Goal: Task Accomplishment & Management: Manage account settings

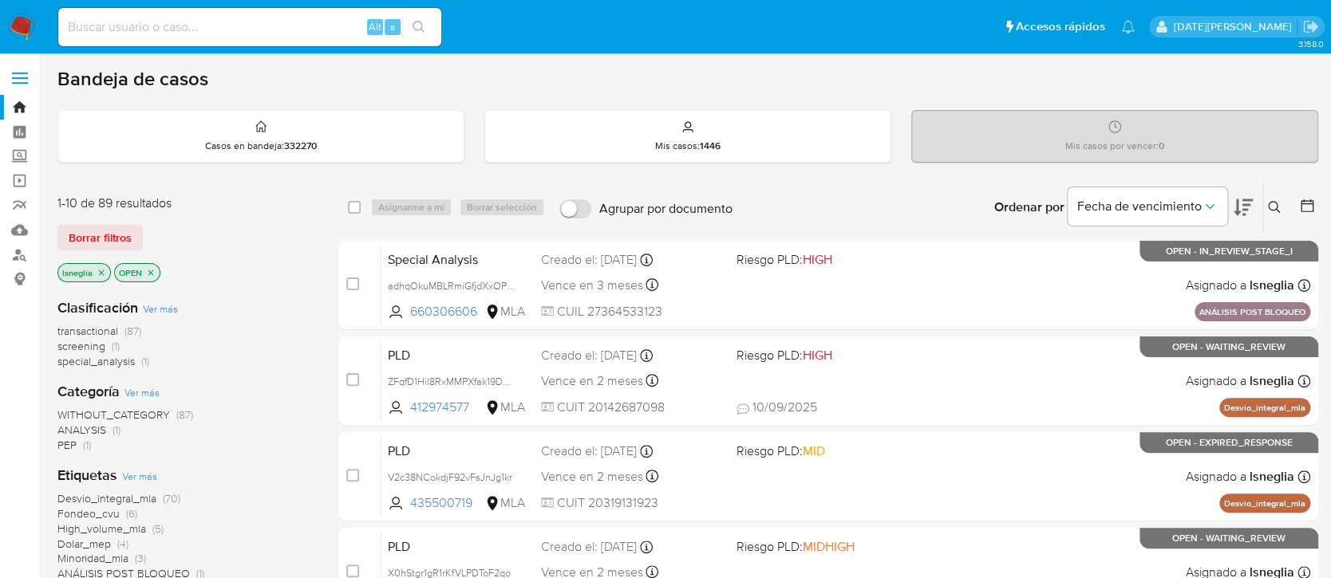
click at [1270, 206] on icon at bounding box center [1274, 207] width 13 height 13
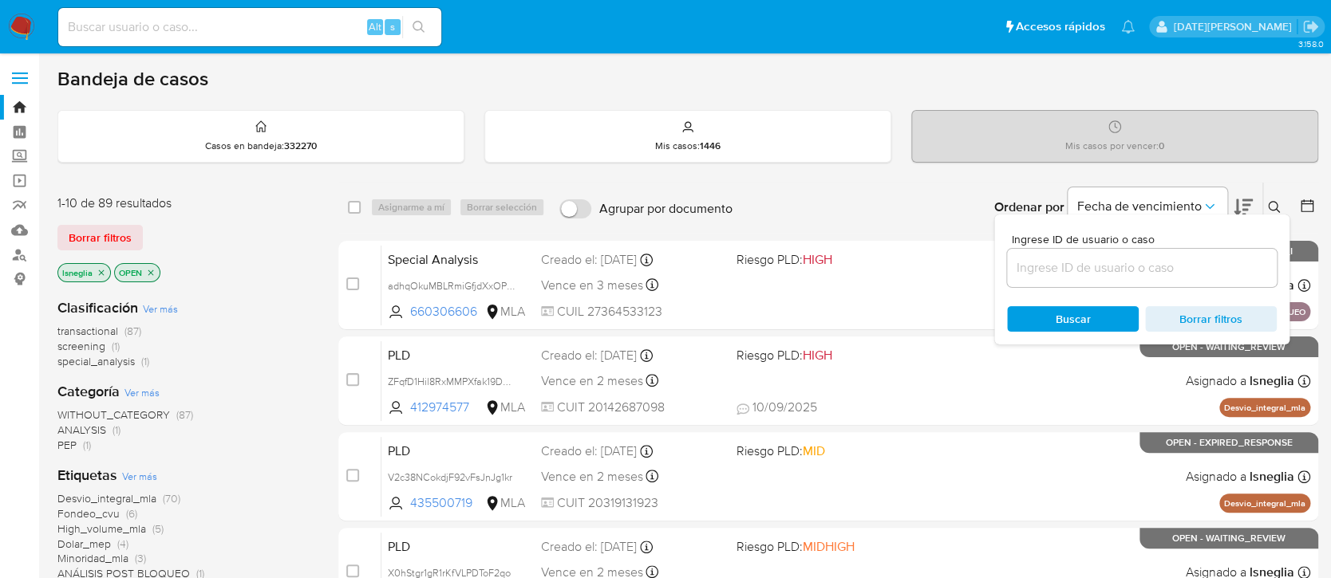
click at [1100, 278] on div at bounding box center [1142, 268] width 270 height 38
click at [1101, 265] on input at bounding box center [1142, 268] width 270 height 21
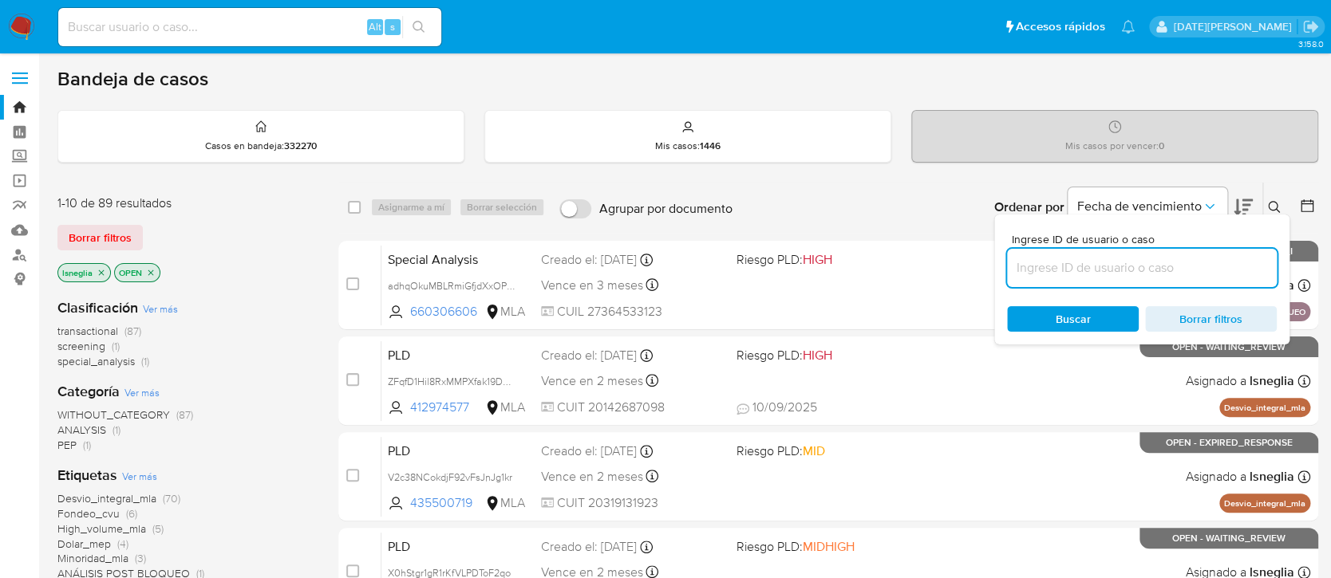
paste input "dheb1qXBw5IGb0ZJWLw3M9d6"
type input "dheb1qXBw5IGb0ZJWLw3M9d6"
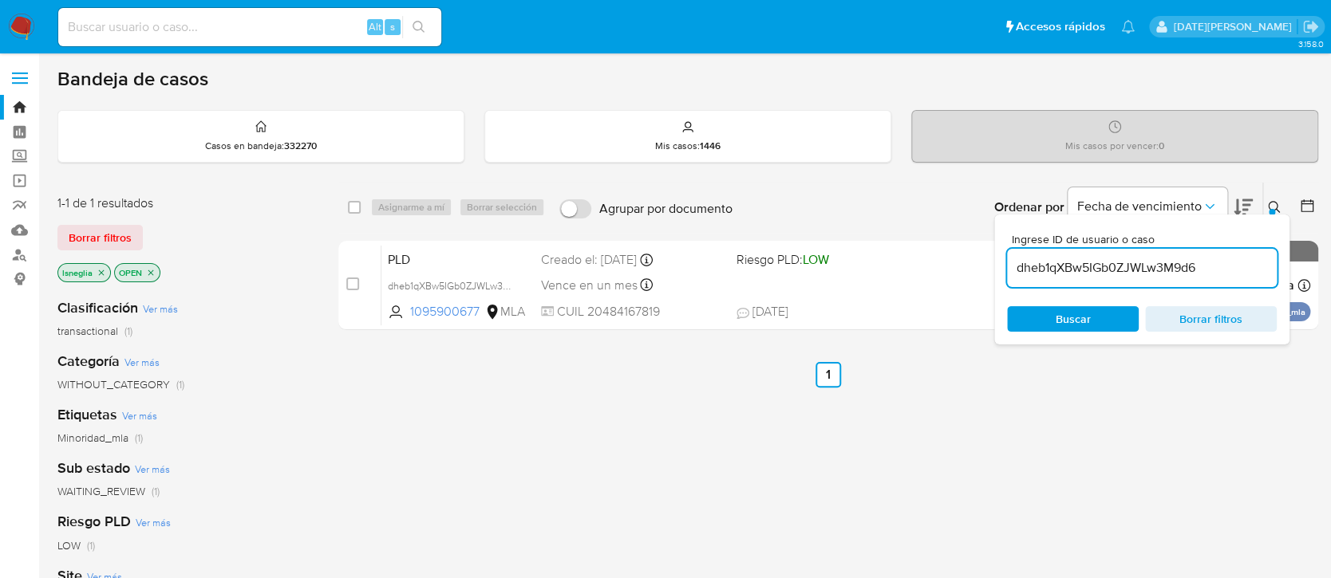
click at [1271, 209] on div at bounding box center [1272, 212] width 6 height 6
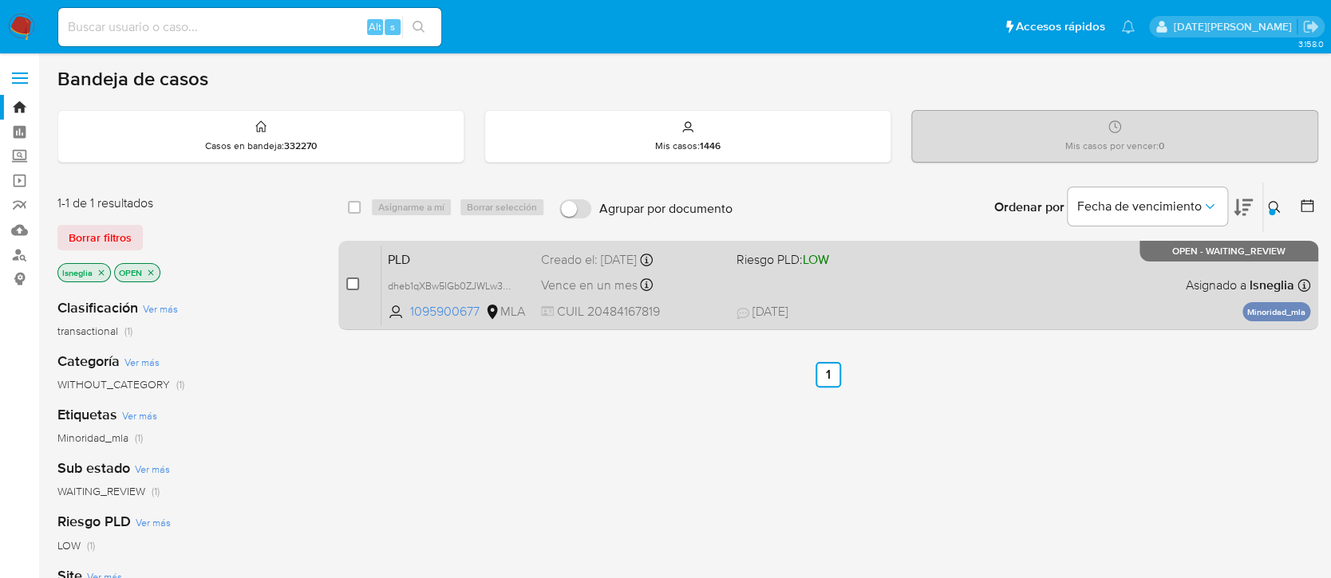
click at [358, 286] on input "checkbox" at bounding box center [352, 284] width 13 height 13
checkbox input "true"
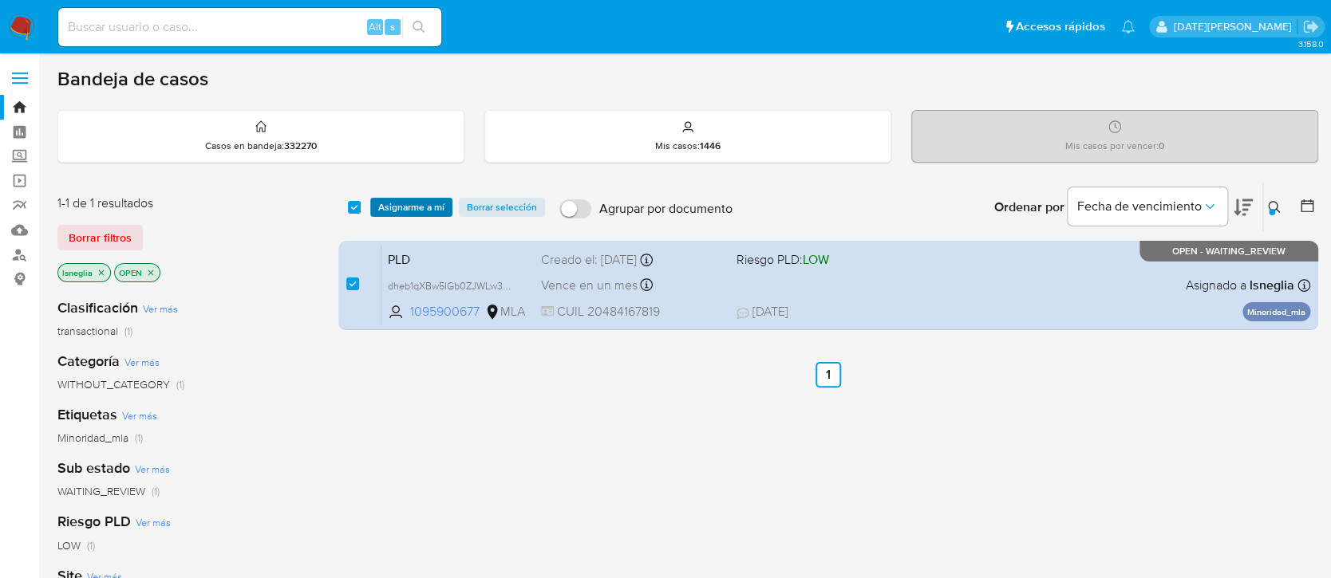
click at [407, 199] on span "Asignarme a mí" at bounding box center [411, 207] width 66 height 16
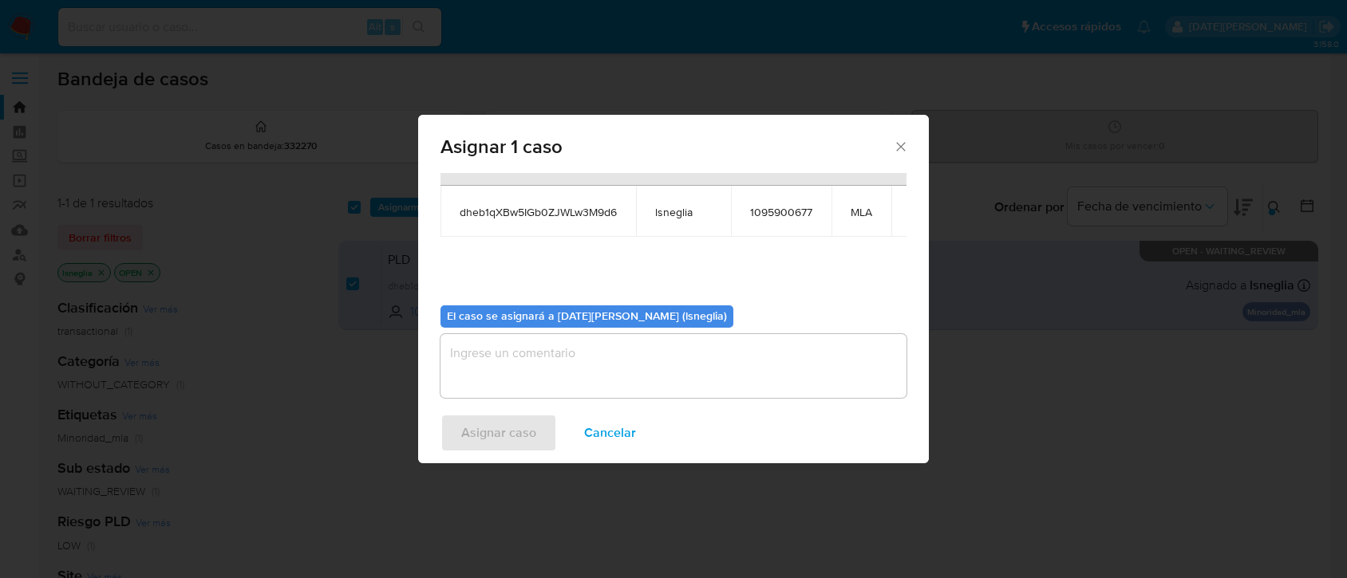
scroll to position [98, 0]
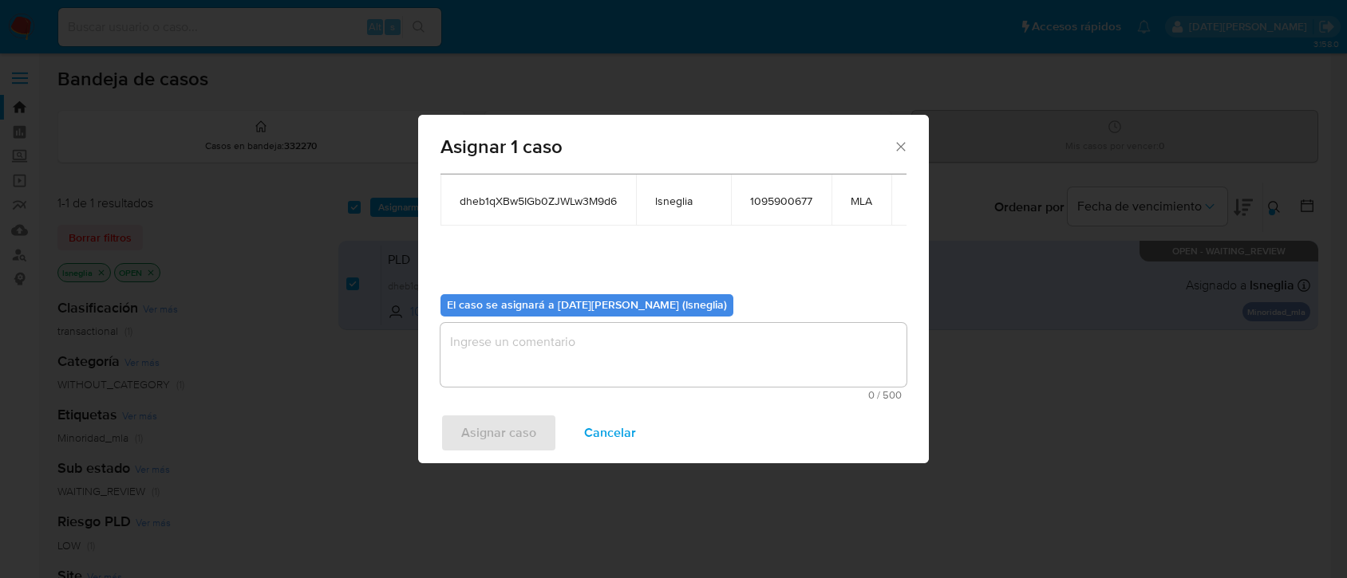
click at [539, 355] on textarea "assign-modal" at bounding box center [673, 355] width 466 height 64
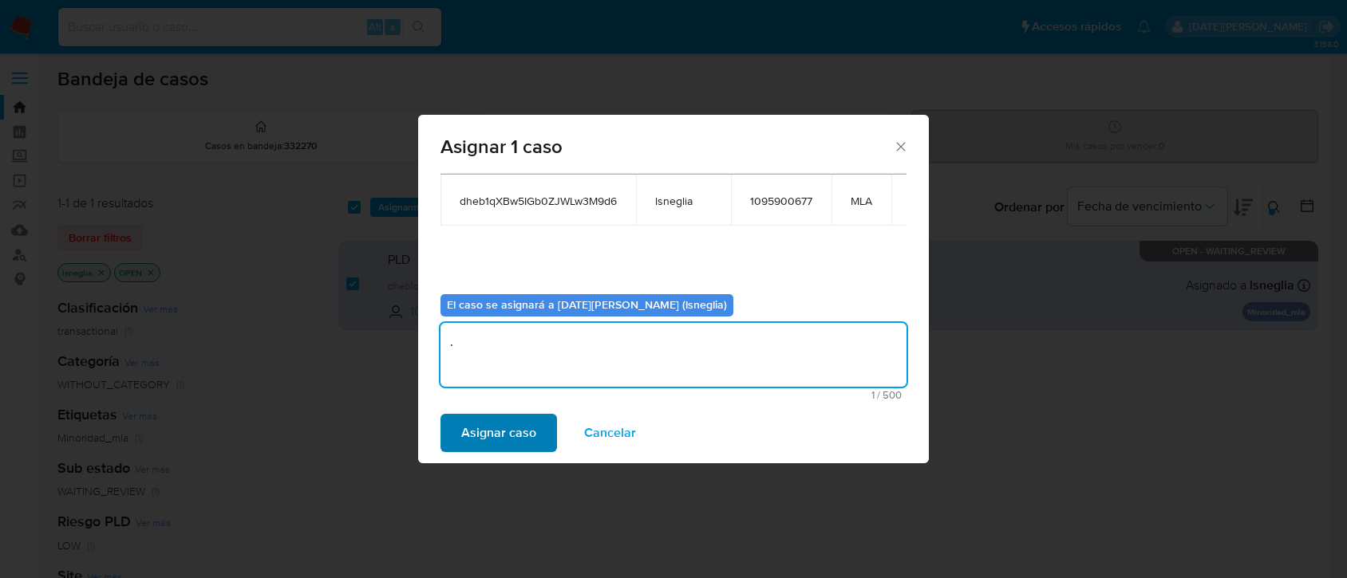
type textarea "."
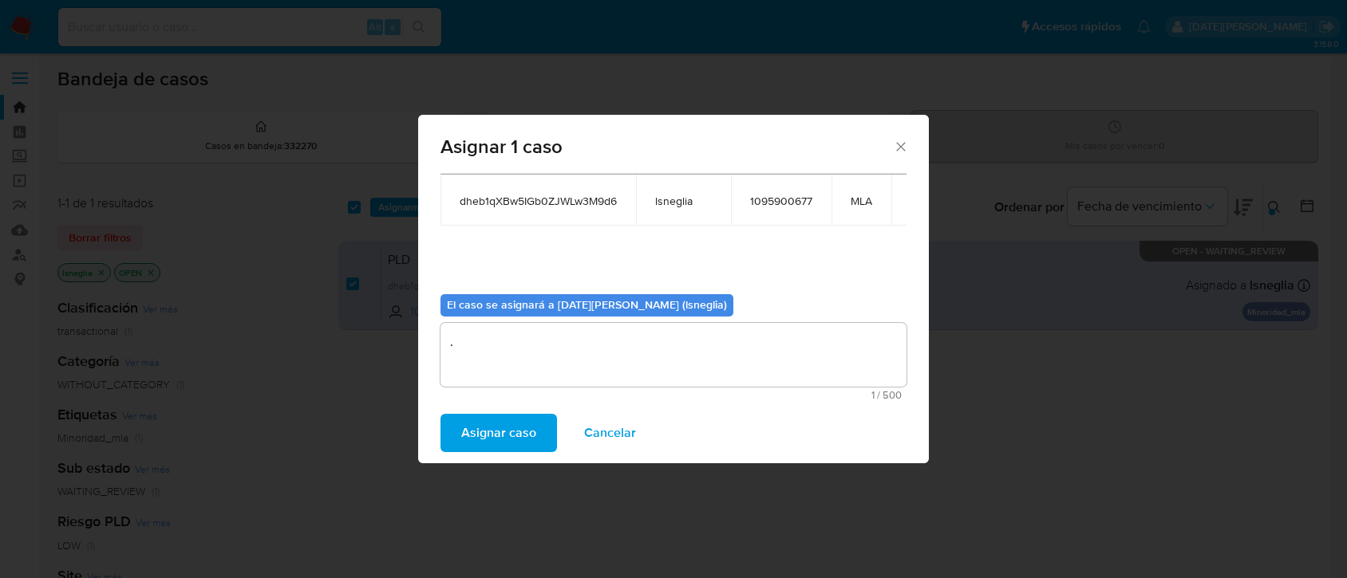
click at [479, 435] on span "Asignar caso" at bounding box center [498, 433] width 75 height 35
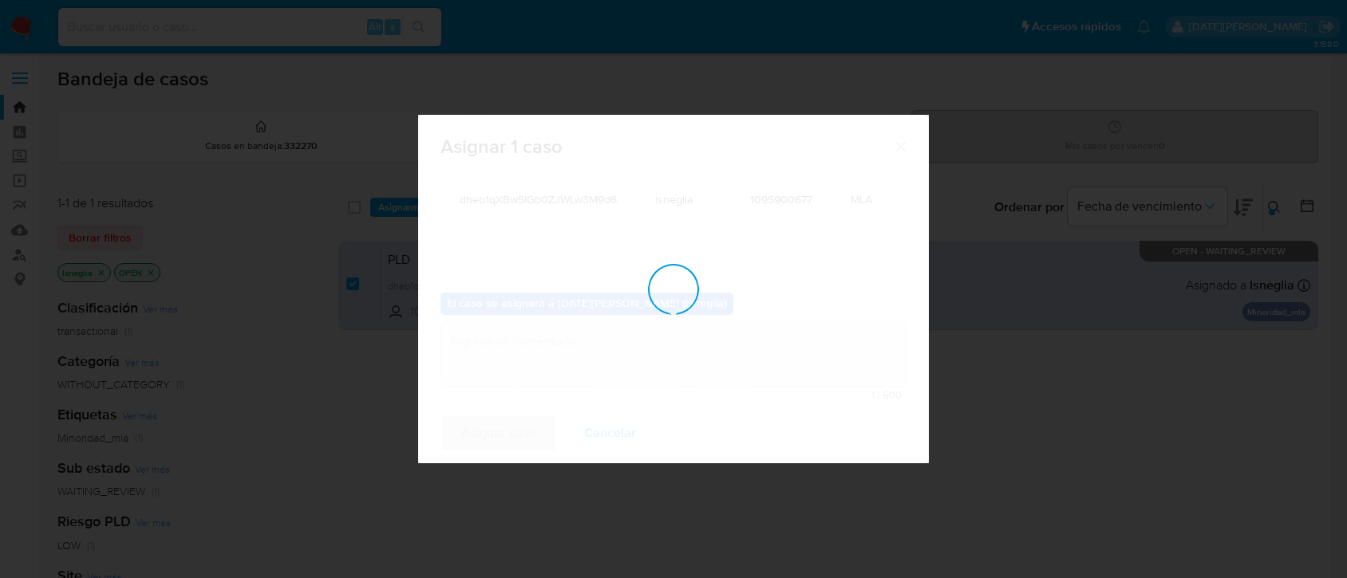
checkbox input "false"
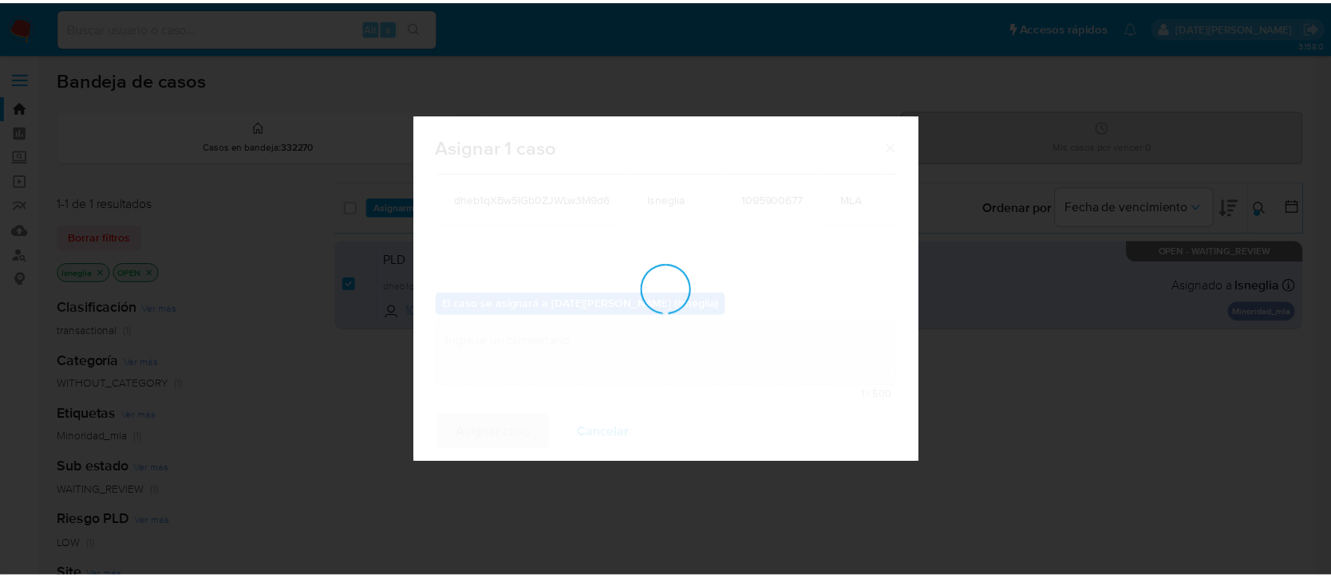
scroll to position [96, 0]
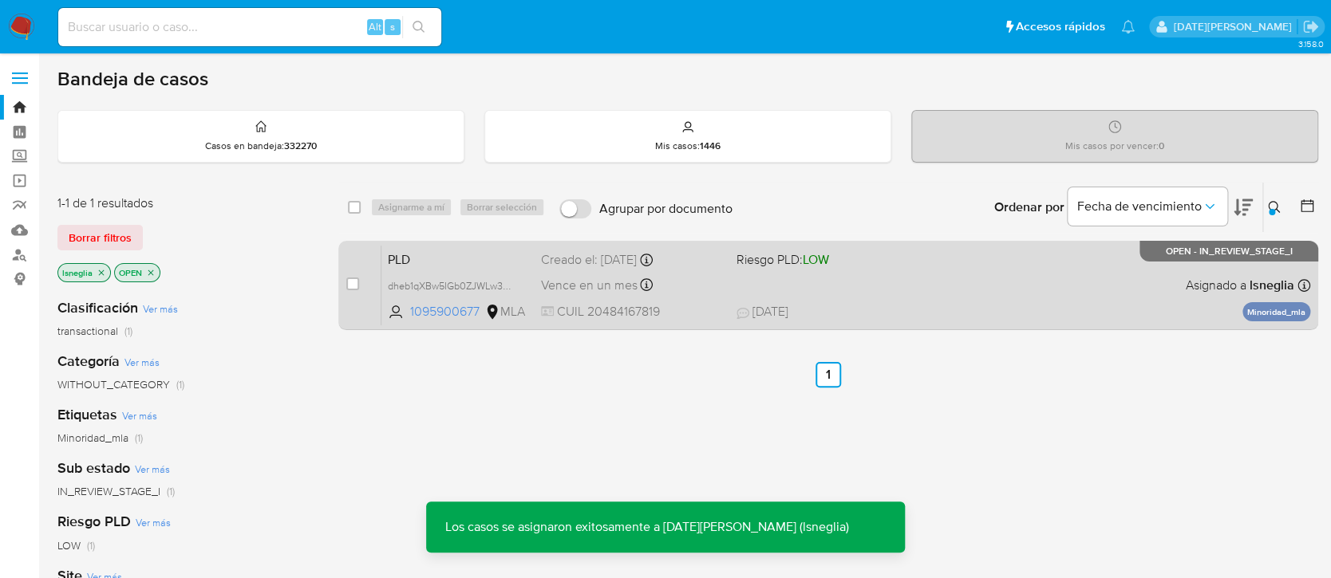
click at [438, 255] on span "PLD" at bounding box center [458, 258] width 140 height 21
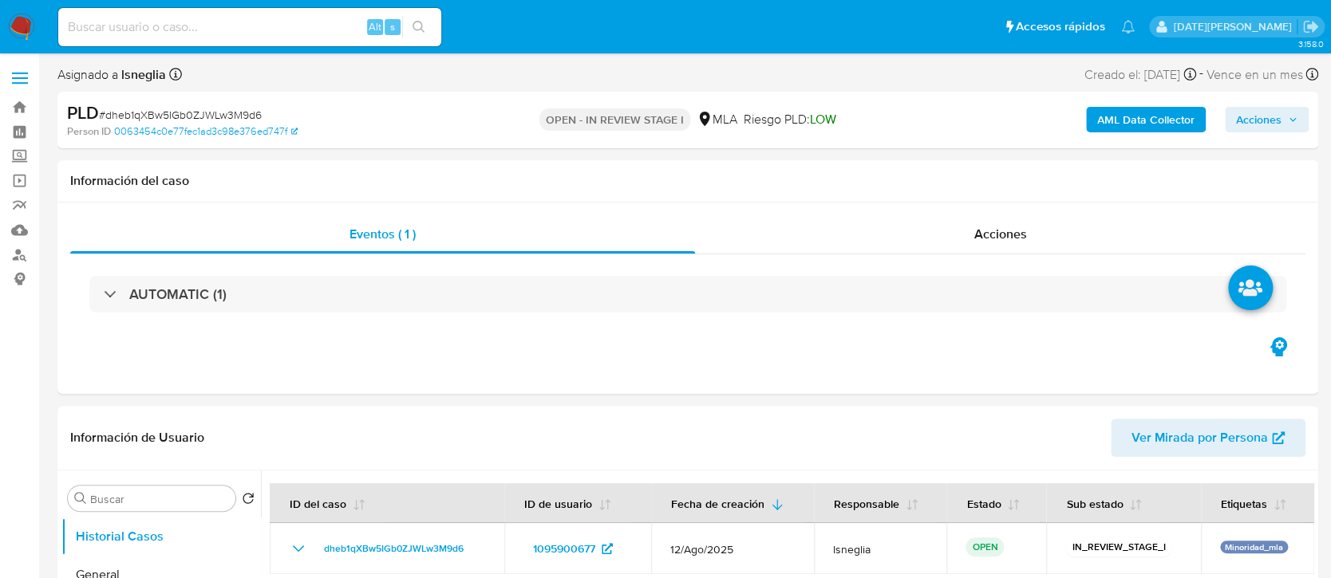
select select "10"
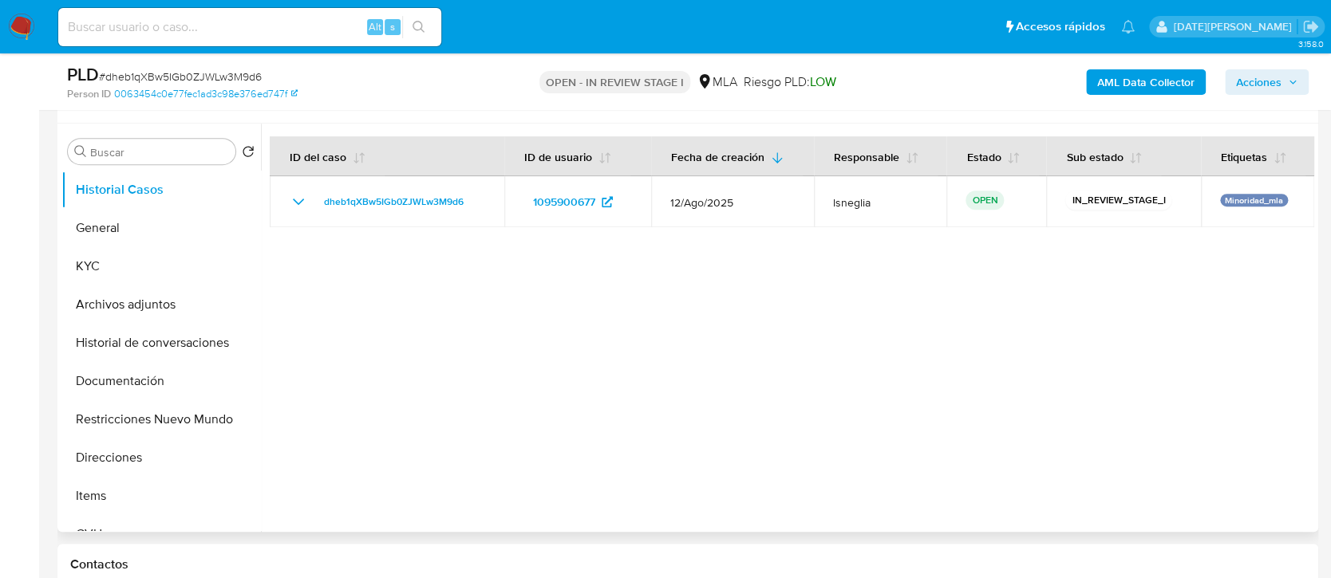
scroll to position [425, 0]
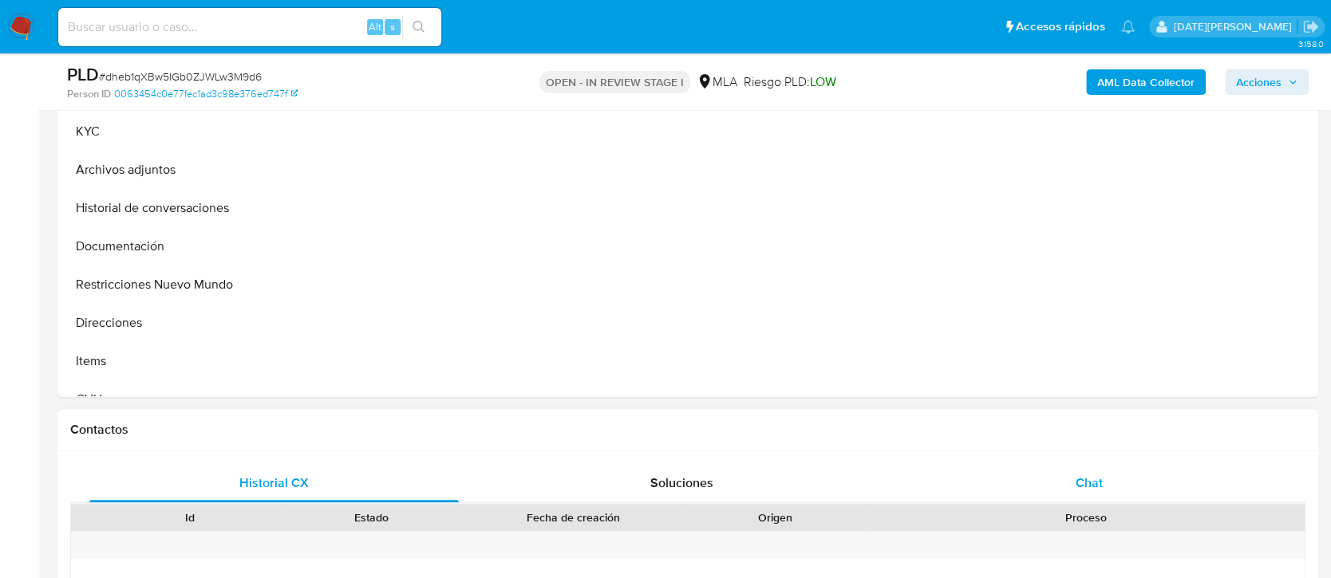
click at [1111, 486] on div "Chat" at bounding box center [1089, 483] width 369 height 38
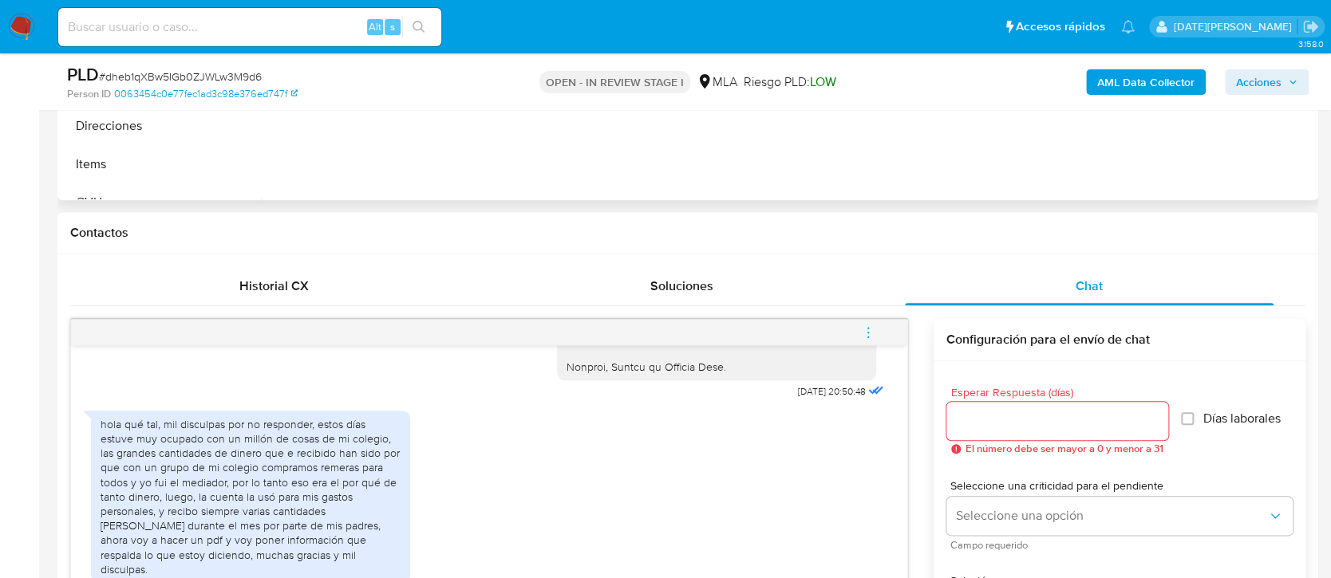
scroll to position [638, 0]
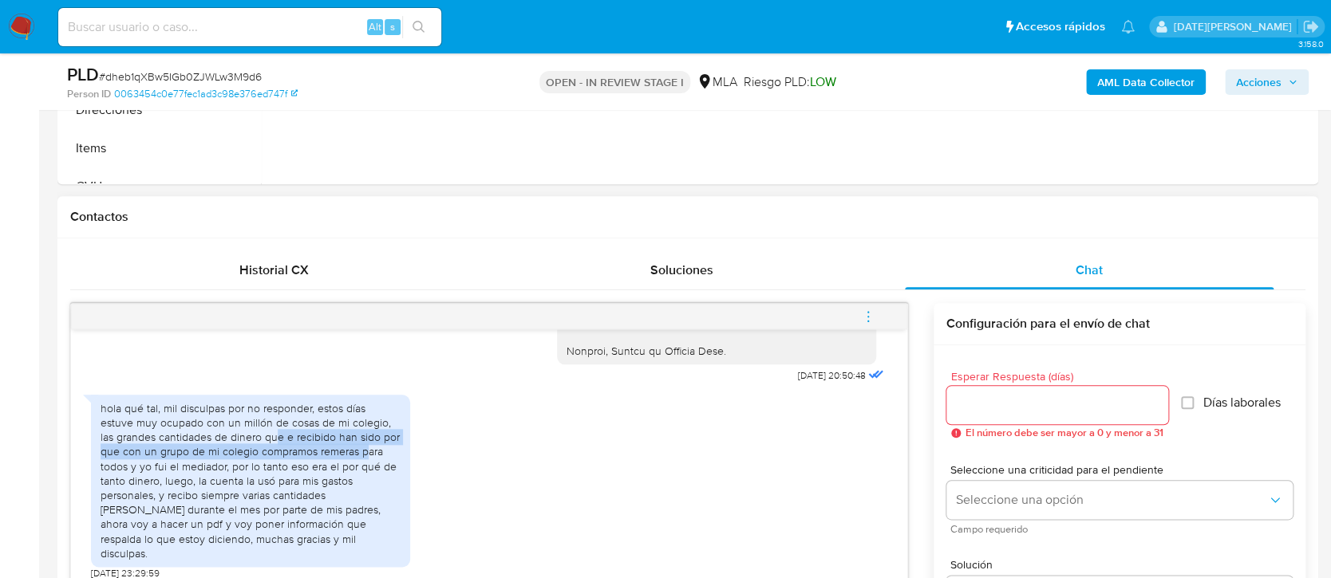
drag, startPoint x: 259, startPoint y: 452, endPoint x: 364, endPoint y: 469, distance: 106.8
click at [364, 469] on div "hola qué tal, mil disculpas por no responder, estos días estuve muy ocupado con…" at bounding box center [251, 481] width 300 height 160
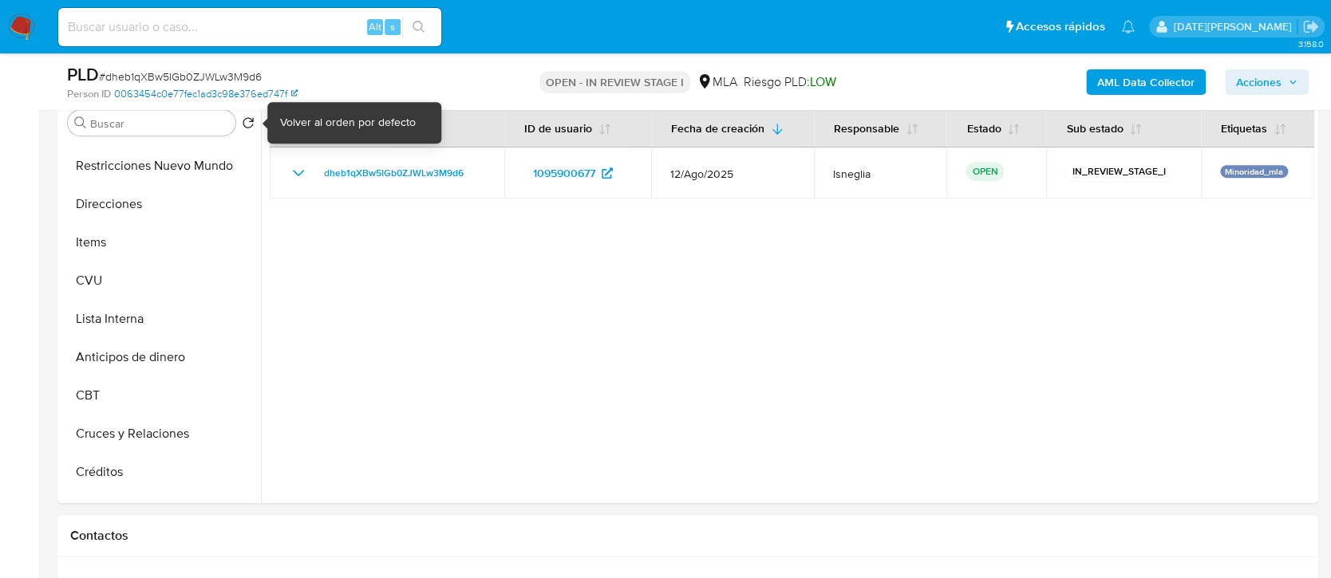
scroll to position [0, 0]
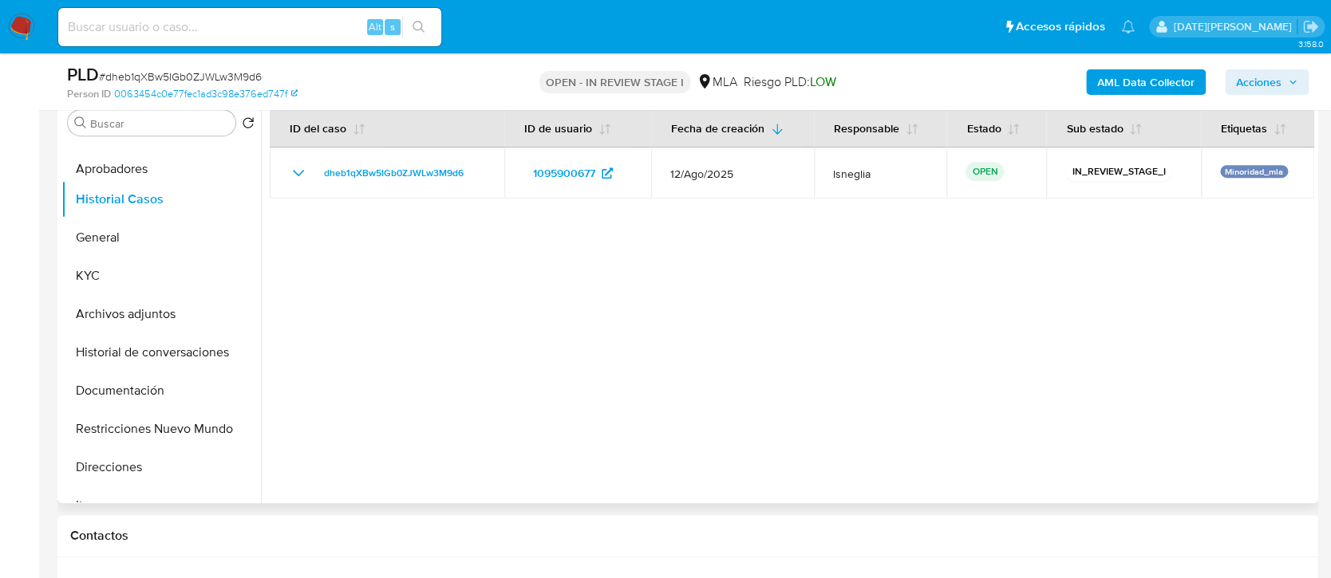
drag, startPoint x: 238, startPoint y: 487, endPoint x: 227, endPoint y: 172, distance: 315.3
click at [228, 173] on ul "Historial Casos General KYC Archivos adjuntos Historial de conversaciones Docum…" at bounding box center [160, 322] width 199 height 360
click at [425, 317] on div at bounding box center [787, 299] width 1053 height 409
click at [131, 160] on button "Aprobadores" at bounding box center [154, 161] width 187 height 38
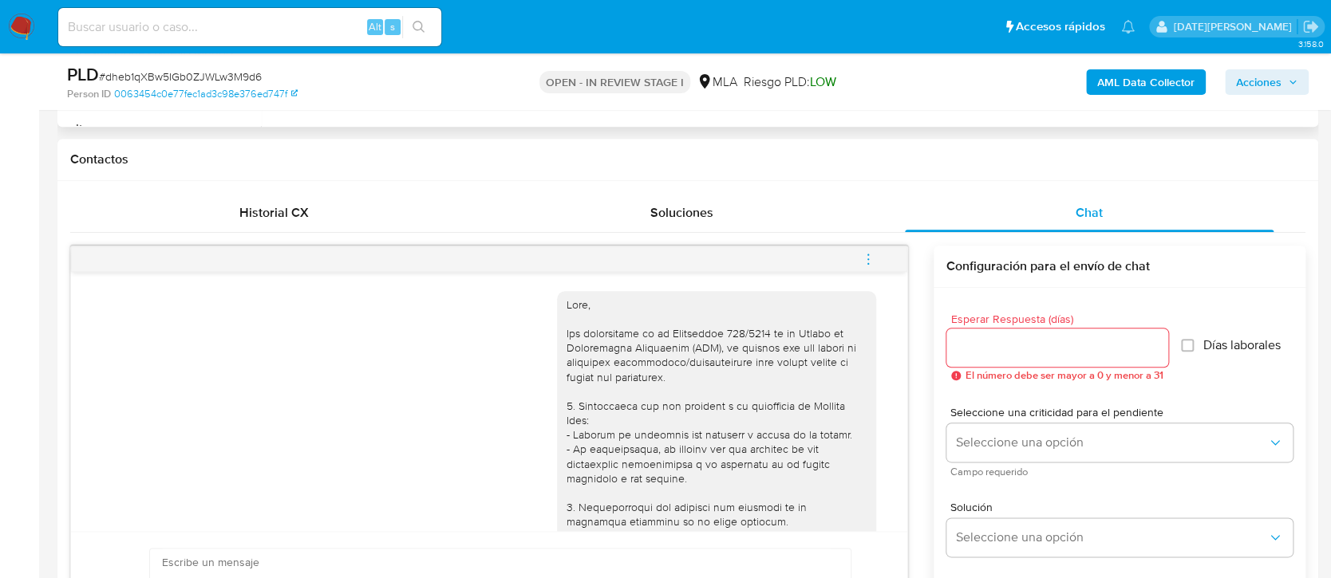
scroll to position [531, 0]
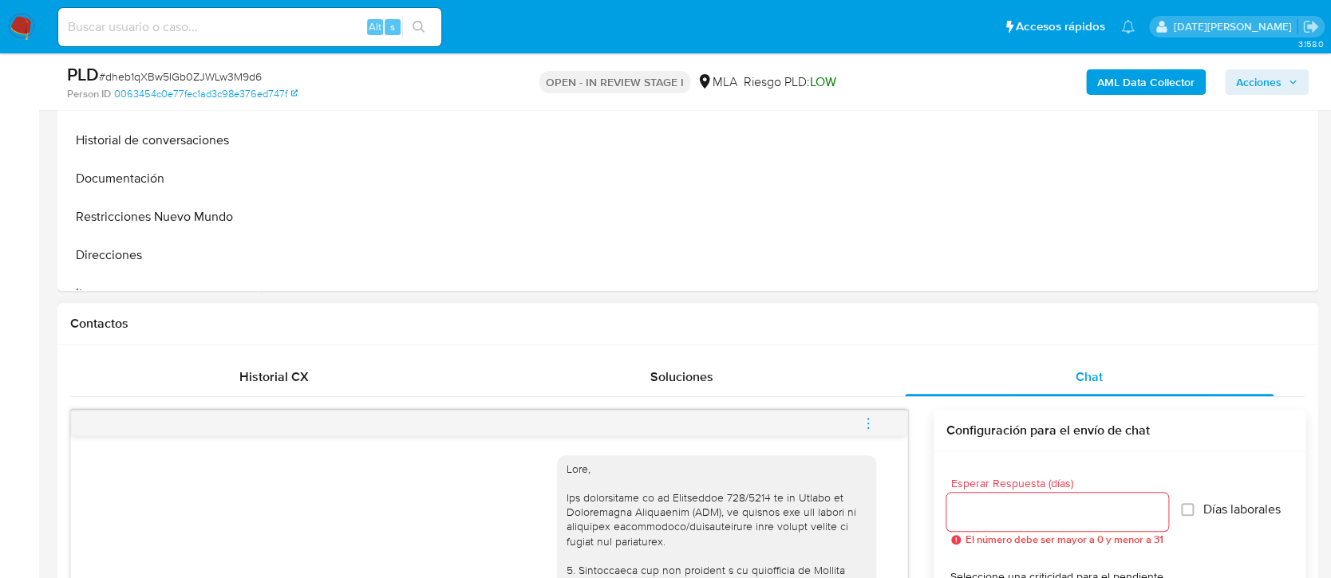
click at [867, 419] on icon "menu-action" at bounding box center [868, 424] width 14 height 14
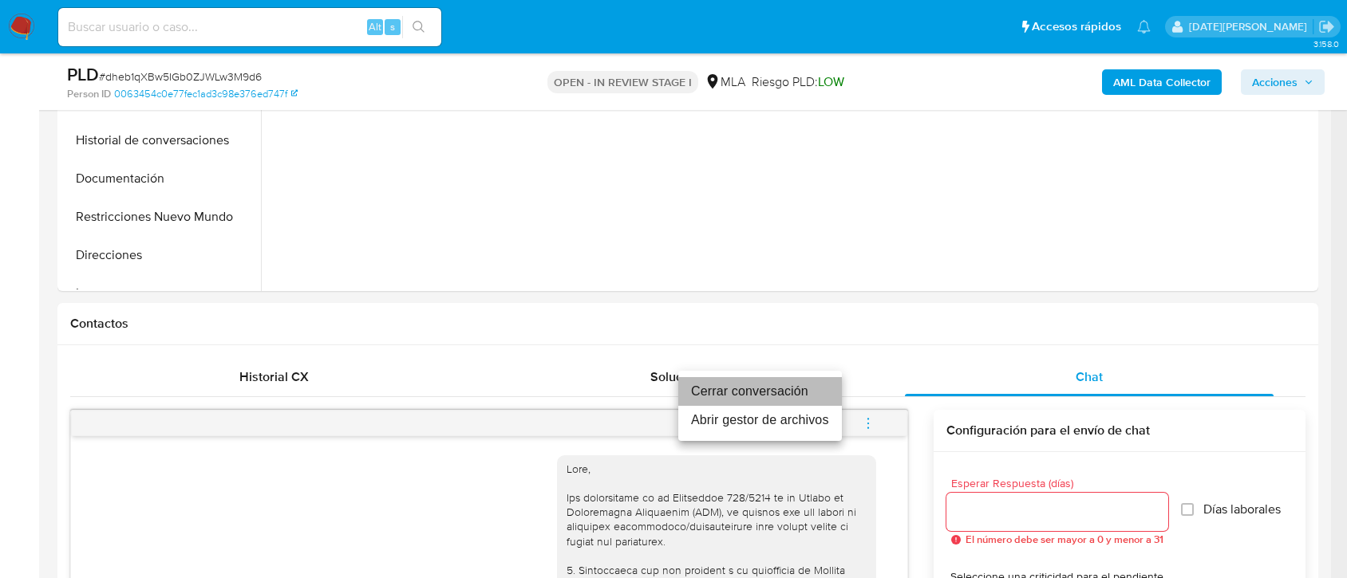
click at [768, 387] on li "Cerrar conversación" at bounding box center [760, 391] width 164 height 29
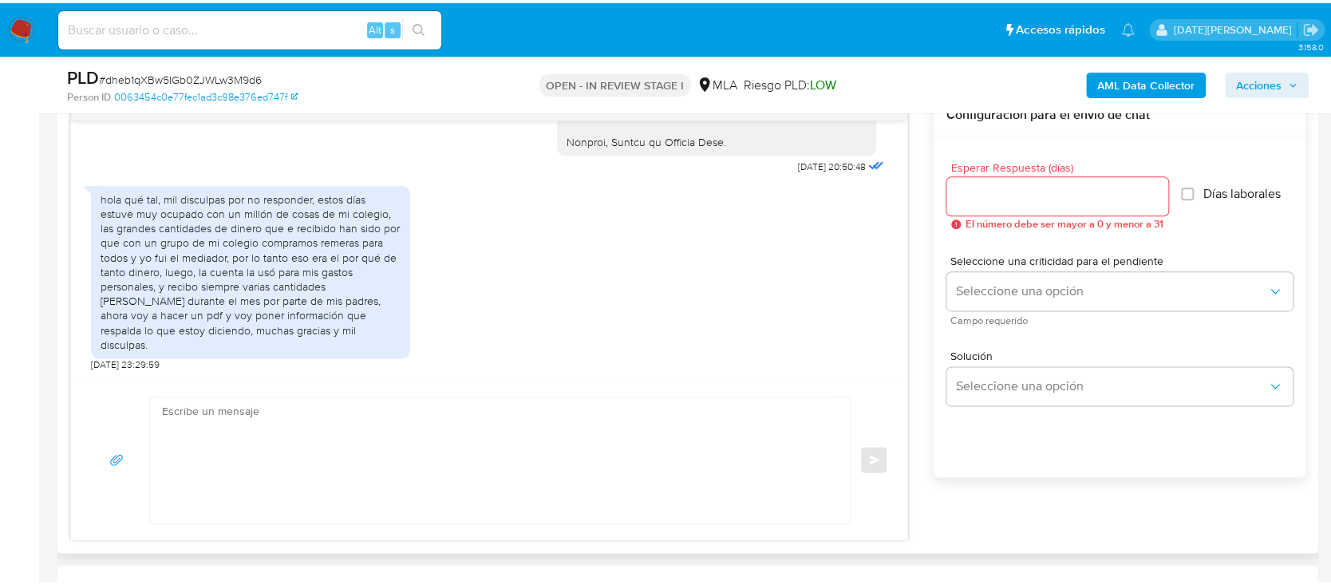
scroll to position [1569, 0]
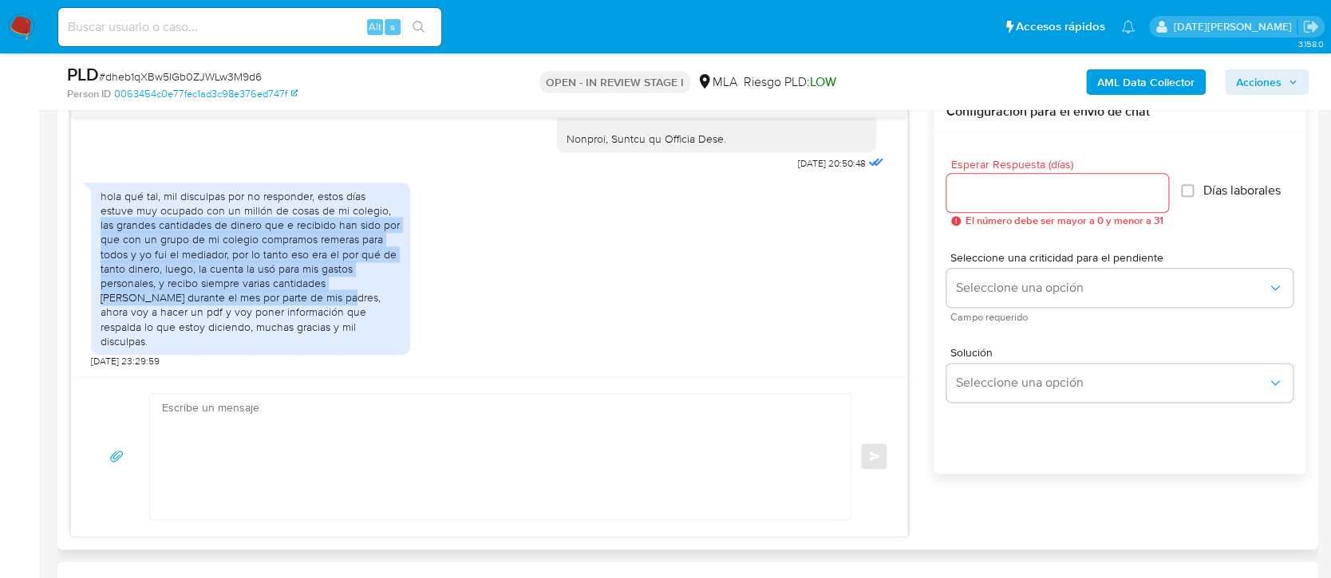
drag, startPoint x: 353, startPoint y: 226, endPoint x: 292, endPoint y: 314, distance: 106.7
click at [292, 314] on div "hola qué tal, mil disculpas por no responder, estos días estuve muy ocupado con…" at bounding box center [251, 269] width 300 height 160
copy div "las grandes cantidades de dinero que e recibido han sido por que con un grupo d…"
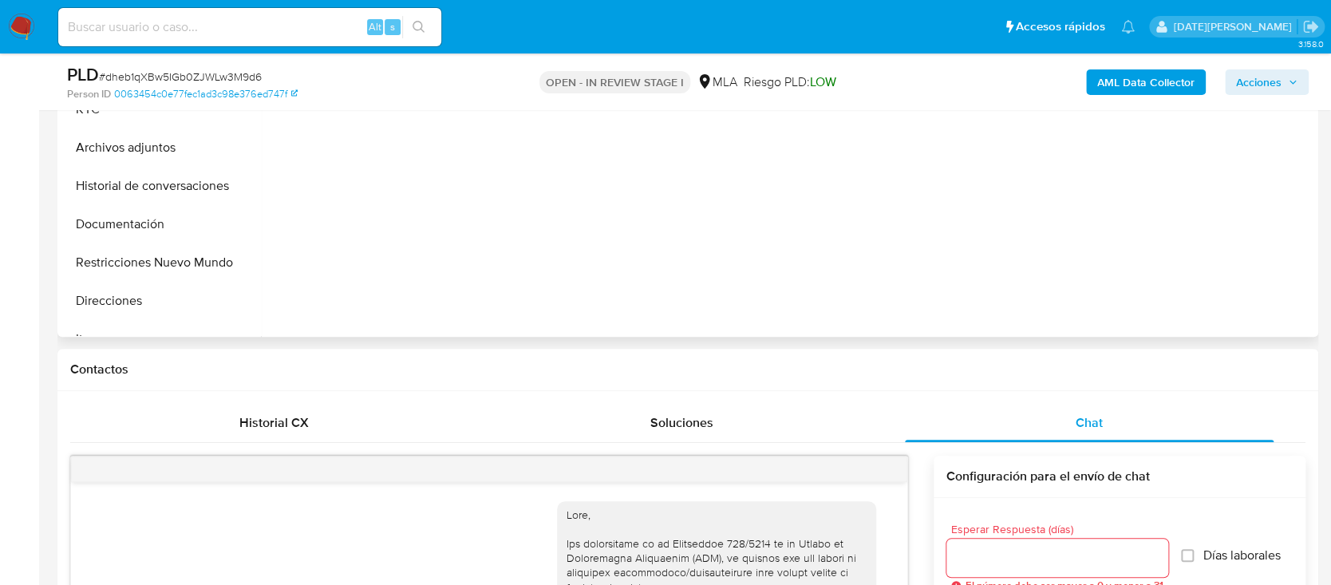
scroll to position [319, 0]
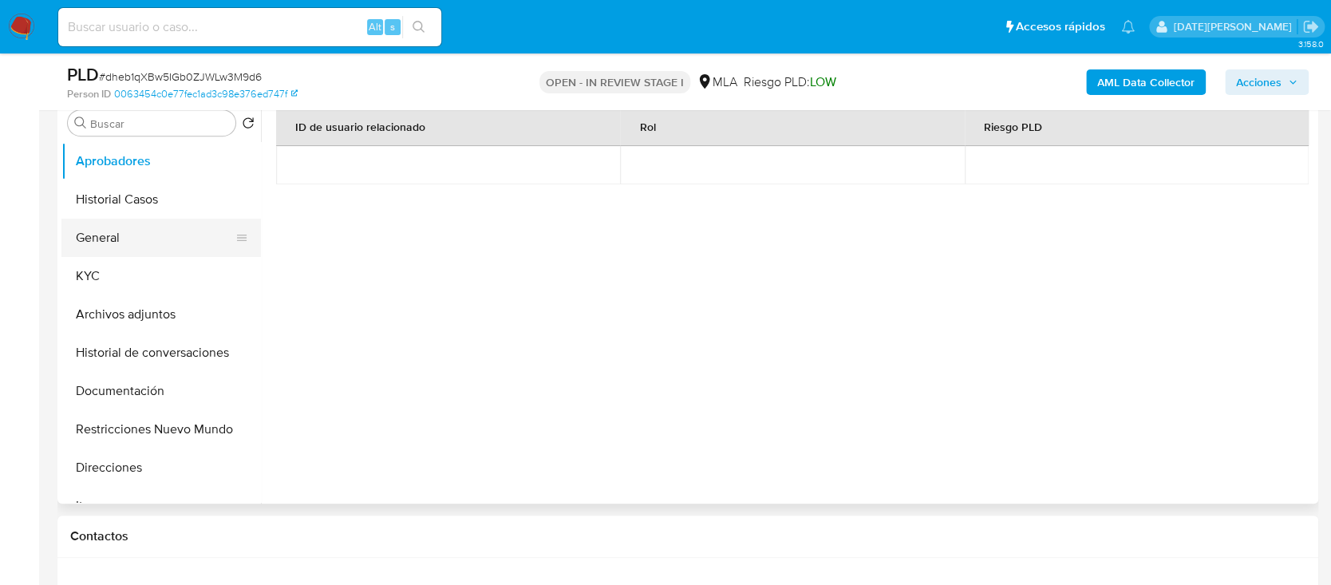
click at [152, 227] on button "General" at bounding box center [154, 238] width 187 height 38
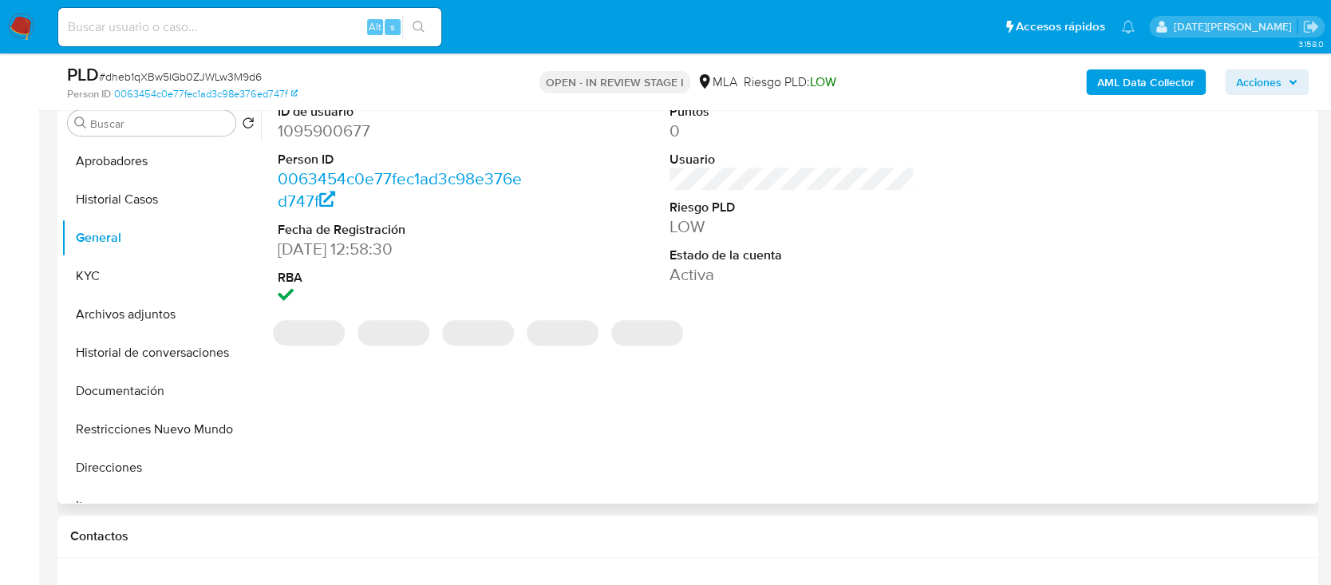
click at [335, 131] on dd "1095900677" at bounding box center [400, 131] width 245 height 22
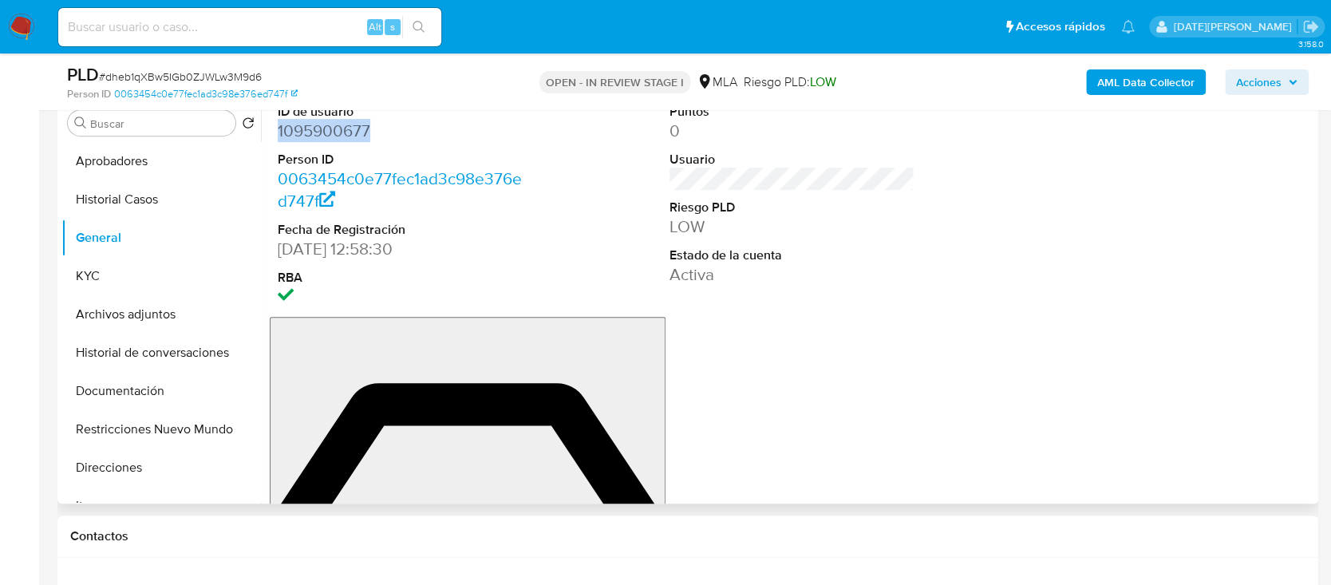
copy dd "1095900677"
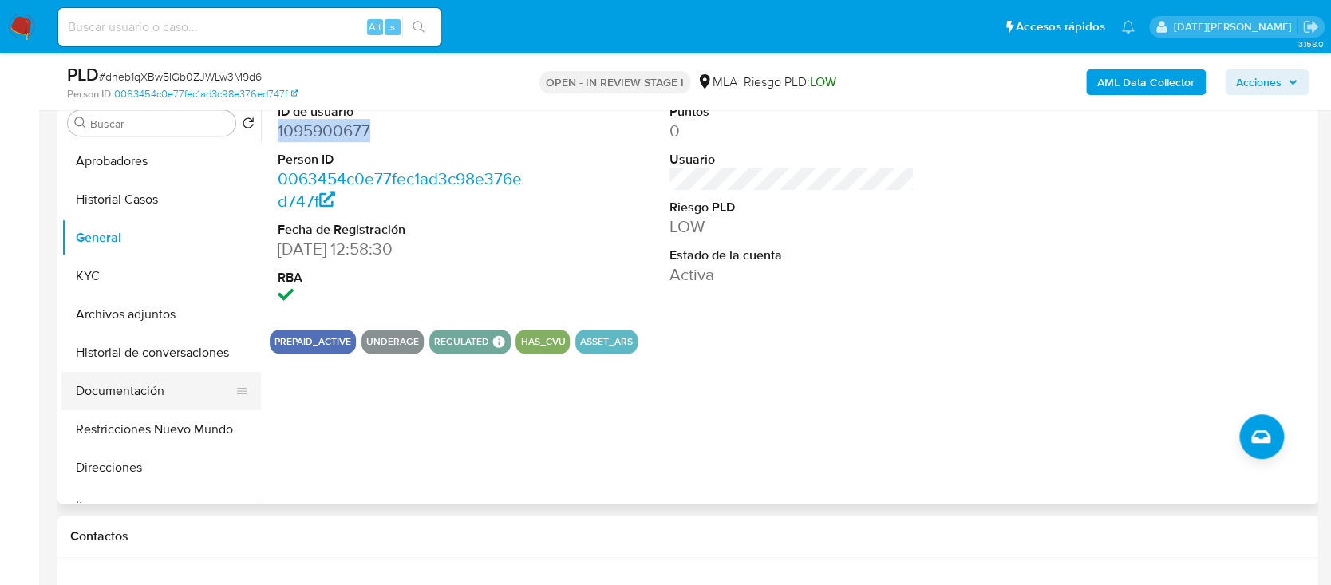
click at [147, 396] on button "Documentación" at bounding box center [154, 391] width 187 height 38
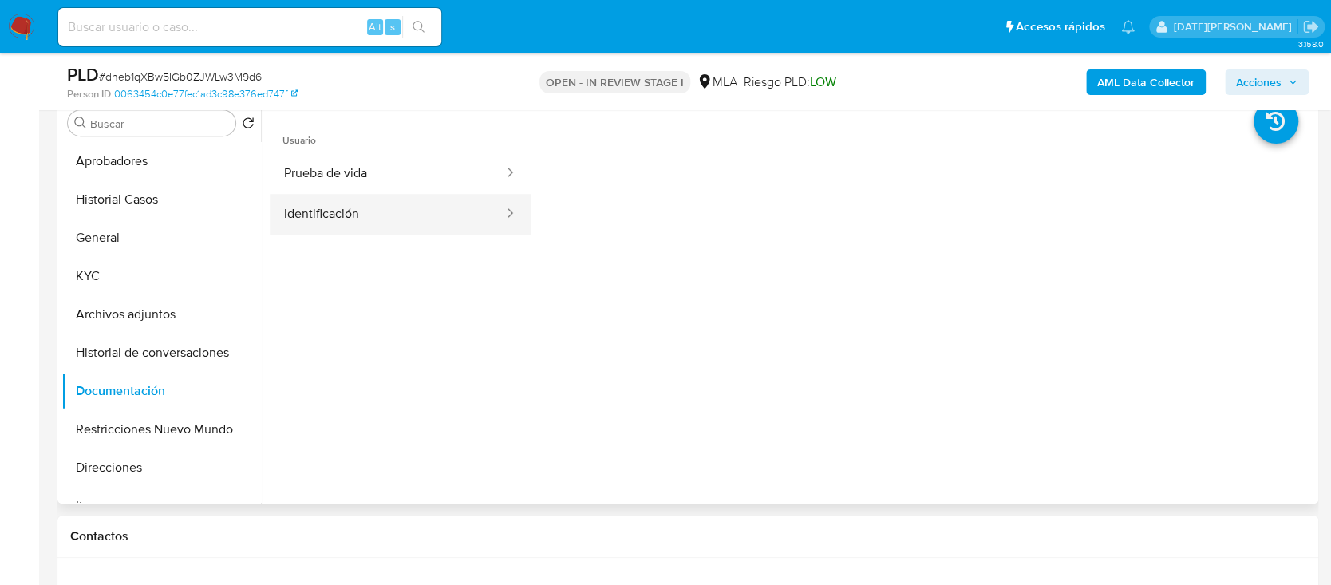
click at [357, 205] on button "Identificación" at bounding box center [387, 214] width 235 height 41
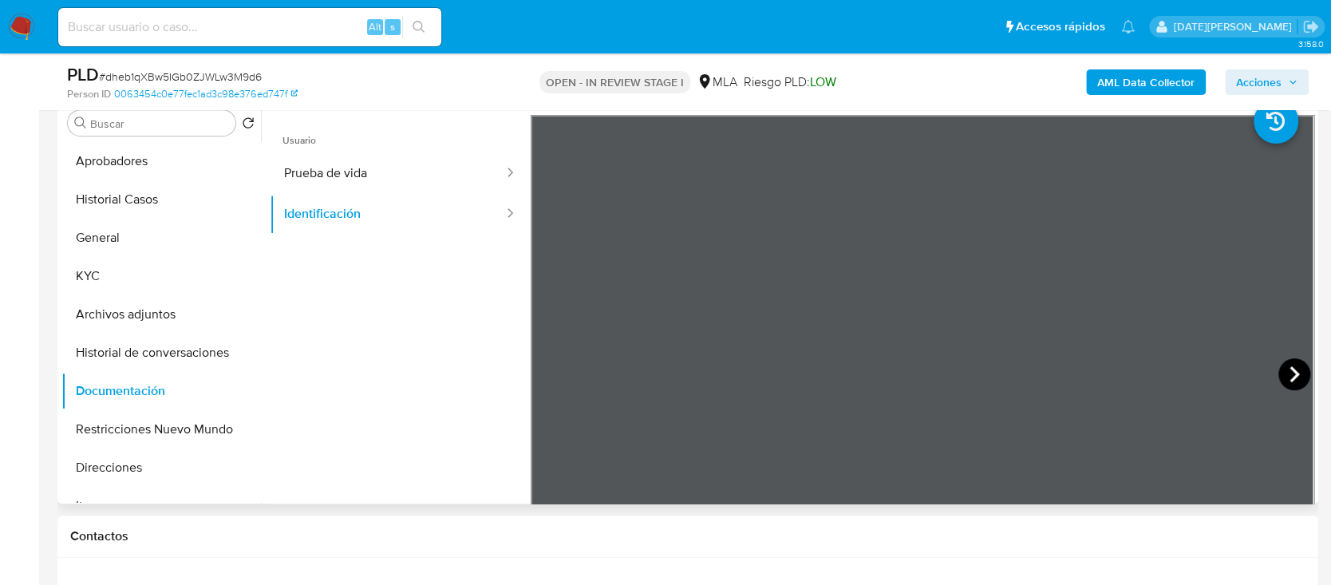
click at [1289, 370] on icon at bounding box center [1294, 374] width 10 height 16
click at [539, 369] on icon at bounding box center [551, 374] width 32 height 32
click at [140, 315] on button "Archivos adjuntos" at bounding box center [154, 314] width 187 height 38
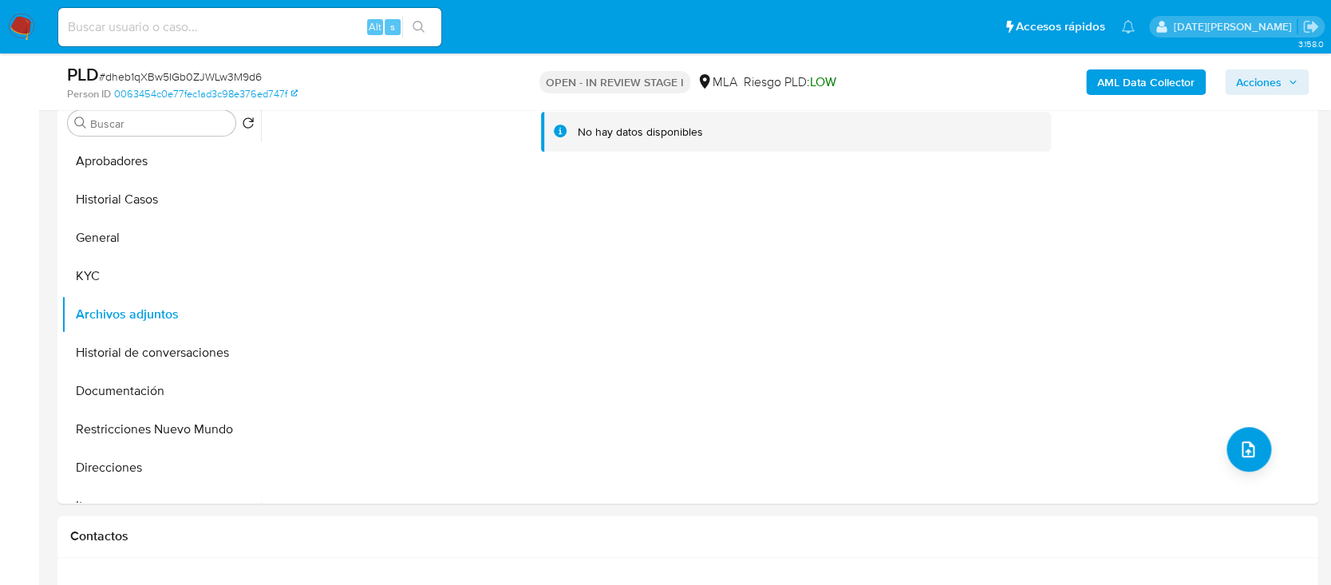
click at [1111, 83] on b "AML Data Collector" at bounding box center [1145, 82] width 97 height 26
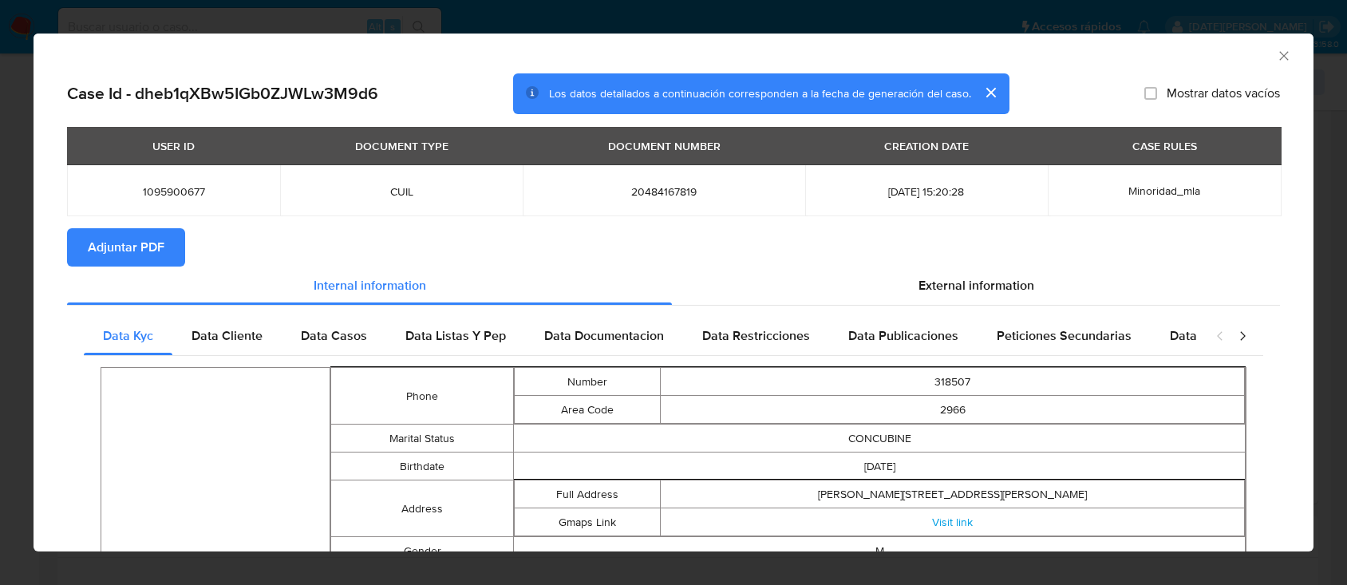
click at [137, 249] on span "Adjuntar PDF" at bounding box center [126, 247] width 77 height 35
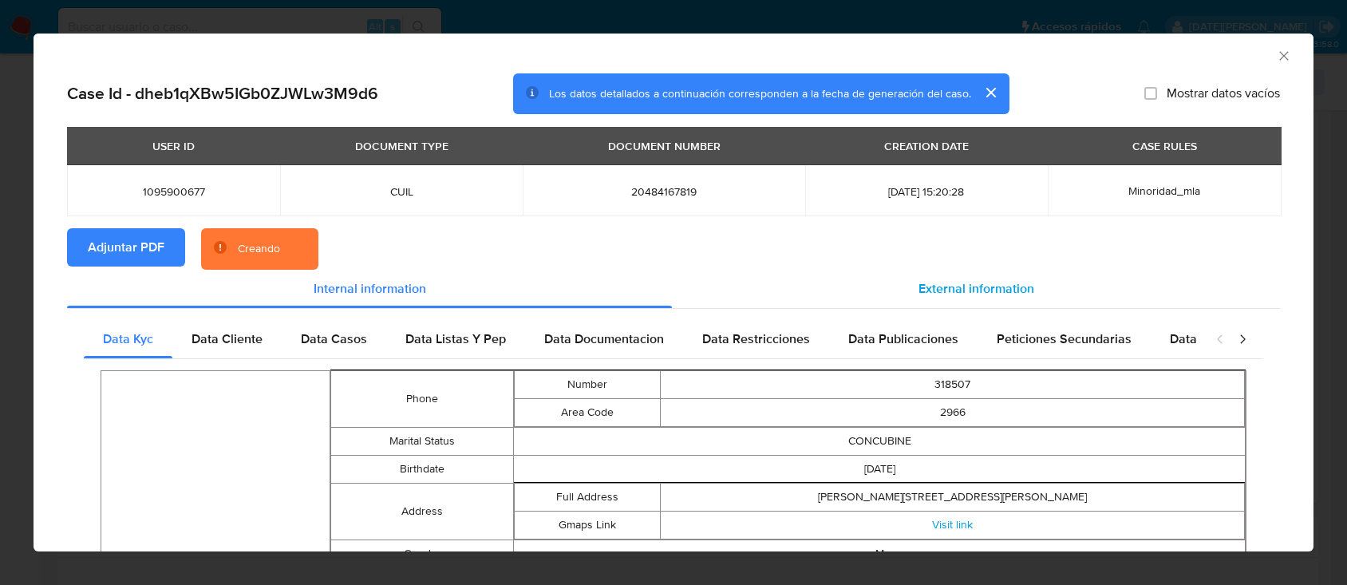
click at [884, 296] on div "External information" at bounding box center [976, 289] width 608 height 38
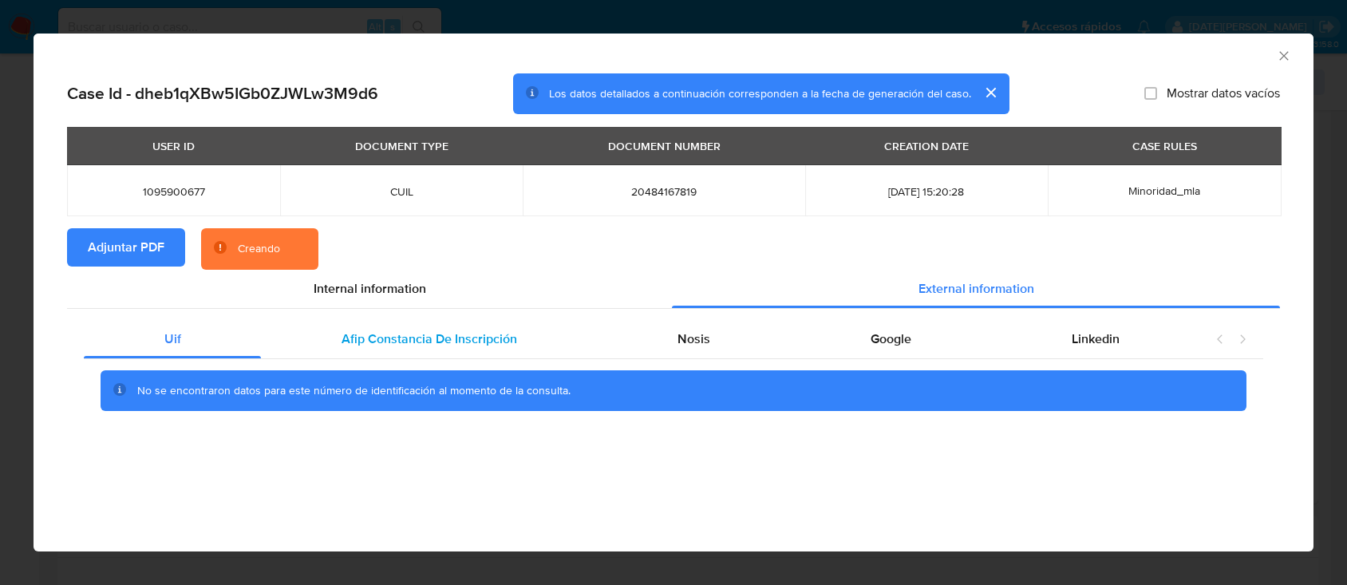
click at [362, 357] on div "Afip Constancia De Inscripción" at bounding box center [429, 339] width 336 height 38
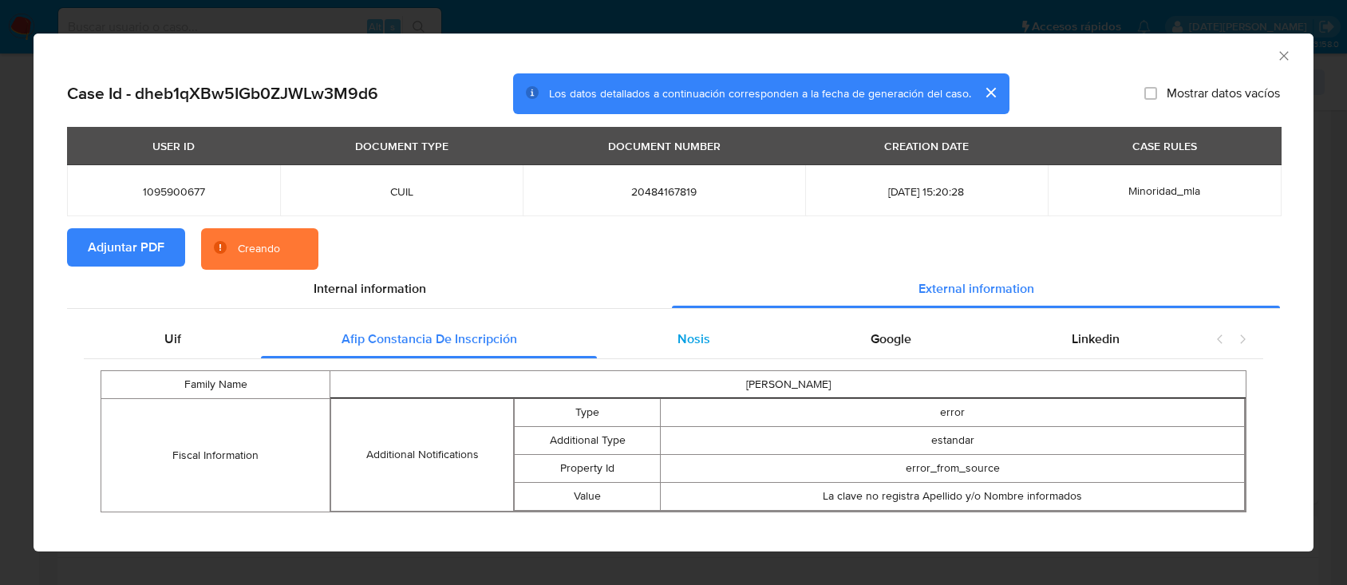
click at [649, 356] on div "Nosis" at bounding box center [693, 339] width 193 height 38
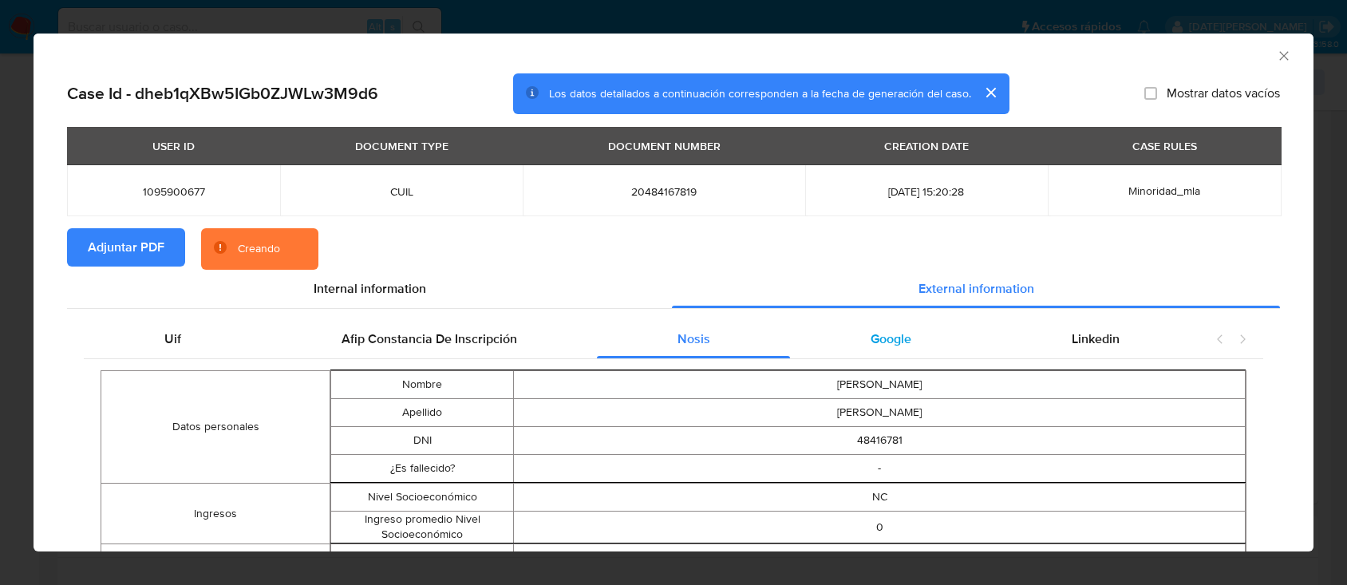
click at [833, 351] on div "Google" at bounding box center [890, 339] width 201 height 38
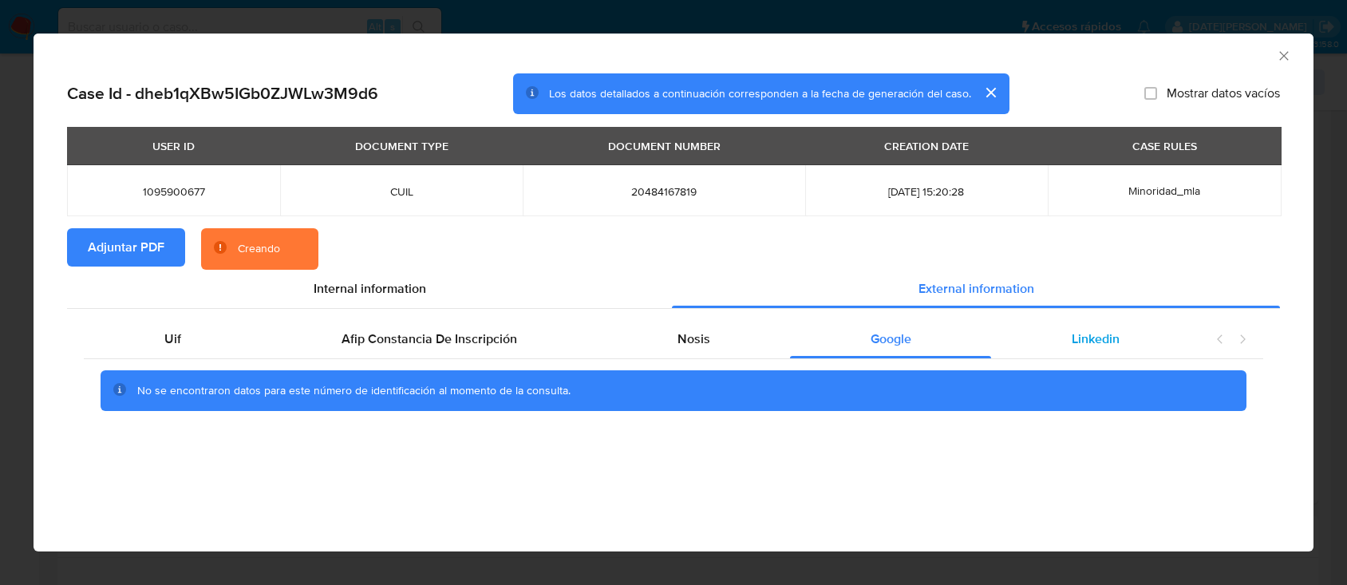
click at [1069, 340] on div "Linkedin" at bounding box center [1095, 339] width 208 height 38
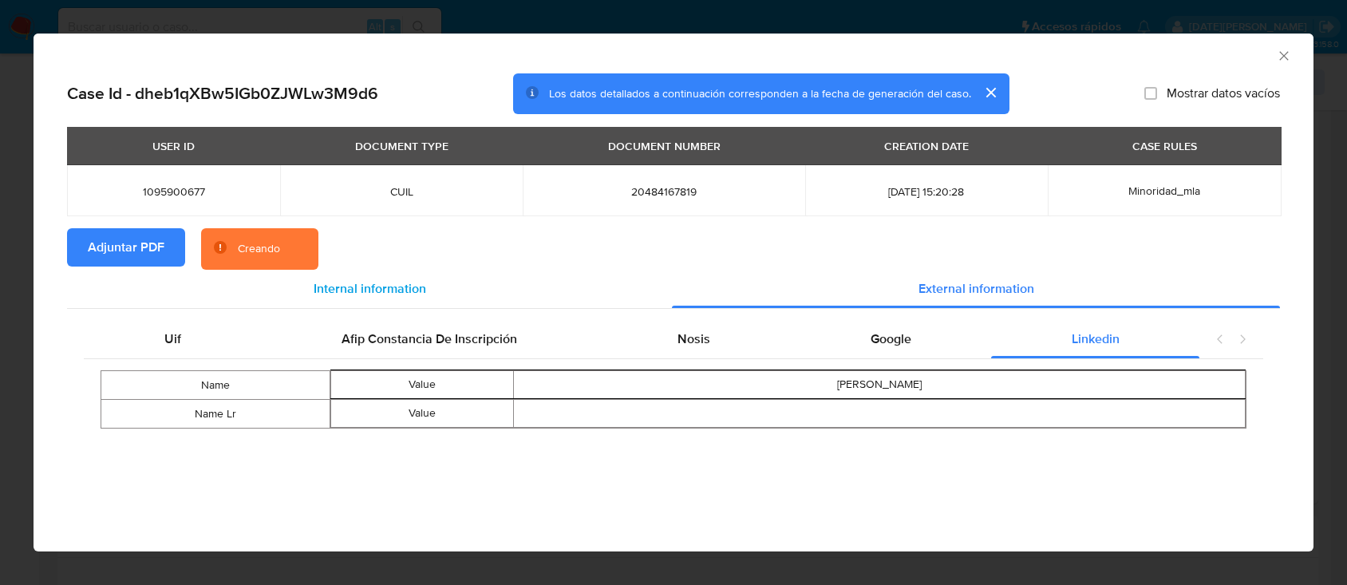
click at [383, 280] on span "Internal information" at bounding box center [370, 288] width 113 height 18
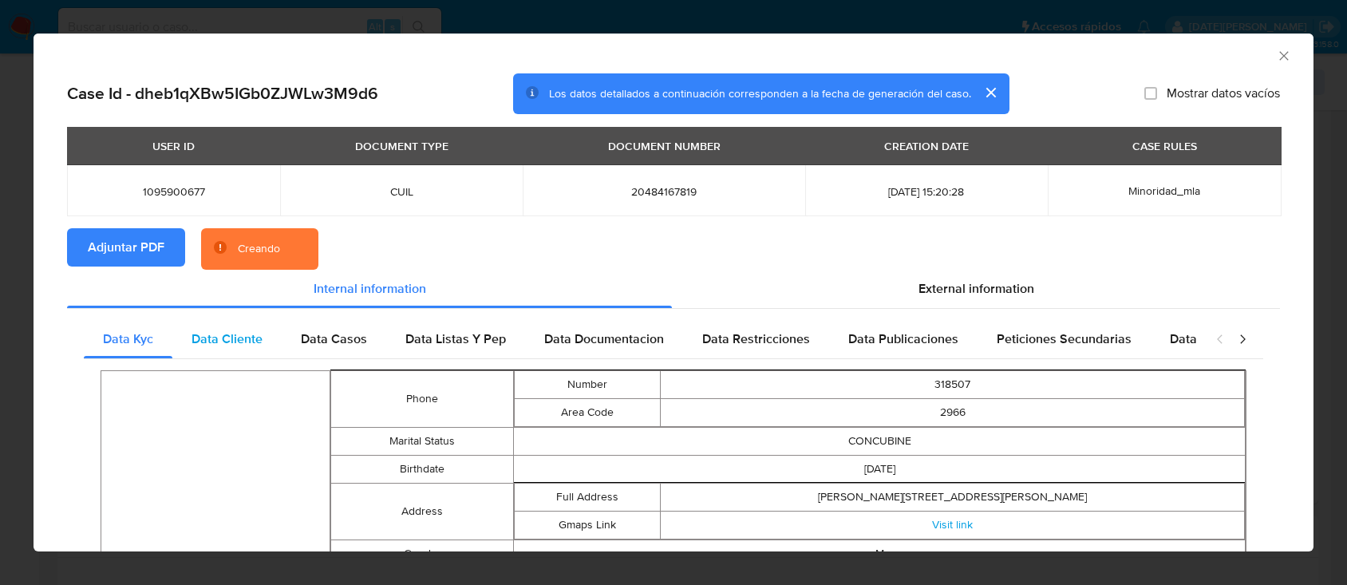
click at [239, 337] on span "Data Cliente" at bounding box center [226, 339] width 71 height 18
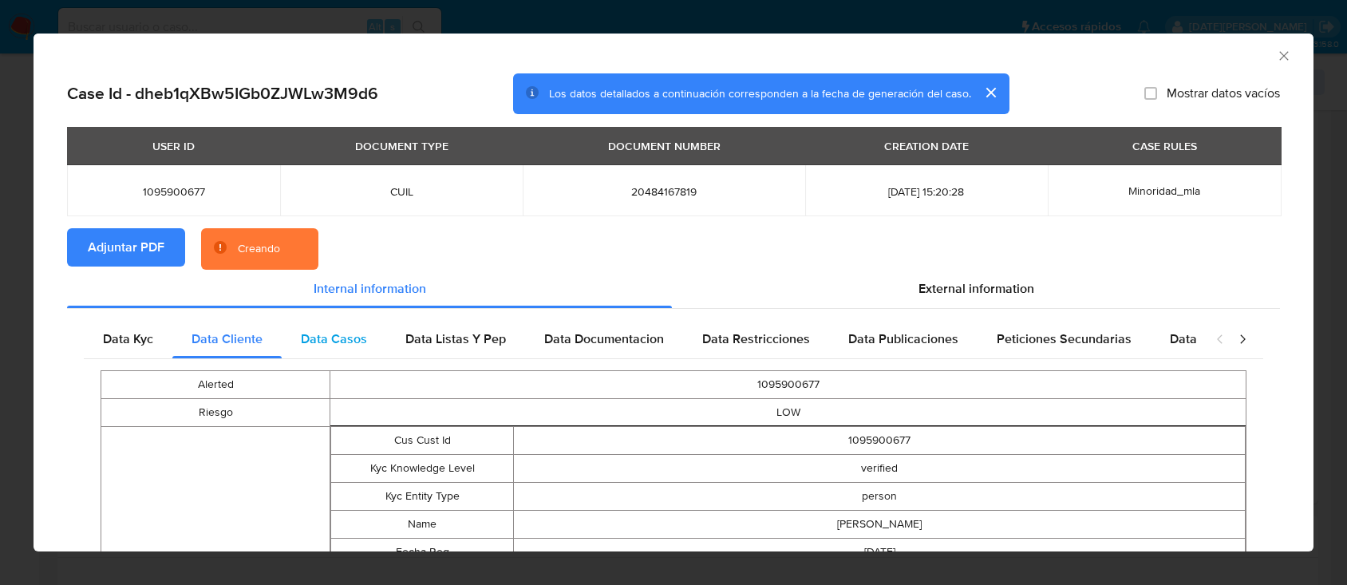
click at [316, 337] on span "Data Casos" at bounding box center [334, 339] width 66 height 18
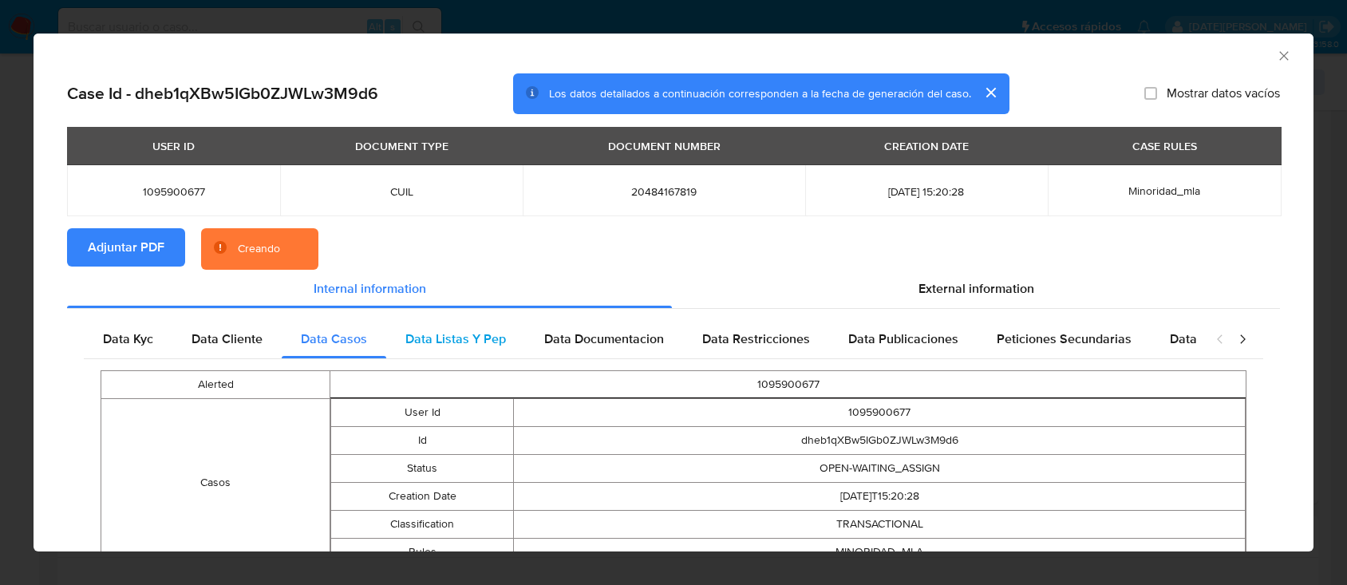
click at [428, 344] on span "Data Listas Y Pep" at bounding box center [455, 339] width 101 height 18
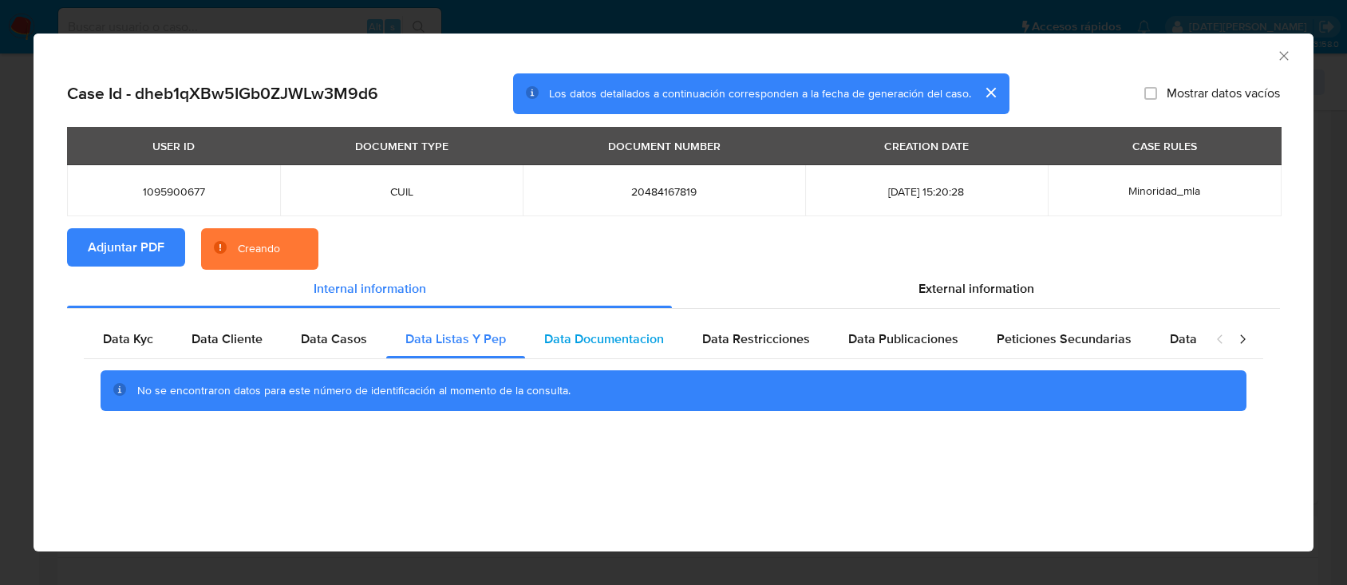
click at [588, 343] on span "Data Documentacion" at bounding box center [604, 339] width 120 height 18
click at [744, 342] on span "Data Restricciones" at bounding box center [756, 339] width 108 height 18
click at [878, 338] on span "Data Publicaciones" at bounding box center [903, 339] width 110 height 18
click at [1033, 337] on span "Peticiones Secundarias" at bounding box center [1064, 339] width 135 height 18
click at [1151, 335] on div "Data Minoridad" at bounding box center [1214, 339] width 126 height 38
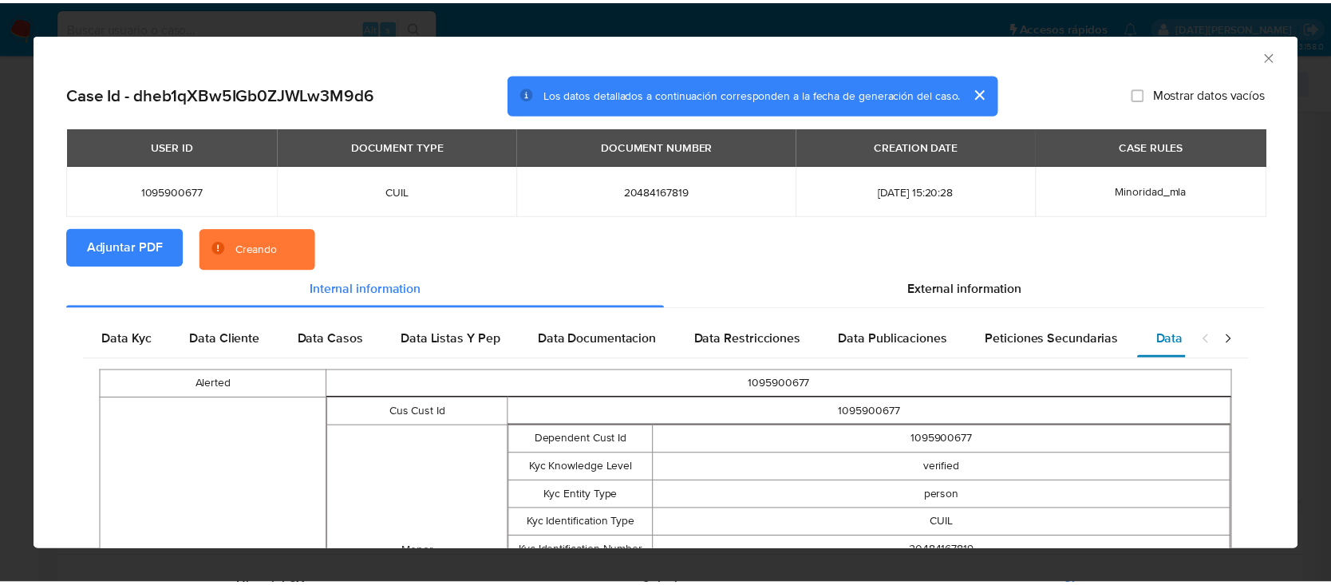
scroll to position [0, 85]
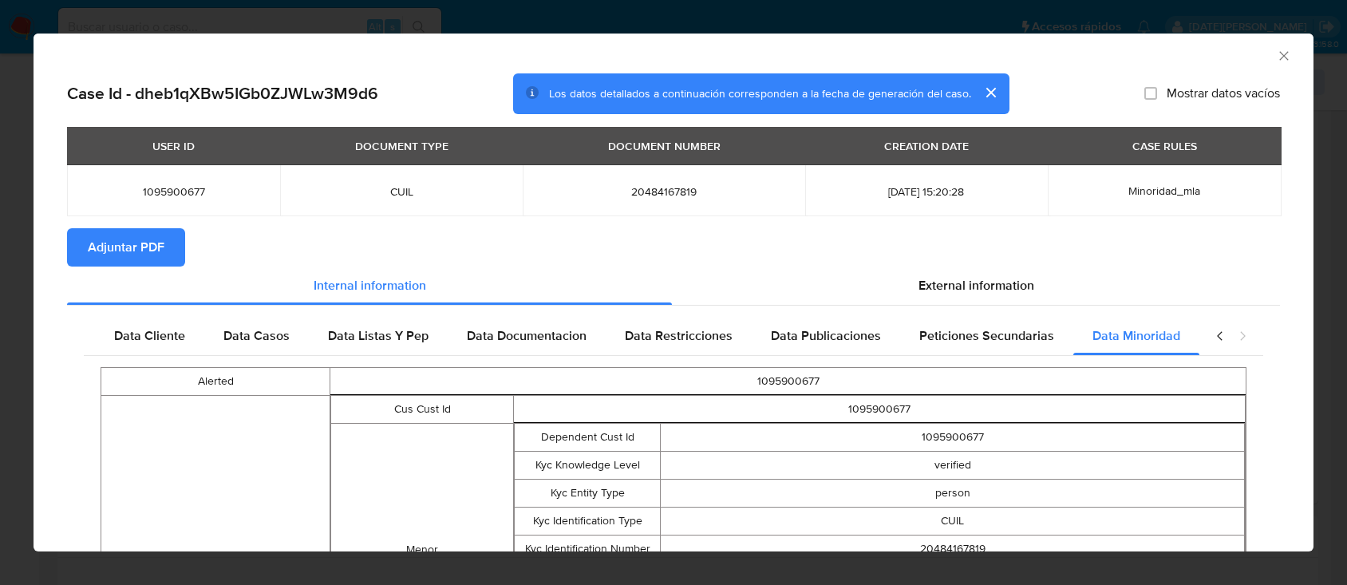
click at [1275, 53] on div "AML Data Collector" at bounding box center [674, 54] width 1280 height 40
click at [1276, 57] on icon "Cerrar ventana" at bounding box center [1284, 56] width 16 height 16
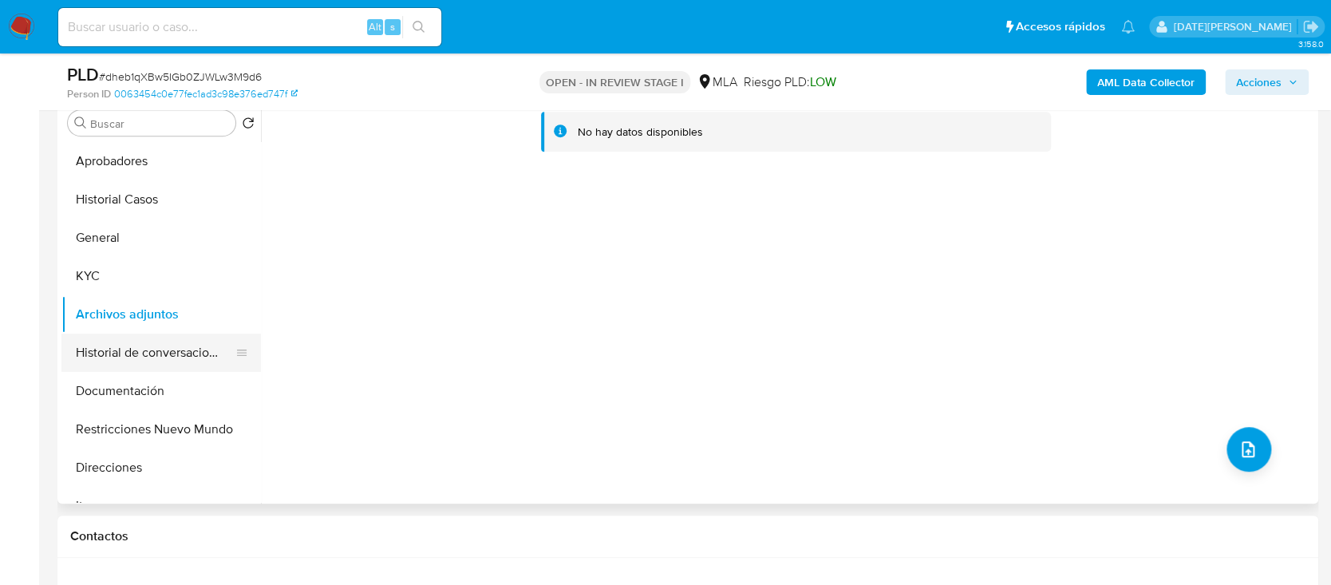
click at [160, 356] on button "Historial de conversaciones" at bounding box center [154, 353] width 187 height 38
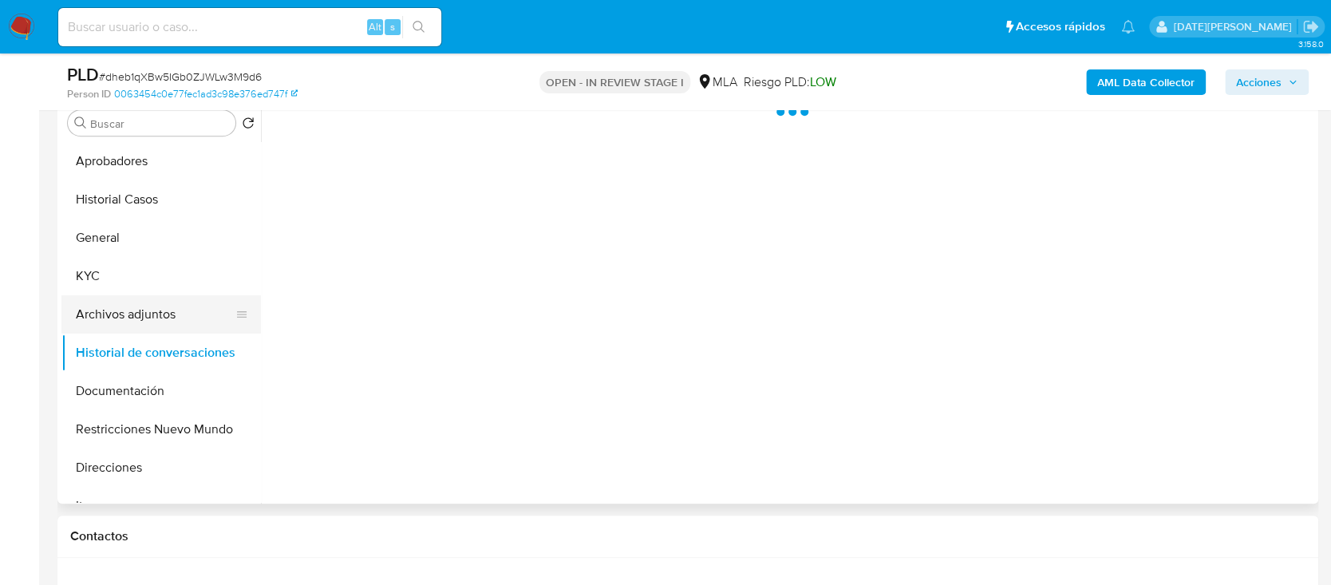
click at [153, 321] on button "Archivos adjuntos" at bounding box center [154, 314] width 187 height 38
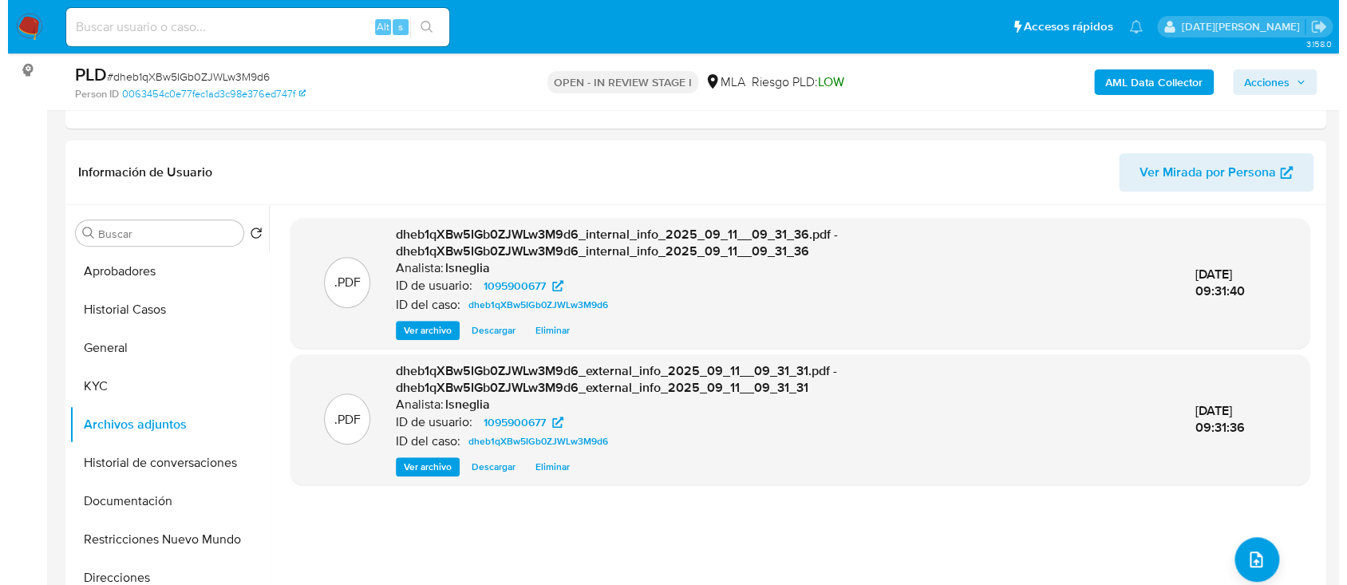
scroll to position [319, 0]
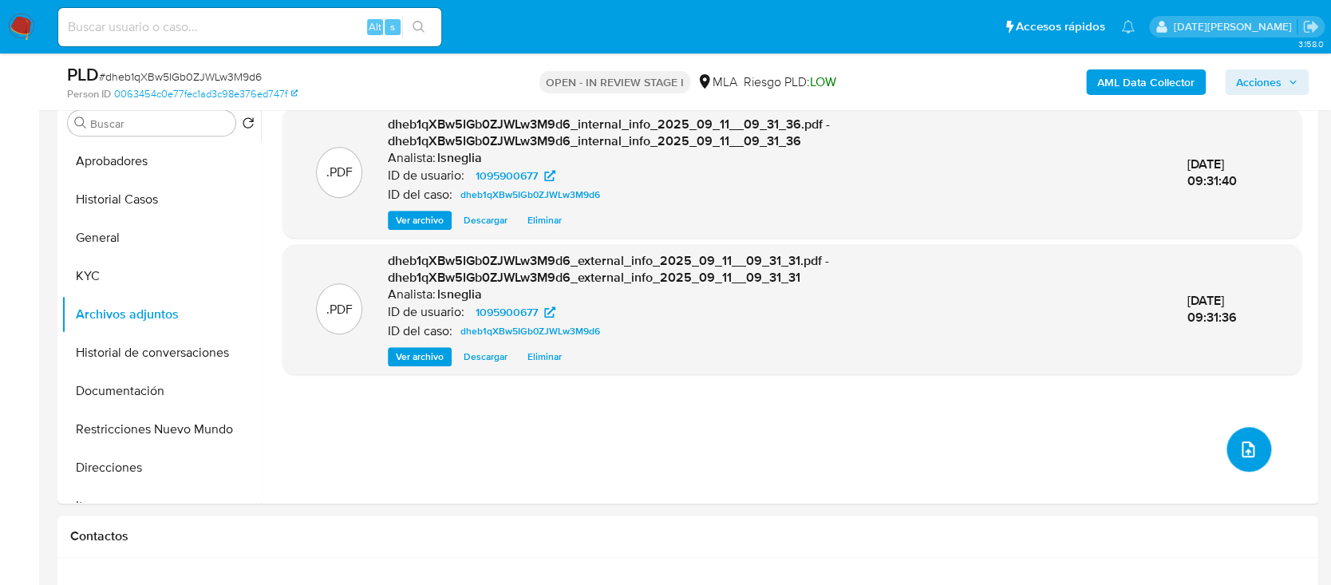
click at [1226, 448] on button "upload-file" at bounding box center [1248, 449] width 45 height 45
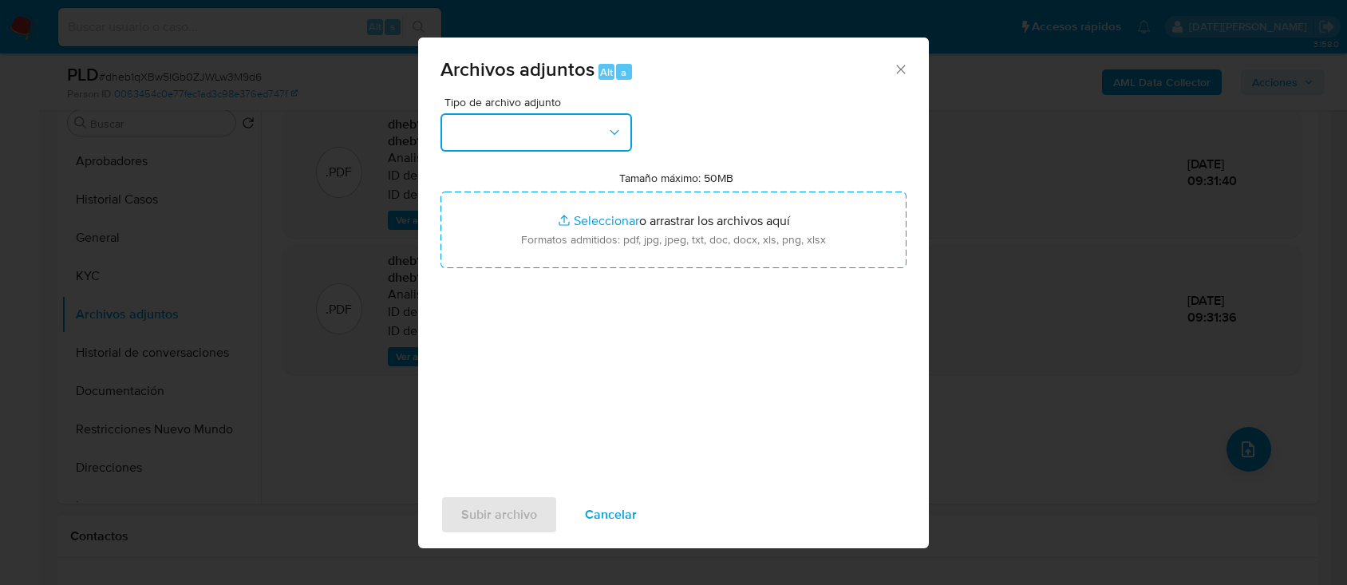
click at [562, 128] on button "button" at bounding box center [535, 132] width 191 height 38
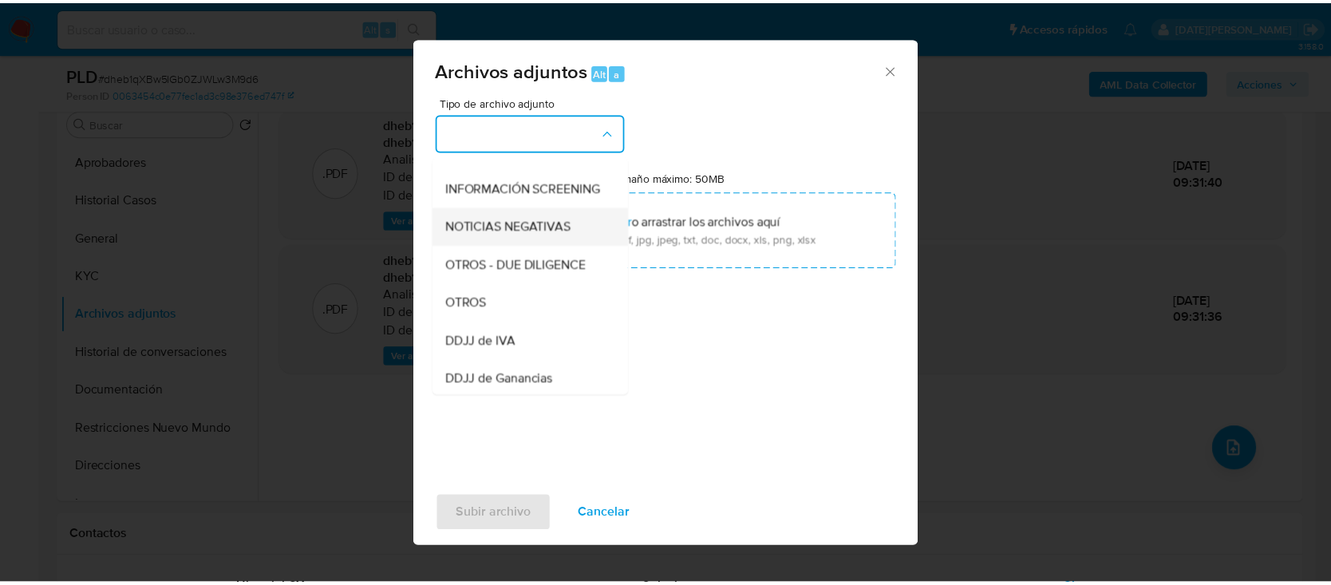
scroll to position [212, 0]
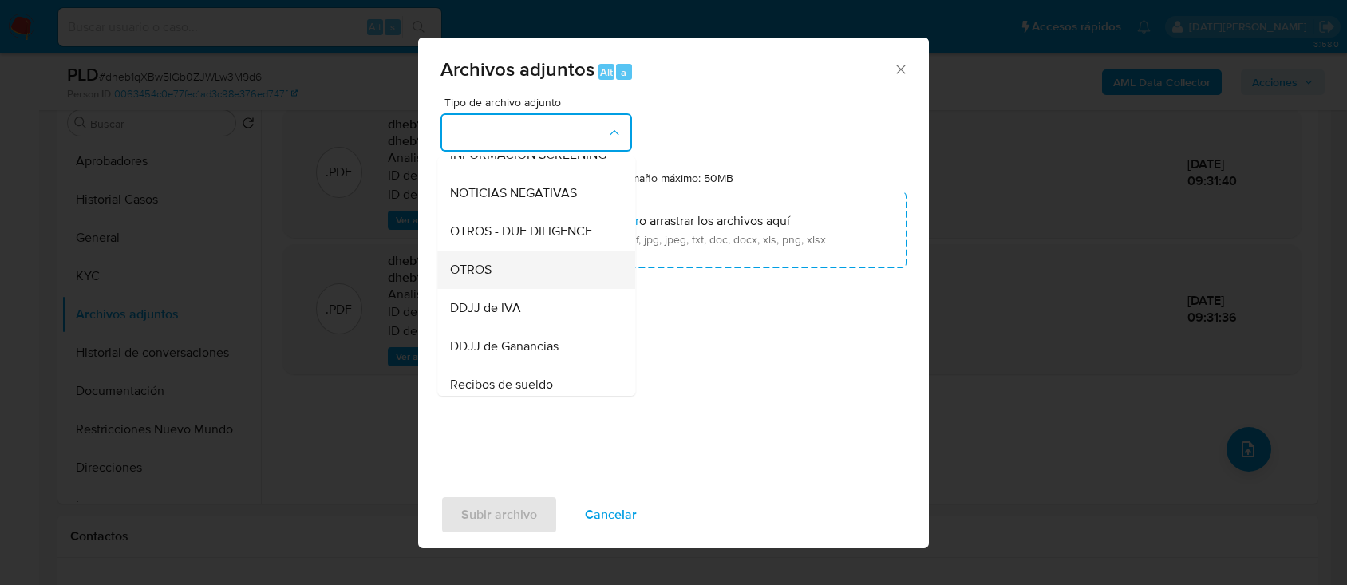
click at [520, 284] on div "OTROS" at bounding box center [531, 270] width 163 height 38
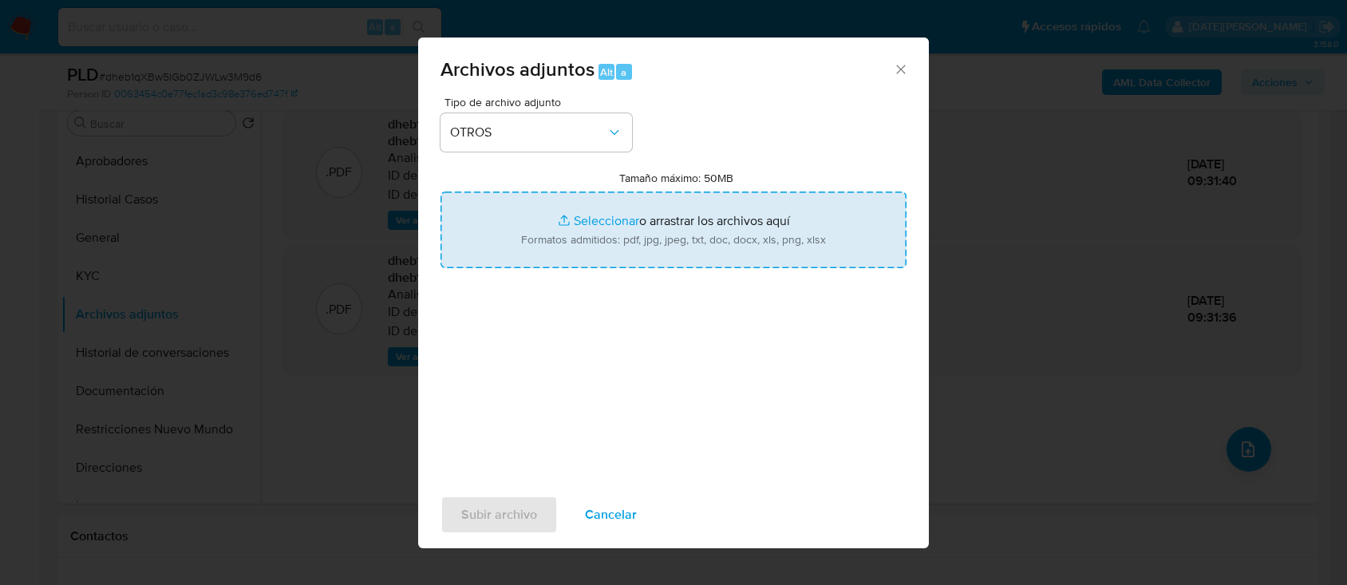
type input "C:\fakepath\Caselog dheb1qXBw5IGb0ZJWLw3M9d6.docx"
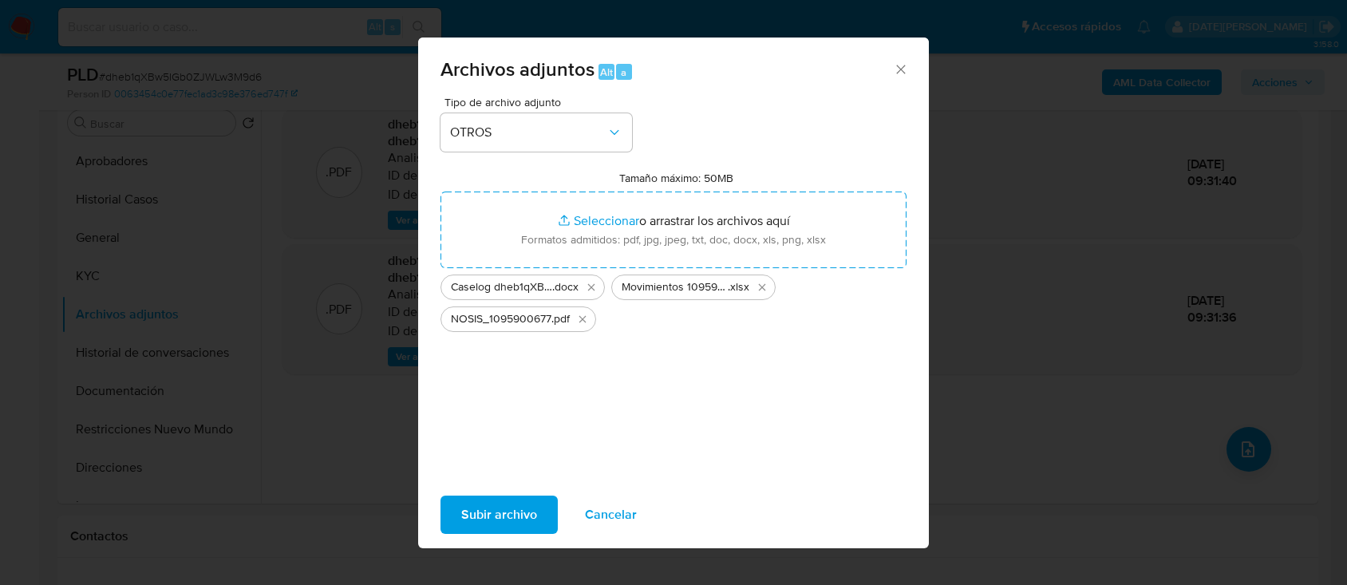
click at [484, 519] on span "Subir archivo" at bounding box center [499, 514] width 76 height 35
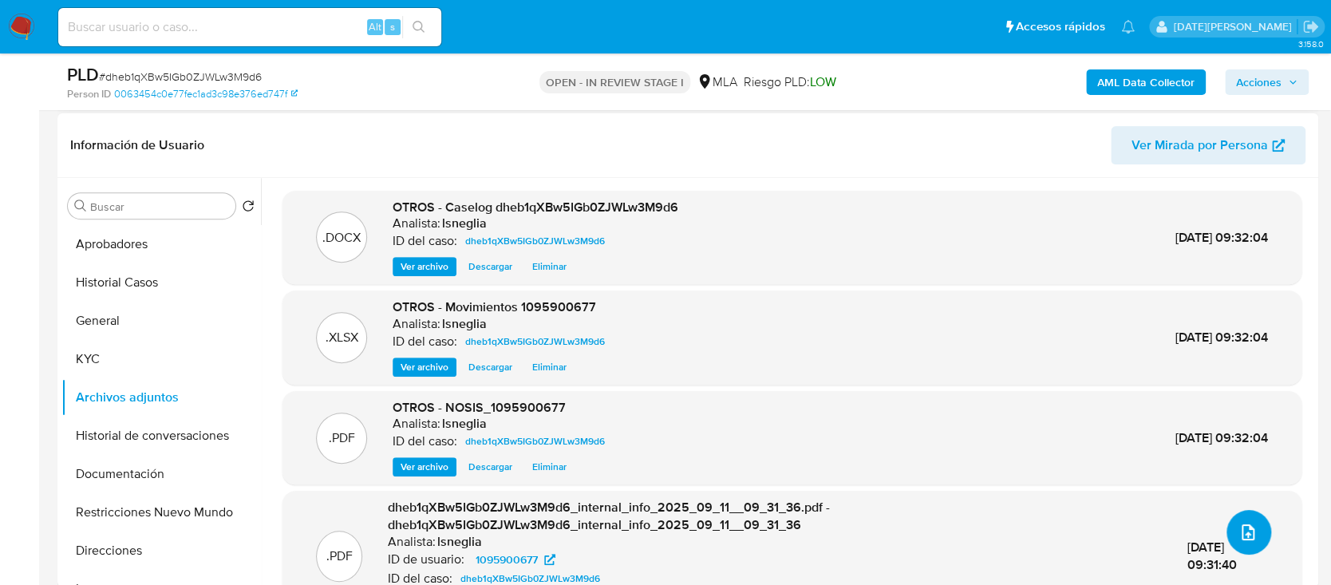
scroll to position [106, 0]
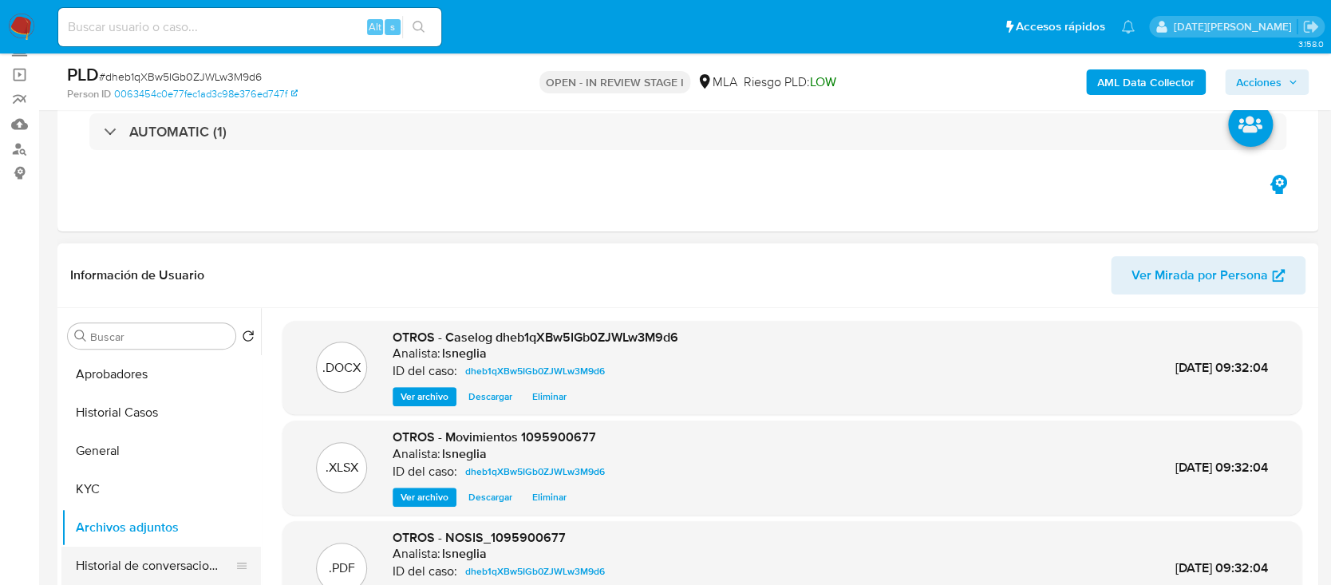
click at [142, 555] on button "Historial de conversaciones" at bounding box center [154, 566] width 187 height 38
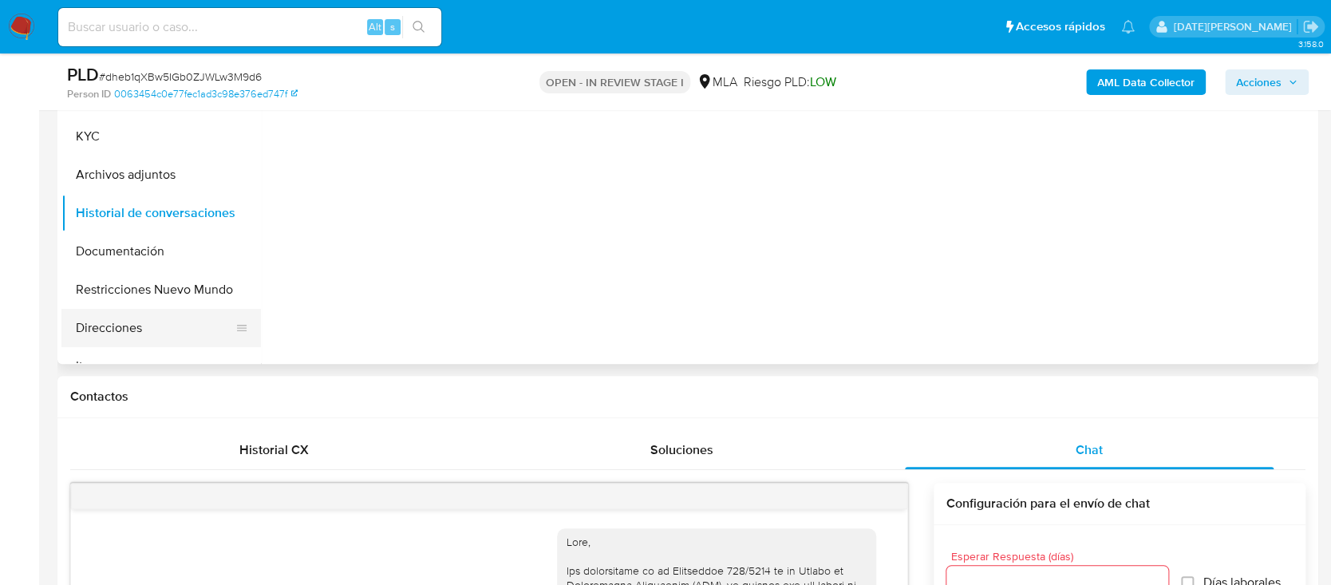
scroll to position [425, 0]
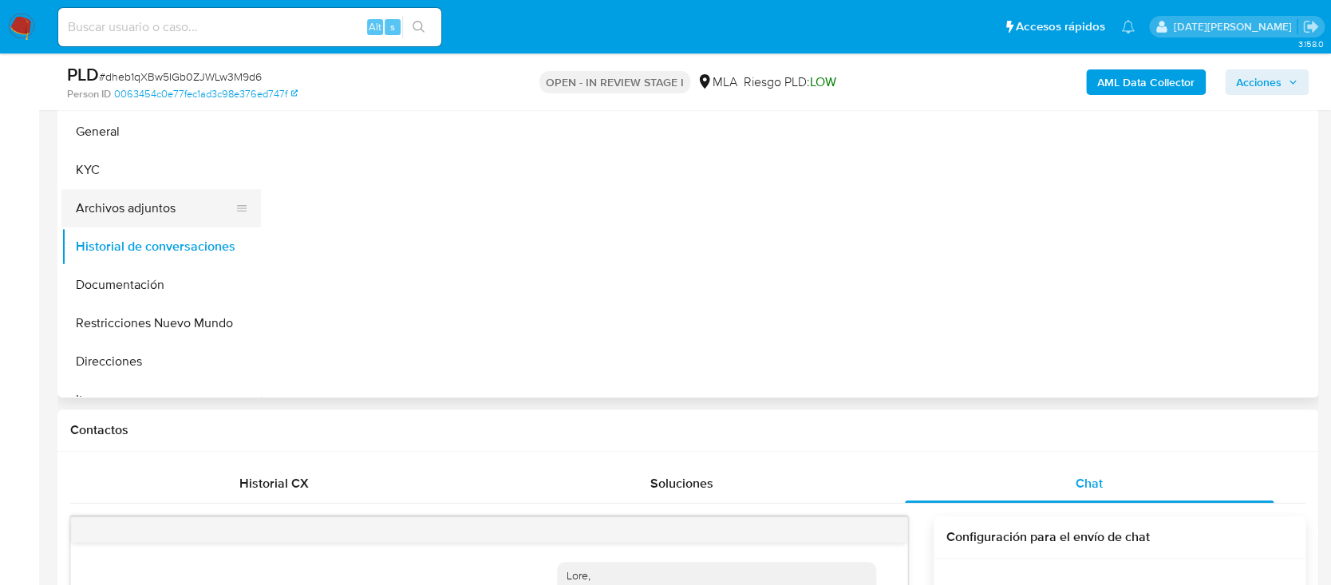
click at [144, 212] on button "Archivos adjuntos" at bounding box center [154, 208] width 187 height 38
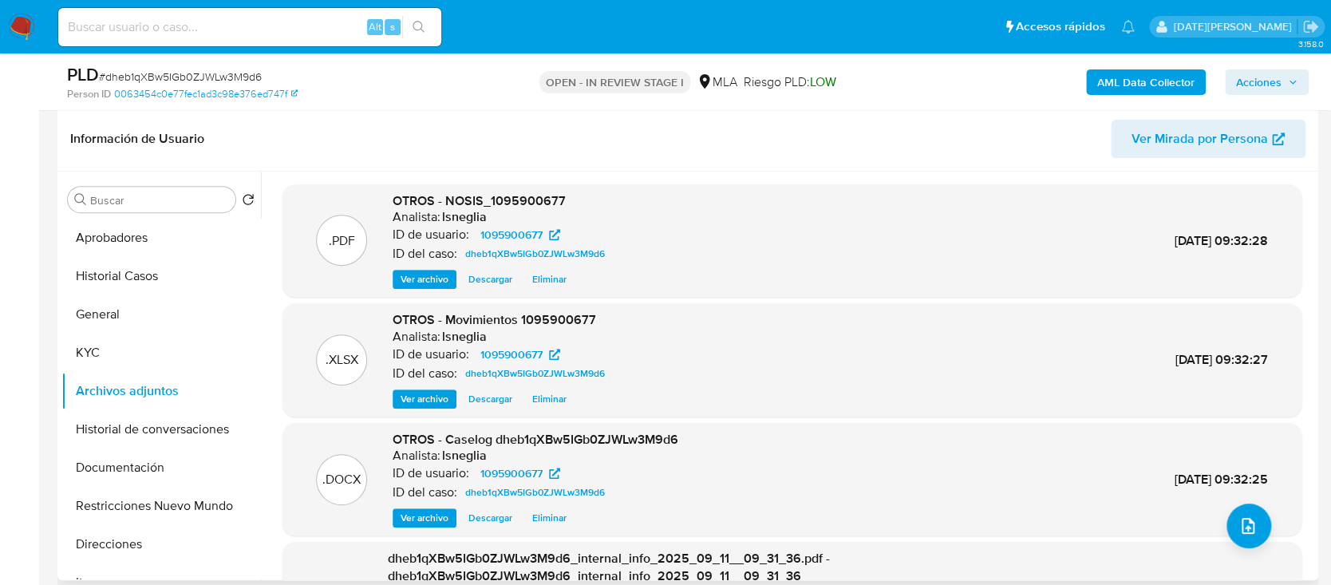
scroll to position [212, 0]
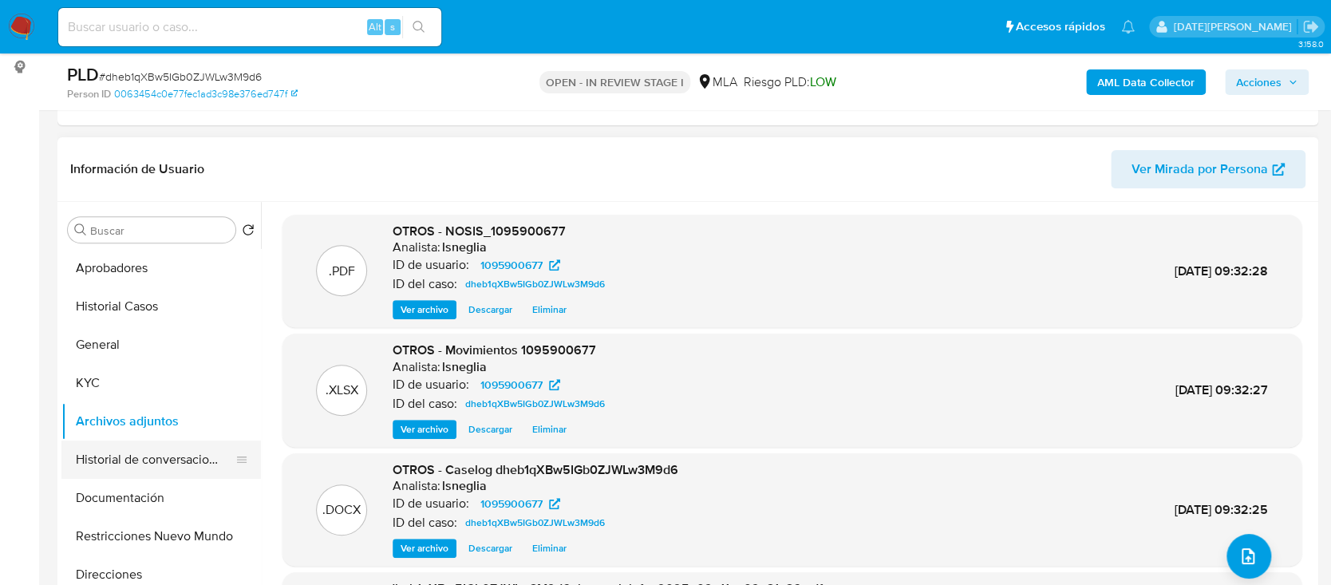
click at [162, 463] on button "Historial de conversaciones" at bounding box center [154, 459] width 187 height 38
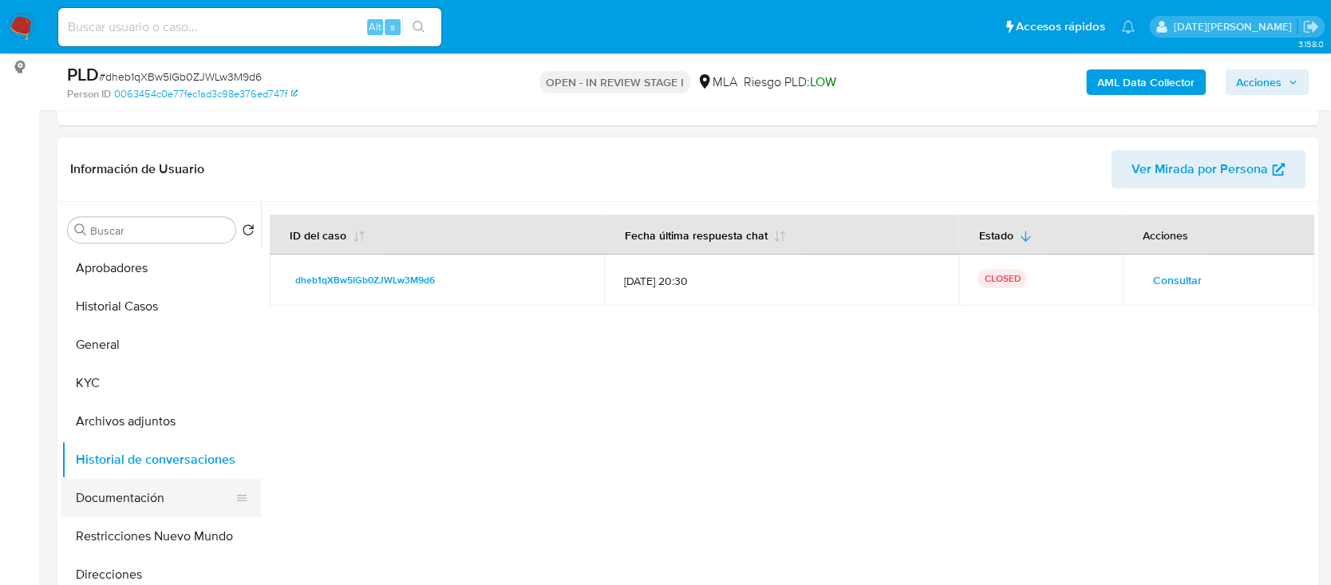
click at [149, 492] on button "Documentación" at bounding box center [154, 498] width 187 height 38
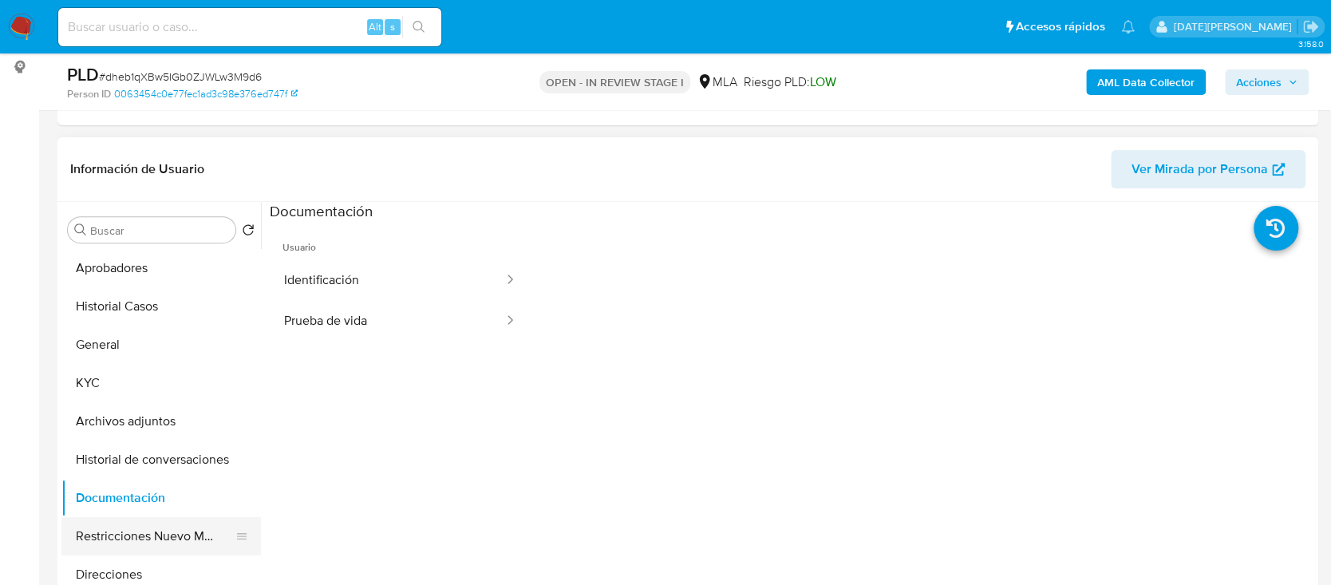
click at [140, 523] on button "Restricciones Nuevo Mundo" at bounding box center [154, 536] width 187 height 38
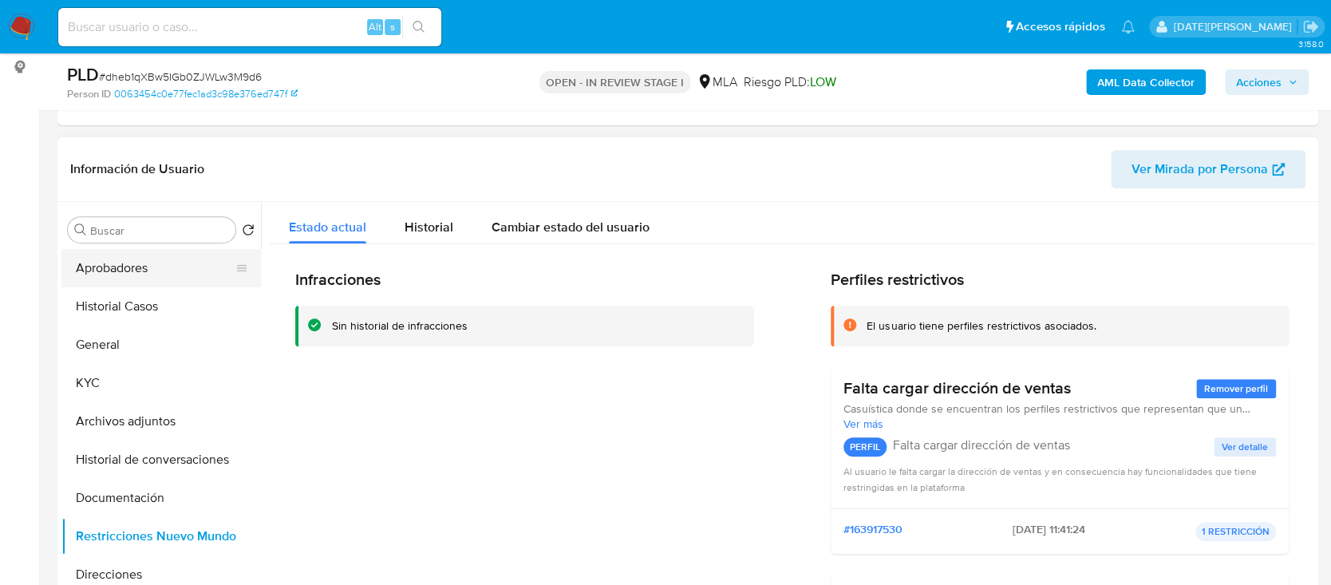
click at [177, 267] on button "Aprobadores" at bounding box center [154, 268] width 187 height 38
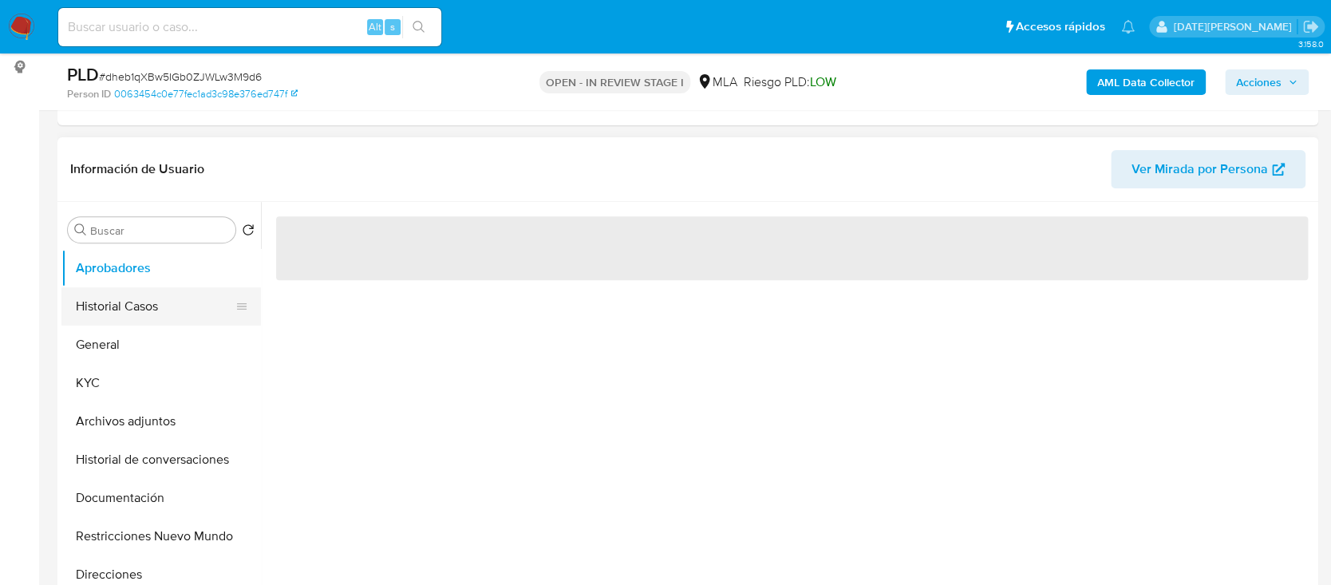
click at [144, 304] on button "Historial Casos" at bounding box center [154, 306] width 187 height 38
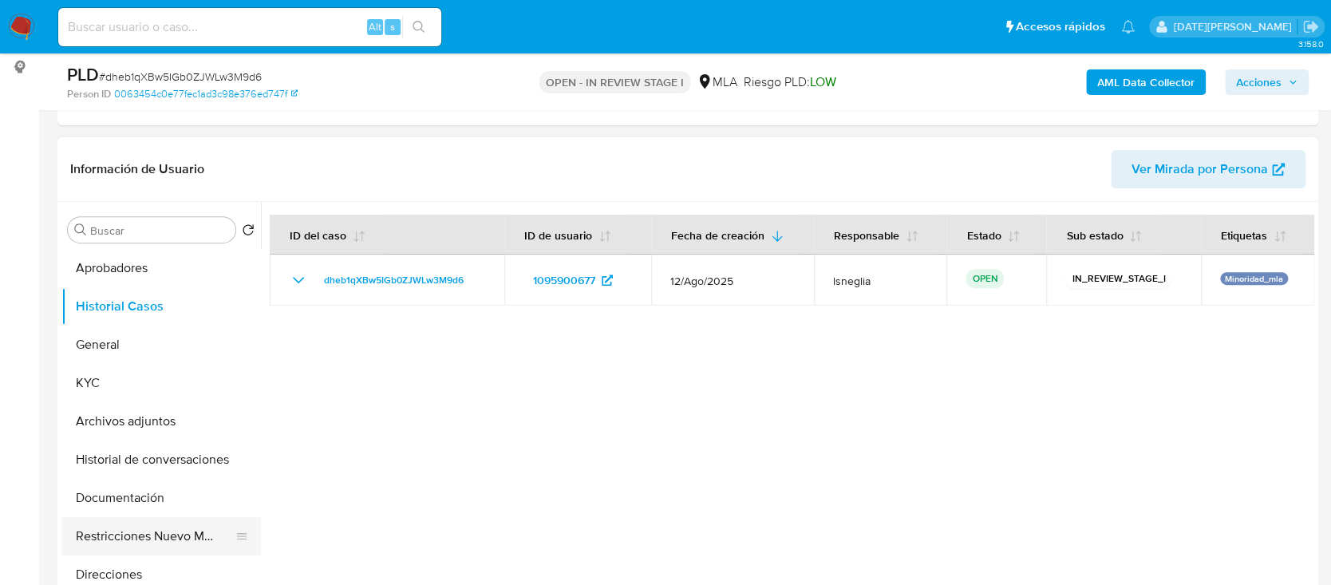
click at [153, 543] on button "Restricciones Nuevo Mundo" at bounding box center [154, 536] width 187 height 38
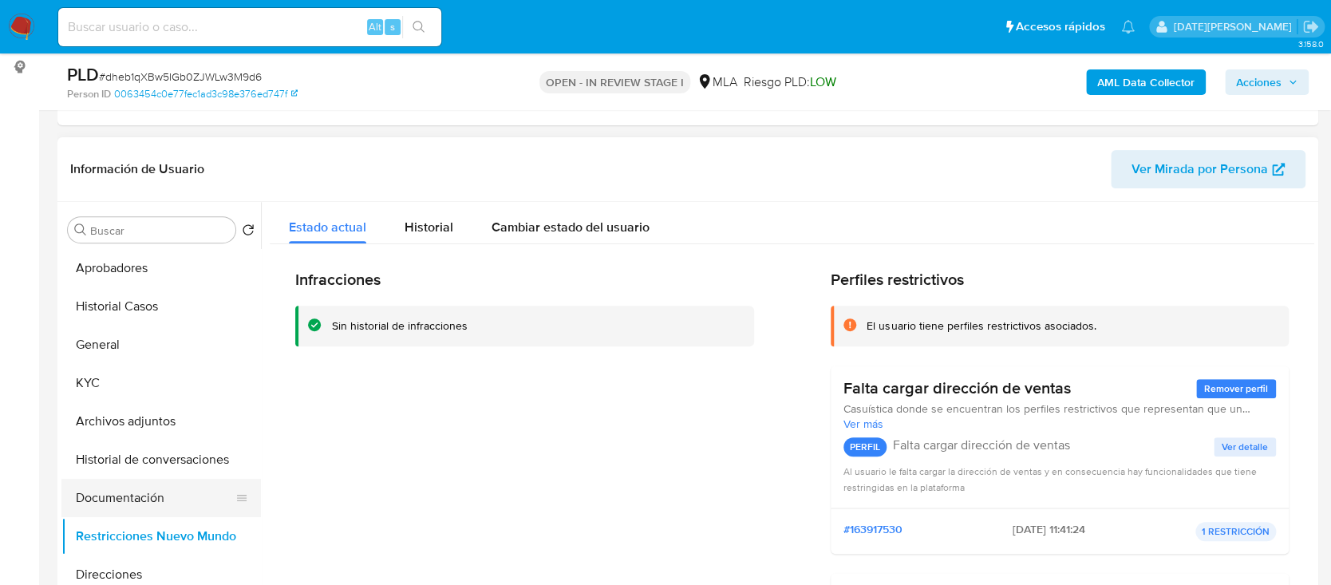
click at [135, 497] on button "Documentación" at bounding box center [154, 498] width 187 height 38
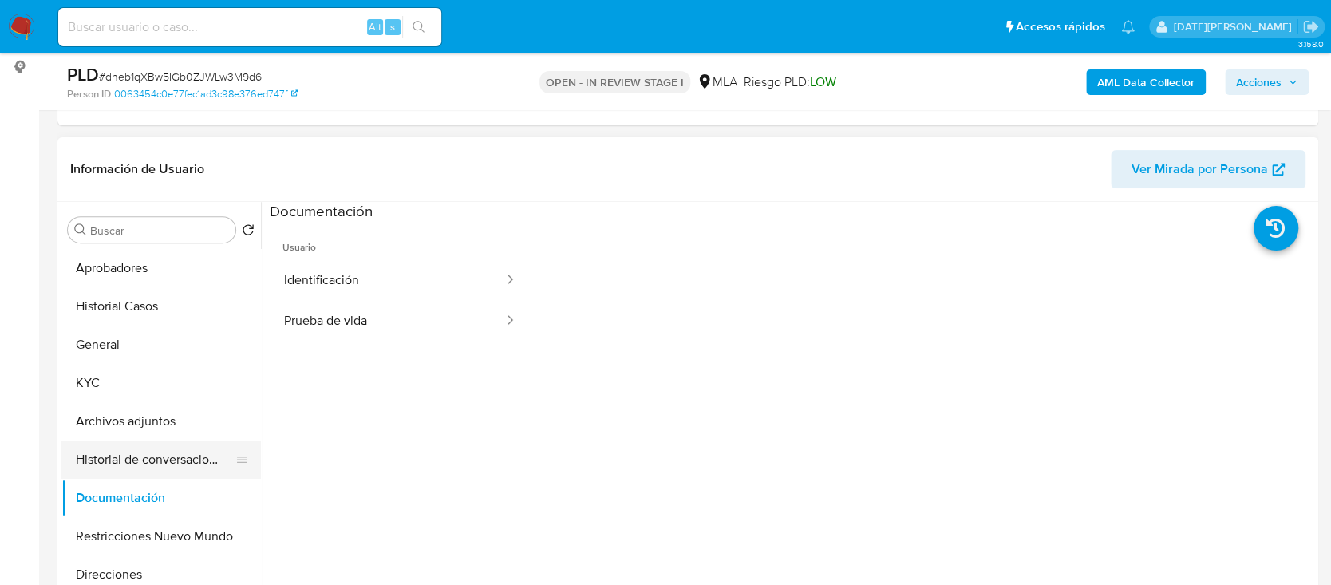
click at [165, 447] on button "Historial de conversaciones" at bounding box center [154, 459] width 187 height 38
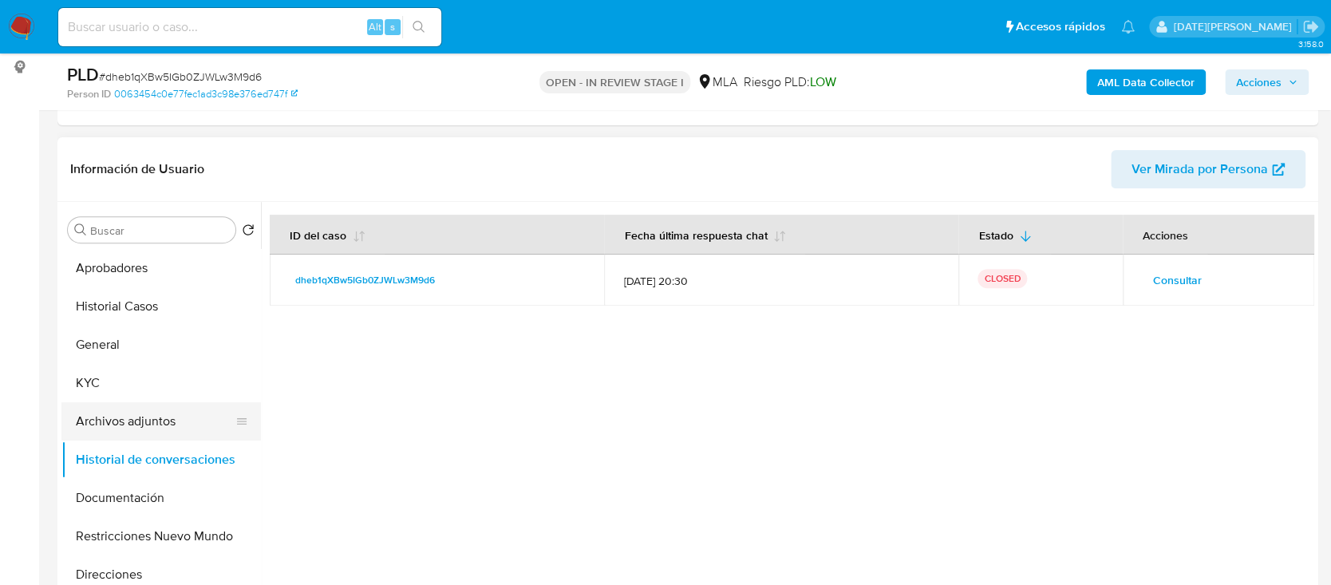
click at [161, 421] on button "Archivos adjuntos" at bounding box center [154, 421] width 187 height 38
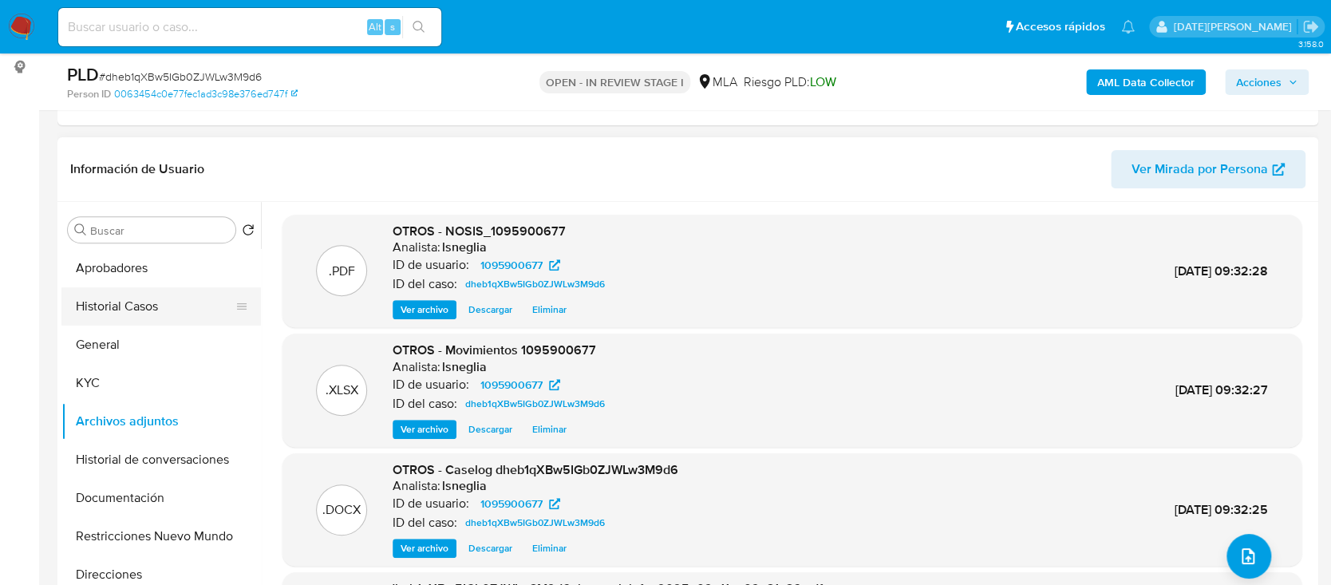
click at [146, 322] on button "Historial Casos" at bounding box center [154, 306] width 187 height 38
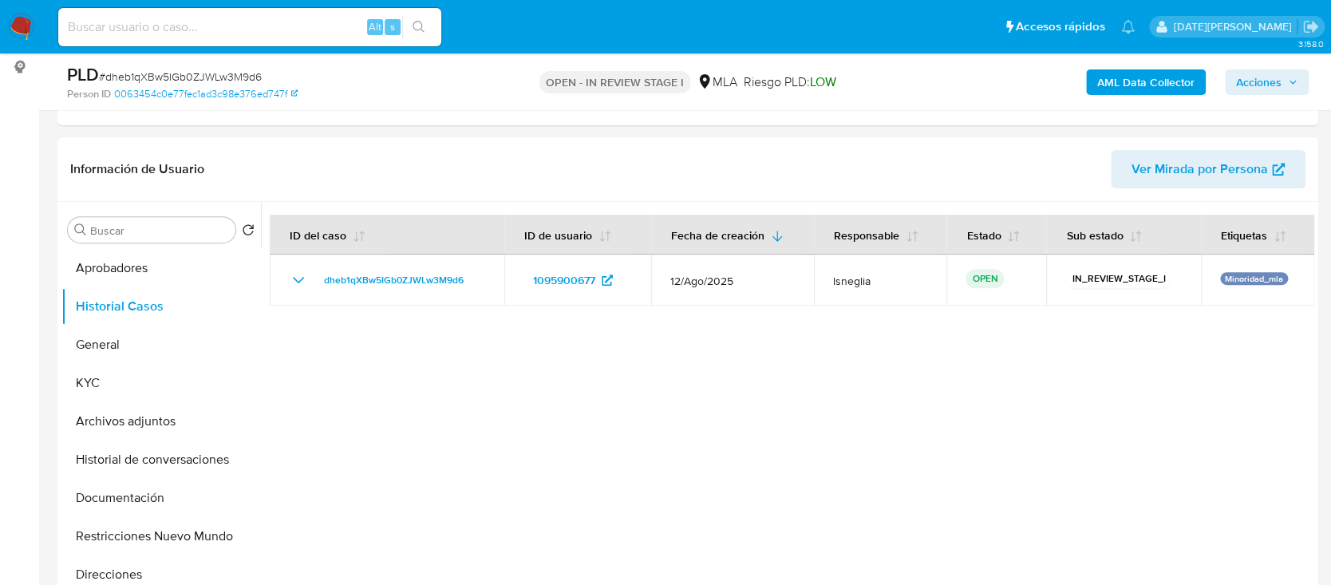
click at [1278, 77] on span "Acciones" at bounding box center [1258, 82] width 45 height 26
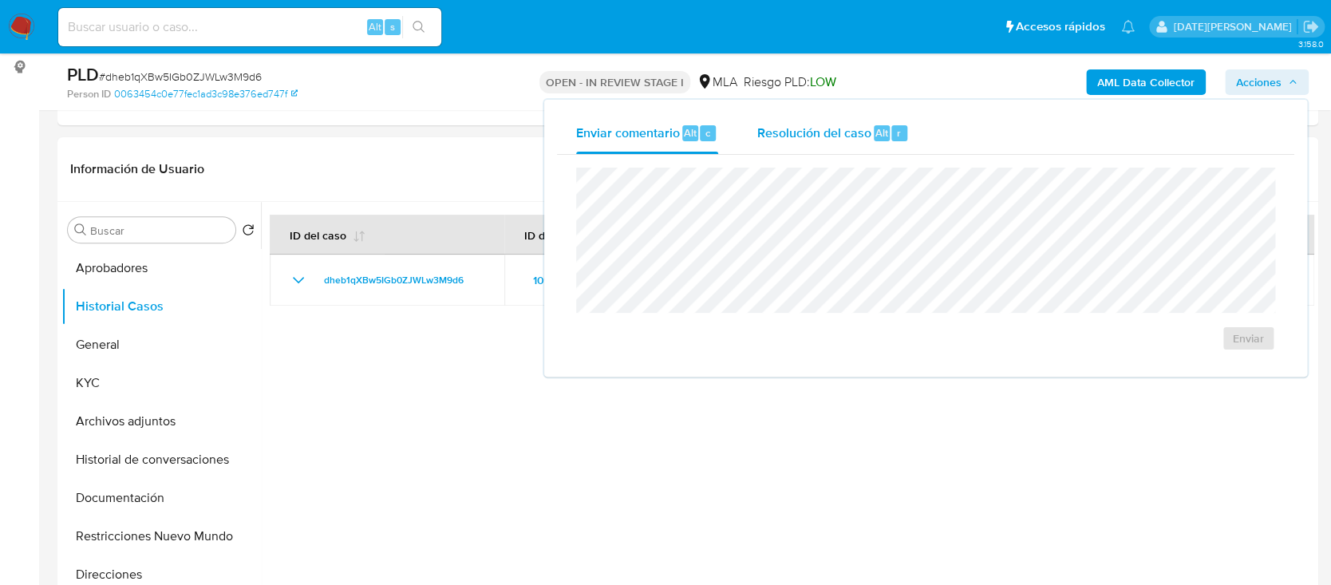
click at [862, 144] on div "Resolución del caso Alt r" at bounding box center [832, 133] width 152 height 41
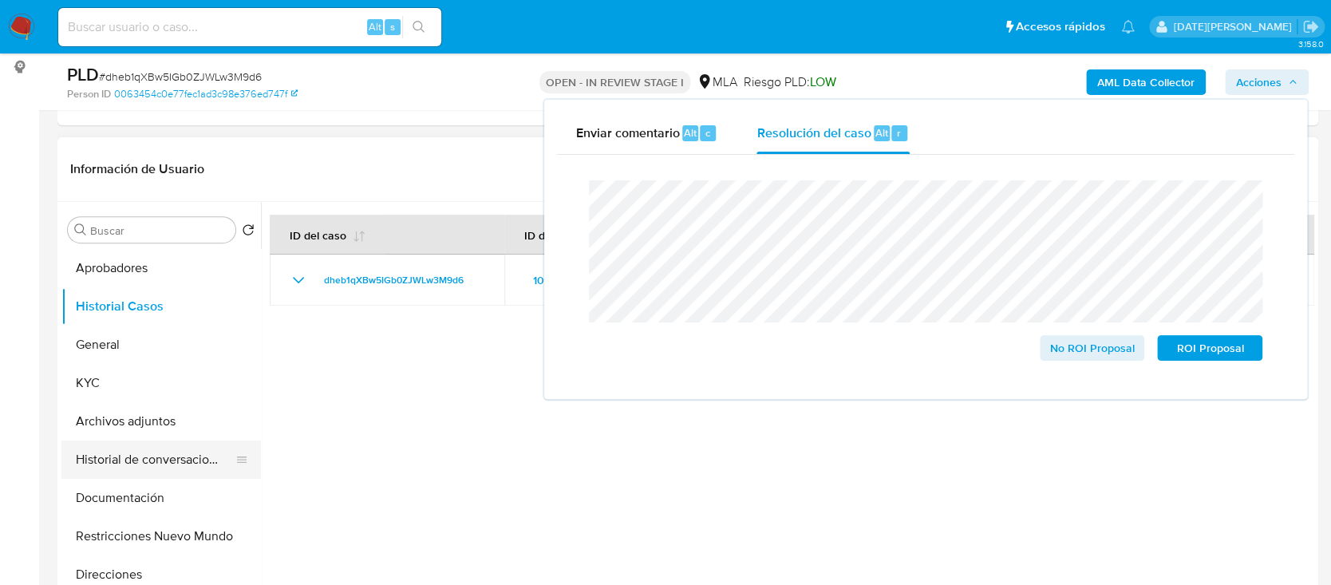
click at [128, 468] on button "Historial de conversaciones" at bounding box center [154, 459] width 187 height 38
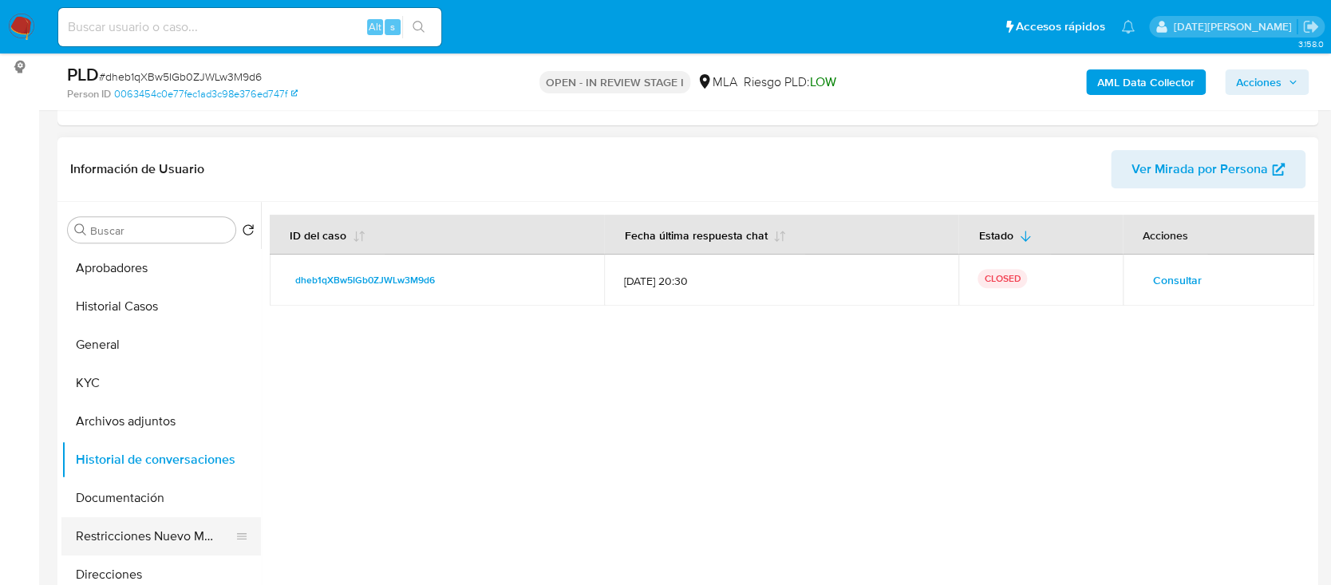
click at [147, 519] on button "Restricciones Nuevo Mundo" at bounding box center [154, 536] width 187 height 38
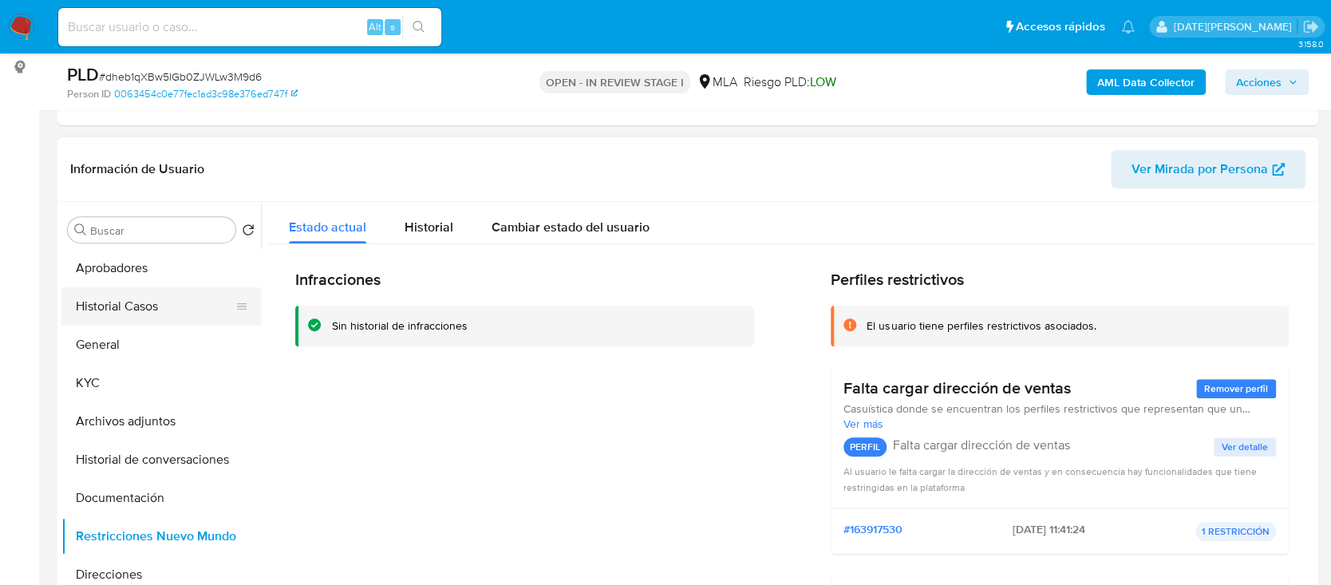
click at [120, 290] on button "Historial Casos" at bounding box center [154, 306] width 187 height 38
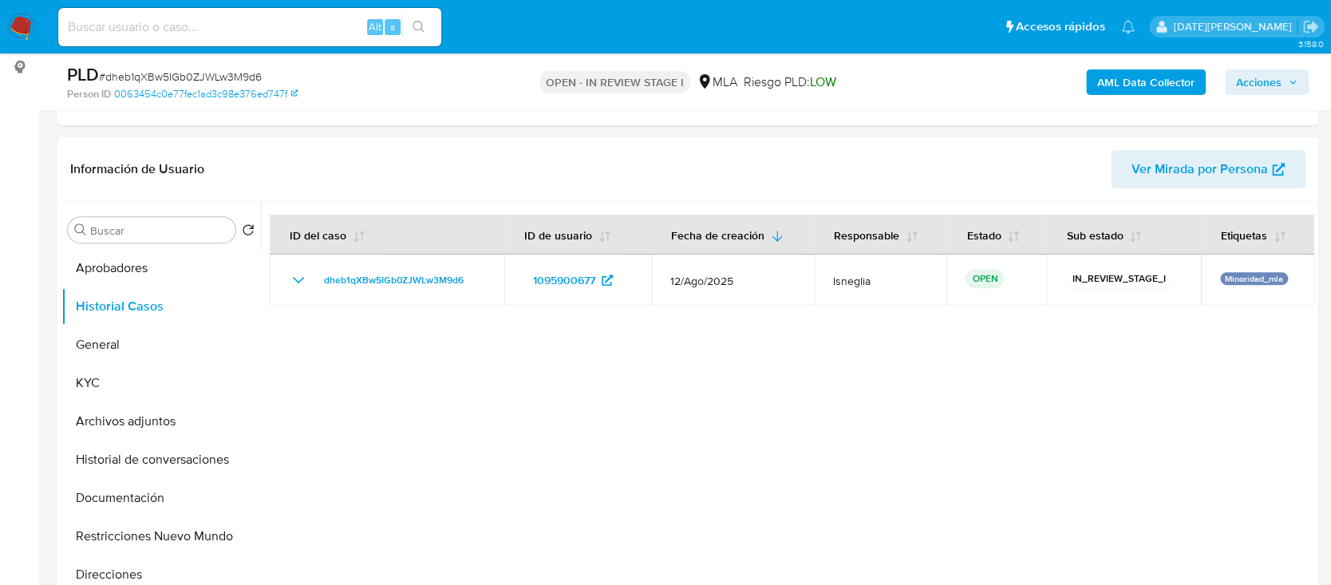
click at [1280, 76] on span "Acciones" at bounding box center [1258, 82] width 45 height 26
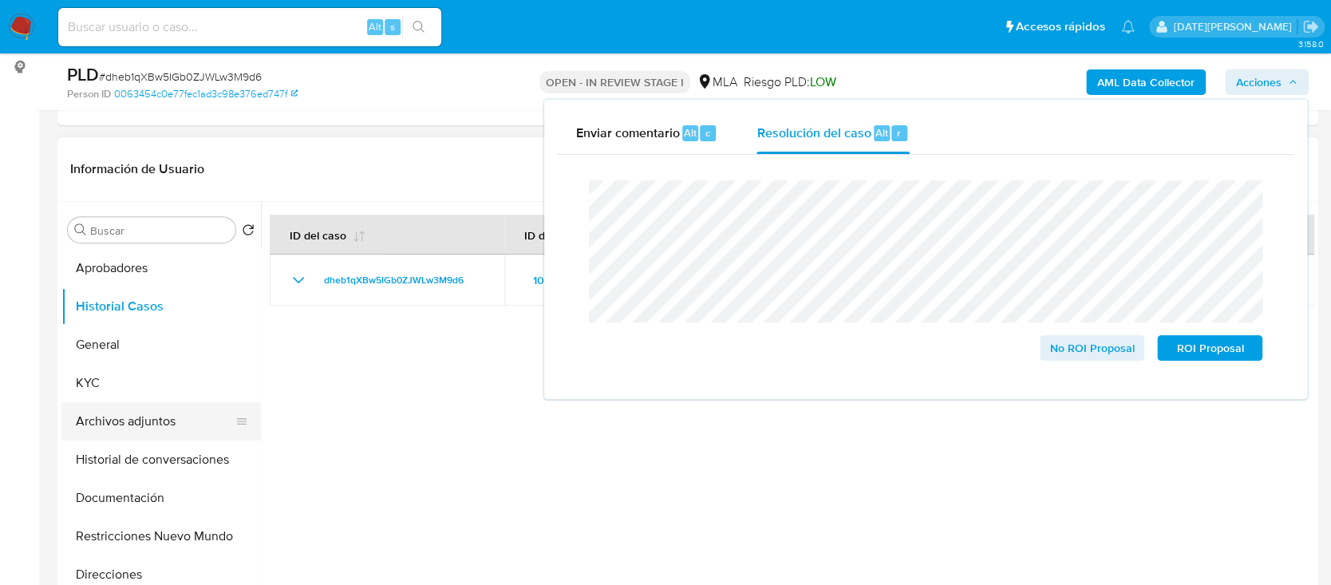
click at [124, 415] on button "Archivos adjuntos" at bounding box center [154, 421] width 187 height 38
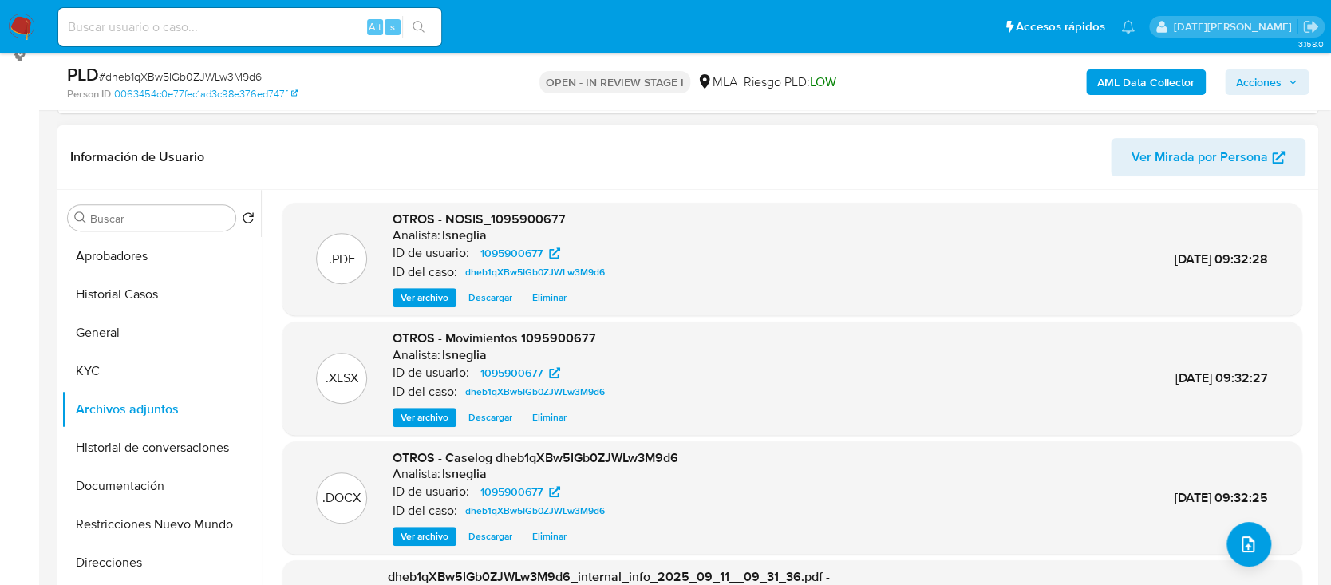
scroll to position [106, 0]
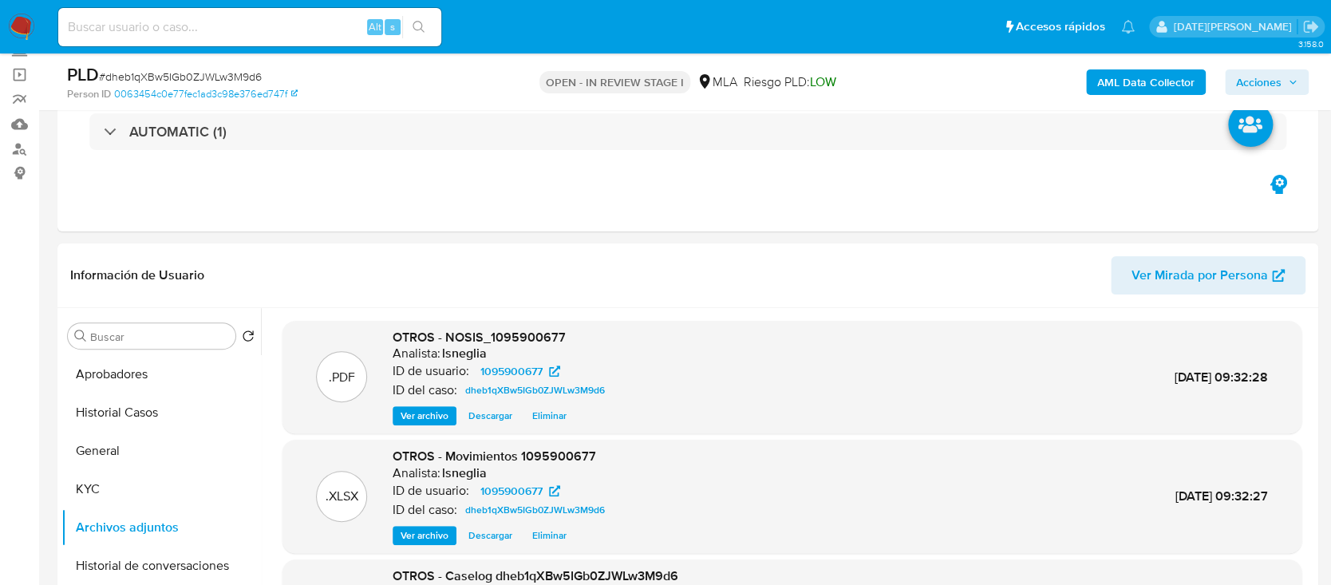
click at [1289, 73] on span "Acciones" at bounding box center [1266, 82] width 61 height 22
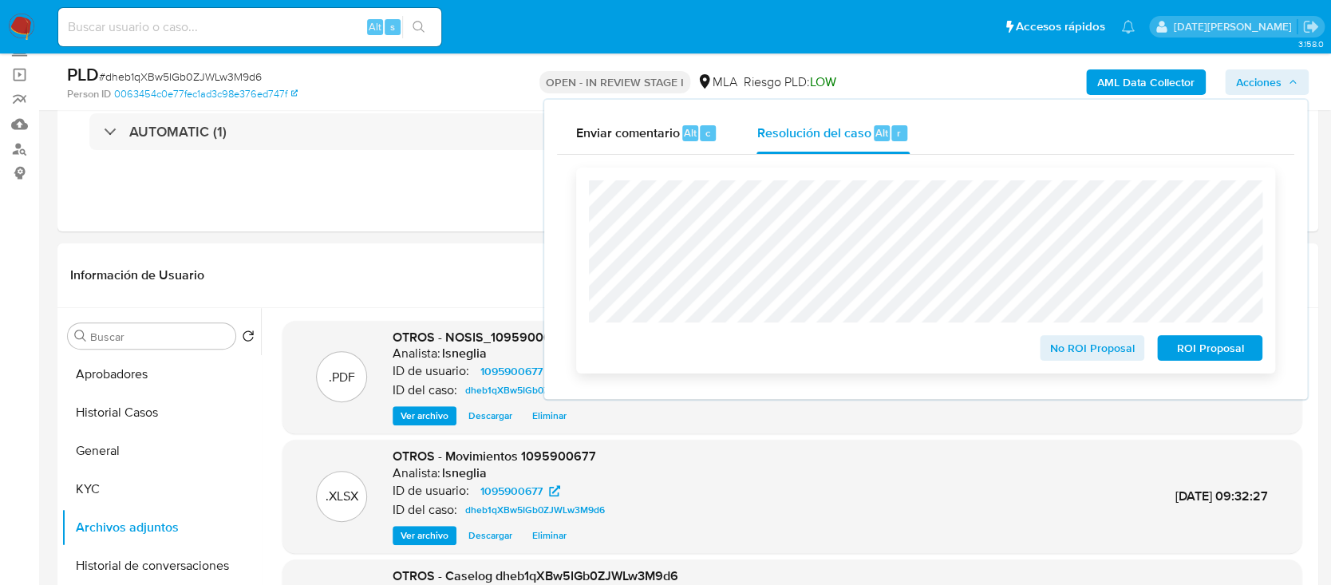
click at [1088, 350] on span "No ROI Proposal" at bounding box center [1092, 348] width 83 height 22
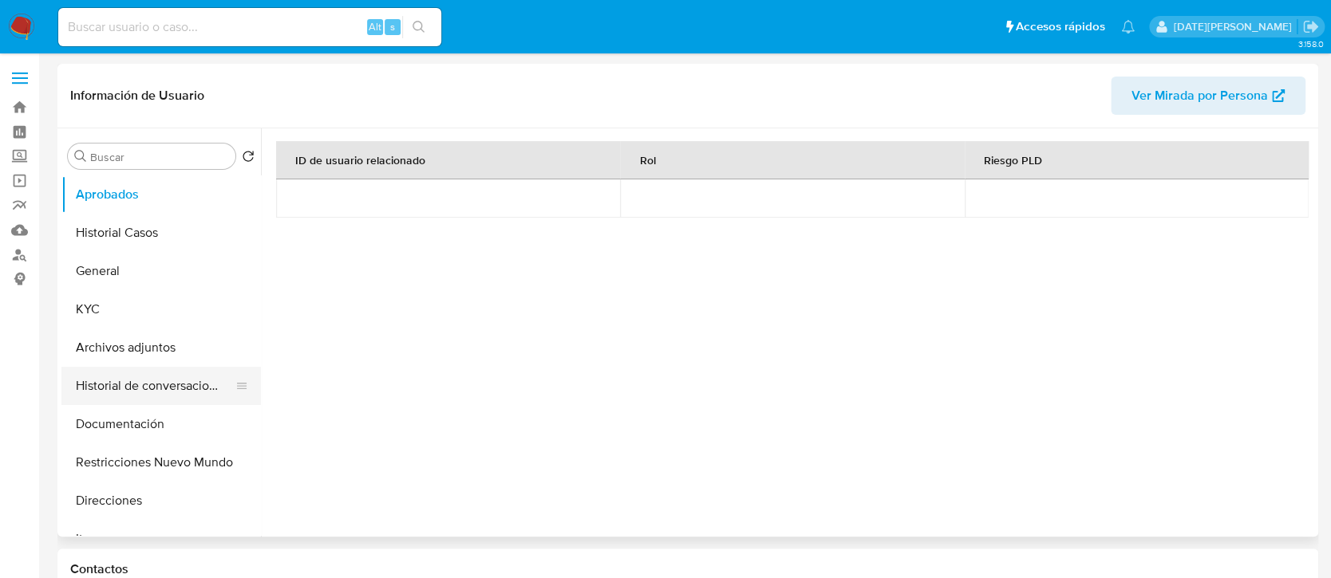
click at [119, 388] on button "Historial de conversaciones" at bounding box center [154, 386] width 187 height 38
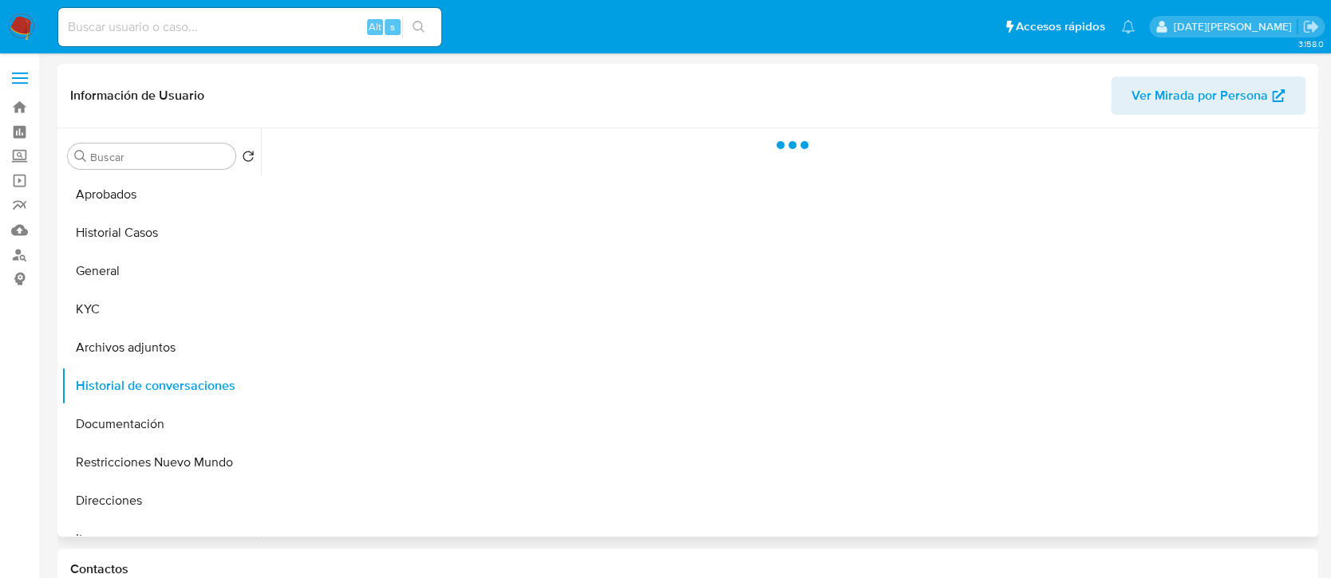
select select "10"
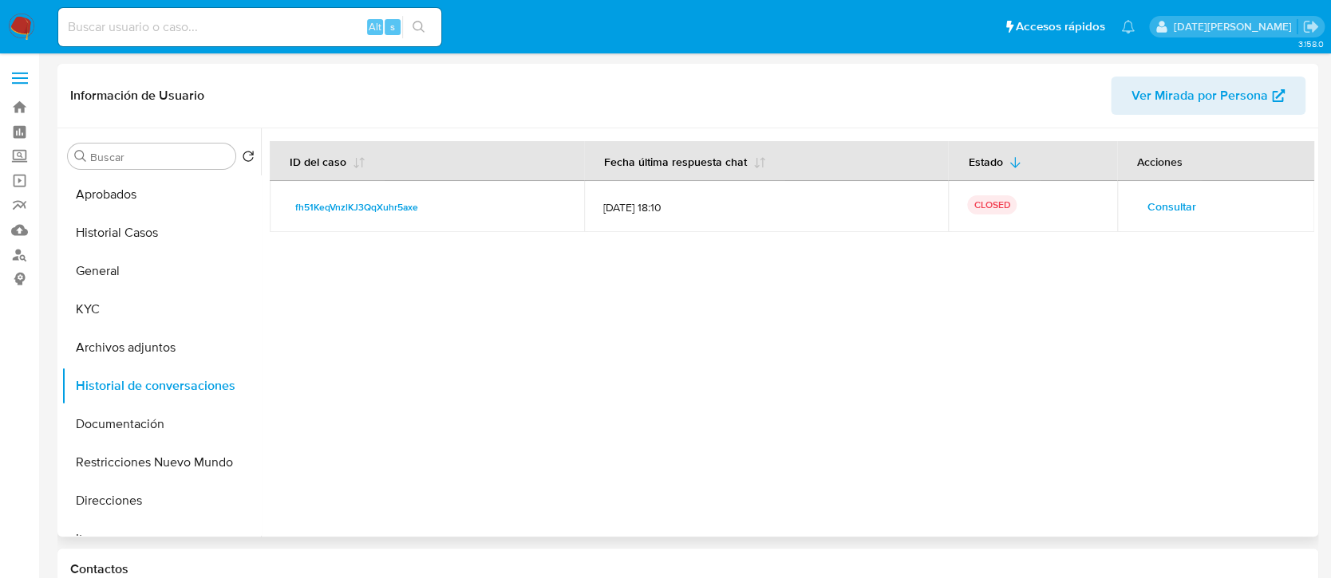
click at [1186, 201] on span "Consultar" at bounding box center [1171, 206] width 49 height 22
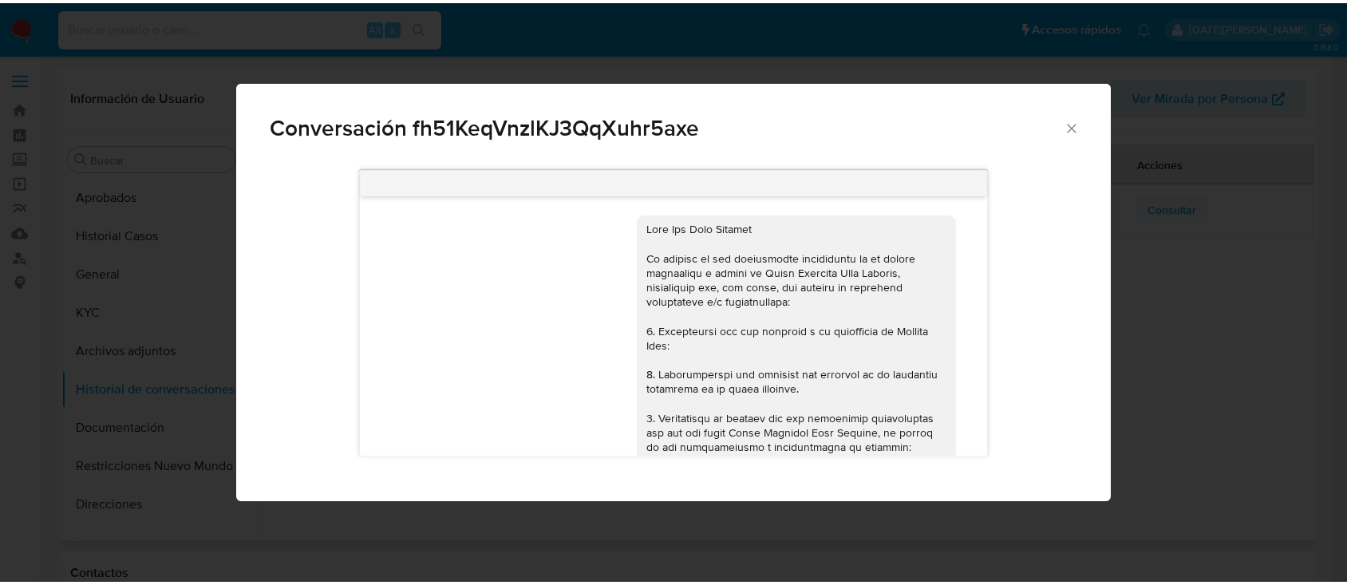
scroll to position [432, 0]
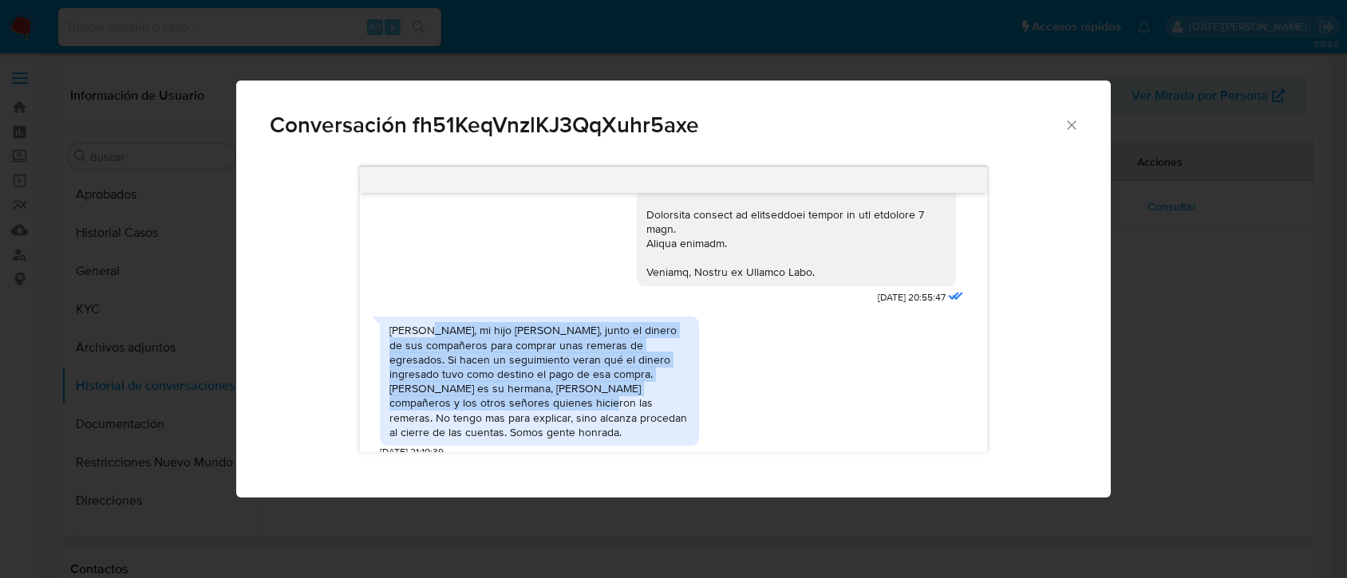
drag, startPoint x: 418, startPoint y: 329, endPoint x: 432, endPoint y: 404, distance: 76.2
click at [432, 404] on div "[PERSON_NAME], mi hijo [PERSON_NAME], junto el dinero de sus compañeros para co…" at bounding box center [539, 381] width 300 height 116
copy div "mi hijo Tomas Diaz Caparoz, junto el dinero de sus compañeros para comprar unas…"
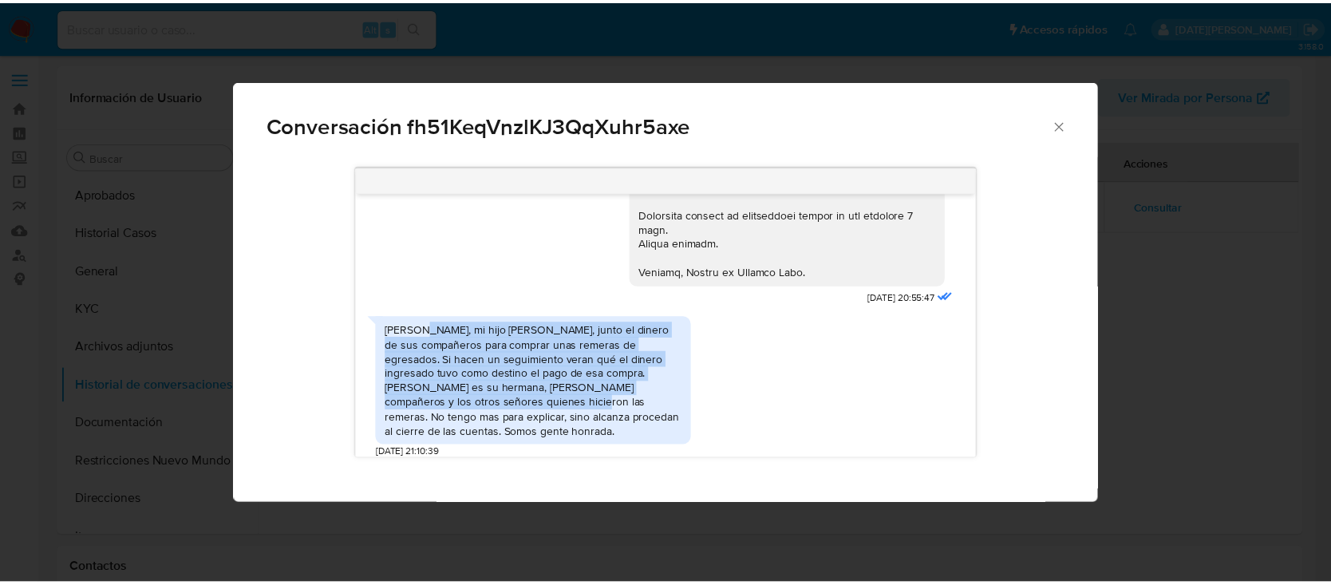
scroll to position [426, 0]
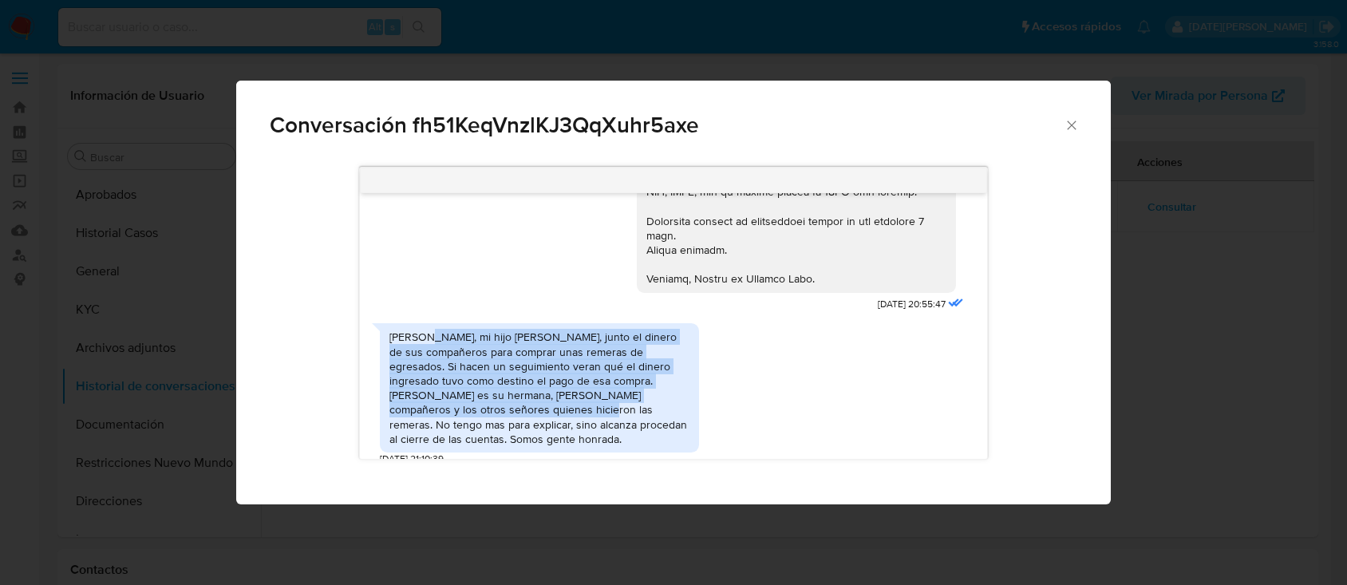
click at [1069, 130] on icon "Cerrar" at bounding box center [1072, 125] width 16 height 16
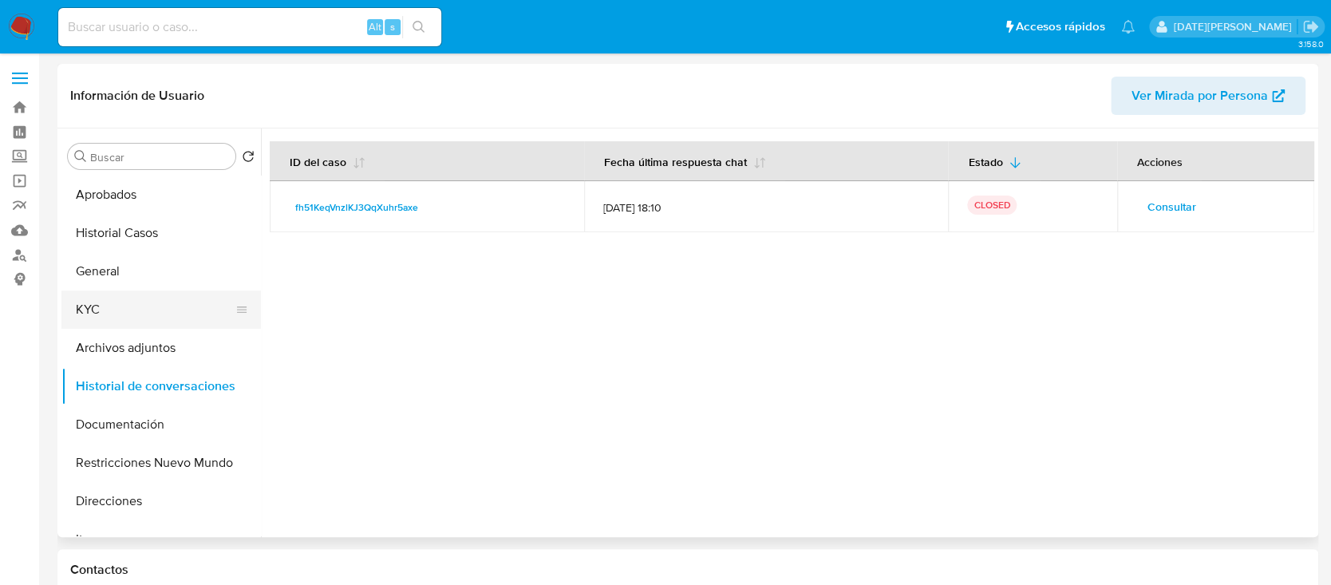
click at [123, 316] on button "KYC" at bounding box center [154, 309] width 187 height 38
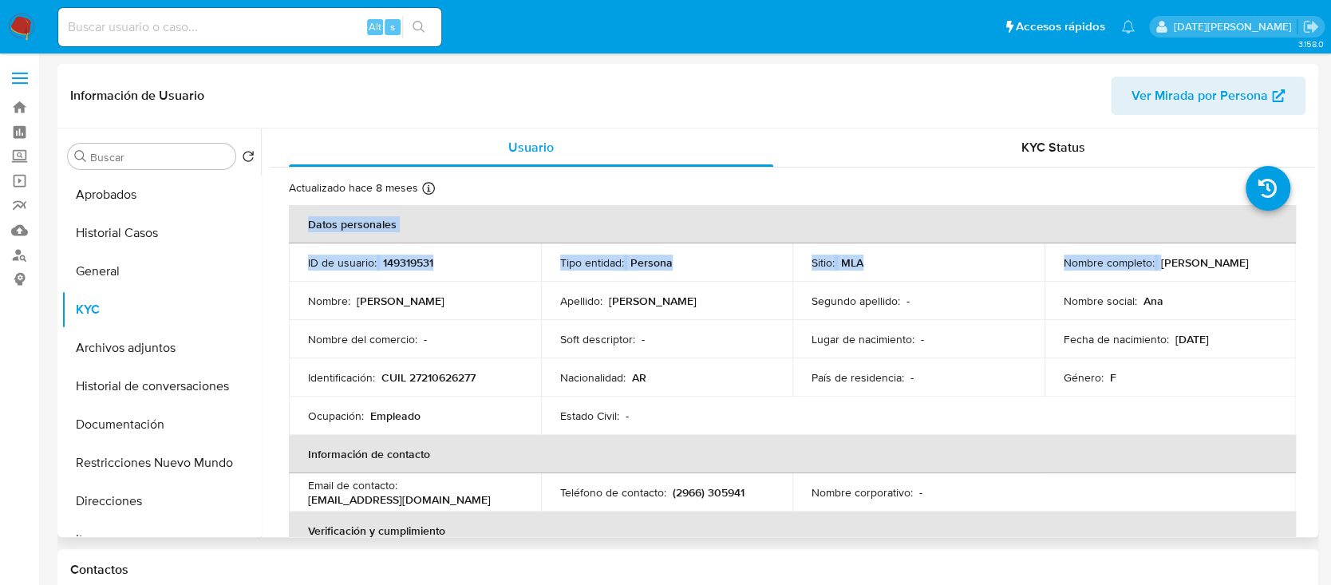
drag, startPoint x: 1155, startPoint y: 260, endPoint x: 1293, endPoint y: 260, distance: 138.0
click at [1194, 260] on p "Ana Ines Caparoz" at bounding box center [1205, 262] width 88 height 14
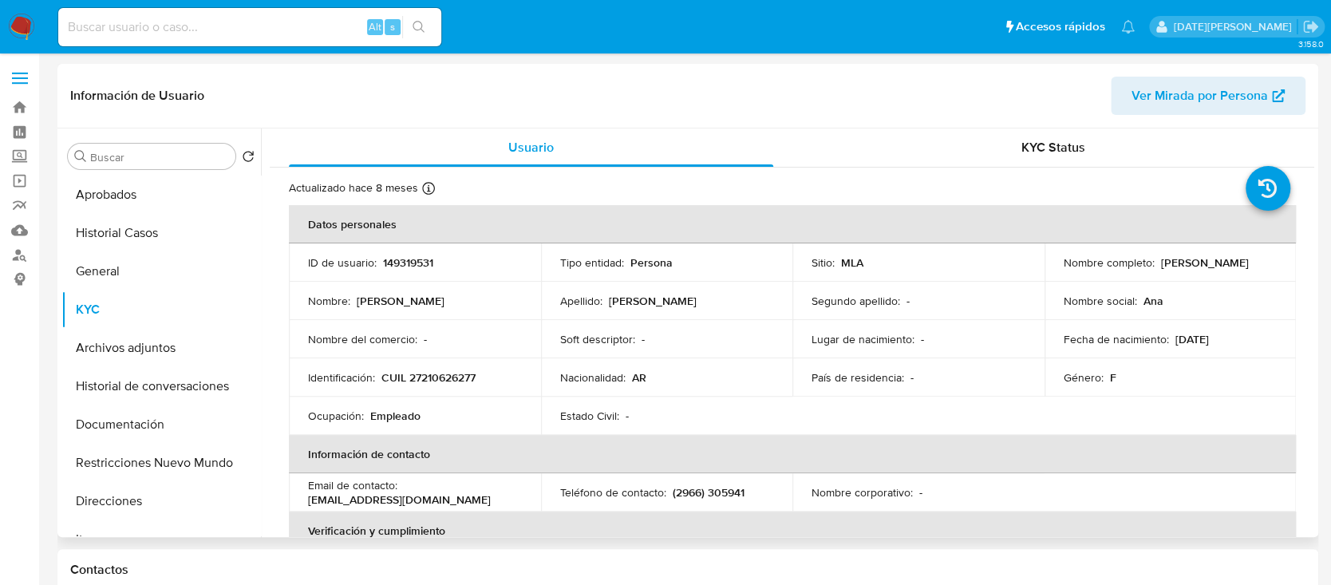
drag, startPoint x: 1158, startPoint y: 263, endPoint x: 1273, endPoint y: 265, distance: 114.9
click at [1273, 265] on td "Nombre completo : Ana Ines Caparoz" at bounding box center [1170, 262] width 252 height 38
copy p "Ana Ines Caparoz"
drag, startPoint x: 383, startPoint y: 378, endPoint x: 507, endPoint y: 378, distance: 124.5
click at [507, 378] on div "Identificación : CUIL 27210626277" at bounding box center [415, 377] width 214 height 14
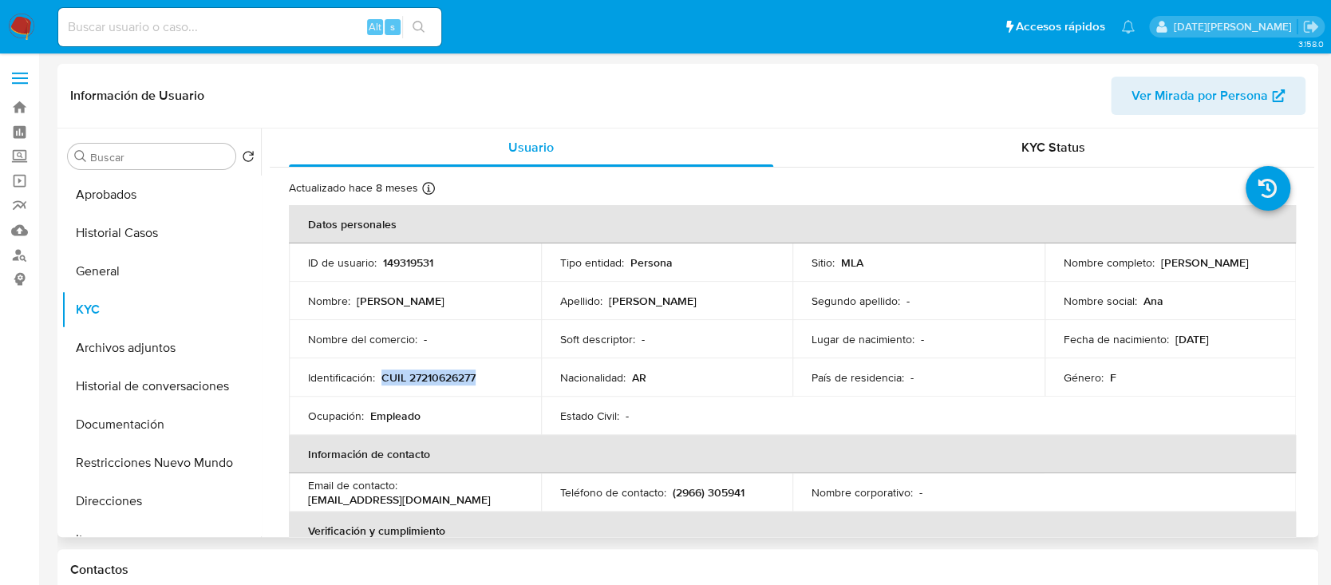
copy p "CUIL 27210626277"
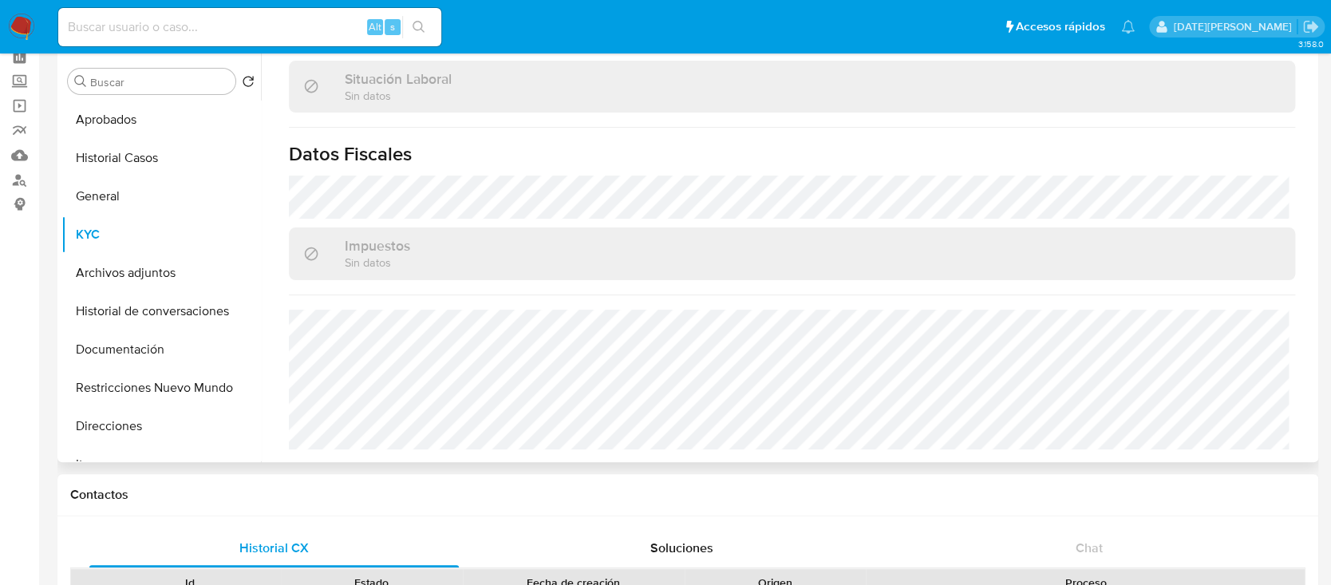
scroll to position [0, 0]
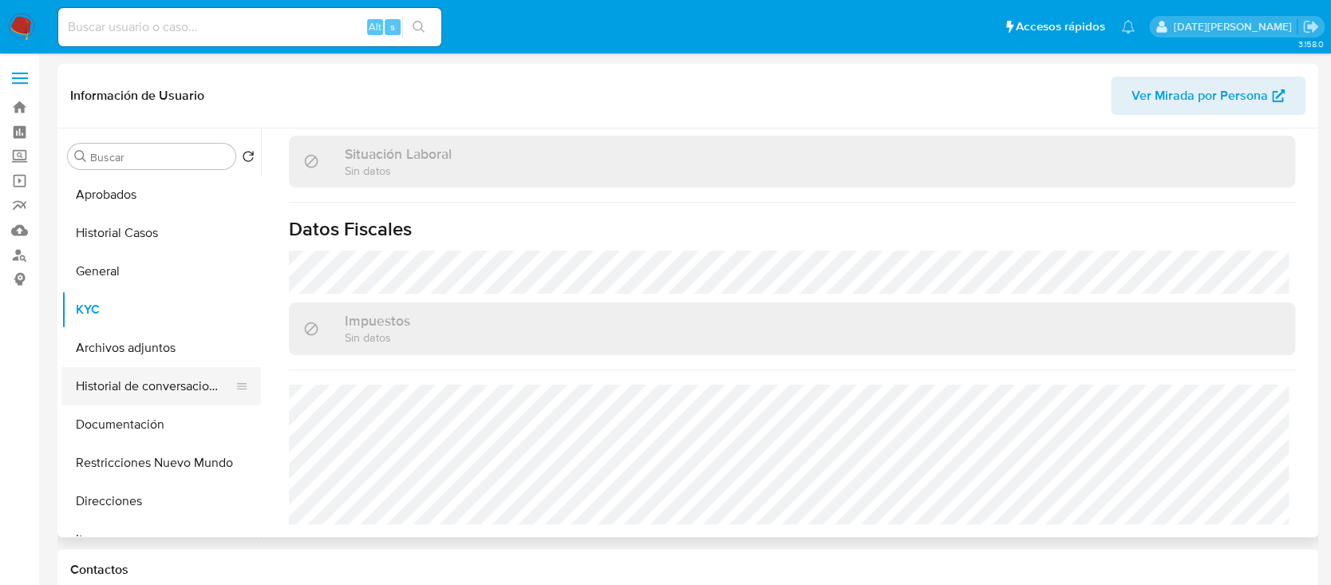
click at [158, 400] on button "Historial de conversaciones" at bounding box center [154, 386] width 187 height 38
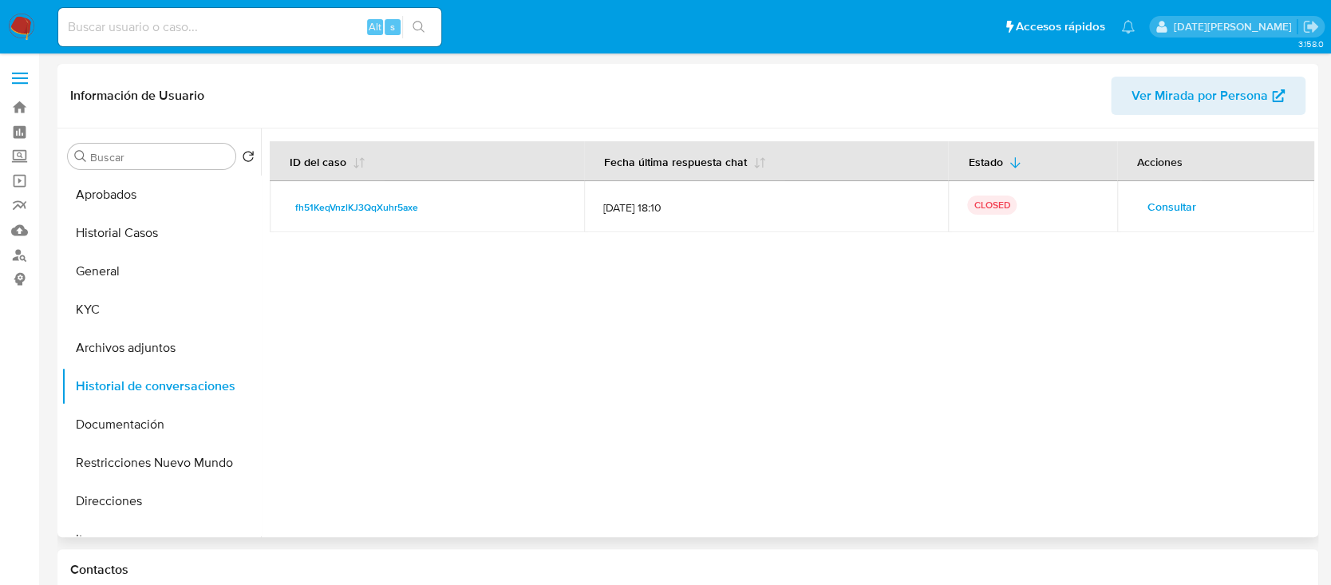
click at [1168, 203] on span "Consultar" at bounding box center [1171, 206] width 49 height 22
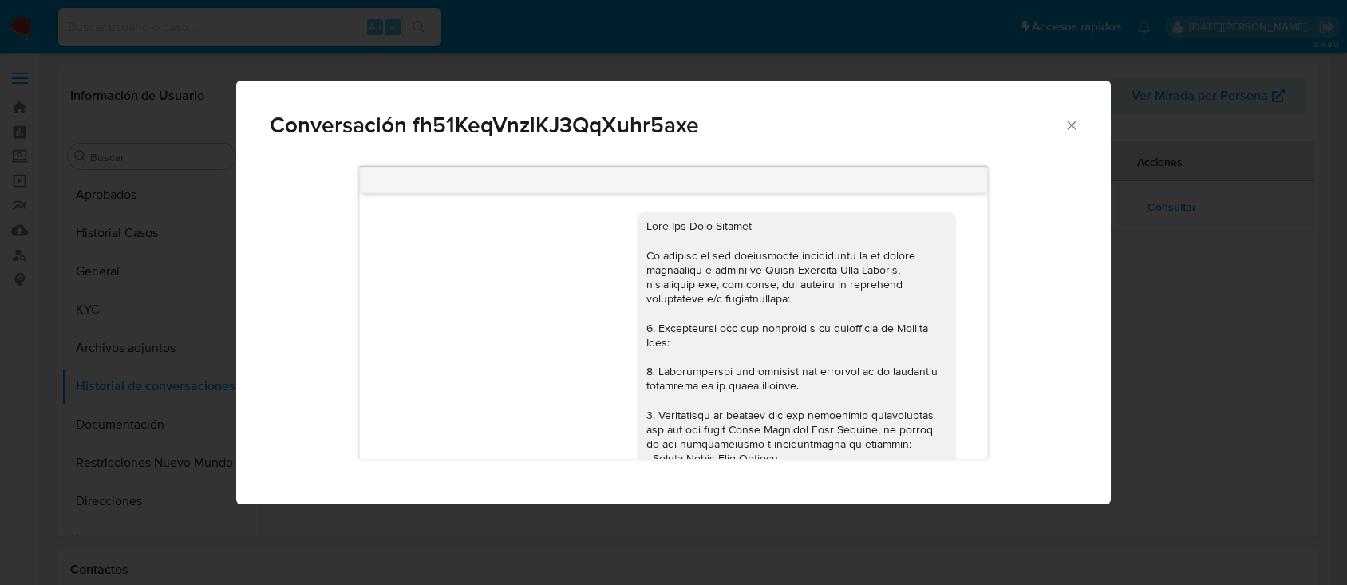
scroll to position [426, 0]
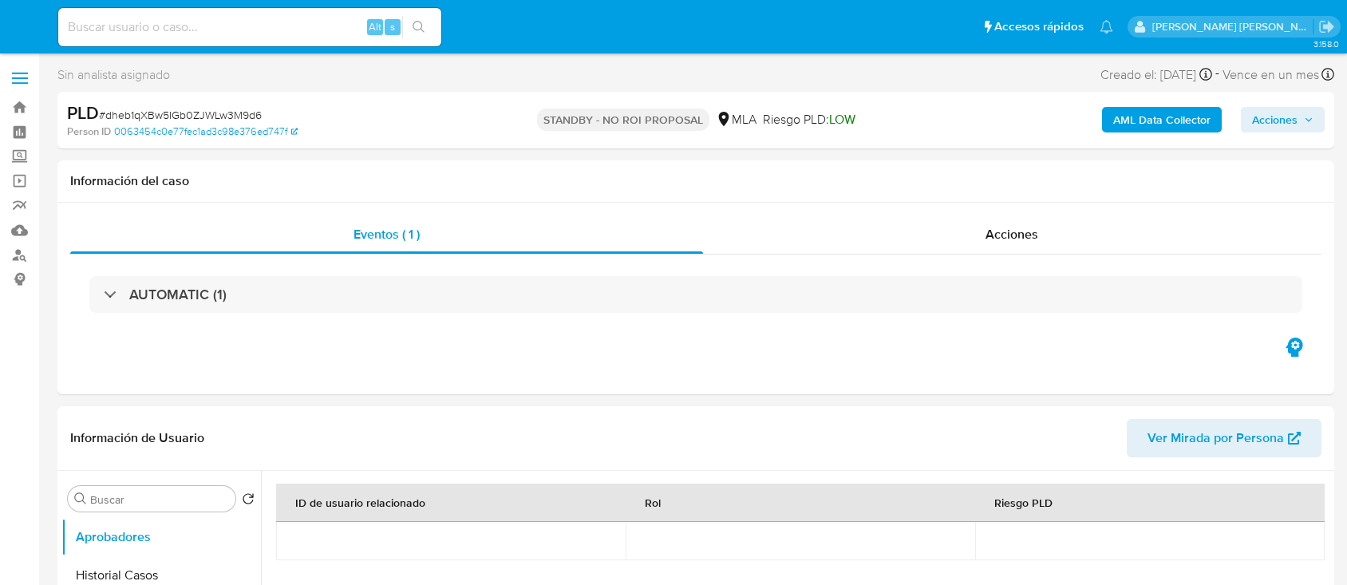
select select "10"
drag, startPoint x: 258, startPoint y: 41, endPoint x: 257, endPoint y: 31, distance: 10.4
click at [257, 41] on div "Alt s" at bounding box center [249, 27] width 383 height 38
click at [258, 30] on input at bounding box center [249, 27] width 383 height 21
paste input "g0U1RdhclnXiehCnxPh8U71u"
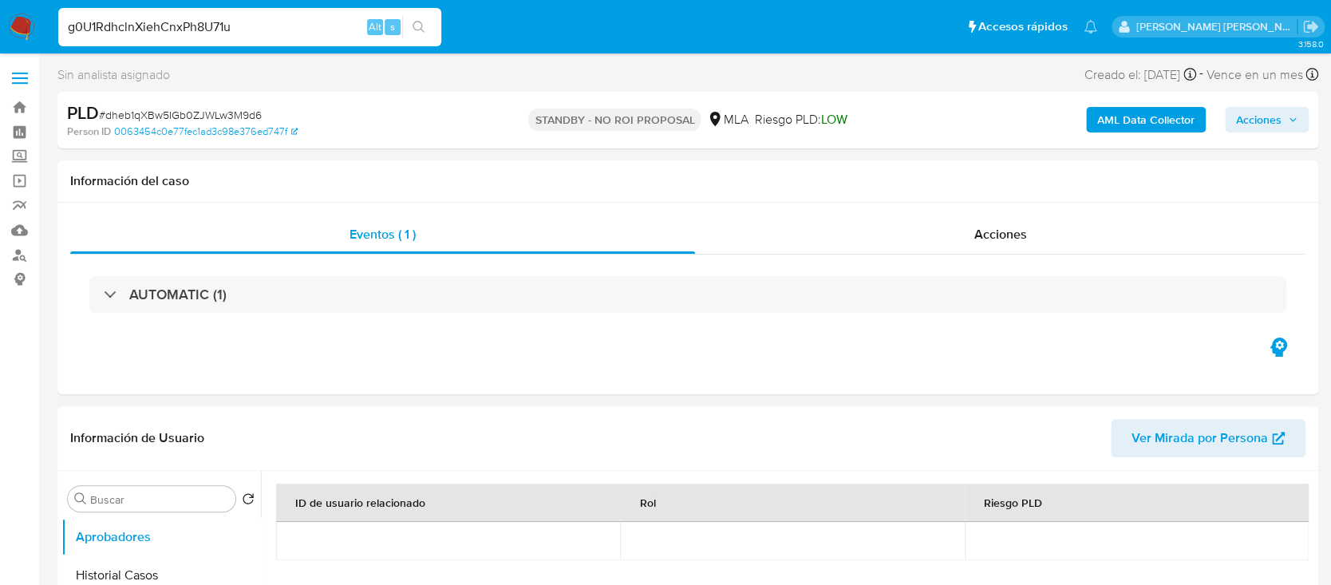
type input "g0U1RdhclnXiehCnxPh8U71u"
click at [430, 18] on button "search-icon" at bounding box center [418, 27] width 33 height 22
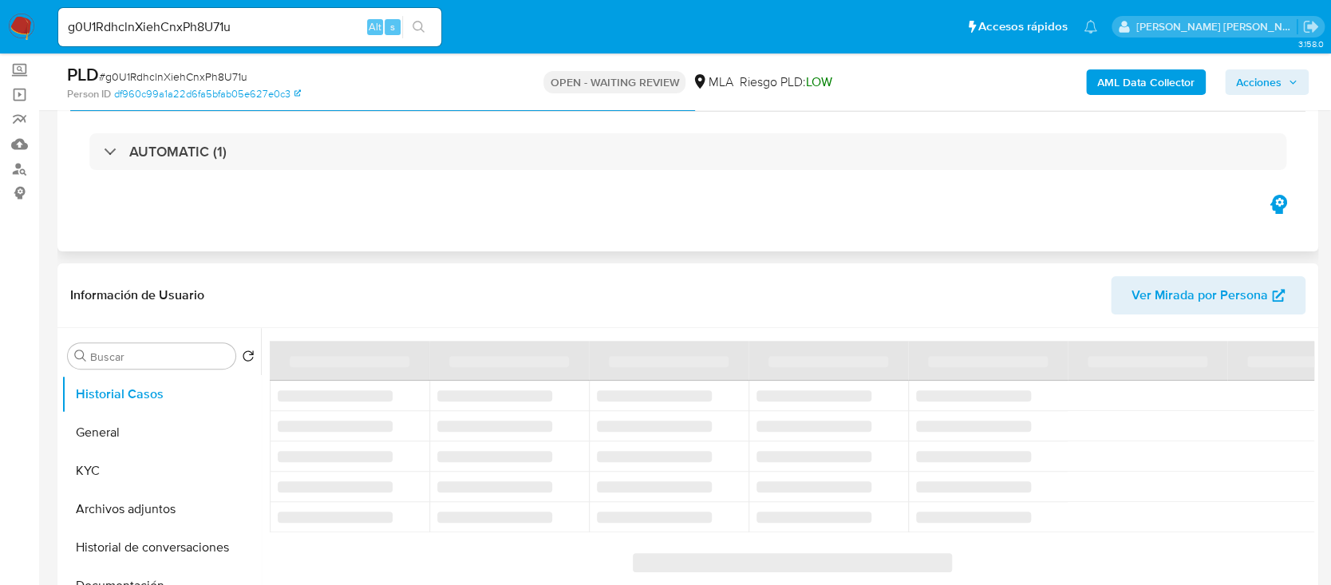
scroll to position [106, 0]
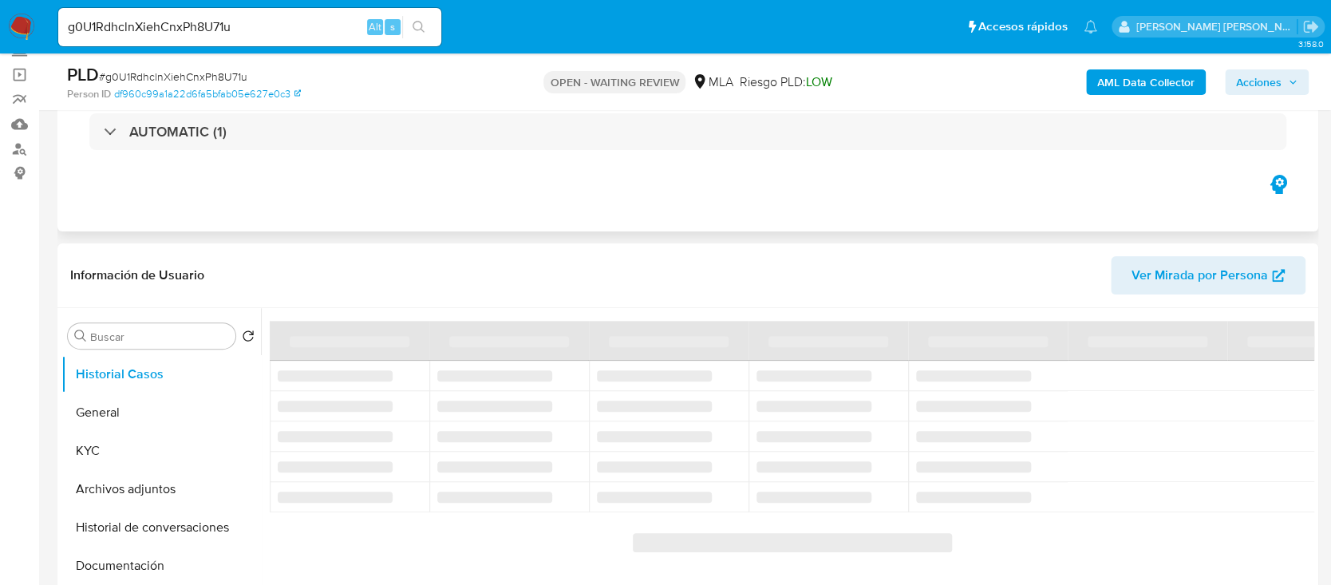
select select "10"
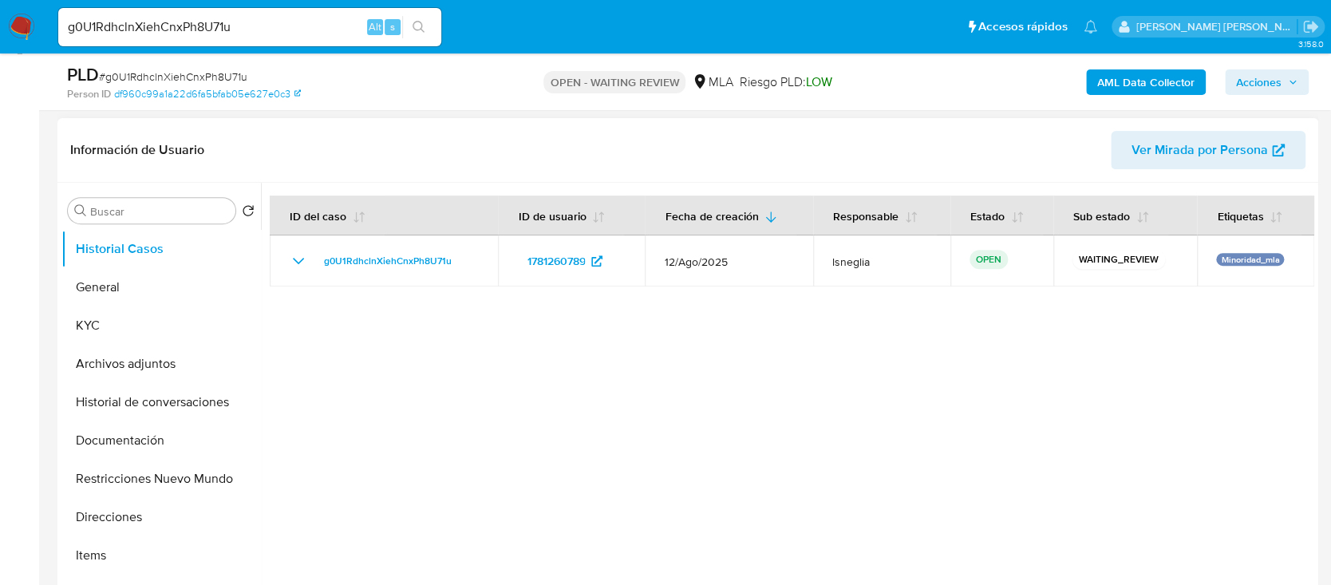
scroll to position [319, 0]
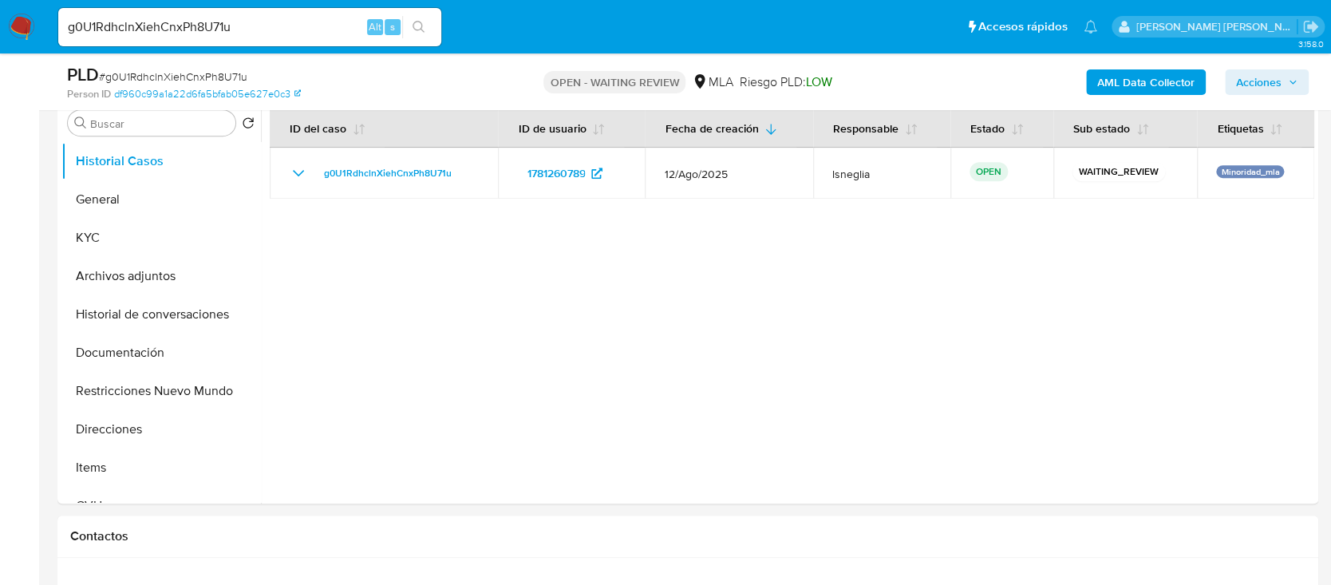
click at [227, 78] on span "# g0U1RdhclnXiehCnxPh8U71u" at bounding box center [173, 77] width 148 height 16
copy span "g0U1RdhclnXiehCnxPh8U71u"
click at [26, 26] on img at bounding box center [21, 27] width 27 height 27
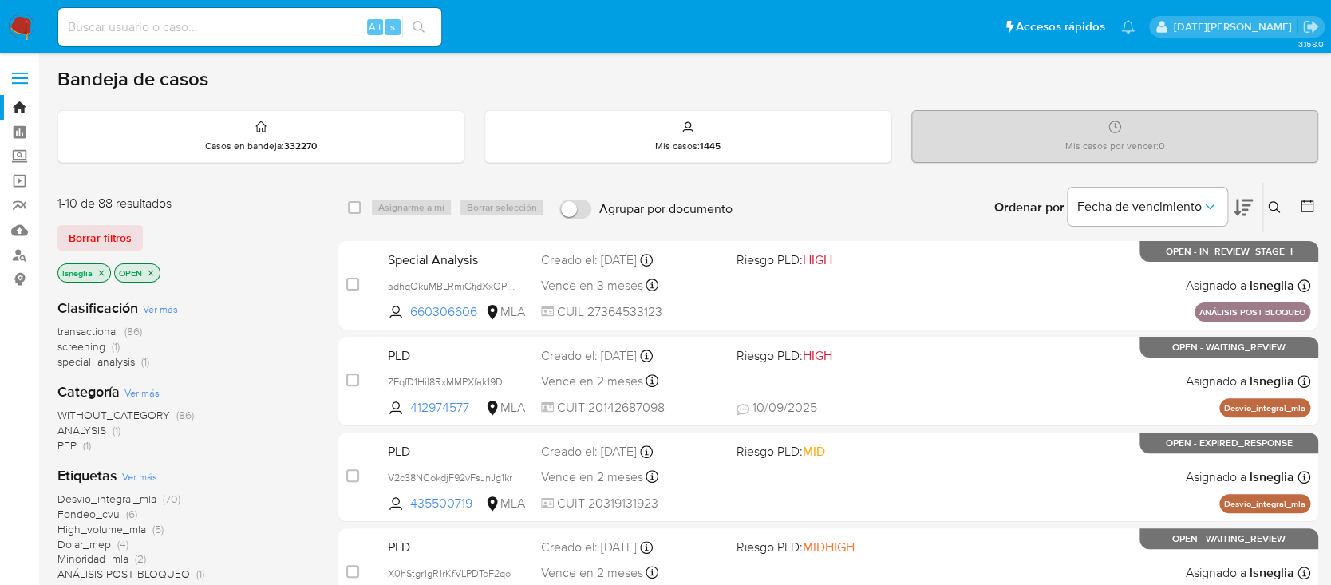
click at [1272, 205] on icon at bounding box center [1274, 207] width 13 height 13
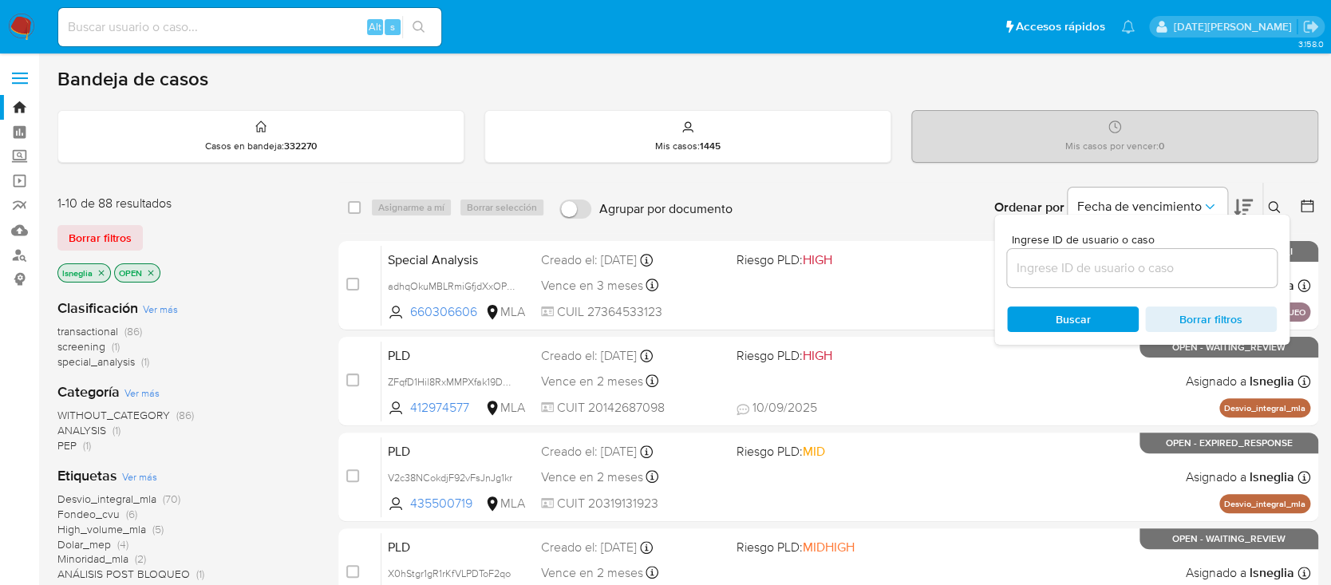
click at [1110, 265] on input at bounding box center [1142, 268] width 270 height 21
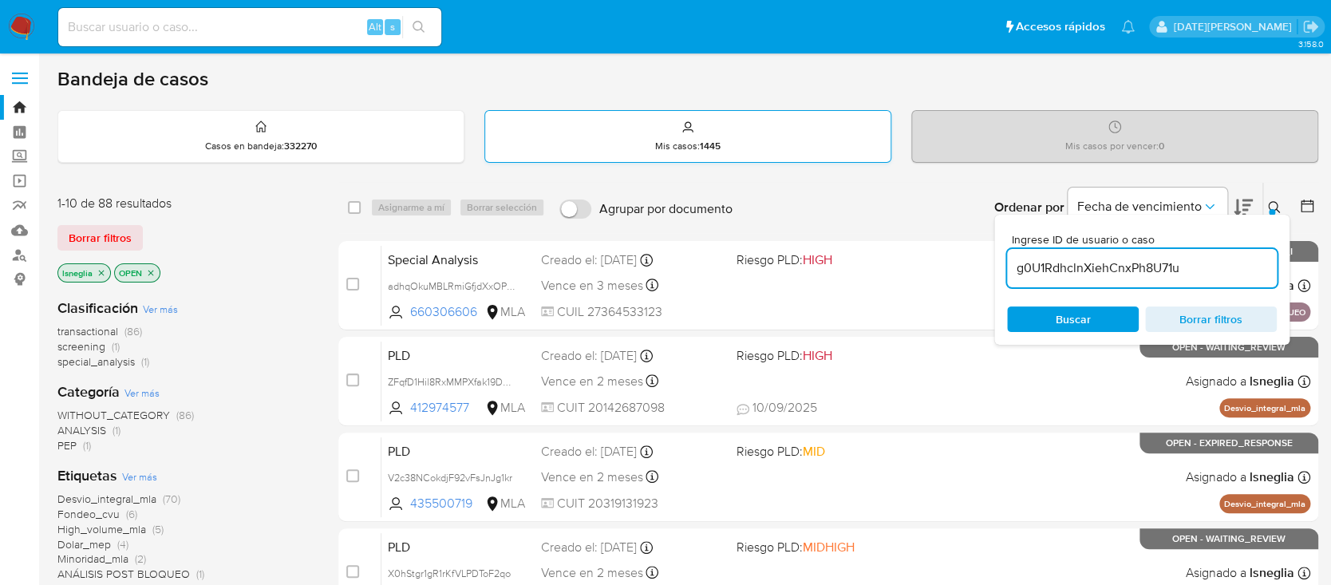
type input "g0U1RdhclnXiehCnxPh8U71u"
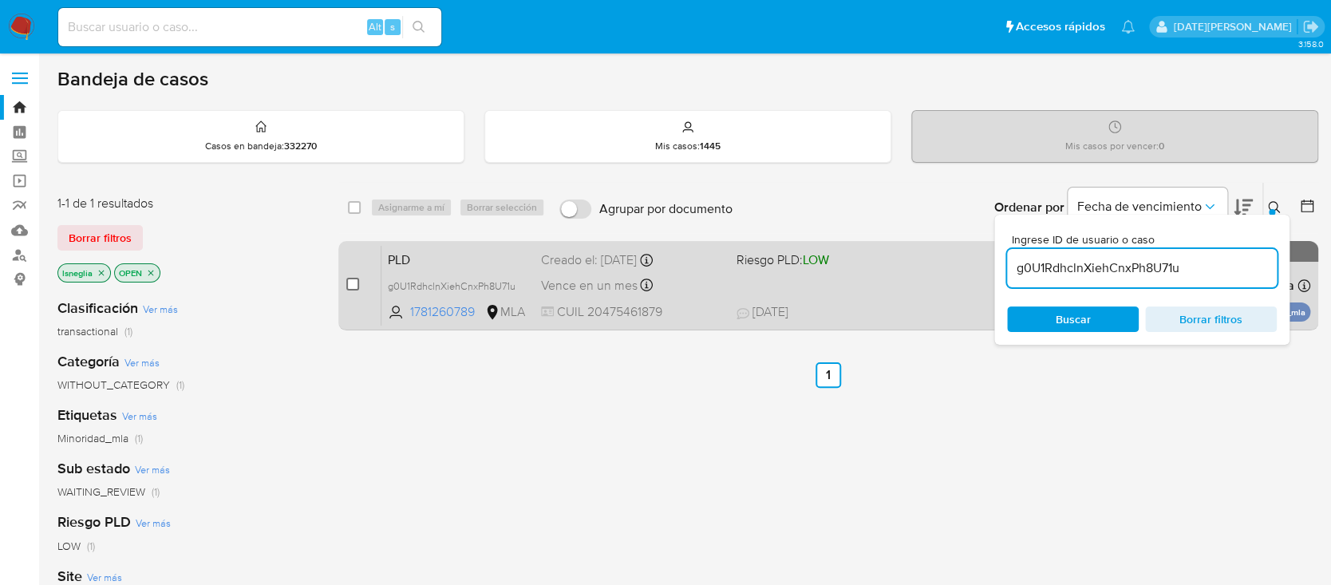
click at [353, 281] on input "checkbox" at bounding box center [352, 284] width 13 height 13
checkbox input "true"
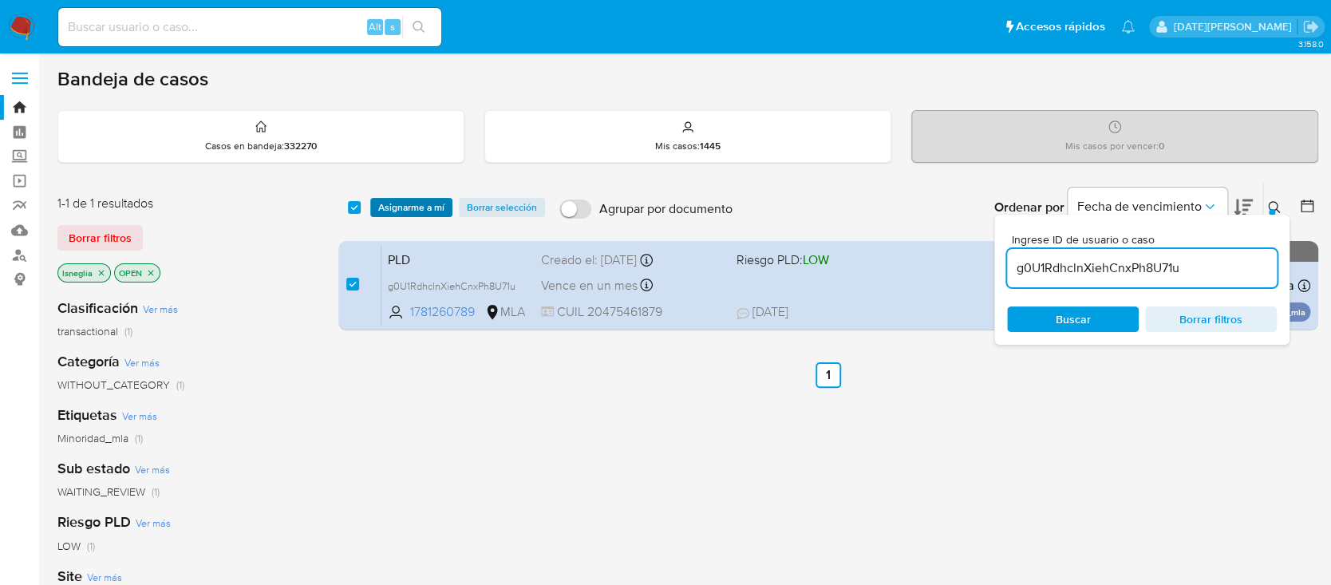
click at [409, 201] on span "Asignarme a mí" at bounding box center [411, 207] width 66 height 16
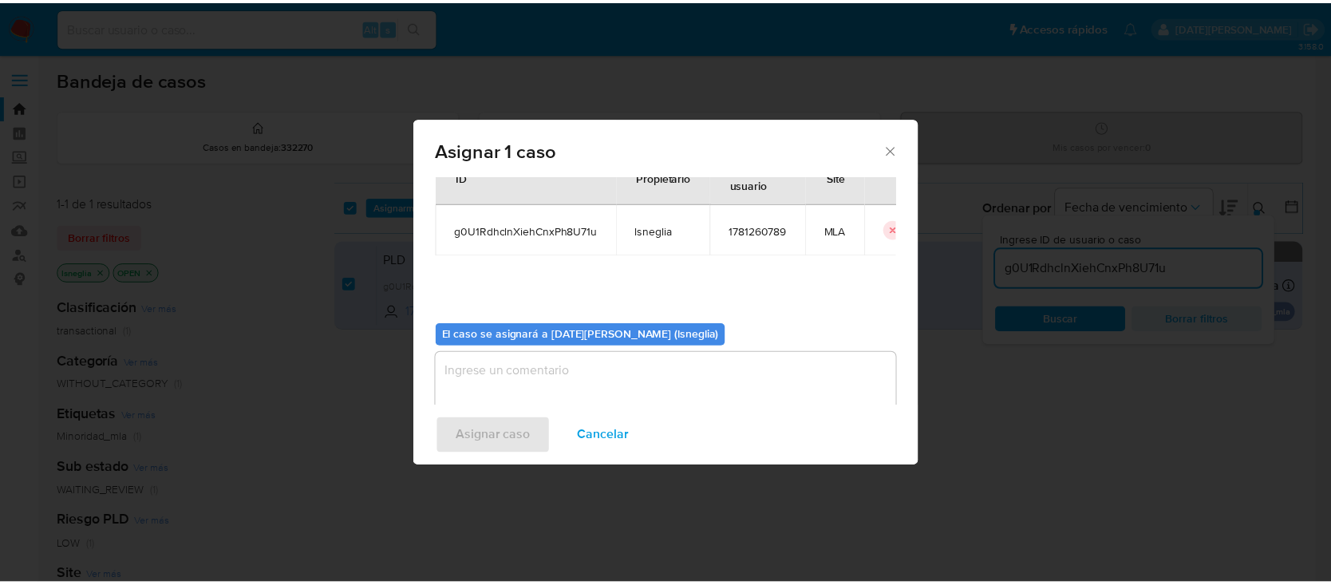
scroll to position [81, 0]
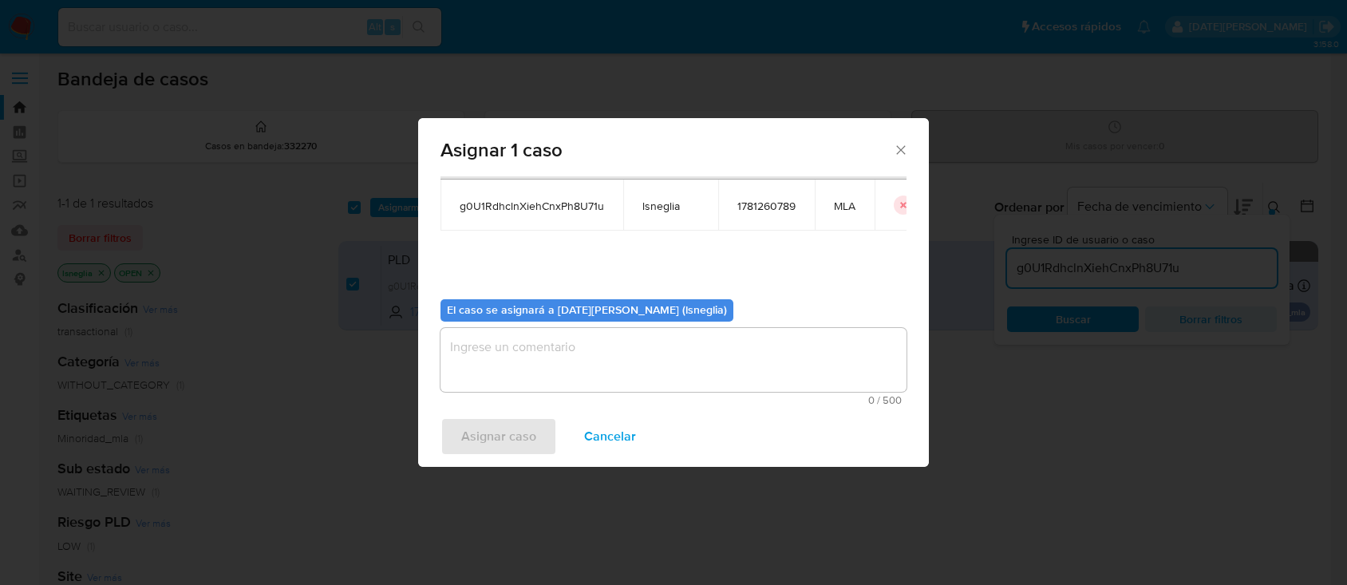
click at [602, 345] on textarea "assign-modal" at bounding box center [673, 360] width 466 height 64
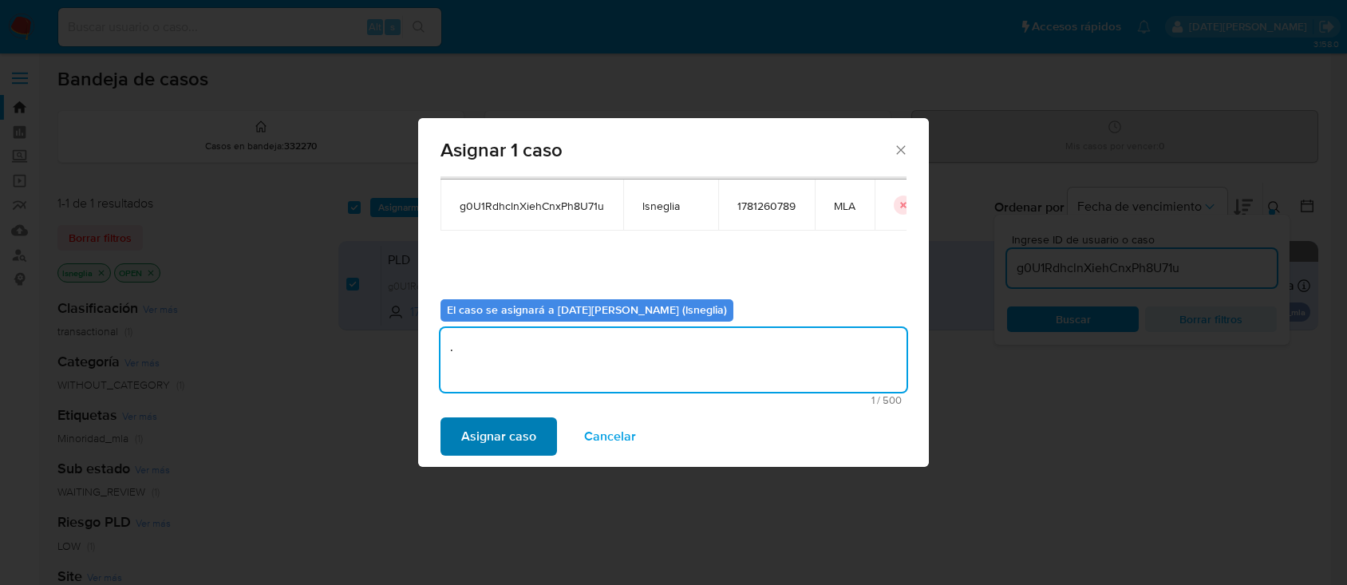
type textarea "."
click at [519, 449] on span "Asignar caso" at bounding box center [498, 436] width 75 height 35
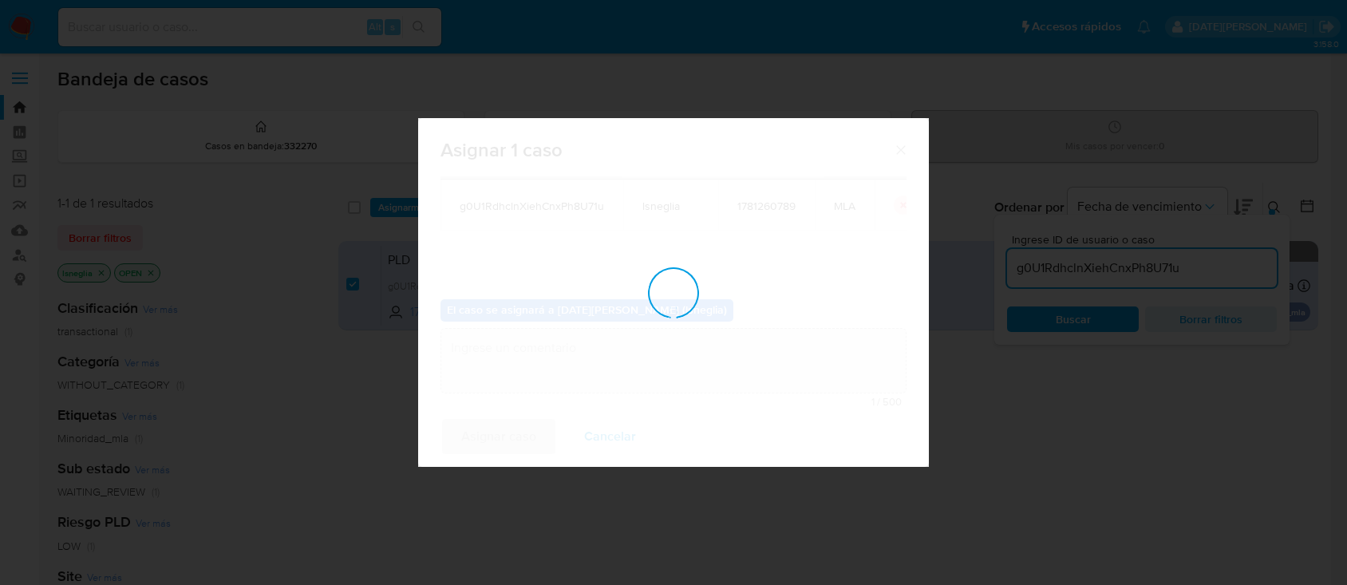
checkbox input "false"
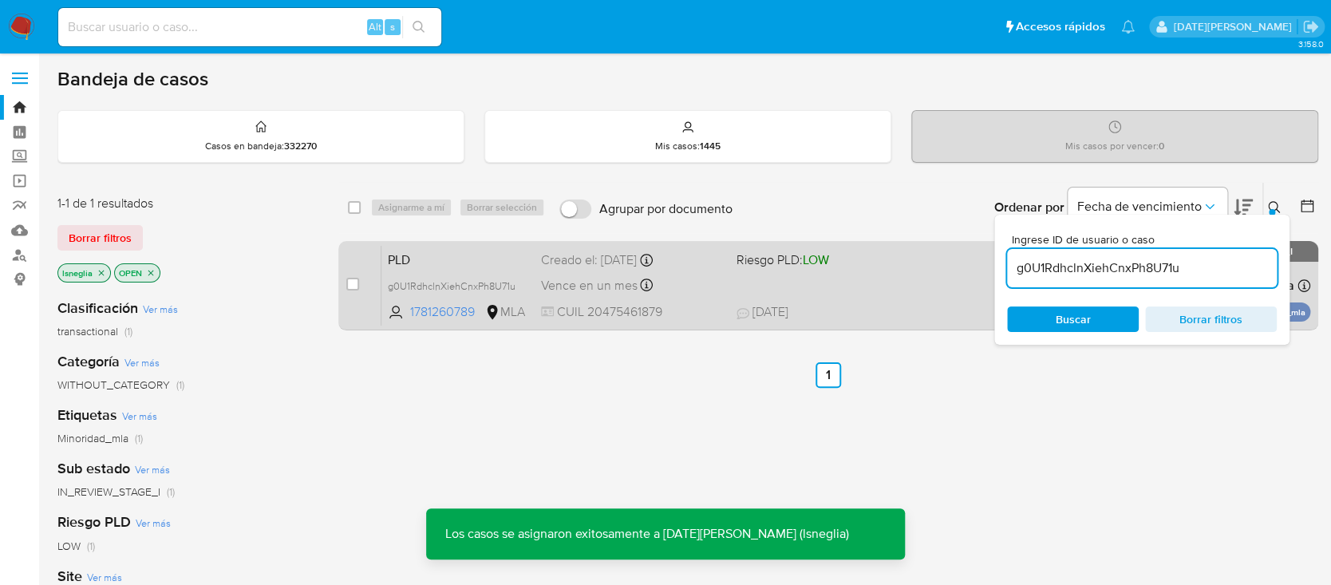
click at [474, 264] on span "PLD" at bounding box center [458, 258] width 140 height 21
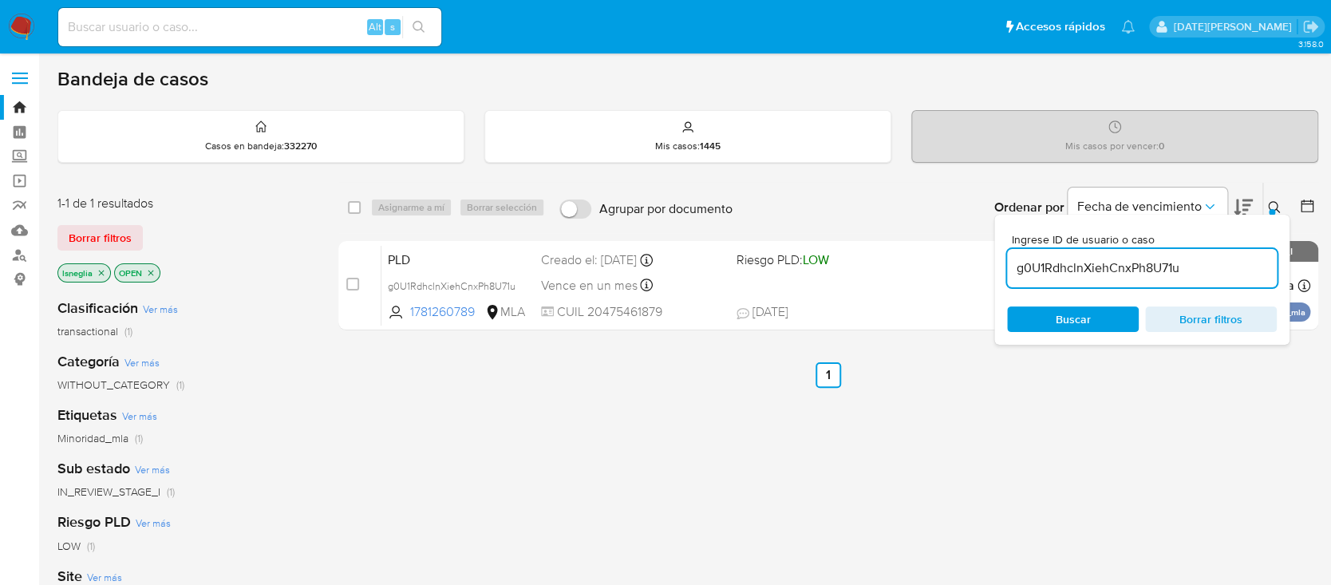
click at [1273, 209] on div at bounding box center [1272, 212] width 6 height 6
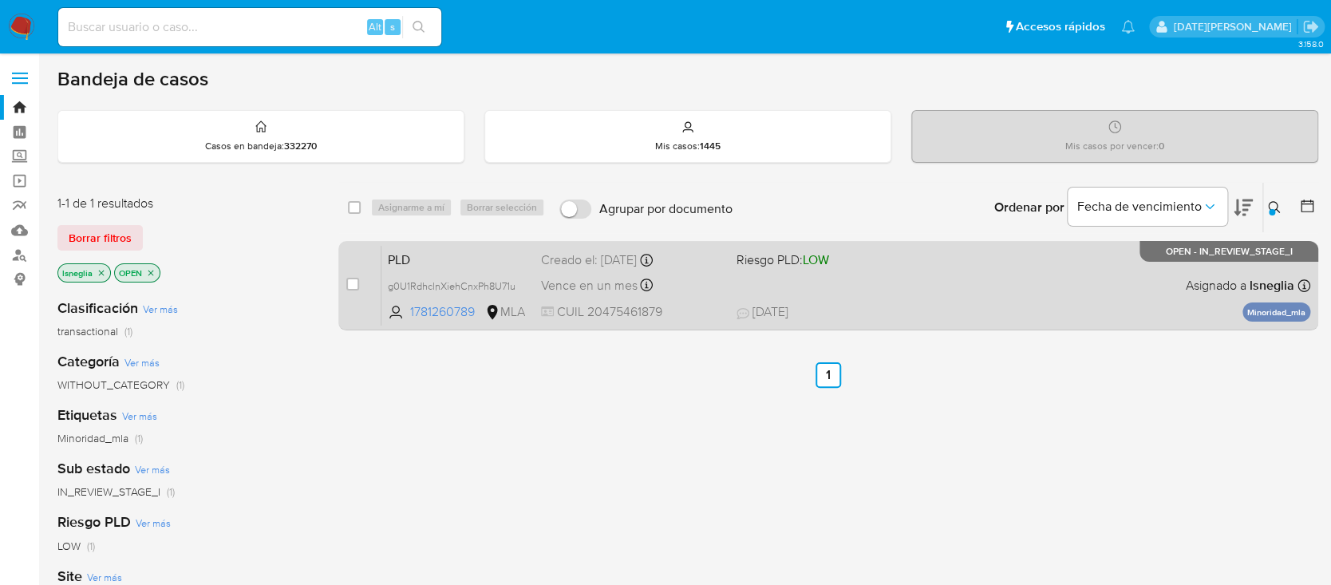
click at [434, 257] on span "PLD" at bounding box center [458, 258] width 140 height 21
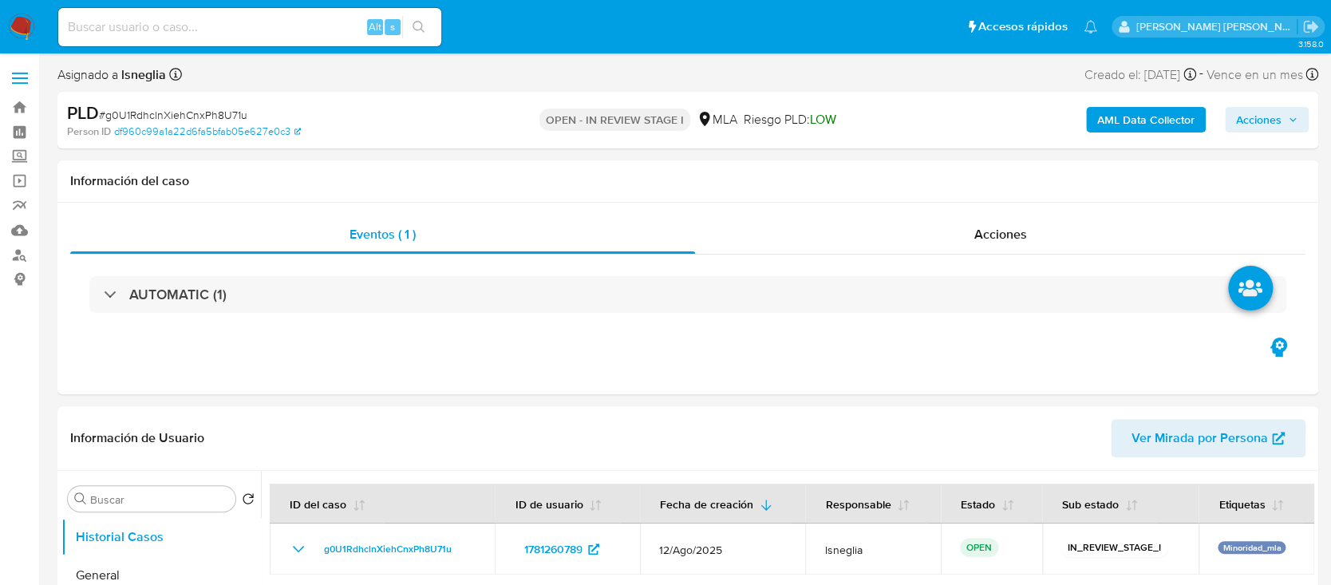
select select "10"
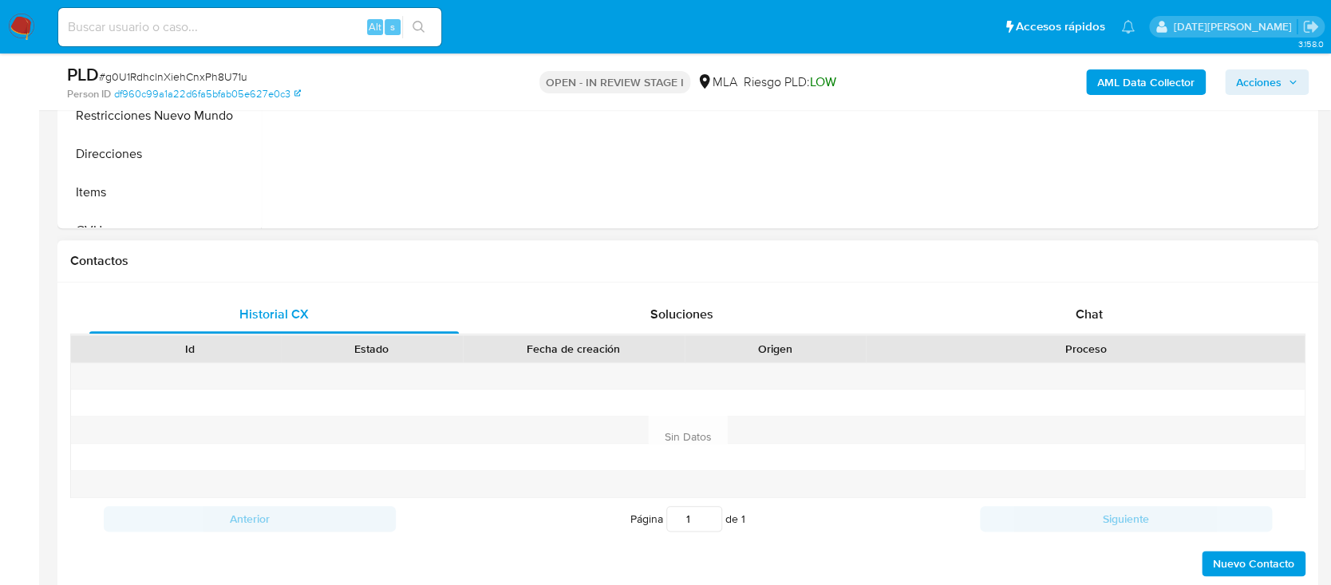
scroll to position [638, 0]
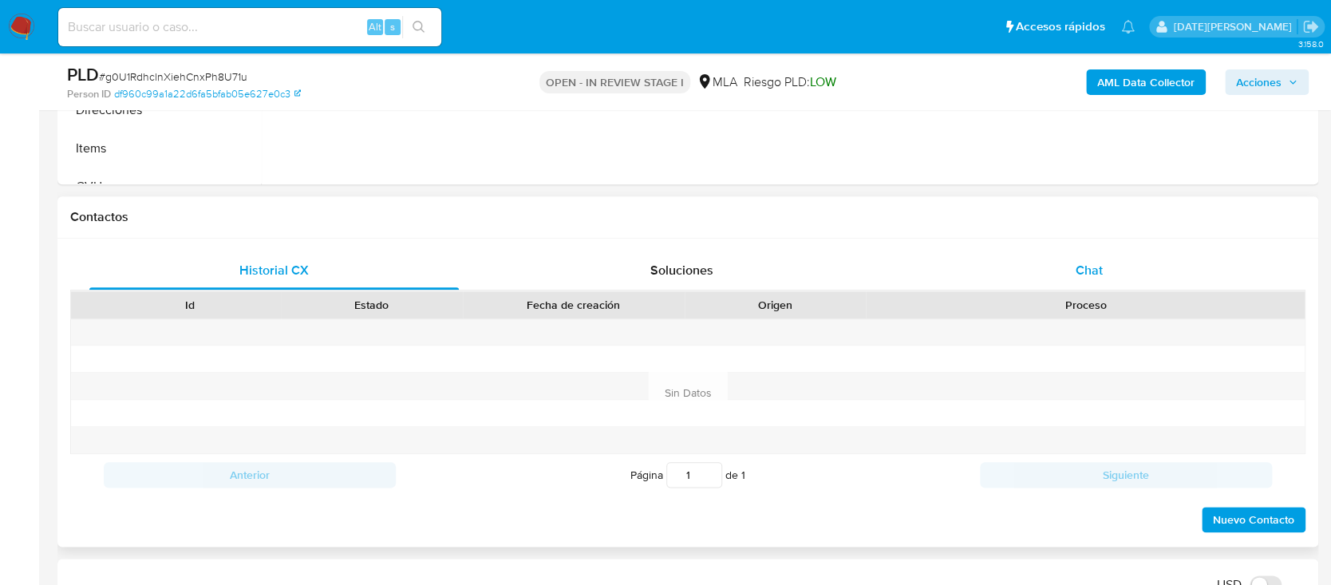
click at [1085, 258] on div "Chat" at bounding box center [1089, 270] width 369 height 38
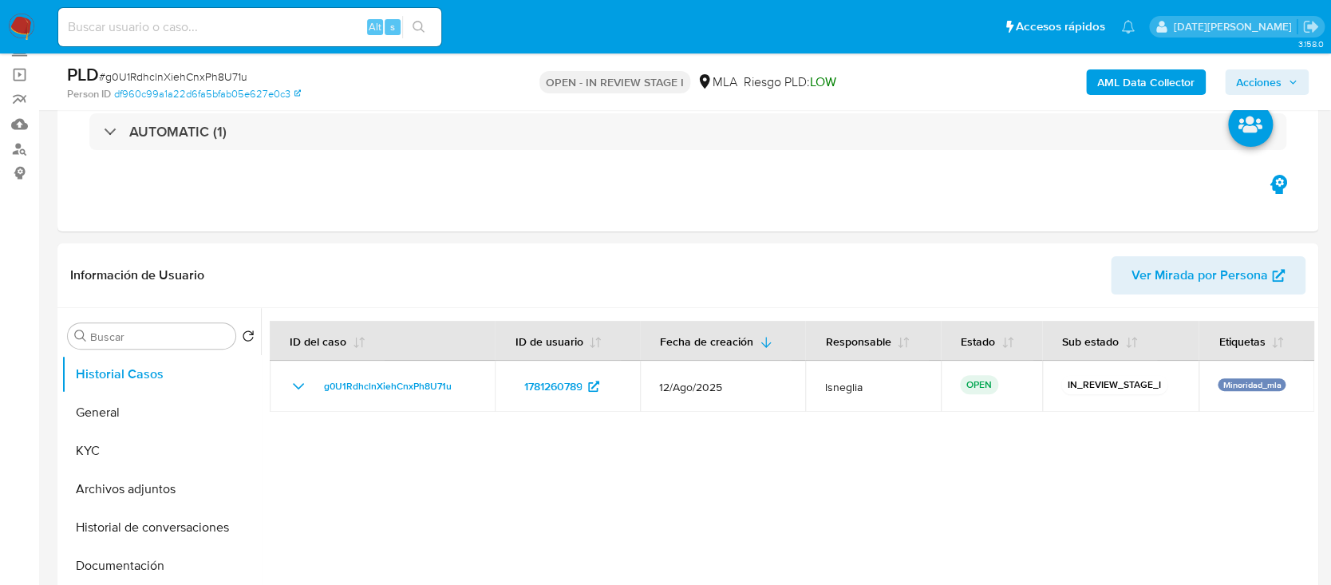
scroll to position [212, 0]
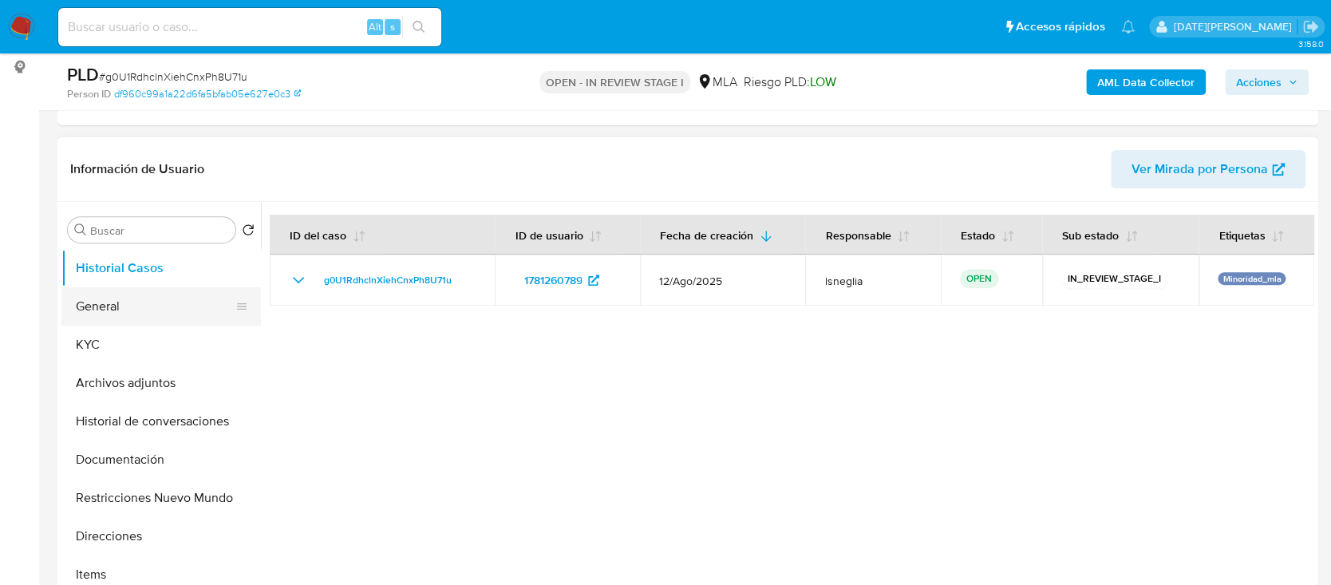
click at [177, 311] on button "General" at bounding box center [154, 306] width 187 height 38
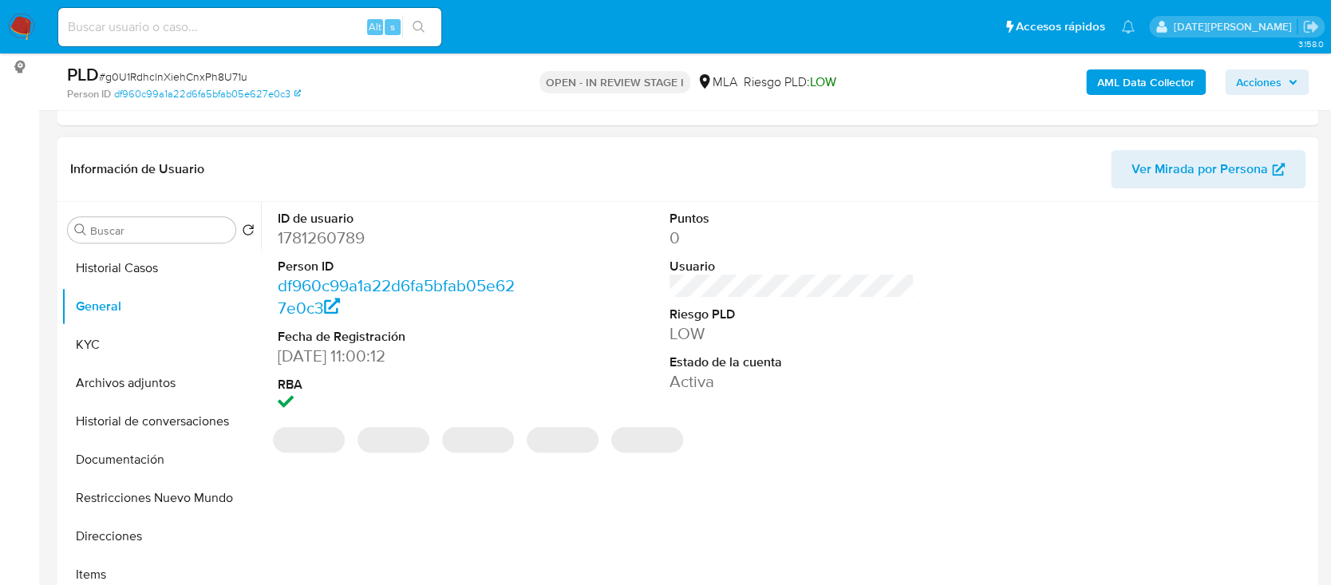
click at [327, 232] on dd "1781260789" at bounding box center [400, 238] width 245 height 22
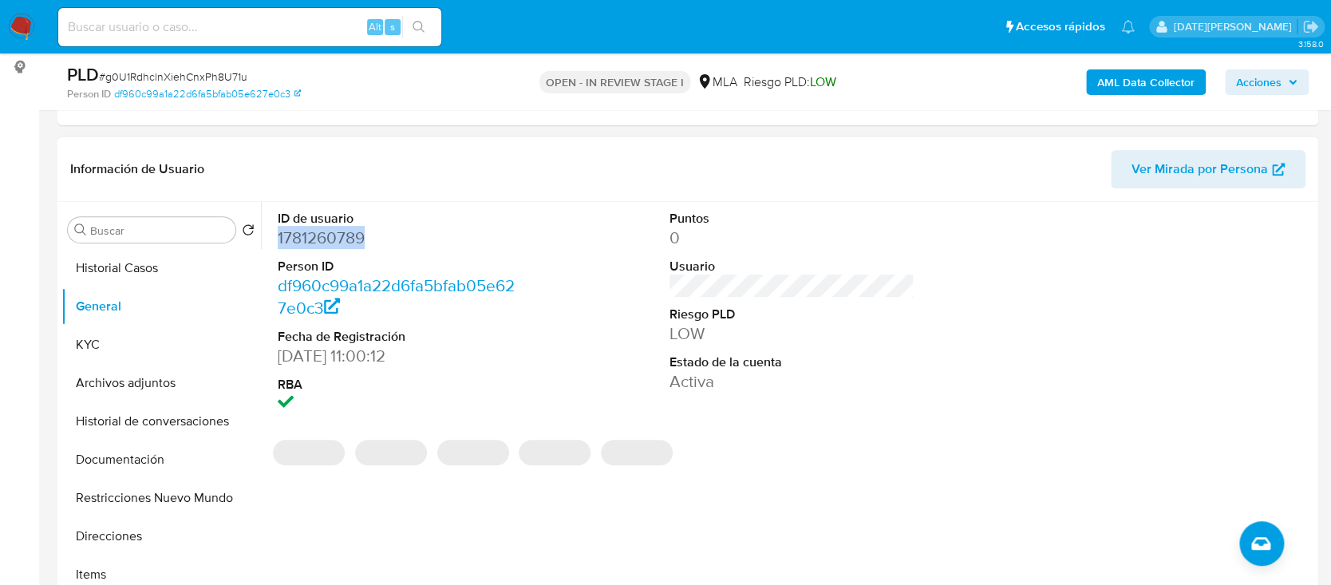
copy dd "1781260789"
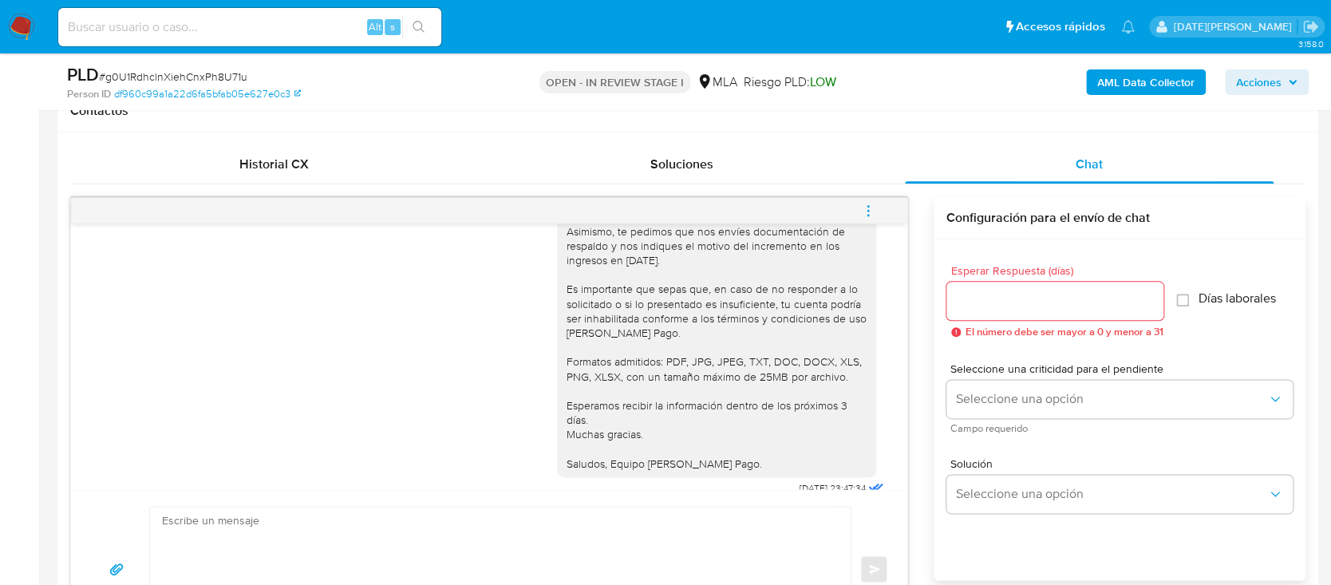
scroll to position [2087, 0]
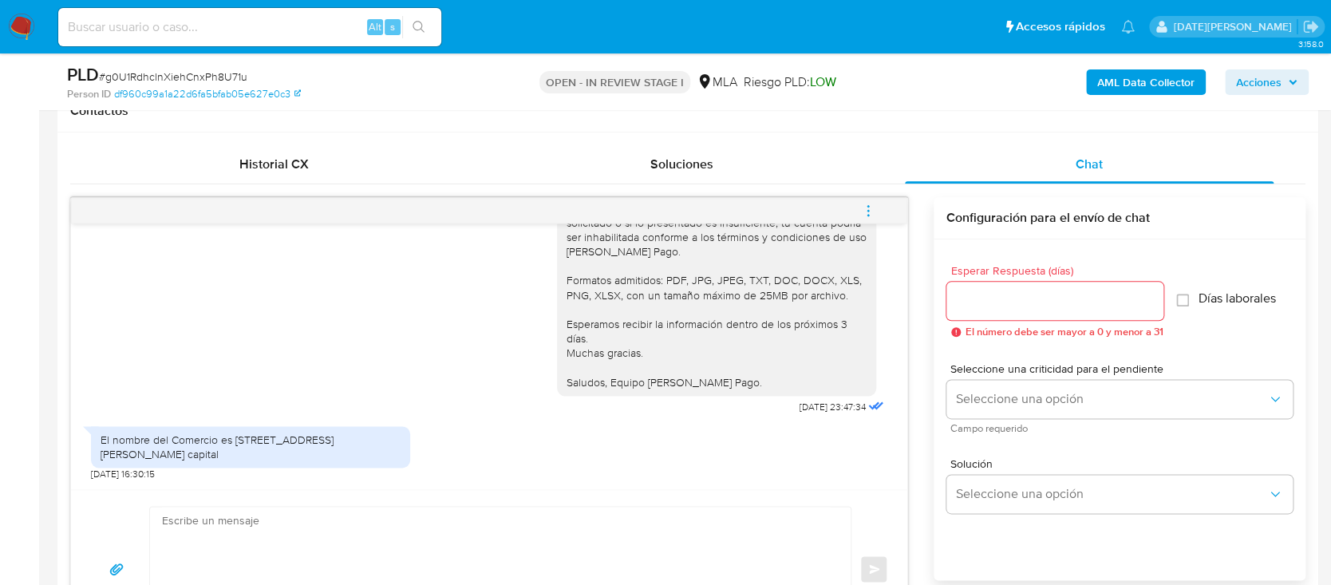
drag, startPoint x: 235, startPoint y: 436, endPoint x: 313, endPoint y: 448, distance: 78.3
click at [313, 448] on div "El nombre del Comercio es [STREET_ADDRESS][PERSON_NAME] capital" at bounding box center [251, 446] width 300 height 29
drag, startPoint x: 310, startPoint y: 432, endPoint x: 211, endPoint y: 459, distance: 101.8
click at [211, 459] on div "El nombre del Comercio es [STREET_ADDRESS][PERSON_NAME] capital" at bounding box center [251, 446] width 300 height 29
drag, startPoint x: 170, startPoint y: 438, endPoint x: 282, endPoint y: 450, distance: 113.1
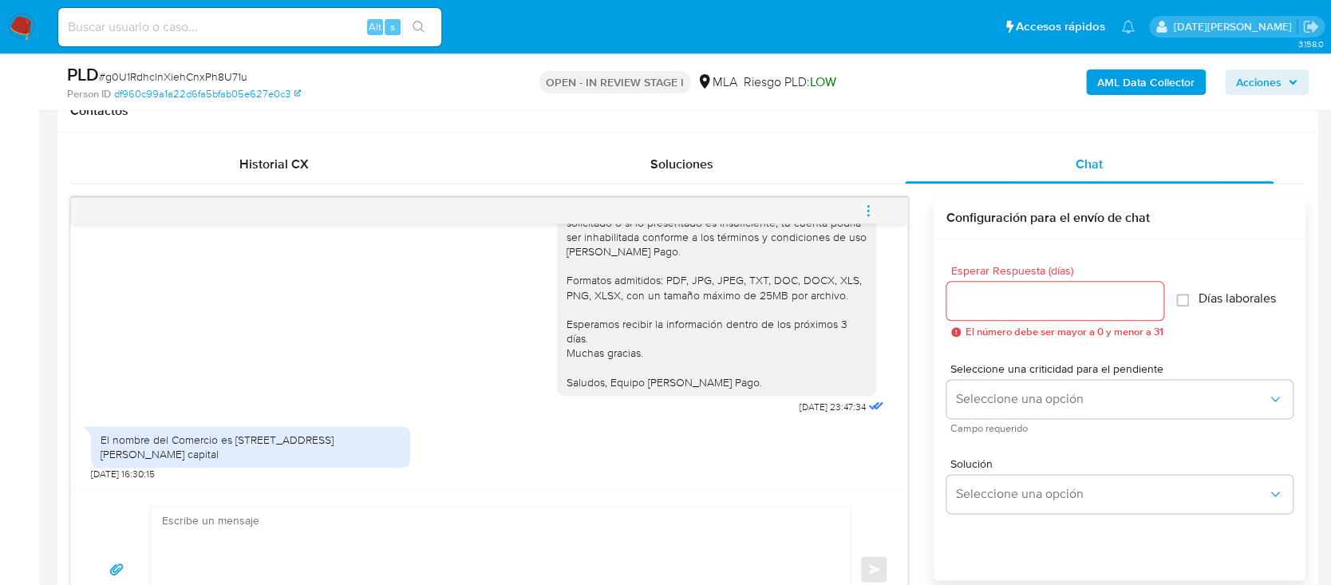
click at [282, 450] on div "El nombre del Comercio es El verde manzana 2 casa 13 barrio san Antonio 2de For…" at bounding box center [251, 446] width 300 height 29
copy div "Comercio es El verde manzana 2 casa 13 barrio san Antonio 2de Formosa capital"
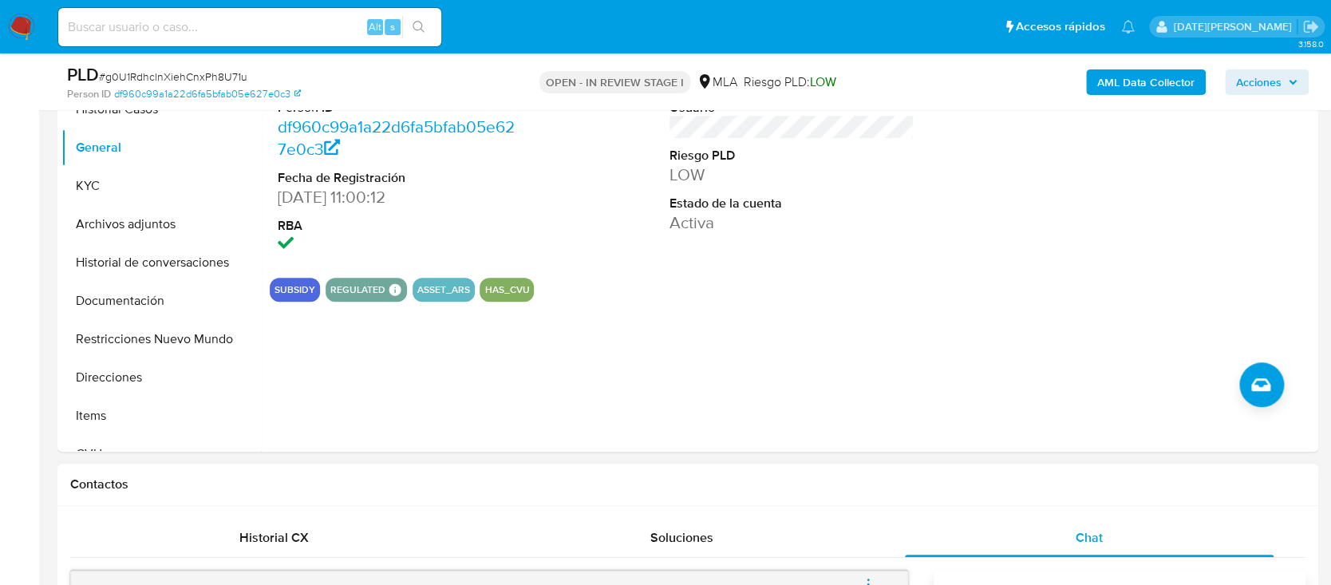
scroll to position [212, 0]
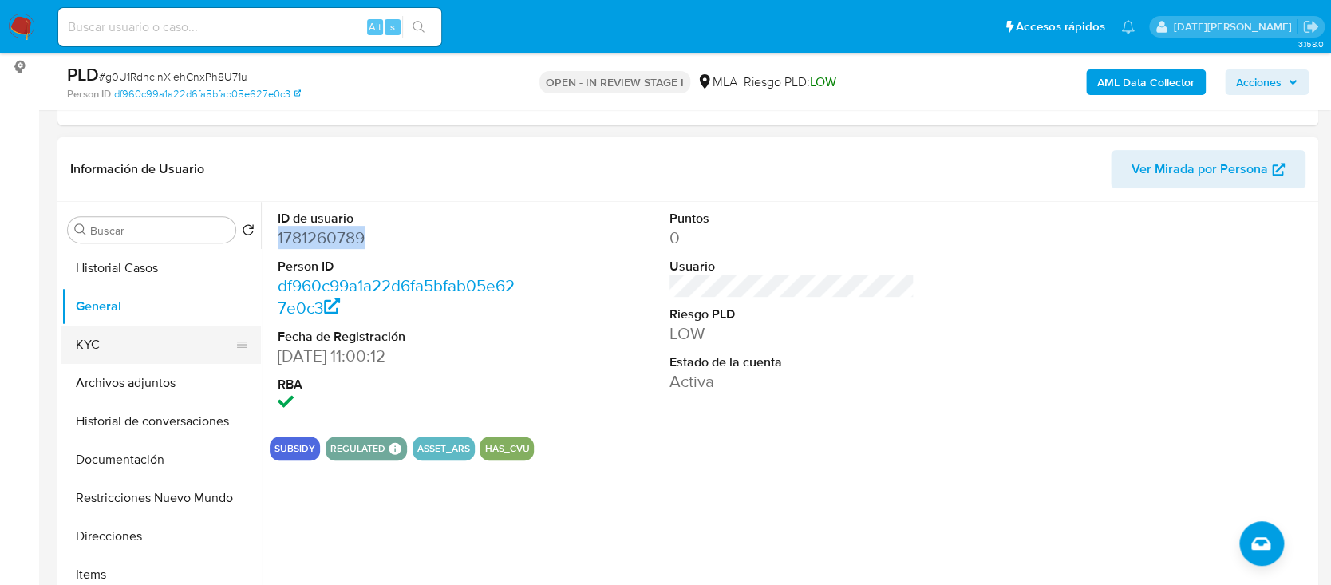
click at [93, 340] on button "KYC" at bounding box center [154, 345] width 187 height 38
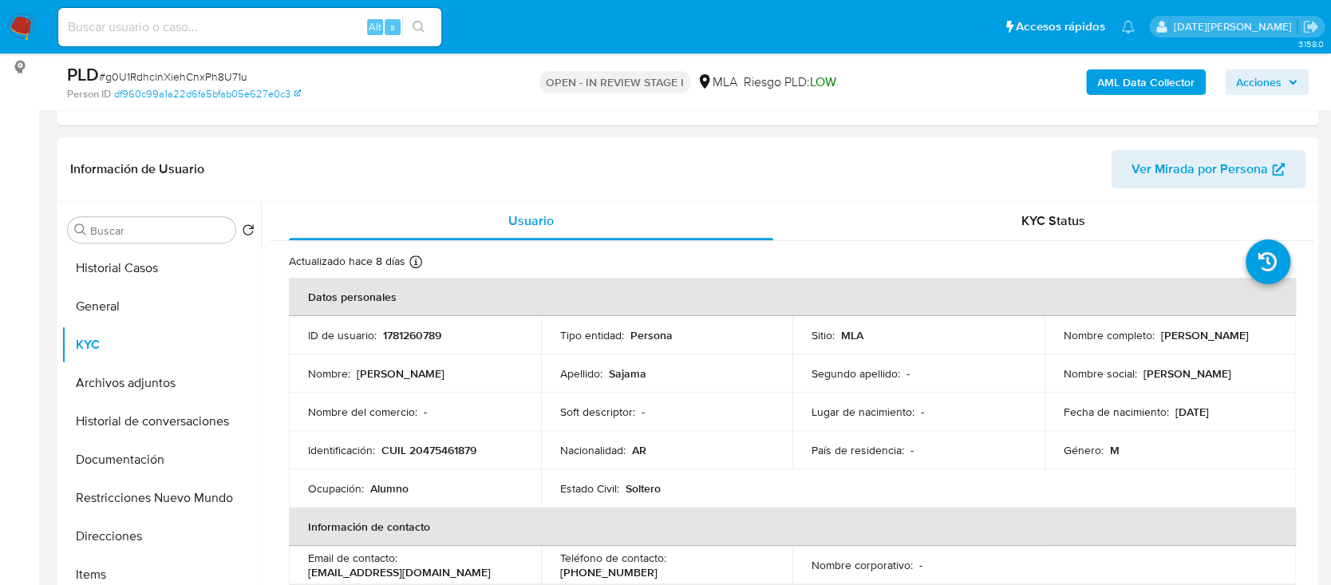
drag, startPoint x: 1060, startPoint y: 341, endPoint x: 1172, endPoint y: 347, distance: 111.9
click at [1172, 342] on p "Gabriel Nicolas Sajama" at bounding box center [1205, 335] width 88 height 14
copy p "Gabriel Nicolas Sajama"
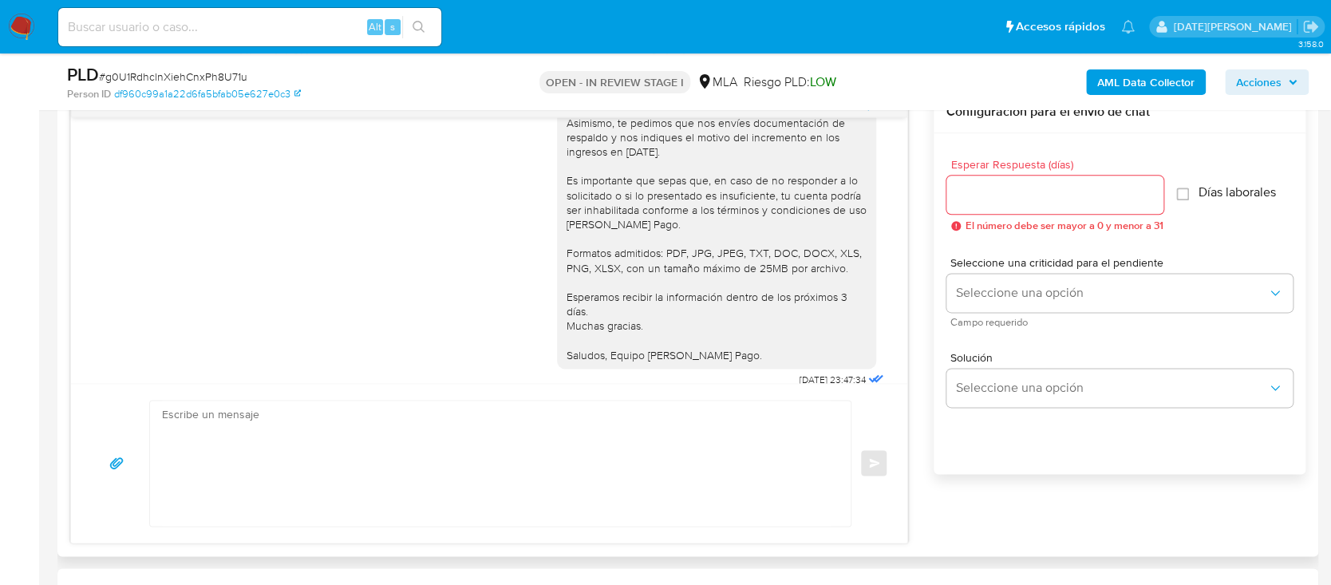
scroll to position [1808, 0]
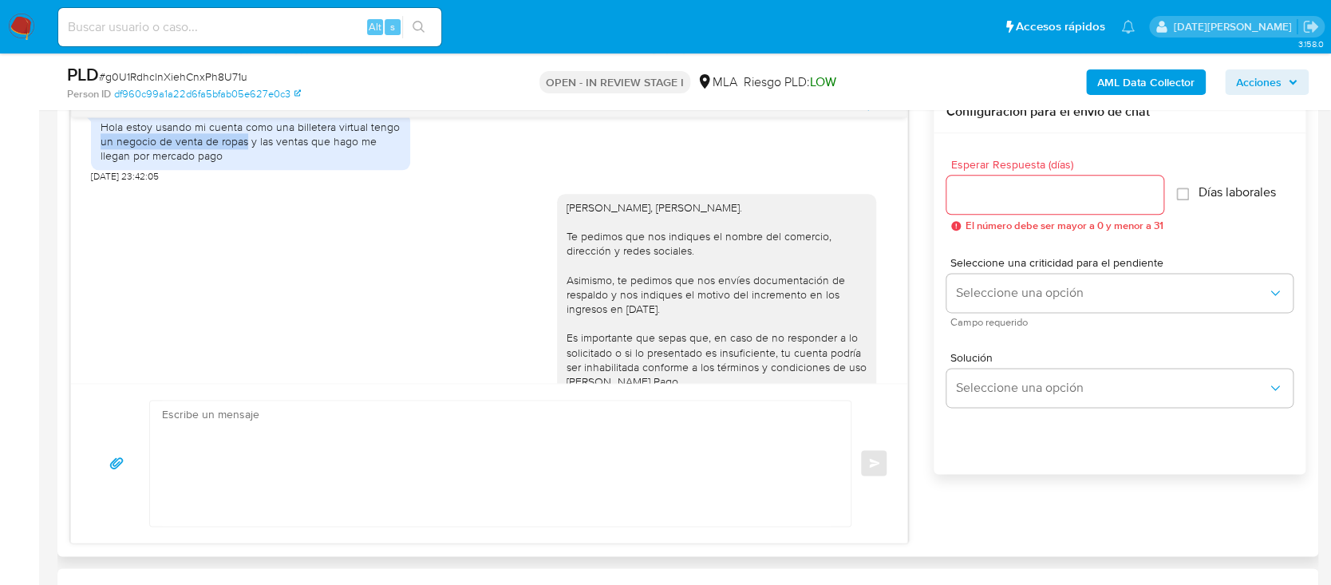
drag, startPoint x: 102, startPoint y: 169, endPoint x: 246, endPoint y: 173, distance: 143.7
click at [246, 164] on div "Hola estoy usando mi cuenta como una billetera virtual tengo un negocio de vent…" at bounding box center [251, 142] width 300 height 44
click at [219, 164] on div "Hola estoy usando mi cuenta como una billetera virtual tengo un negocio de vent…" at bounding box center [251, 142] width 300 height 44
drag, startPoint x: 103, startPoint y: 172, endPoint x: 228, endPoint y: 182, distance: 125.7
click at [228, 164] on div "Hola estoy usando mi cuenta como una billetera virtual tengo un negocio de vent…" at bounding box center [251, 142] width 300 height 44
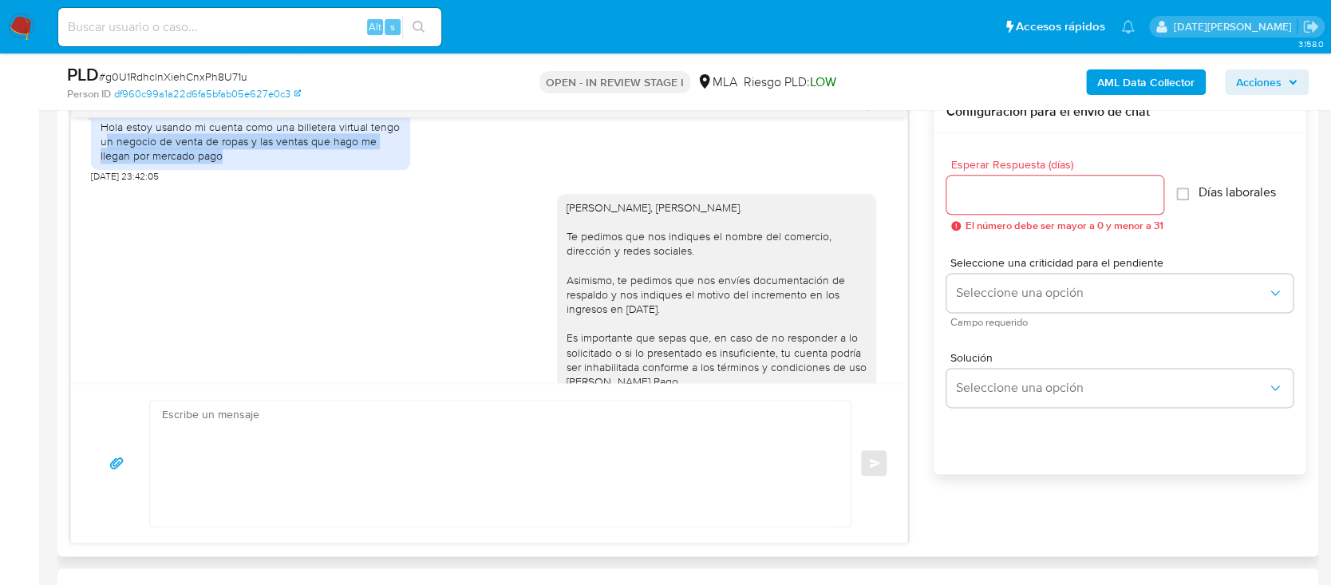
copy div "n negocio de venta de ropas y las ventas que hago me llegan por mercado pago"
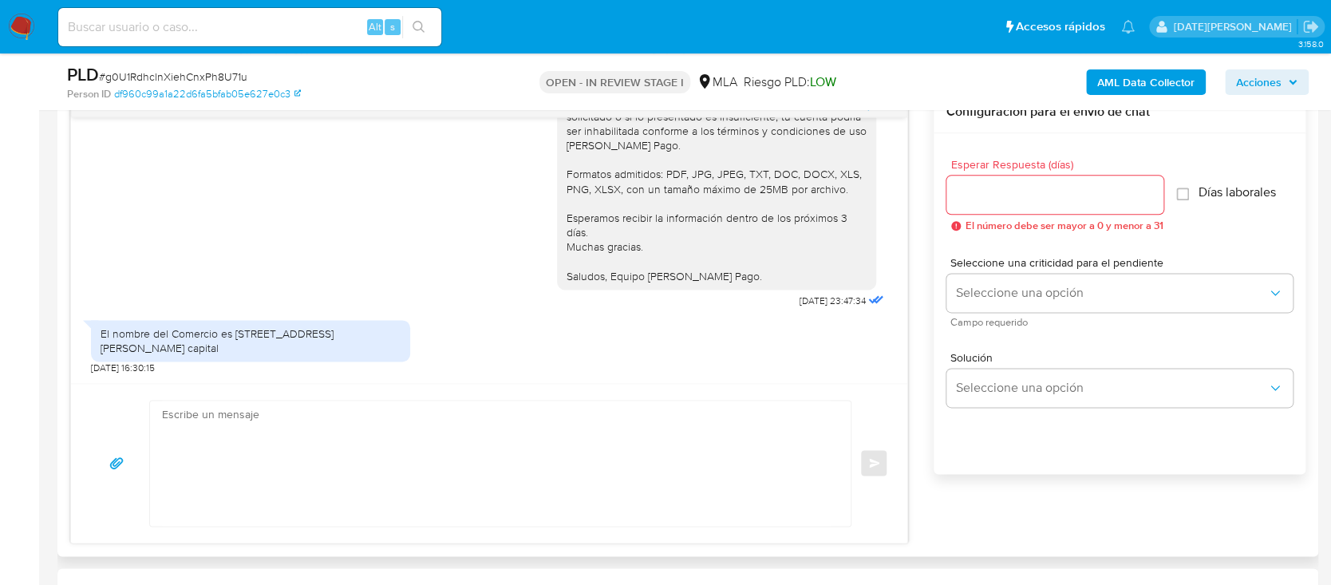
scroll to position [2087, 0]
click at [247, 326] on div "El nombre del Comercio es El verde manzana 2 casa 13 barrio san Antonio 2de For…" at bounding box center [251, 340] width 300 height 29
copy div "El nombre del Comercio es El verde manzana 2 casa 13 barrio san Antonio 2de For…"
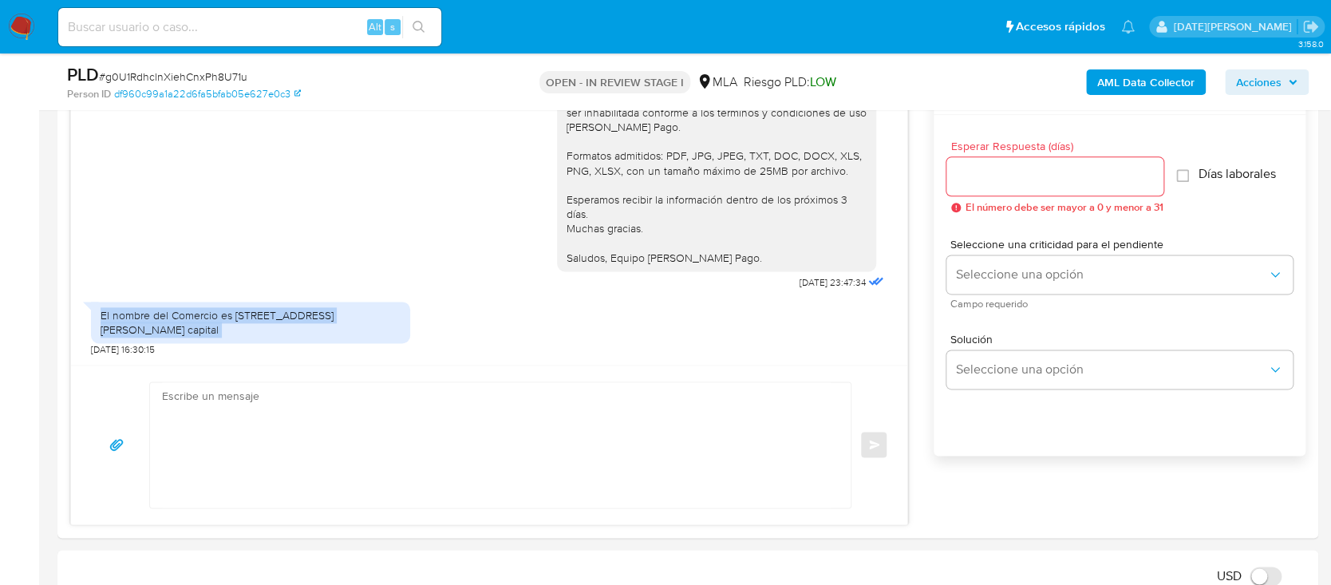
scroll to position [744, 0]
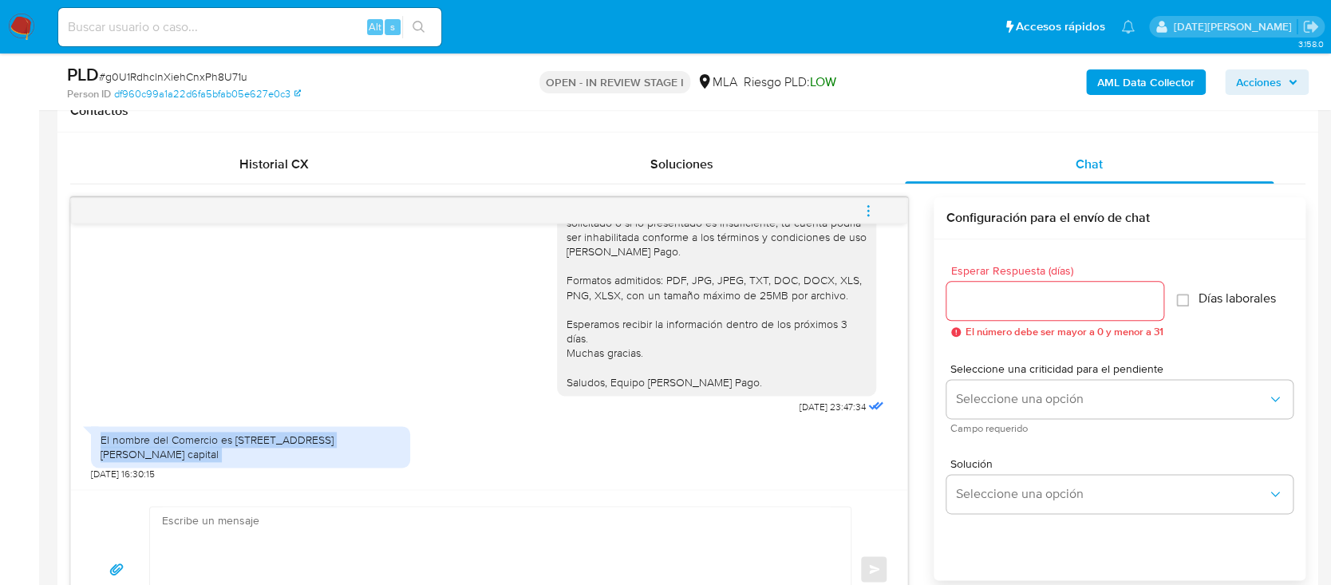
click at [871, 206] on icon "menu-action" at bounding box center [868, 210] width 14 height 14
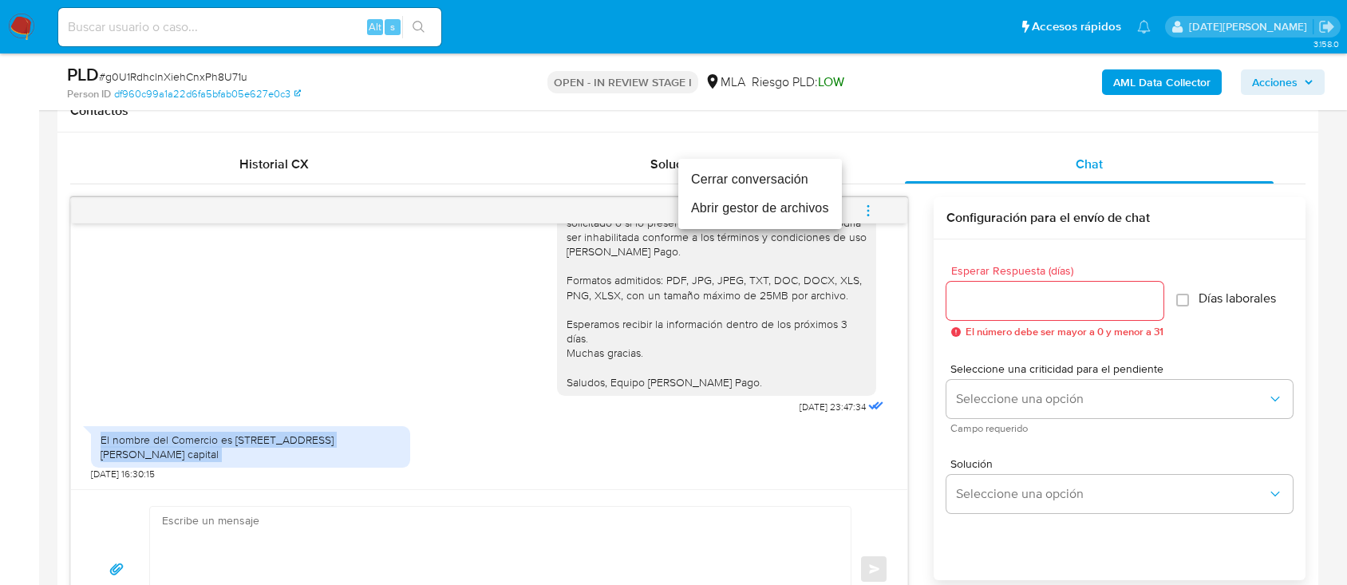
click at [764, 182] on li "Cerrar conversación" at bounding box center [760, 179] width 164 height 29
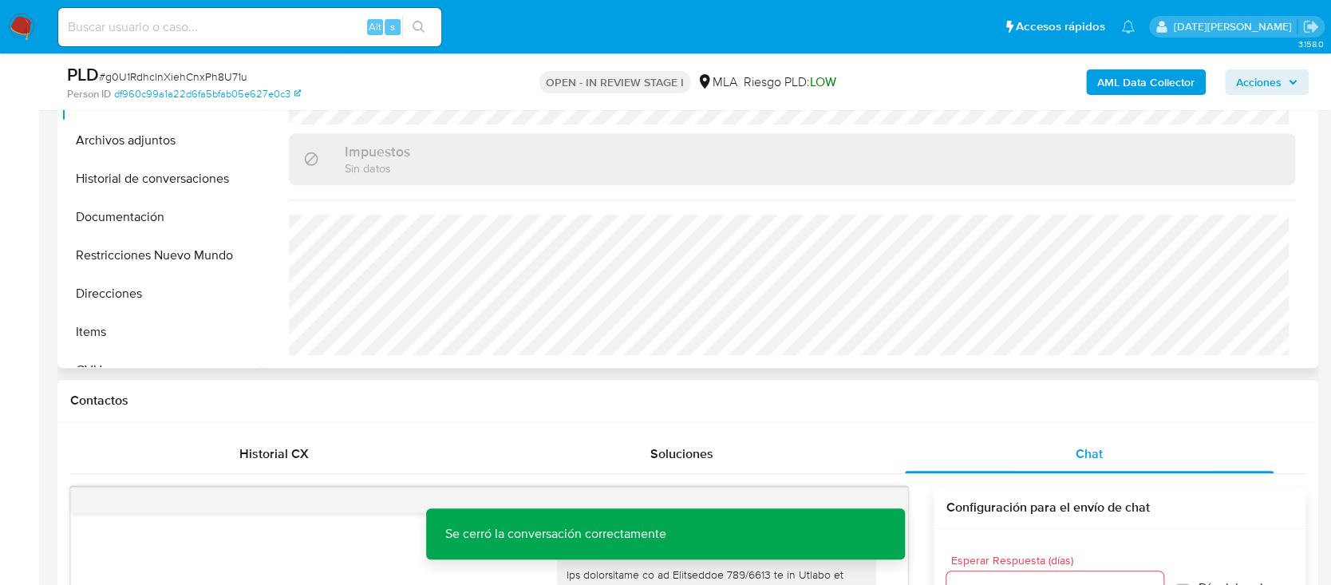
scroll to position [106, 0]
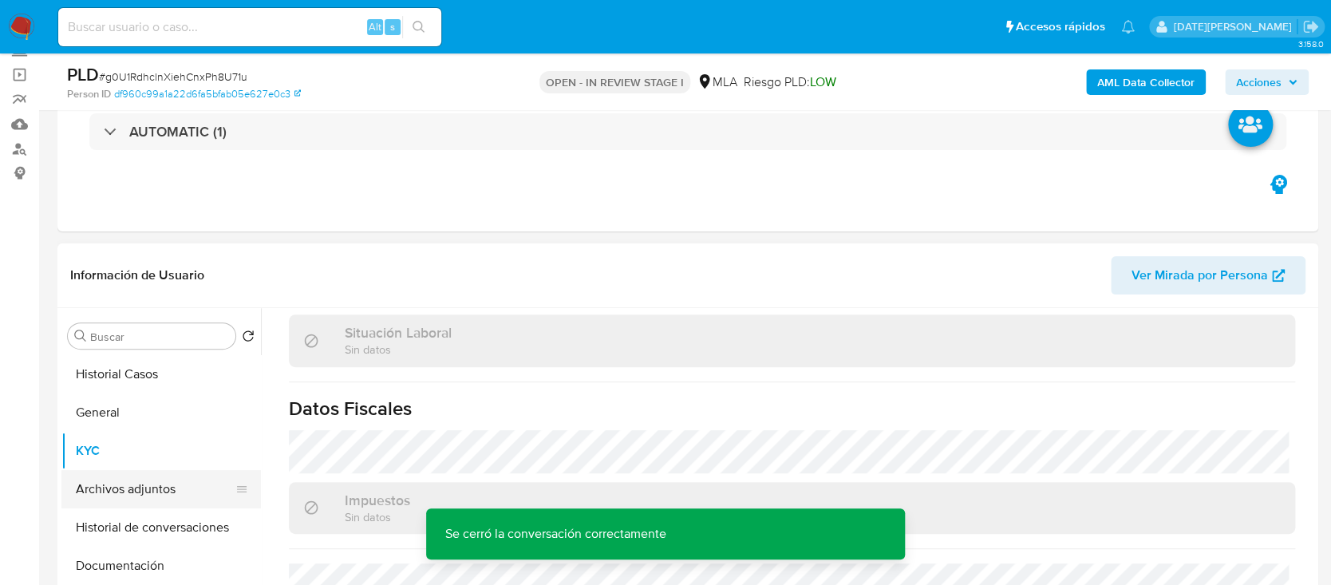
click at [152, 491] on button "Archivos adjuntos" at bounding box center [154, 489] width 187 height 38
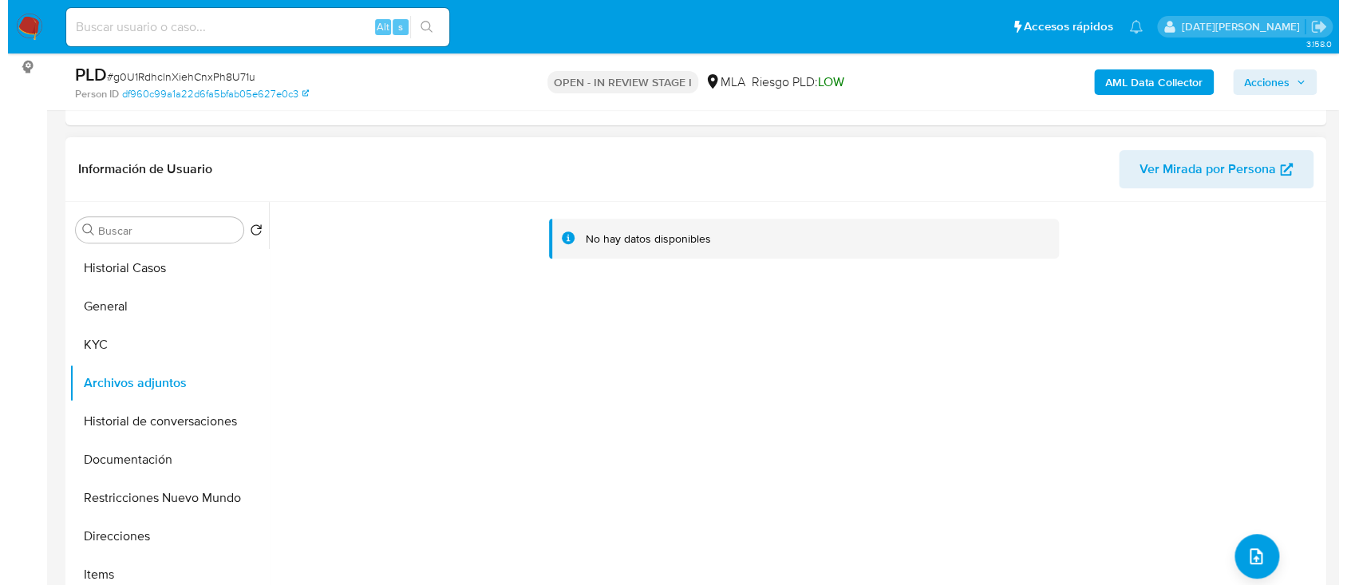
scroll to position [319, 0]
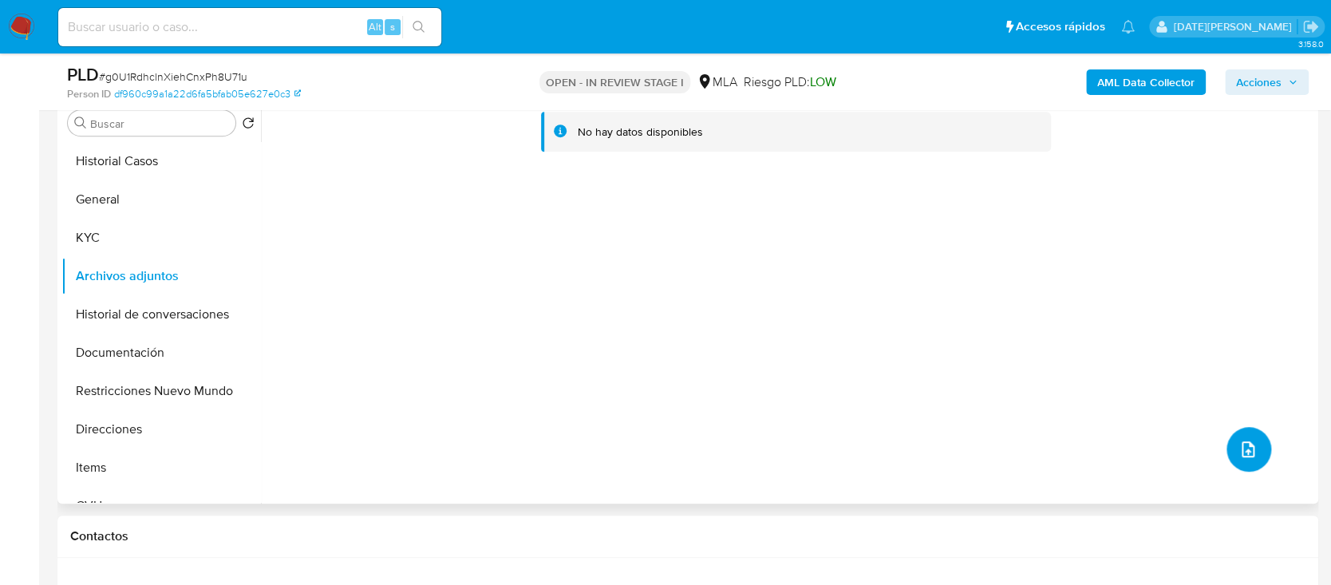
click at [1230, 454] on button "upload-file" at bounding box center [1248, 449] width 45 height 45
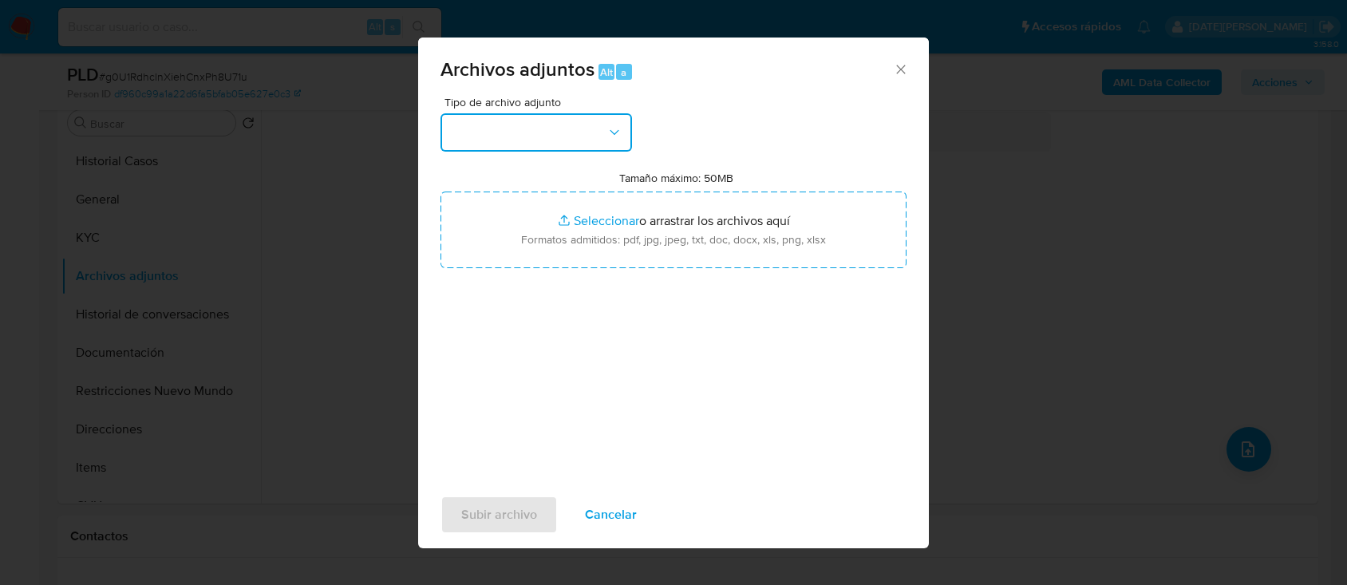
click at [592, 137] on button "button" at bounding box center [535, 132] width 191 height 38
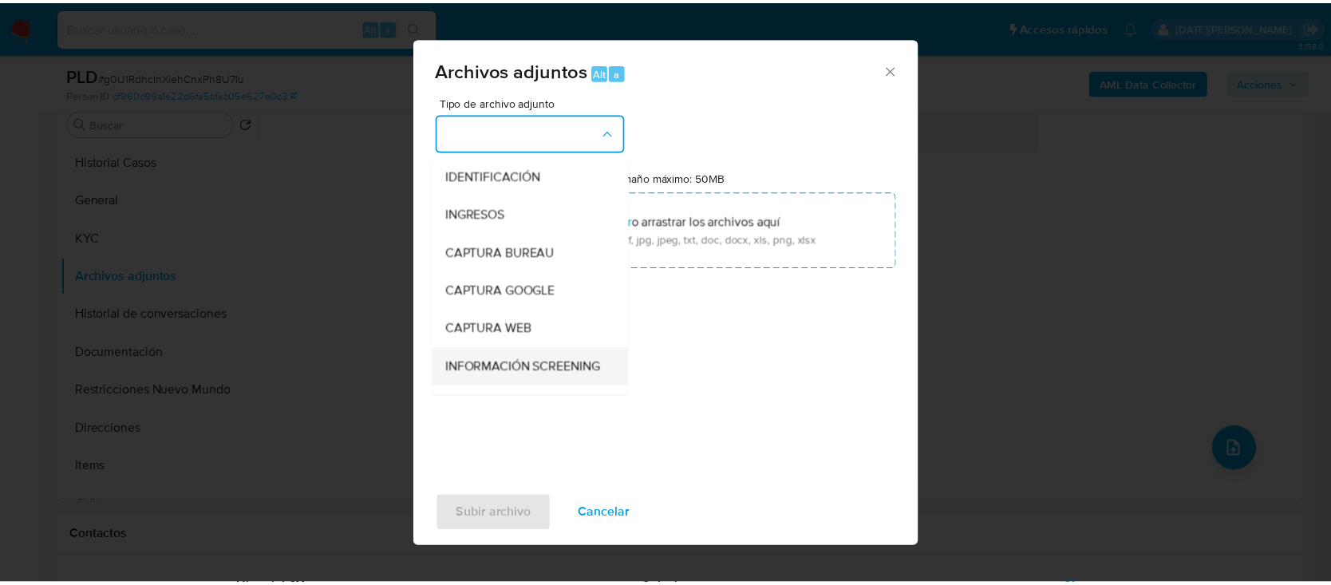
scroll to position [106, 0]
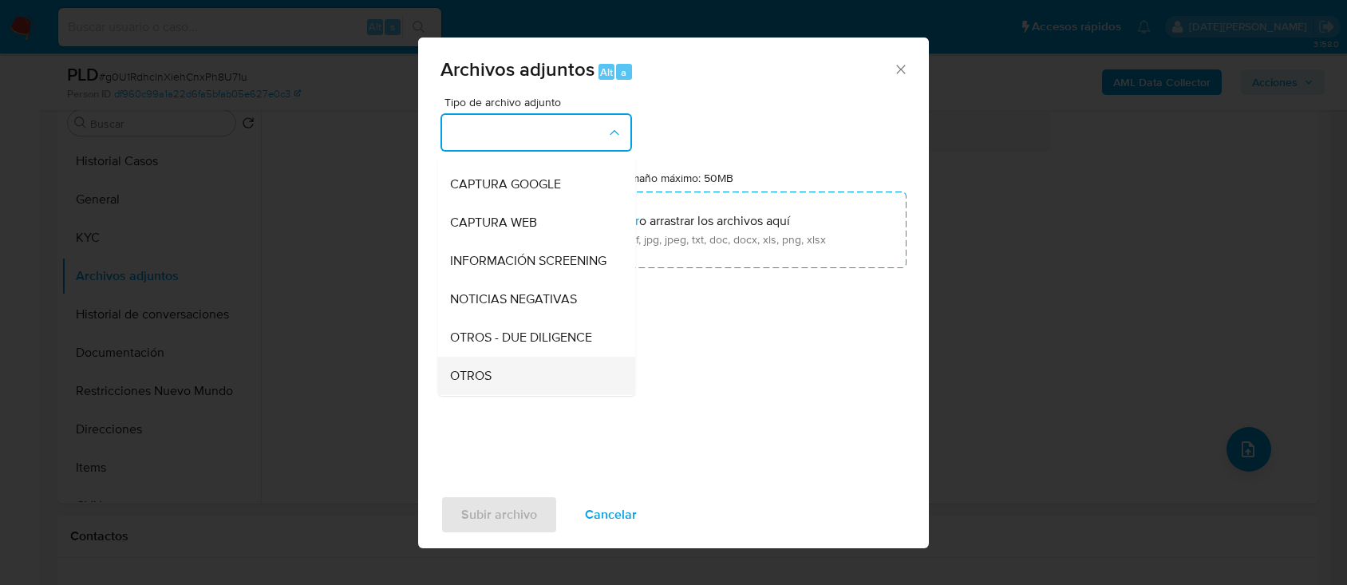
click at [489, 384] on span "OTROS" at bounding box center [470, 376] width 41 height 16
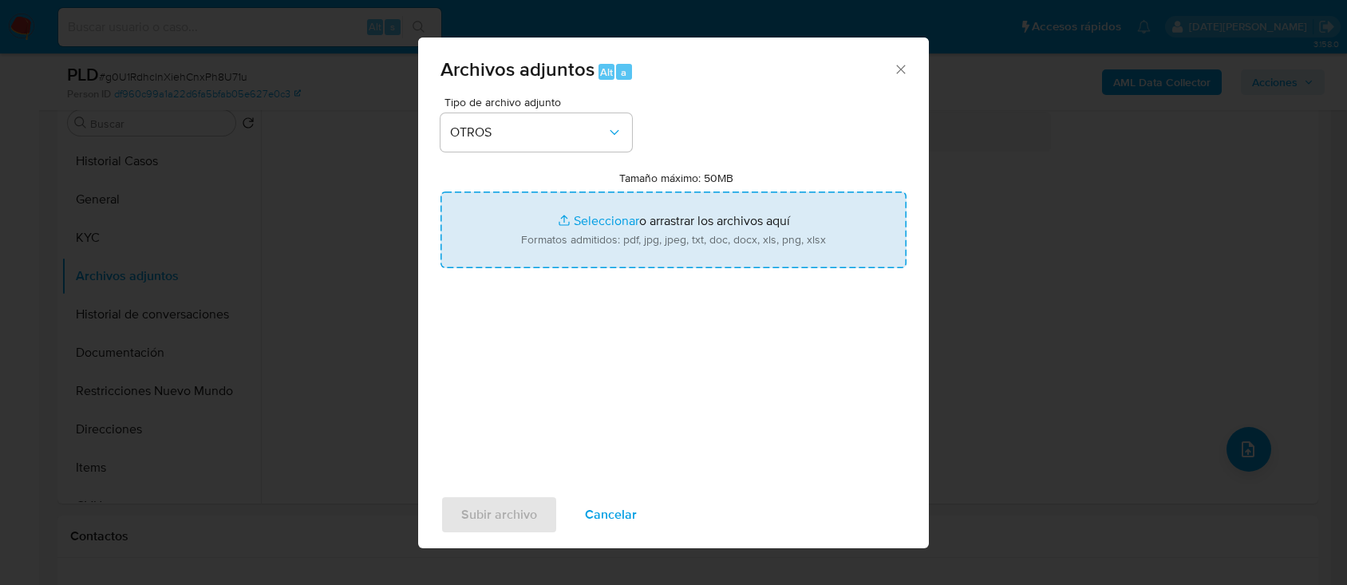
type input "C:\fakepath\Caselog g0U1RdhclnXiehCnxPh8U71u.docx"
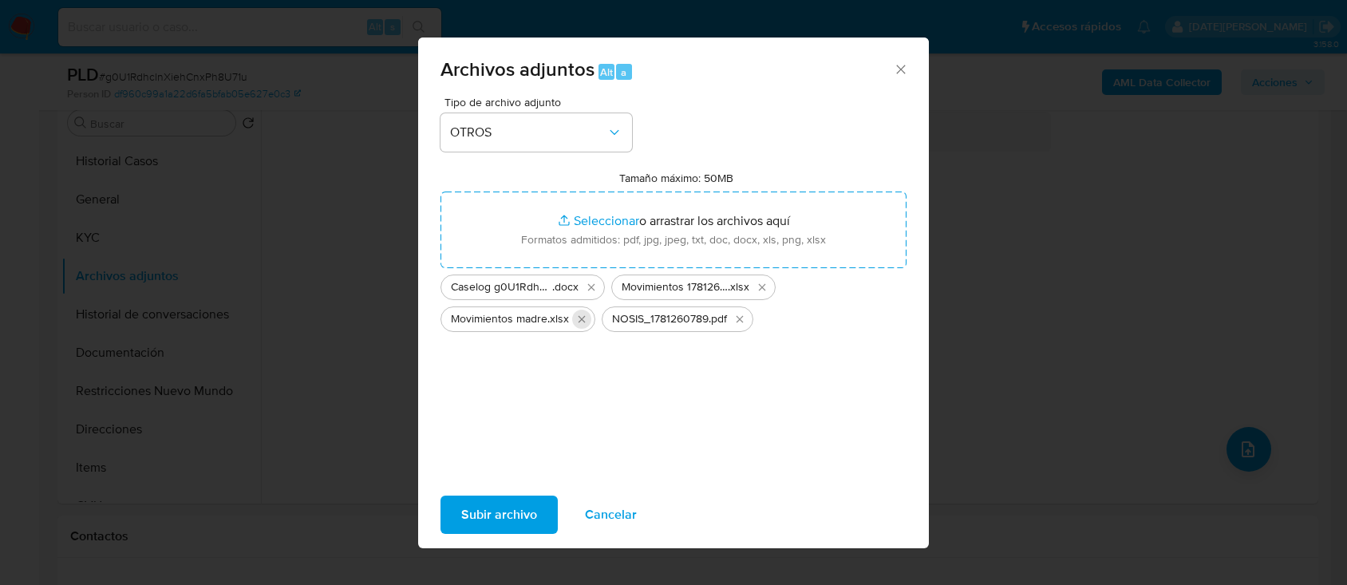
click at [582, 318] on icon "Eliminar Movimientos madre.xlsx" at bounding box center [581, 319] width 13 height 13
click at [492, 513] on span "Subir archivo" at bounding box center [499, 514] width 76 height 35
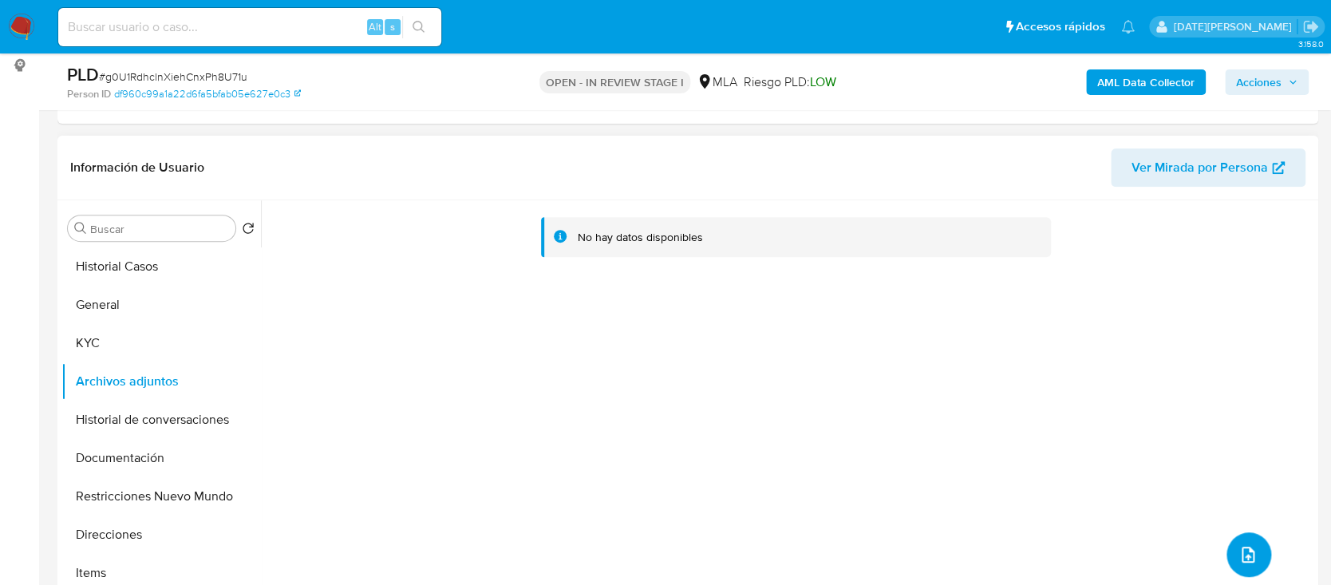
scroll to position [212, 0]
click at [137, 432] on button "Historial de conversaciones" at bounding box center [154, 421] width 187 height 38
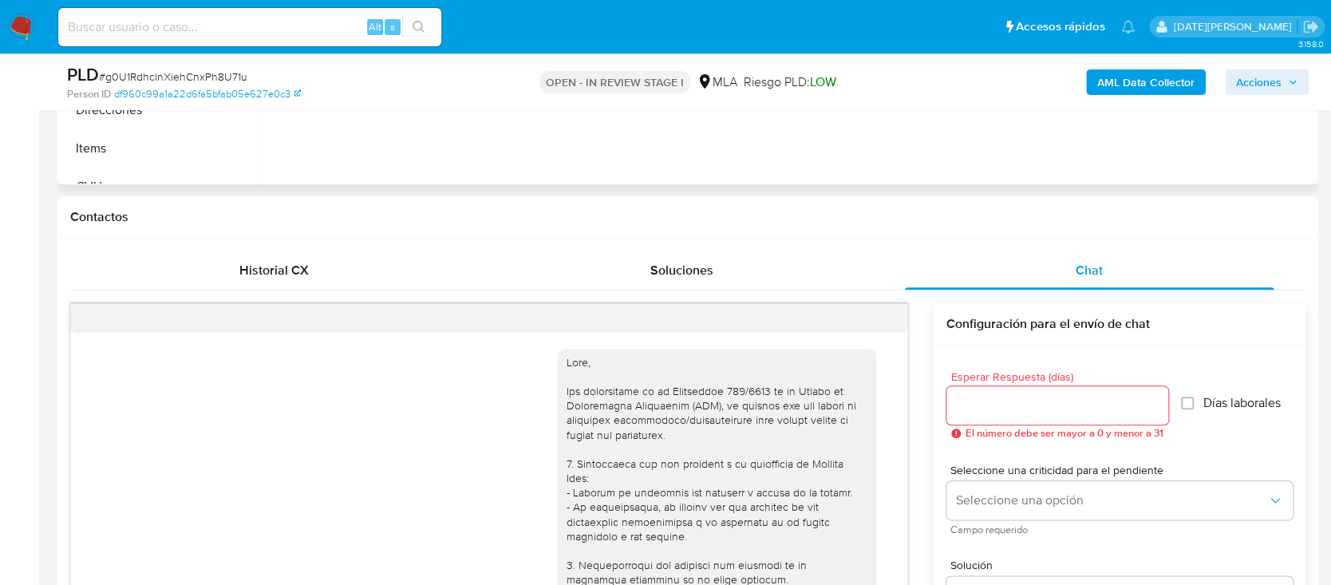
scroll to position [319, 0]
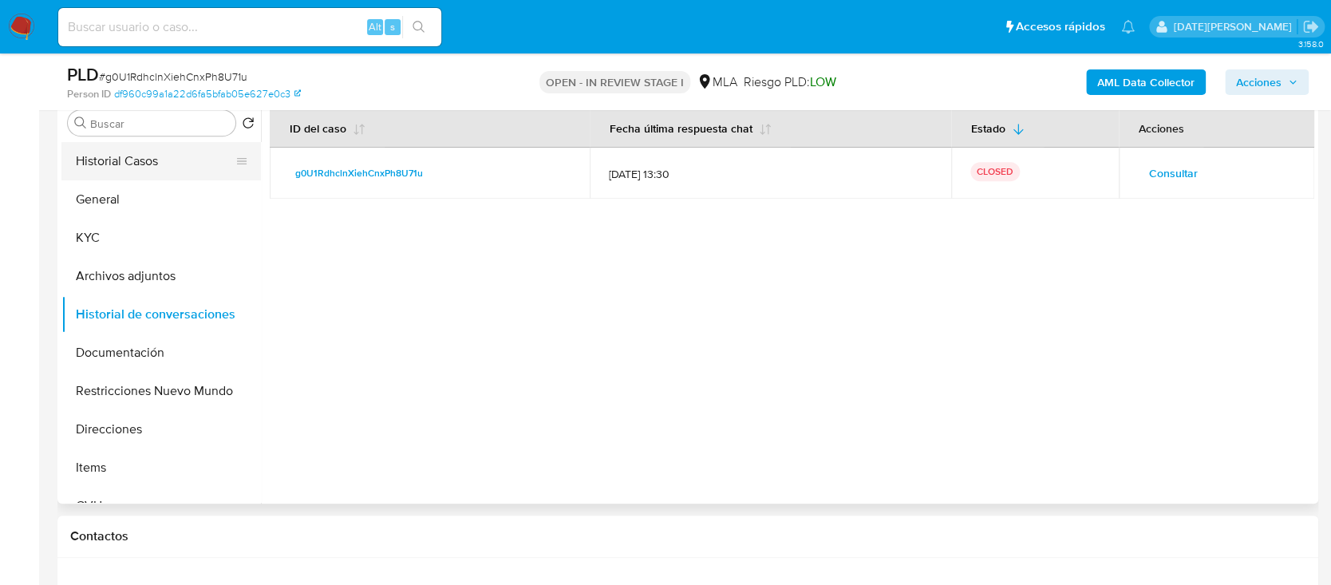
click at [92, 159] on button "Historial Casos" at bounding box center [154, 161] width 187 height 38
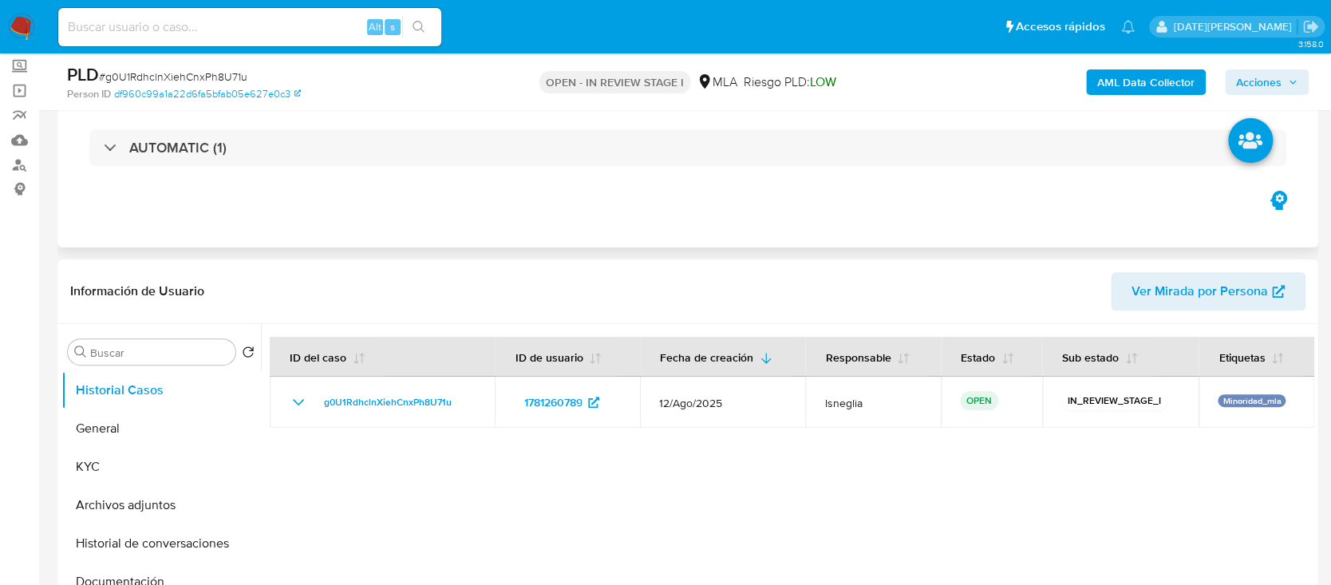
scroll to position [0, 0]
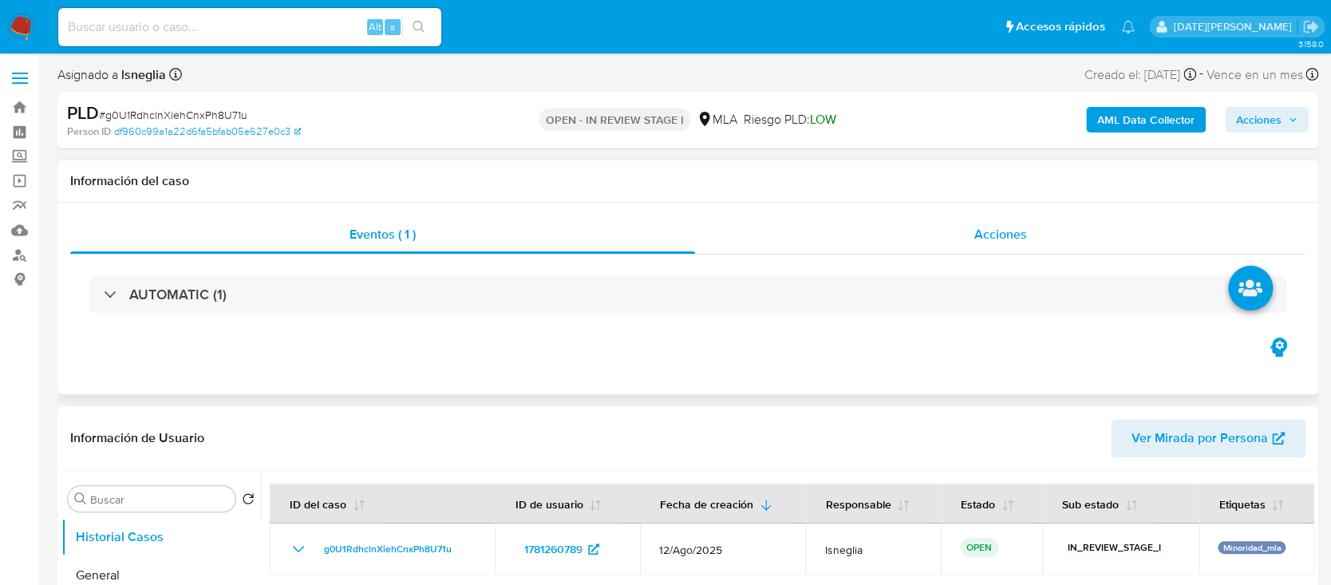
click at [1008, 230] on span "Acciones" at bounding box center [999, 234] width 53 height 18
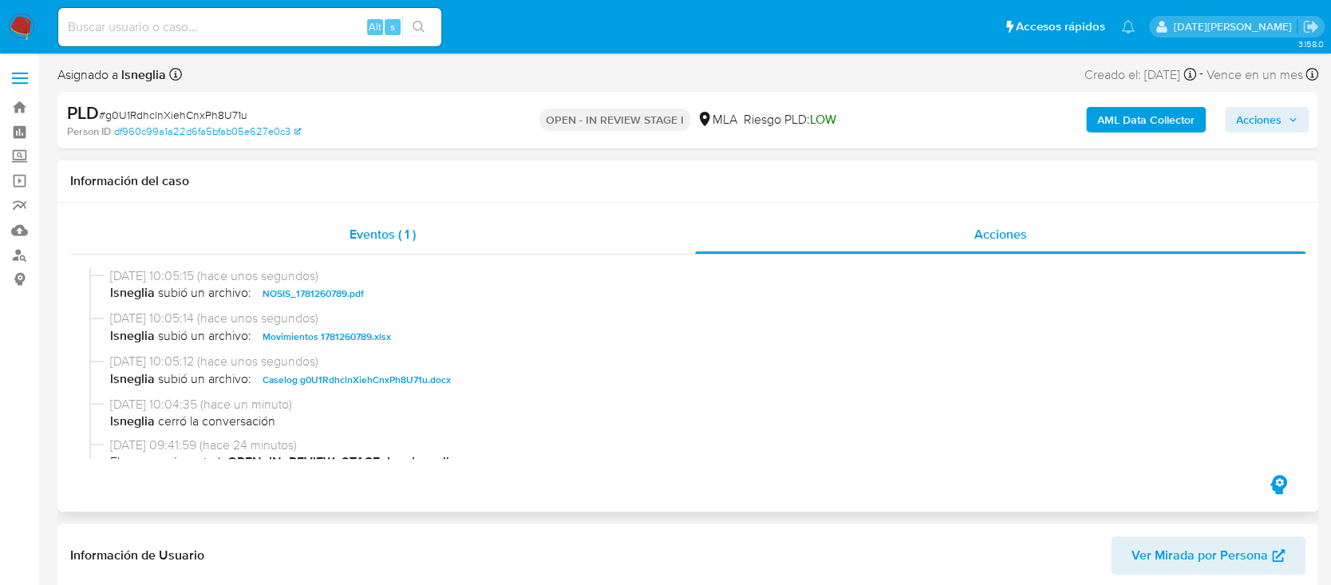
drag, startPoint x: 405, startPoint y: 233, endPoint x: 428, endPoint y: 241, distance: 23.7
click at [406, 233] on span "Eventos ( 1 )" at bounding box center [382, 234] width 66 height 18
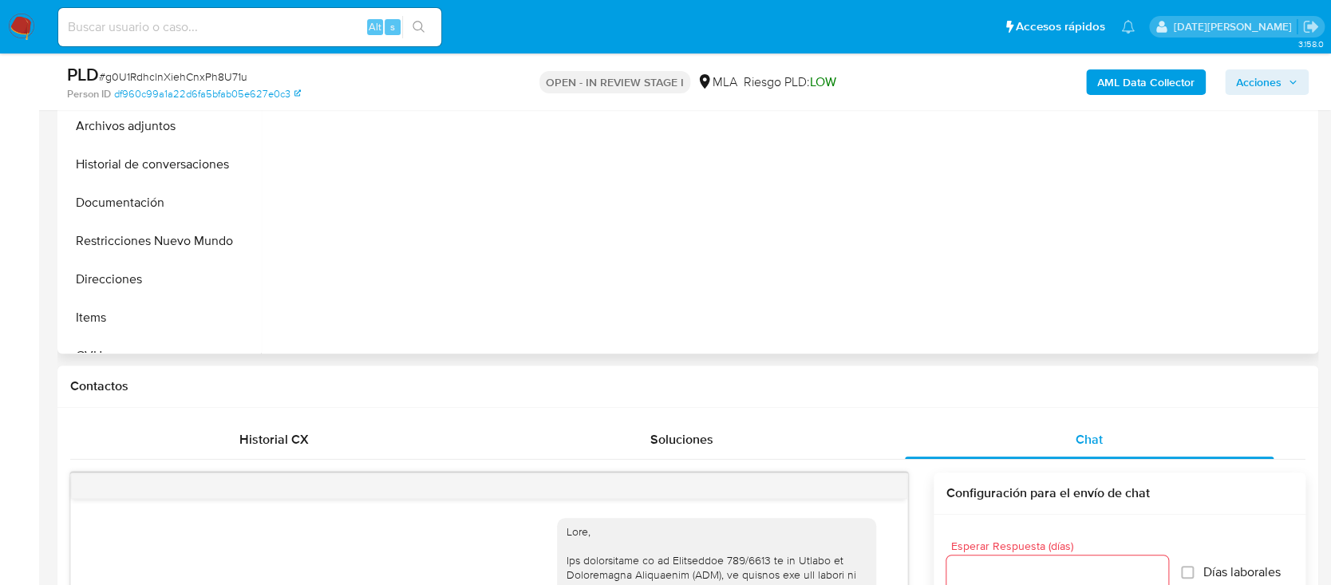
scroll to position [425, 0]
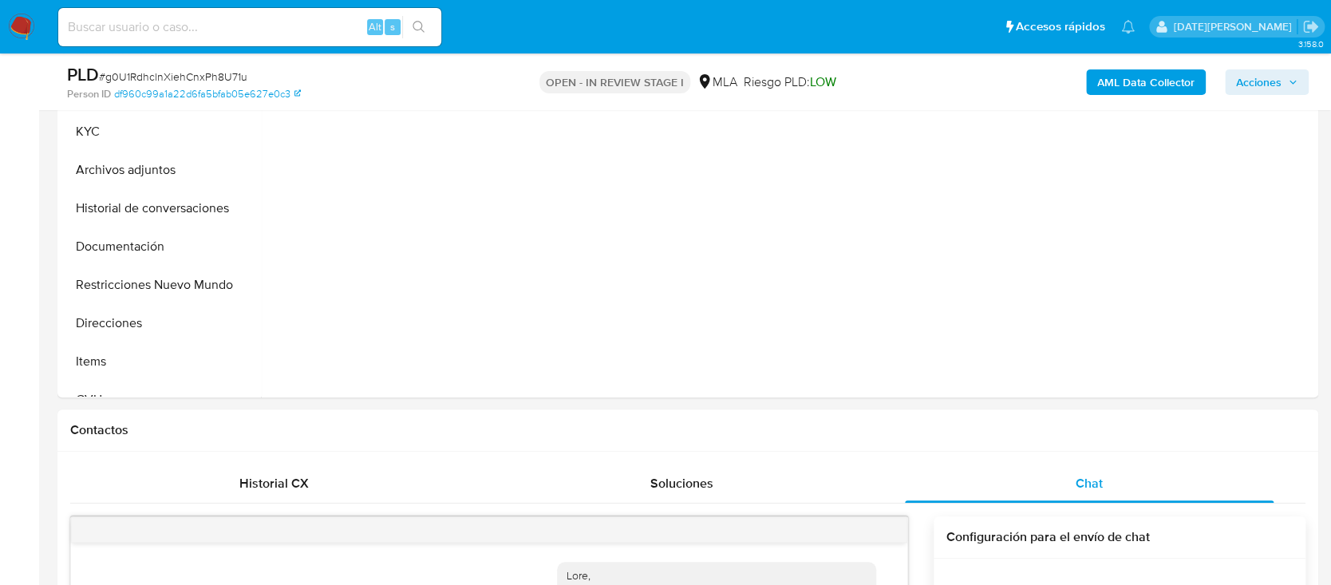
click at [1122, 81] on b "AML Data Collector" at bounding box center [1145, 82] width 97 height 26
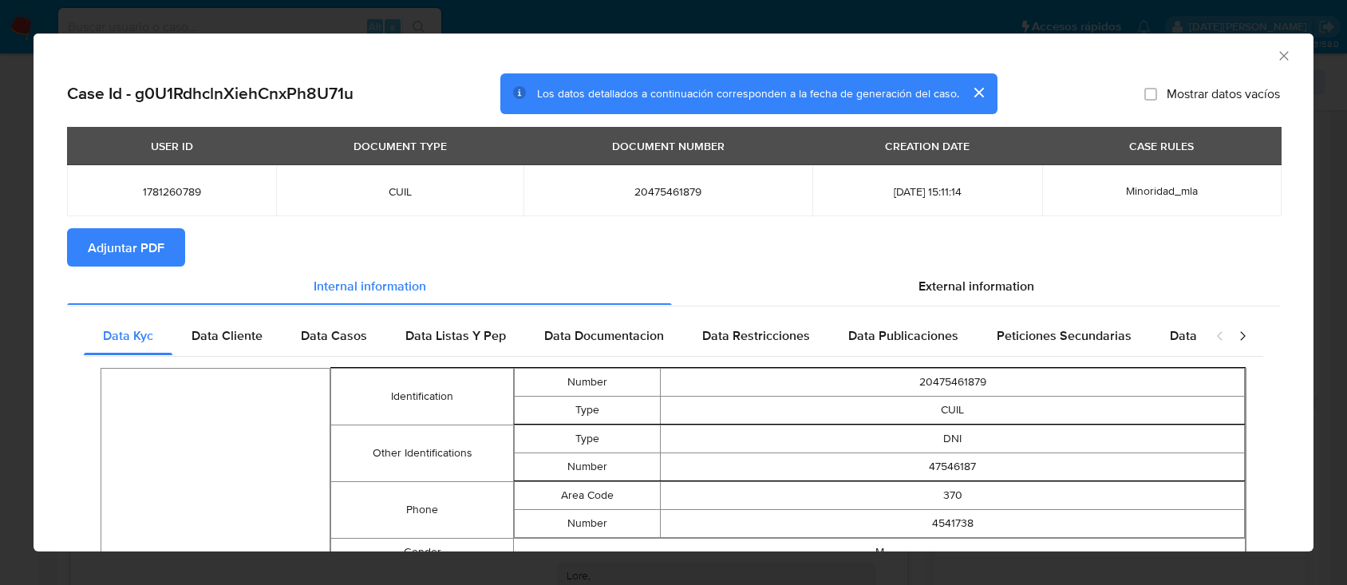
click at [165, 257] on button "Adjuntar PDF" at bounding box center [126, 247] width 118 height 38
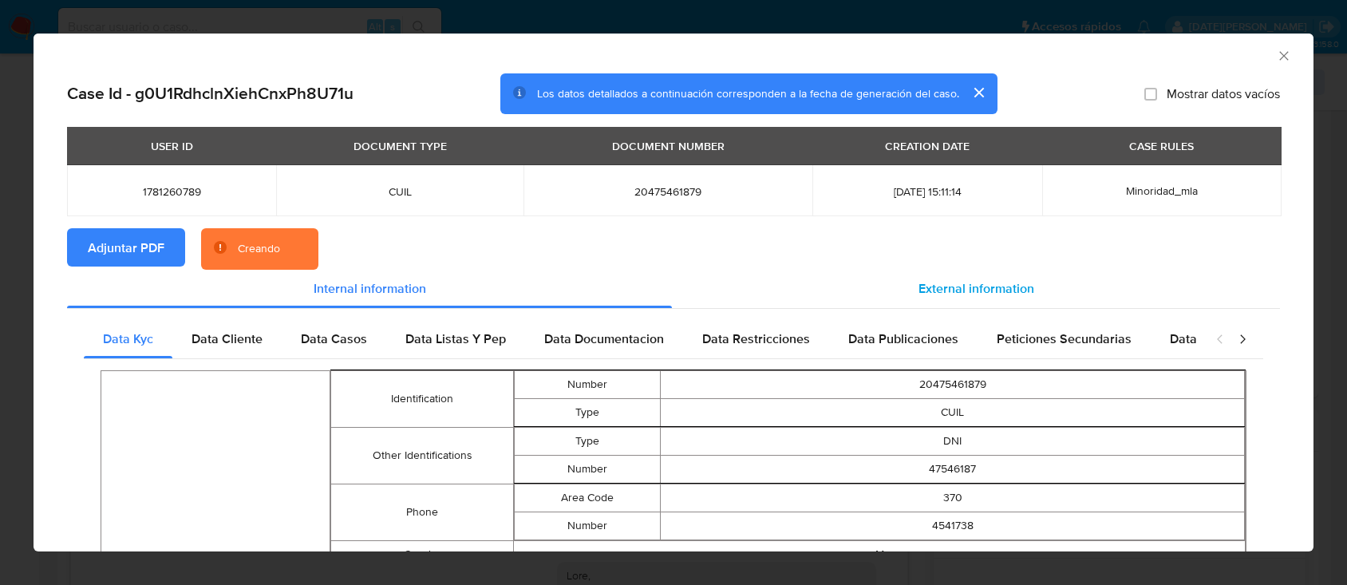
click at [980, 287] on span "External information" at bounding box center [976, 288] width 116 height 18
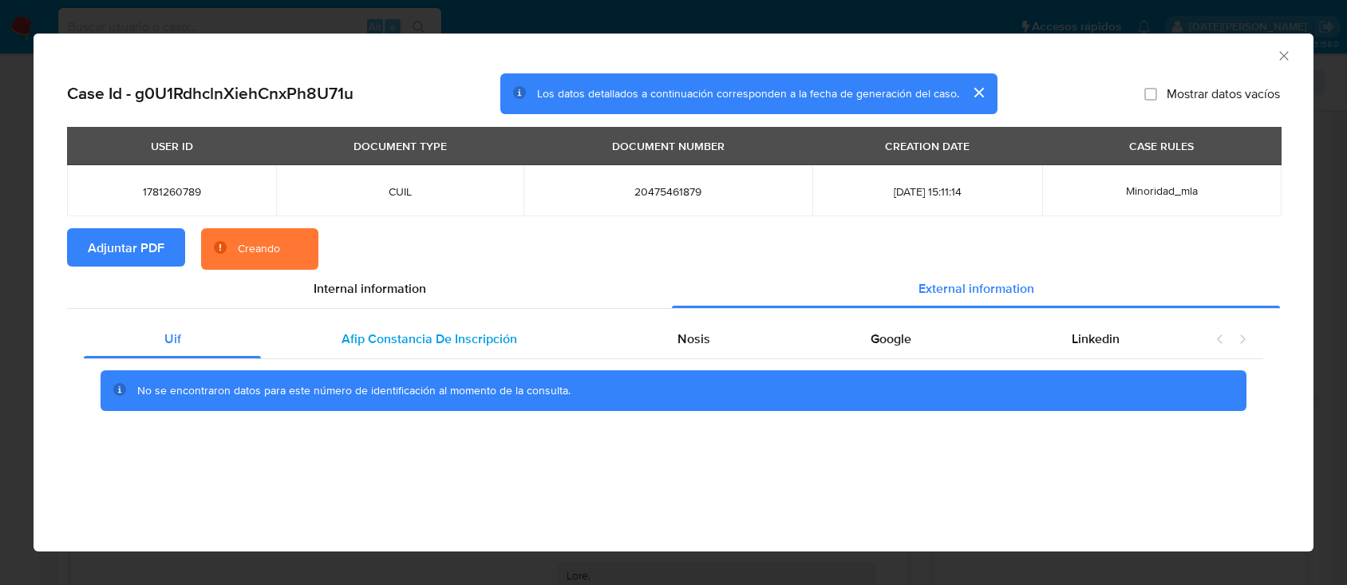
click at [344, 336] on span "Afip Constancia De Inscripción" at bounding box center [430, 339] width 176 height 18
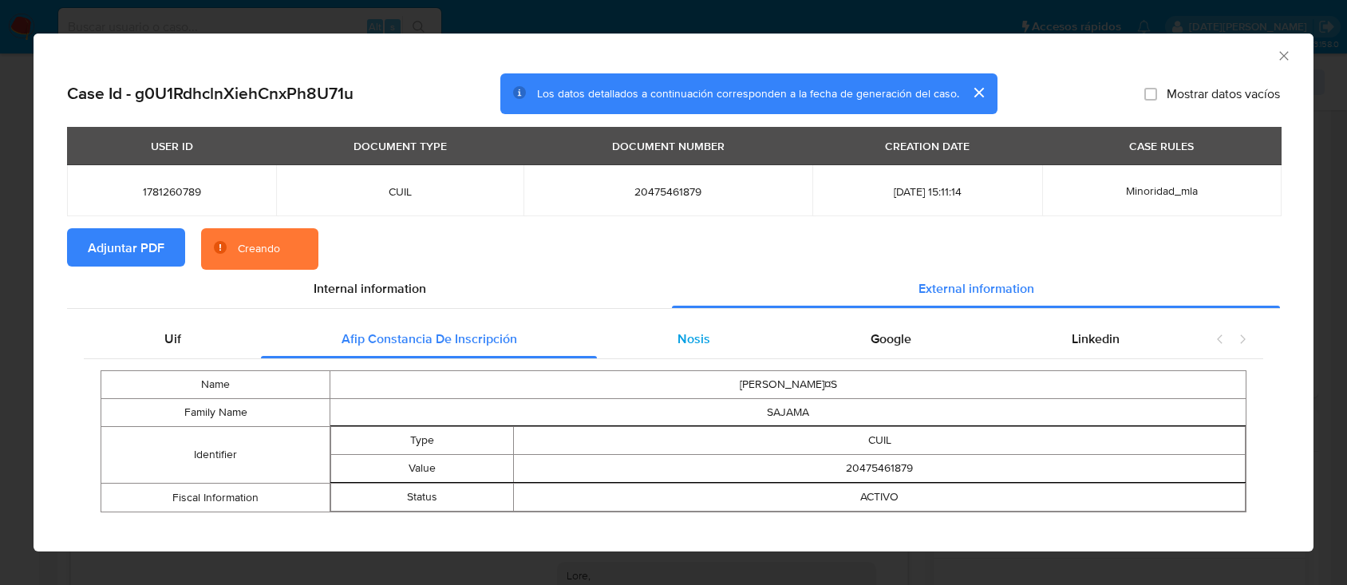
click at [695, 337] on span "Nosis" at bounding box center [693, 339] width 33 height 18
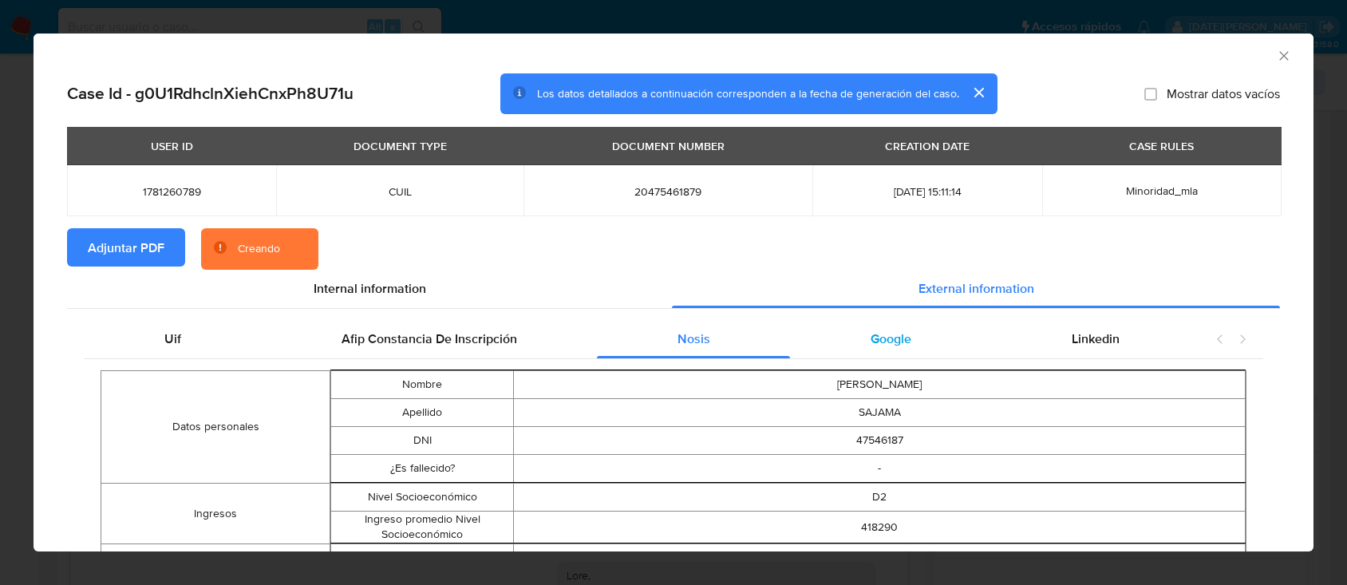
click at [881, 335] on span "Google" at bounding box center [891, 339] width 41 height 18
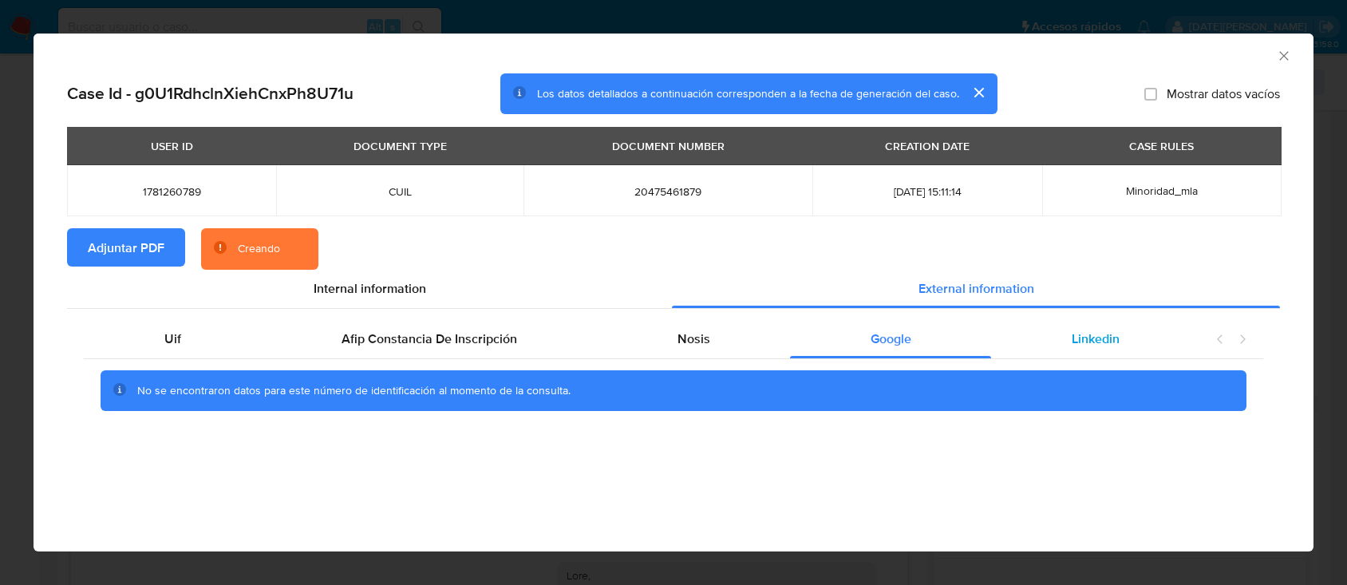
click at [1104, 336] on span "Linkedin" at bounding box center [1096, 339] width 48 height 18
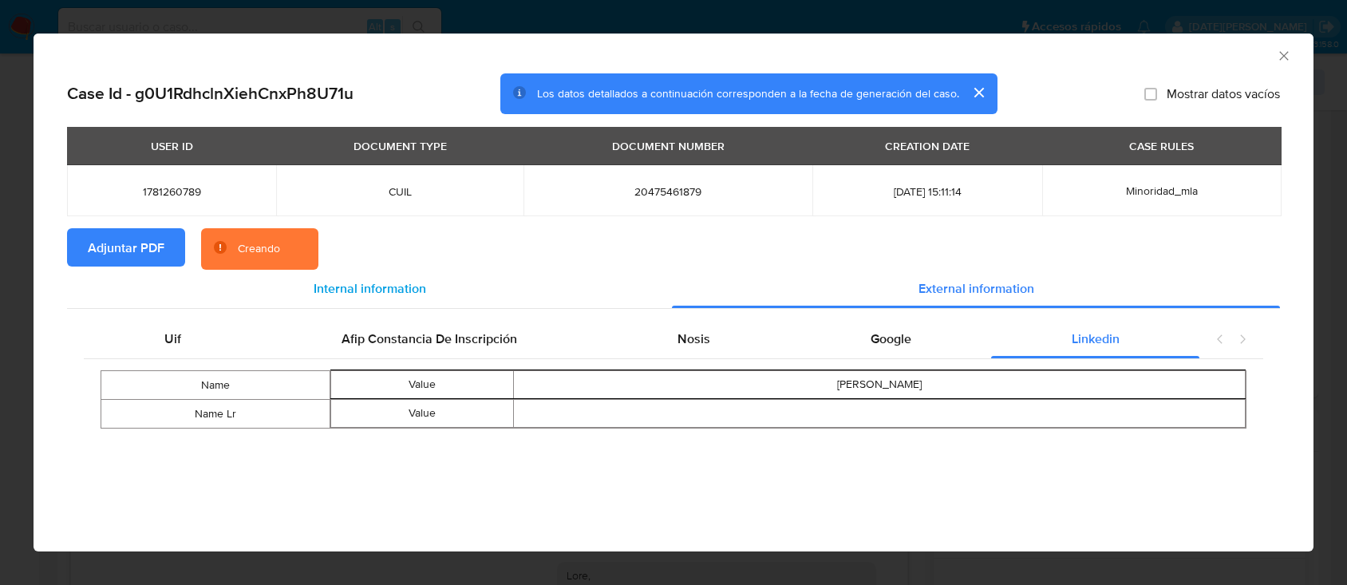
click at [357, 282] on span "Internal information" at bounding box center [370, 288] width 113 height 18
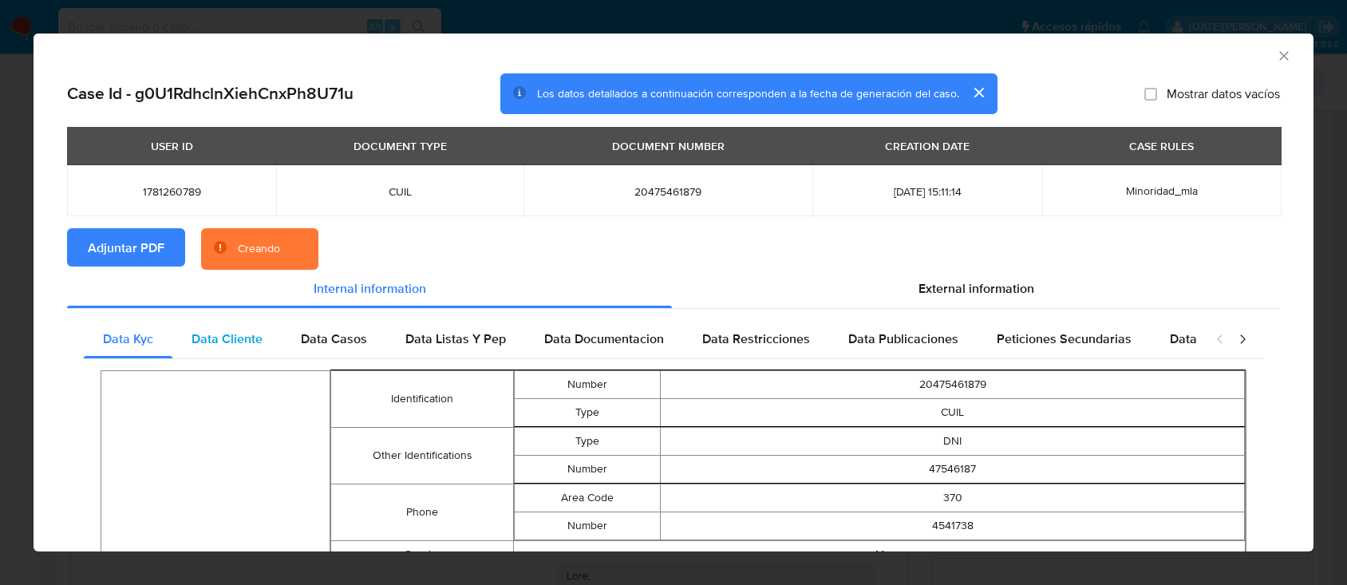
click at [216, 338] on span "Data Cliente" at bounding box center [226, 339] width 71 height 18
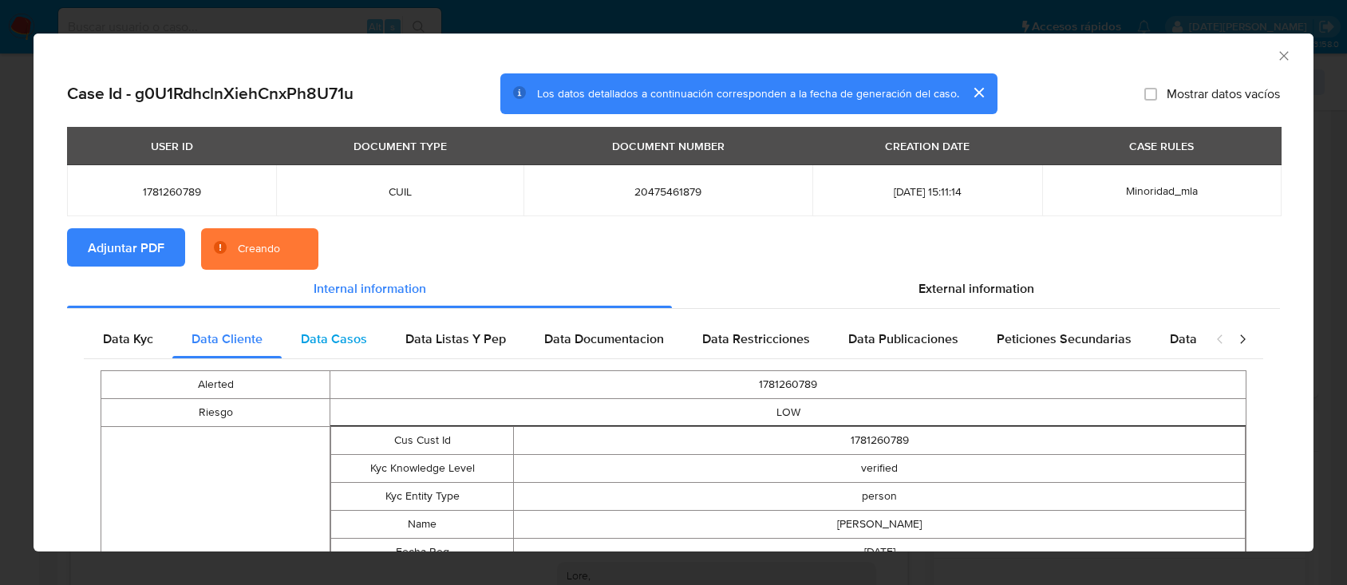
click at [318, 338] on span "Data Casos" at bounding box center [334, 339] width 66 height 18
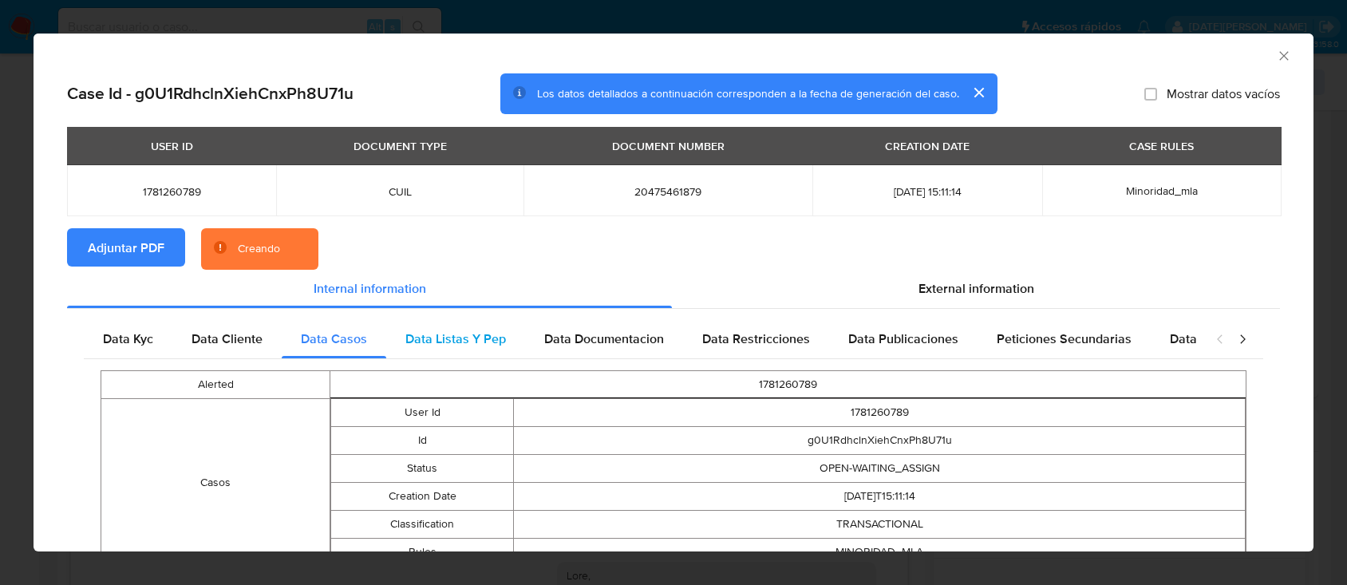
click at [440, 338] on span "Data Listas Y Pep" at bounding box center [455, 339] width 101 height 18
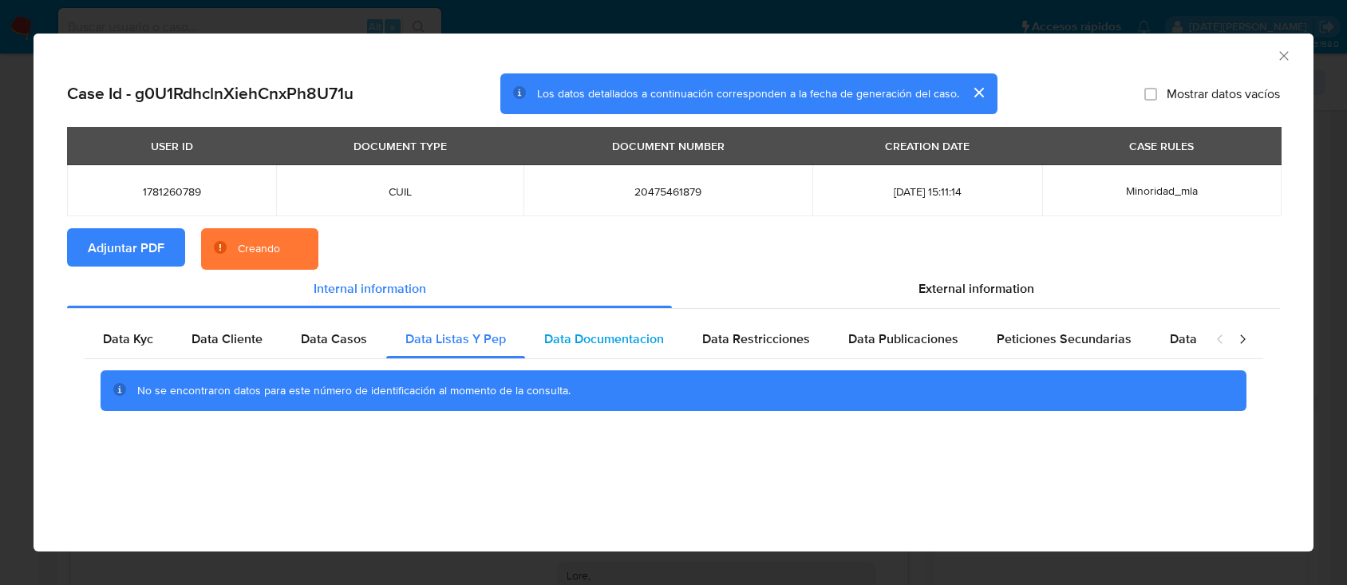
click at [574, 338] on span "Data Documentacion" at bounding box center [604, 339] width 120 height 18
click at [736, 336] on span "Data Restricciones" at bounding box center [756, 339] width 108 height 18
click at [855, 335] on span "Data Publicaciones" at bounding box center [903, 339] width 110 height 18
click at [1036, 333] on span "Peticiones Secundarias" at bounding box center [1064, 339] width 135 height 18
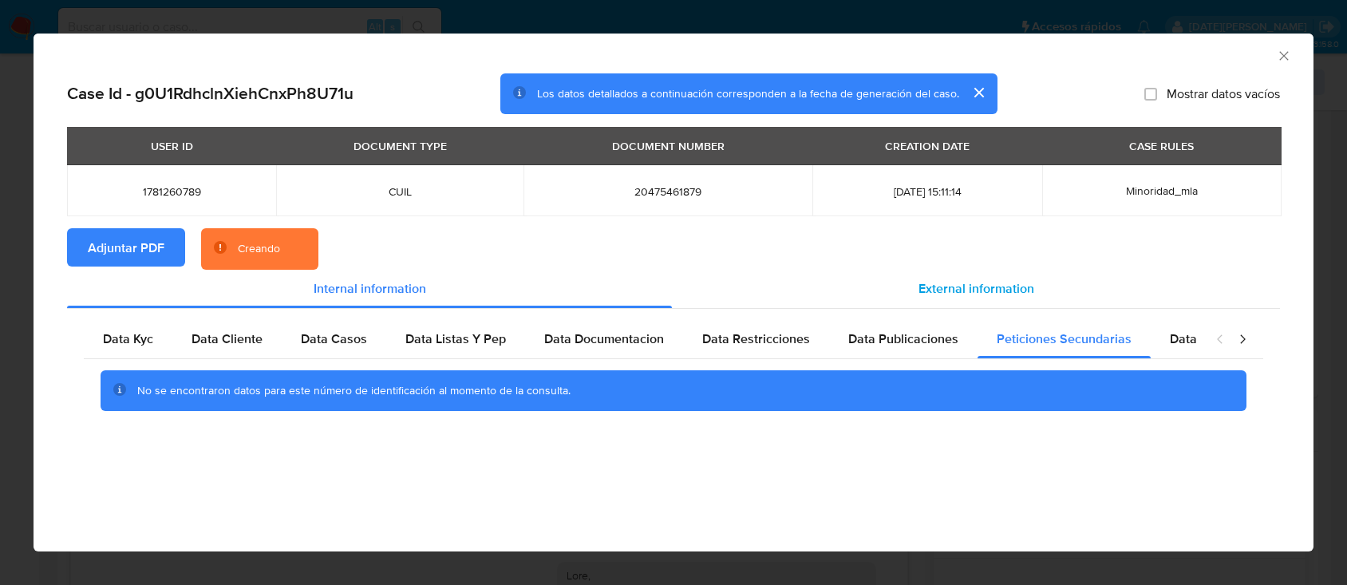
click at [1001, 297] on span "External information" at bounding box center [976, 288] width 116 height 18
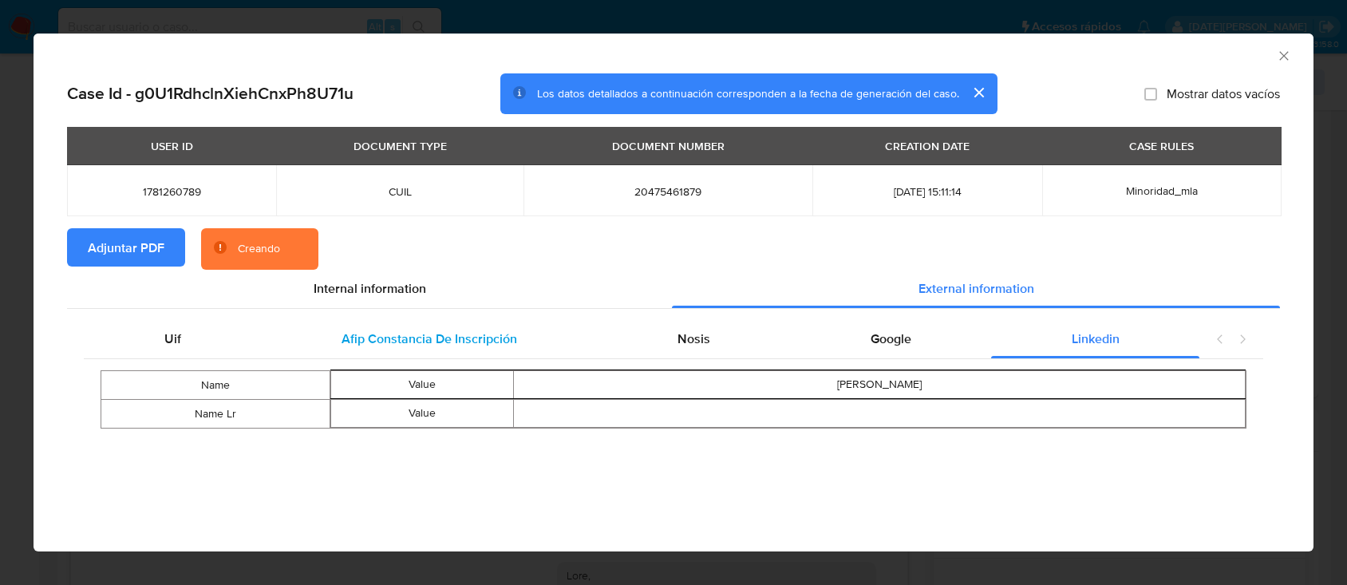
click at [405, 342] on span "Afip Constancia De Inscripción" at bounding box center [430, 339] width 176 height 18
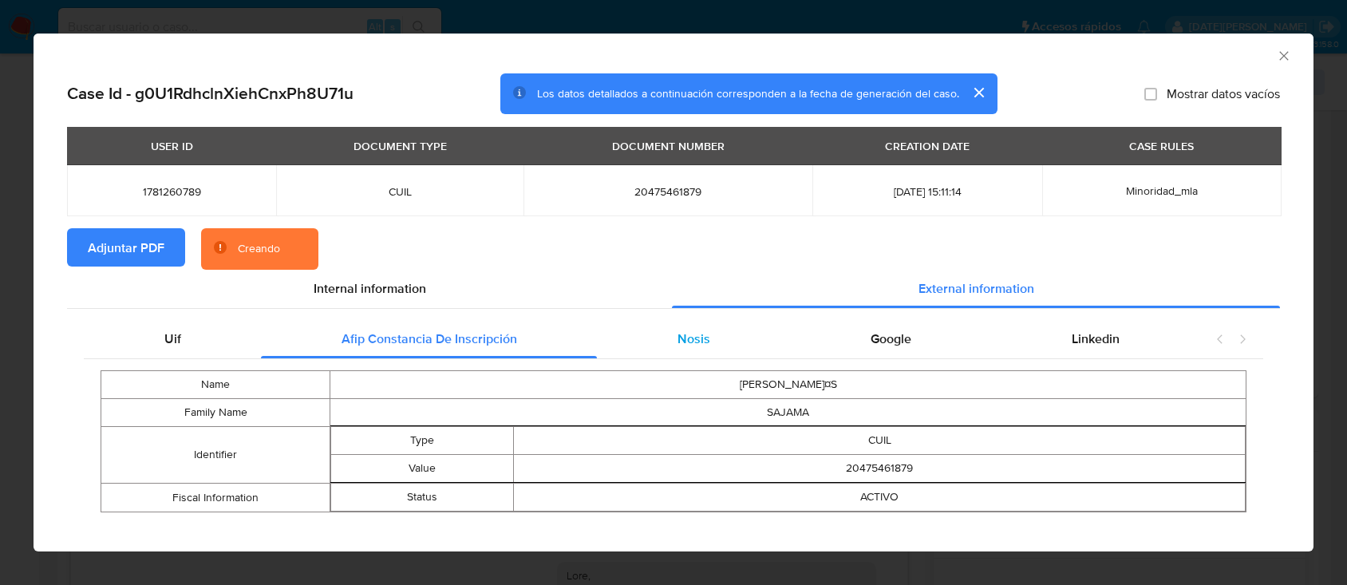
click at [701, 345] on div "Nosis" at bounding box center [693, 339] width 193 height 38
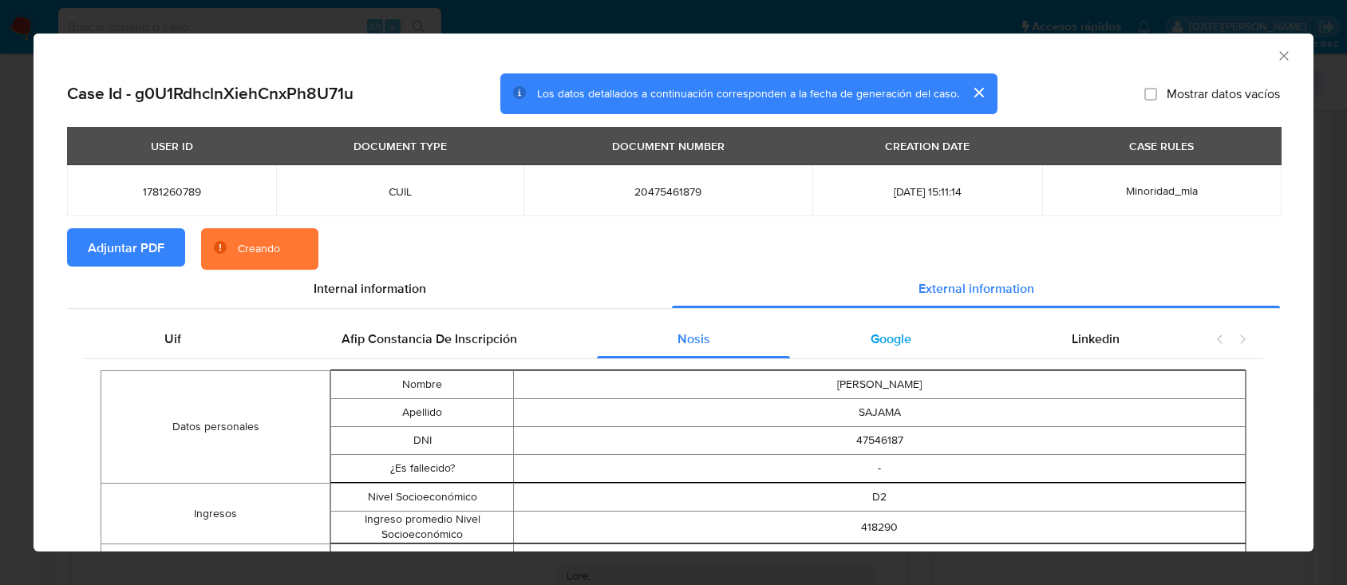
click at [836, 340] on div "Google" at bounding box center [890, 339] width 201 height 38
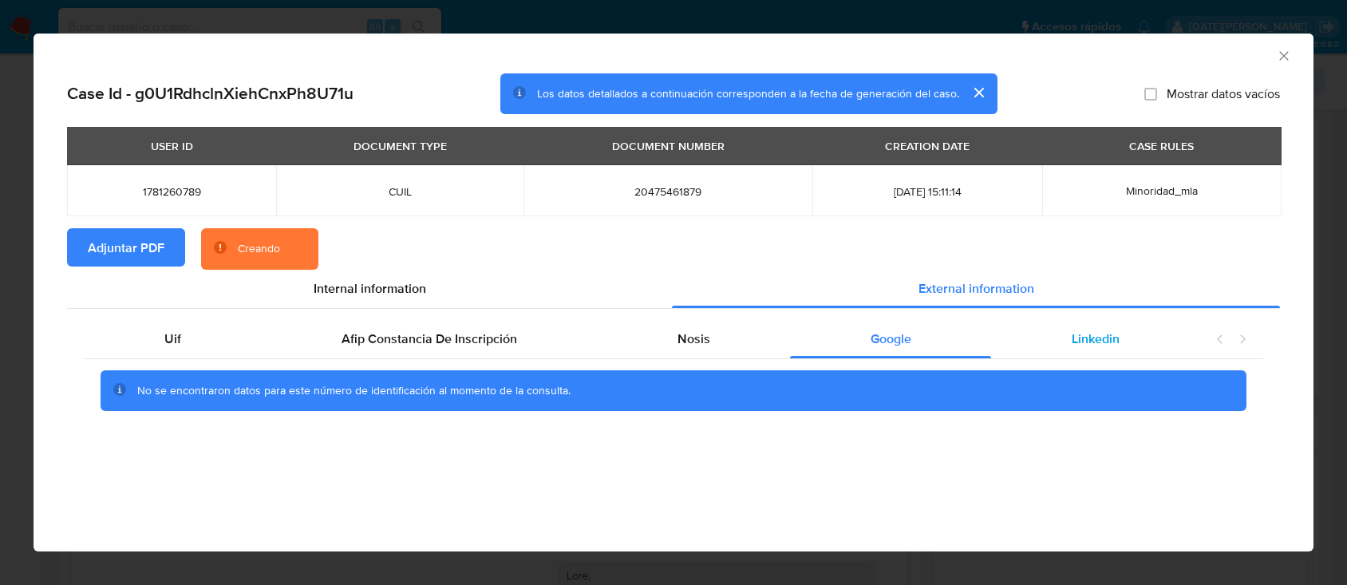
click at [1076, 339] on span "Linkedin" at bounding box center [1096, 339] width 48 height 18
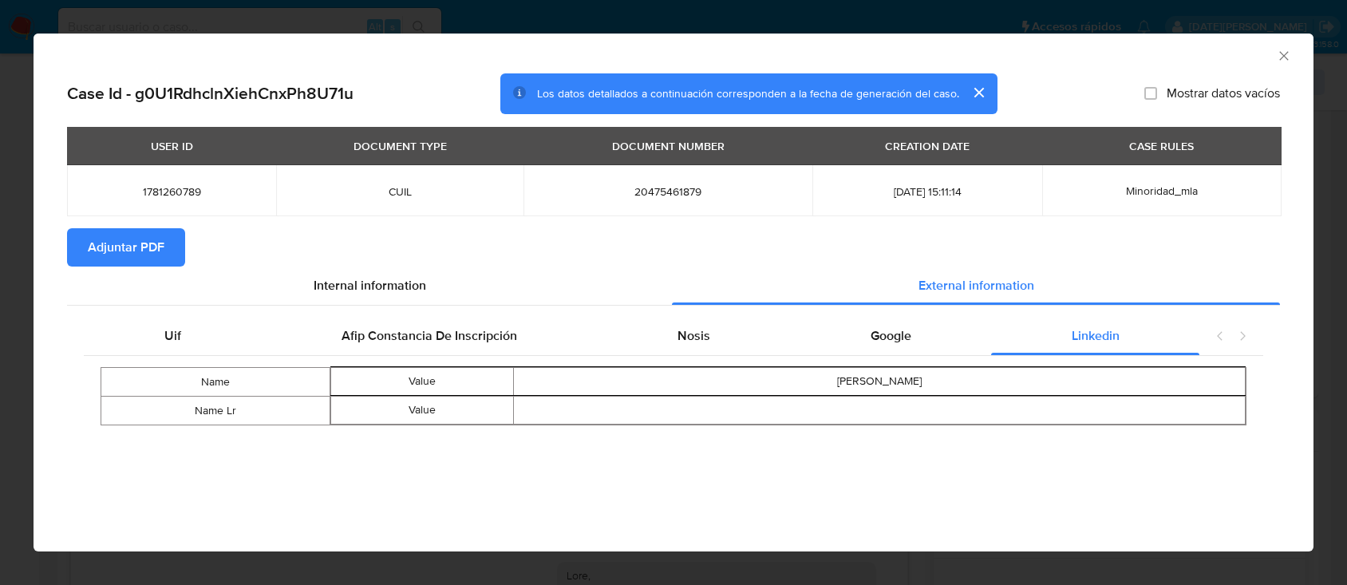
click at [1278, 55] on icon "Cerrar ventana" at bounding box center [1284, 56] width 16 height 16
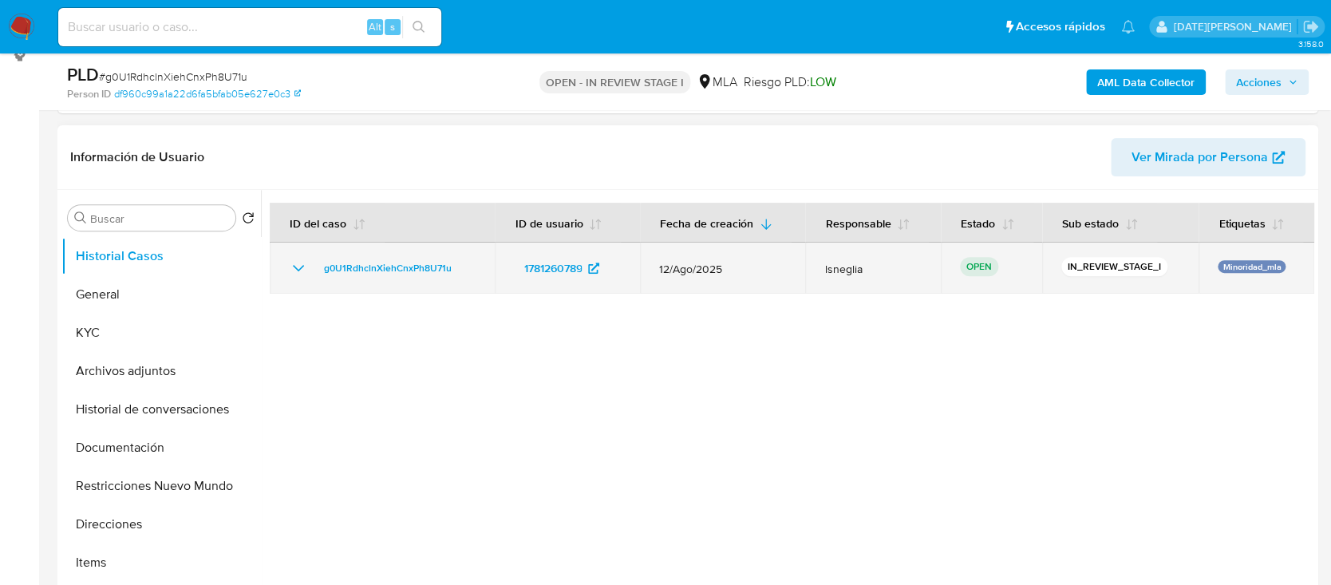
scroll to position [212, 0]
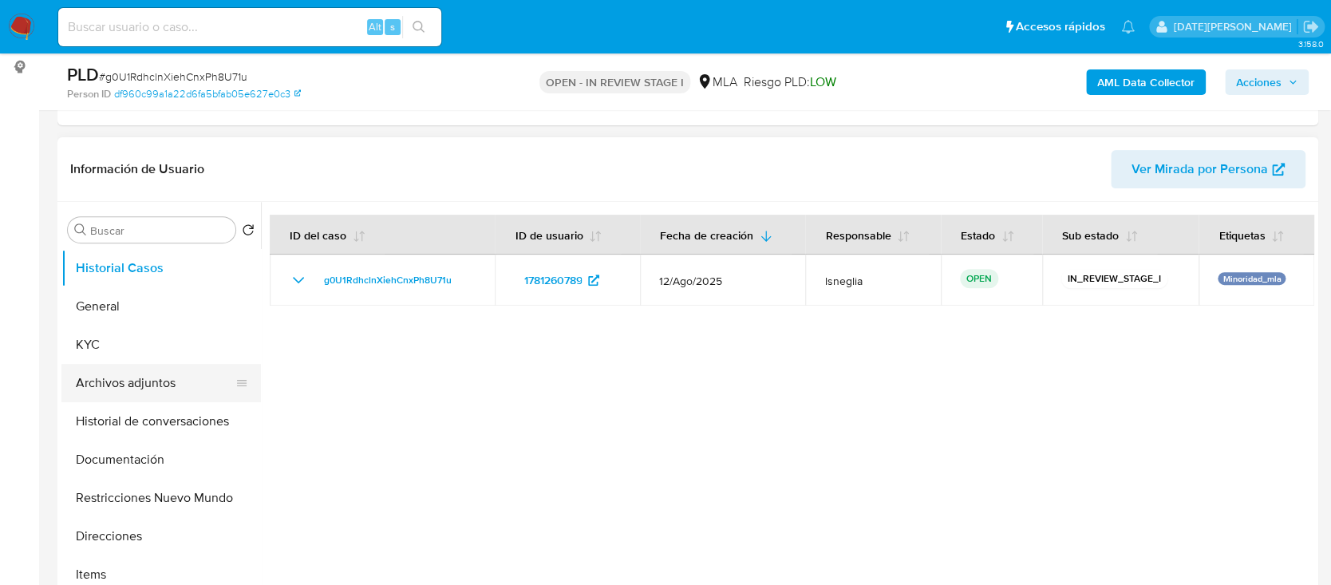
click at [145, 386] on button "Archivos adjuntos" at bounding box center [154, 383] width 187 height 38
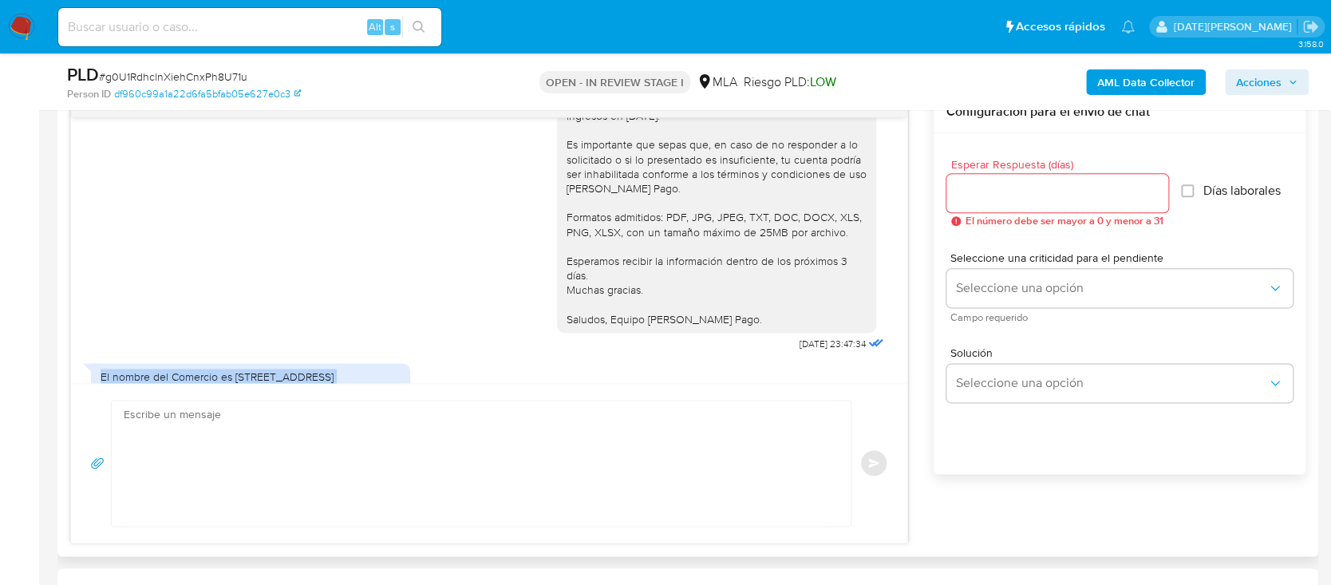
scroll to position [2087, 0]
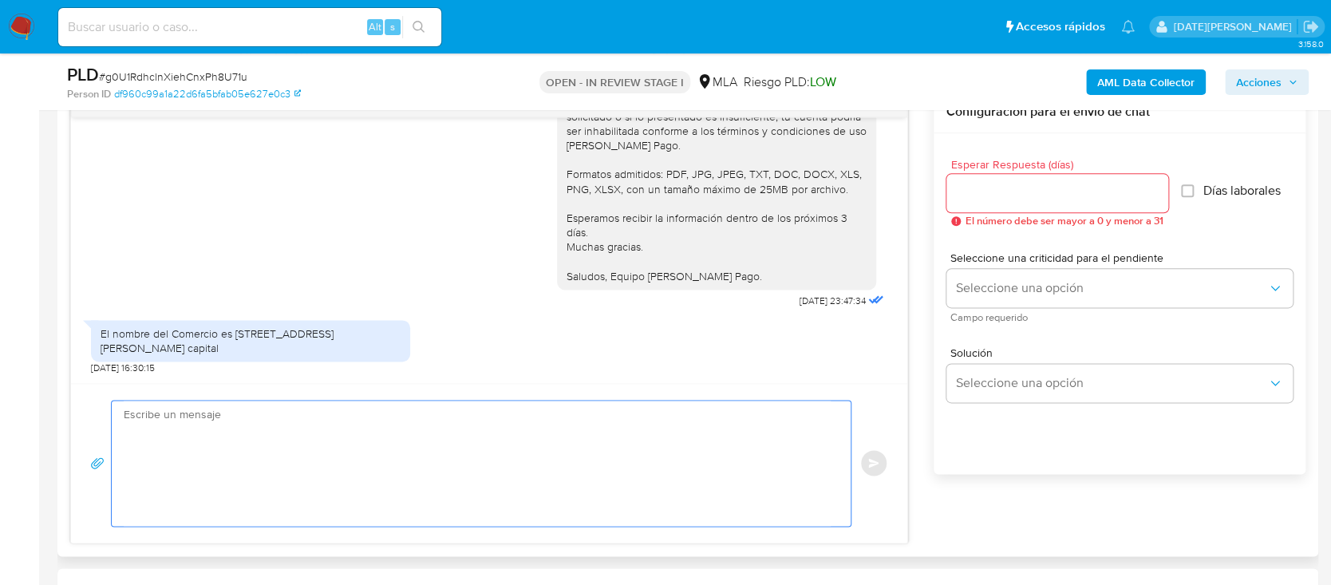
click at [466, 456] on textarea at bounding box center [477, 463] width 707 height 125
click at [527, 445] on textarea at bounding box center [477, 463] width 707 height 125
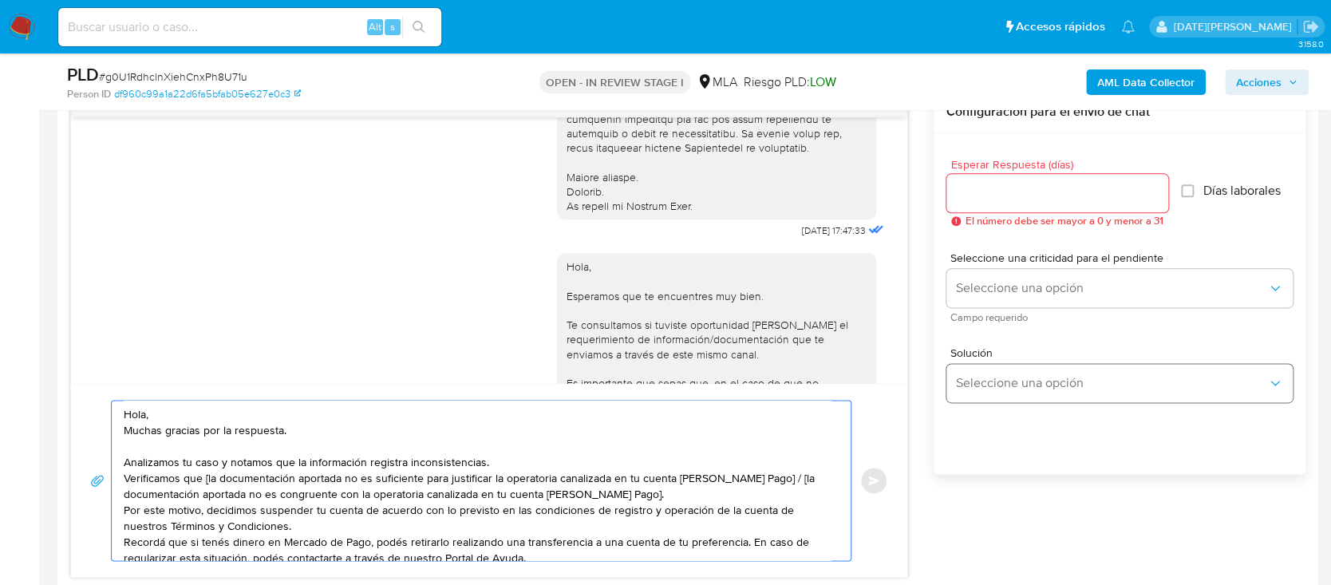
scroll to position [212, 0]
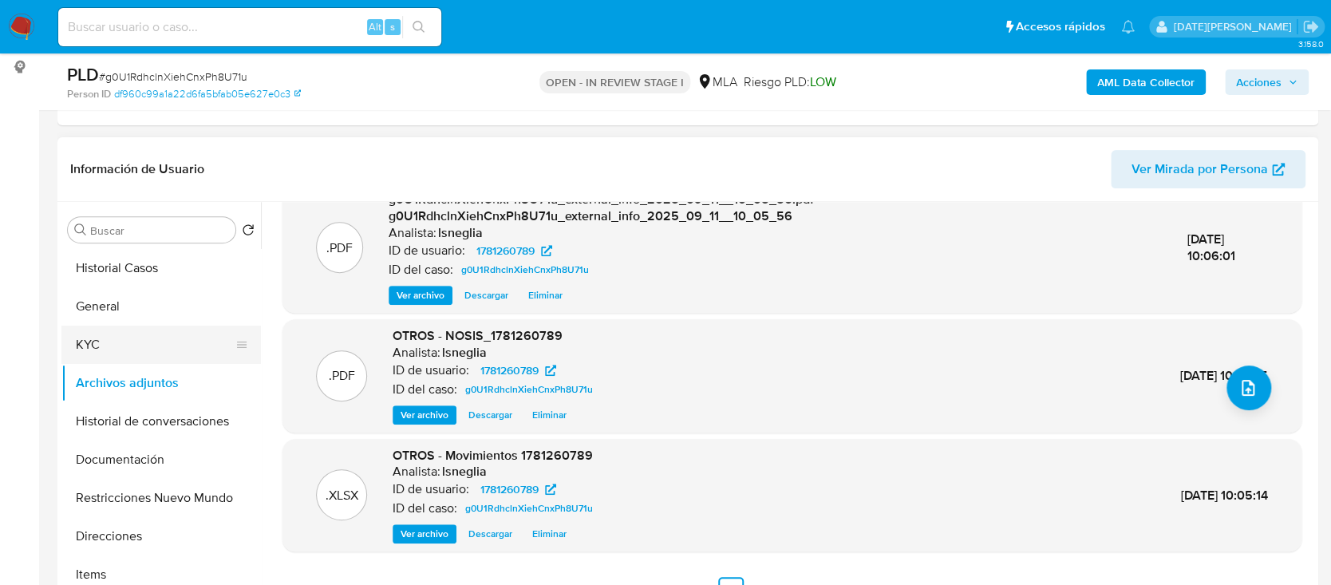
click at [129, 354] on button "KYC" at bounding box center [154, 345] width 187 height 38
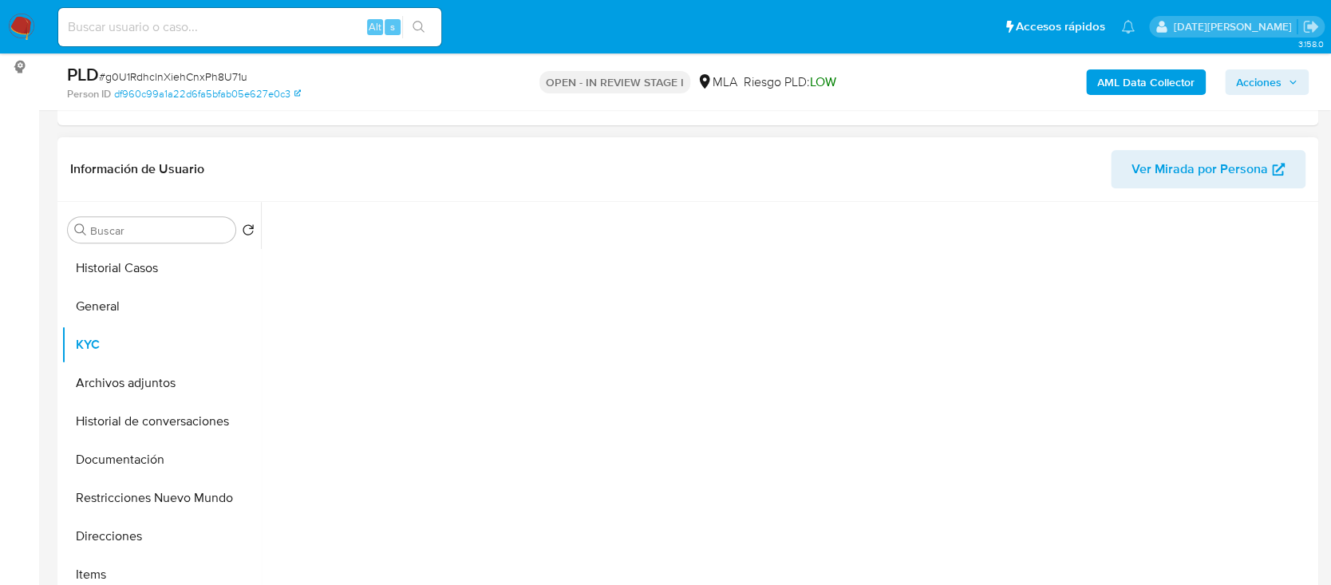
scroll to position [0, 0]
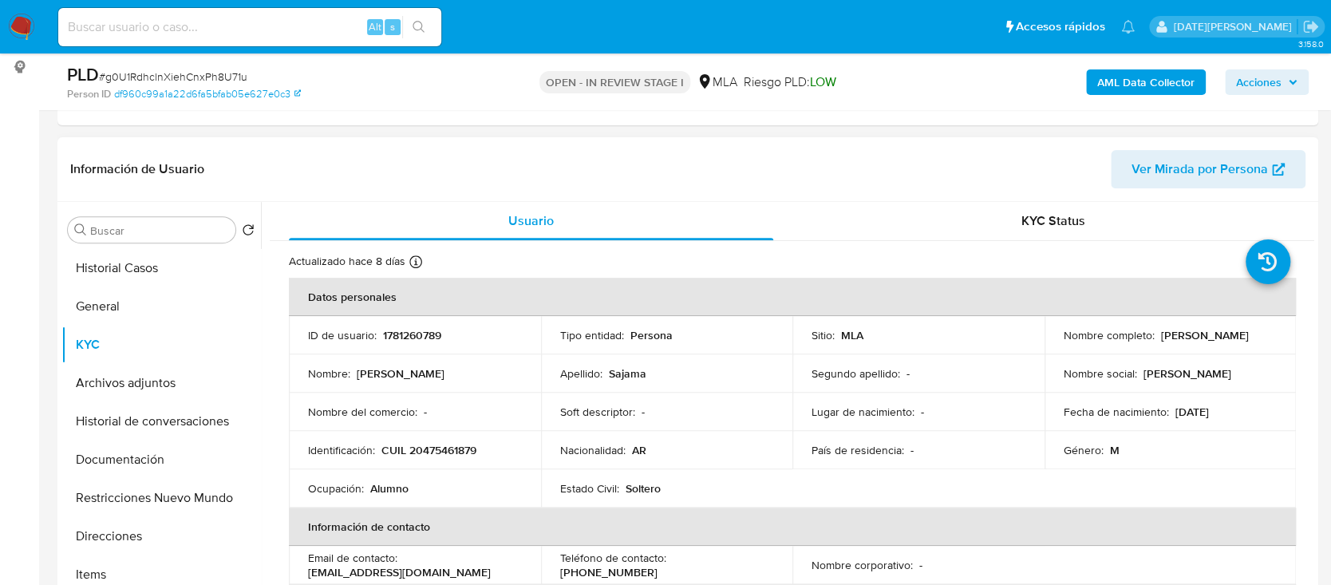
drag, startPoint x: 1059, startPoint y: 341, endPoint x: 1213, endPoint y: 346, distance: 154.1
click at [1213, 342] on div "Nombre completo : Gabriel Nicolas Sajama" at bounding box center [1171, 335] width 214 height 14
copy p "Gabriel Nicolas Sajama"
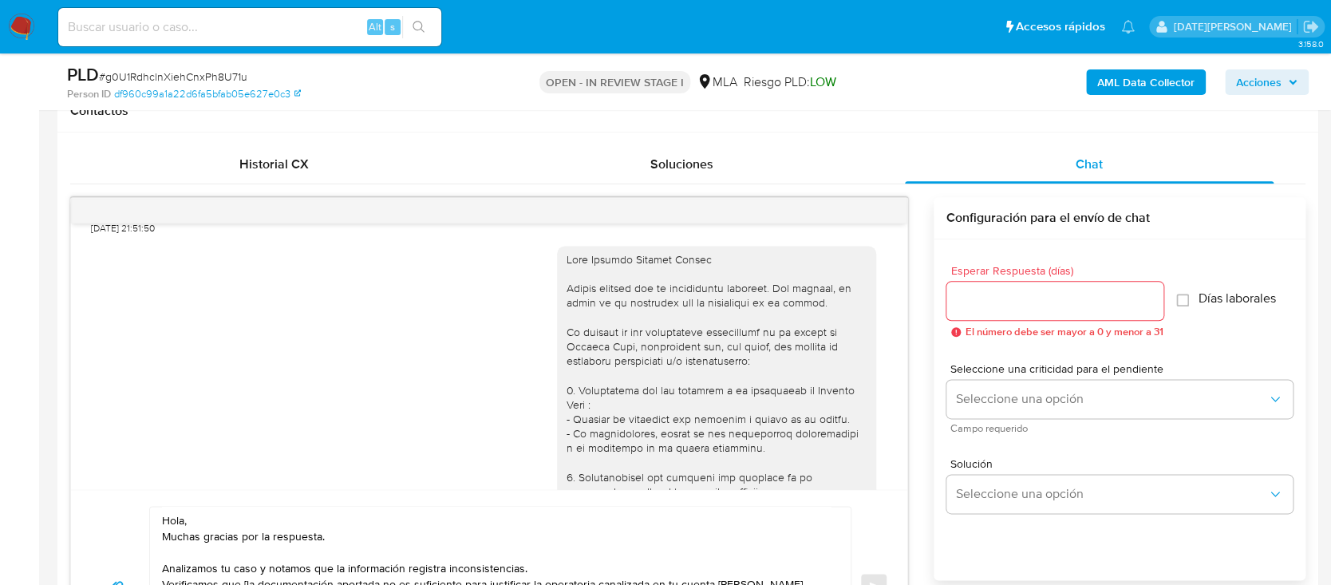
scroll to position [957, 0]
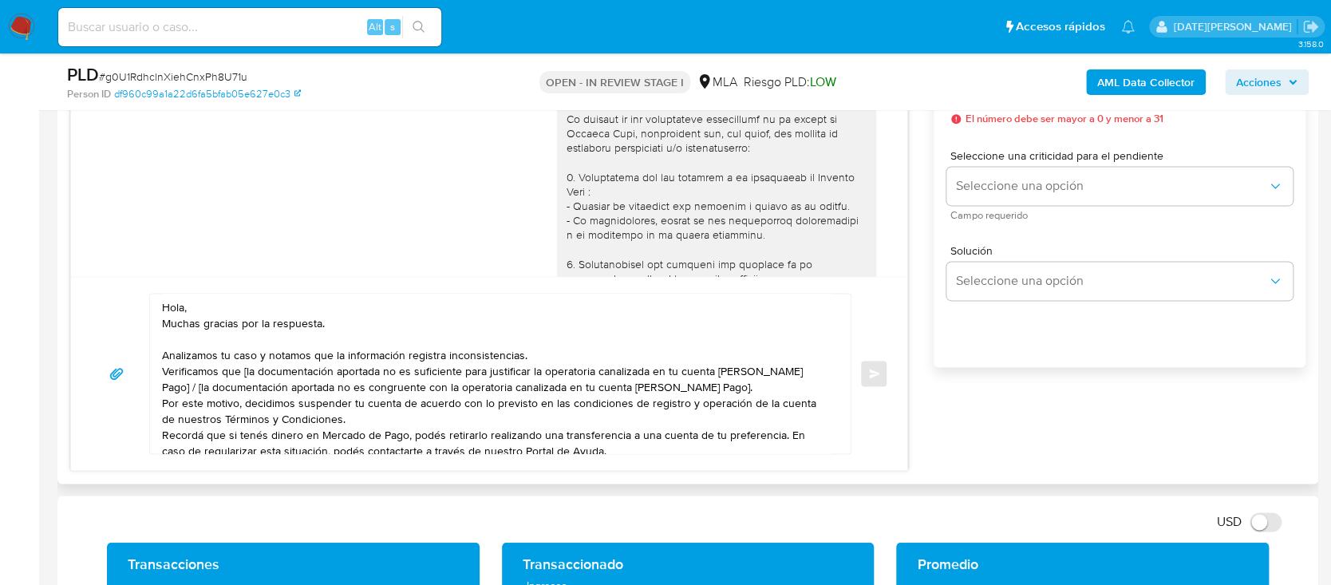
click at [256, 303] on textarea "Hola, Muchas gracias por la respuesta. Analizamos tu caso y notamos que la info…" at bounding box center [496, 374] width 669 height 160
paste textarea "Gabriel Nicolas Sajama"
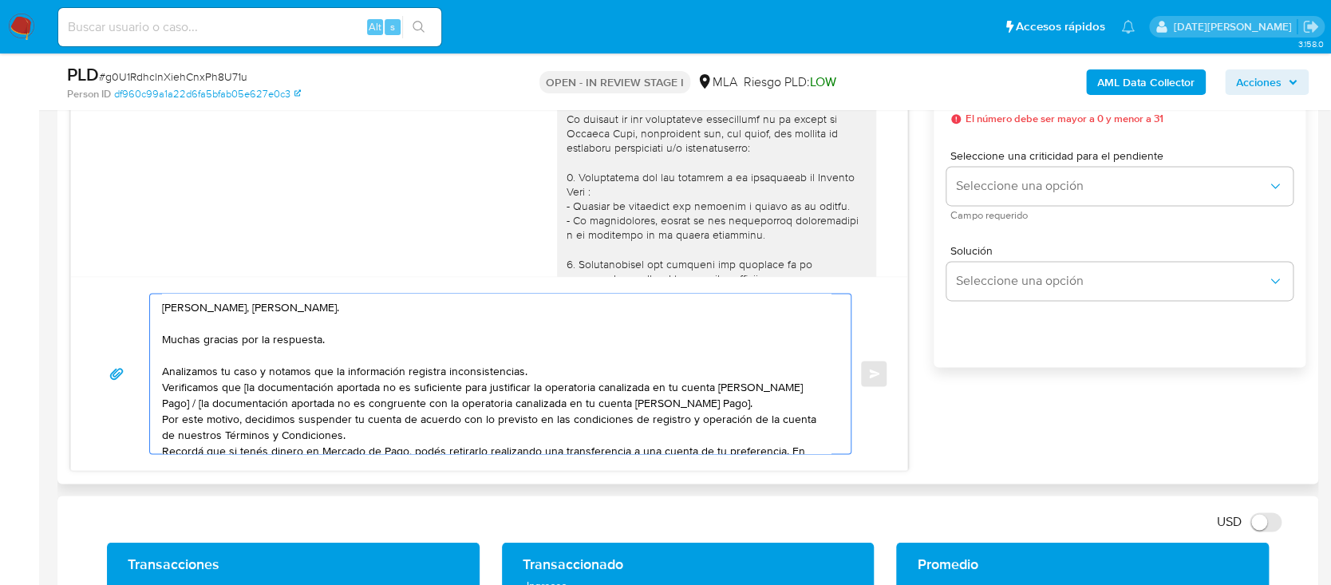
click at [538, 369] on textarea "Hola, Gabriel Nicolas Sajama. Muchas gracias por la respuesta. Analizamos tu ca…" at bounding box center [496, 374] width 669 height 160
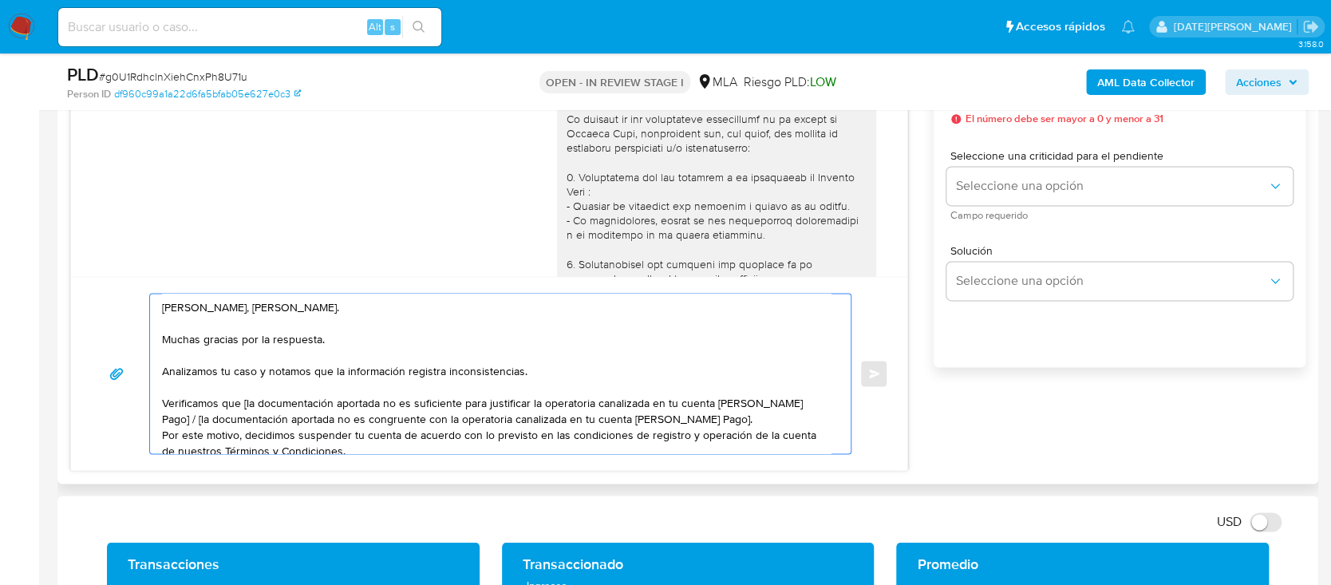
drag, startPoint x: 240, startPoint y: 405, endPoint x: 295, endPoint y: 418, distance: 56.7
click at [295, 418] on textarea "Hola, Gabriel Nicolas Sajama. Muchas gracias por la respuesta. Analizamos tu ca…" at bounding box center [496, 374] width 669 height 160
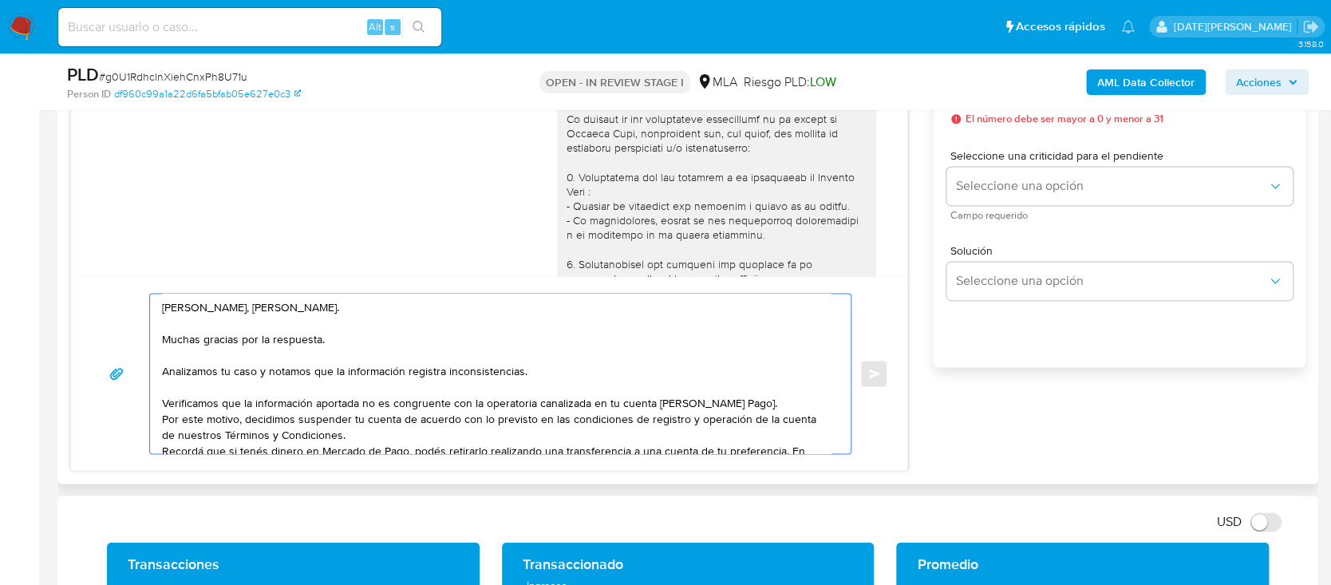
click at [747, 404] on textarea "Hola, Gabriel Nicolas Sajama. Muchas gracias por la respuesta. Analizamos tu ca…" at bounding box center [496, 374] width 669 height 160
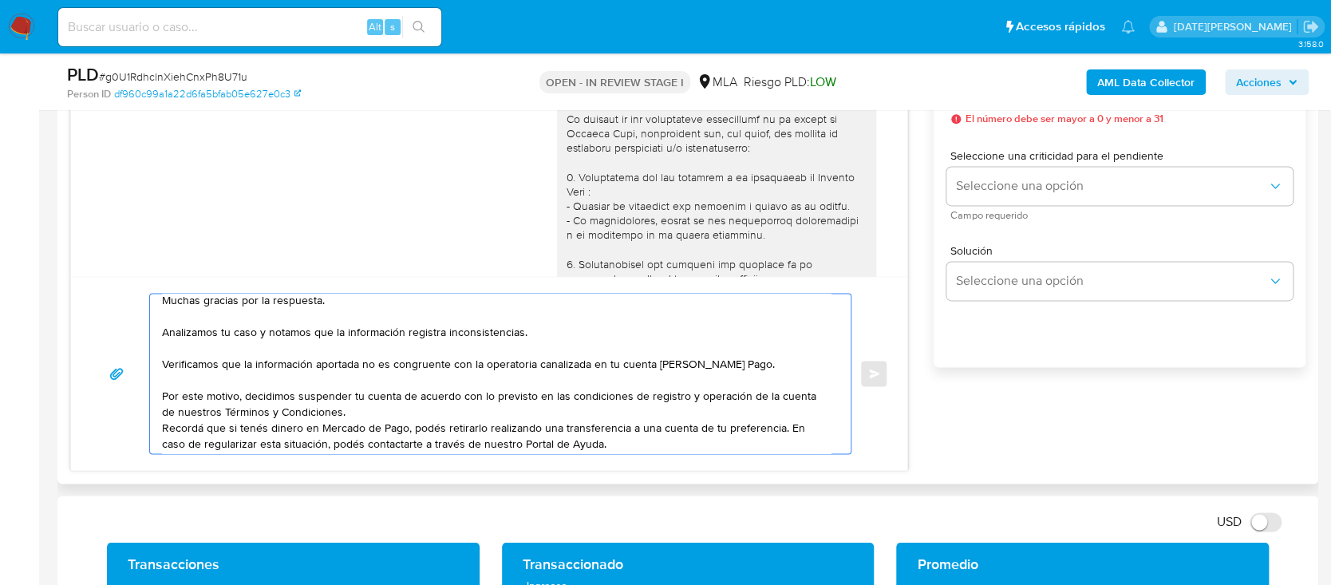
scroll to position [54, 0]
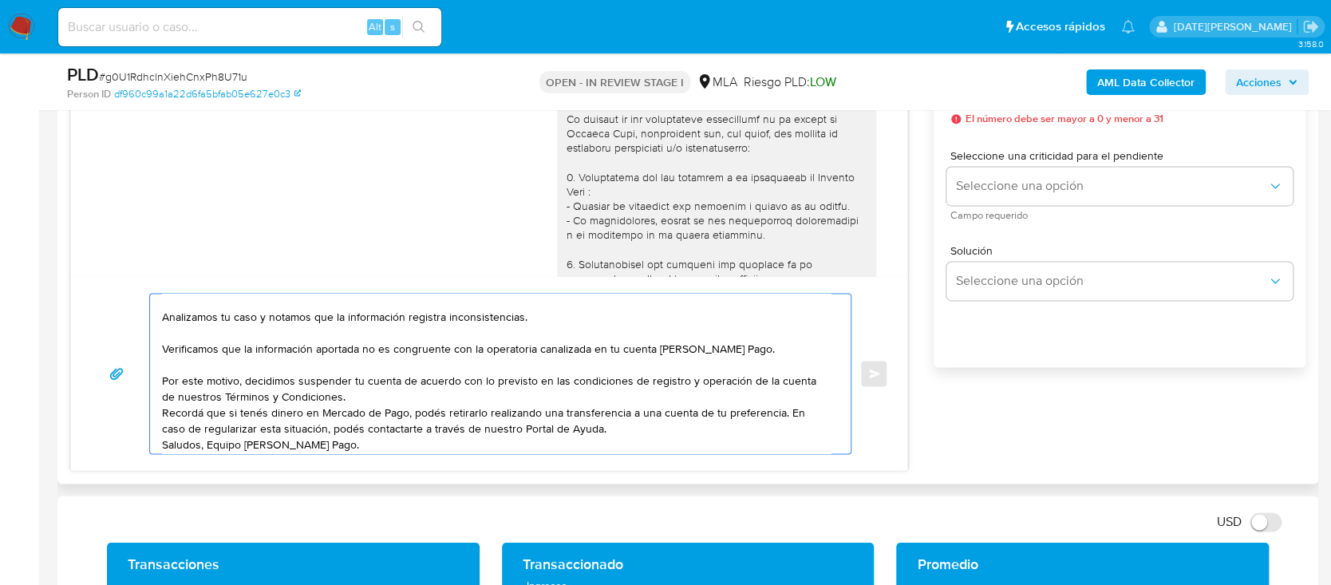
click at [616, 397] on textarea "Hola, Gabriel Nicolas Sajama. Muchas gracias por la respuesta. Analizamos tu ca…" at bounding box center [496, 374] width 669 height 160
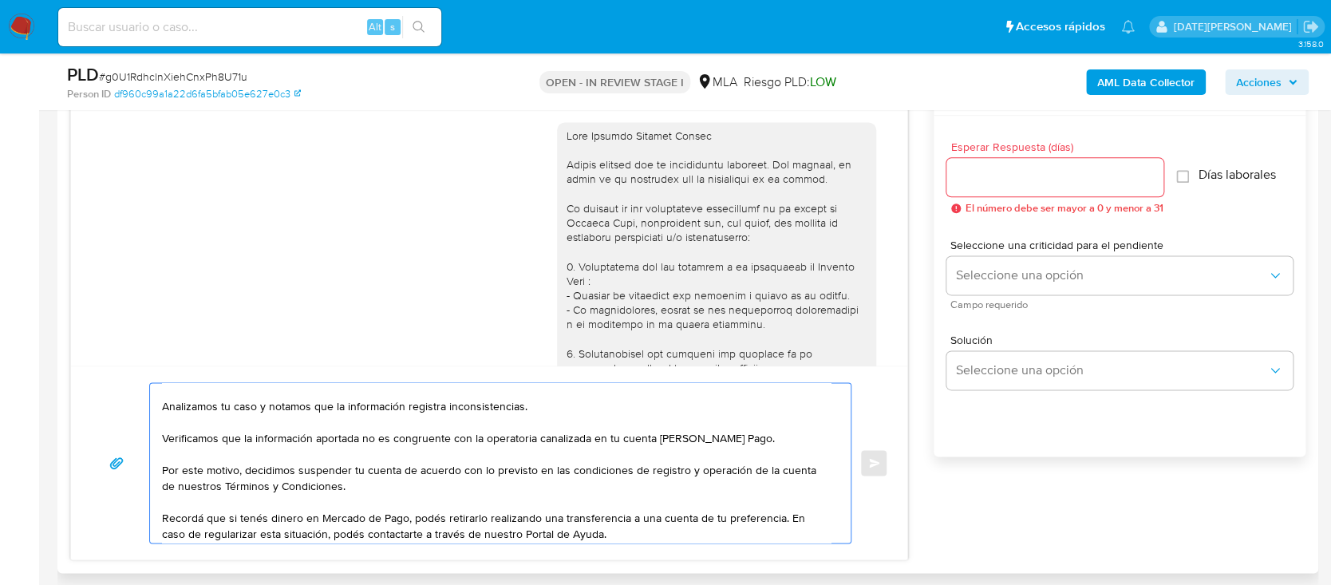
scroll to position [744, 0]
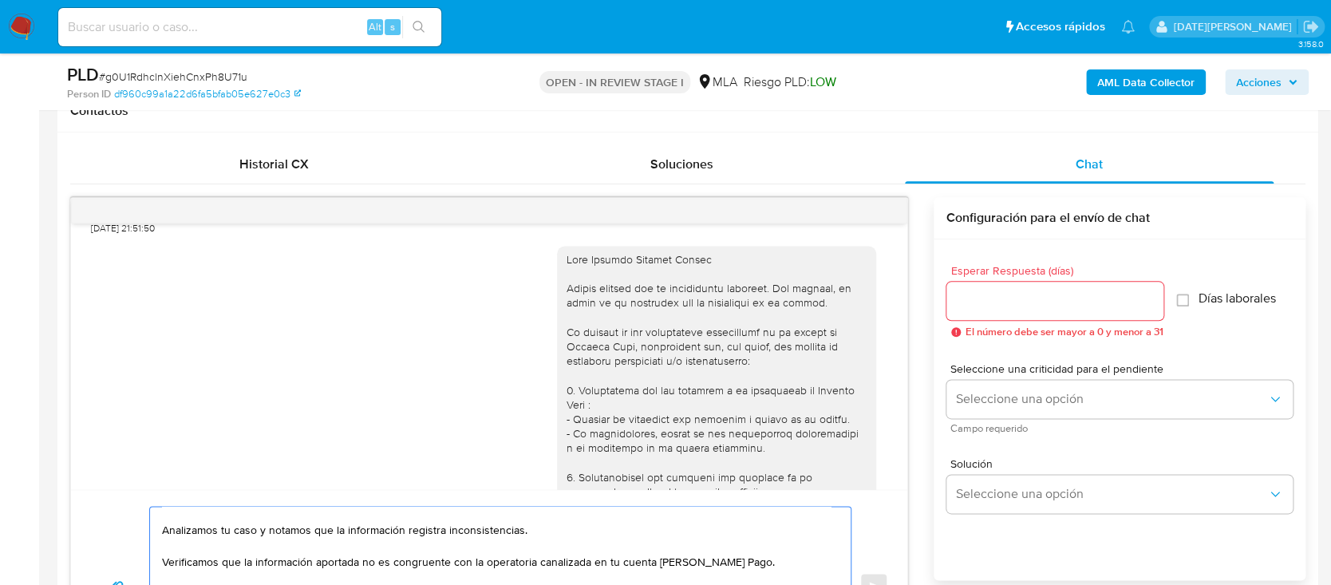
type textarea "Hola, Gabriel Nicolas Sajama. Muchas gracias por la respuesta. Analizamos tu ca…"
click at [1018, 304] on input "Esperar Respuesta (días)" at bounding box center [1054, 300] width 217 height 21
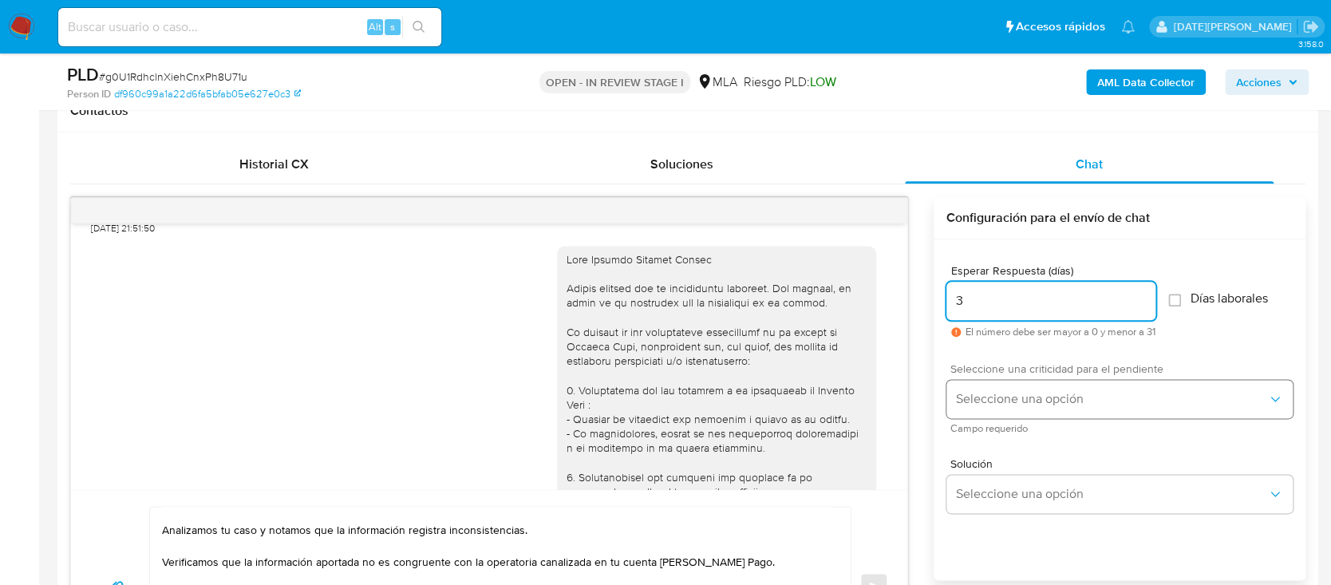
type input "3"
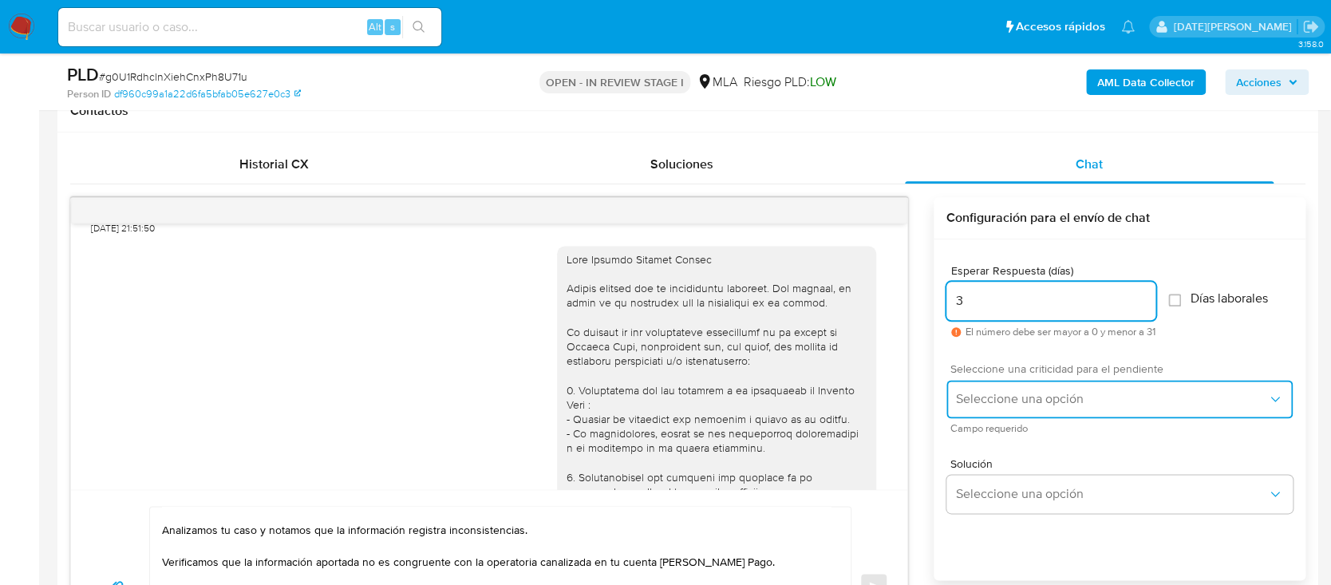
click at [1070, 395] on span "Seleccione una opción" at bounding box center [1111, 399] width 311 height 16
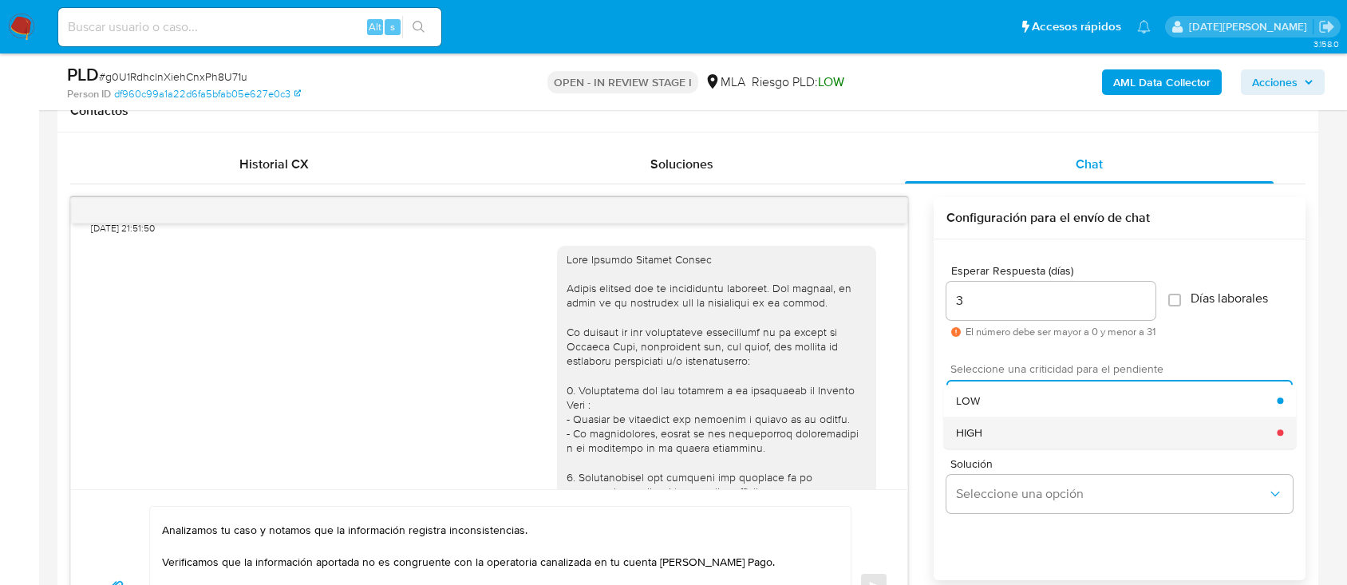
click at [1002, 428] on div "HIGH" at bounding box center [1116, 433] width 321 height 32
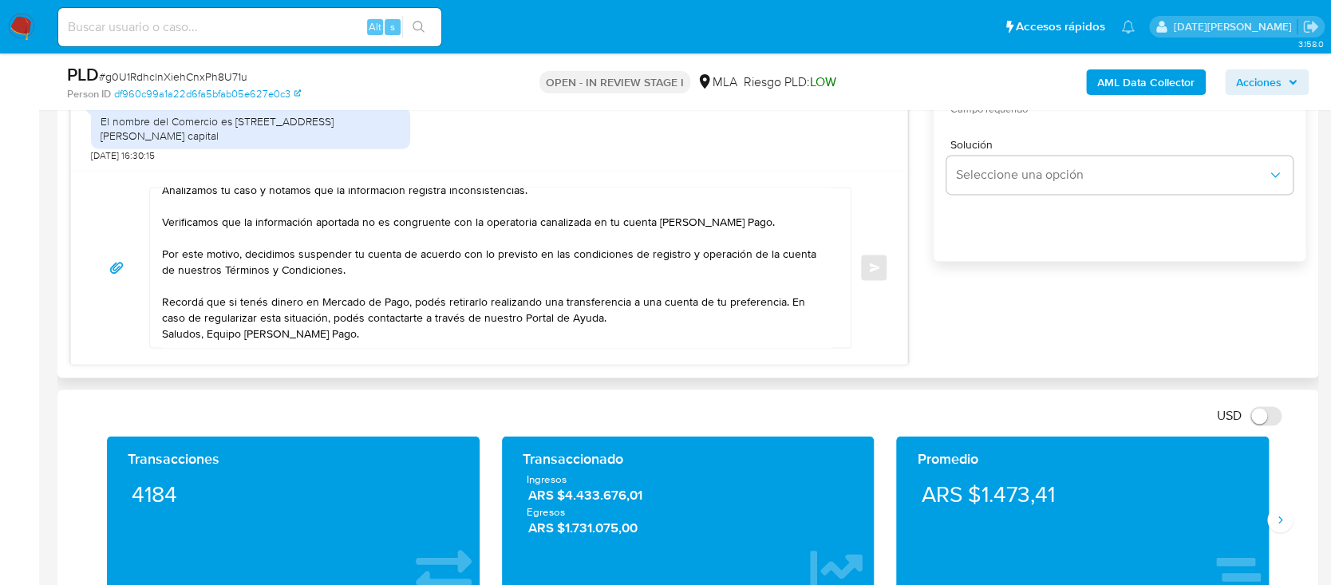
scroll to position [128, 0]
click at [631, 259] on textarea "Hola, Gabriel Nicolas Sajama. Muchas gracias por la respuesta. Analizamos tu ca…" at bounding box center [496, 268] width 669 height 160
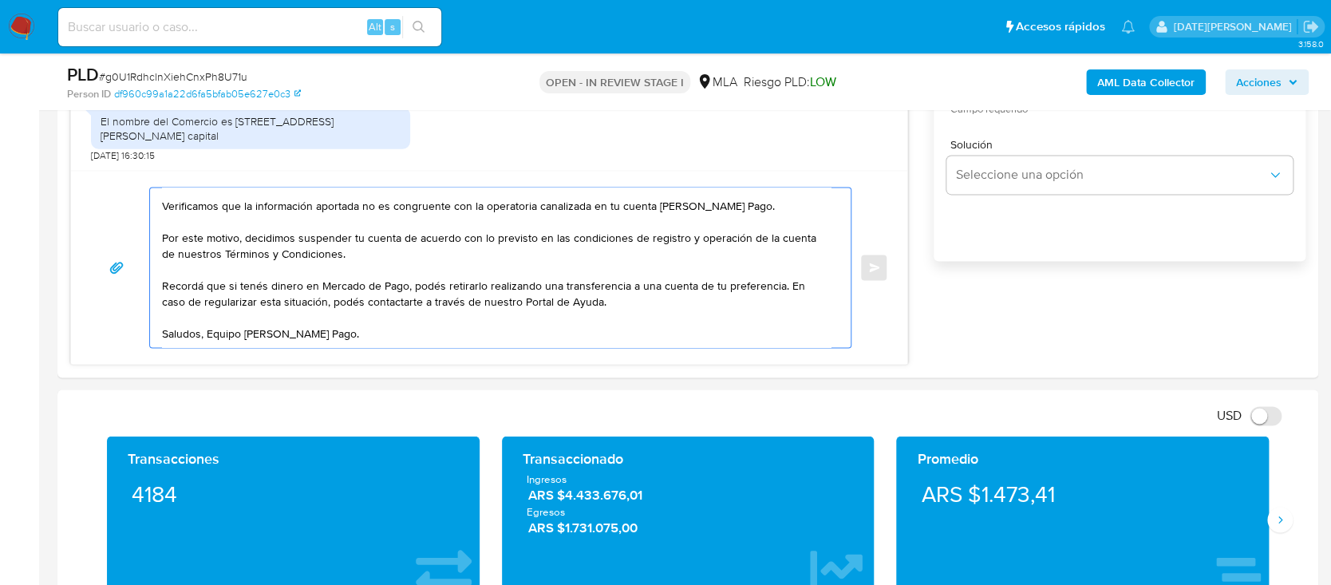
scroll to position [851, 0]
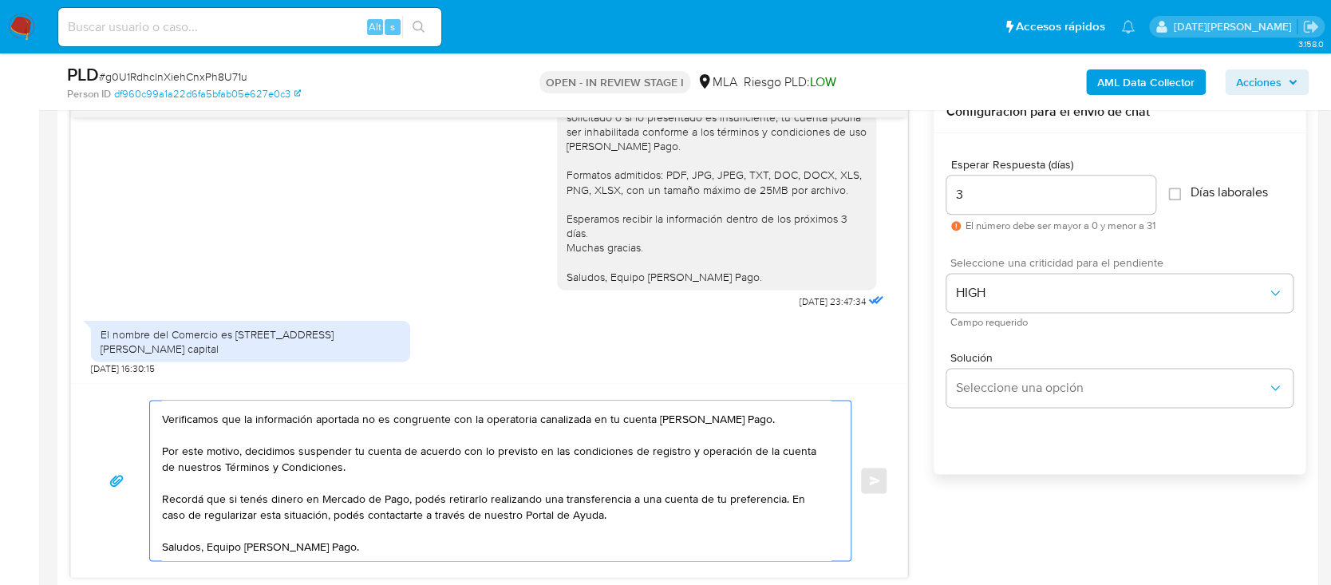
type textarea "Hola, Gabriel Nicolas Sajama. Muchas gracias por la respuesta. Analizamos tu ca…"
click at [1017, 204] on div "3" at bounding box center [1050, 195] width 209 height 38
click at [1016, 191] on input "3" at bounding box center [1050, 194] width 209 height 21
type input "0"
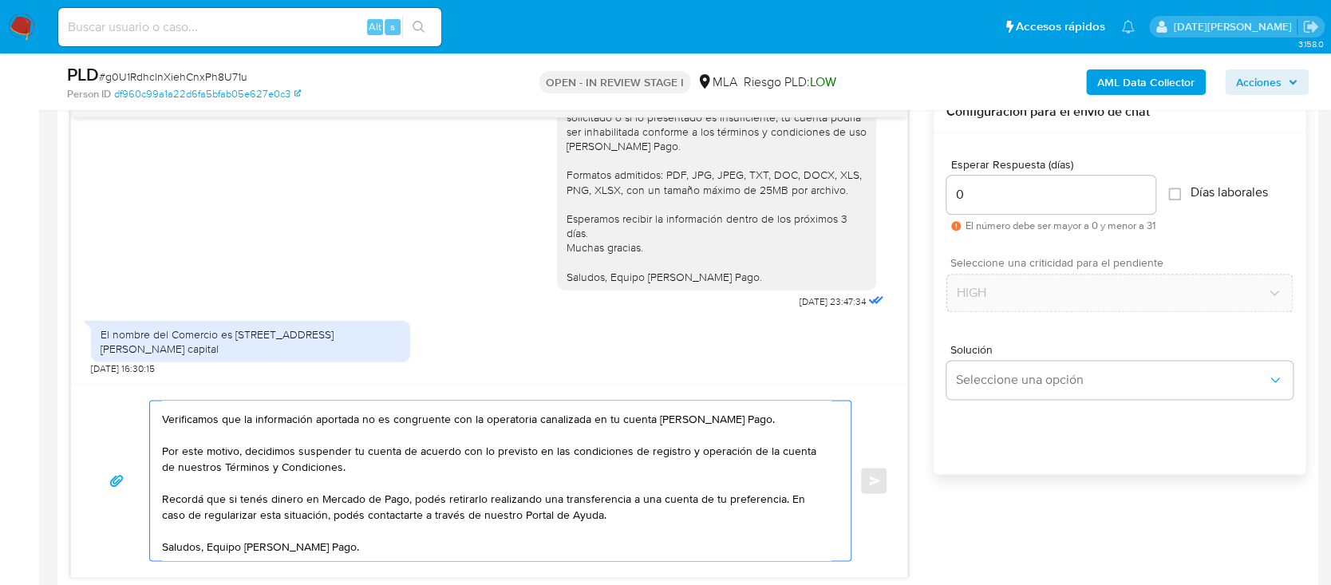
click at [994, 194] on input "0" at bounding box center [1050, 194] width 209 height 21
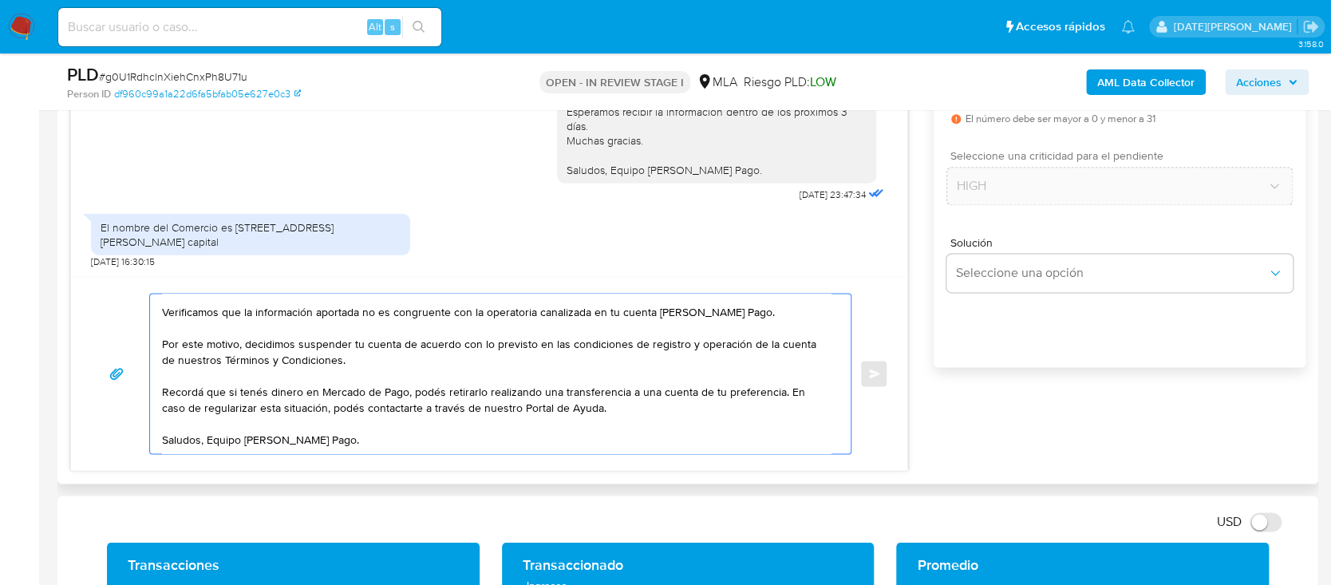
scroll to position [1064, 0]
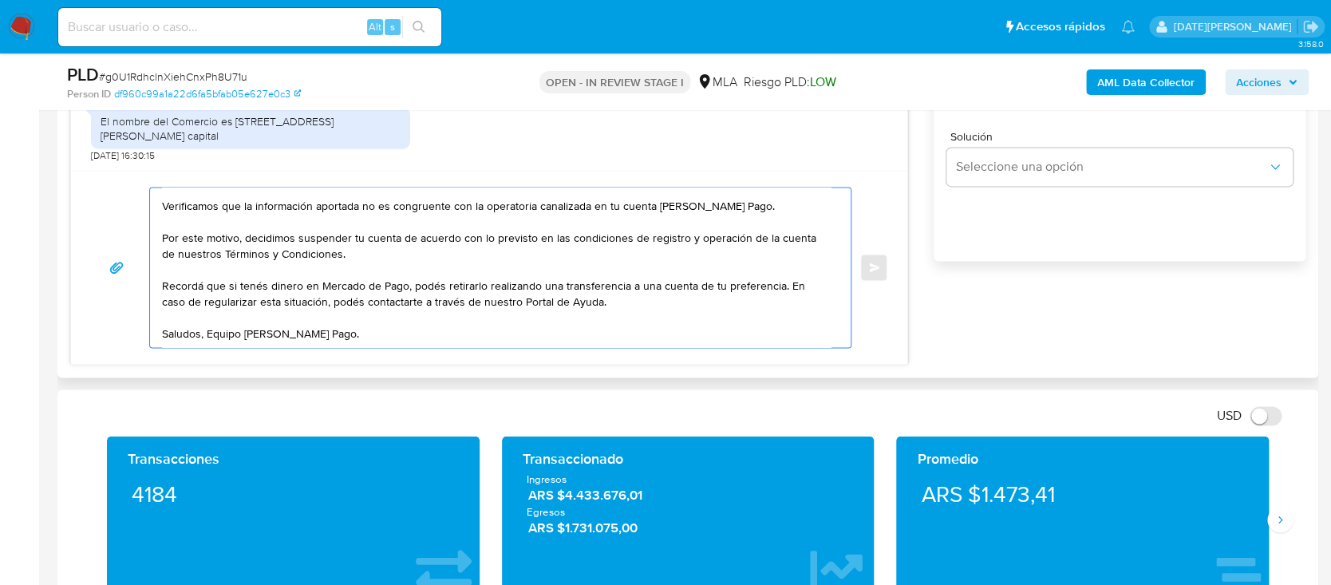
drag, startPoint x: 164, startPoint y: 308, endPoint x: 346, endPoint y: 295, distance: 182.4
click at [346, 295] on textarea "Hola, Gabriel Nicolas Sajama. Muchas gracias por la respuesta. Analizamos tu ca…" at bounding box center [496, 268] width 669 height 160
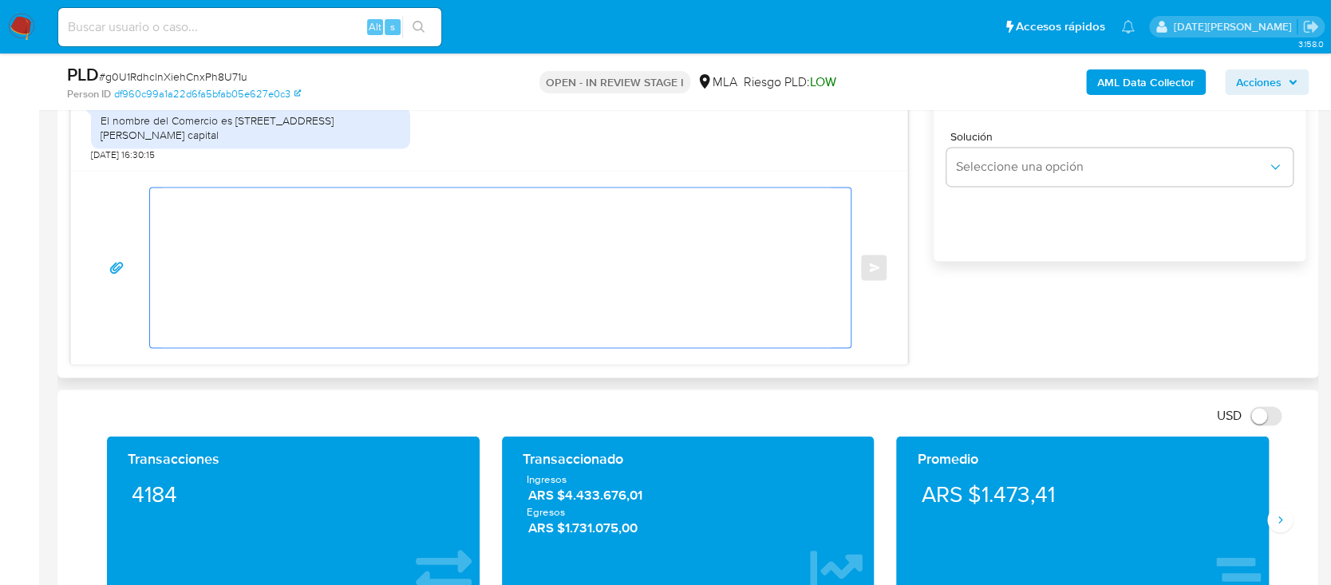
scroll to position [0, 0]
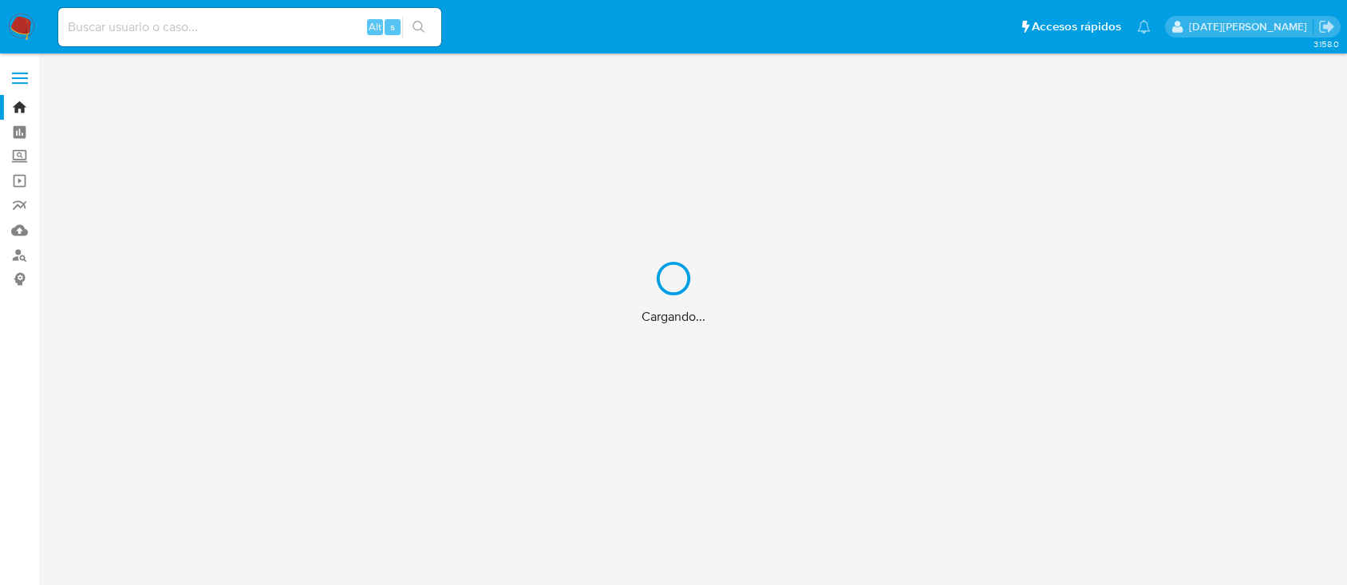
click at [199, 22] on div "Cargando..." at bounding box center [673, 292] width 1347 height 585
click at [156, 27] on div "Cargando..." at bounding box center [673, 292] width 1347 height 585
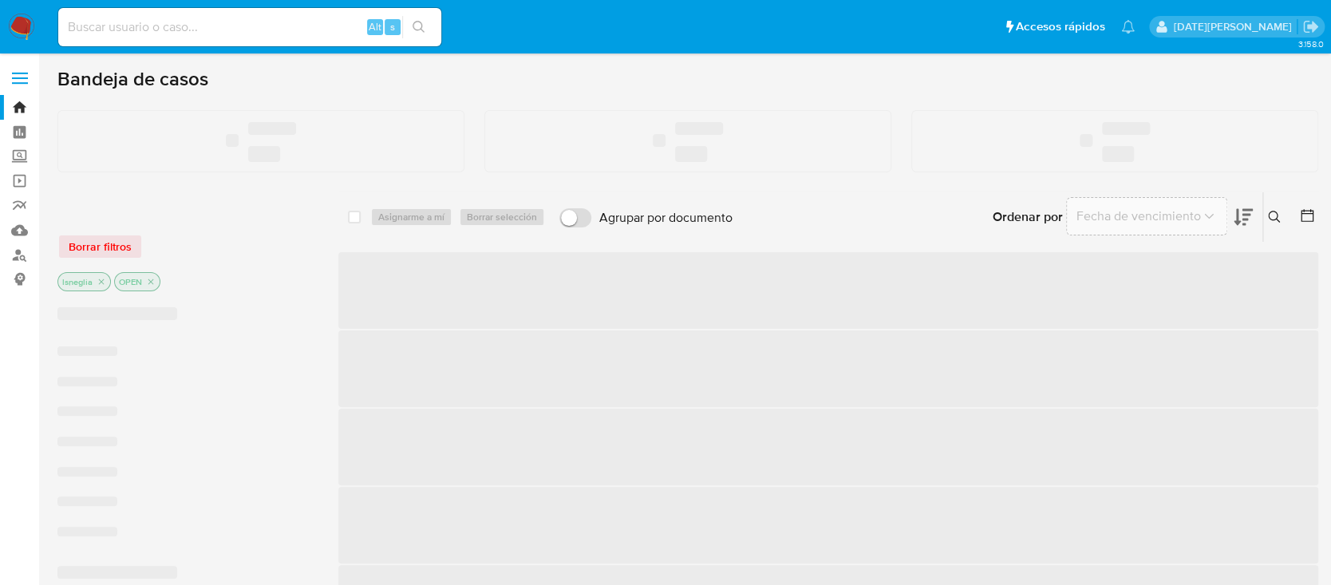
click at [119, 24] on input at bounding box center [249, 27] width 383 height 21
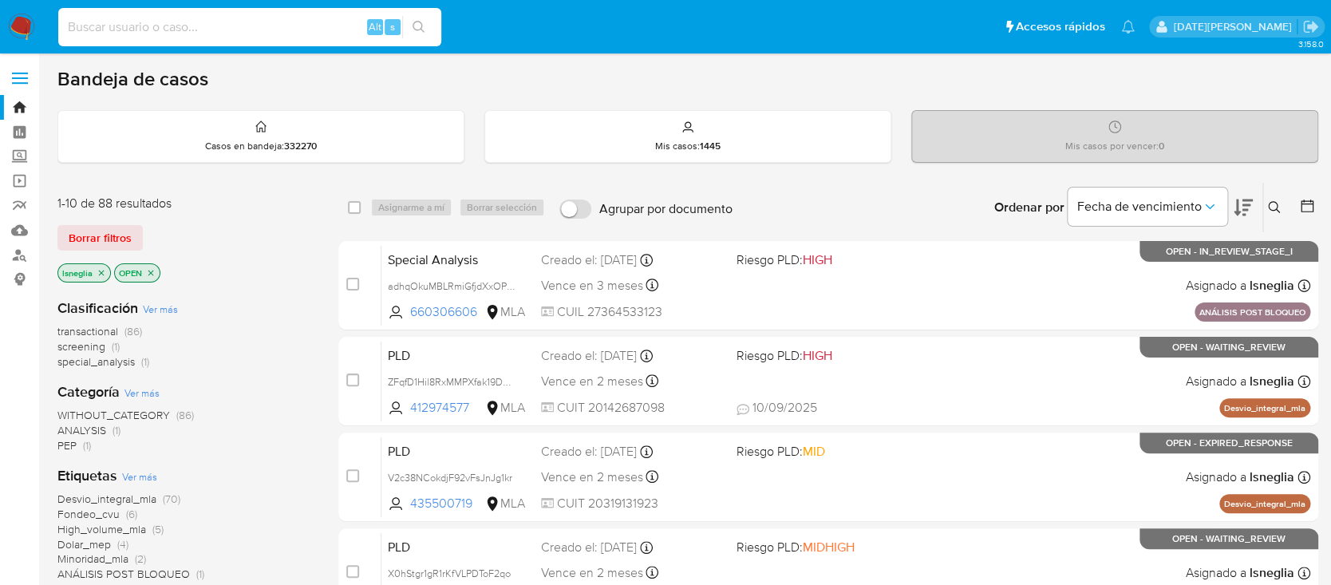
paste input "1374825749"
type input "1374825749"
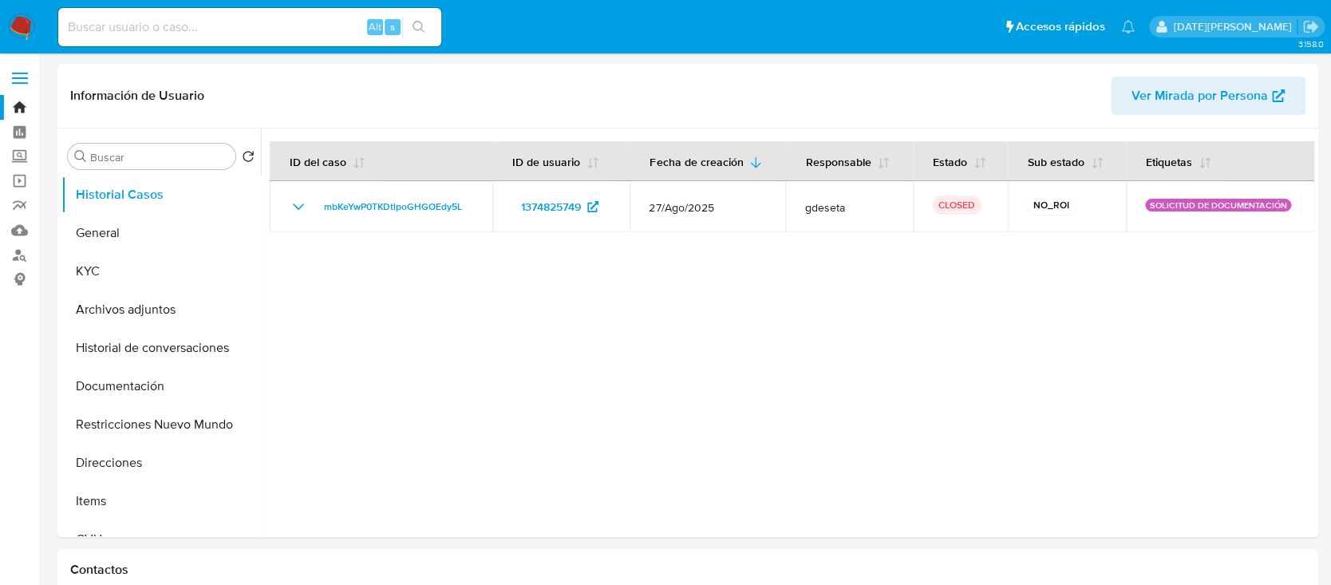
select select "10"
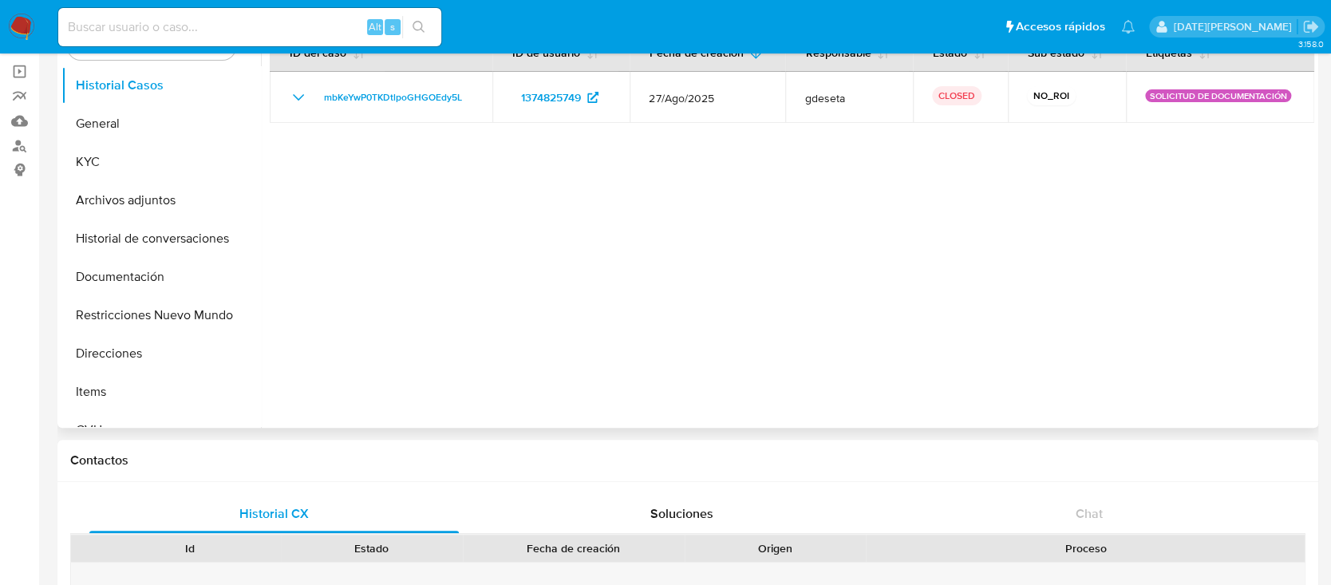
scroll to position [212, 0]
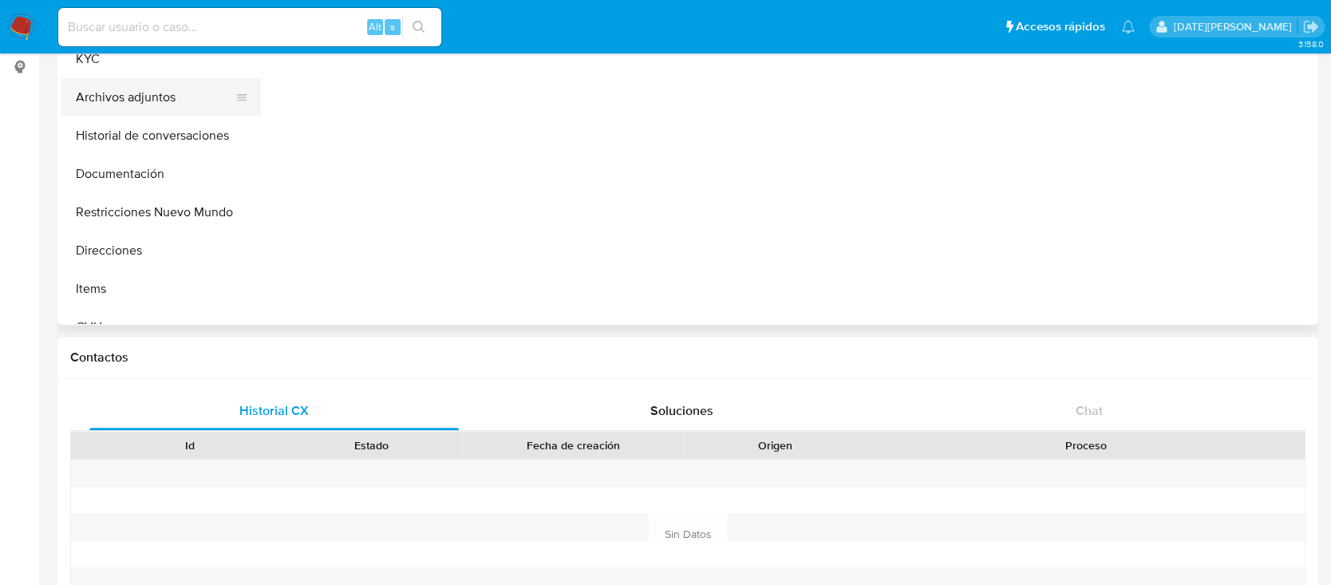
click at [179, 101] on button "Archivos adjuntos" at bounding box center [154, 97] width 187 height 38
click at [161, 137] on button "Historial de conversaciones" at bounding box center [154, 135] width 187 height 38
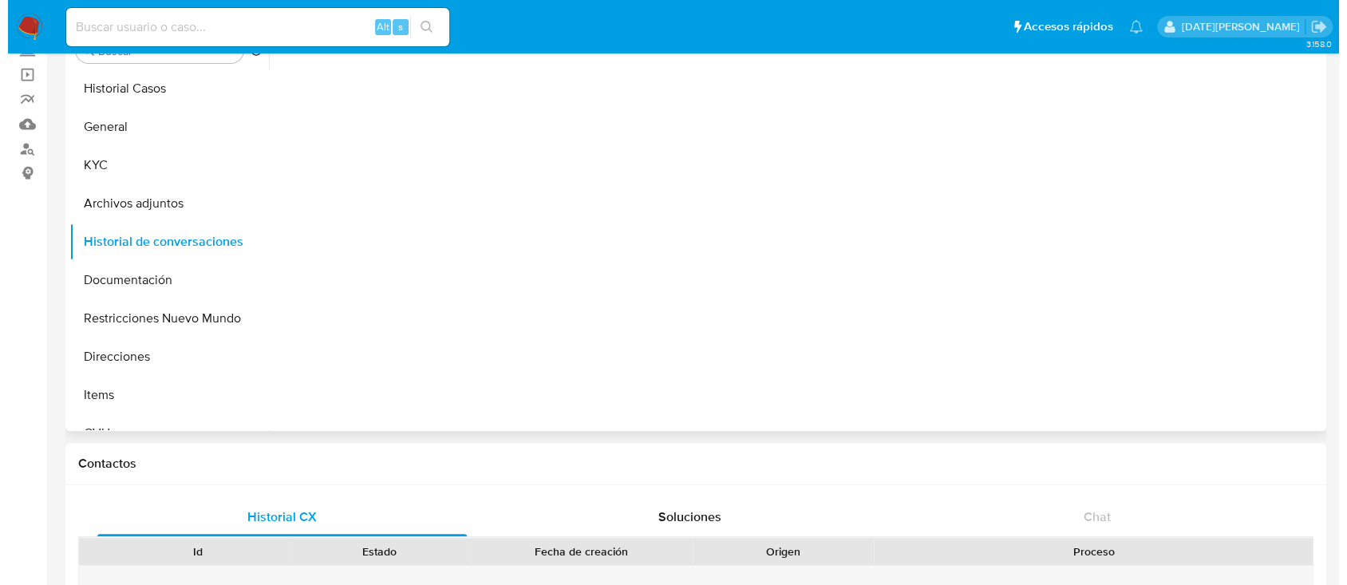
scroll to position [0, 0]
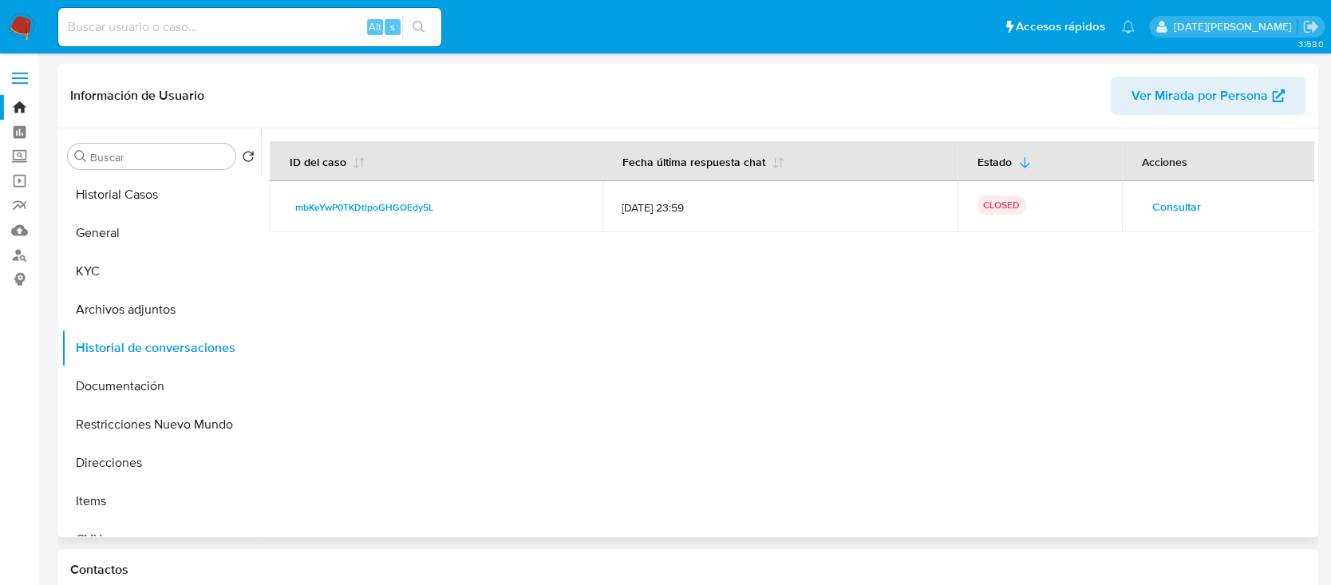
click at [1141, 200] on button "Consultar" at bounding box center [1176, 207] width 71 height 26
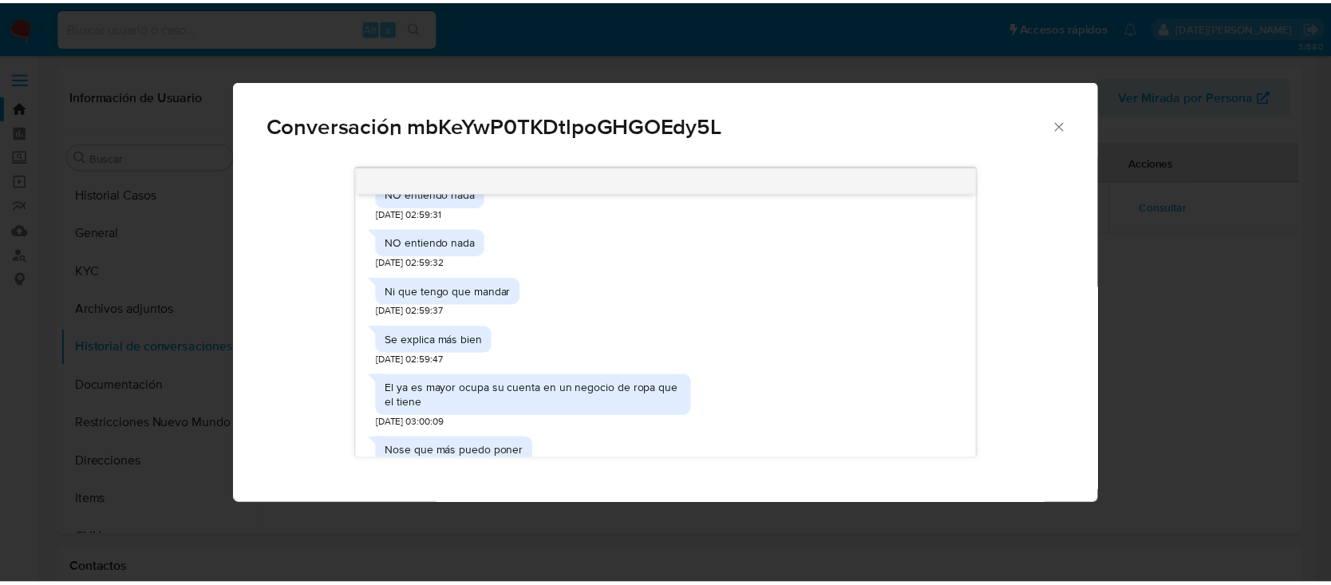
scroll to position [480, 0]
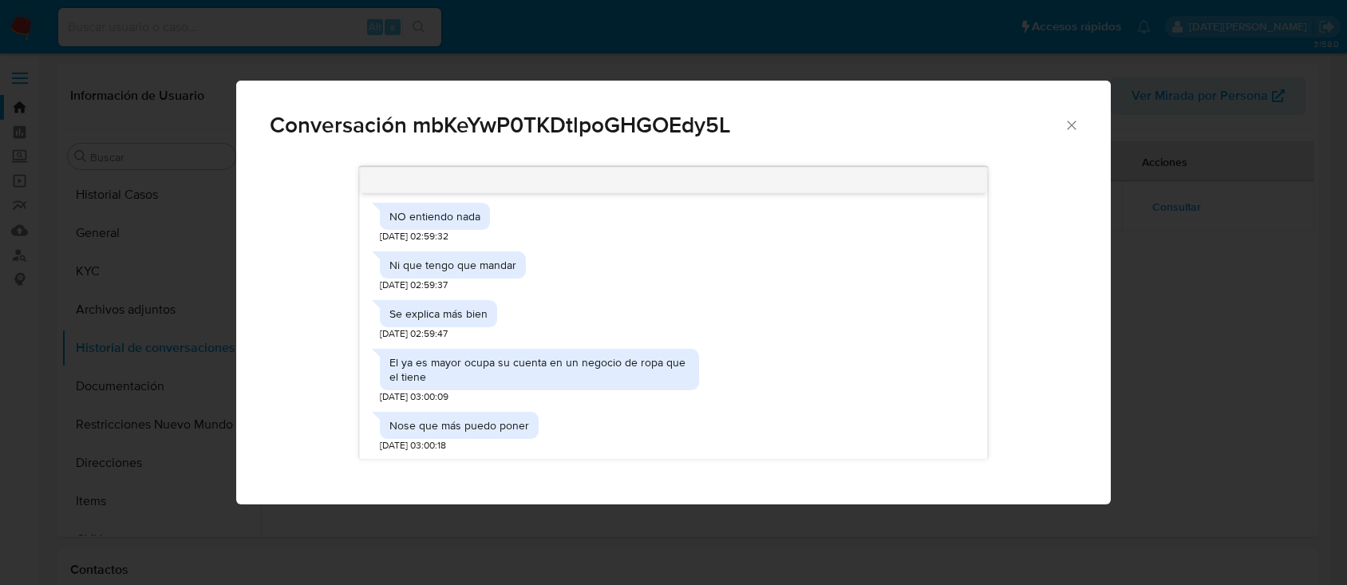
click at [1070, 128] on icon "Cerrar" at bounding box center [1072, 125] width 16 height 16
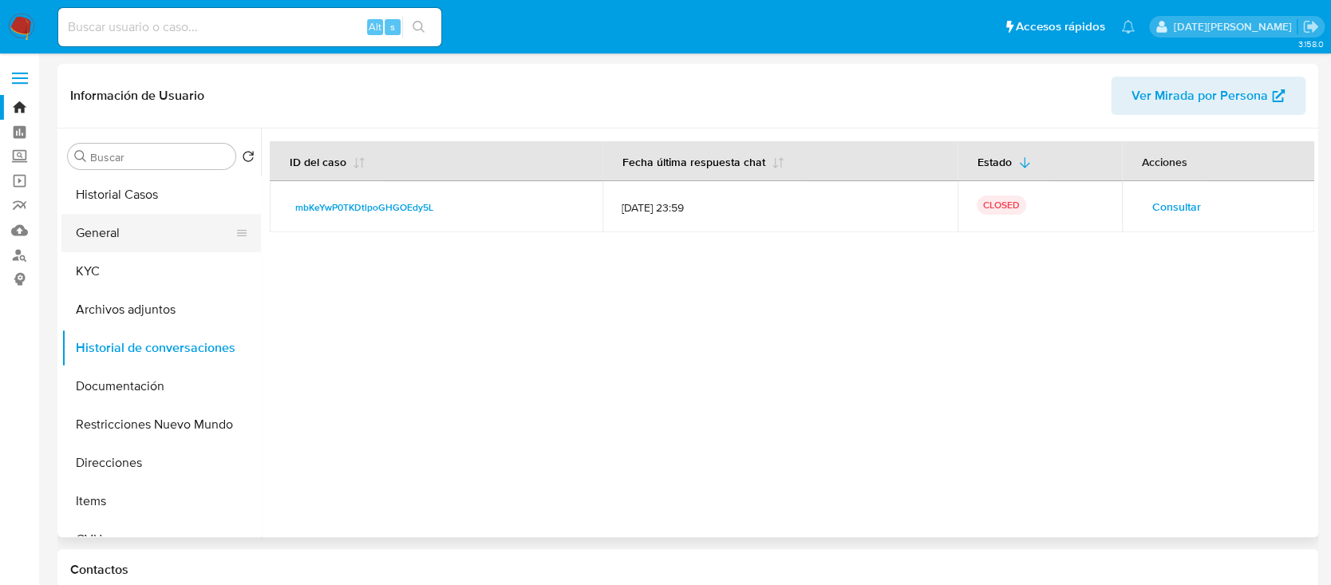
click at [131, 235] on button "General" at bounding box center [154, 233] width 187 height 38
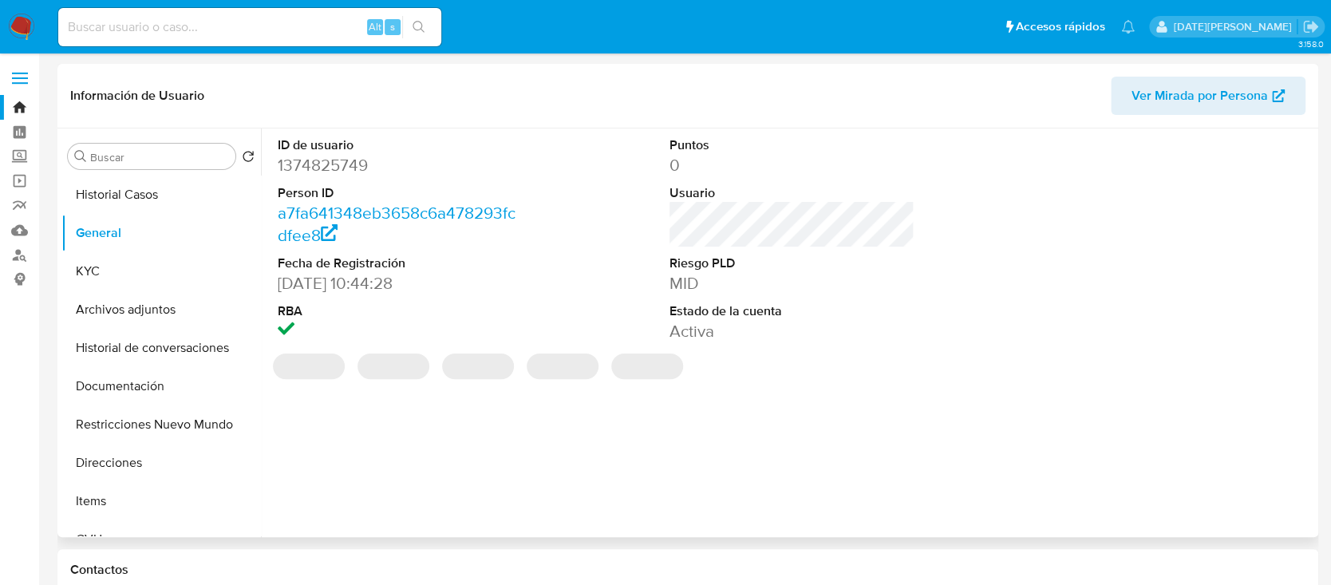
click at [333, 161] on dd "1374825749" at bounding box center [400, 165] width 245 height 22
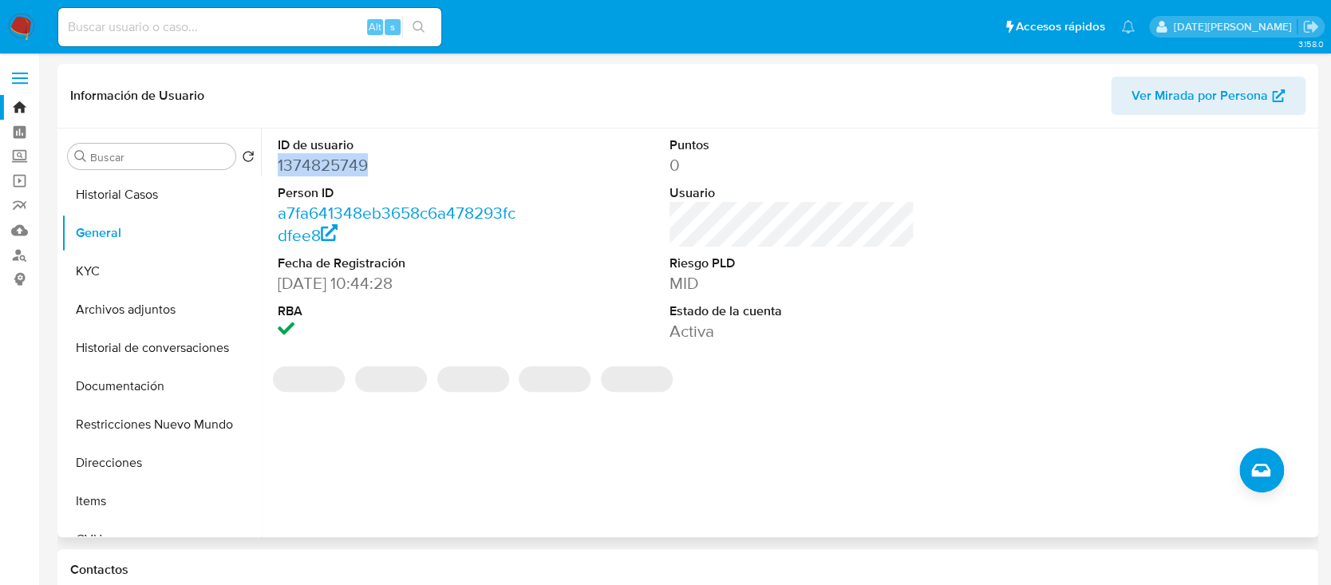
copy dd "1374825749"
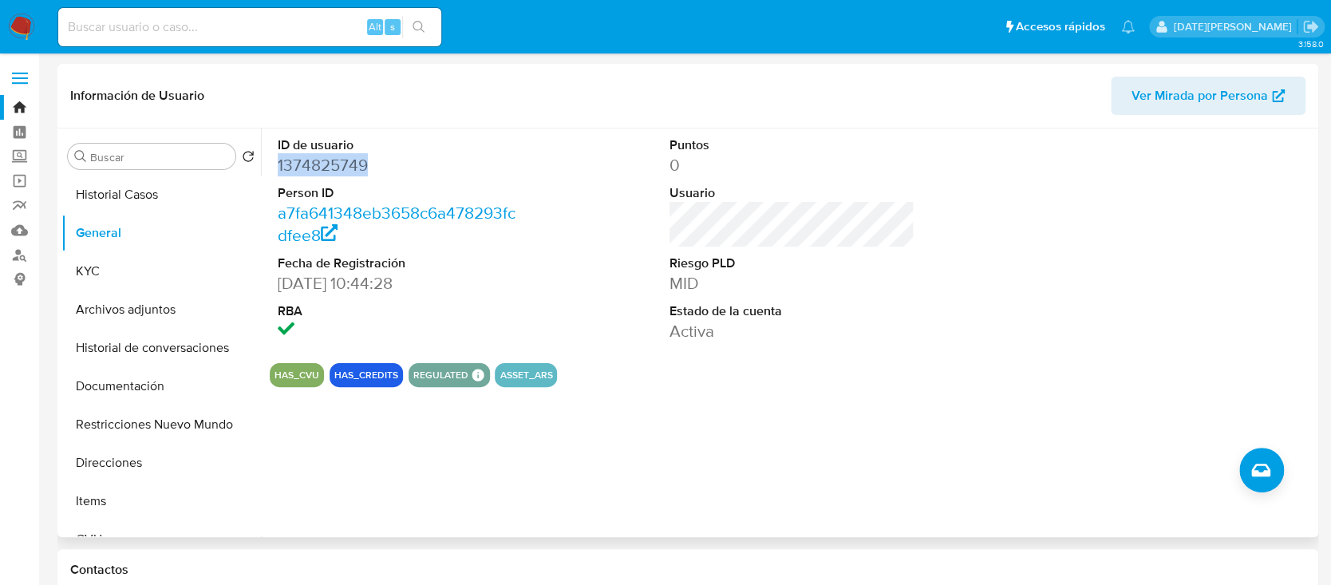
copy dd "1374825749"
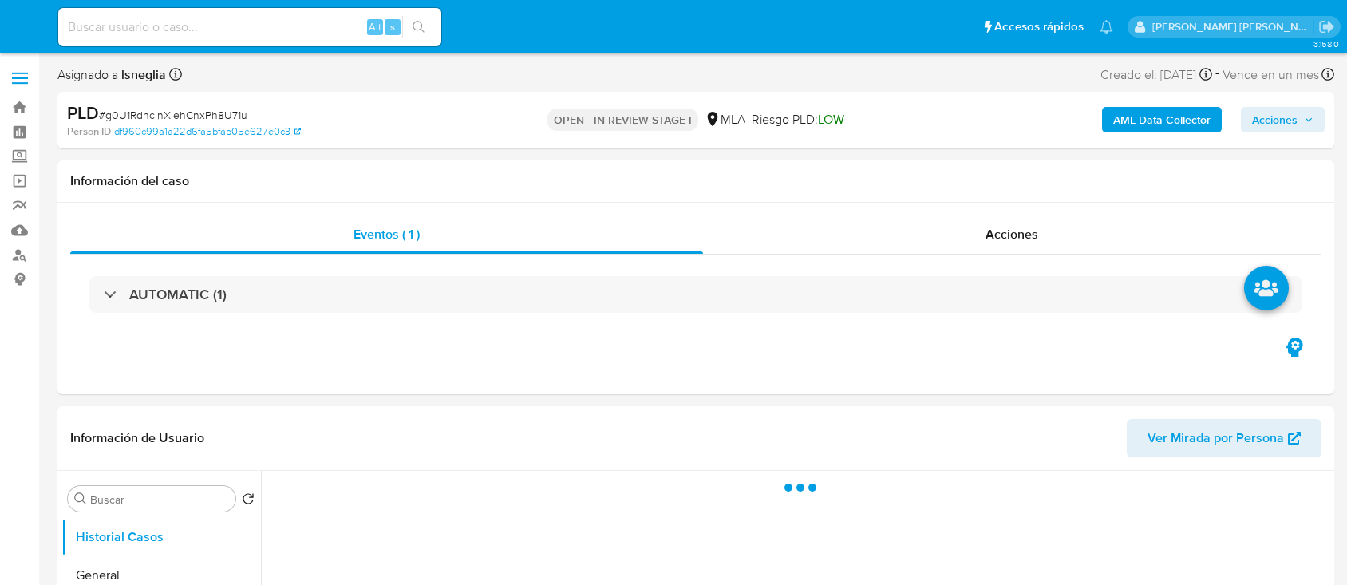
select select "10"
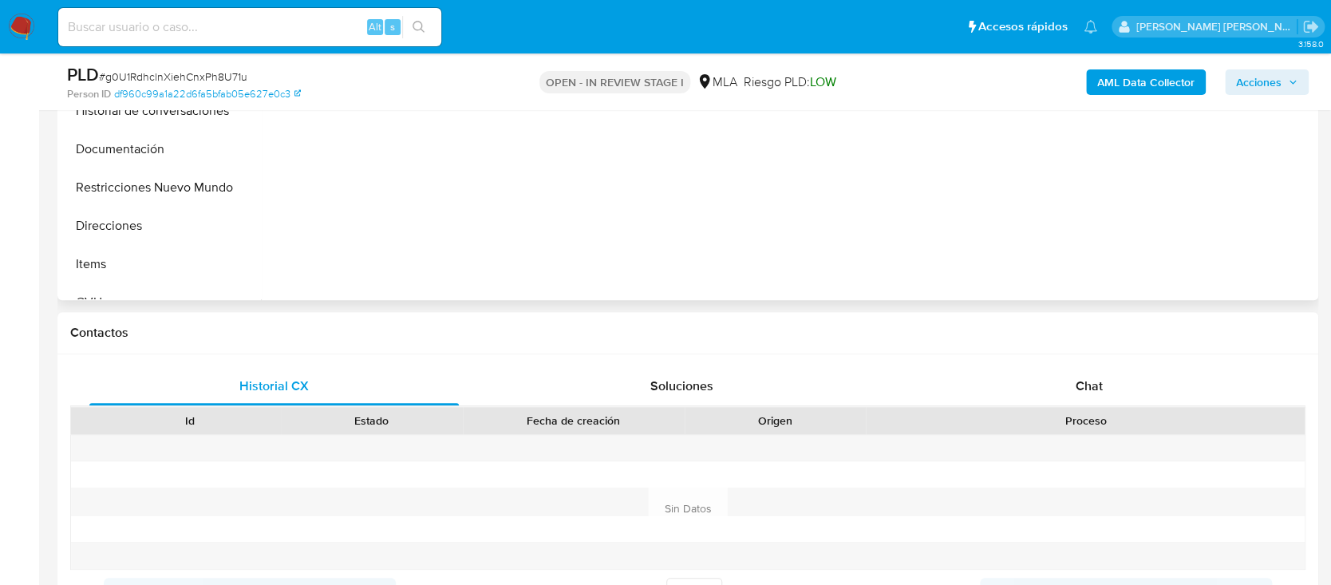
scroll to position [531, 0]
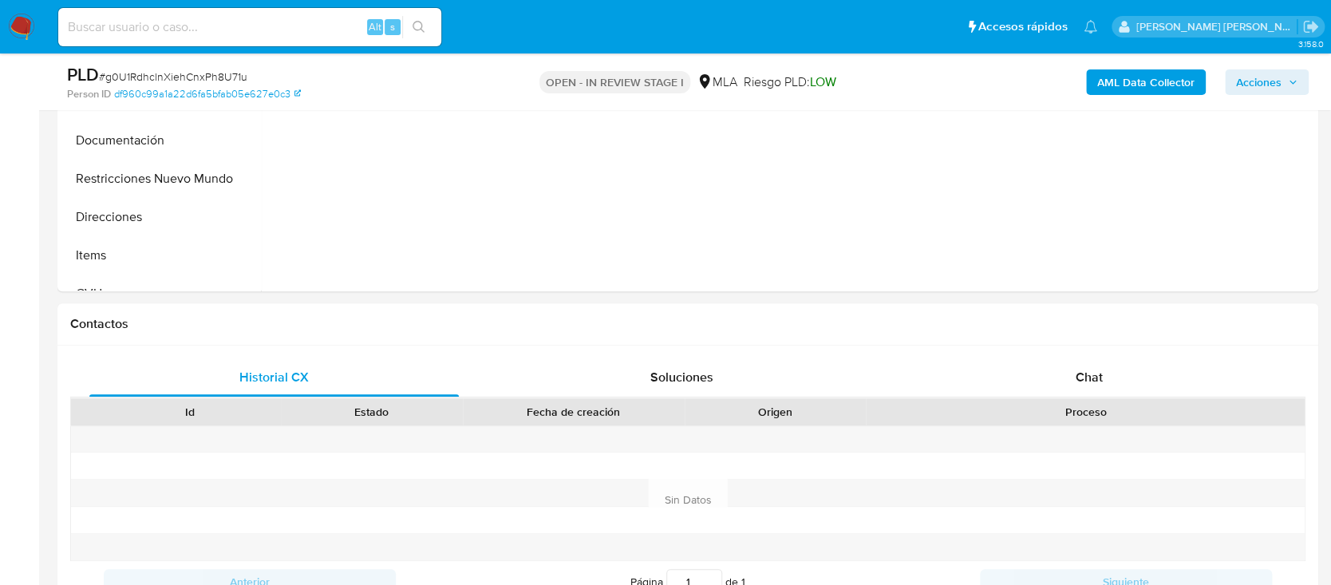
click at [214, 69] on span "# g0U1RdhclnXiehCnxPh8U71u" at bounding box center [173, 77] width 148 height 16
copy span "g0U1RdhclnXiehCnxPh8U71u"
click at [8, 21] on img at bounding box center [21, 27] width 27 height 27
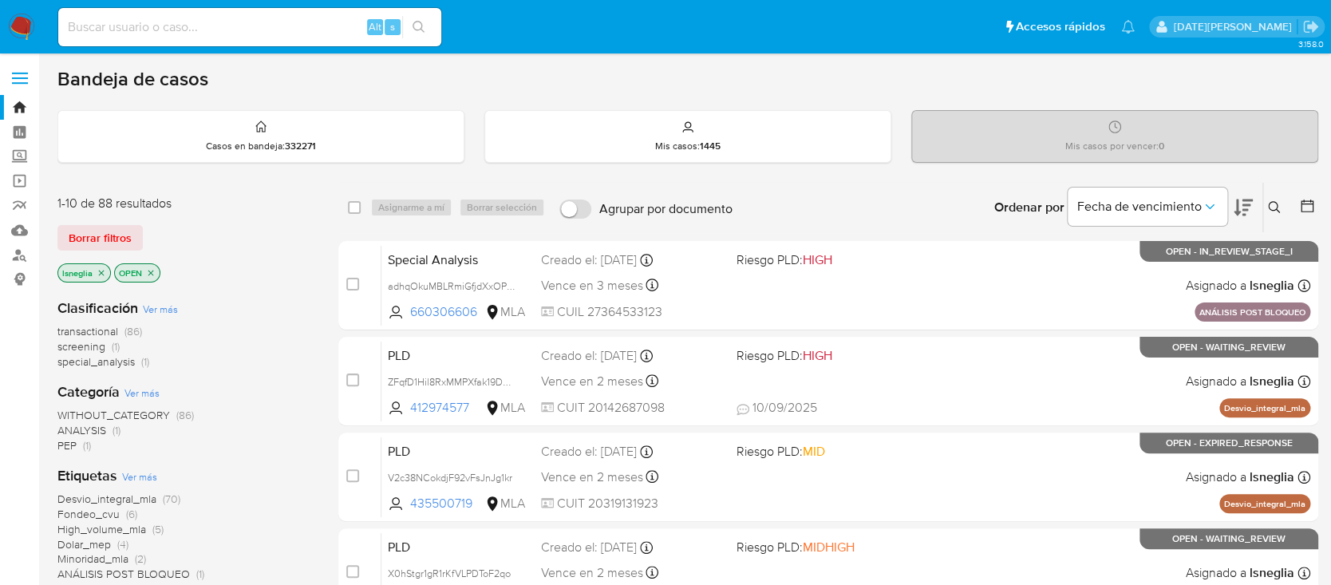
click at [1270, 208] on icon at bounding box center [1274, 207] width 13 height 13
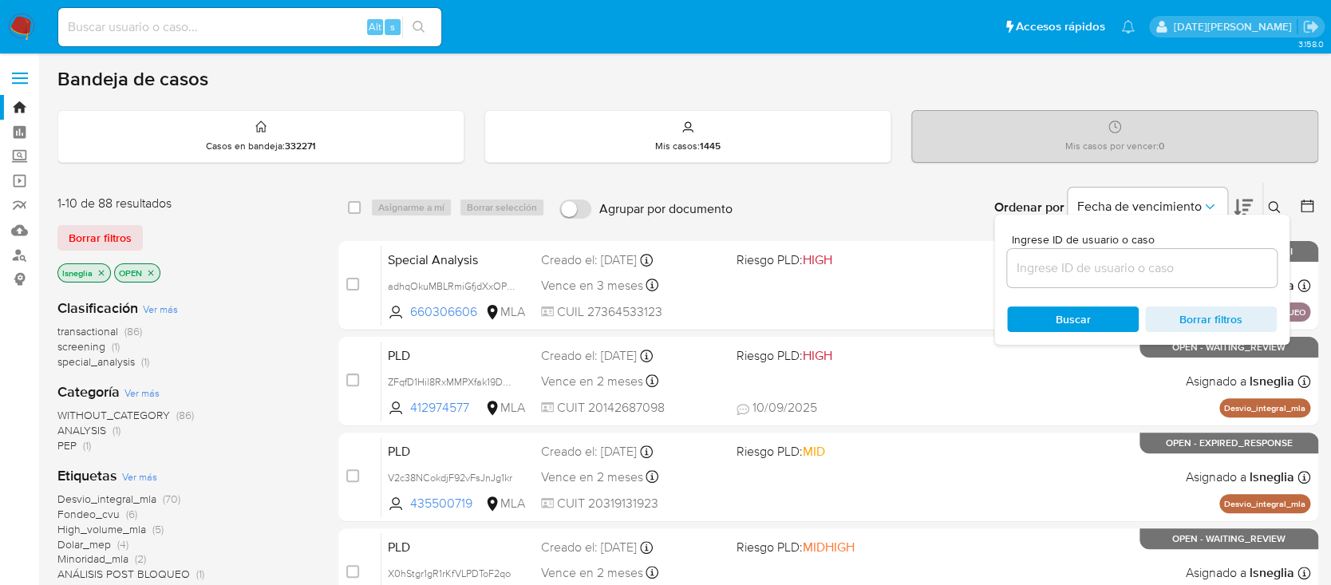
click at [1068, 251] on div at bounding box center [1142, 268] width 270 height 38
click at [1072, 271] on input at bounding box center [1142, 268] width 270 height 21
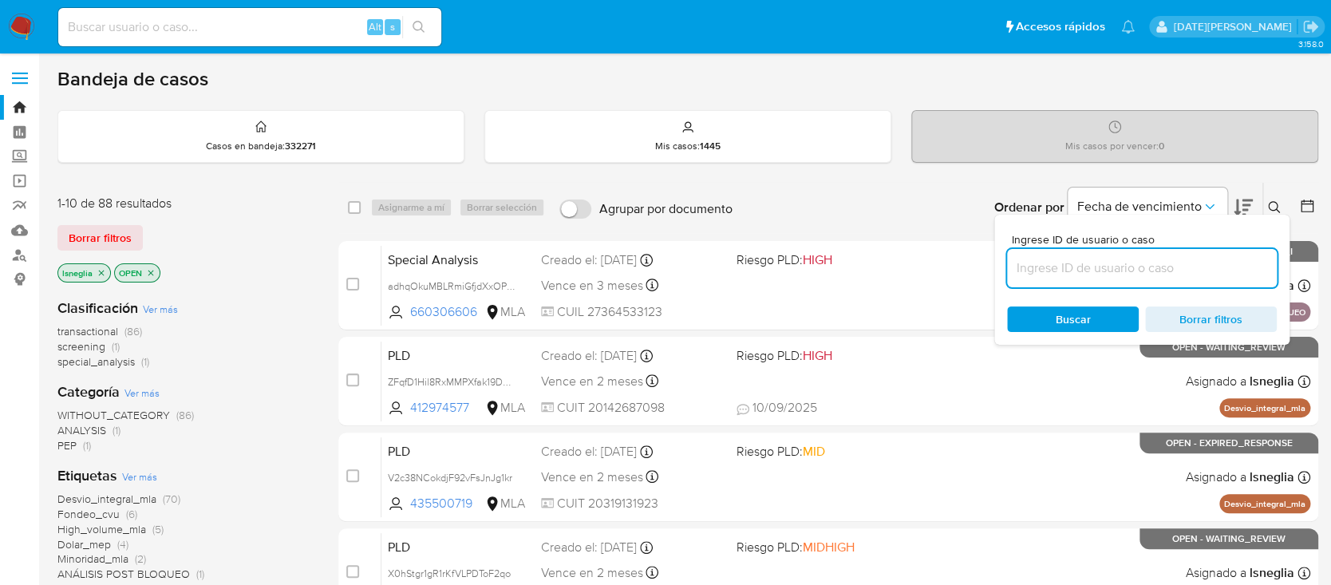
paste input "g0U1RdhclnXiehCnxPh8U71u"
type input "g0U1RdhclnXiehCnxPh8U71u"
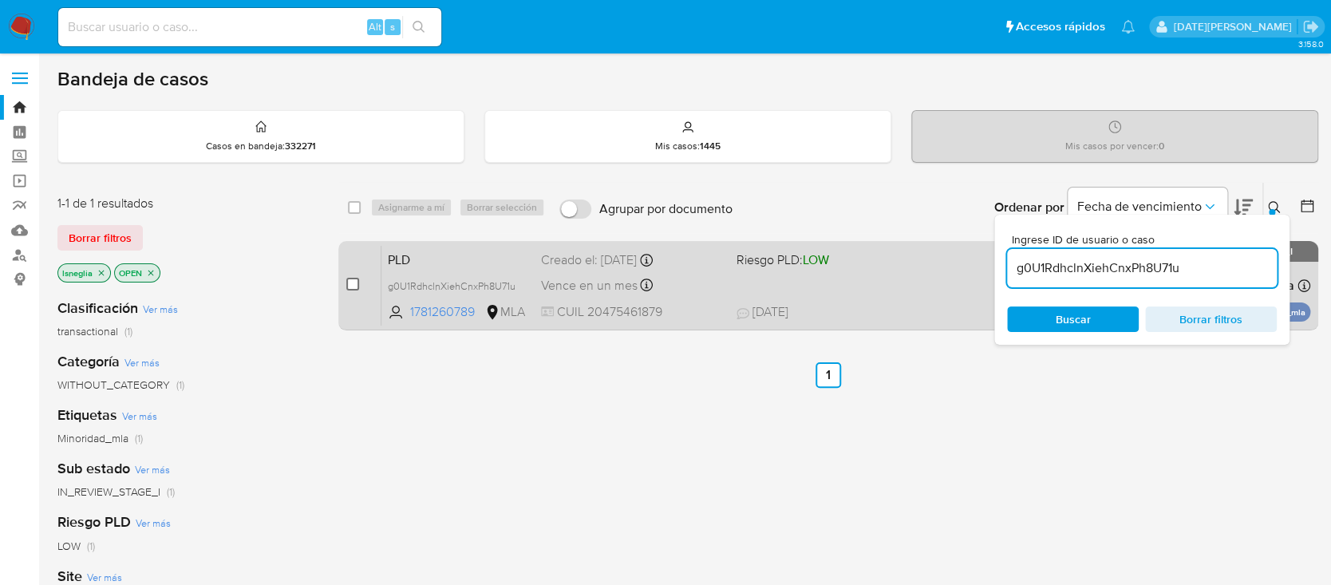
click at [351, 282] on input "checkbox" at bounding box center [352, 284] width 13 height 13
checkbox input "true"
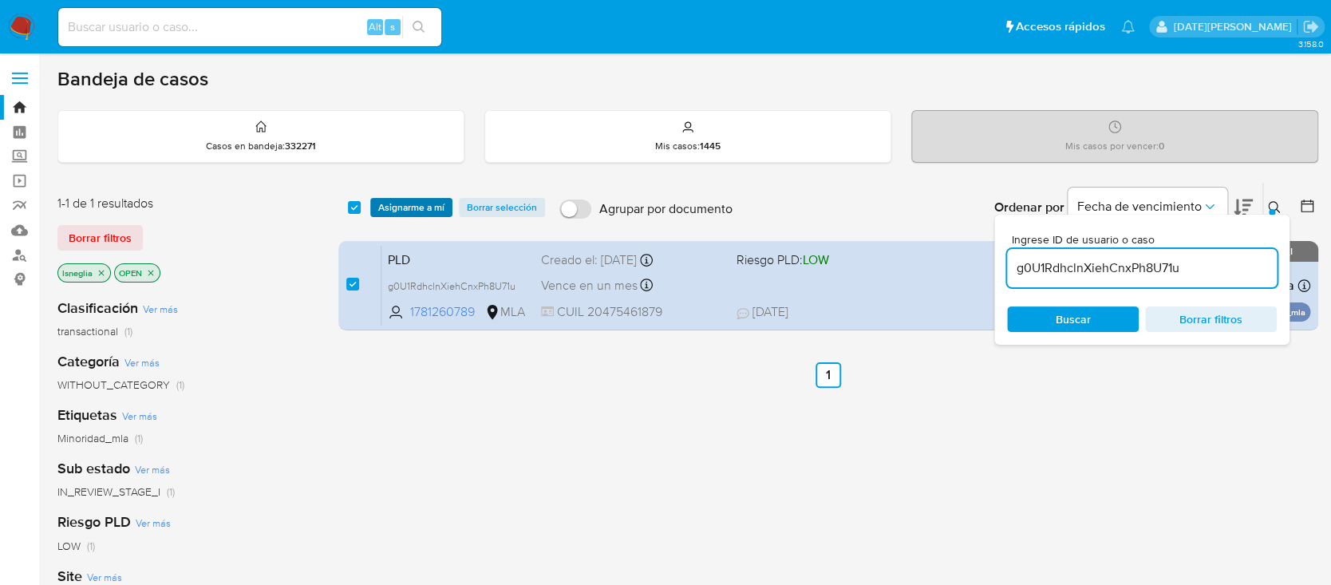
click at [417, 206] on span "Asignarme a mí" at bounding box center [411, 207] width 66 height 16
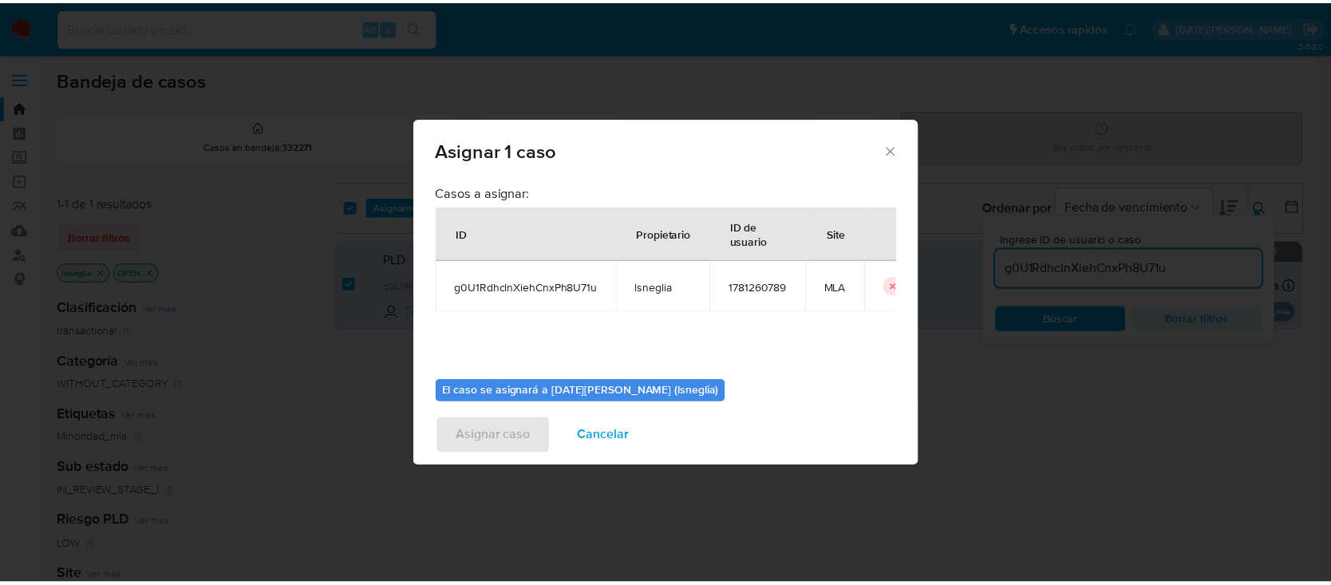
scroll to position [81, 0]
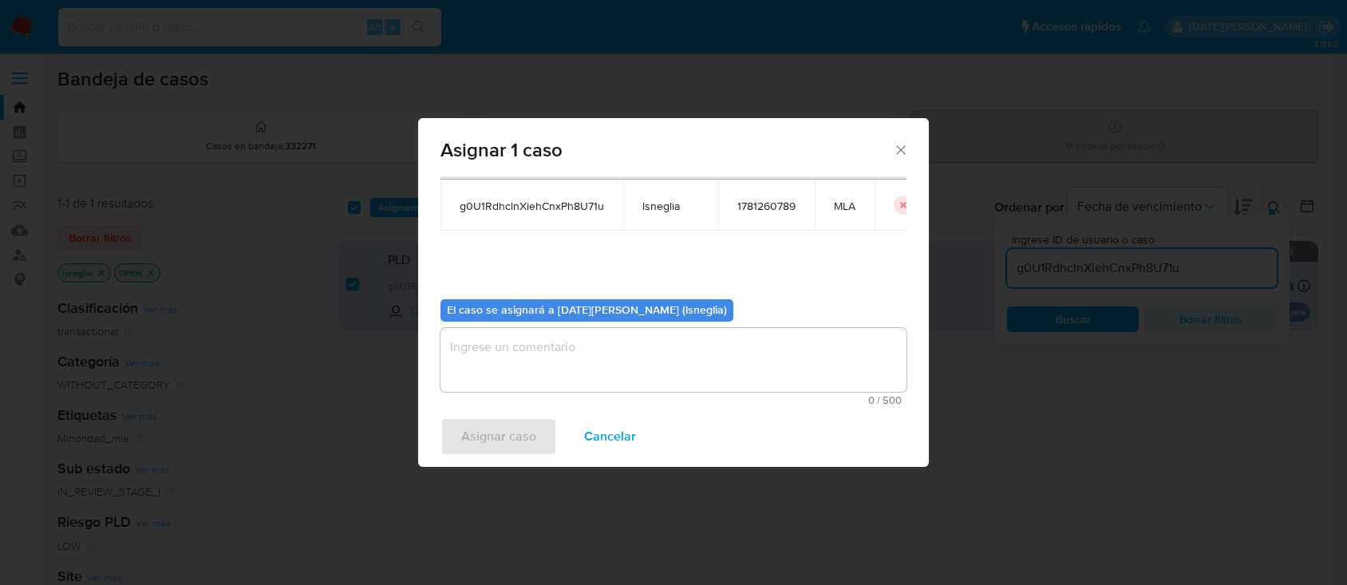
click at [583, 349] on textarea "assign-modal" at bounding box center [673, 360] width 466 height 64
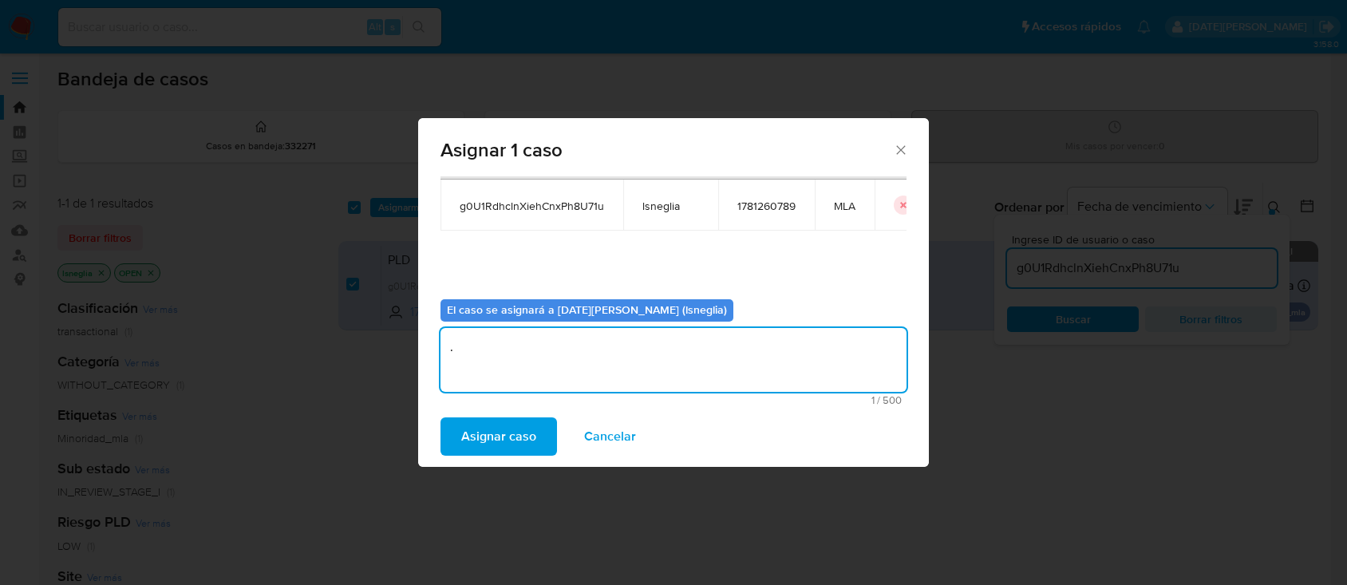
type textarea "."
click at [502, 435] on span "Asignar caso" at bounding box center [498, 436] width 75 height 35
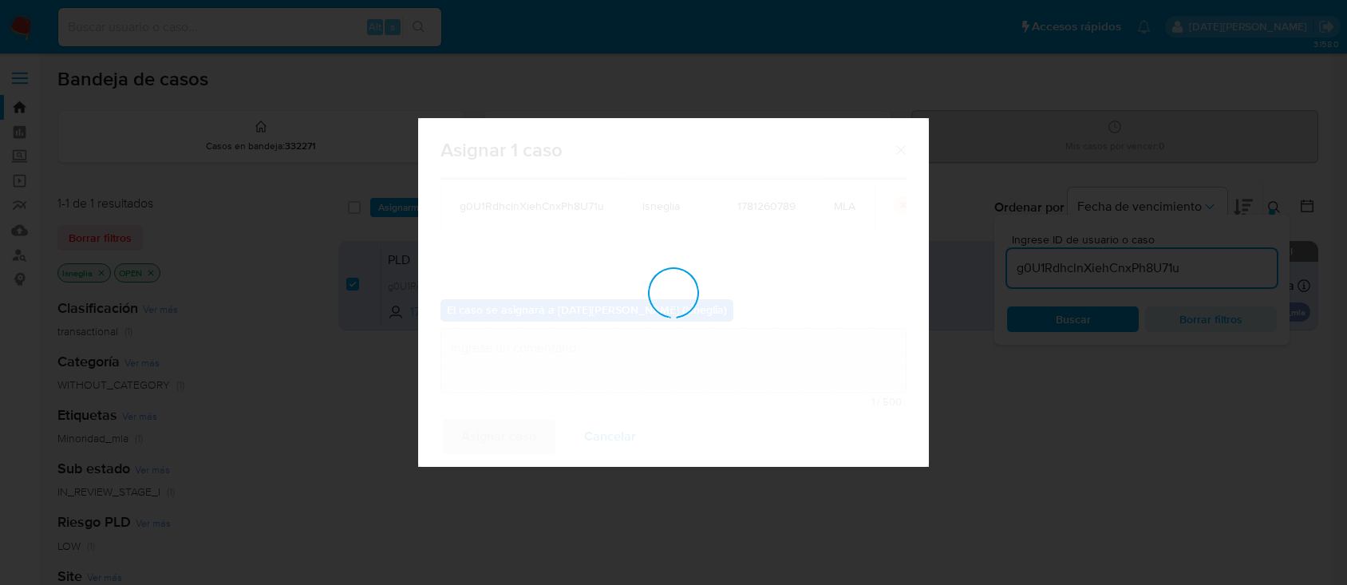
checkbox input "false"
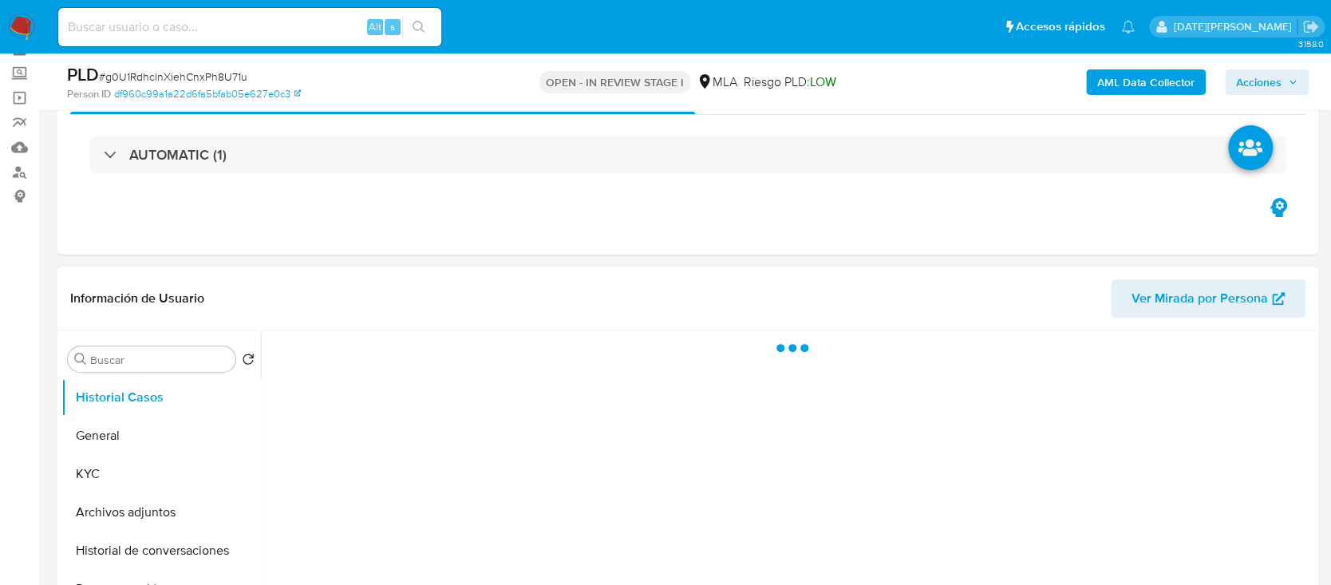
scroll to position [212, 0]
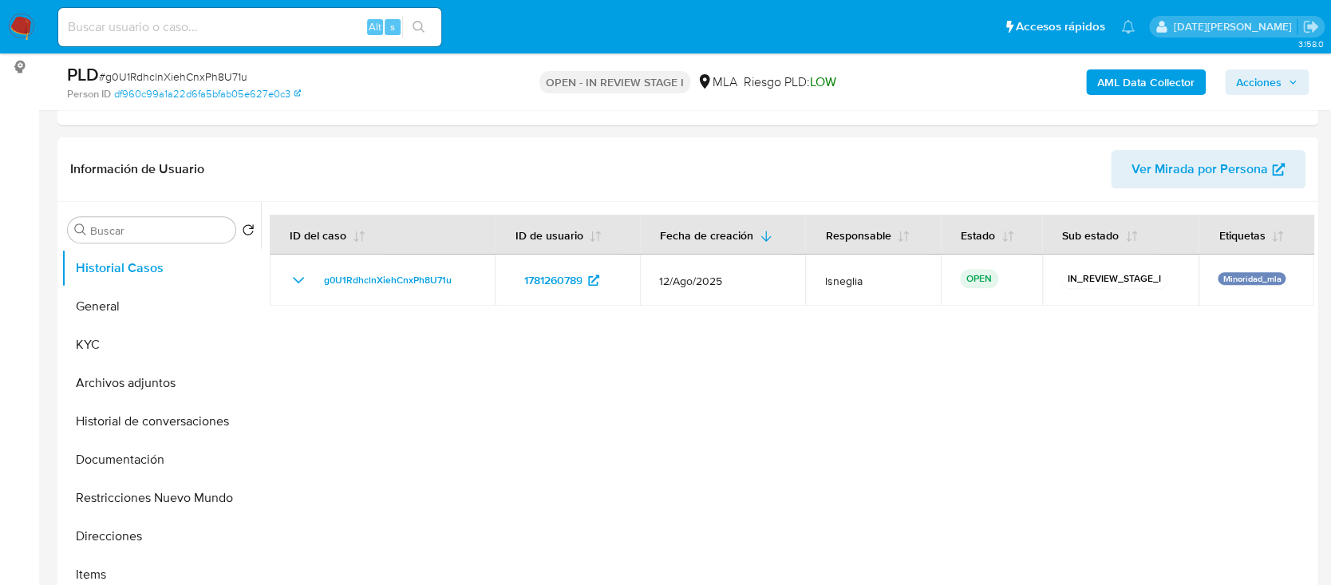
select select "10"
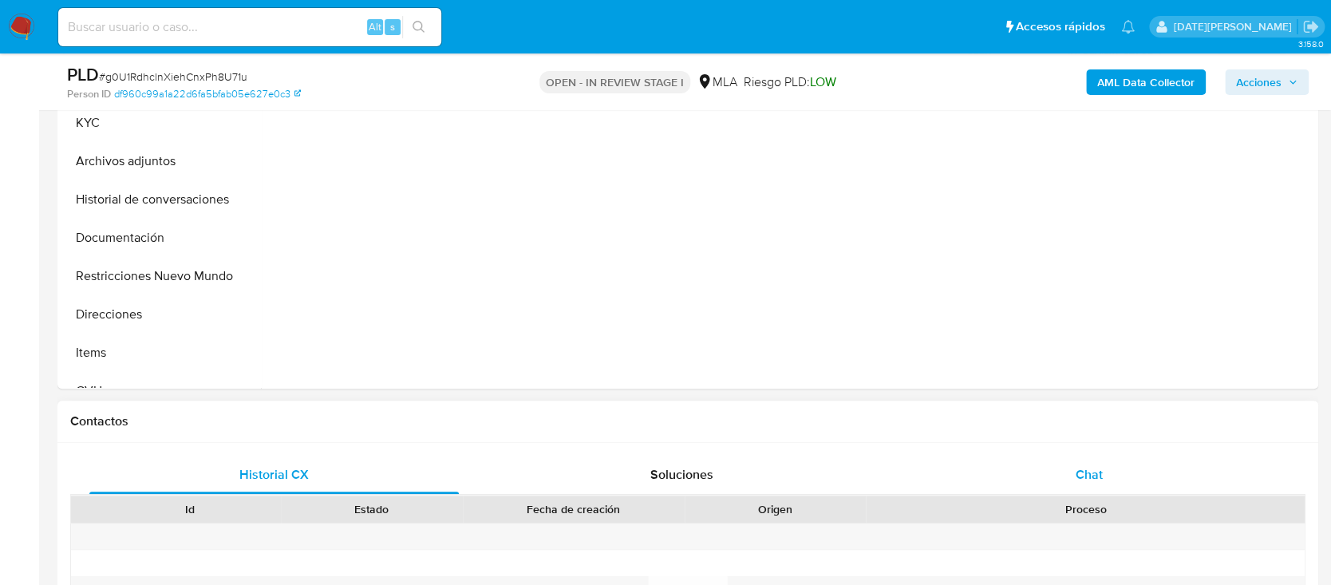
scroll to position [531, 0]
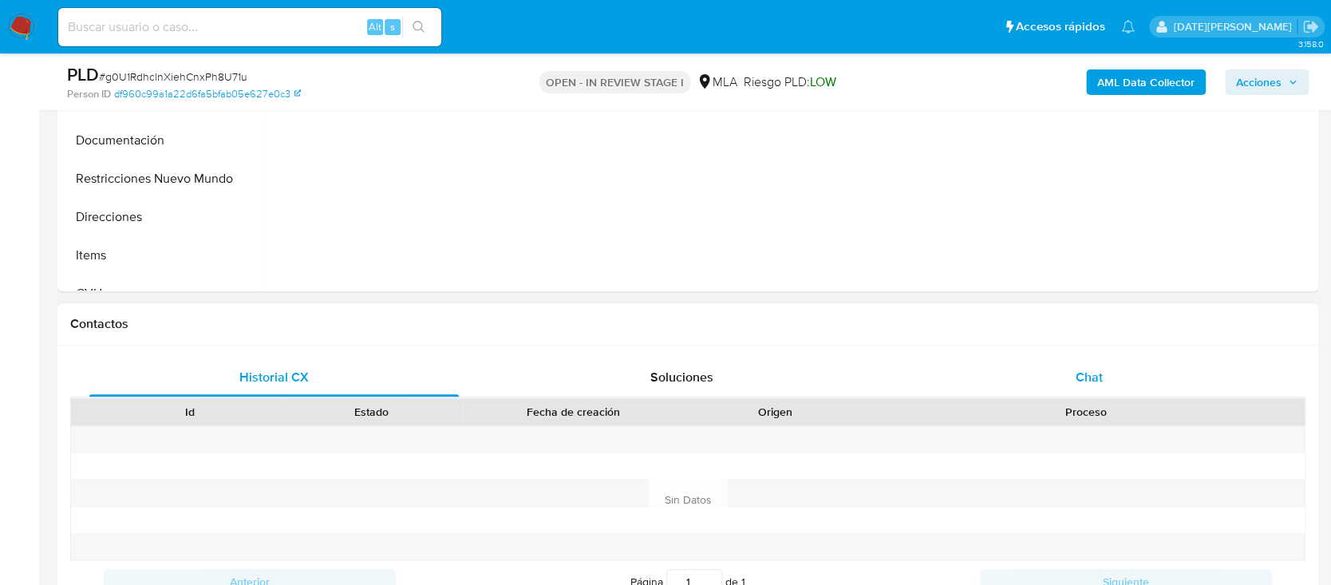
click at [1092, 381] on span "Chat" at bounding box center [1089, 377] width 27 height 18
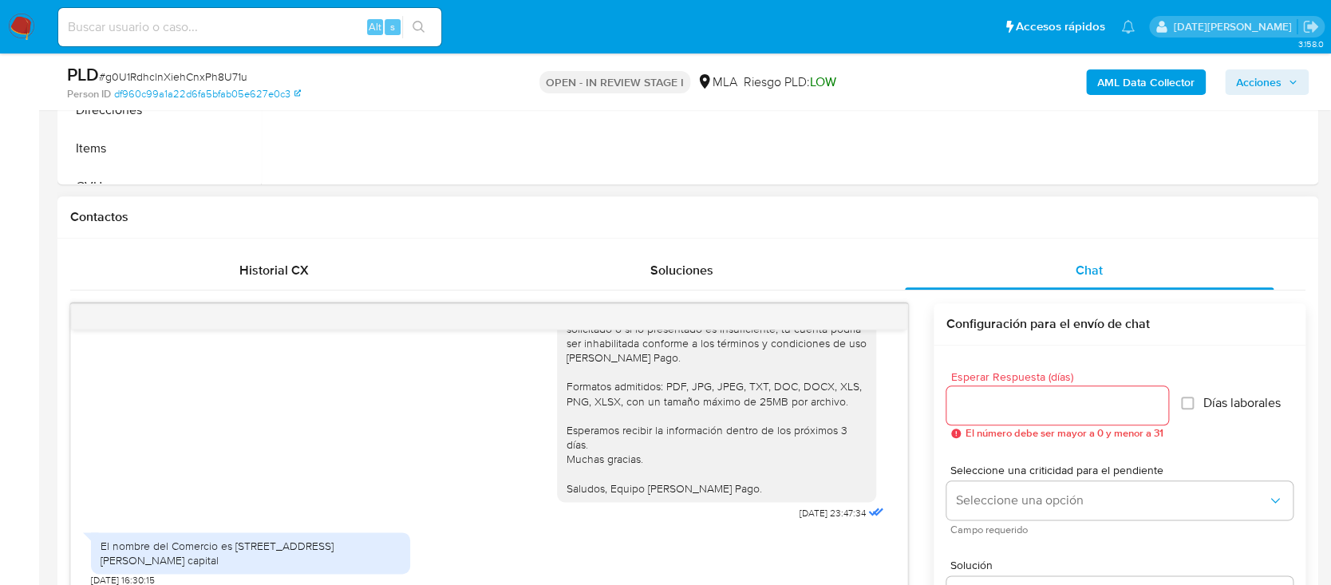
scroll to position [744, 0]
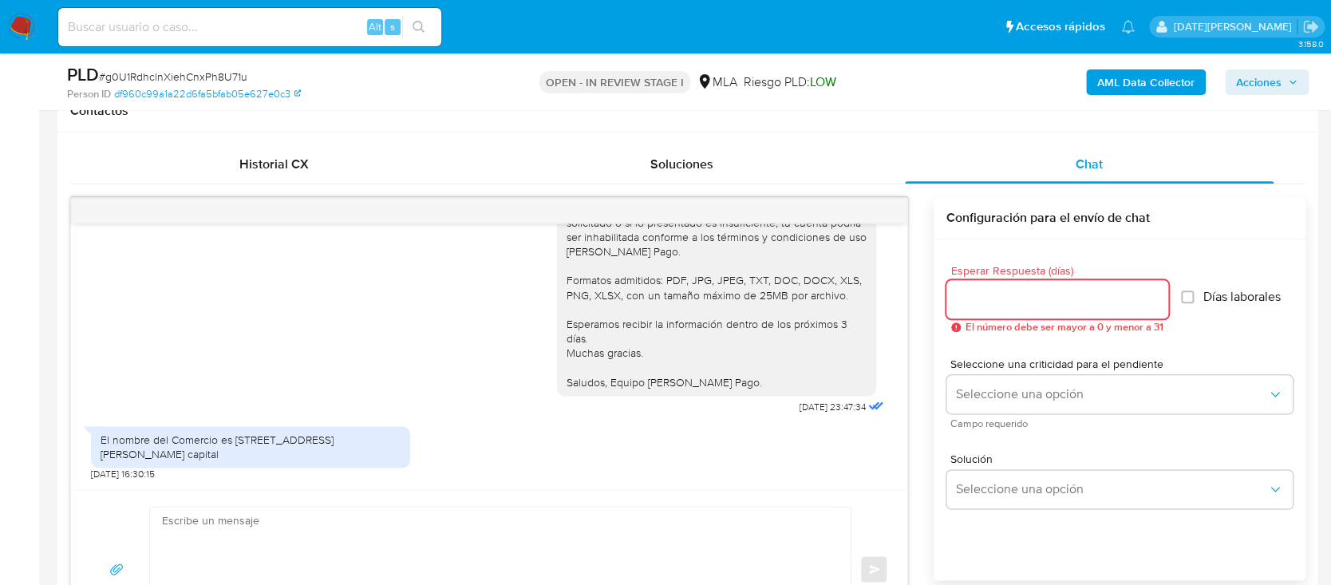
click at [975, 295] on input "Esperar Respuesta (días)" at bounding box center [1057, 299] width 222 height 21
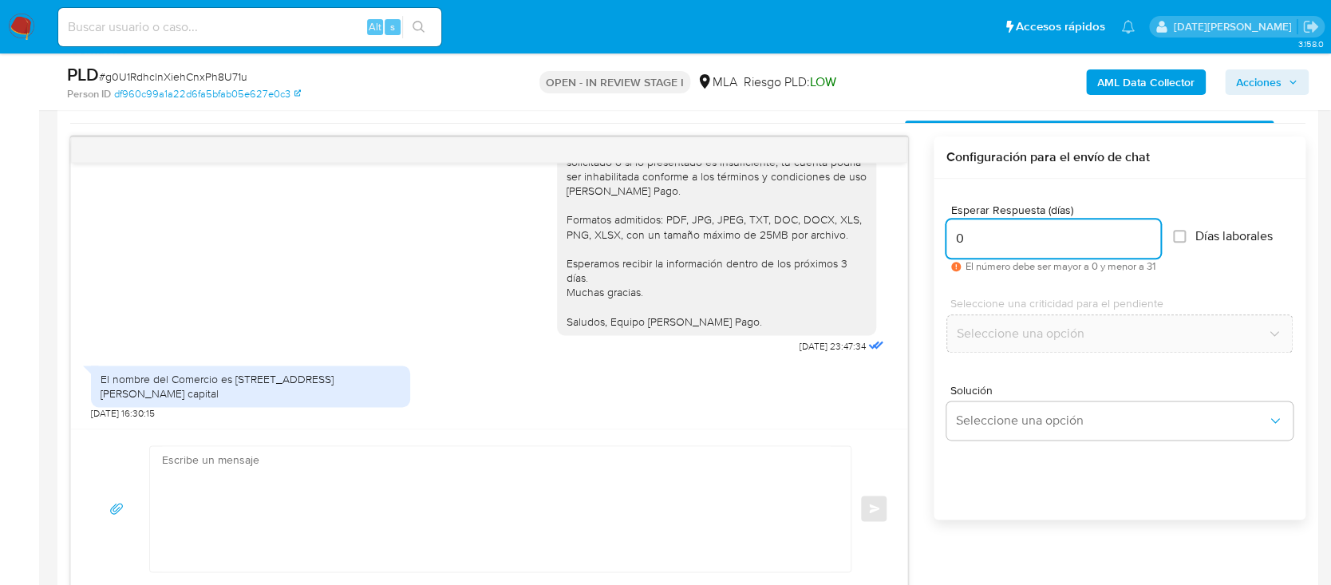
scroll to position [851, 0]
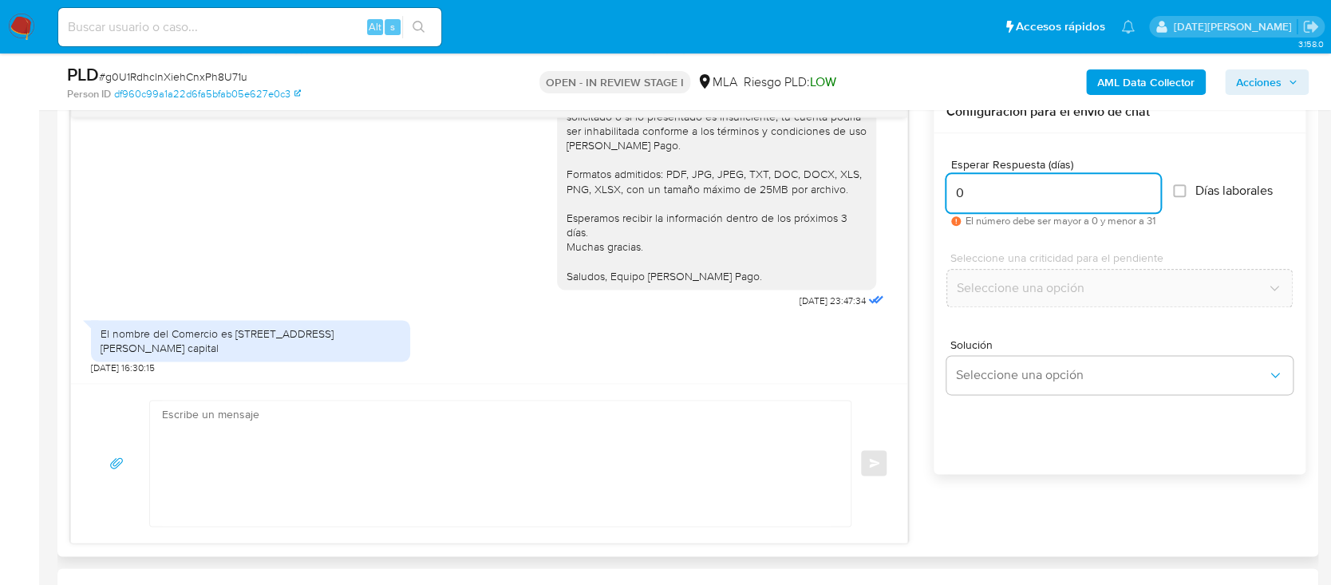
type input "0"
click at [369, 482] on textarea at bounding box center [496, 463] width 669 height 125
paste textarea "[PERSON_NAME], [PERSON_NAME]. Muchas gracias por la respuesta. Analizamos tu ca…"
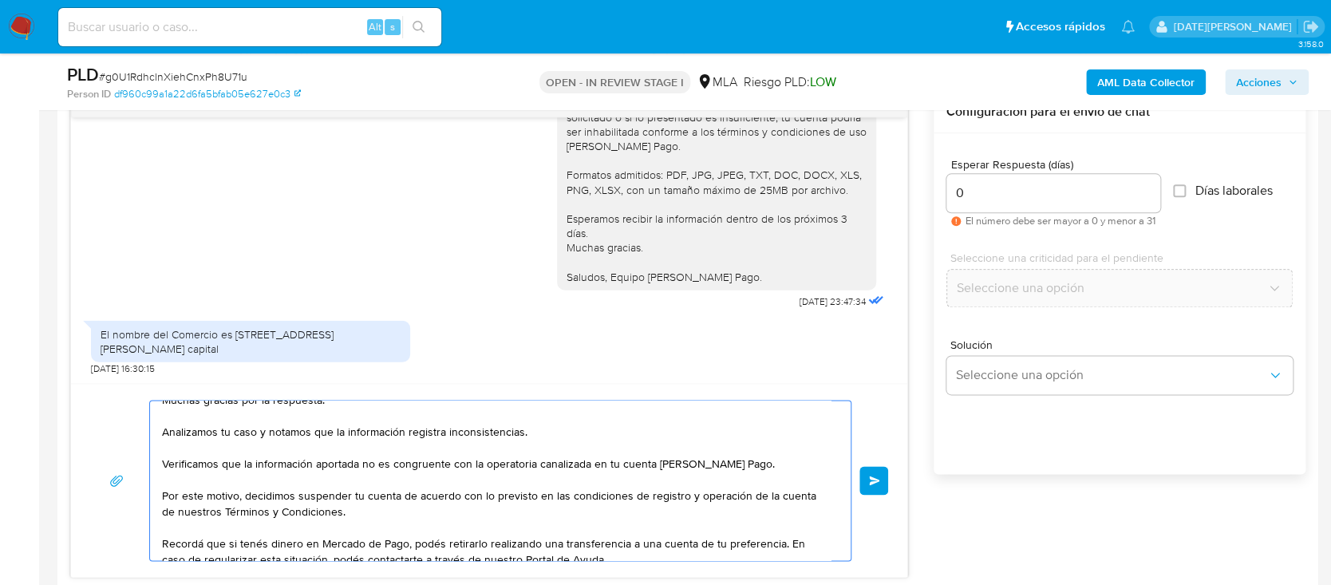
scroll to position [106, 0]
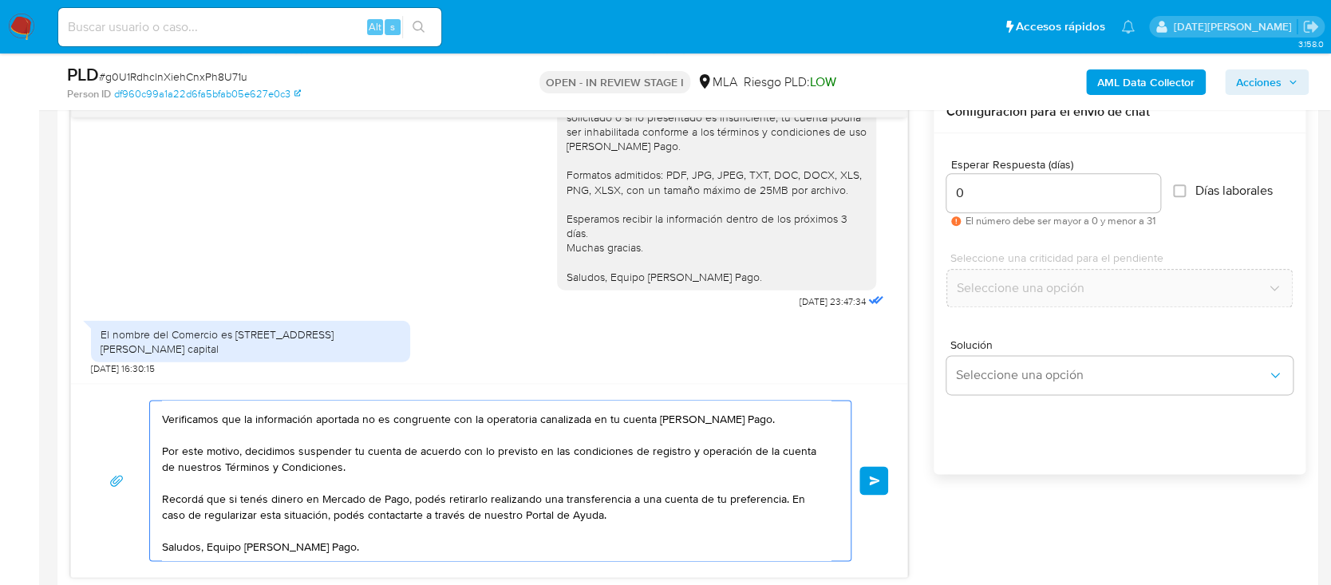
type textarea "[PERSON_NAME], [PERSON_NAME]. Muchas gracias por la respuesta. Analizamos tu ca…"
click at [881, 479] on button "Enviar" at bounding box center [873, 480] width 29 height 29
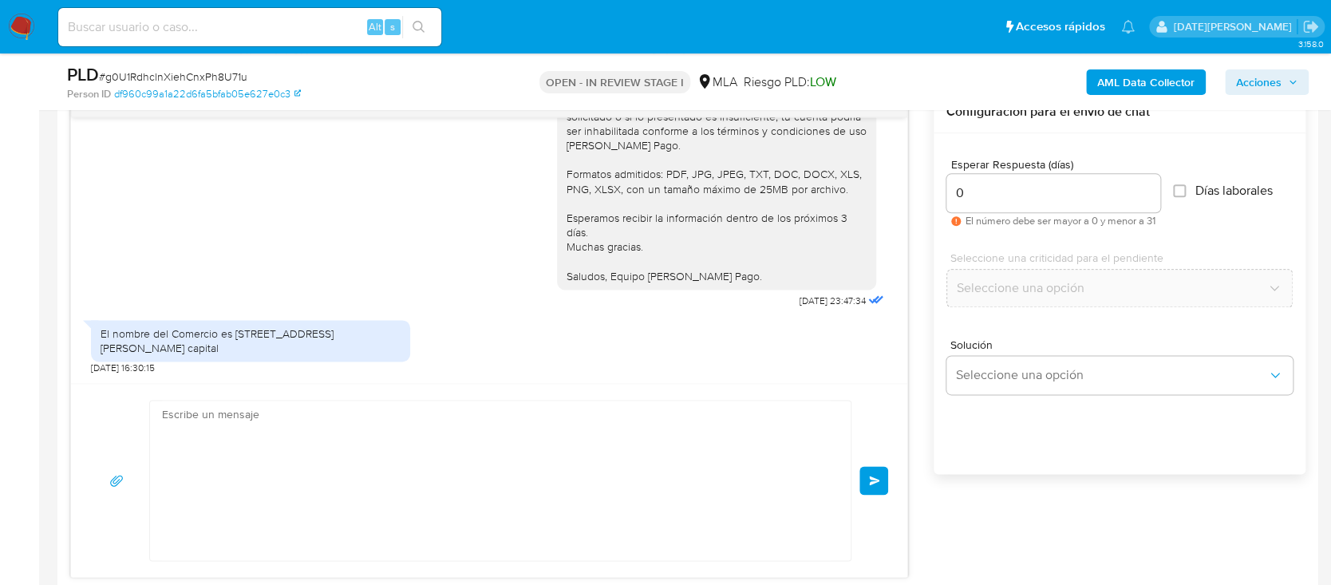
scroll to position [2423, 0]
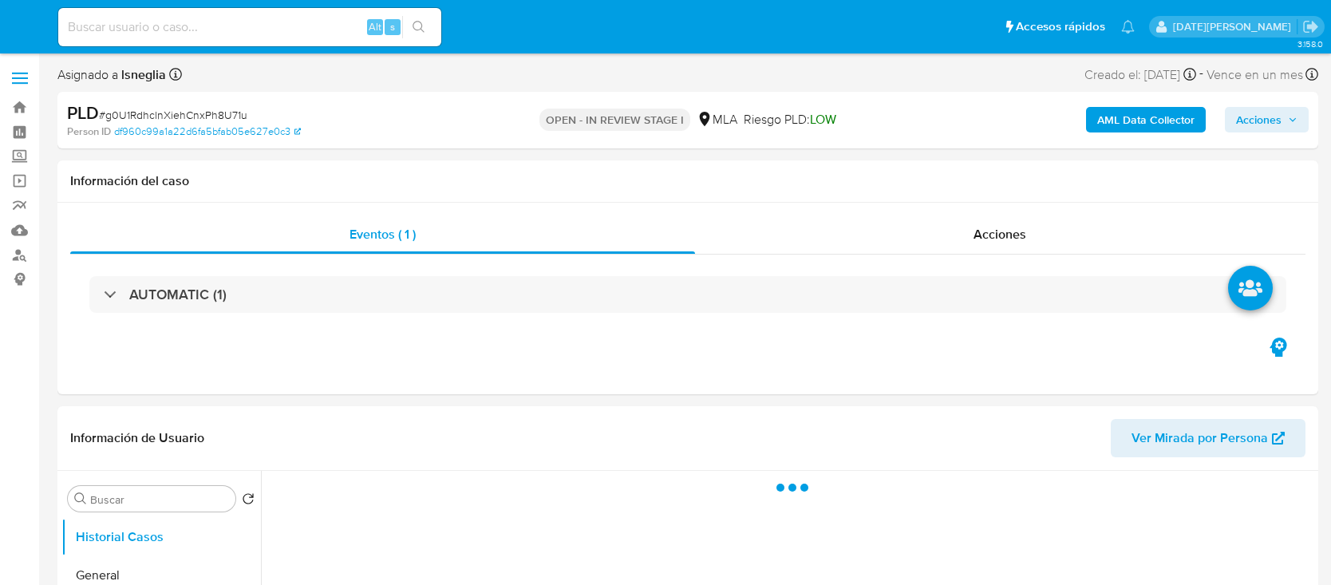
select select "10"
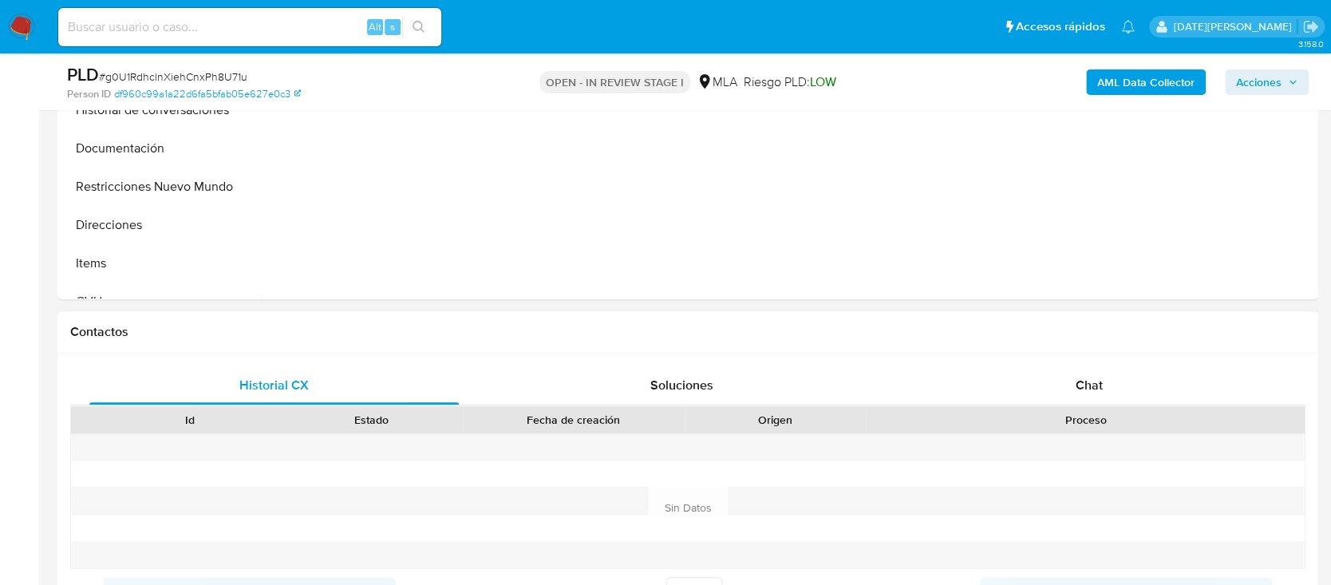
scroll to position [744, 0]
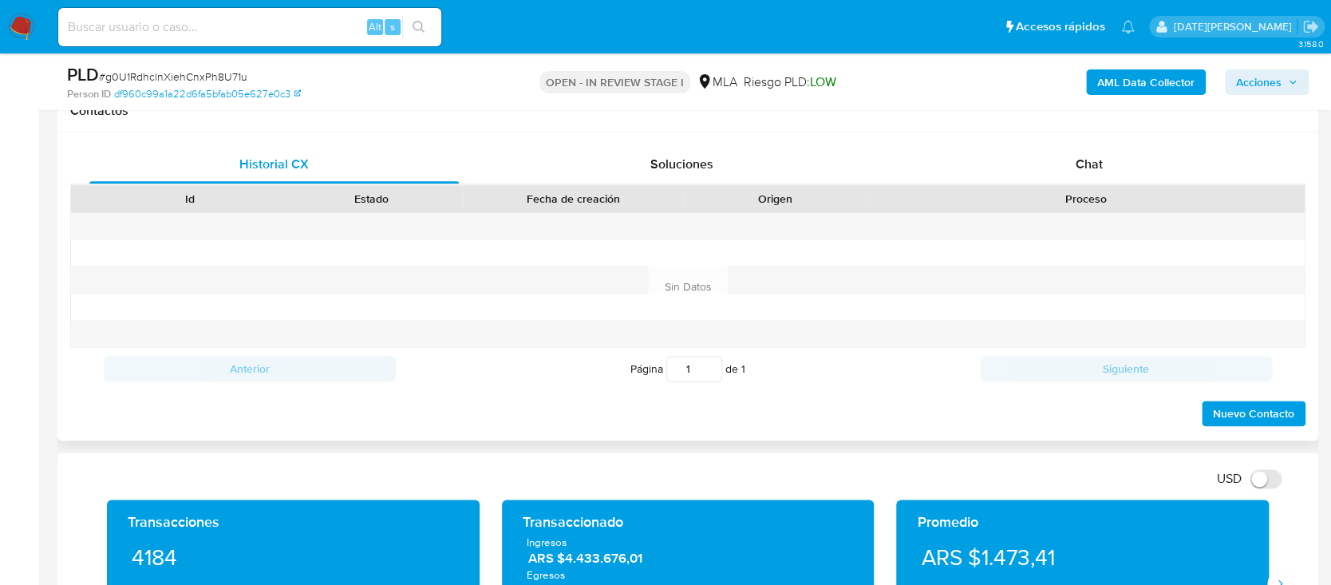
click at [1082, 188] on div "Proceso" at bounding box center [1085, 198] width 439 height 27
click at [1084, 176] on div "Chat" at bounding box center [1089, 164] width 369 height 38
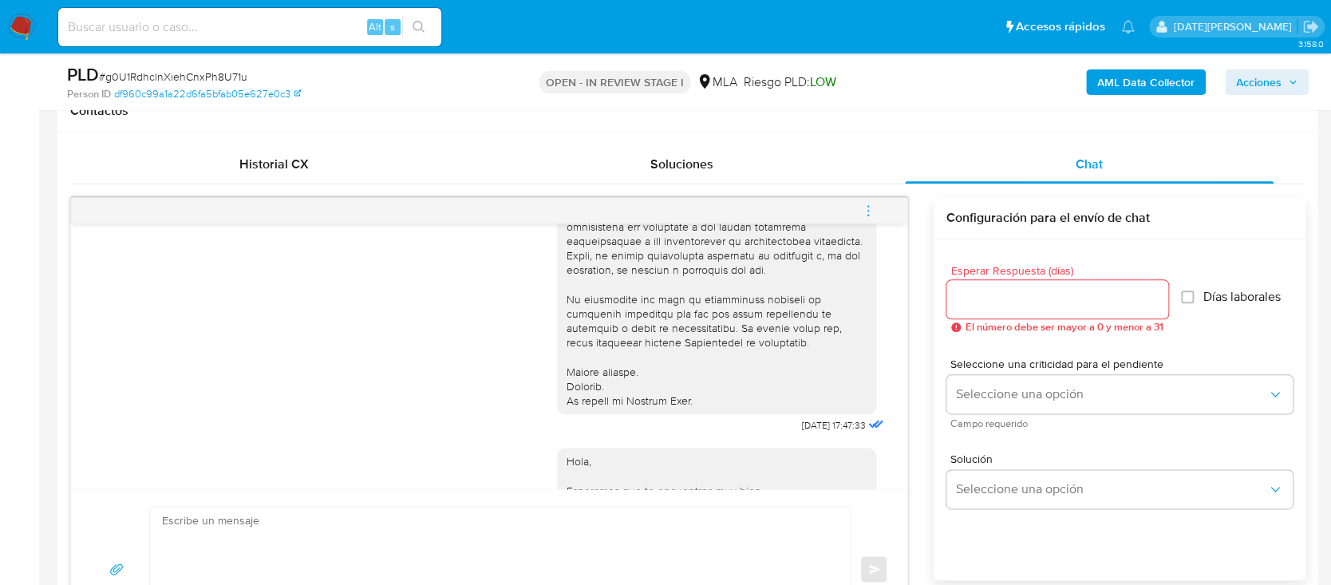
scroll to position [0, 0]
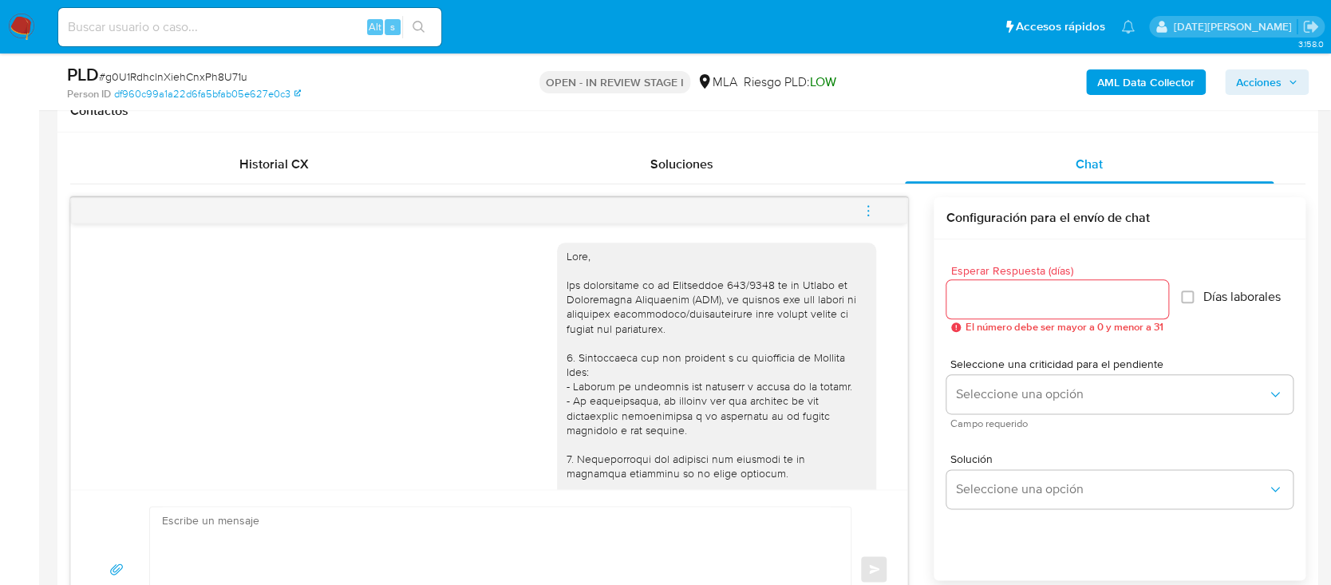
click at [869, 210] on icon "menu-action" at bounding box center [868, 210] width 14 height 14
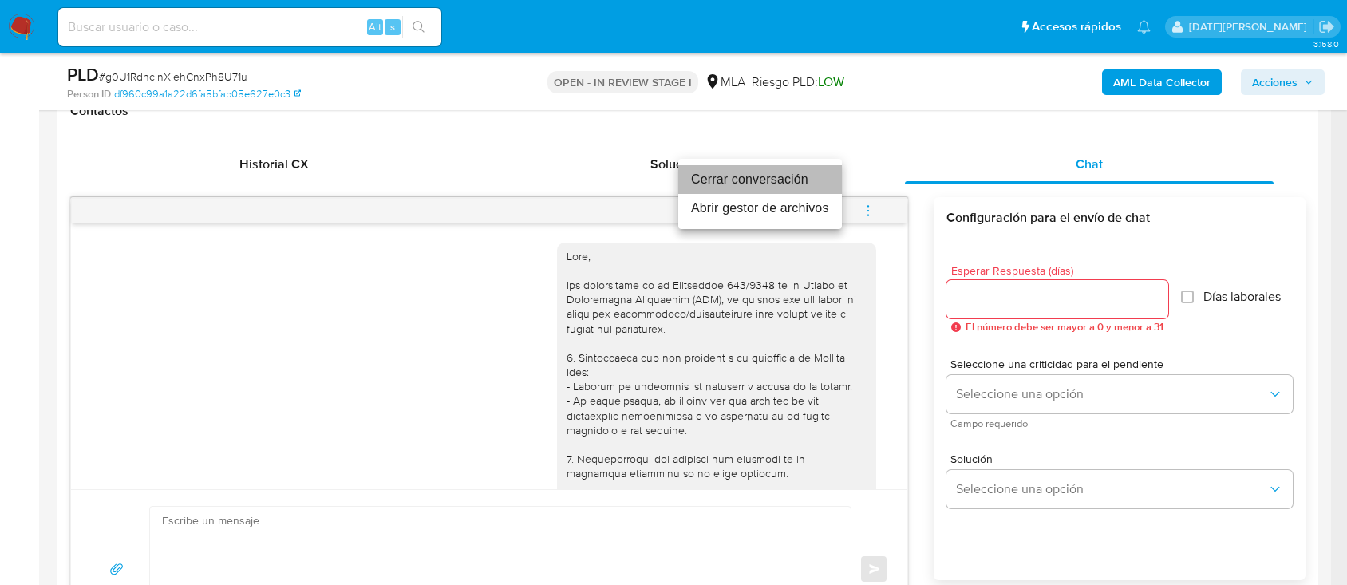
click at [736, 180] on li "Cerrar conversación" at bounding box center [760, 179] width 164 height 29
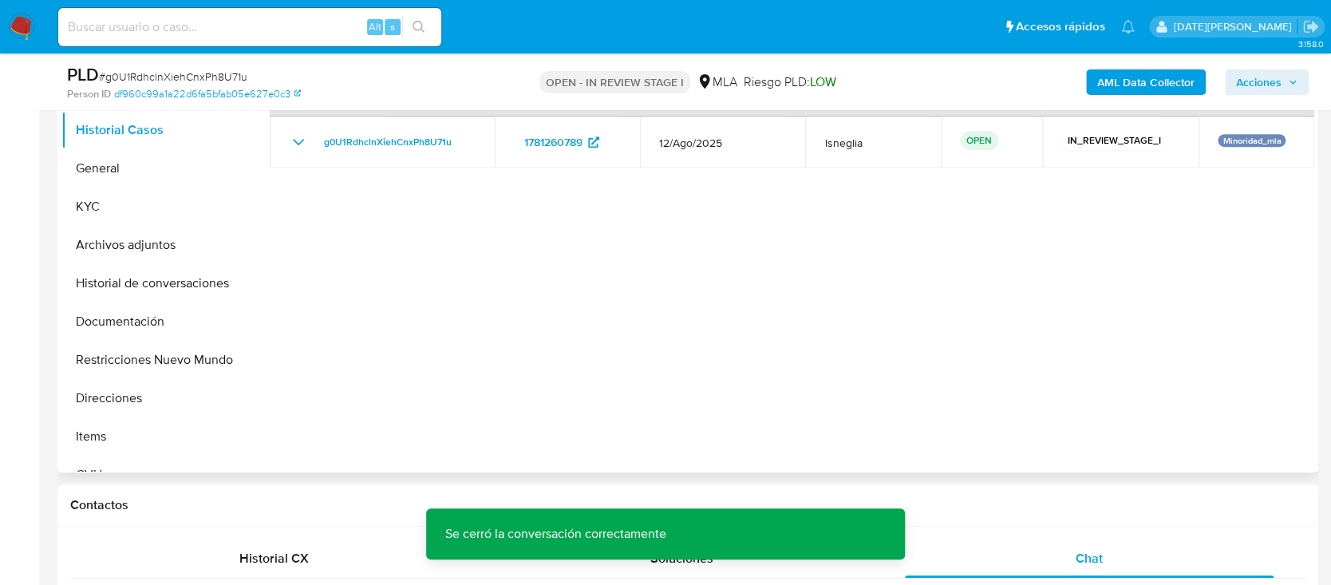
scroll to position [319, 0]
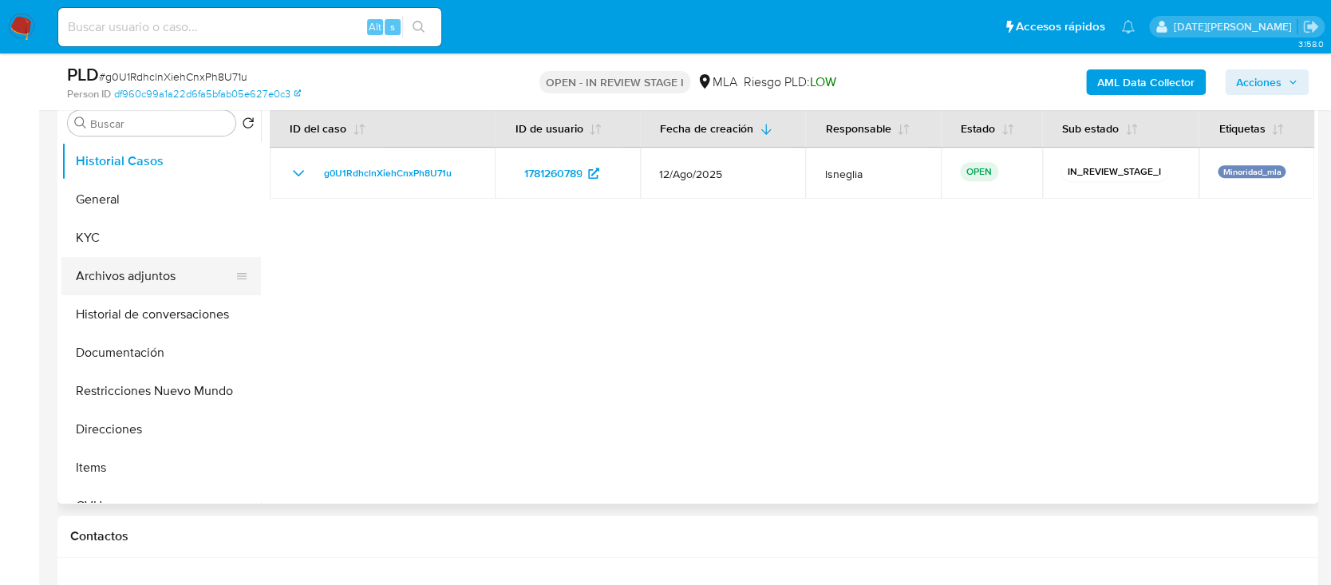
click at [147, 278] on button "Archivos adjuntos" at bounding box center [154, 276] width 187 height 38
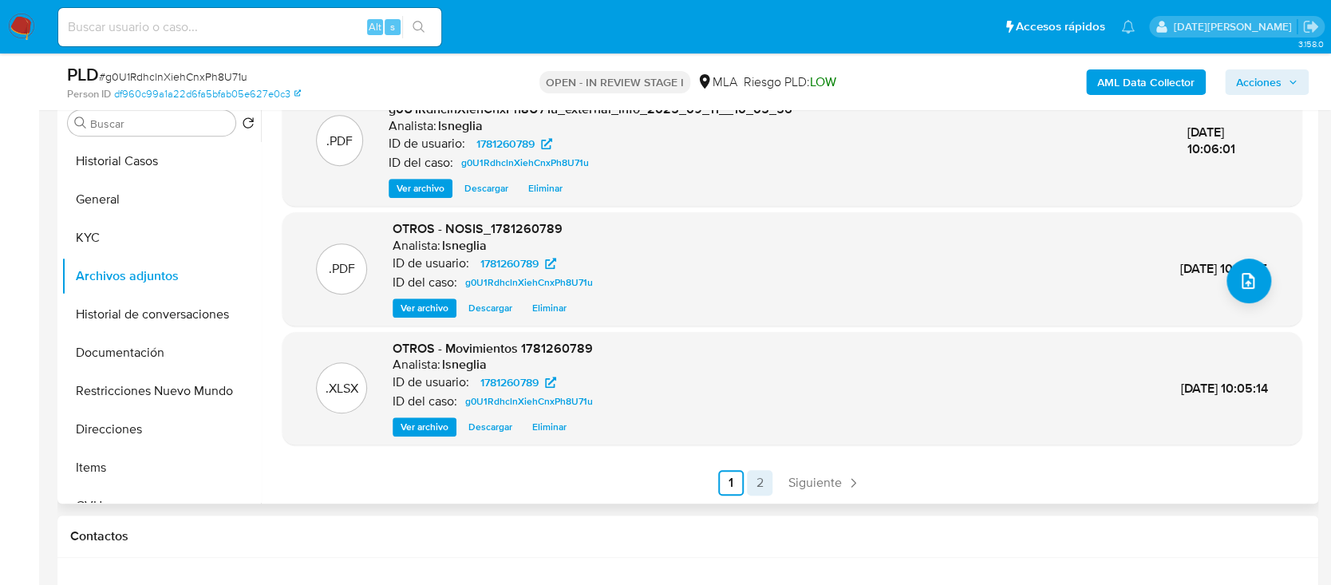
click at [761, 481] on link "2" at bounding box center [760, 483] width 26 height 26
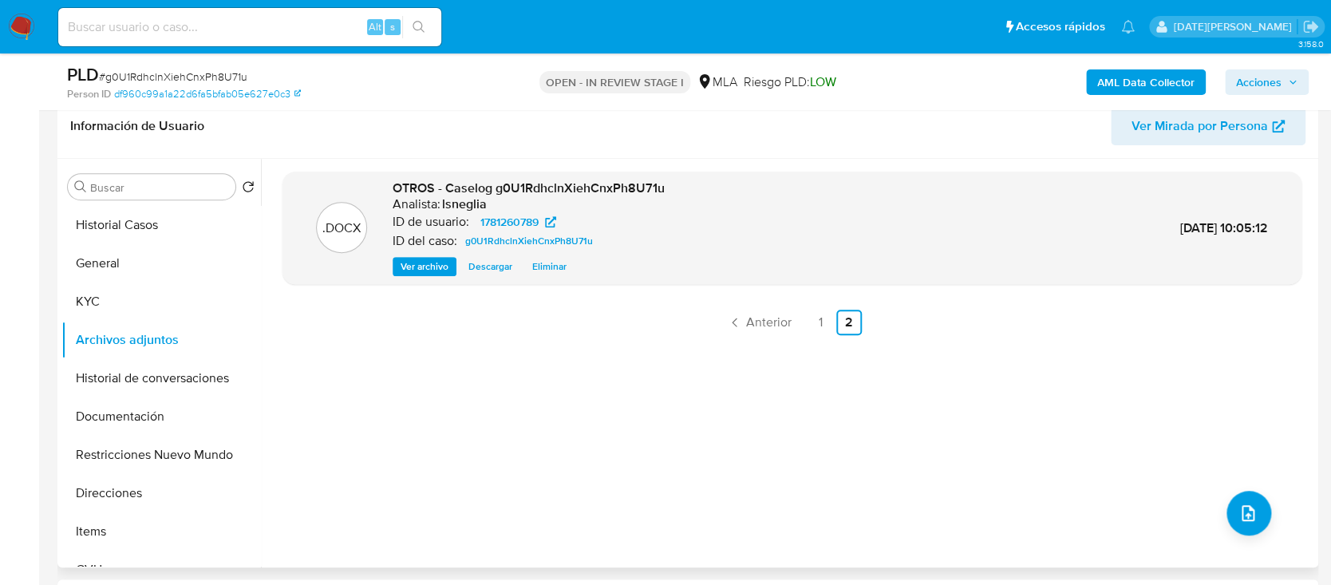
scroll to position [212, 0]
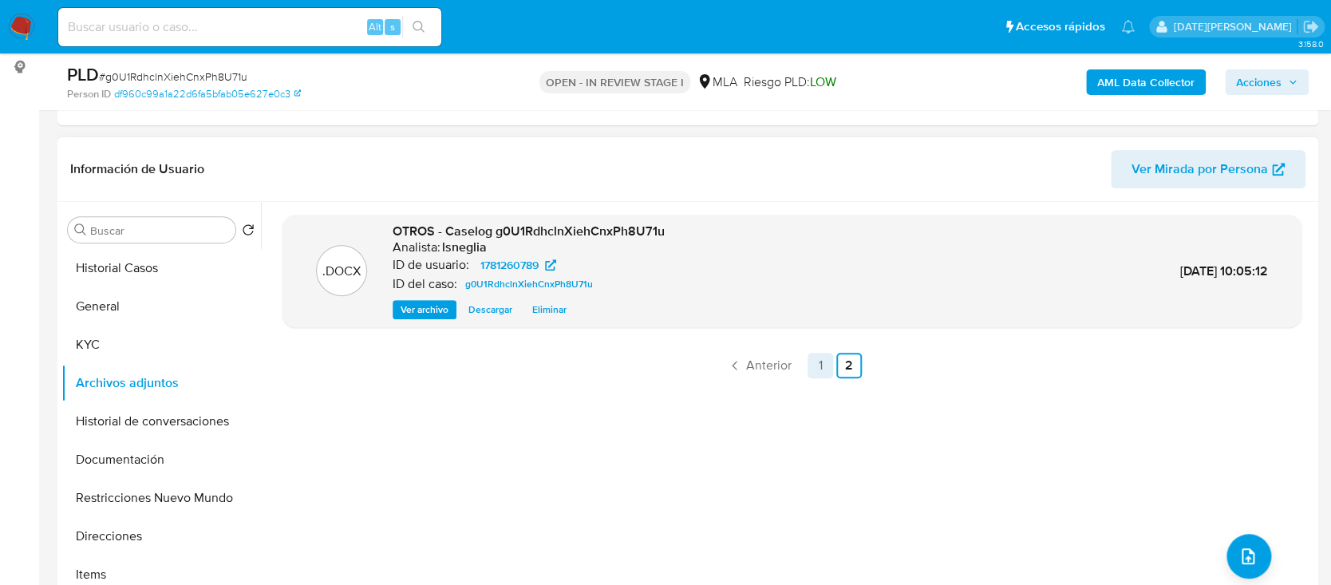
click at [822, 362] on link "1" at bounding box center [820, 366] width 26 height 26
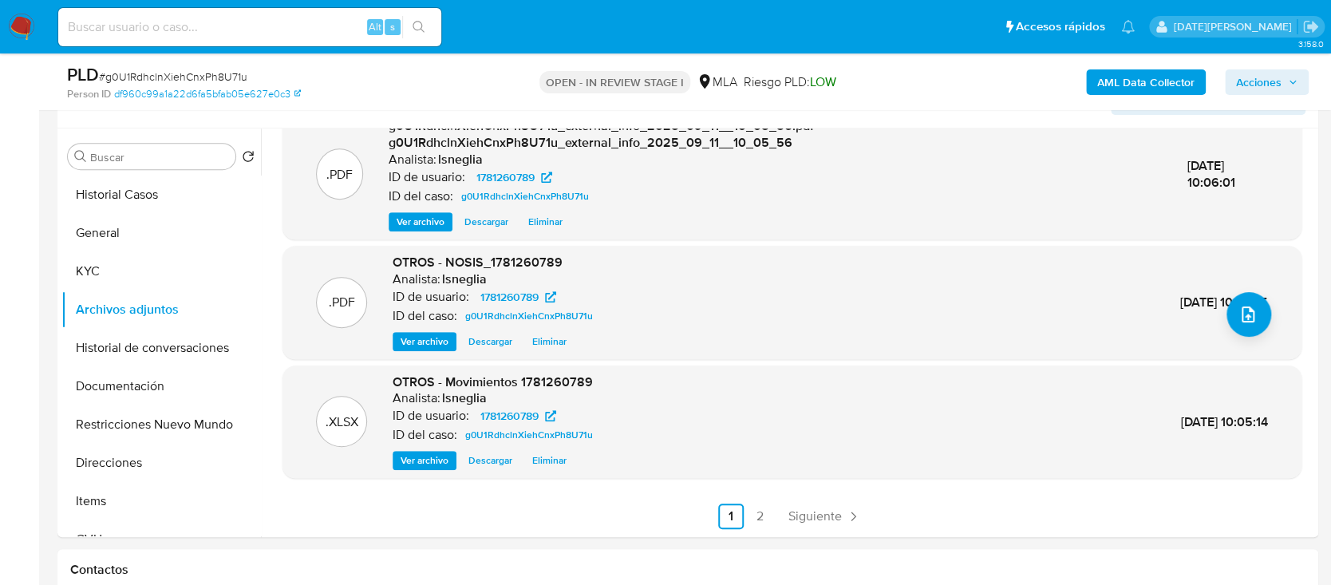
scroll to position [319, 0]
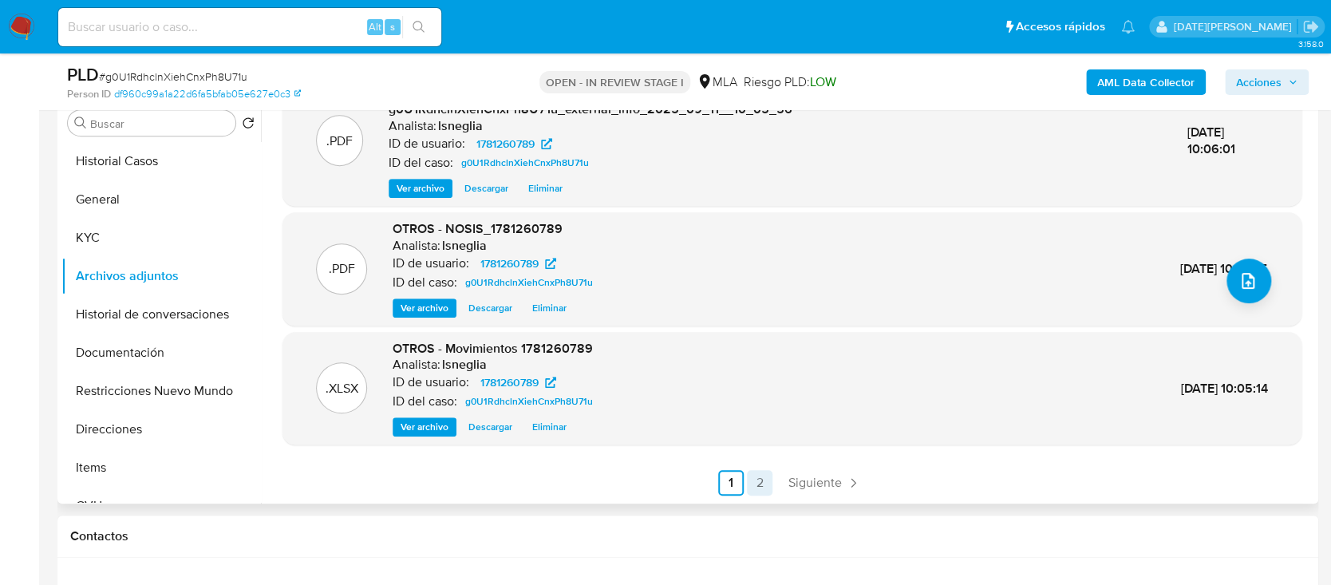
click at [760, 483] on link "2" at bounding box center [760, 483] width 26 height 26
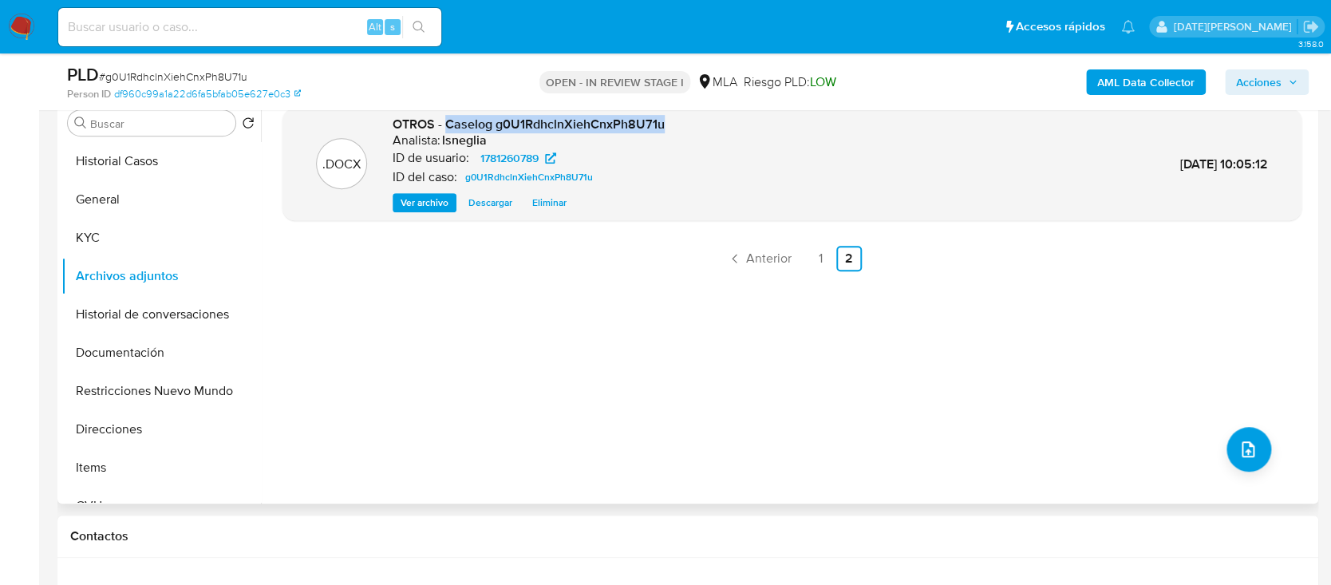
drag, startPoint x: 444, startPoint y: 120, endPoint x: 666, endPoint y: 122, distance: 222.6
click at [666, 122] on div ".DOCX OTROS - Caselog g0U1RdhclnXiehCnxPh8U71u Analista: lsneglia ID de usuario…" at bounding box center [791, 164] width 1003 height 97
copy span "Caselog g0U1RdhclnXiehCnxPh8U71u"
click at [151, 320] on button "Historial de conversaciones" at bounding box center [154, 314] width 187 height 38
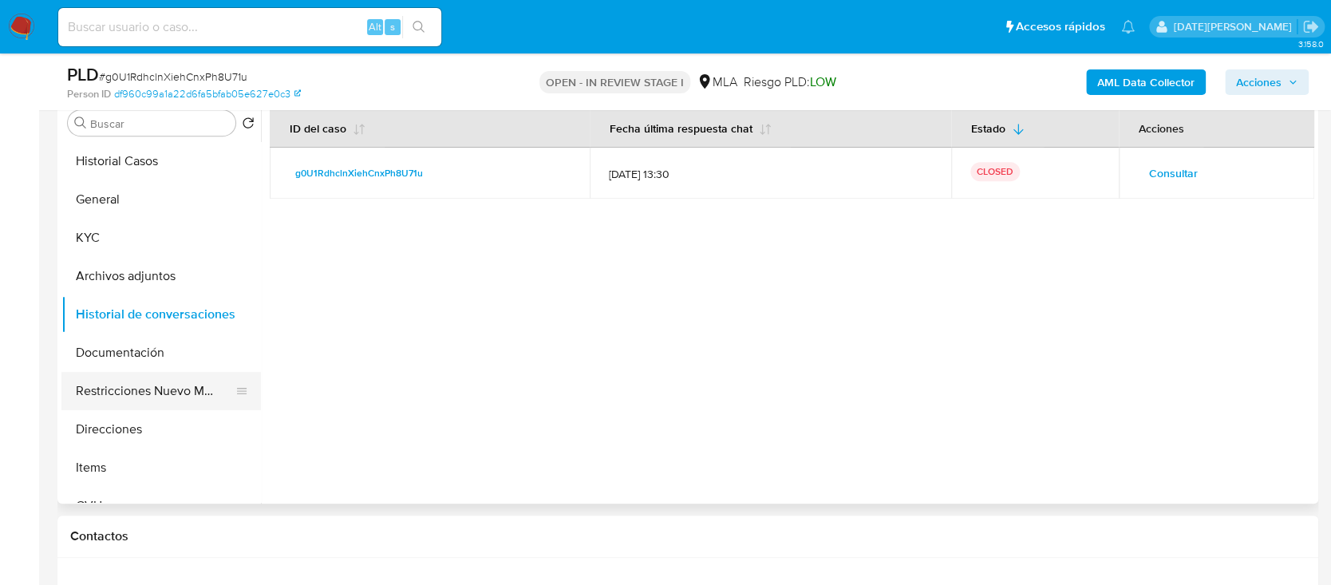
click at [128, 386] on button "Restricciones Nuevo Mundo" at bounding box center [154, 391] width 187 height 38
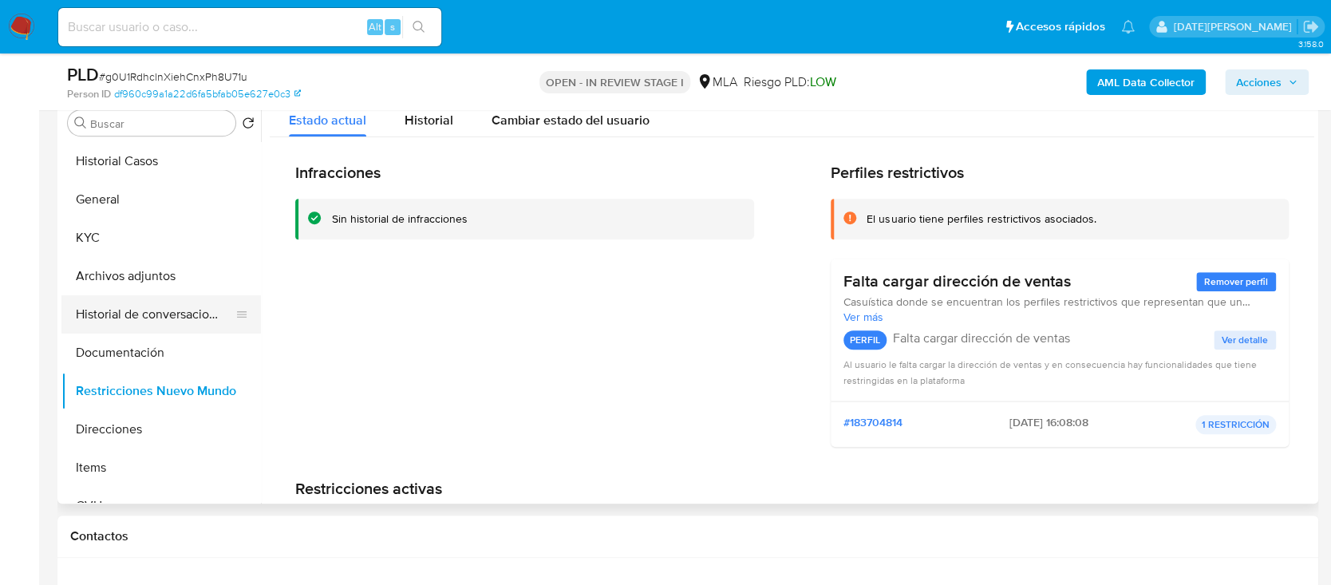
click at [129, 303] on button "Historial de conversaciones" at bounding box center [154, 314] width 187 height 38
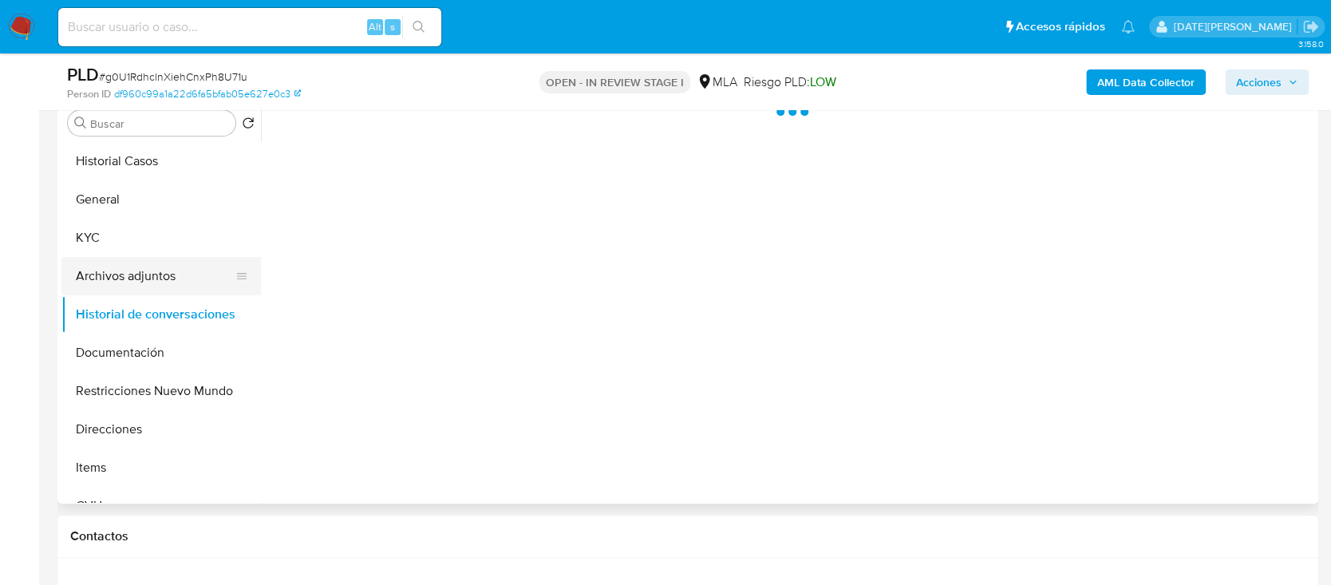
click at [129, 278] on button "Archivos adjuntos" at bounding box center [154, 276] width 187 height 38
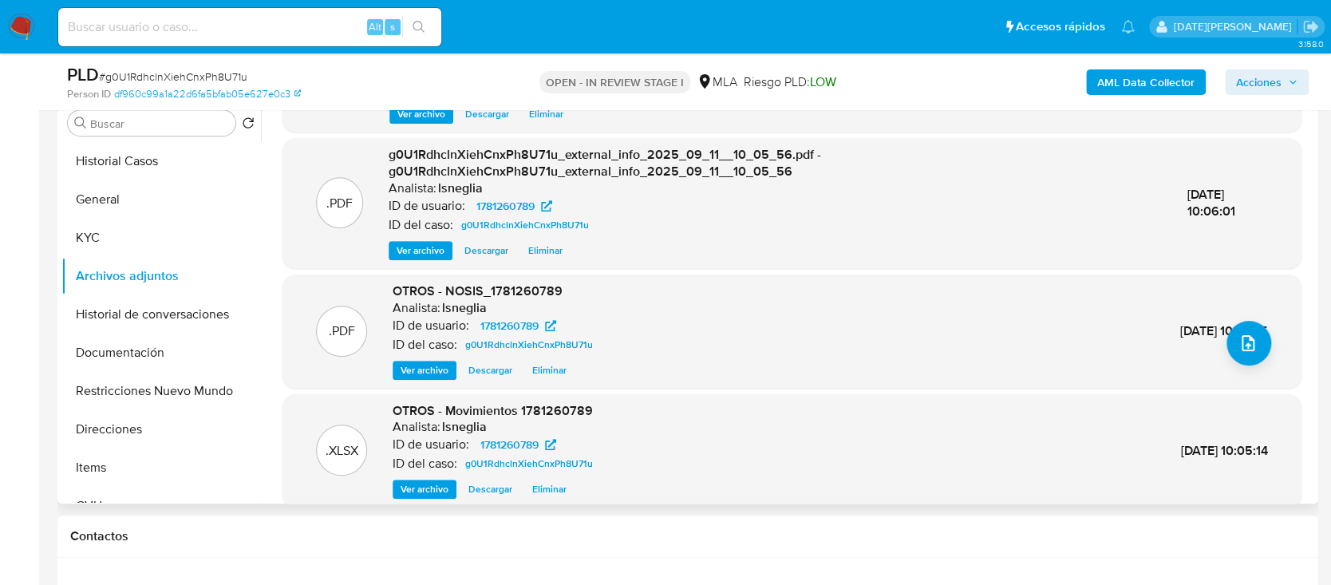
scroll to position [168, 0]
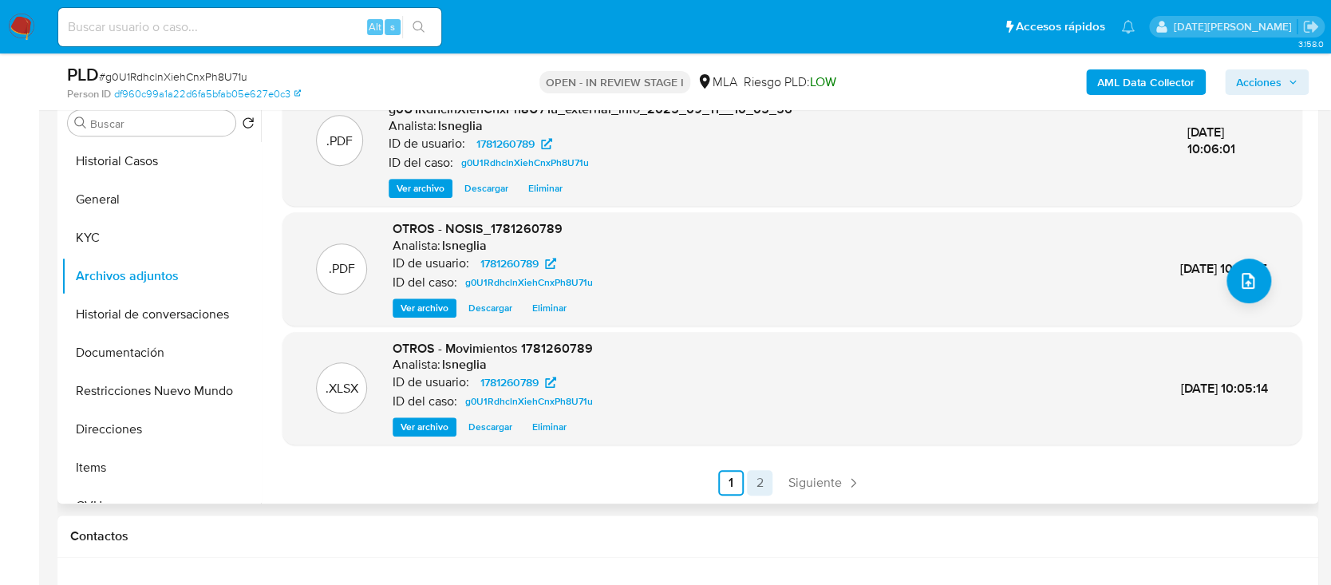
click at [762, 481] on link "2" at bounding box center [760, 483] width 26 height 26
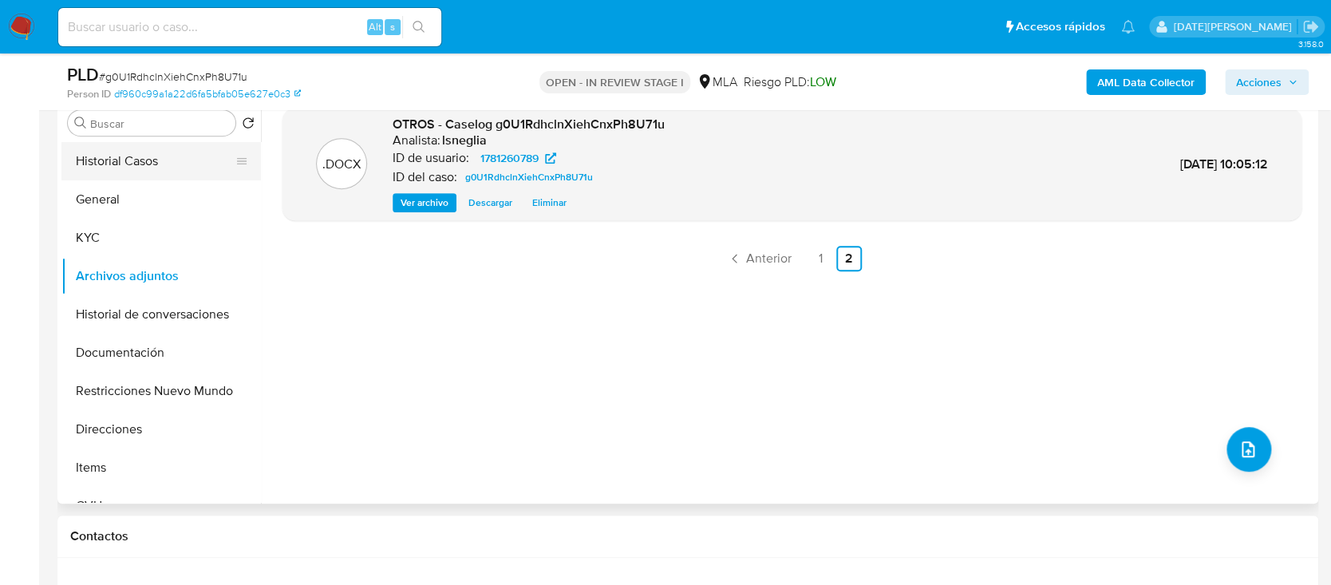
click at [157, 159] on button "Historial Casos" at bounding box center [154, 161] width 187 height 38
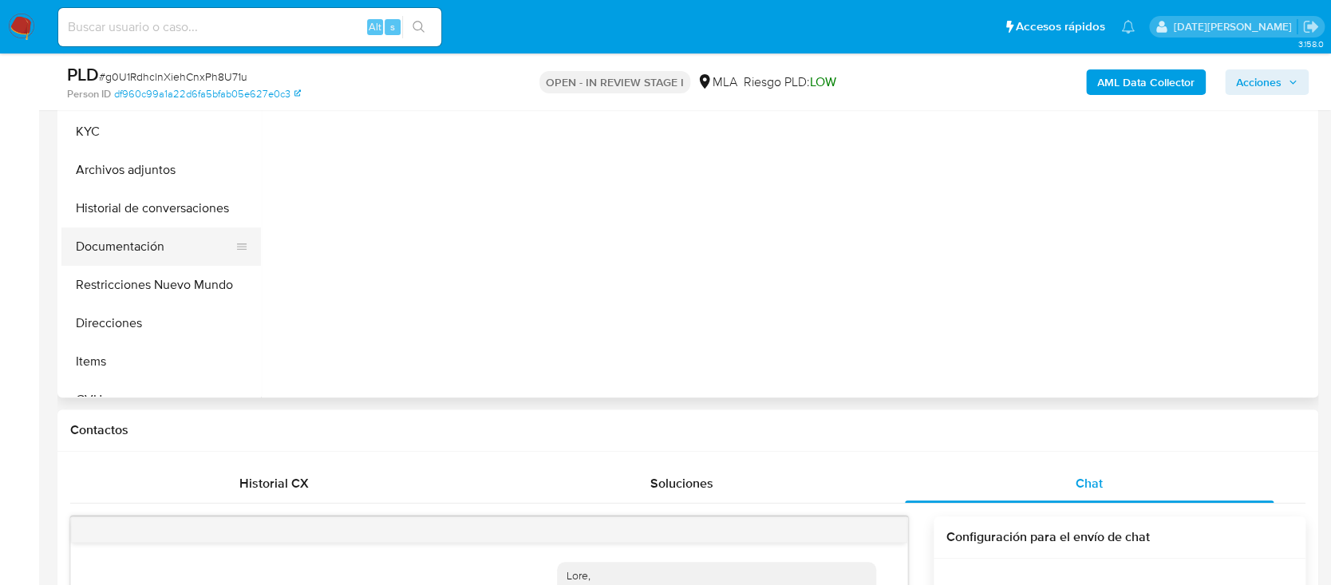
scroll to position [319, 0]
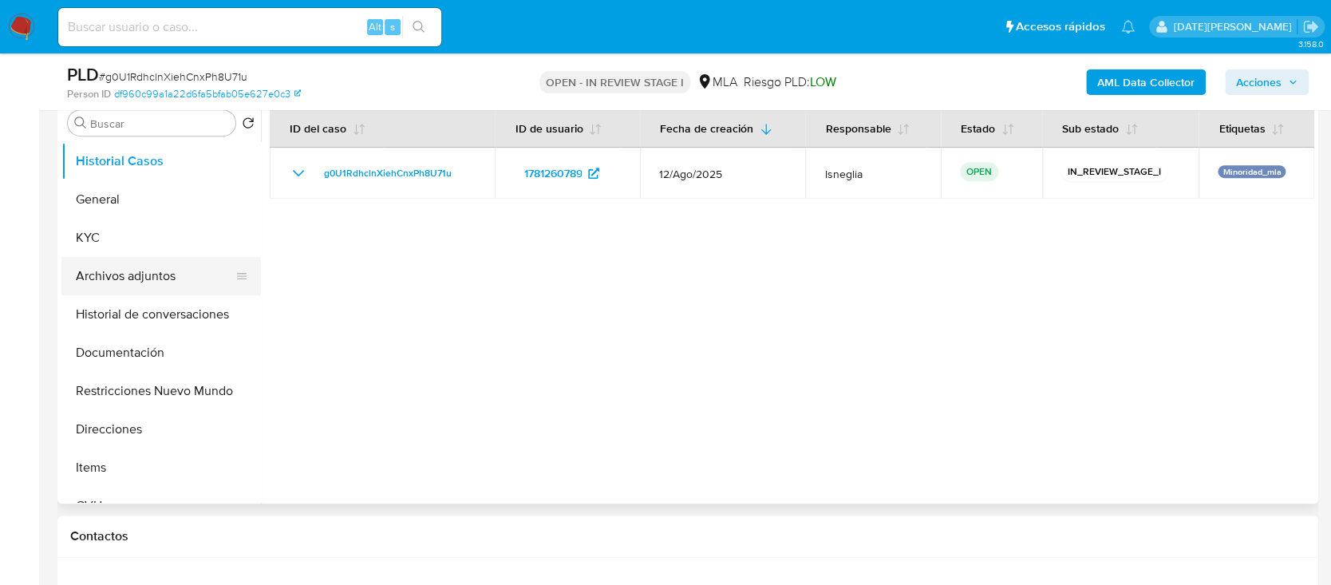
click at [110, 269] on button "Archivos adjuntos" at bounding box center [154, 276] width 187 height 38
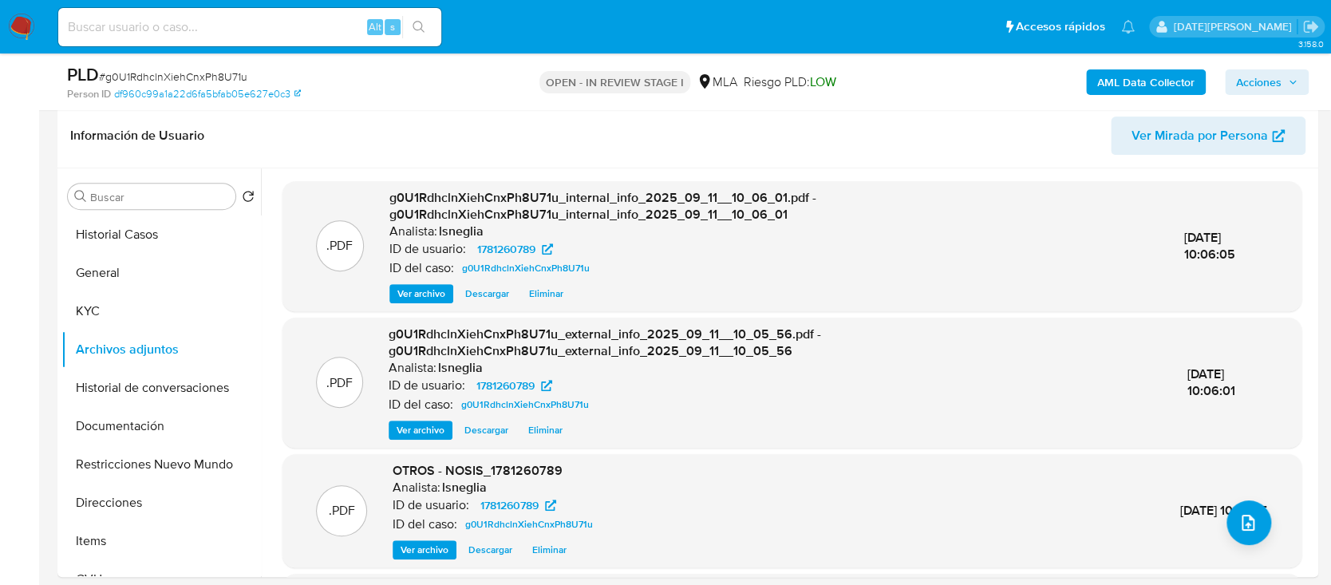
scroll to position [212, 0]
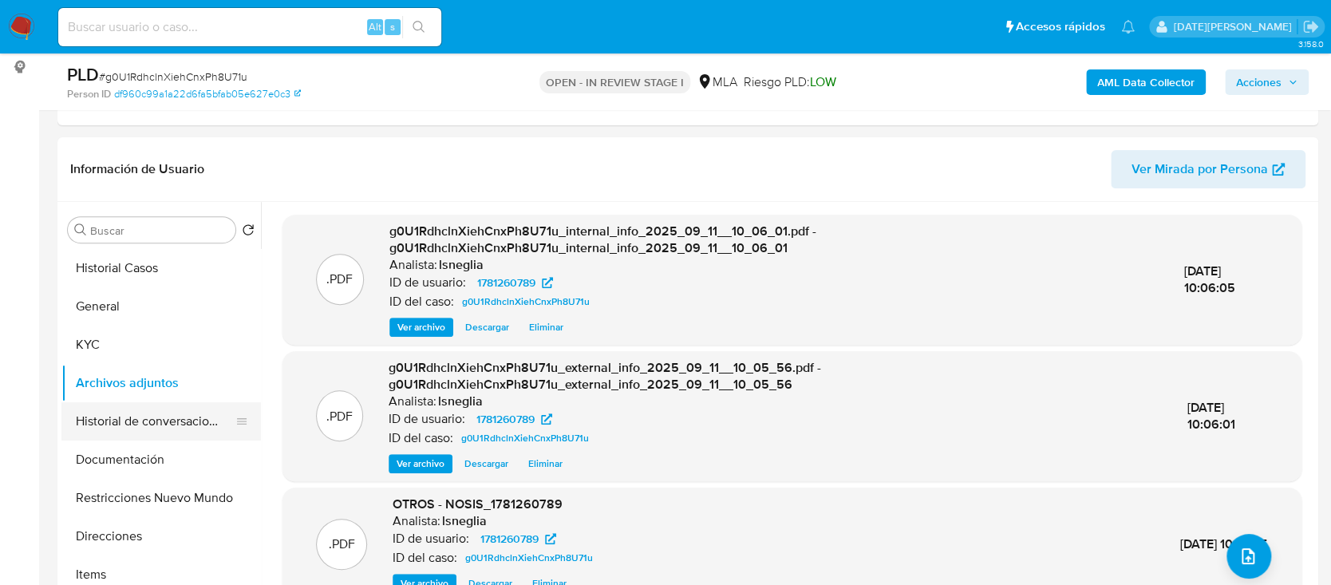
click at [125, 420] on button "Historial de conversaciones" at bounding box center [154, 421] width 187 height 38
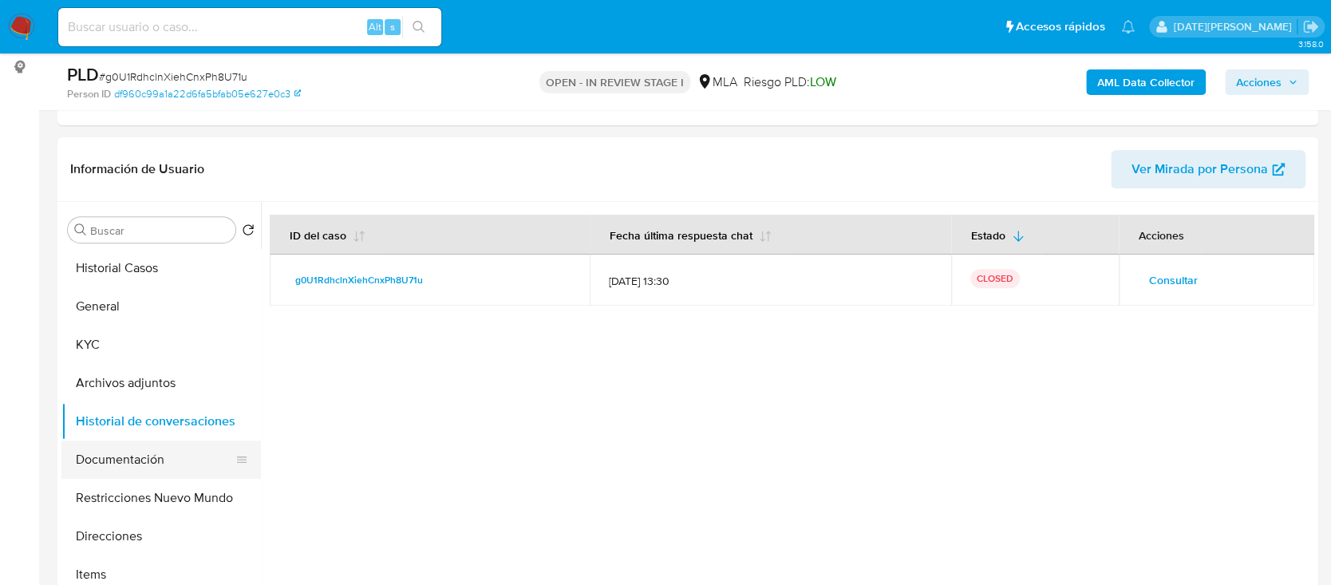
click at [120, 468] on button "Documentación" at bounding box center [154, 459] width 187 height 38
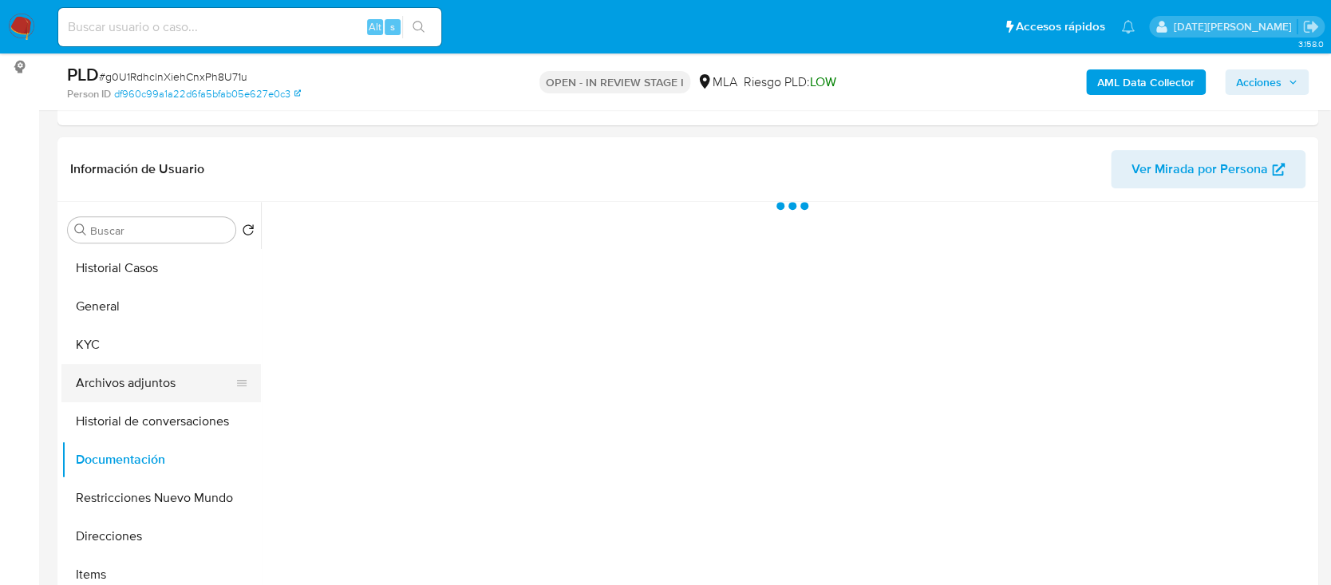
click at [161, 385] on button "Archivos adjuntos" at bounding box center [154, 383] width 187 height 38
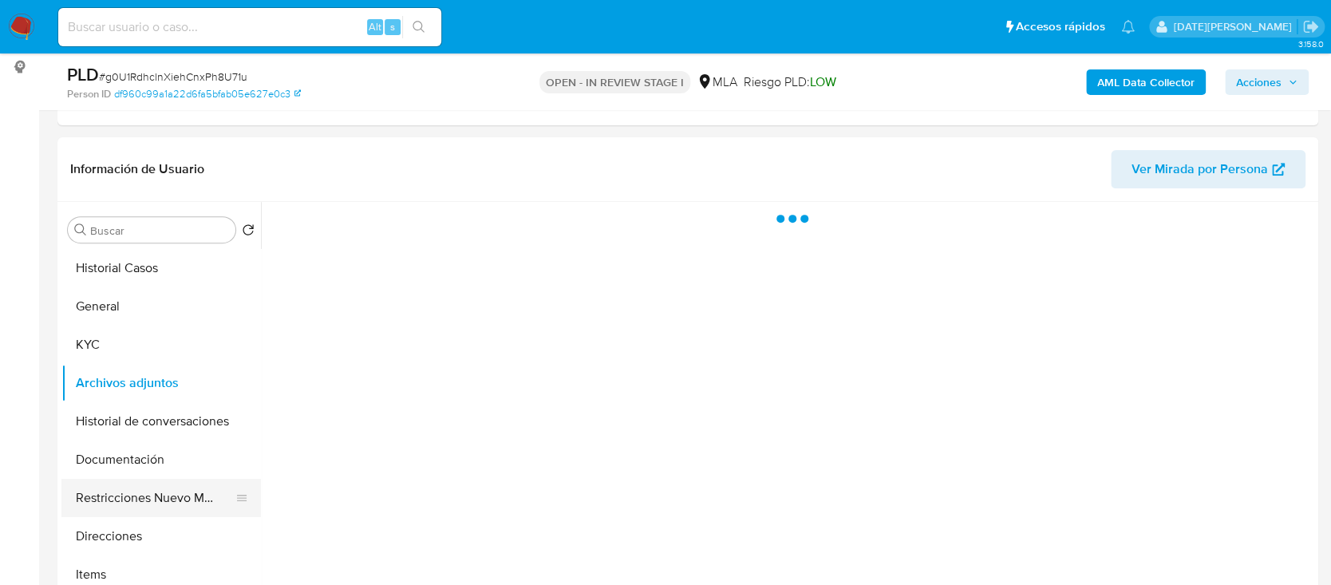
click at [209, 503] on button "Restricciones Nuevo Mundo" at bounding box center [154, 498] width 187 height 38
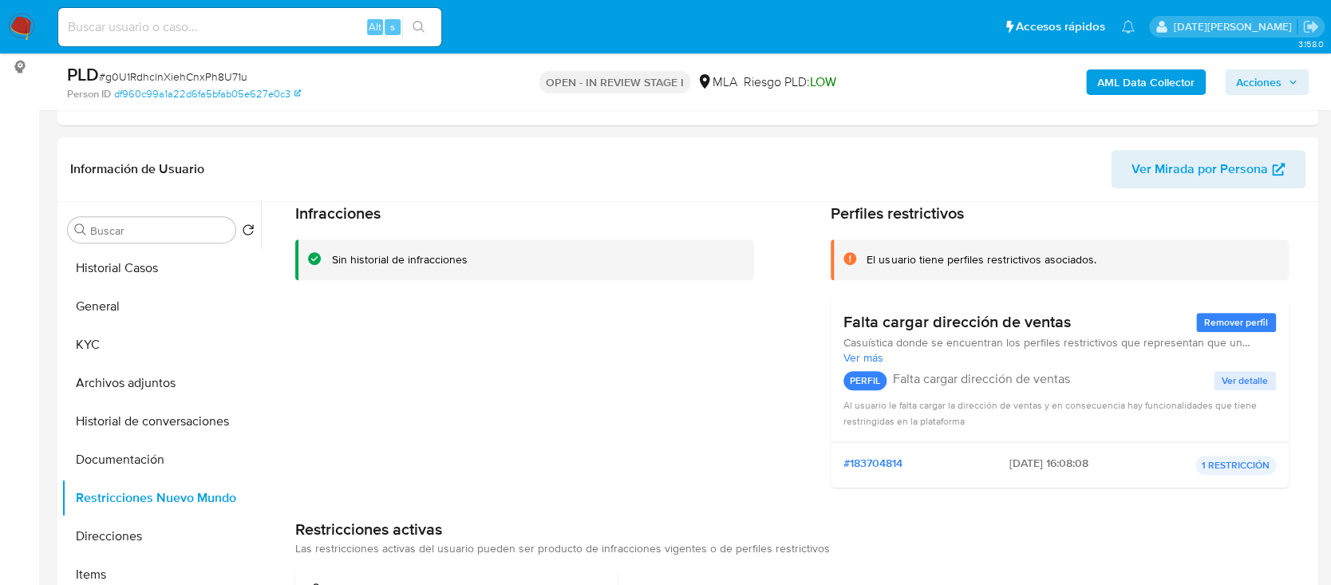
scroll to position [106, 0]
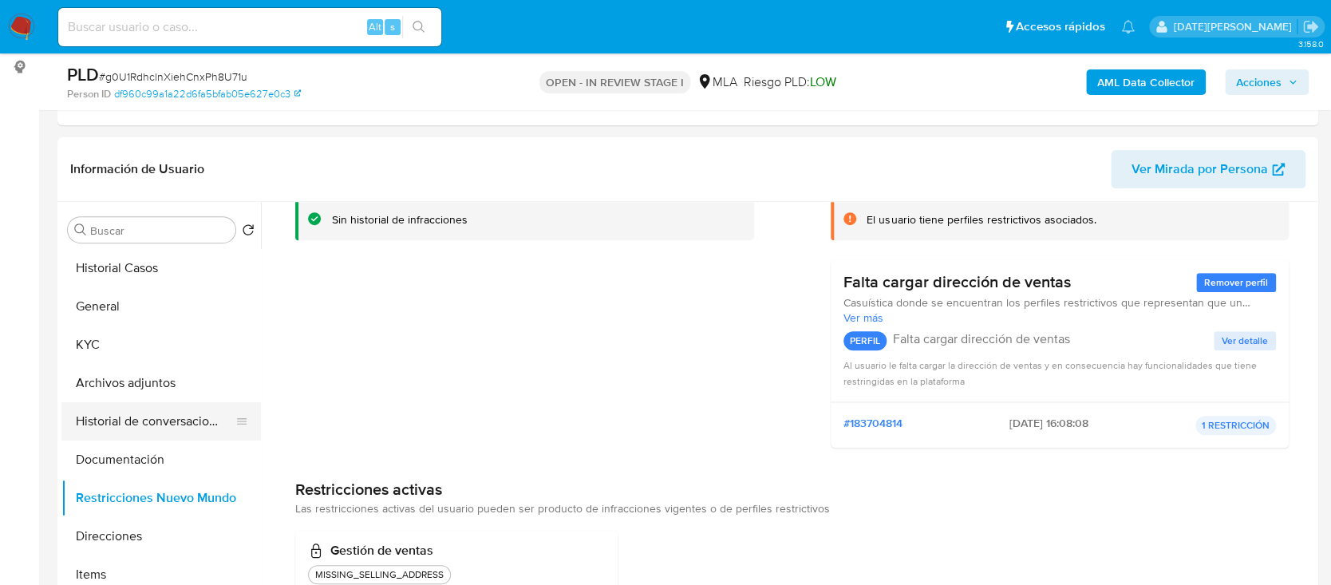
click at [159, 402] on button "Historial de conversaciones" at bounding box center [154, 421] width 187 height 38
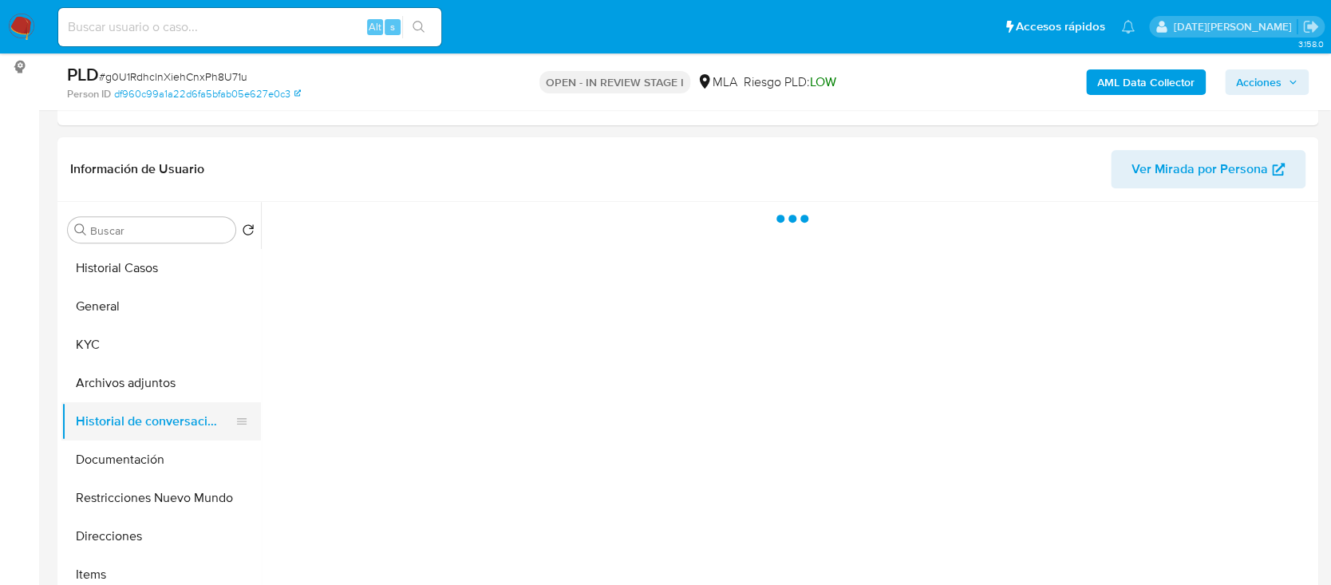
scroll to position [0, 0]
click at [160, 382] on button "Archivos adjuntos" at bounding box center [154, 383] width 187 height 38
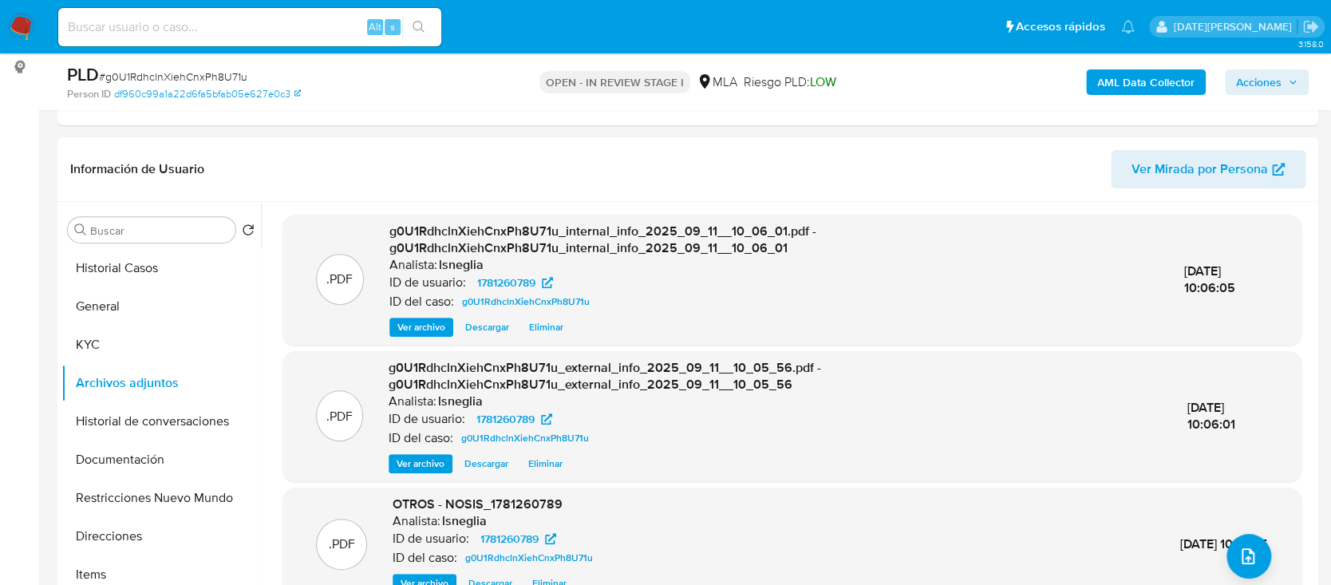
scroll to position [168, 0]
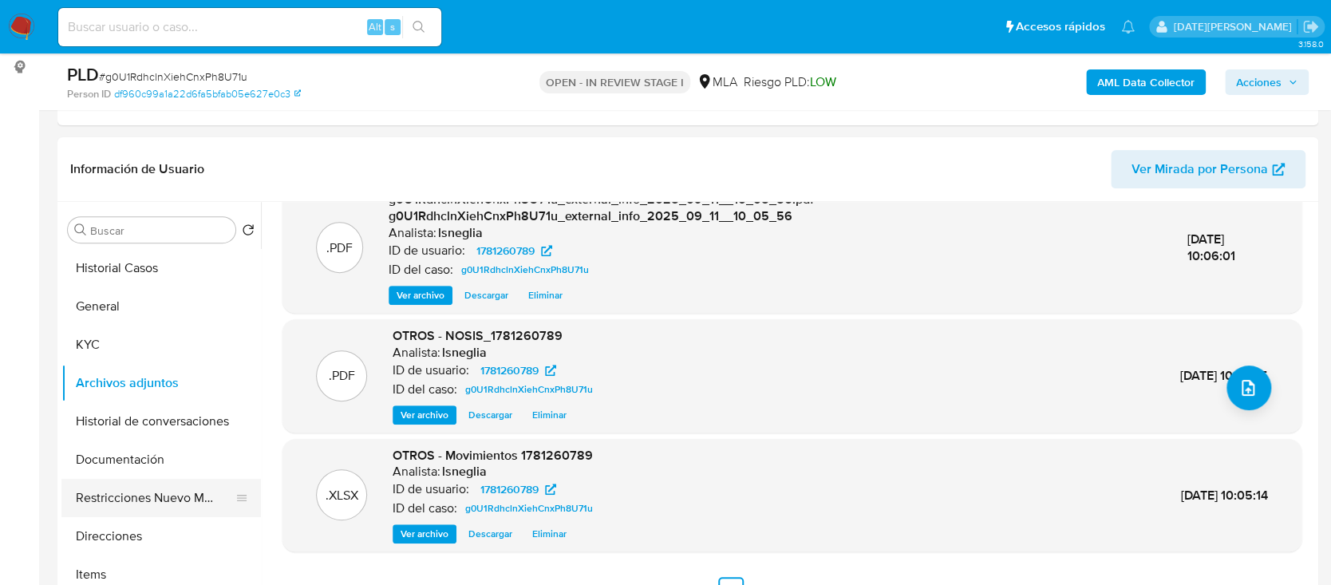
click at [140, 489] on button "Restricciones Nuevo Mundo" at bounding box center [154, 498] width 187 height 38
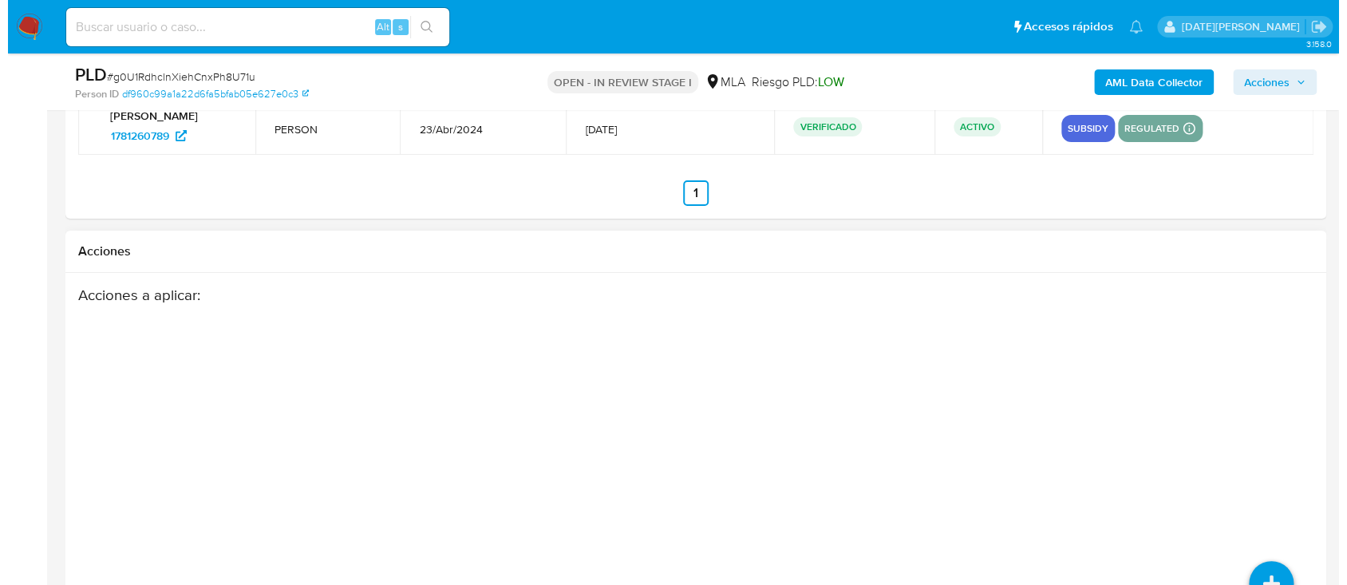
scroll to position [2927, 0]
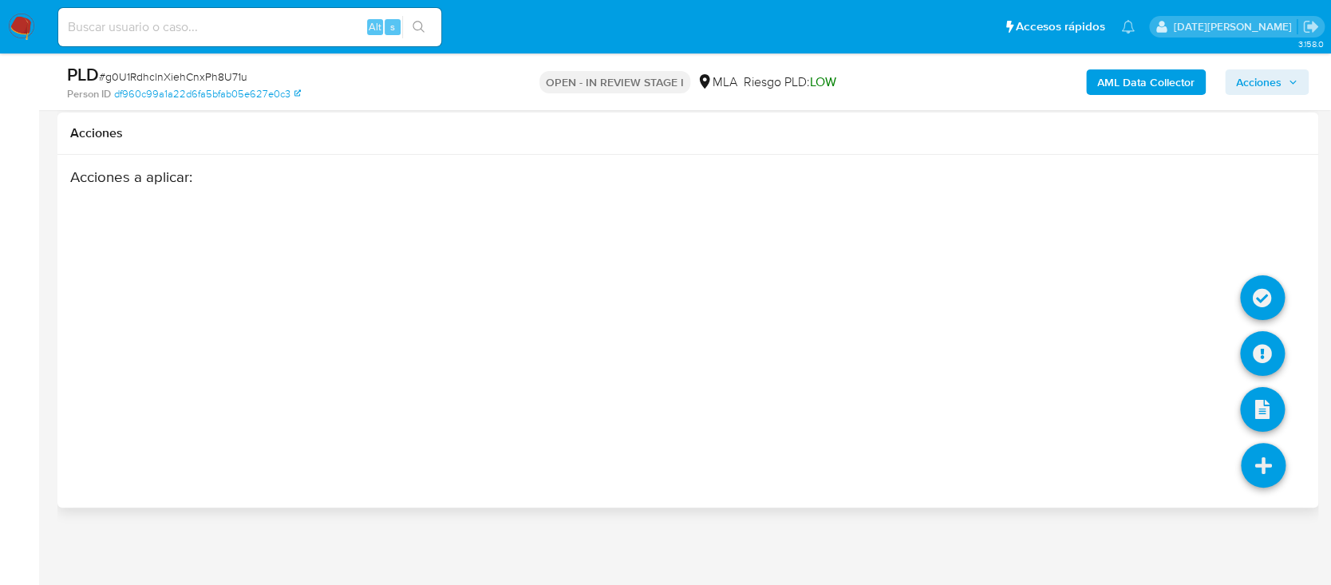
click at [1273, 471] on icon at bounding box center [1263, 465] width 45 height 45
click at [1271, 364] on icon at bounding box center [1262, 353] width 45 height 45
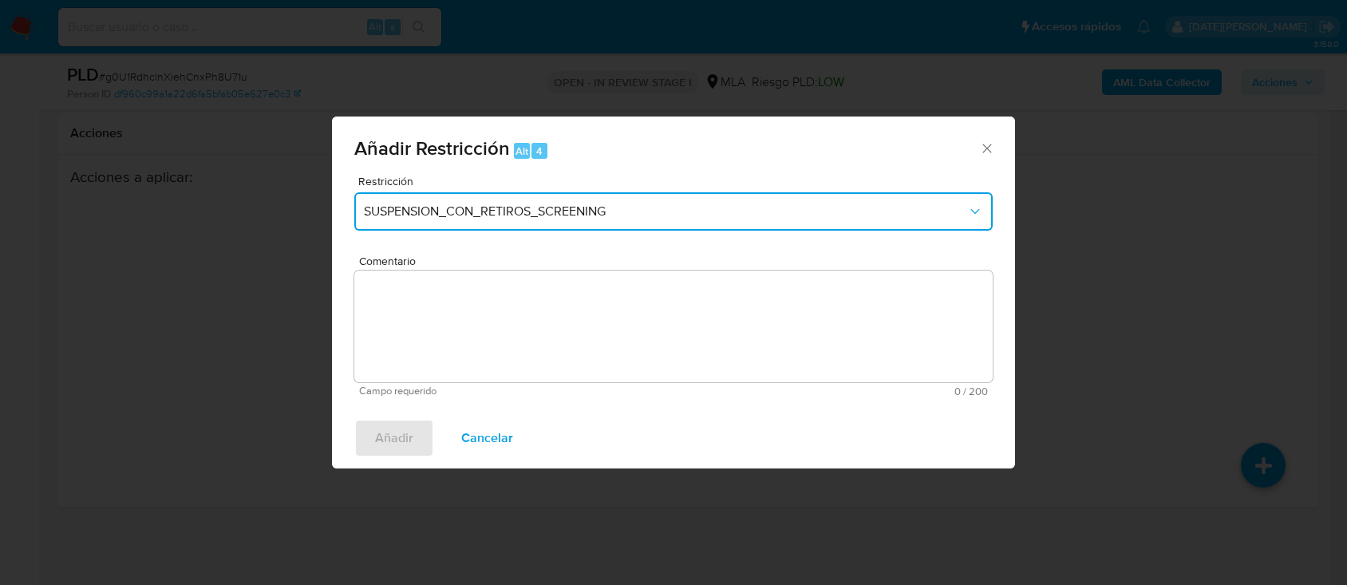
click at [599, 206] on span "SUSPENSION_CON_RETIROS_SCREENING" at bounding box center [665, 211] width 603 height 16
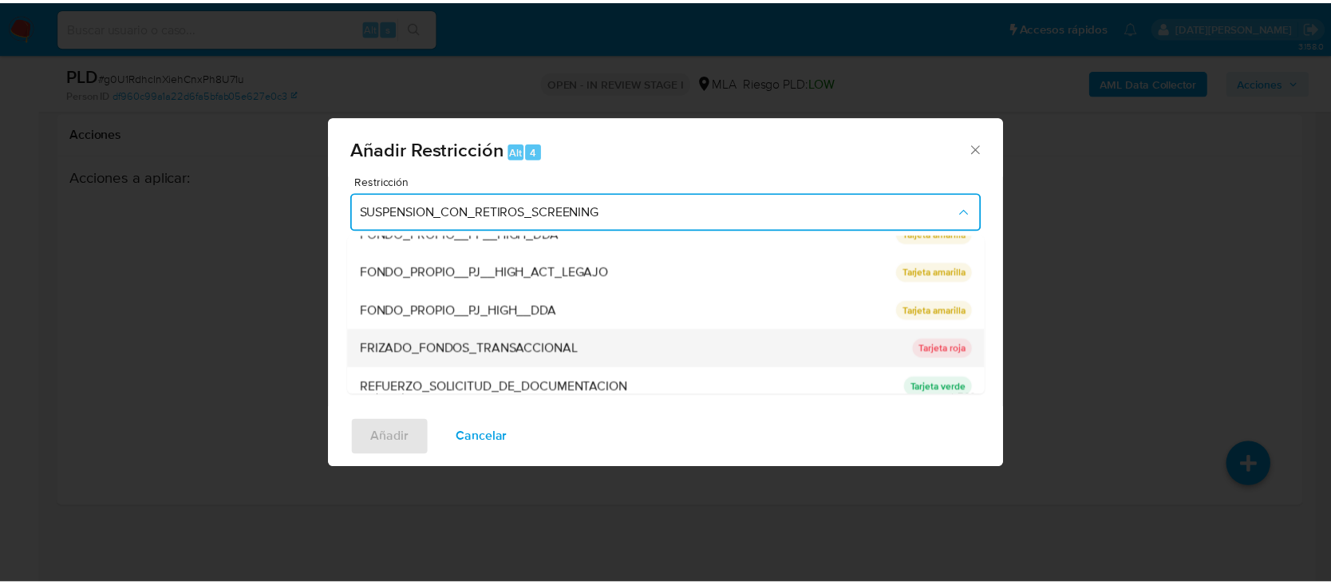
scroll to position [319, 0]
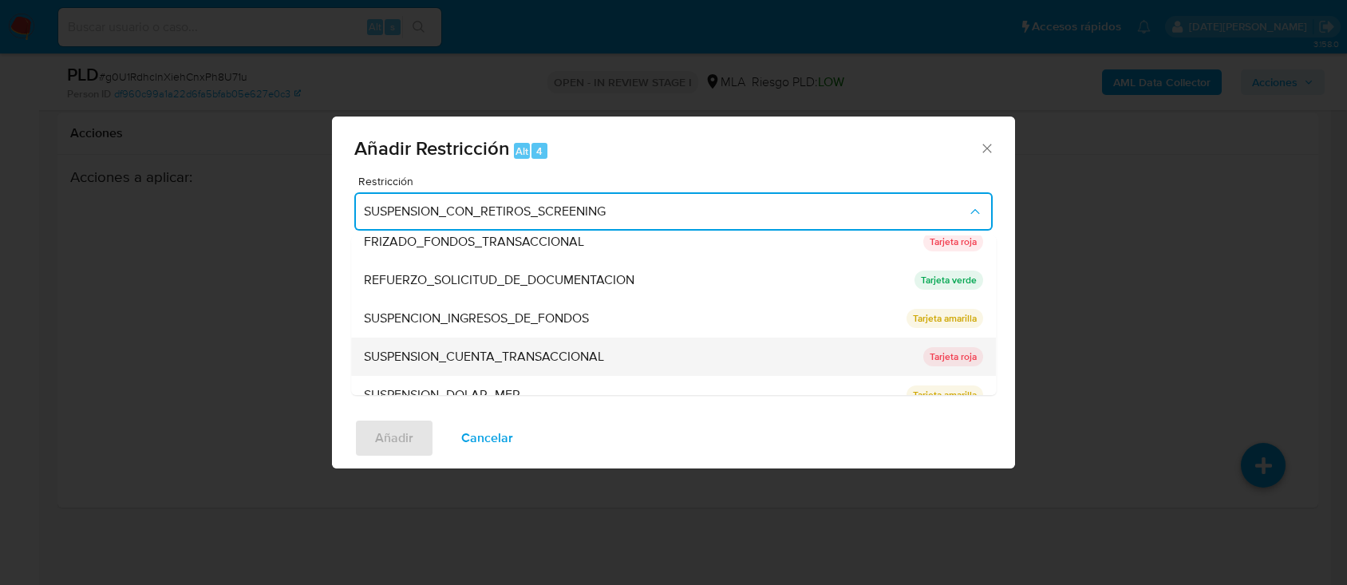
click at [488, 349] on span "SUSPENSION_CUENTA_TRANSACCIONAL" at bounding box center [484, 357] width 240 height 16
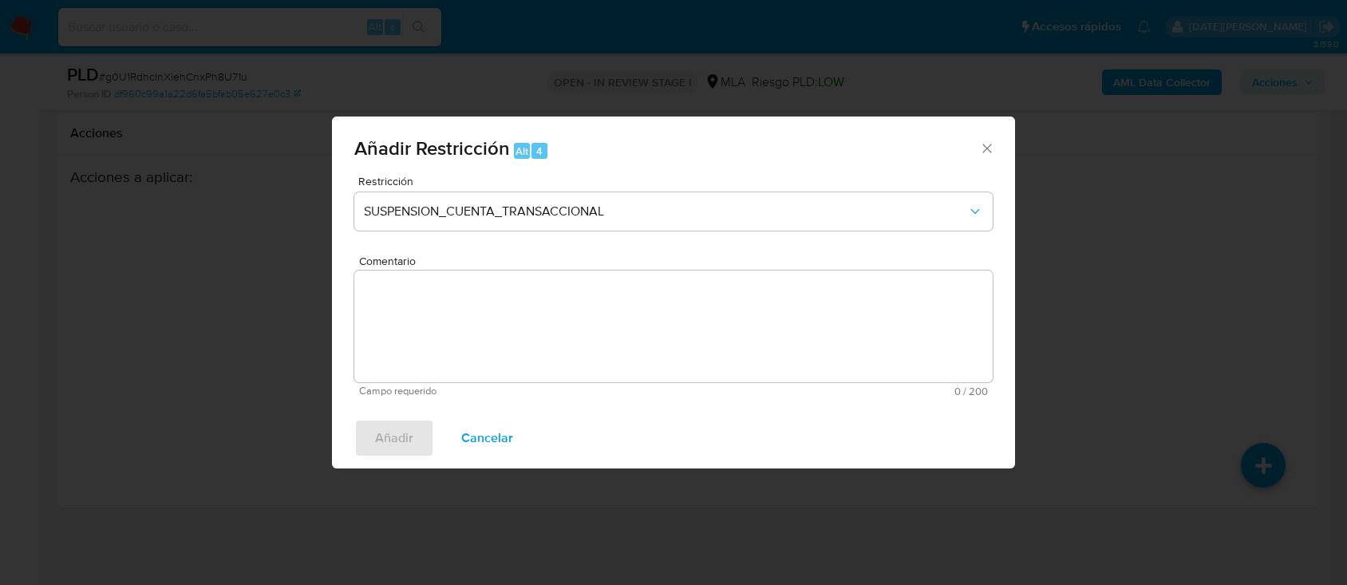
click at [496, 334] on textarea "Comentario" at bounding box center [673, 326] width 638 height 112
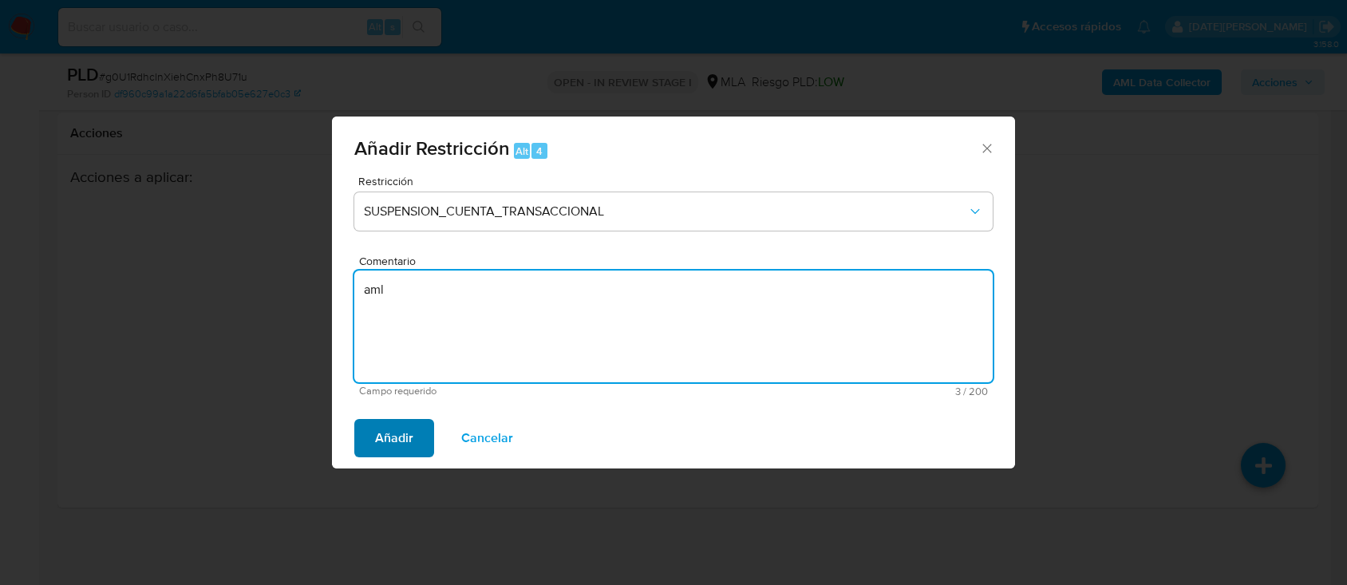
type textarea "aml"
click at [392, 439] on span "Añadir" at bounding box center [394, 437] width 38 height 35
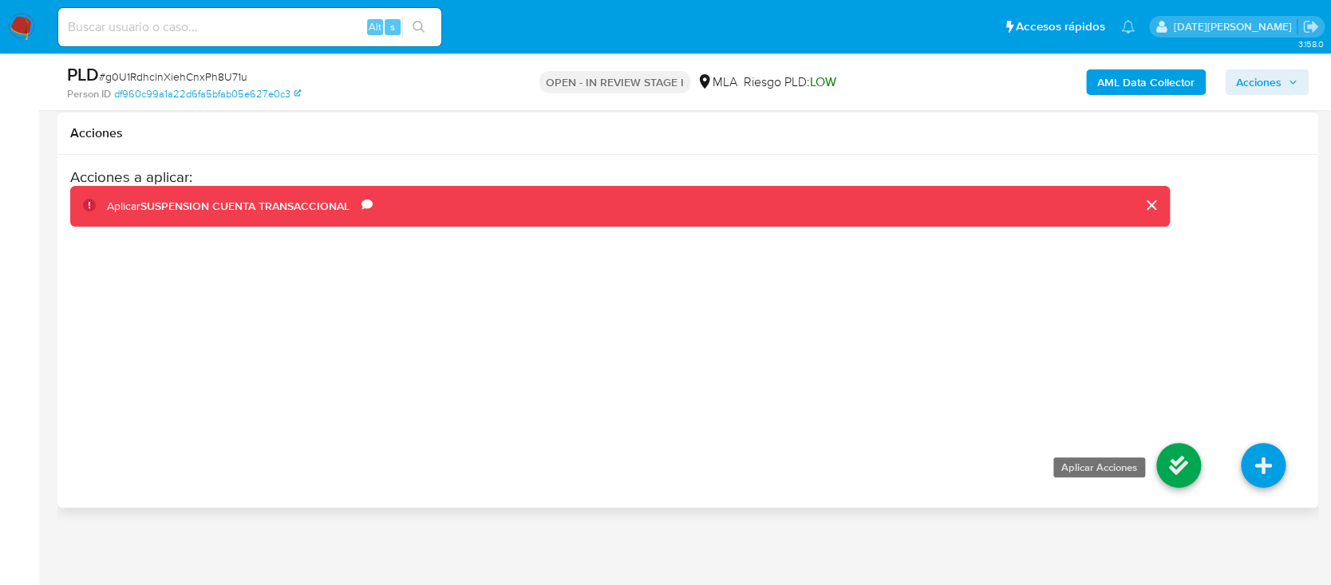
click at [1178, 470] on icon at bounding box center [1178, 465] width 45 height 45
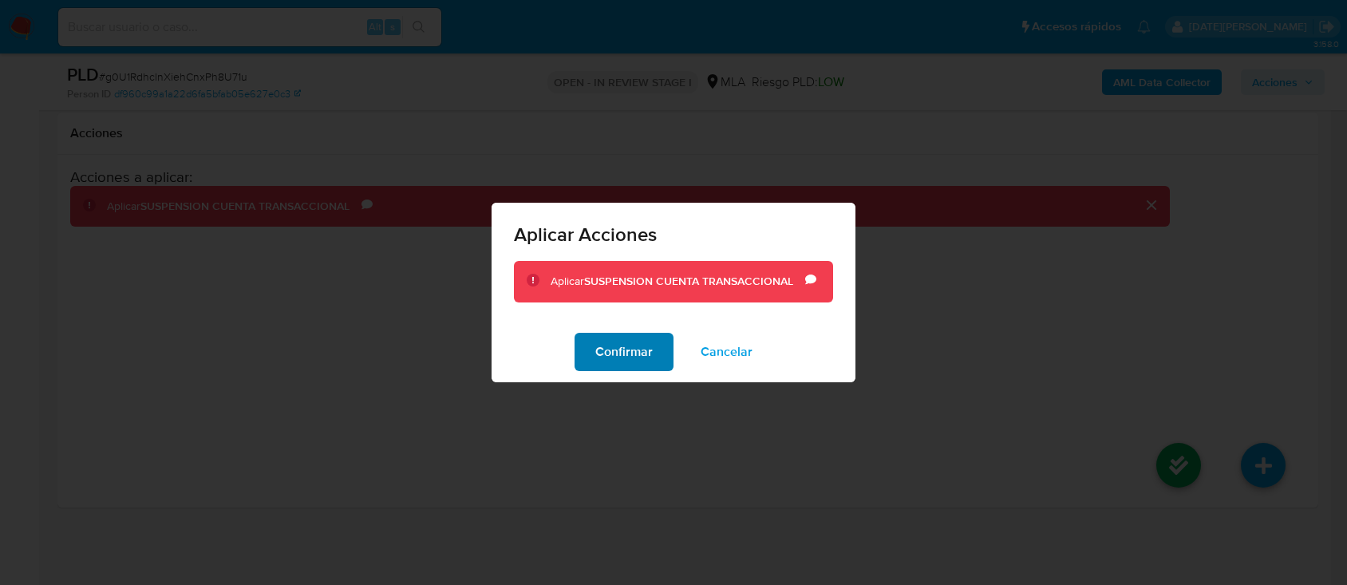
click at [636, 346] on span "Confirmar" at bounding box center [623, 351] width 57 height 35
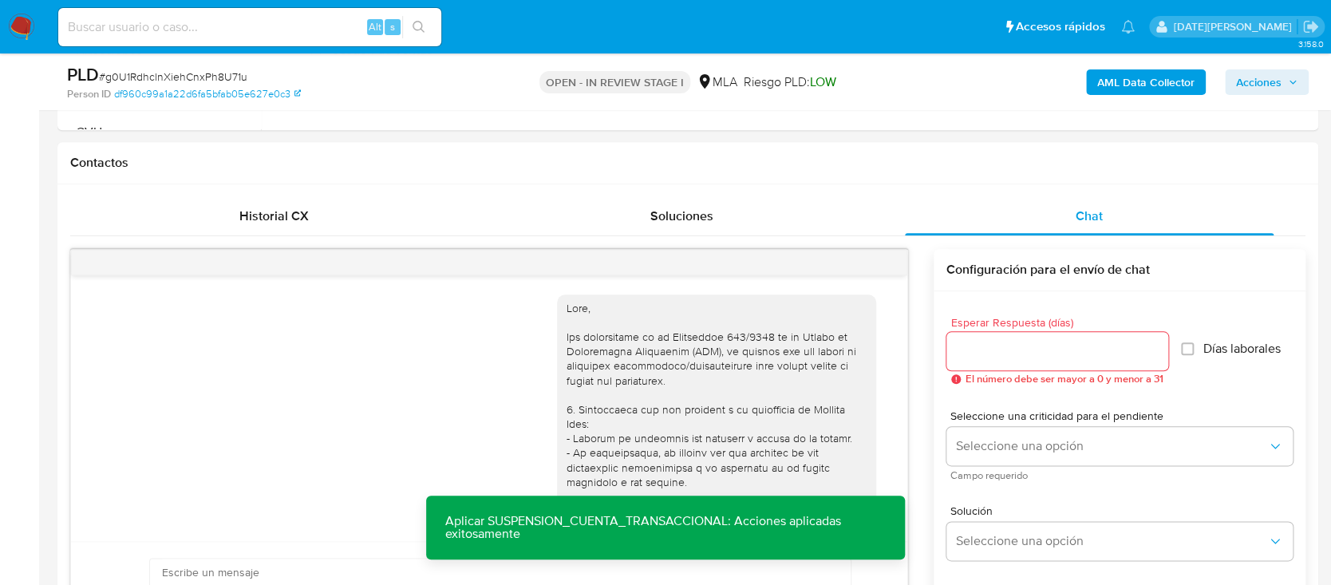
scroll to position [373, 0]
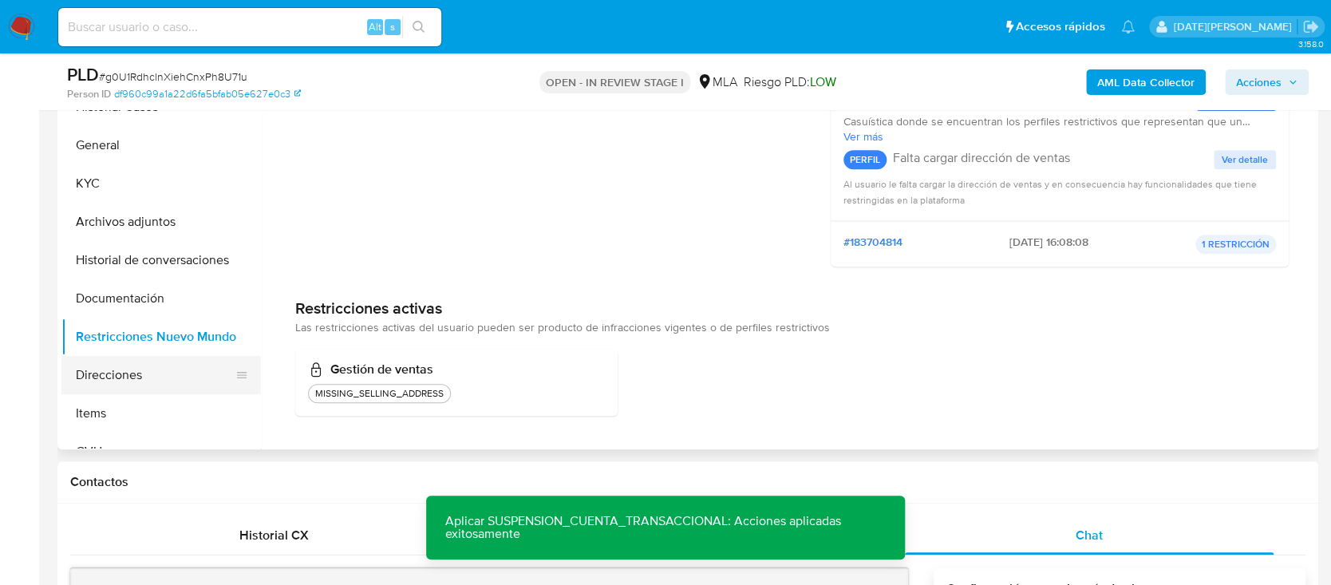
click at [124, 361] on button "Direcciones" at bounding box center [154, 375] width 187 height 38
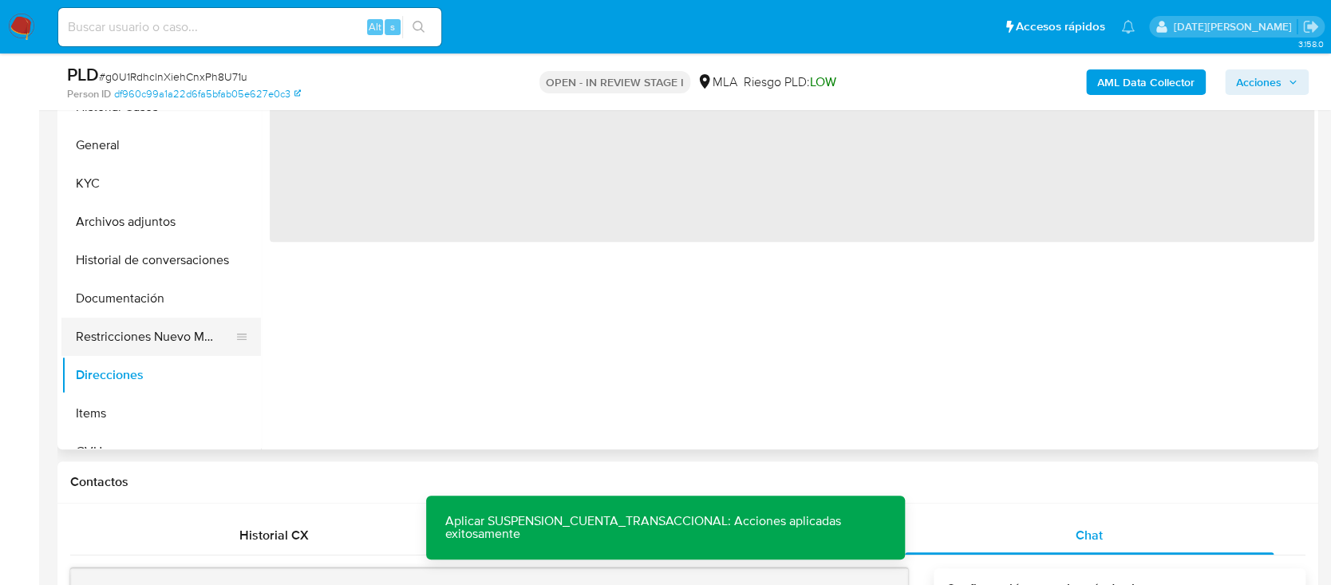
scroll to position [0, 0]
click at [121, 348] on button "Restricciones Nuevo Mundo" at bounding box center [154, 337] width 187 height 38
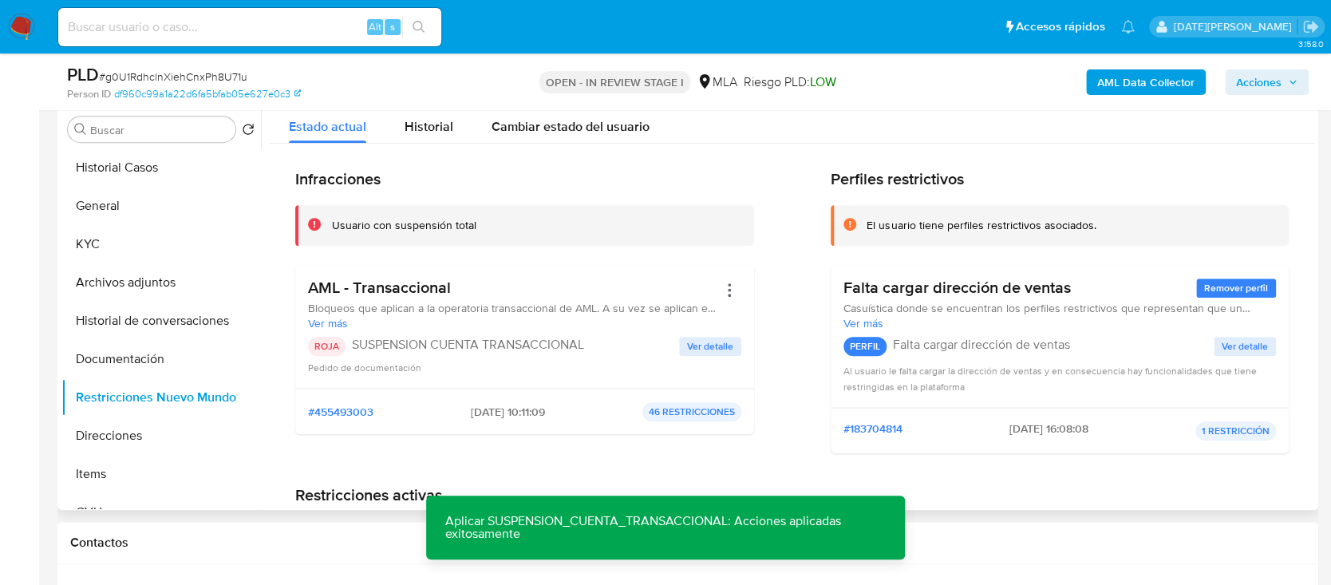
scroll to position [267, 0]
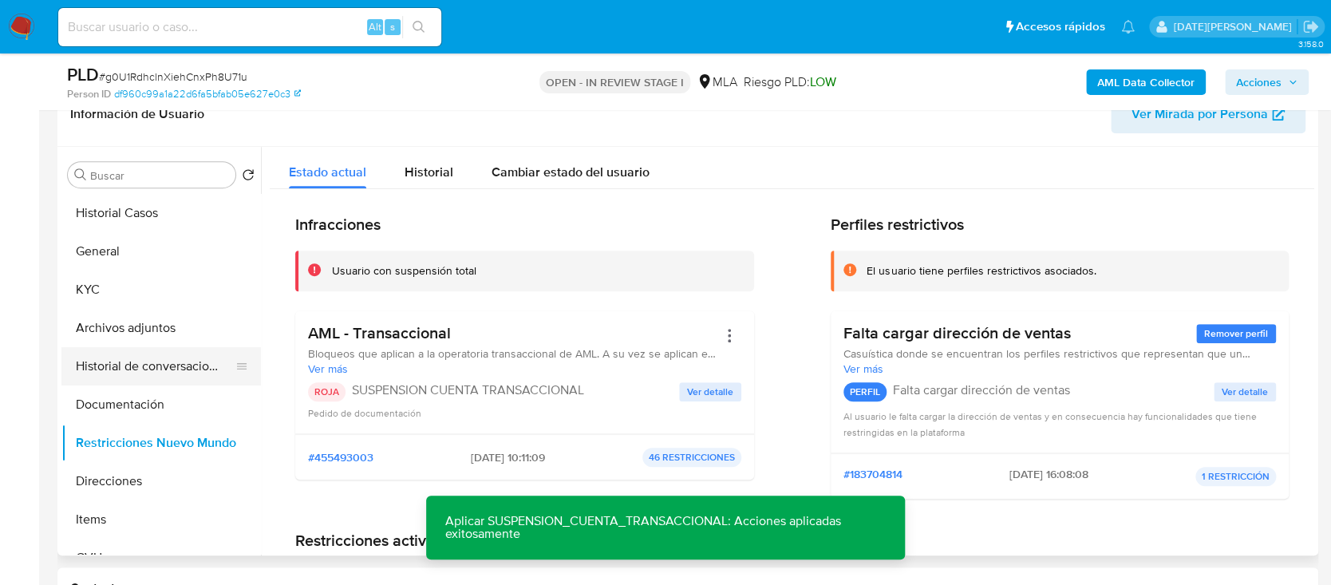
click at [162, 362] on button "Historial de conversaciones" at bounding box center [154, 366] width 187 height 38
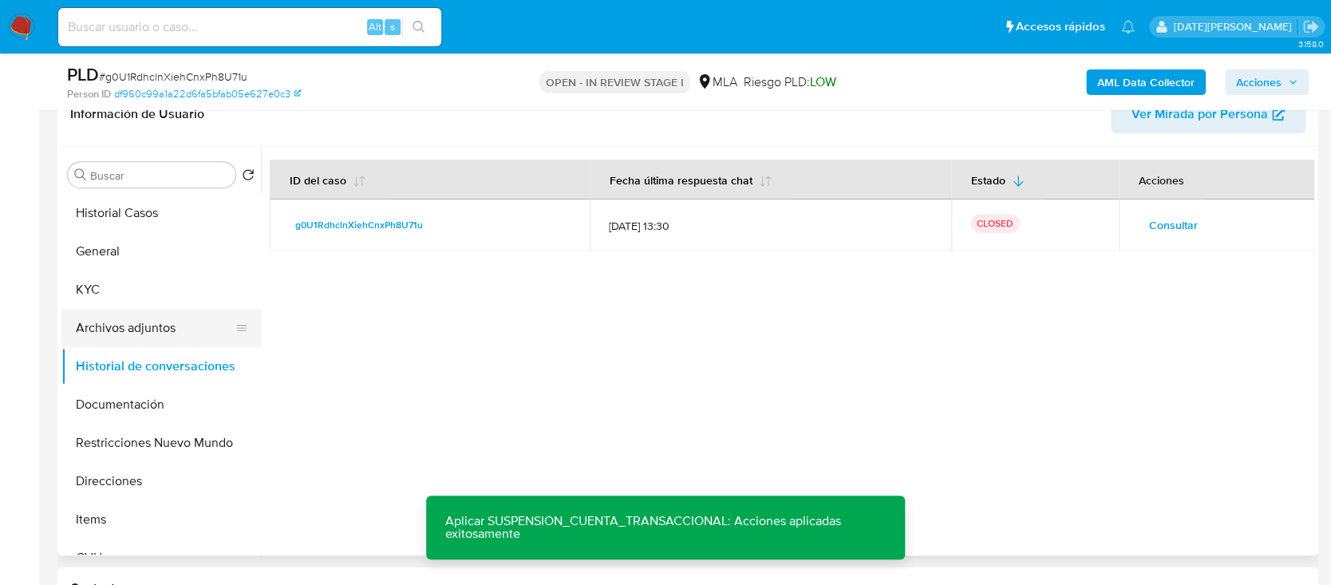
click at [135, 334] on button "Archivos adjuntos" at bounding box center [154, 328] width 187 height 38
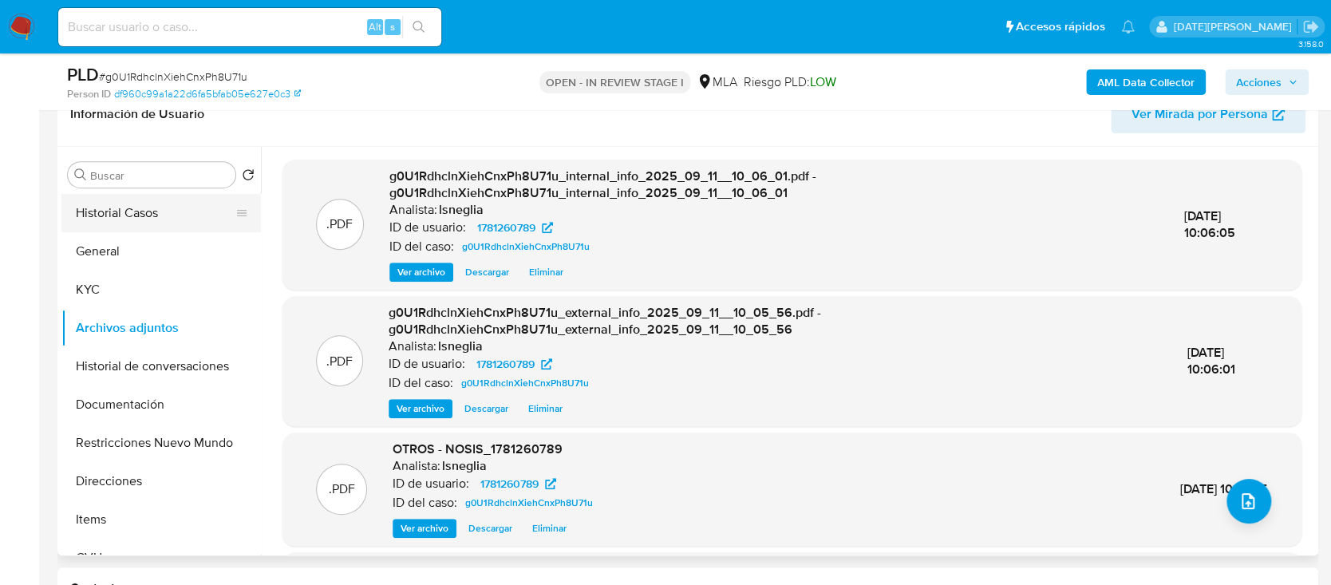
click at [92, 203] on button "Historial Casos" at bounding box center [154, 213] width 187 height 38
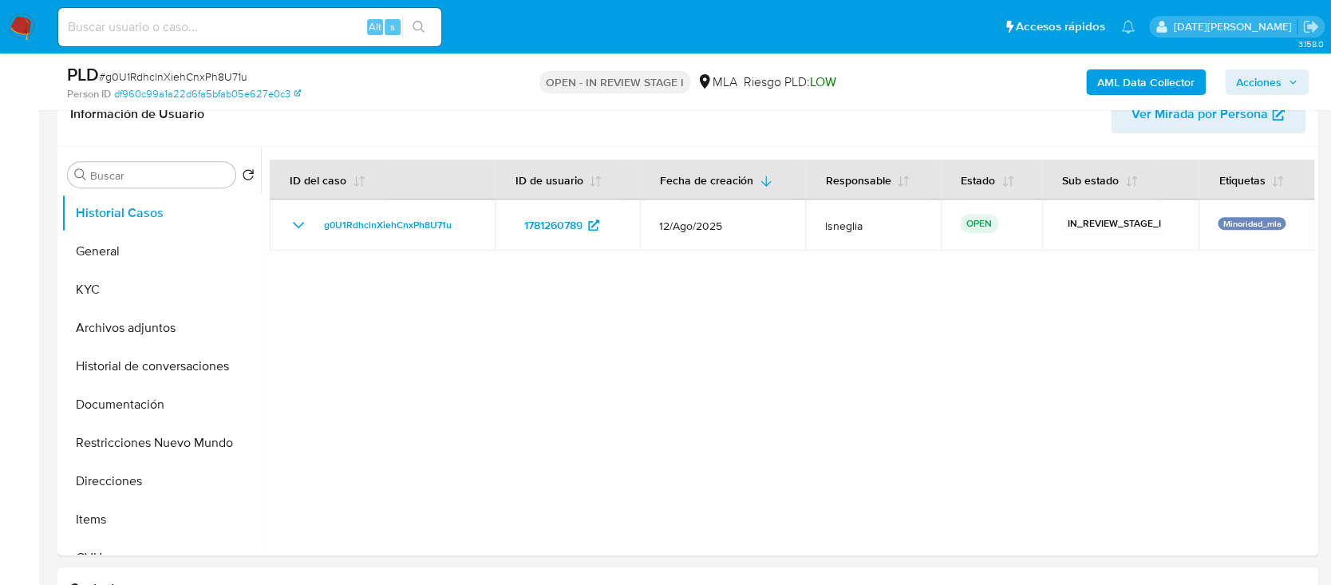
click at [1271, 84] on span "Acciones" at bounding box center [1258, 82] width 45 height 26
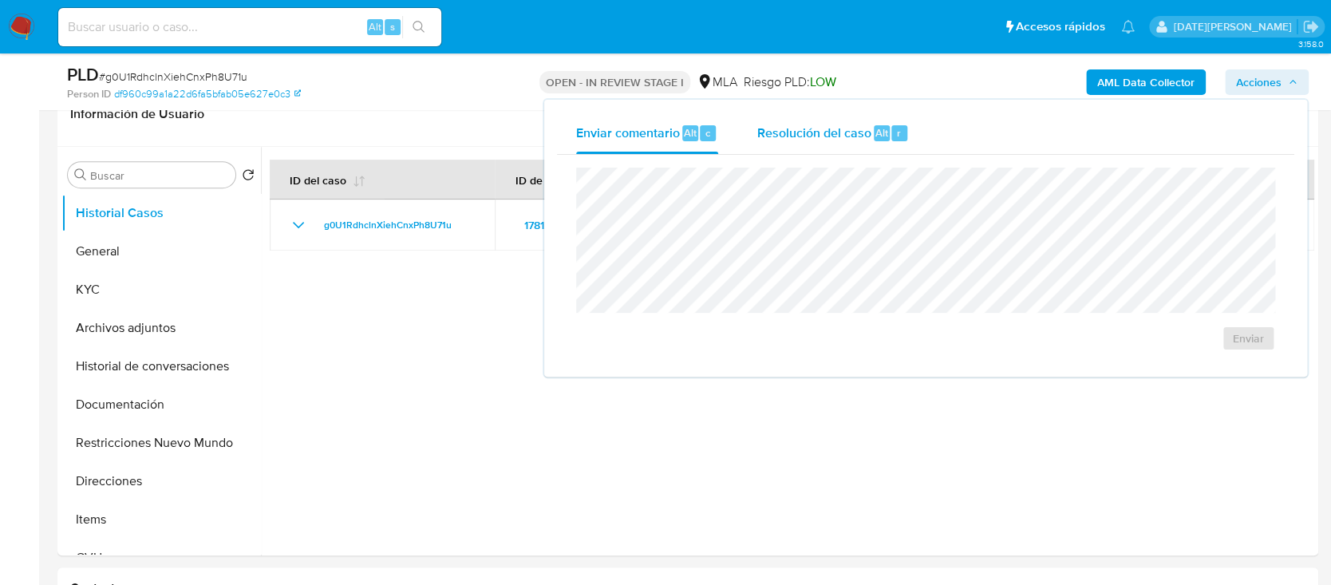
click at [823, 120] on div "Resolución del caso Alt r" at bounding box center [832, 133] width 152 height 41
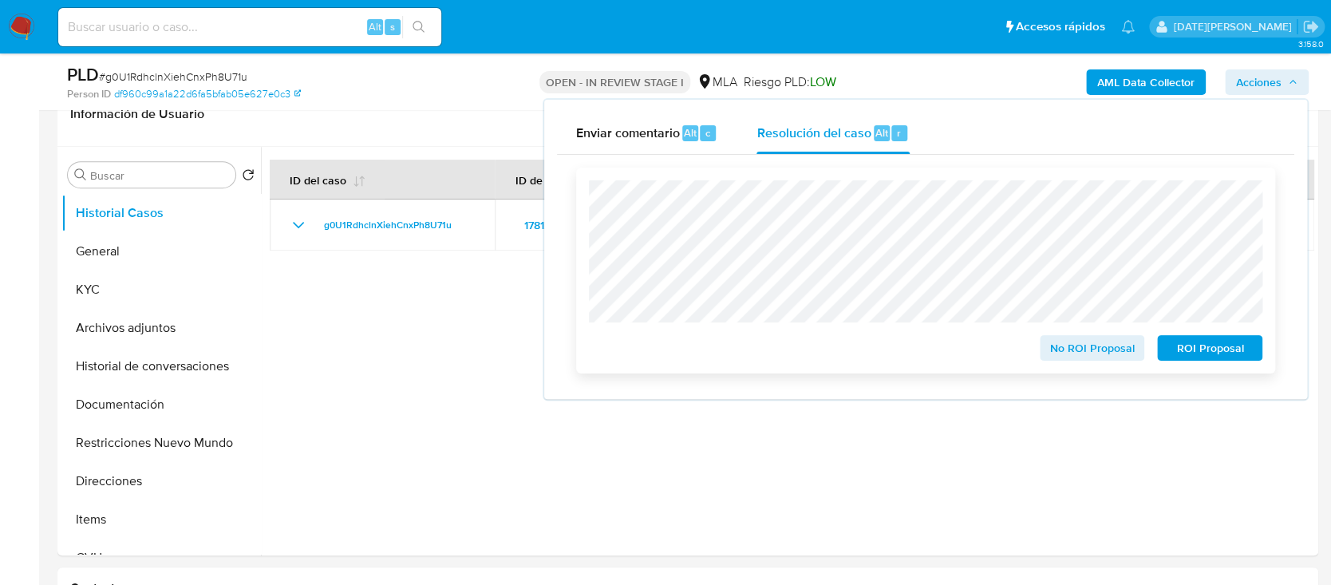
click at [1201, 352] on span "ROI Proposal" at bounding box center [1209, 348] width 83 height 22
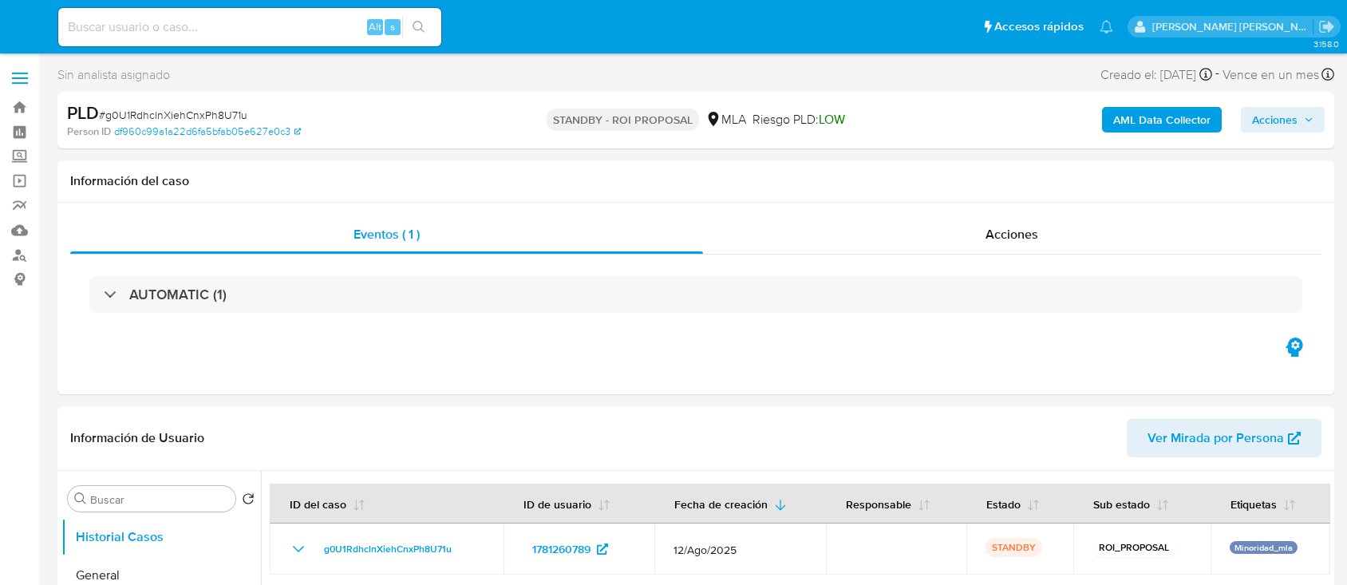
select select "10"
click at [235, 30] on input at bounding box center [249, 27] width 383 height 21
paste input "0u9grrl0UCP9AHeF1GAiXivc"
type input "0u9grrl0UCP9AHeF1GAiXivc"
click at [420, 19] on button "search-icon" at bounding box center [418, 27] width 33 height 22
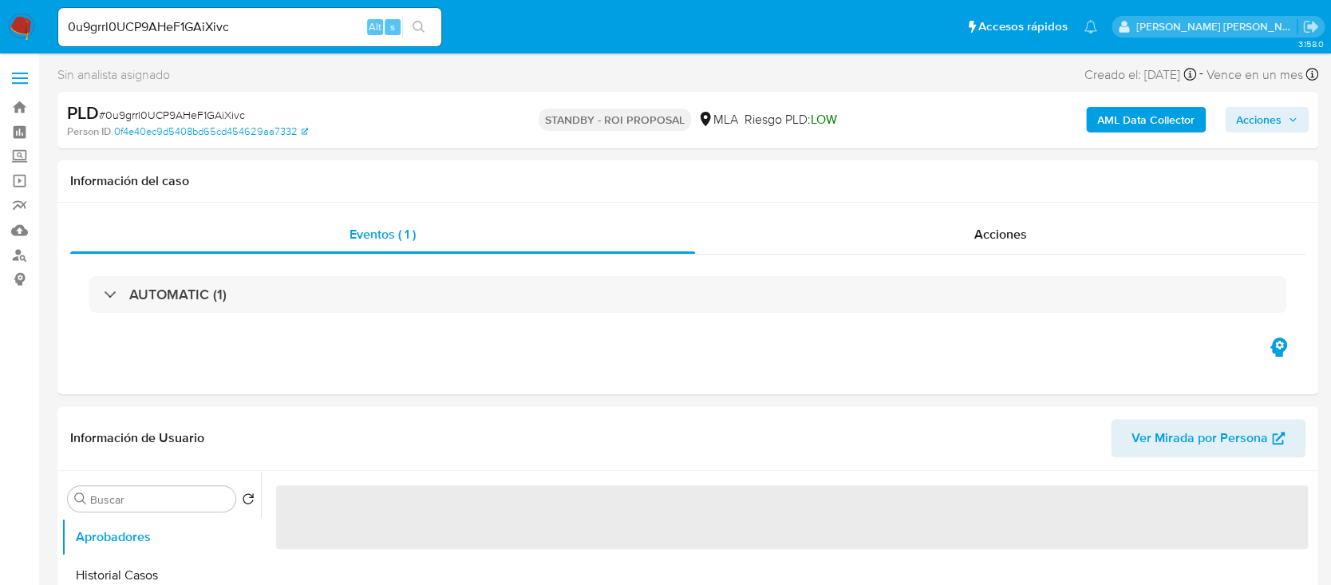
select select "10"
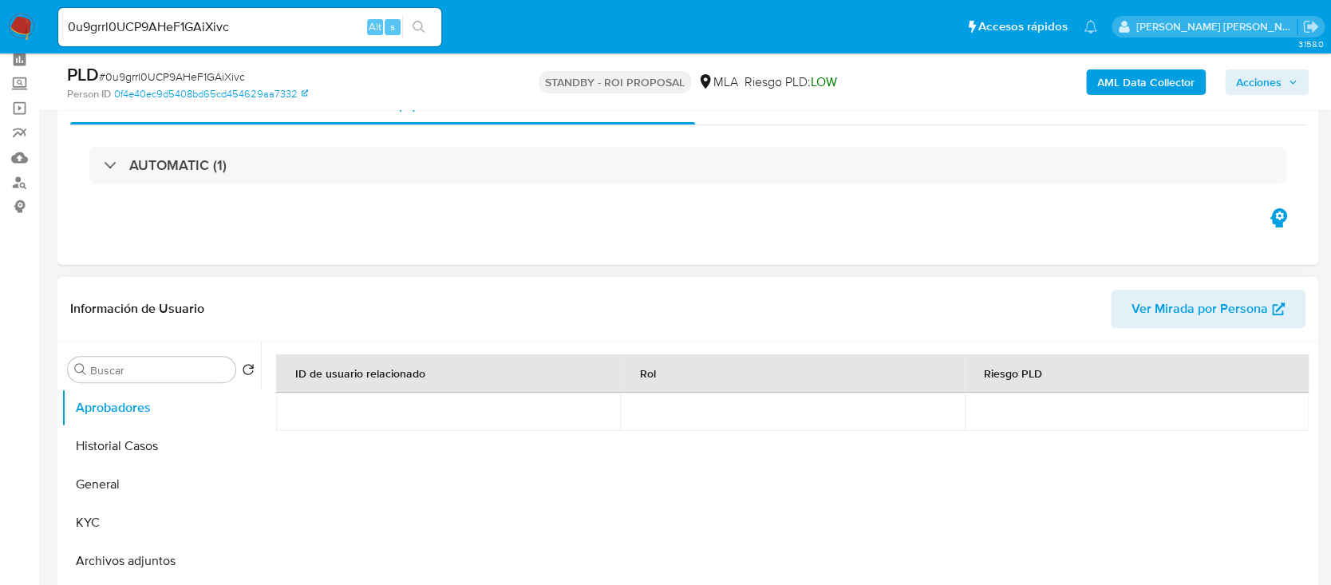
scroll to position [106, 0]
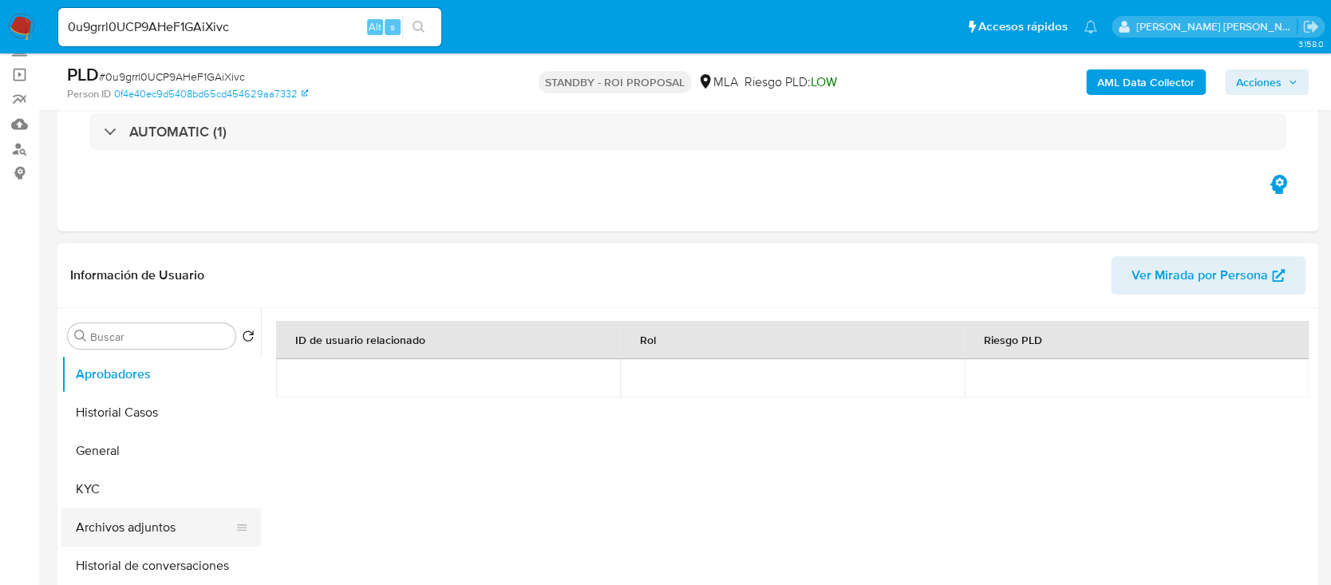
click at [146, 517] on button "Archivos adjuntos" at bounding box center [154, 527] width 187 height 38
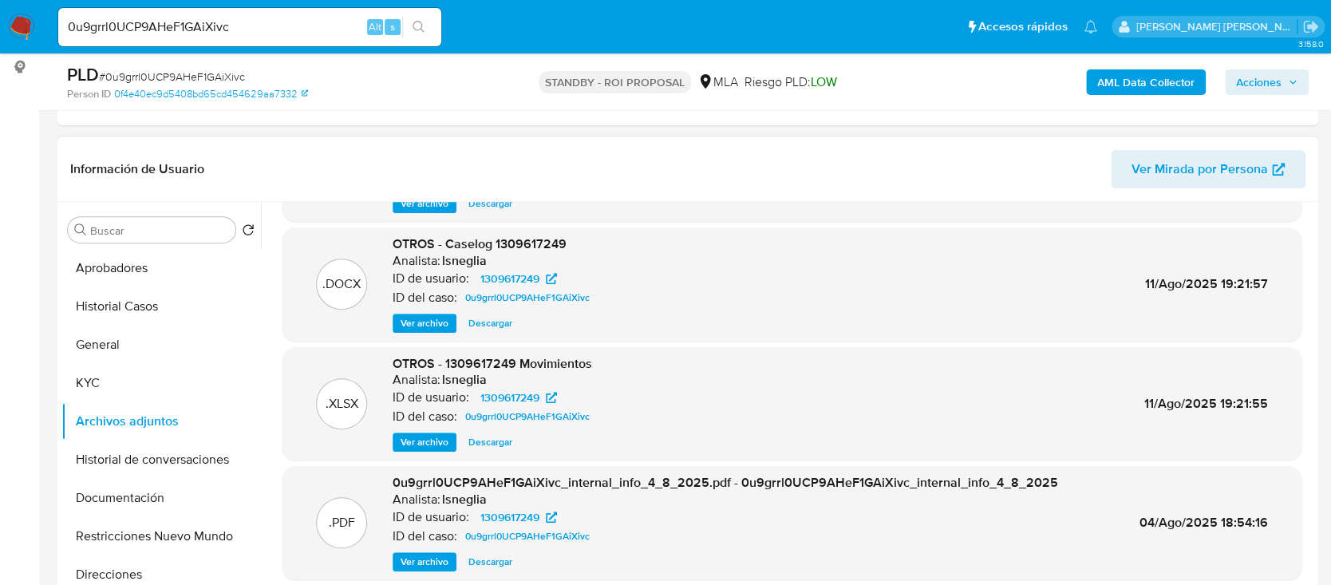
click at [418, 317] on span "Ver archivo" at bounding box center [425, 323] width 48 height 16
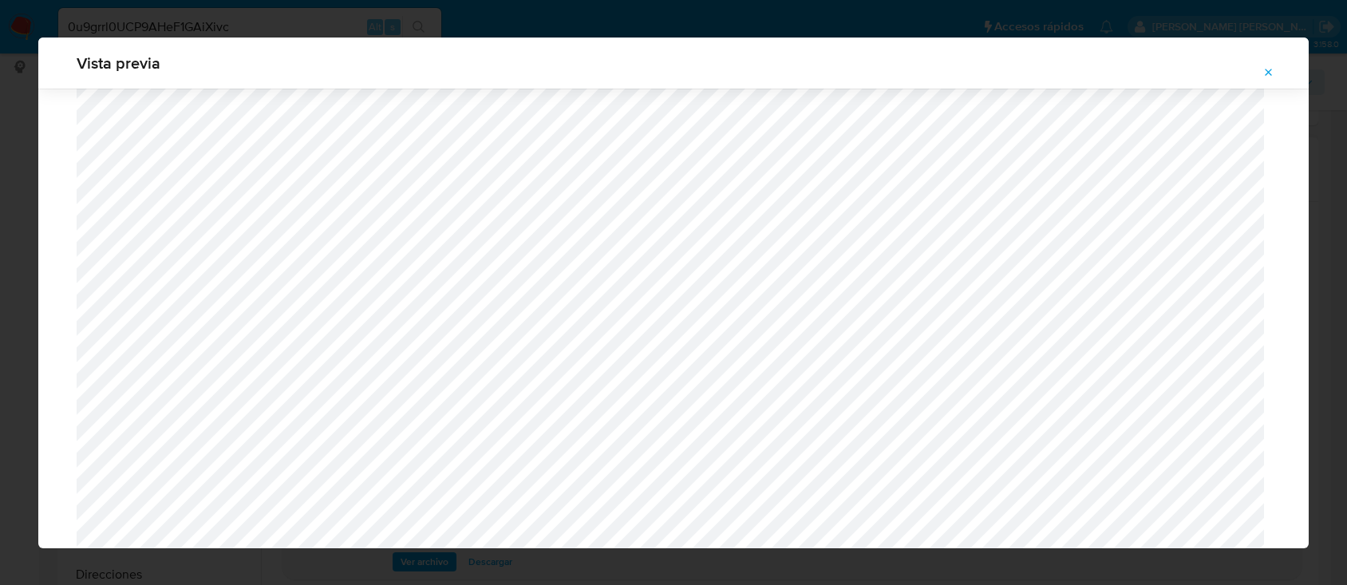
scroll to position [1138, 0]
click at [1264, 73] on icon "Attachment preview" at bounding box center [1268, 72] width 13 height 13
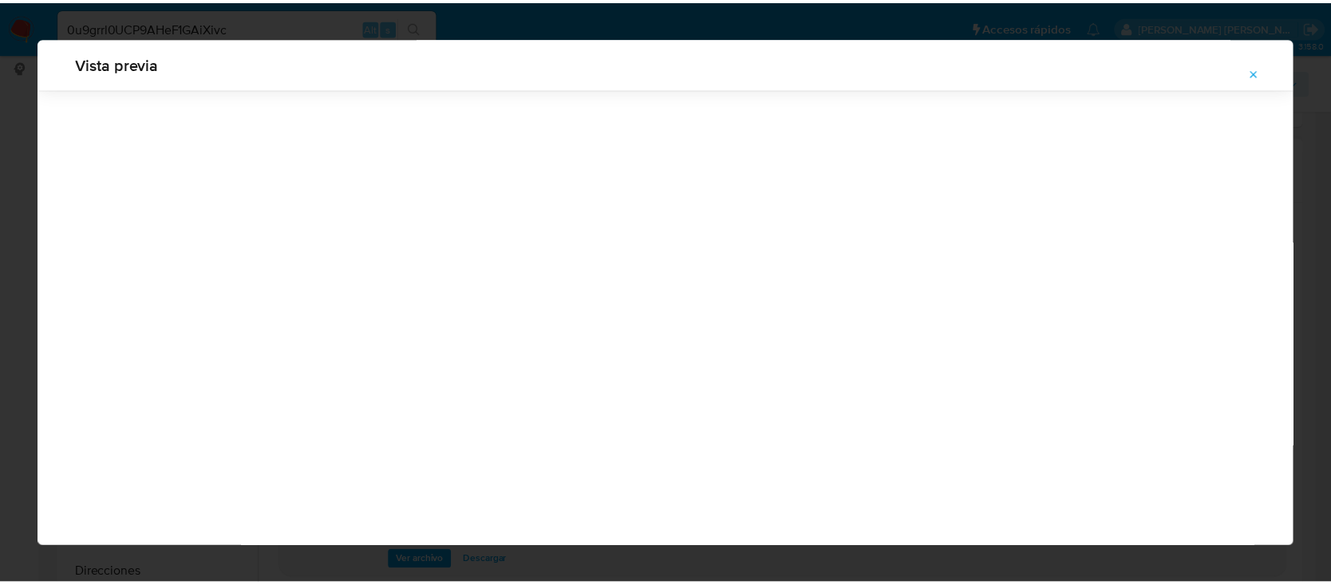
scroll to position [51, 0]
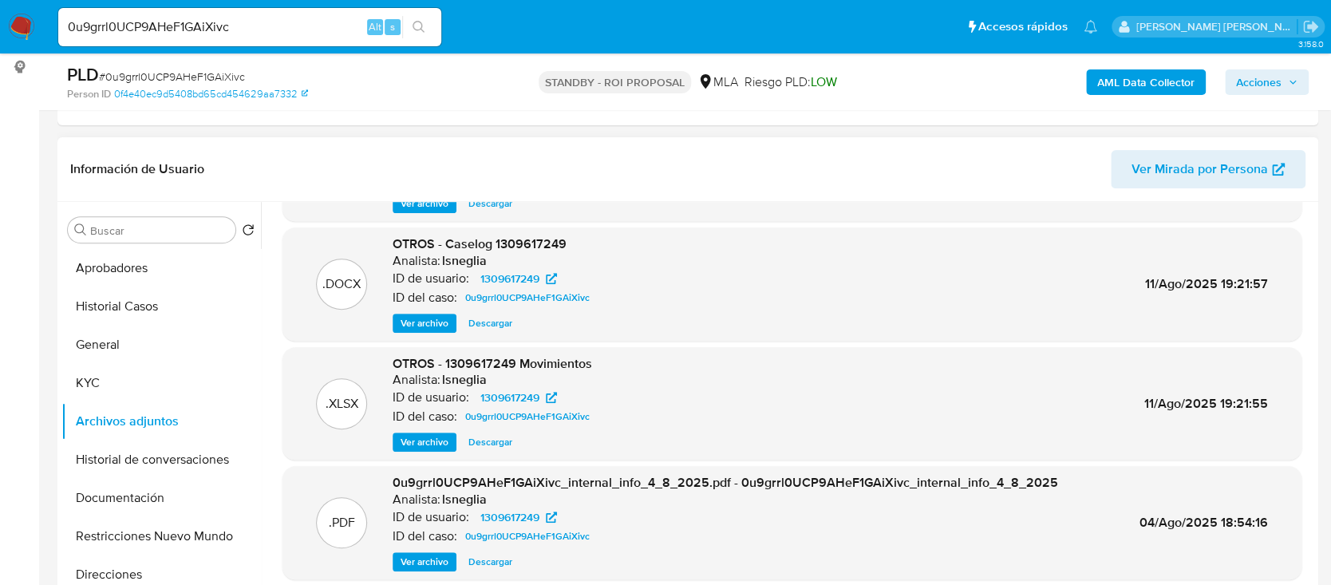
click at [207, 34] on input "0u9grrl0UCP9AHeF1GAiXivc" at bounding box center [249, 27] width 383 height 21
paste input "ZH6RBRNaKd1i5gTQSuaw0Jjb"
type input "ZH6RBRNaKd1i5gTQSuaw0Jjb"
click at [413, 28] on icon "search-icon" at bounding box center [419, 27] width 13 height 13
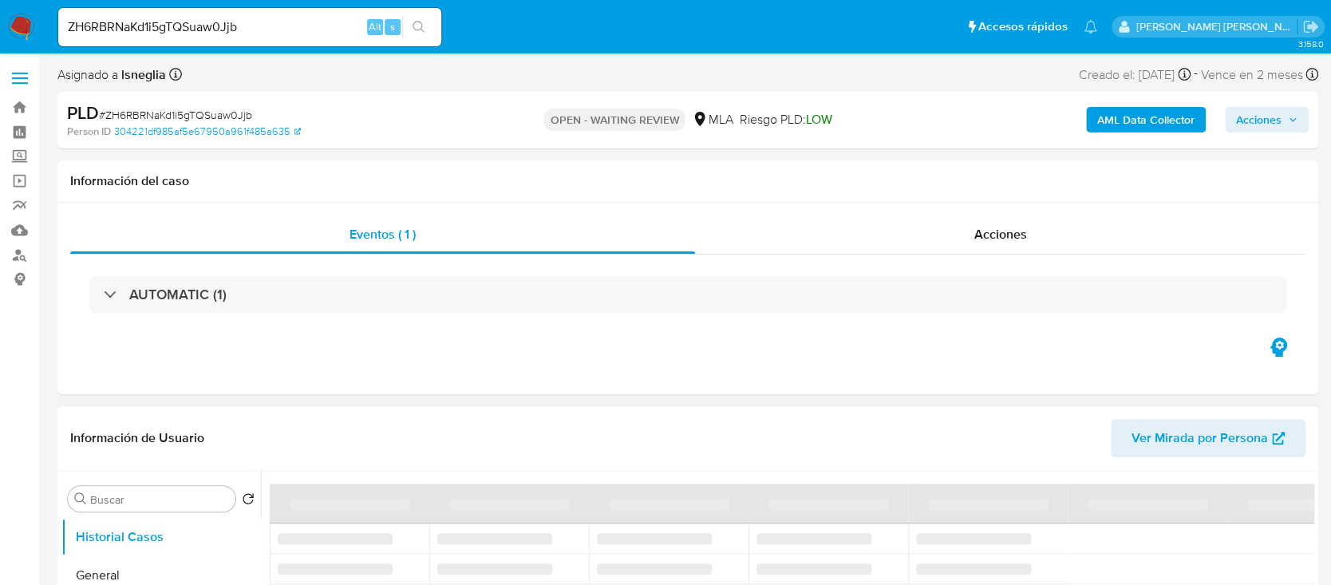
select select "10"
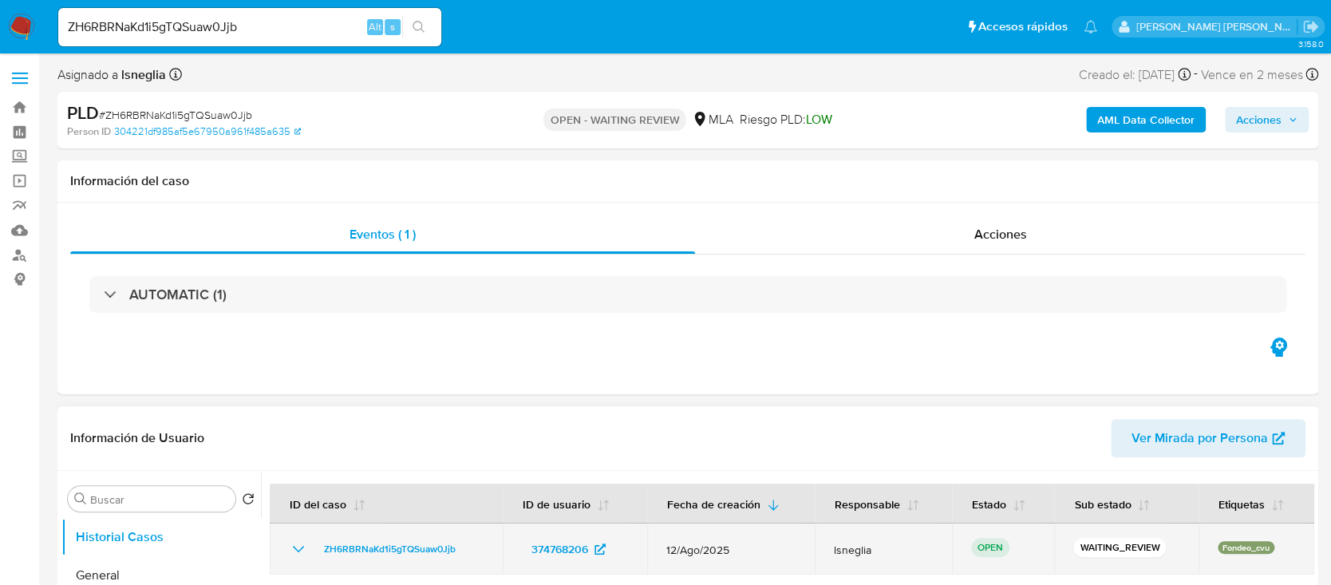
scroll to position [212, 0]
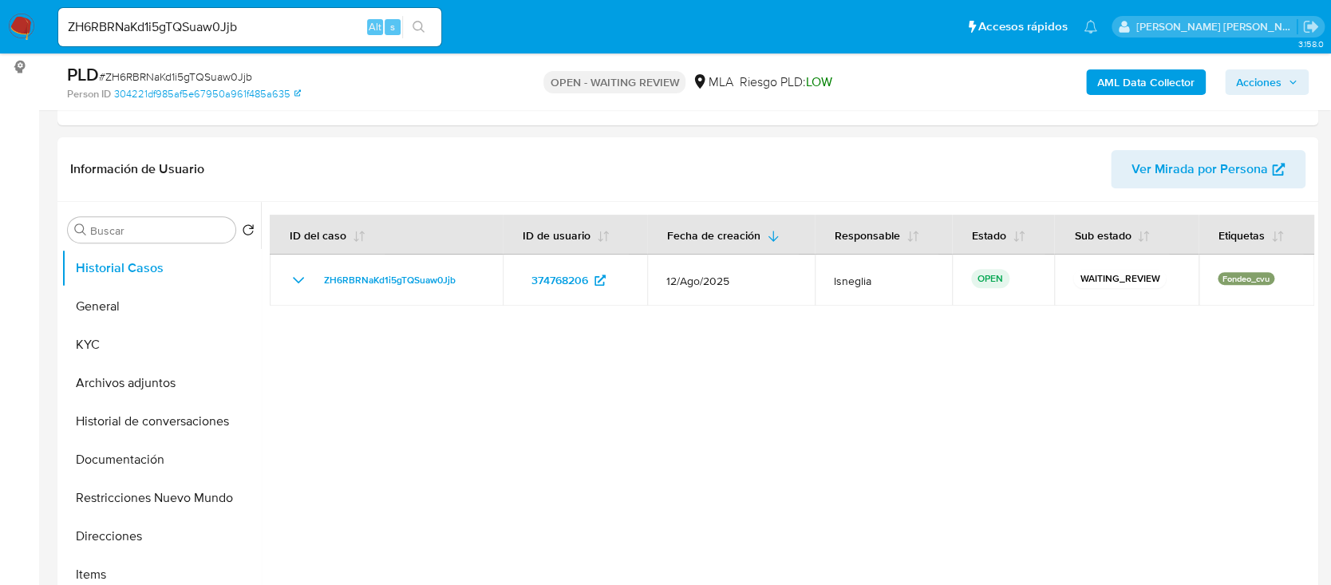
click at [182, 79] on span "# ZH6RBRNaKd1i5gTQSuaw0Jjb" at bounding box center [175, 77] width 153 height 16
copy span "ZH6RBRNaKd1i5gTQSuaw0Jjb"
click at [22, 30] on img at bounding box center [21, 27] width 27 height 27
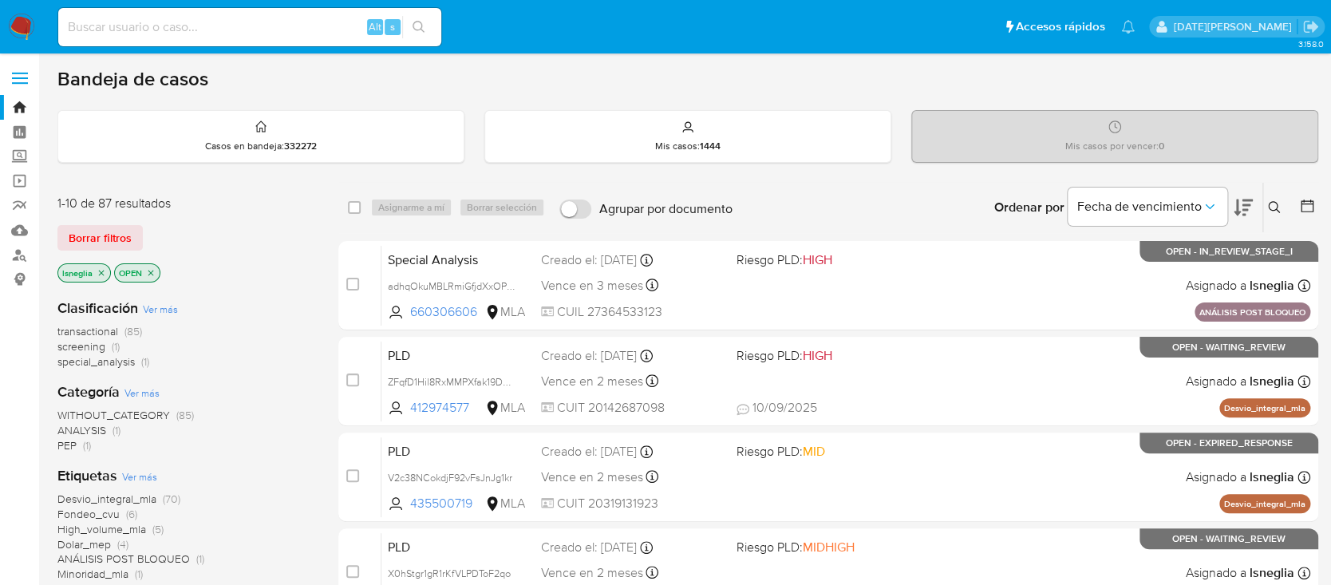
click at [1274, 202] on icon at bounding box center [1274, 207] width 13 height 13
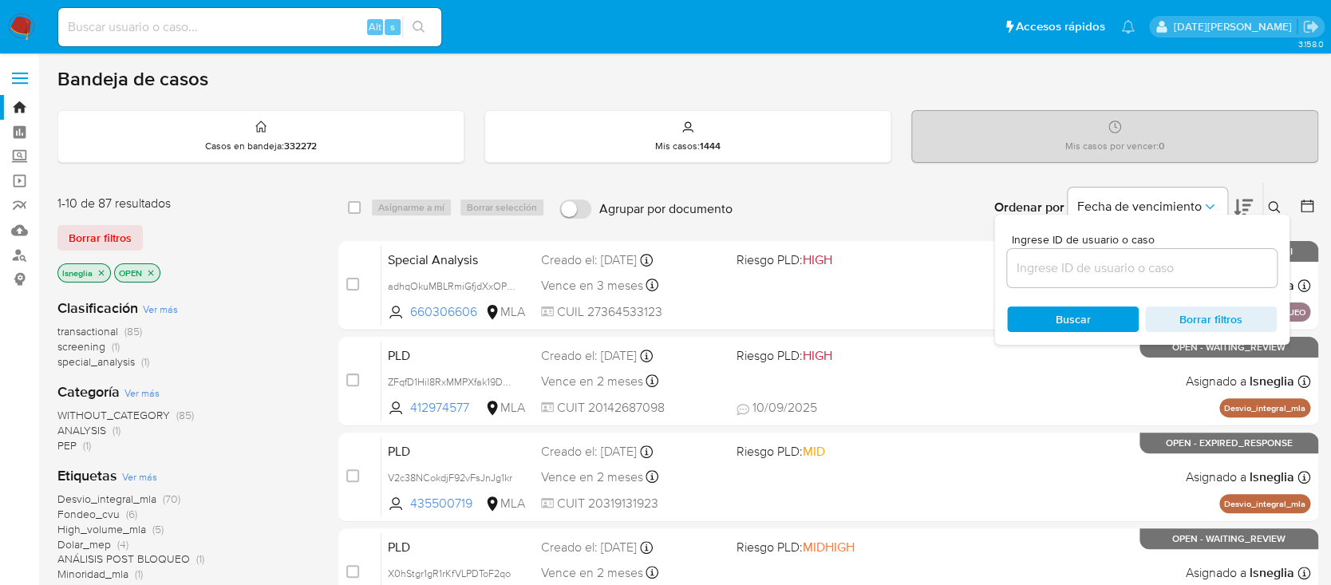
click at [1080, 265] on input at bounding box center [1142, 268] width 270 height 21
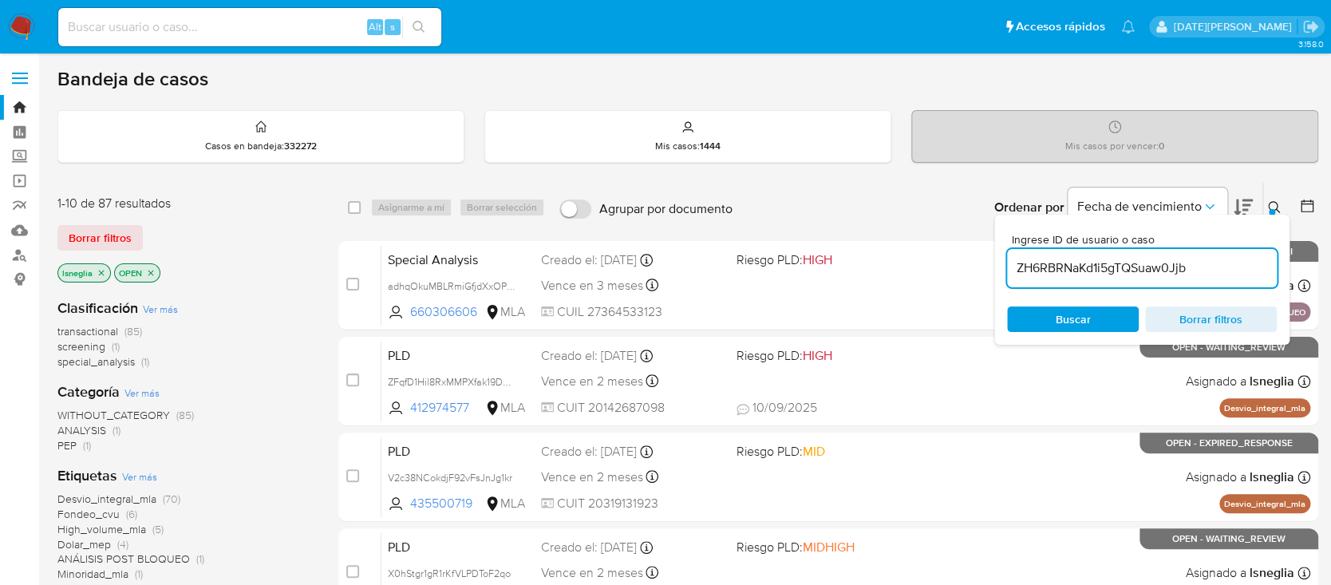
type input "ZH6RBRNaKd1i5gTQSuaw0Jjb"
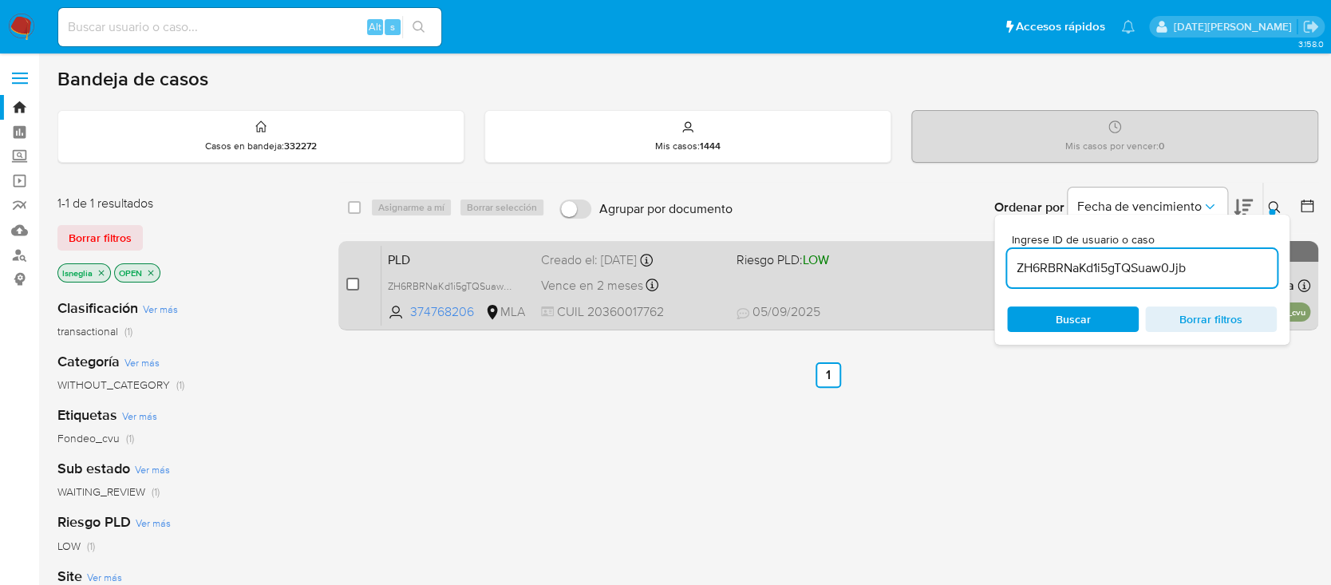
click at [353, 284] on input "checkbox" at bounding box center [352, 284] width 13 height 13
checkbox input "true"
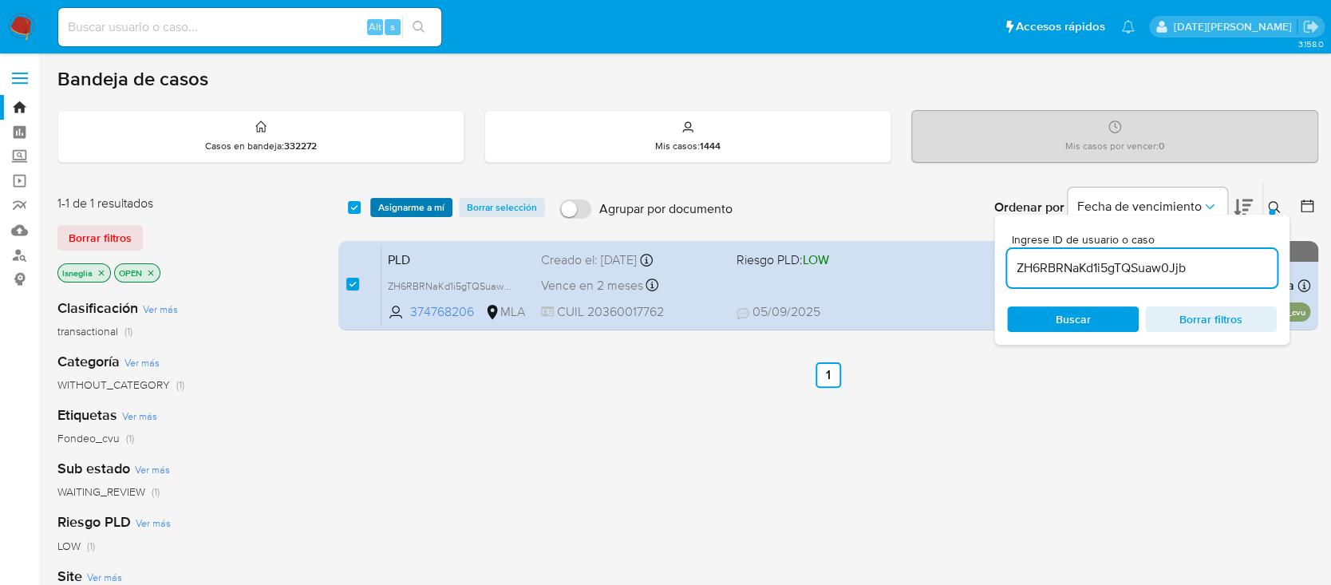
click at [439, 204] on span "Asignarme a mí" at bounding box center [411, 207] width 66 height 16
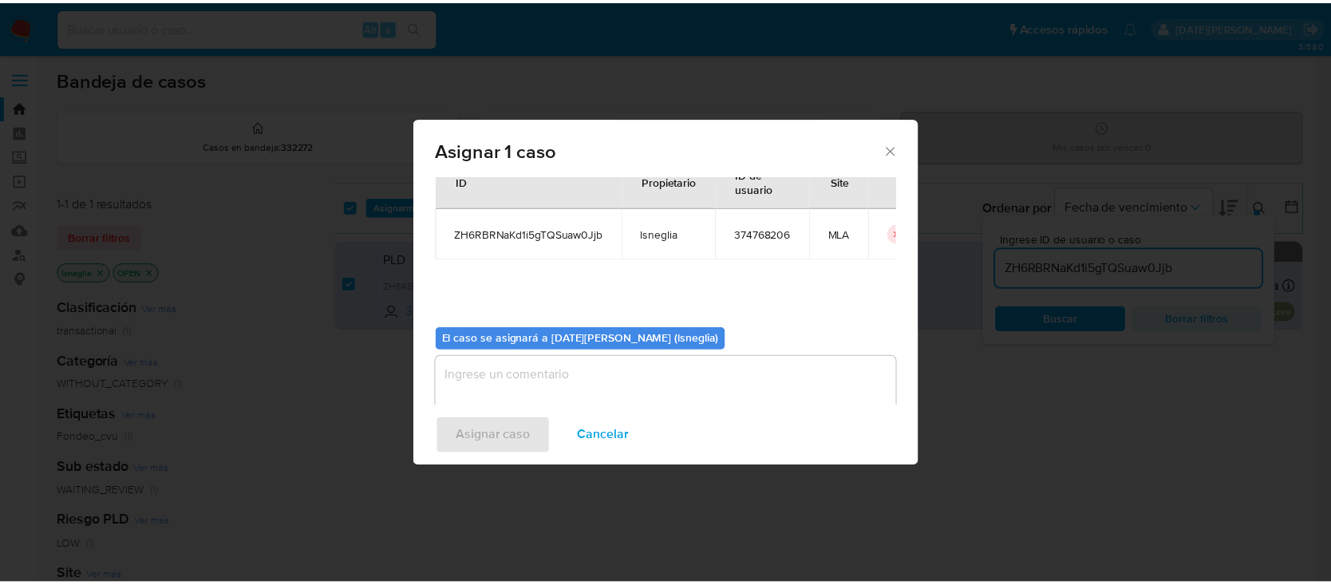
scroll to position [81, 0]
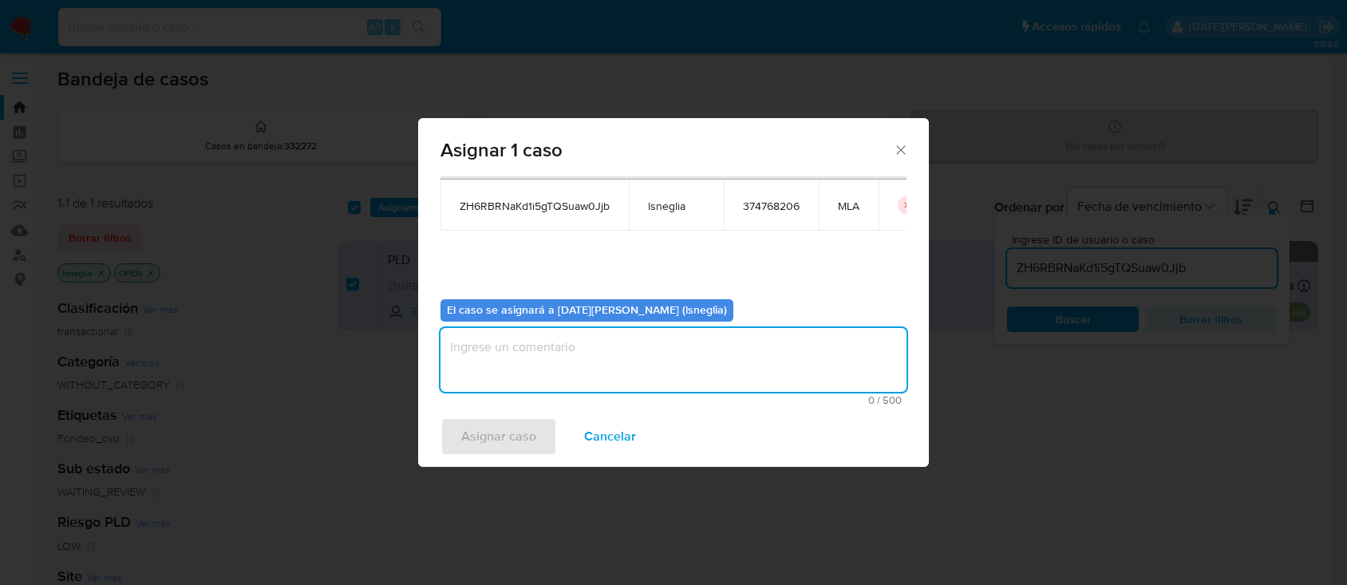
click at [582, 370] on textarea "assign-modal" at bounding box center [673, 360] width 466 height 64
type textarea "."
click at [515, 440] on span "Asignar caso" at bounding box center [498, 436] width 75 height 35
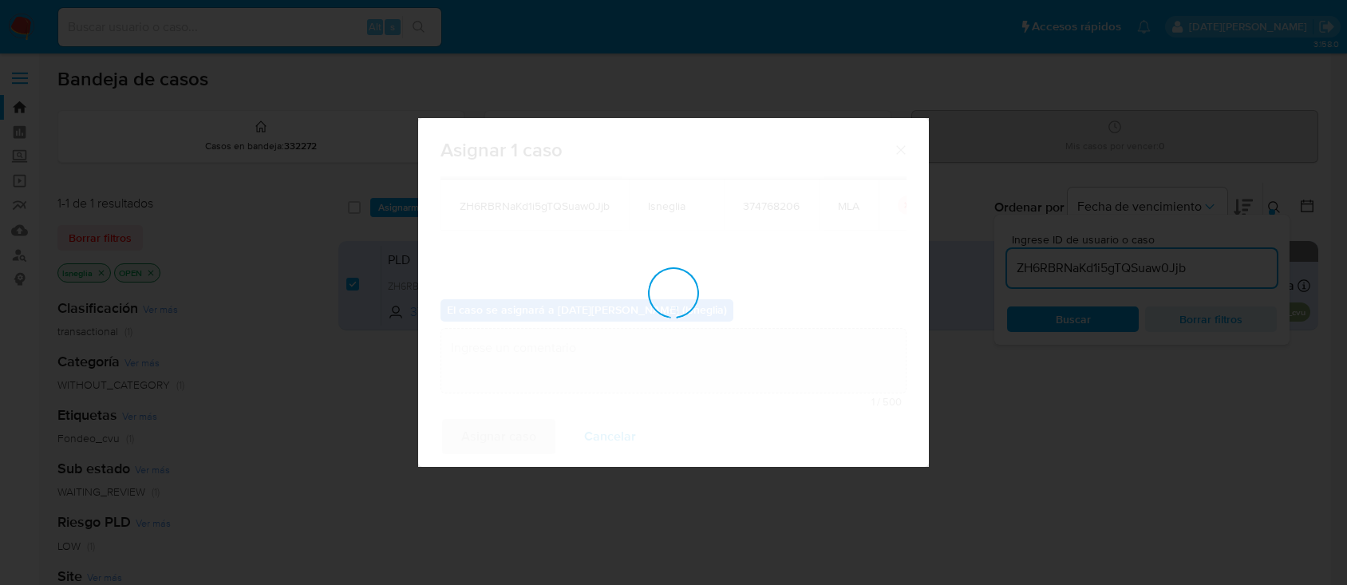
checkbox input "false"
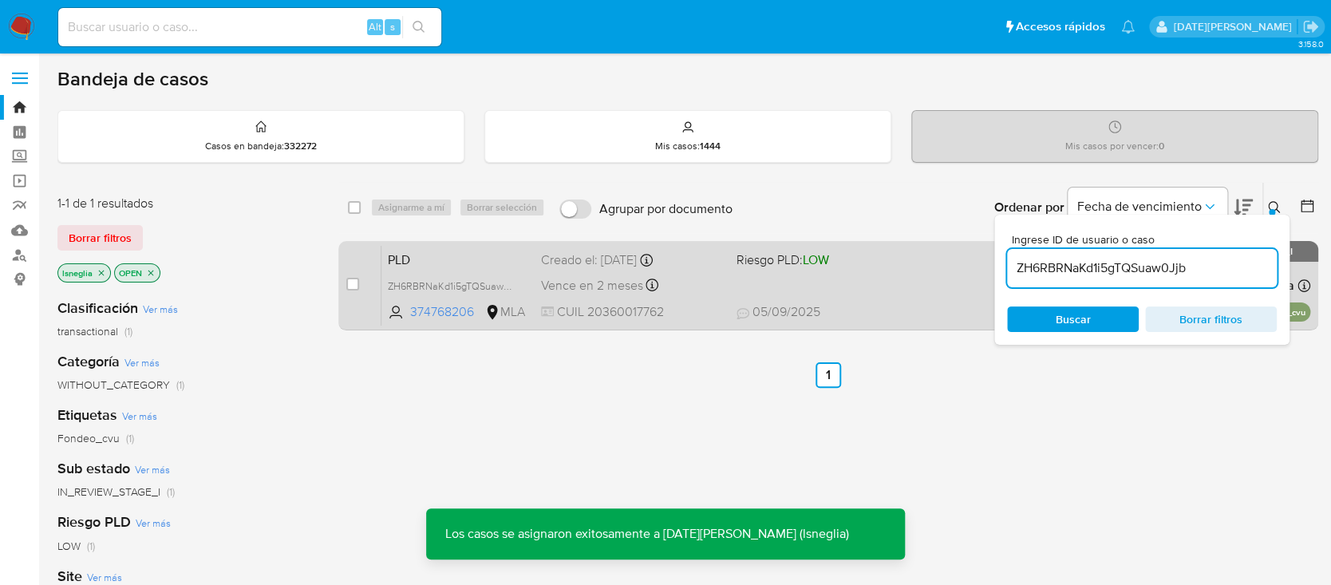
click at [467, 252] on span "PLD" at bounding box center [458, 258] width 140 height 21
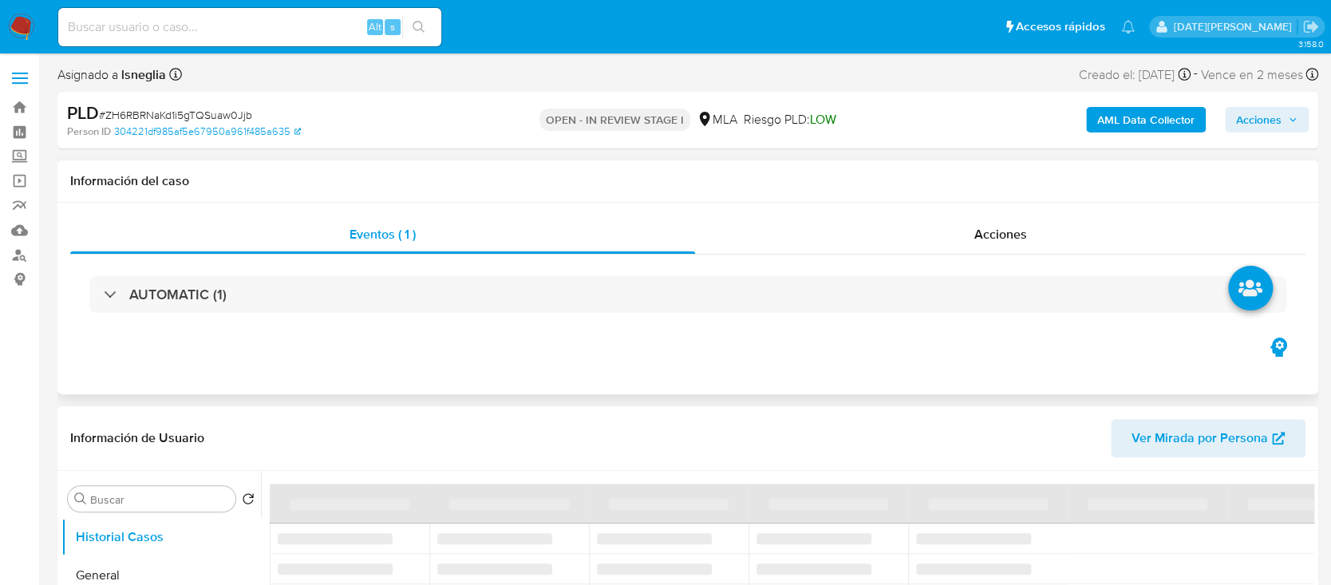
select select "10"
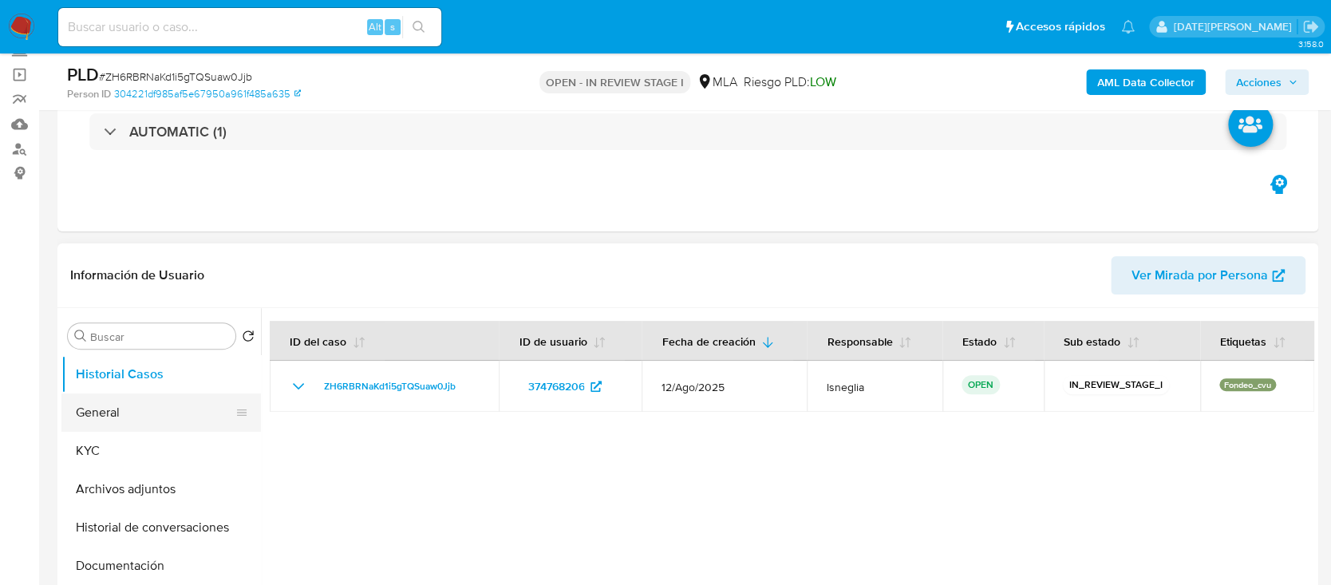
click at [106, 417] on button "General" at bounding box center [154, 412] width 187 height 38
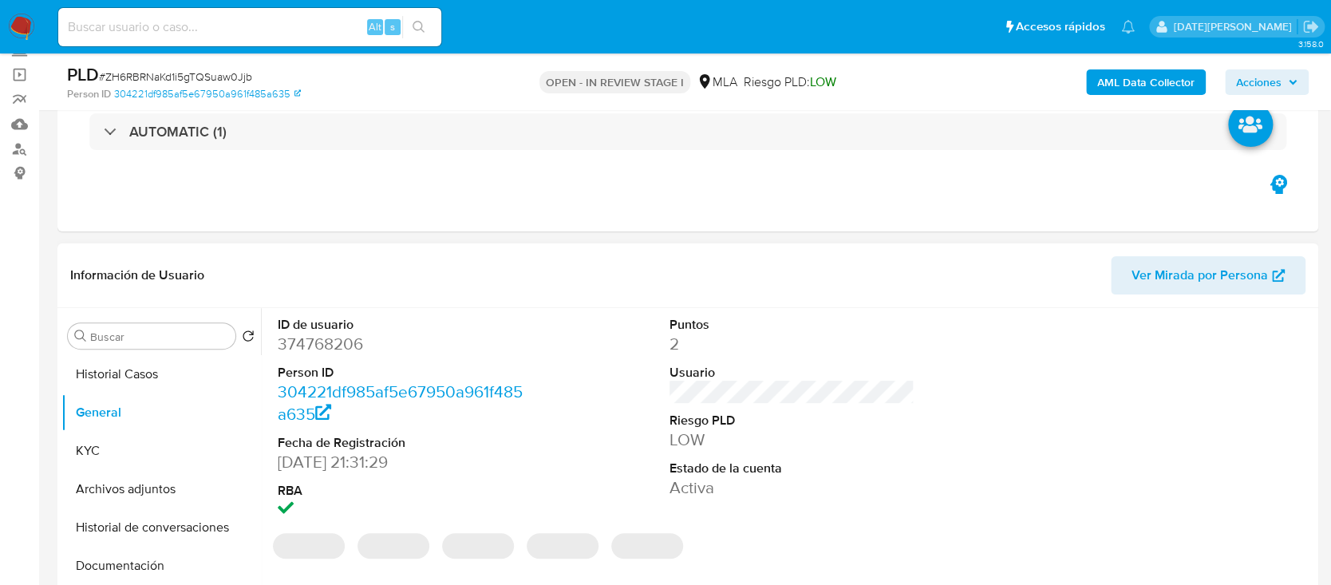
click at [336, 349] on dd "374768206" at bounding box center [400, 344] width 245 height 22
click at [336, 348] on dd "374768206" at bounding box center [400, 344] width 245 height 22
click at [337, 348] on dd "374768206" at bounding box center [400, 344] width 245 height 22
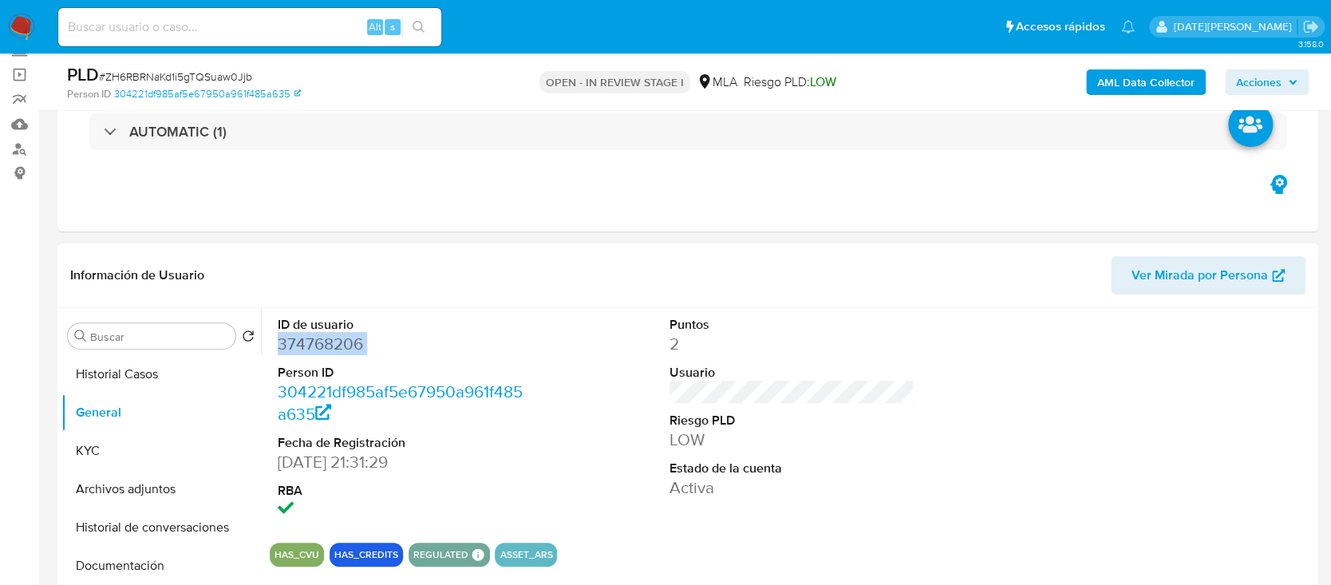
copy dd "374768206"
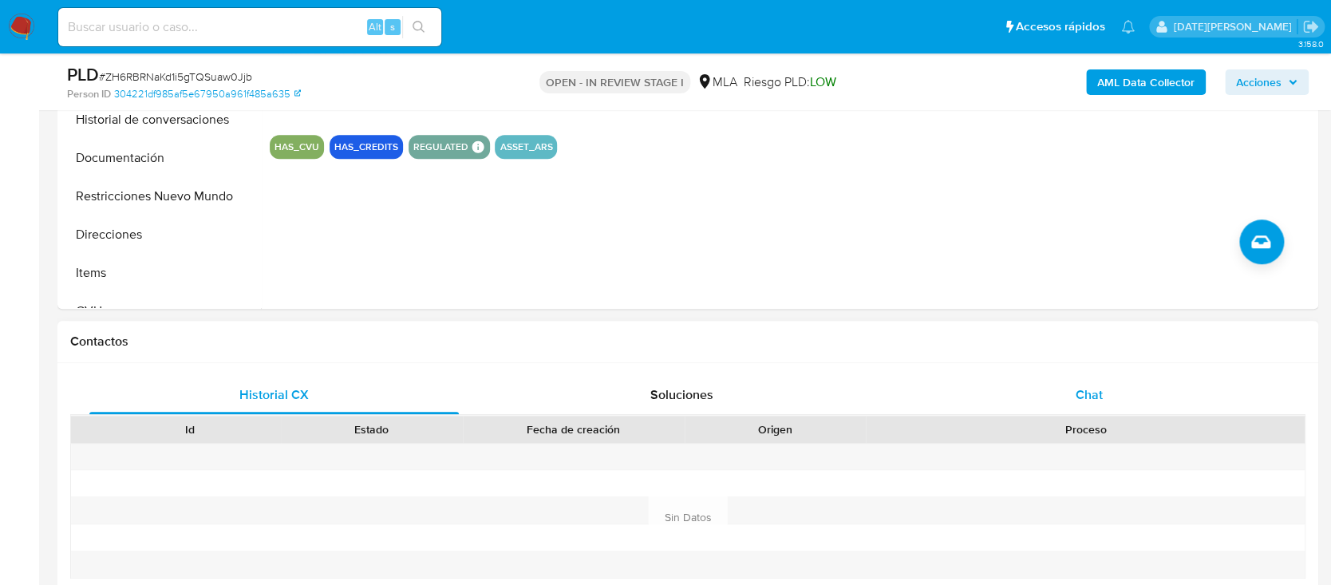
scroll to position [638, 0]
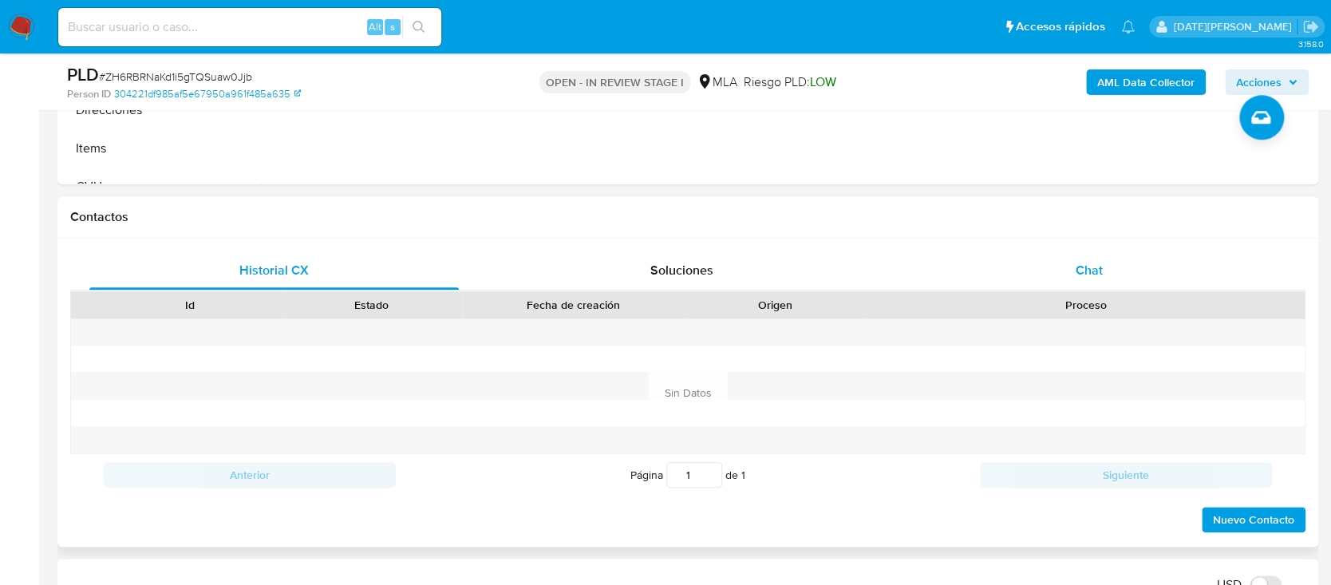
click at [1078, 275] on span "Chat" at bounding box center [1089, 270] width 27 height 18
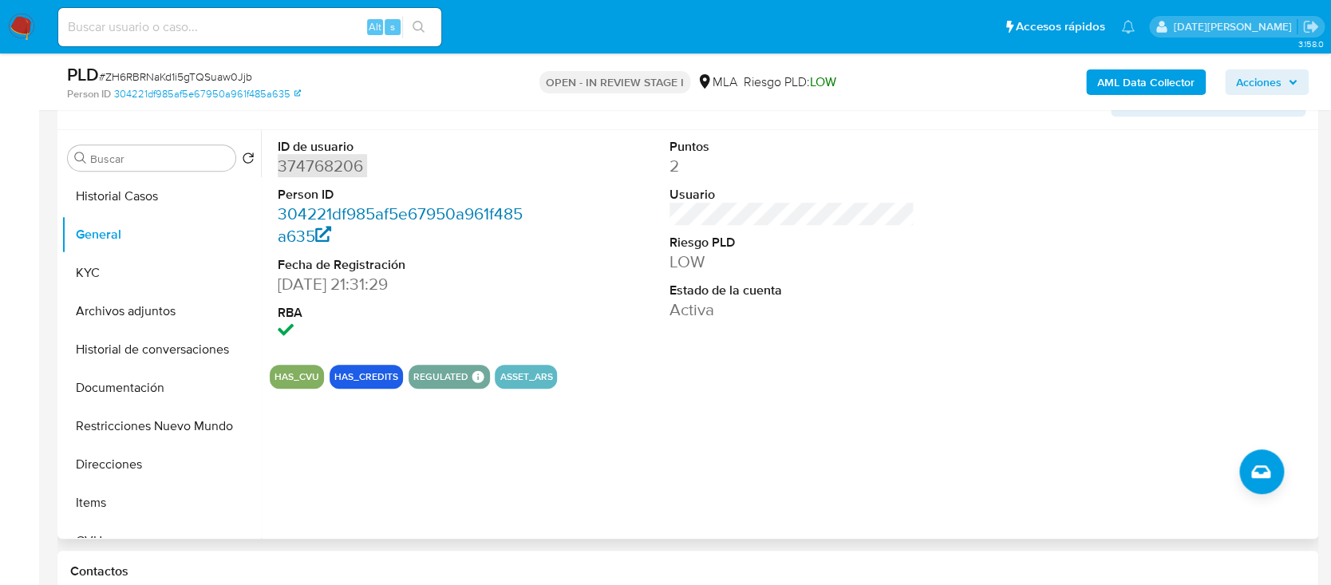
scroll to position [212, 0]
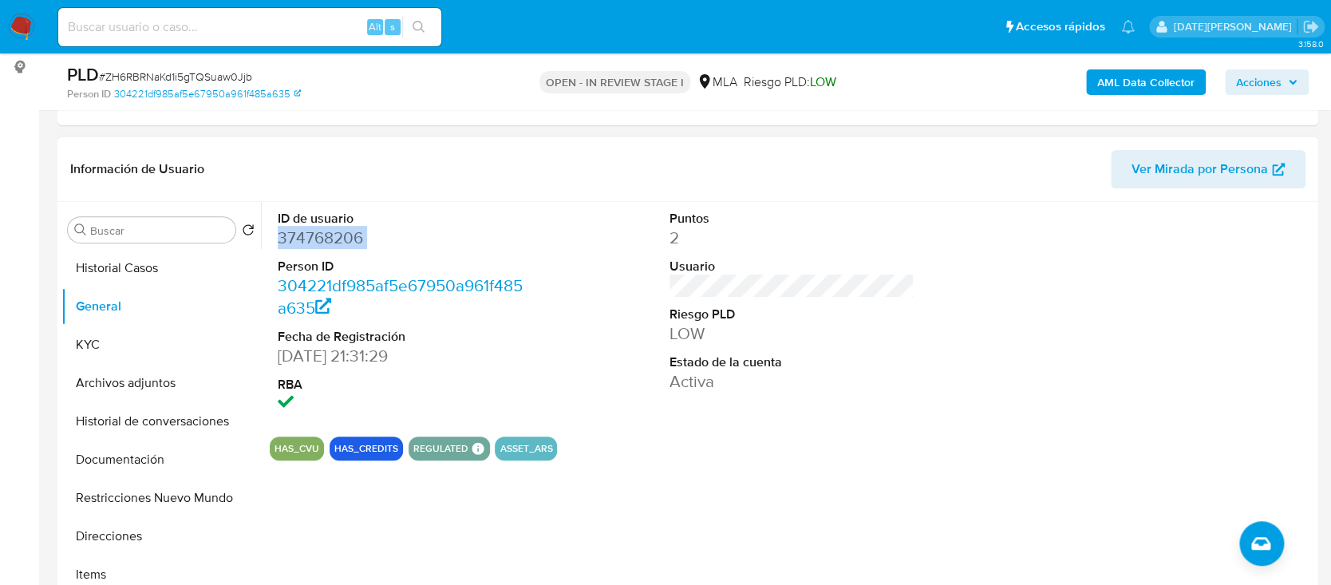
copy dd "374768206"
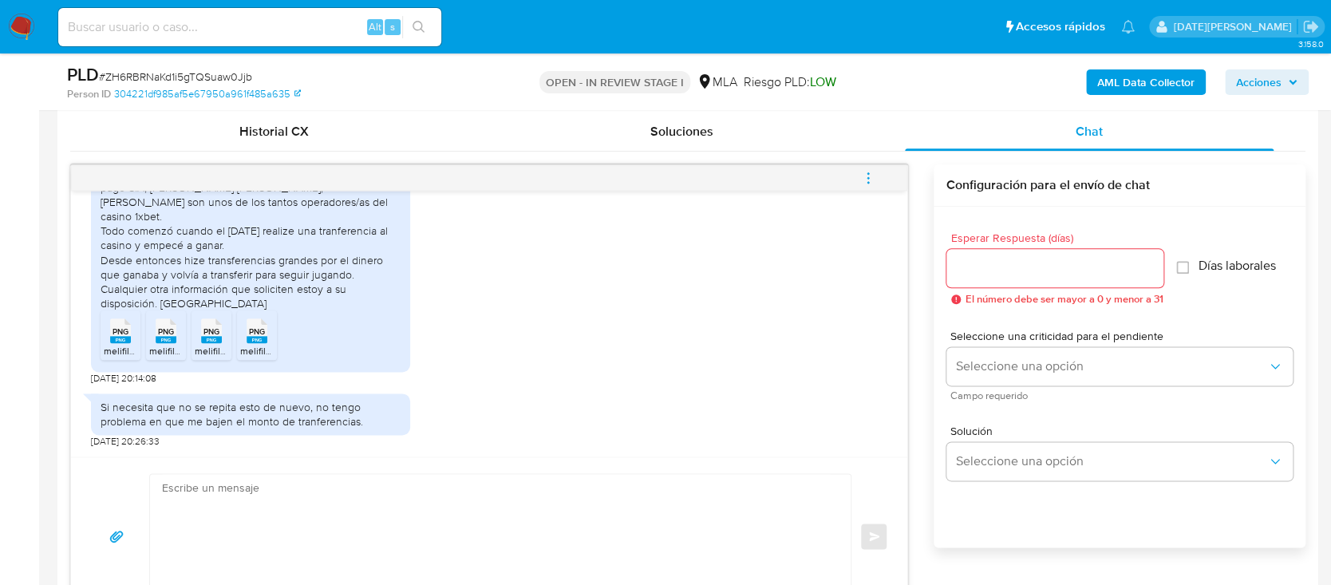
scroll to position [957, 0]
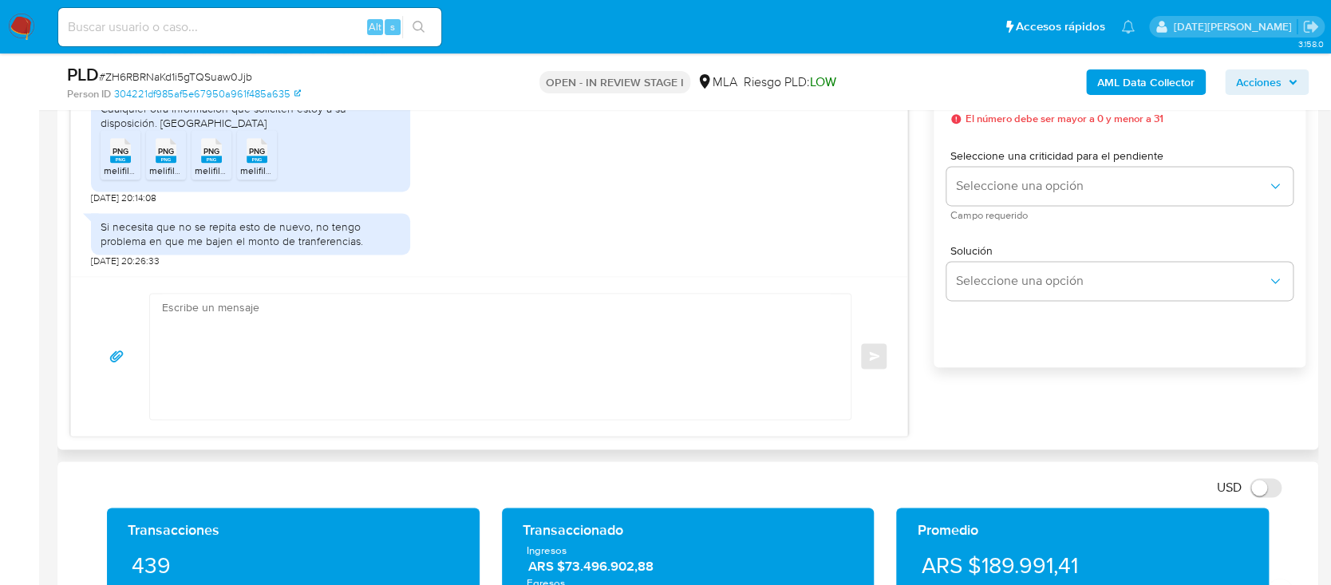
drag, startPoint x: 123, startPoint y: 161, endPoint x: 154, endPoint y: 163, distance: 31.2
click at [124, 161] on rect at bounding box center [120, 159] width 21 height 7
click at [176, 159] on rect at bounding box center [166, 159] width 21 height 7
click at [201, 160] on icon "PNG" at bounding box center [211, 150] width 21 height 28
click at [259, 164] on span "melifile4115483331225248271.png" at bounding box center [313, 171] width 146 height 14
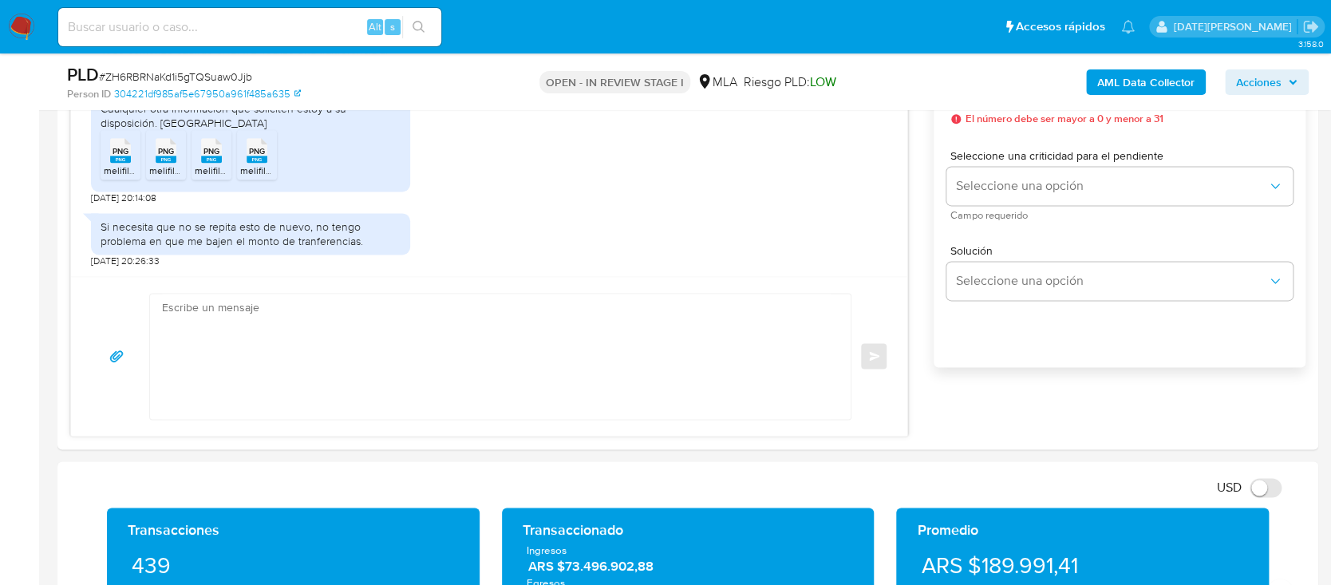
click at [154, 22] on input at bounding box center [249, 27] width 383 height 21
paste input "jxJa3jVjR2vAL3nJAUHYtz5R"
type input "jxJa3jVjR2vAL3nJAUHYtz5R"
click at [418, 26] on icon "search-icon" at bounding box center [419, 27] width 13 height 13
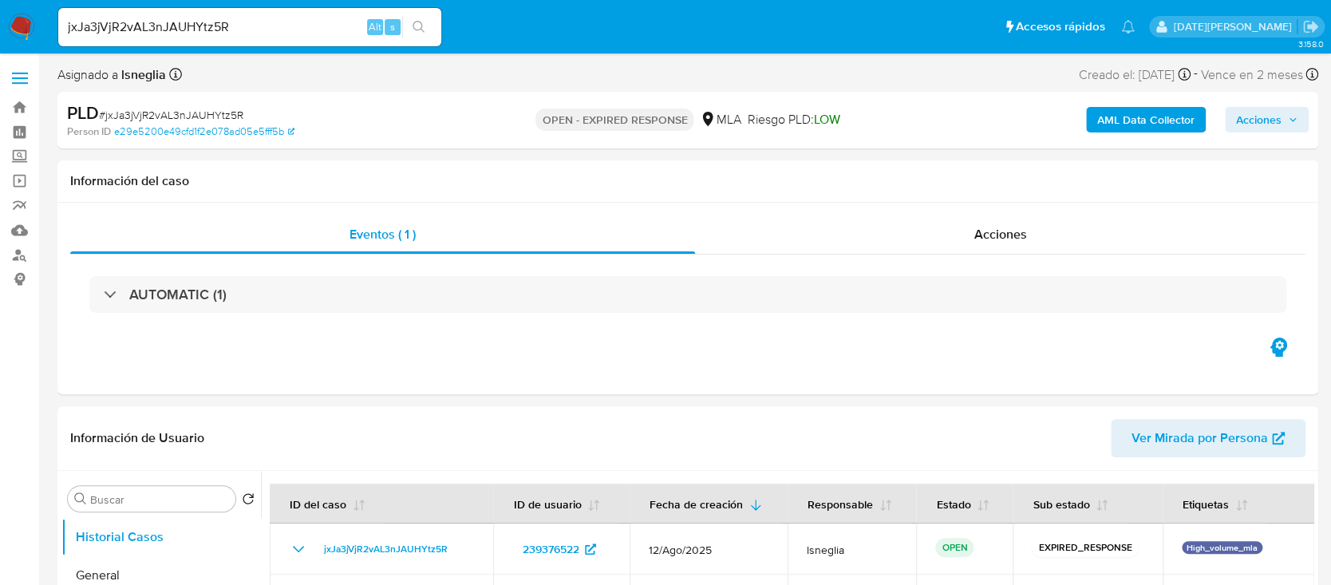
select select "10"
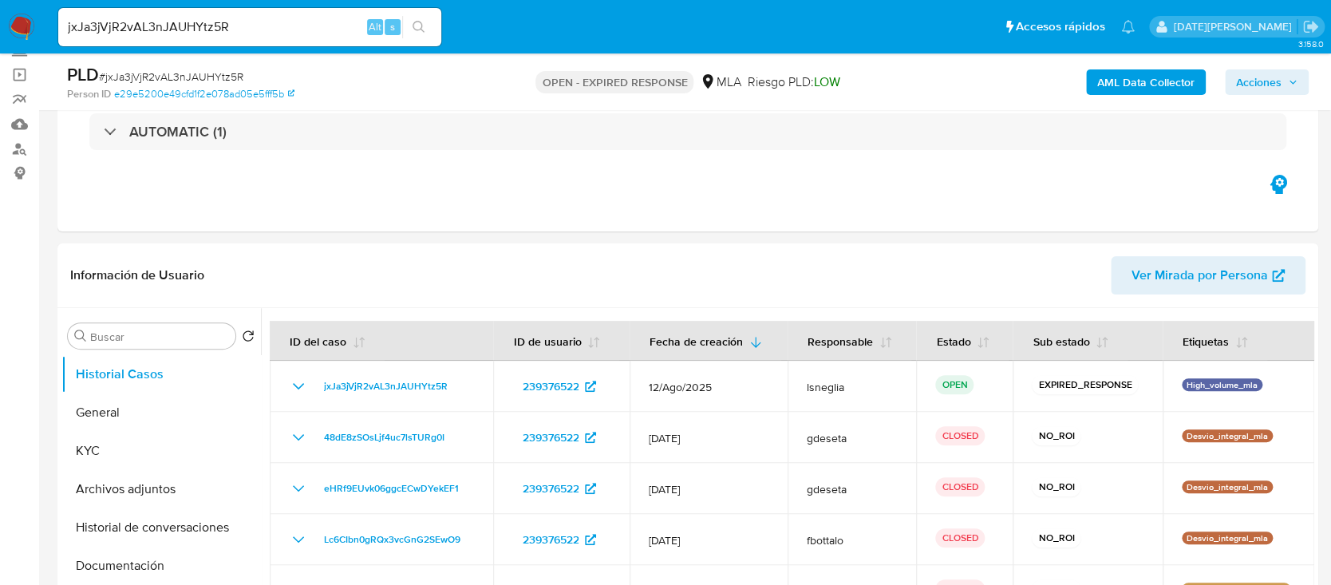
click at [167, 81] on span "# jxJa3jVjR2vAL3nJAUHYtz5R" at bounding box center [171, 77] width 144 height 16
copy span "jxJa3jVjR2vAL3nJAUHYtz5R"
click at [36, 22] on nav "Pausado Ver notificaciones jxJa3jVjR2vAL3nJAUHYtz5R Alt s Accesos rápidos Presi…" at bounding box center [665, 26] width 1331 height 53
click at [11, 28] on img at bounding box center [21, 27] width 27 height 27
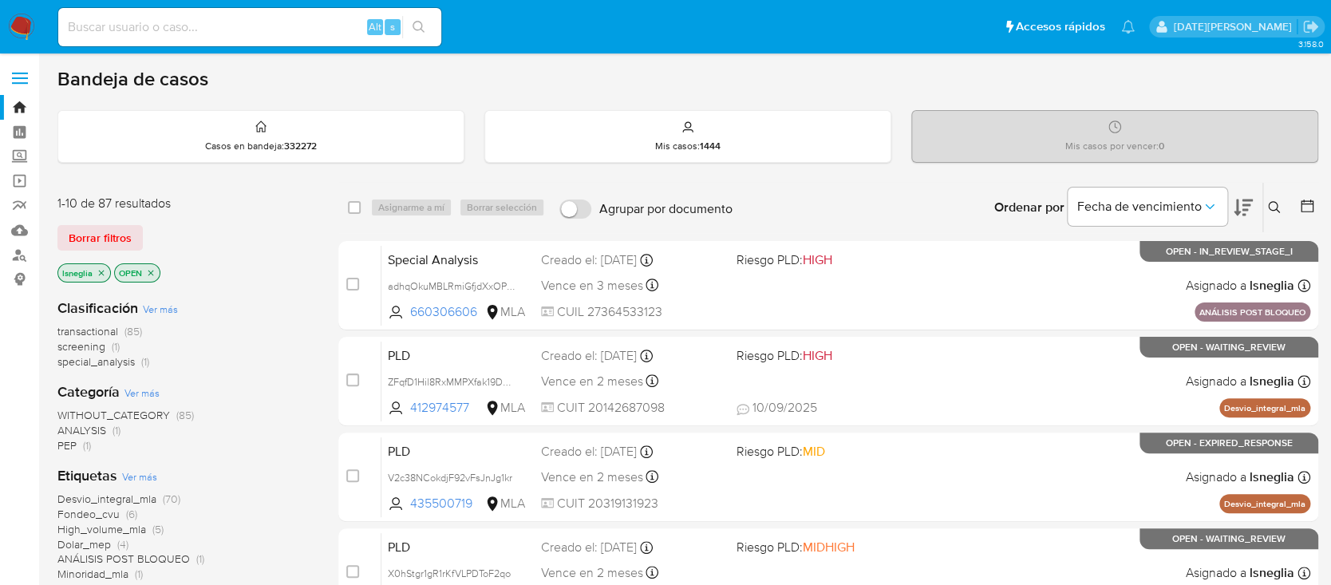
click at [1269, 202] on icon at bounding box center [1274, 207] width 12 height 12
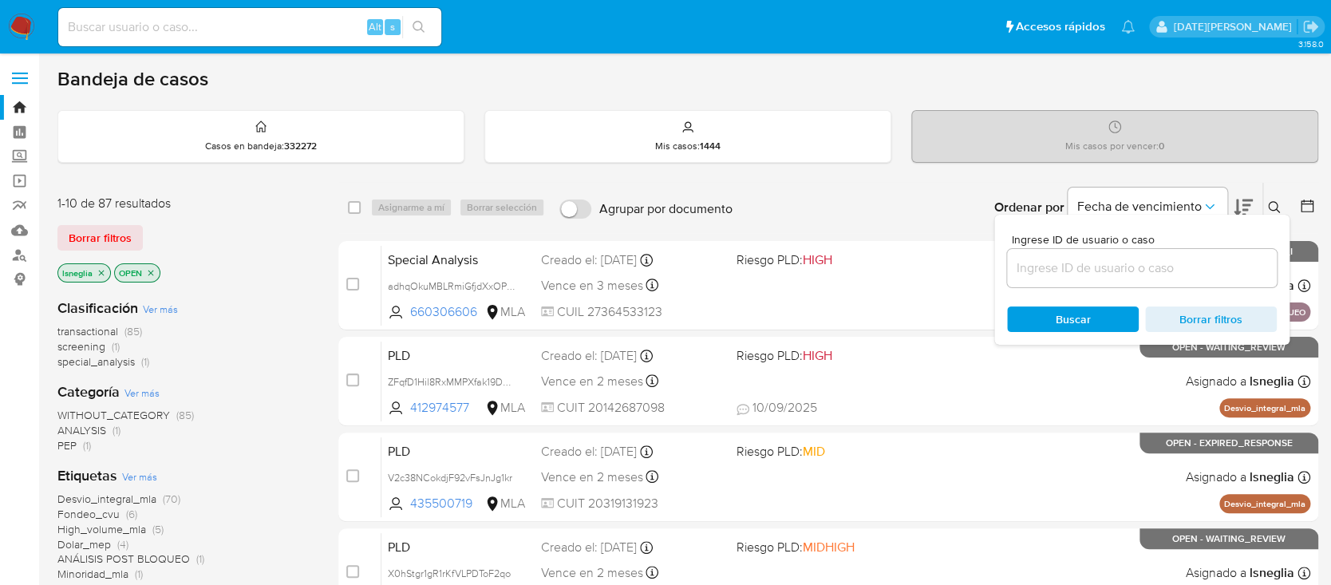
click at [1065, 273] on input at bounding box center [1142, 268] width 270 height 21
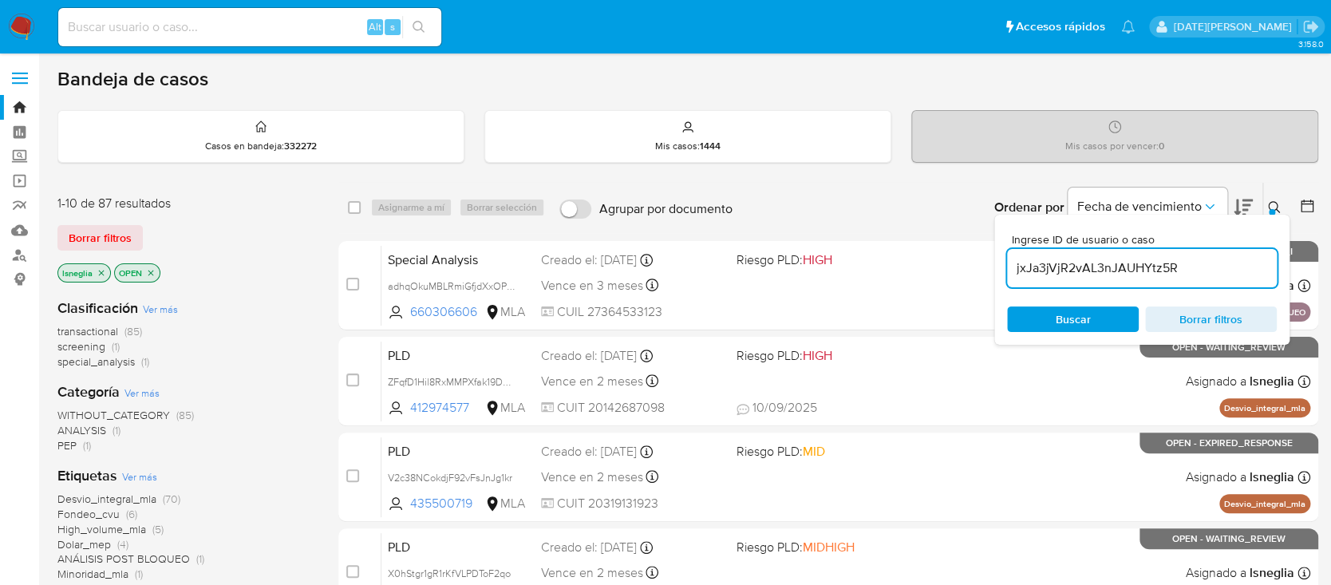
type input "jxJa3jVjR2vAL3nJAUHYtz5R"
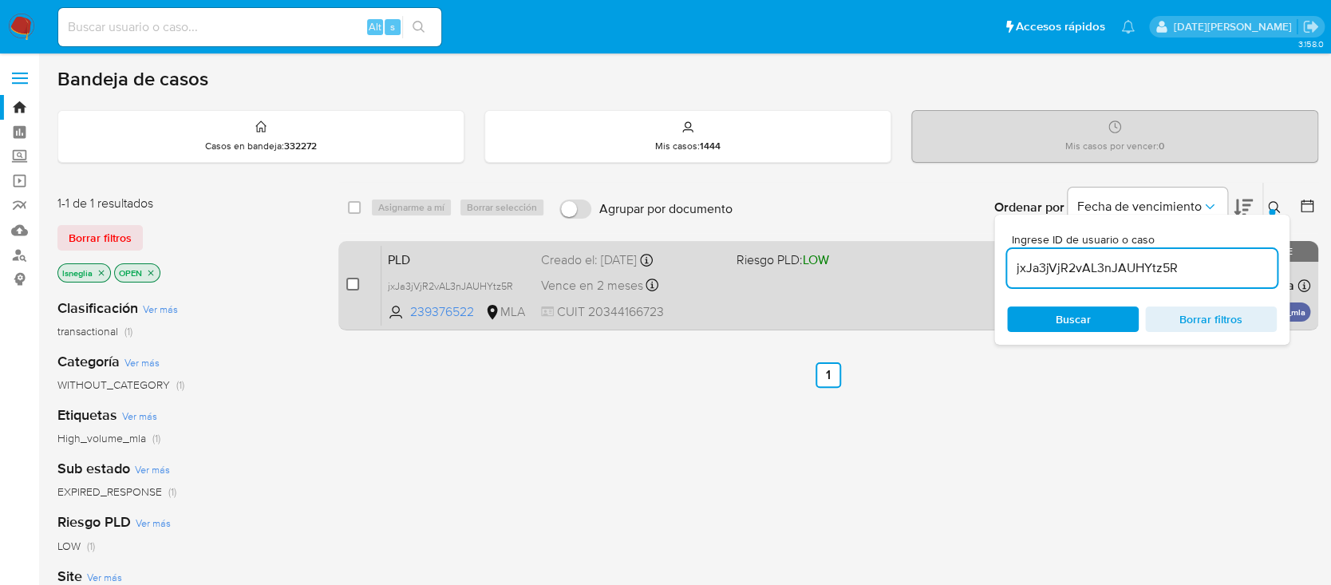
click at [348, 282] on input "checkbox" at bounding box center [352, 284] width 13 height 13
checkbox input "true"
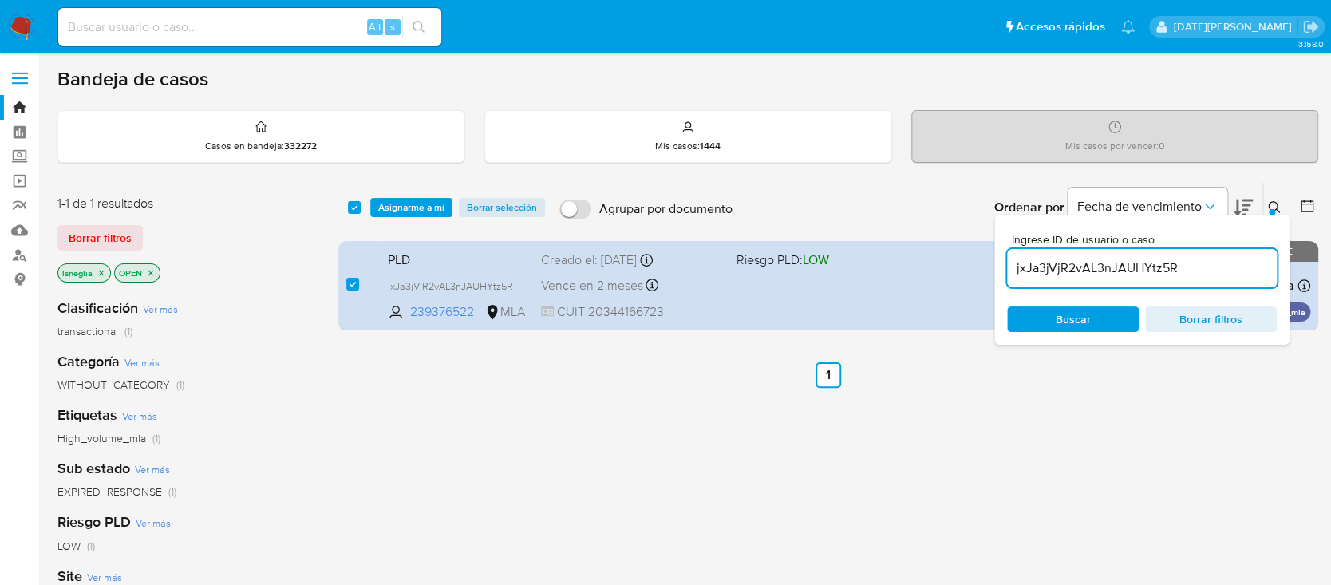
click at [409, 195] on div "select-all-cases-checkbox Asignarme a mí Borrar selección Agrupar por documento…" at bounding box center [828, 207] width 980 height 49
click at [413, 201] on span "Asignarme a mí" at bounding box center [411, 207] width 66 height 16
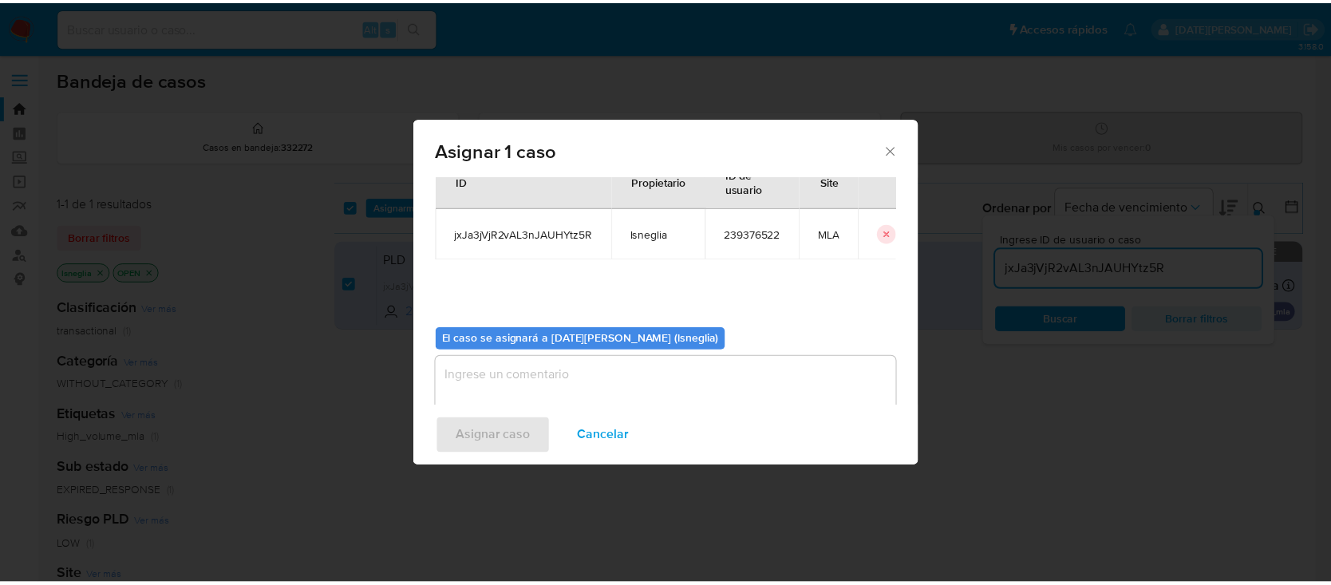
scroll to position [81, 0]
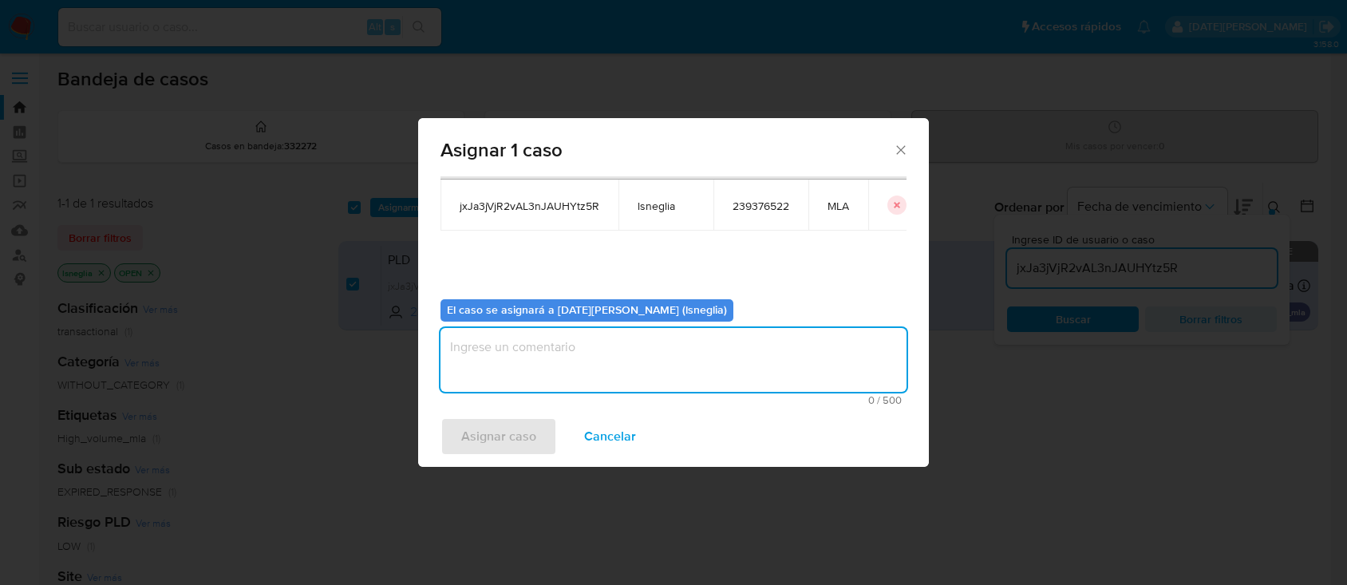
click at [553, 369] on textarea "assign-modal" at bounding box center [673, 360] width 466 height 64
type textarea "."
click at [496, 438] on span "Asignar caso" at bounding box center [498, 436] width 75 height 35
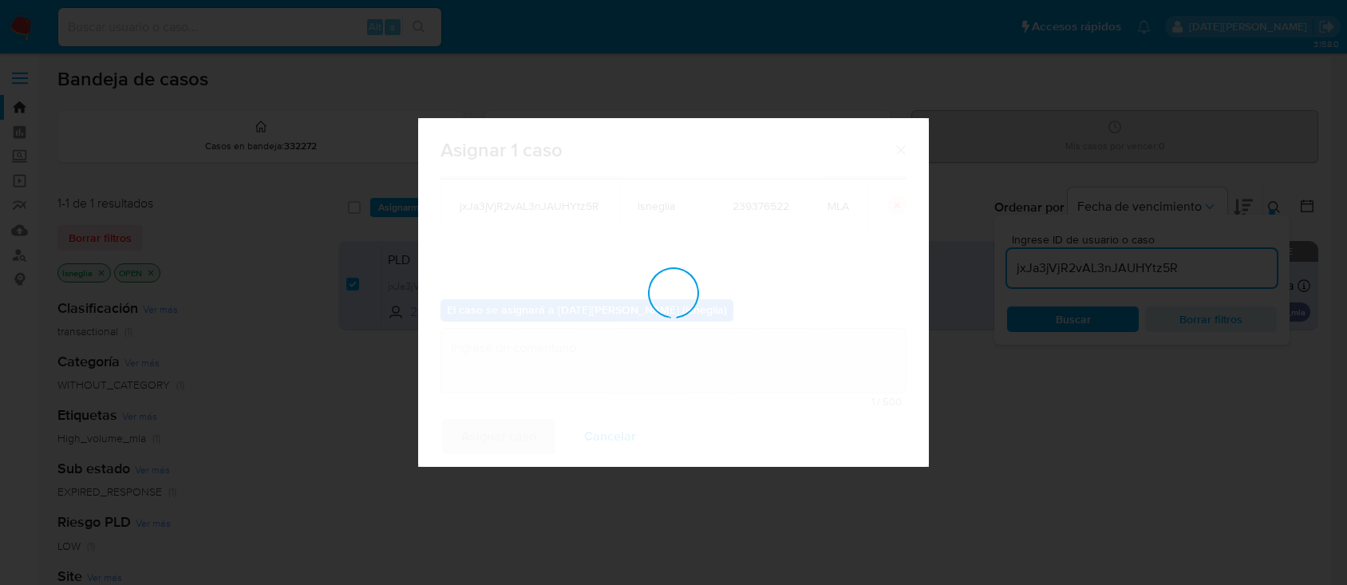
checkbox input "false"
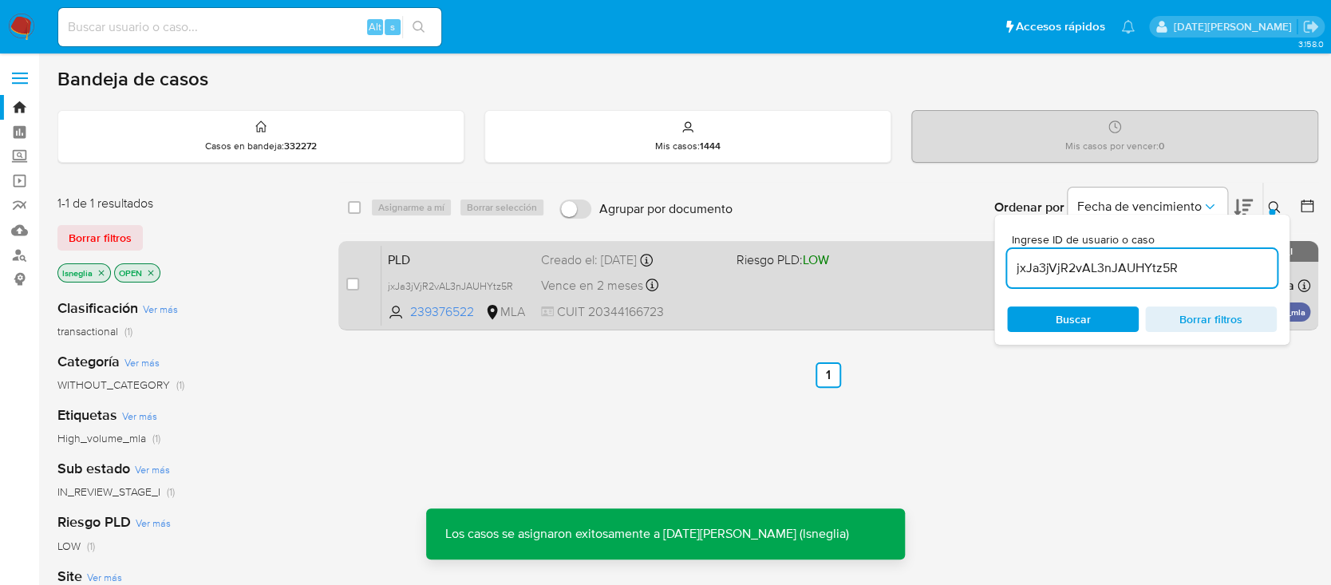
click at [424, 255] on span "PLD" at bounding box center [458, 258] width 140 height 21
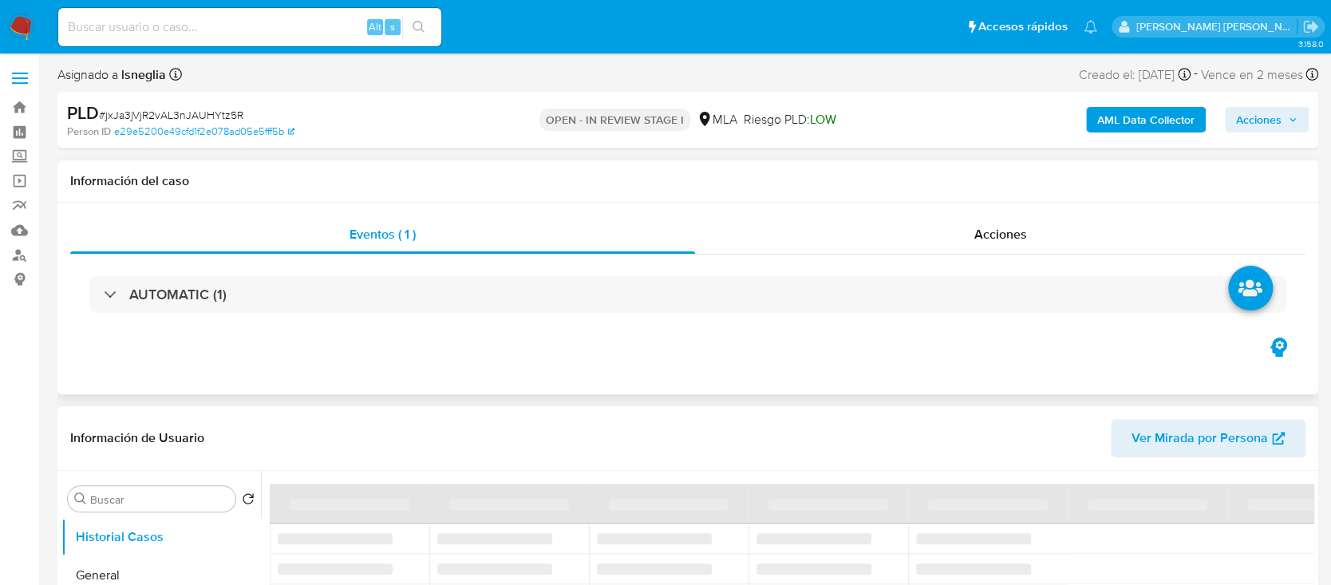
select select "10"
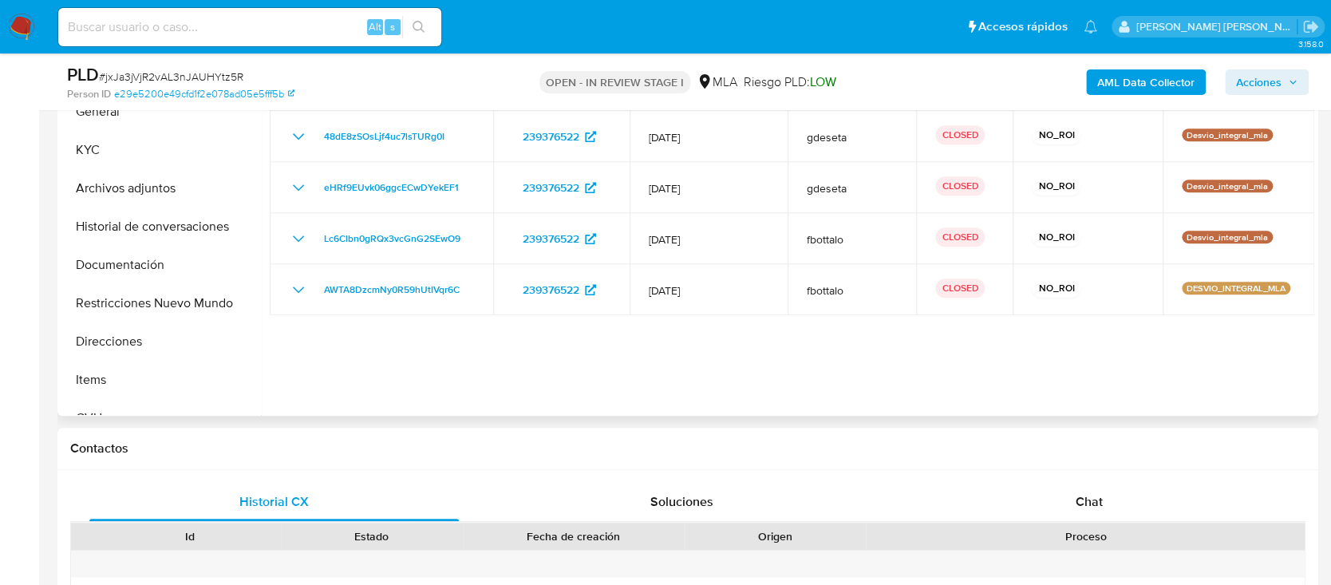
scroll to position [425, 0]
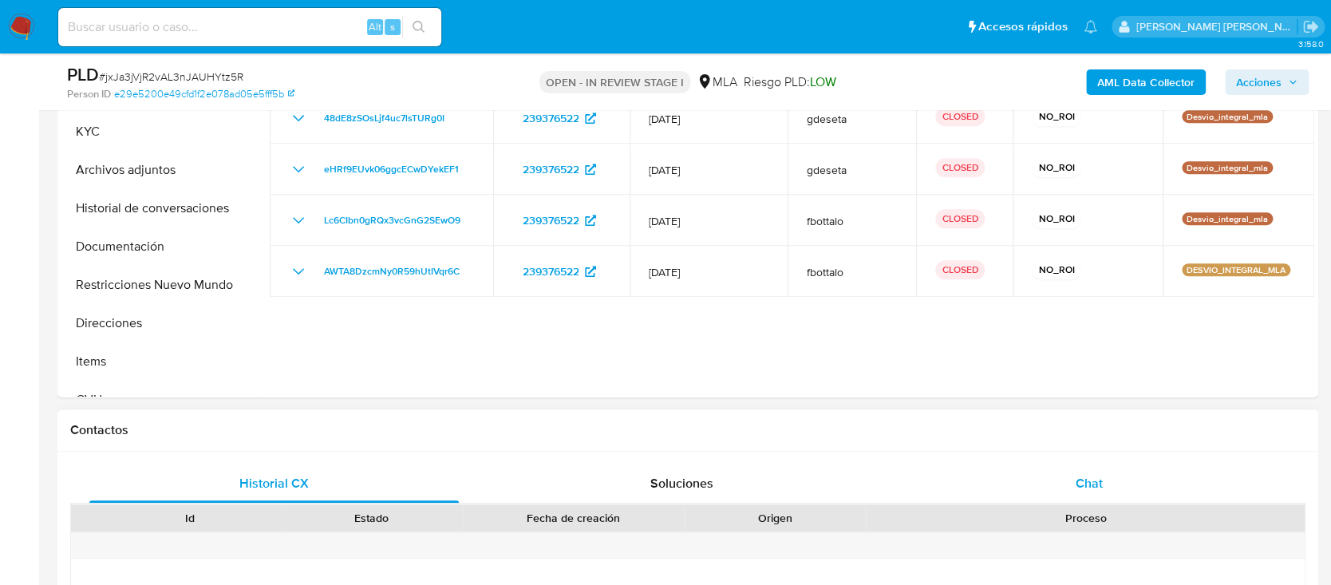
click at [1080, 465] on div "Chat" at bounding box center [1089, 483] width 369 height 38
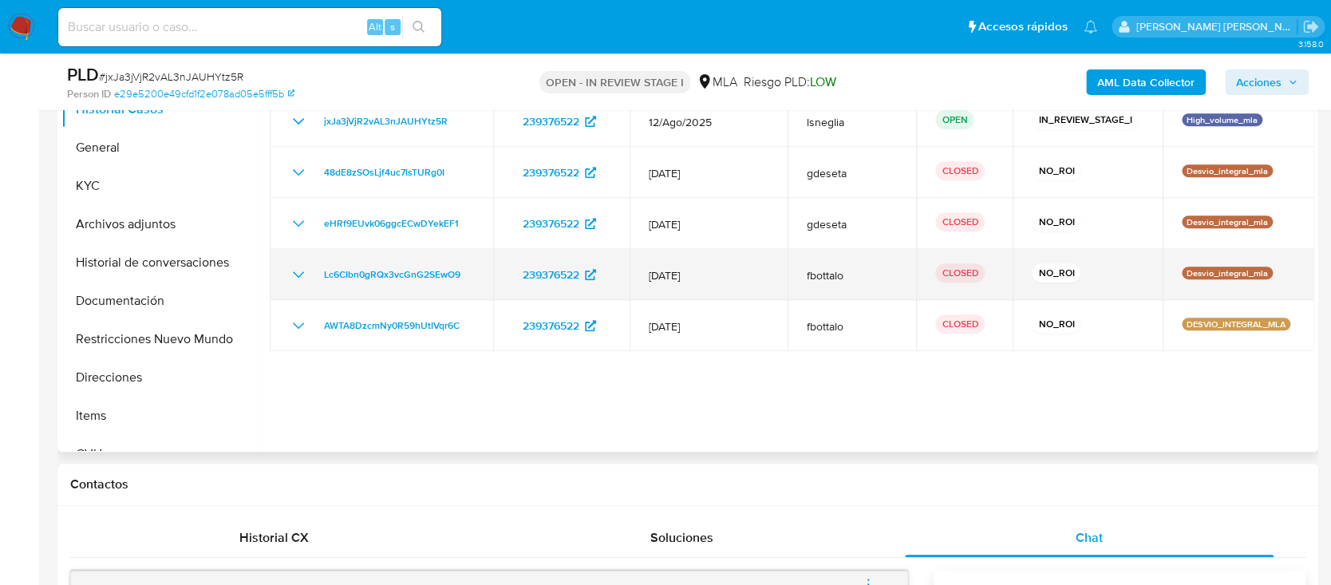
scroll to position [319, 0]
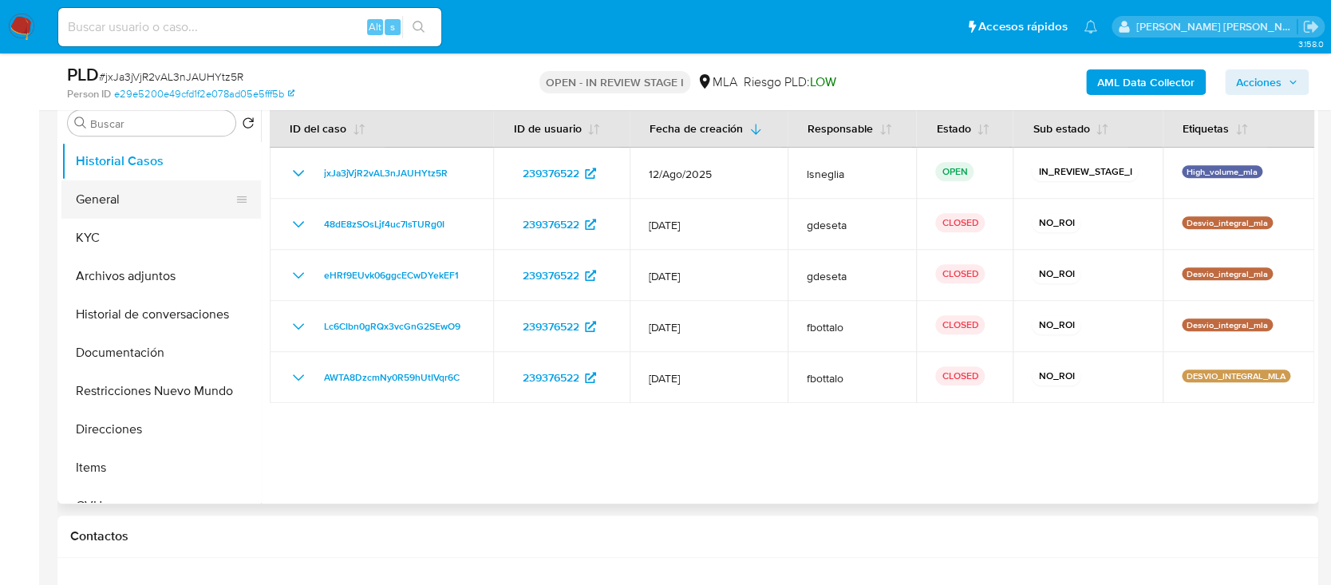
click at [125, 210] on button "General" at bounding box center [154, 199] width 187 height 38
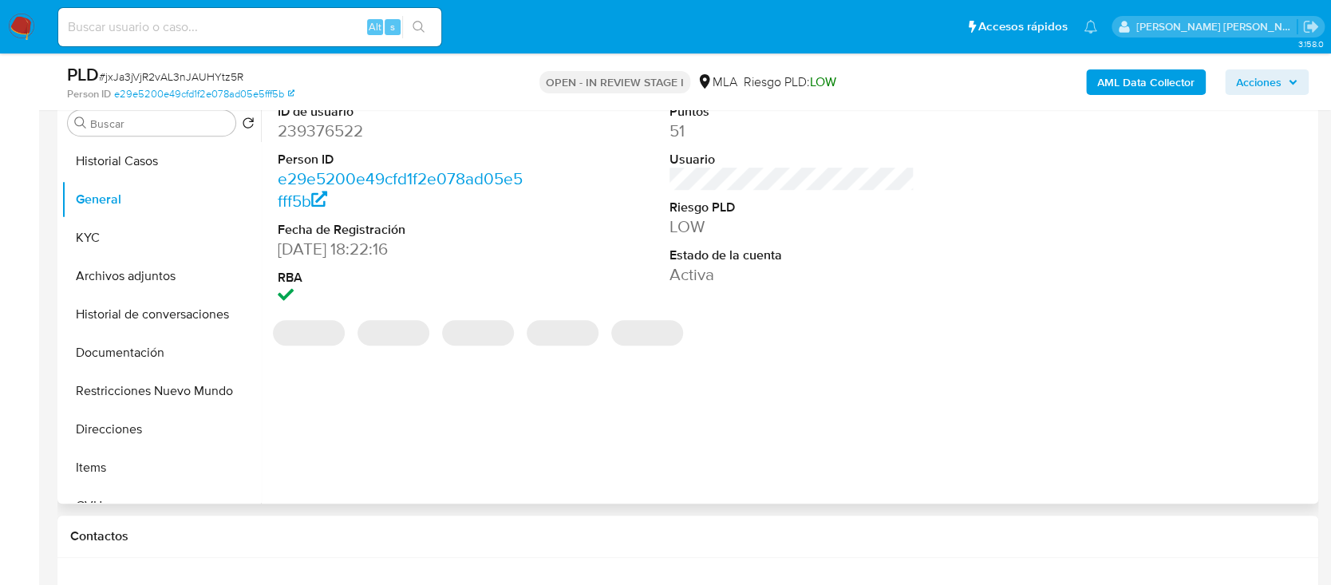
click at [338, 131] on dd "239376522" at bounding box center [400, 131] width 245 height 22
copy dd "239376522"
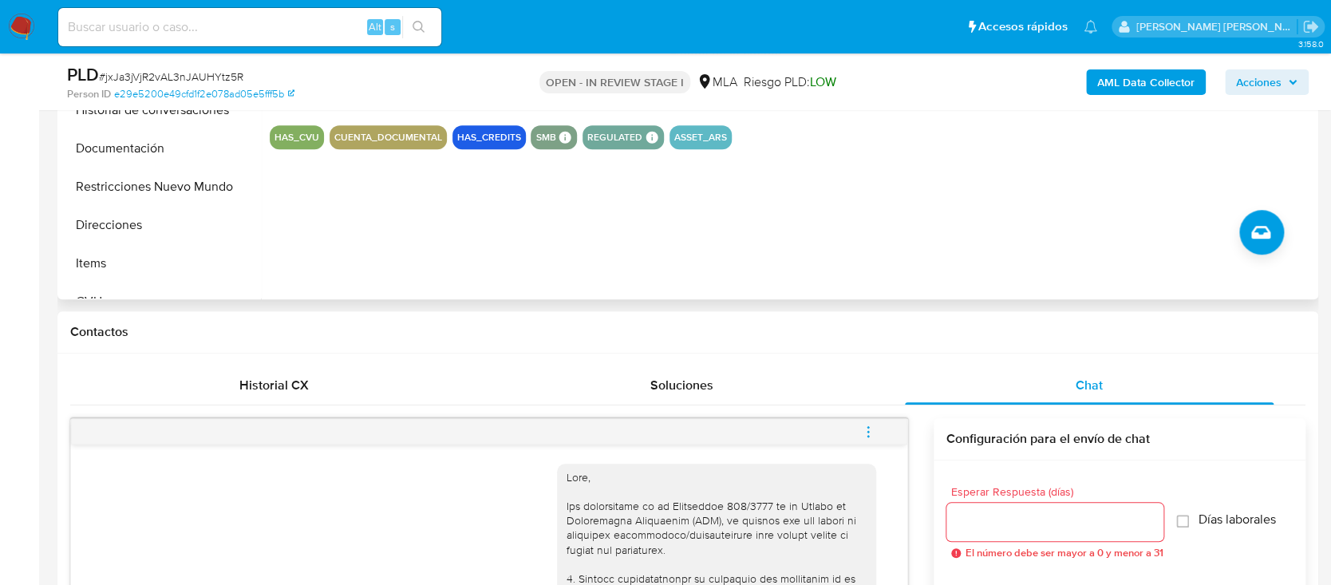
scroll to position [531, 0]
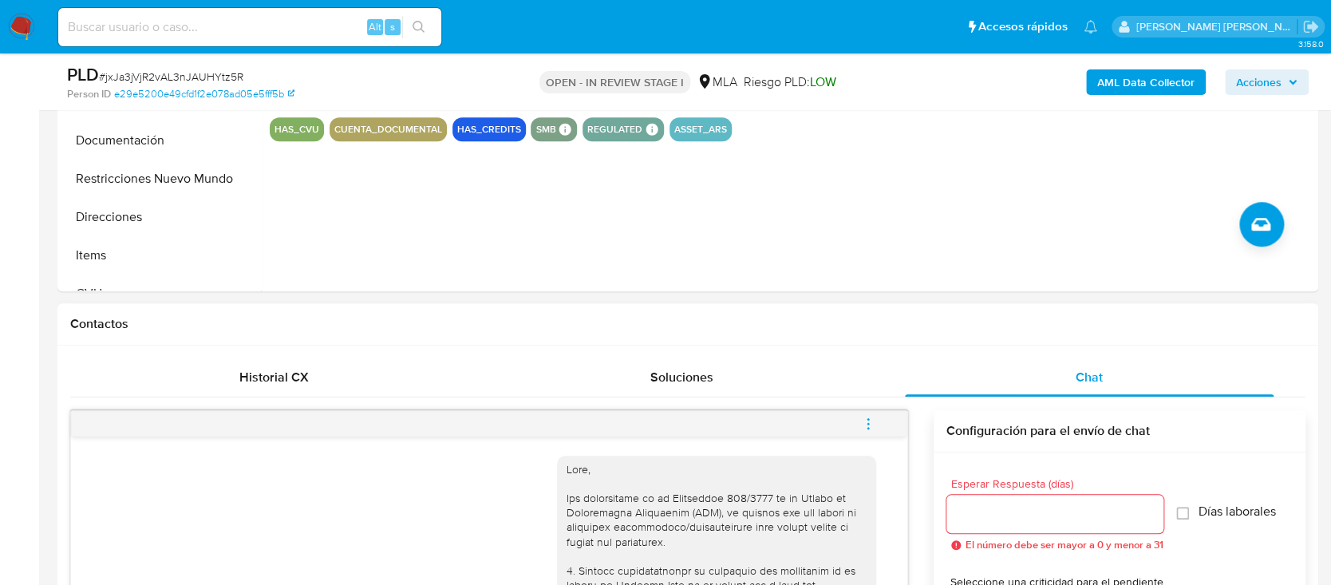
click at [875, 422] on icon "menu-action" at bounding box center [868, 424] width 14 height 14
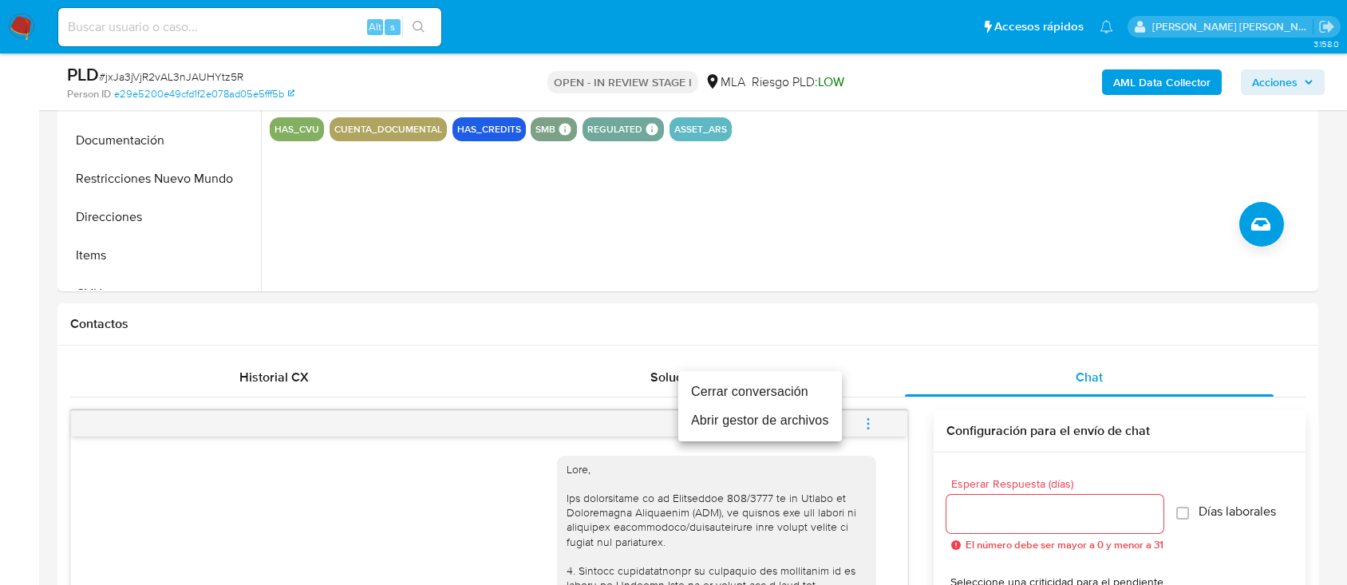
click at [754, 404] on li "Cerrar conversación" at bounding box center [760, 391] width 164 height 29
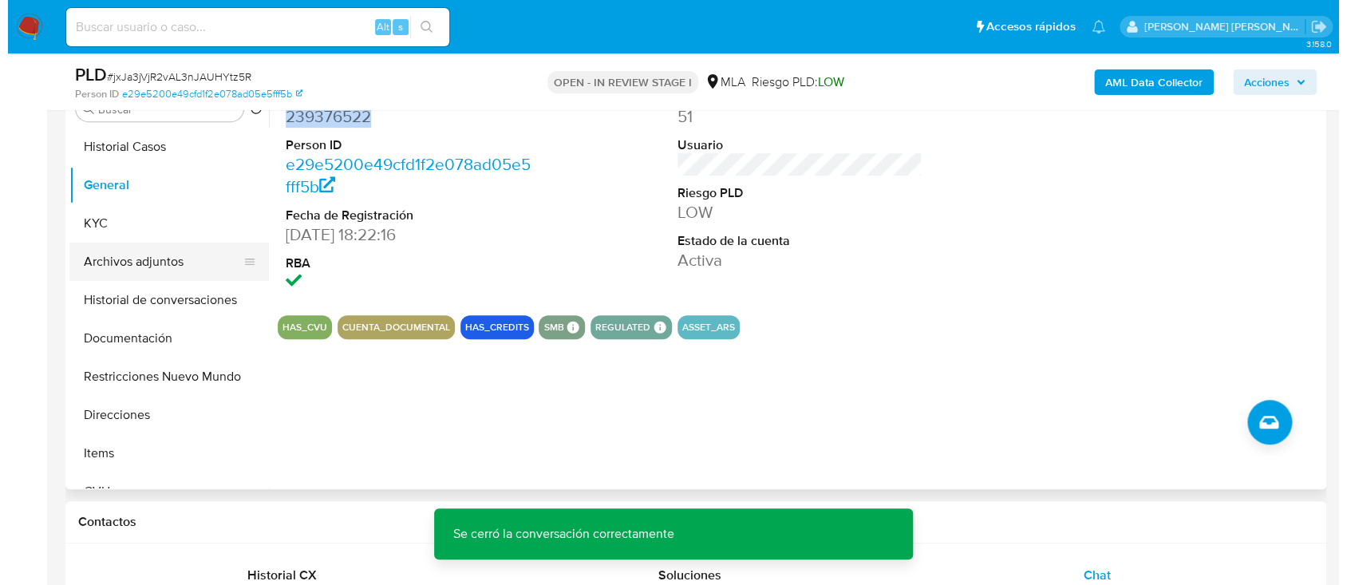
scroll to position [319, 0]
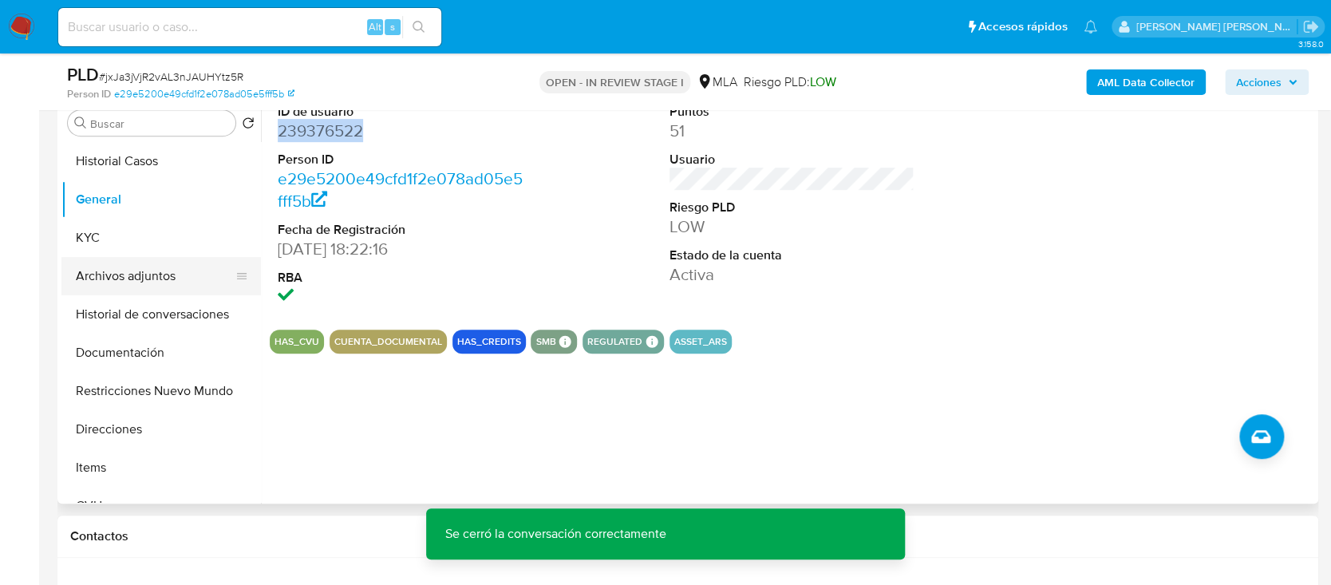
click at [174, 270] on button "Archivos adjuntos" at bounding box center [154, 276] width 187 height 38
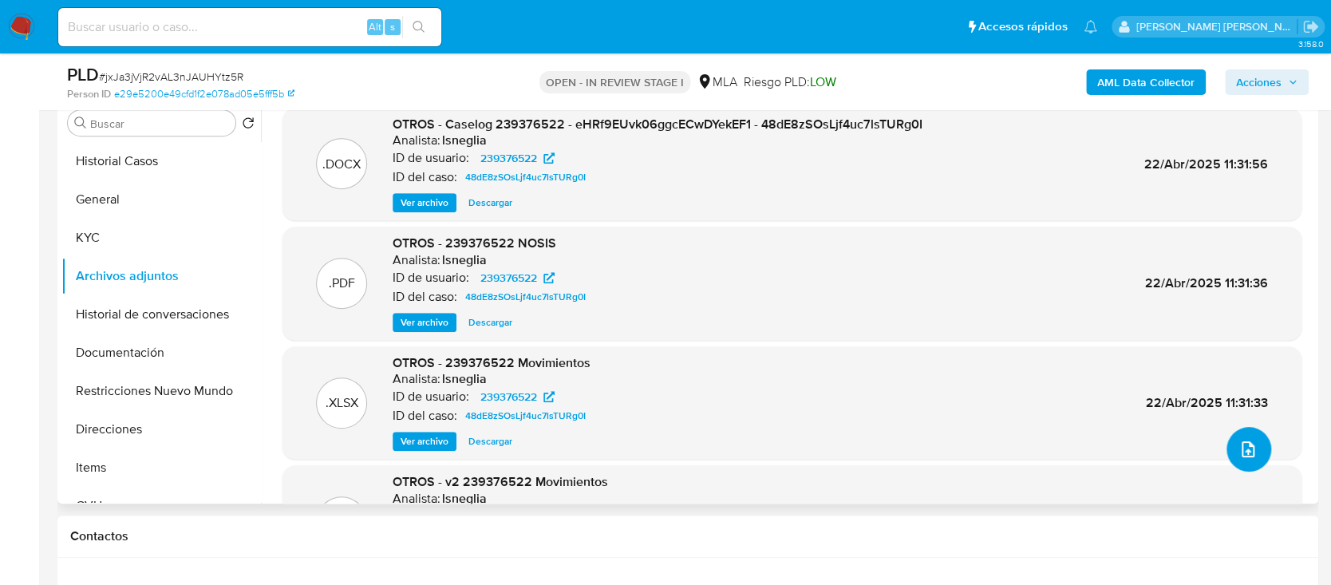
click at [1238, 449] on icon "upload-file" at bounding box center [1247, 449] width 19 height 19
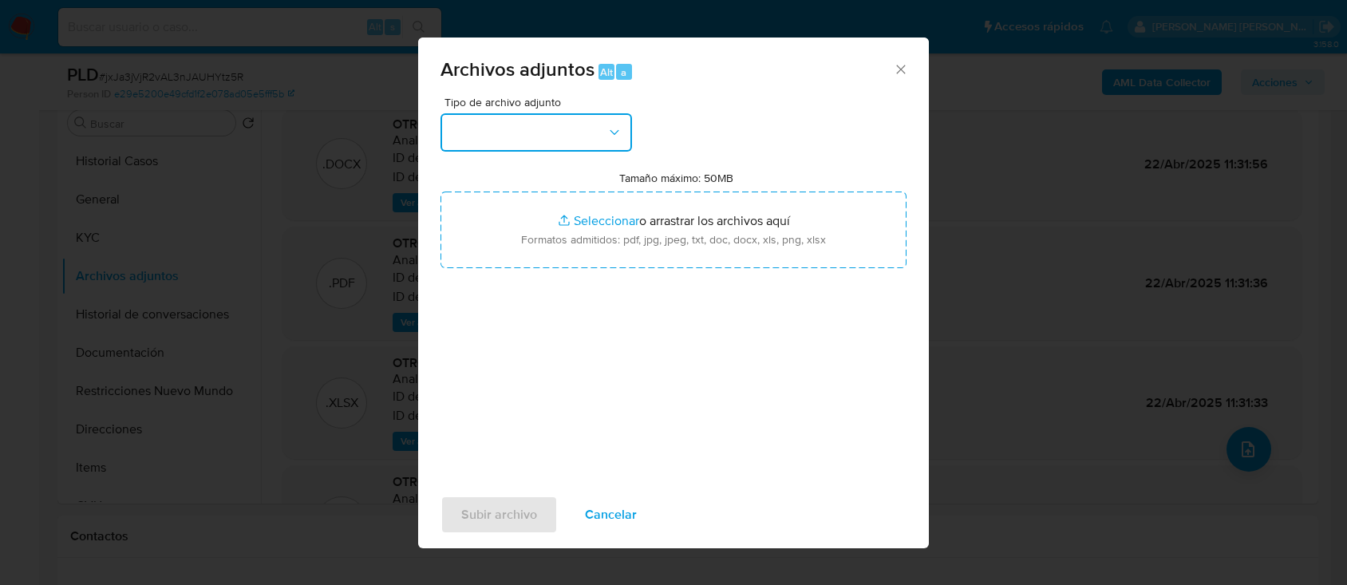
click at [543, 138] on button "button" at bounding box center [535, 132] width 191 height 38
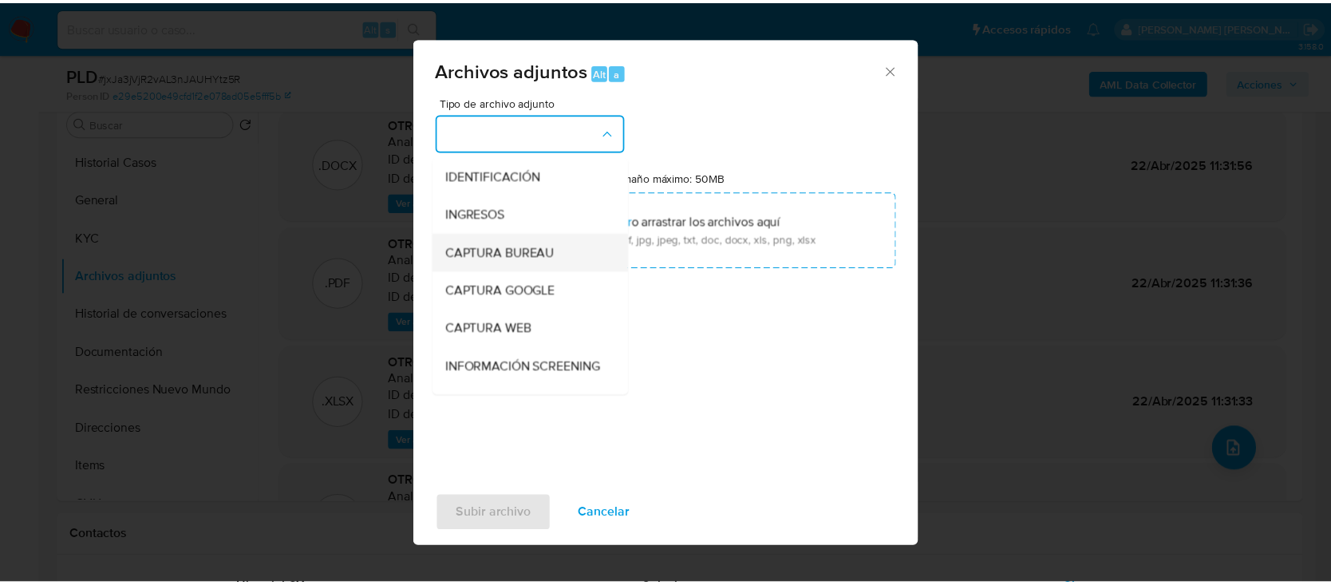
scroll to position [212, 0]
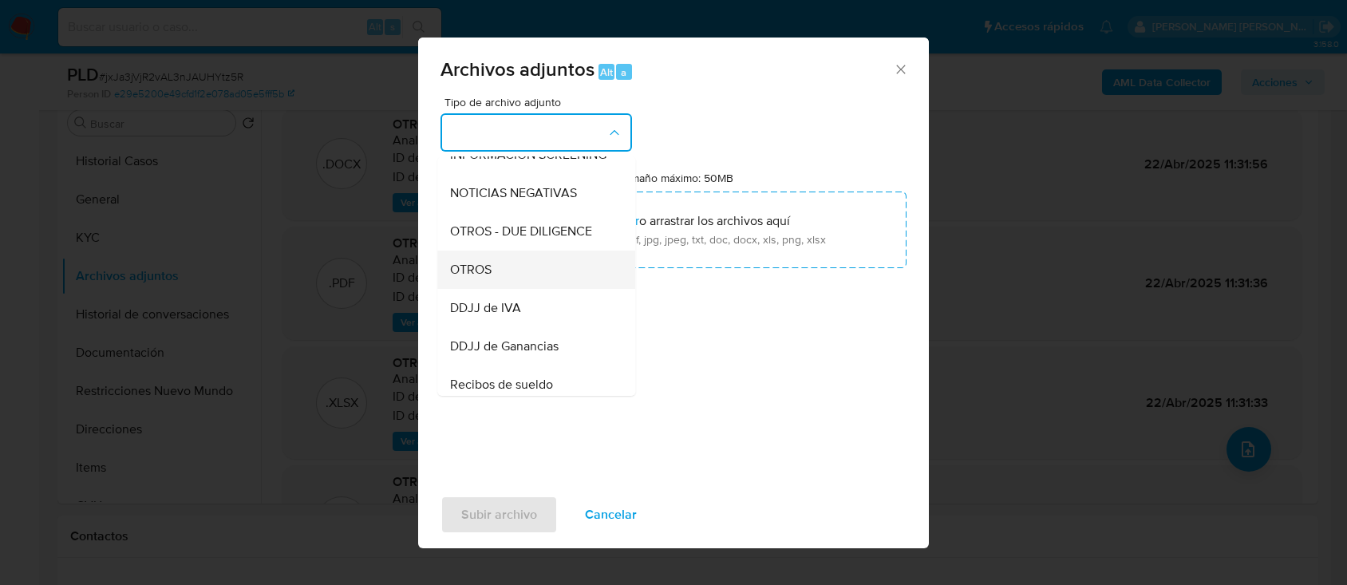
click at [523, 282] on div "OTROS" at bounding box center [531, 270] width 163 height 38
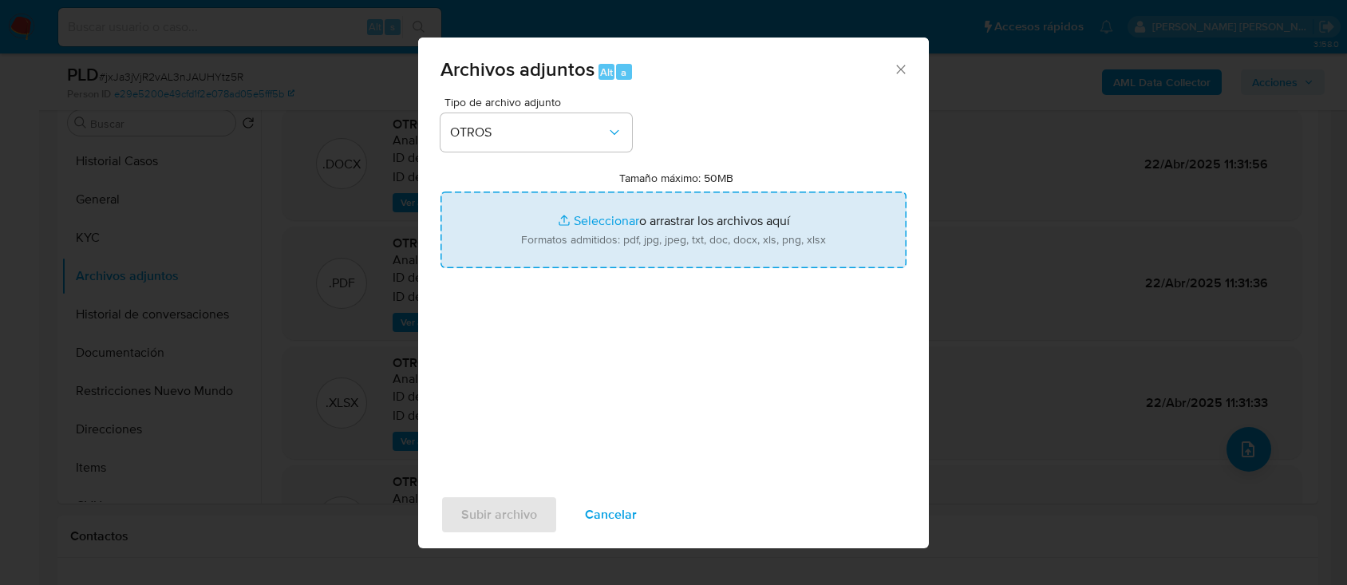
type input "C:\fakepath\239376522 Movimientos.xlsx"
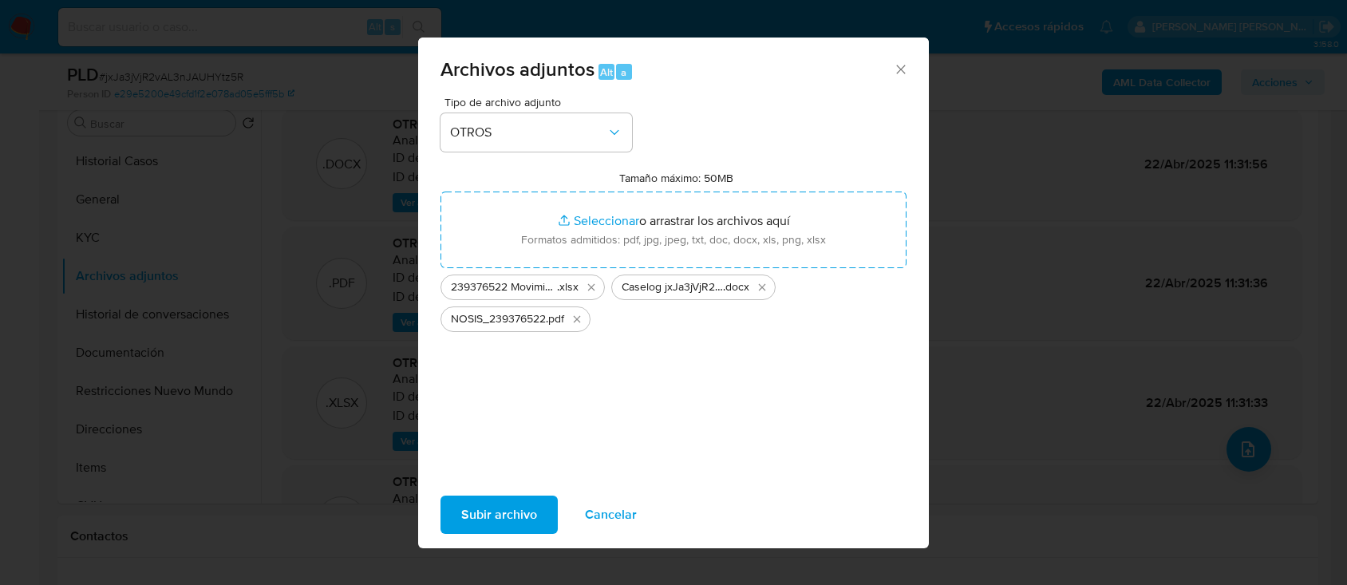
click at [489, 515] on span "Subir archivo" at bounding box center [499, 514] width 76 height 35
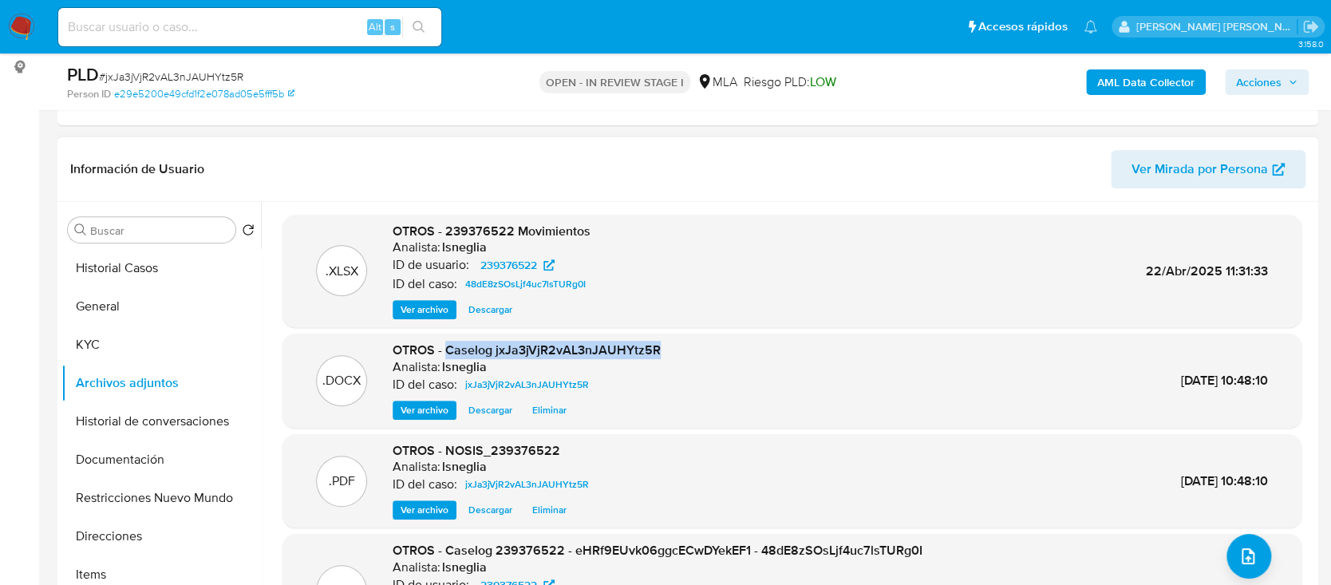
drag, startPoint x: 445, startPoint y: 349, endPoint x: 664, endPoint y: 349, distance: 218.6
click at [664, 349] on div ".DOCX OTROS - Caselog jxJa3jVjR2vAL3nJAUHYtz5R Analista: lsneglia ID del caso: …" at bounding box center [791, 381] width 1003 height 78
copy span "Caselog jxJa3jVjR2vAL3nJAUHYtz5R"
click at [98, 436] on button "Historial de conversaciones" at bounding box center [154, 421] width 187 height 38
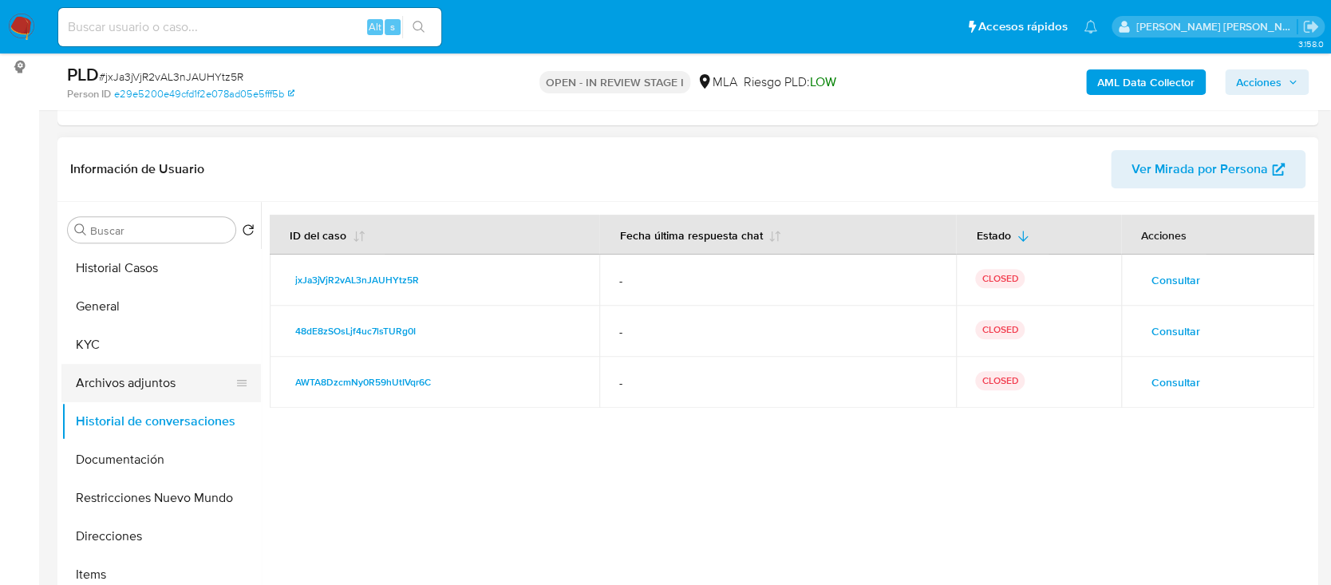
click at [154, 373] on button "Archivos adjuntos" at bounding box center [154, 383] width 187 height 38
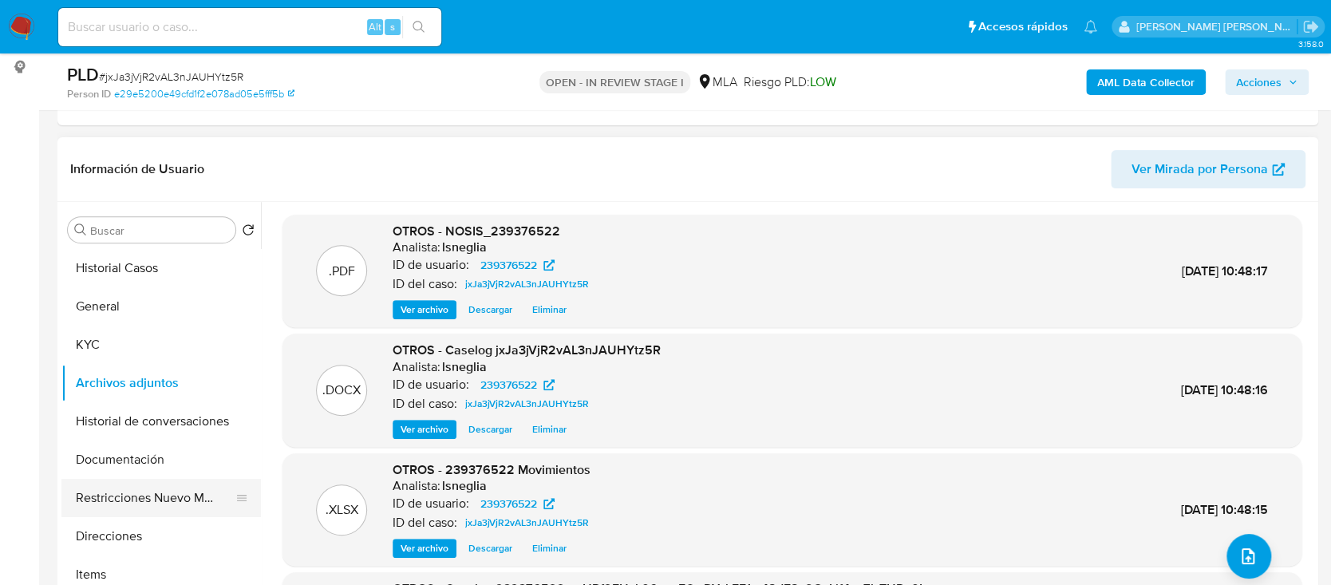
click at [120, 507] on button "Restricciones Nuevo Mundo" at bounding box center [154, 498] width 187 height 38
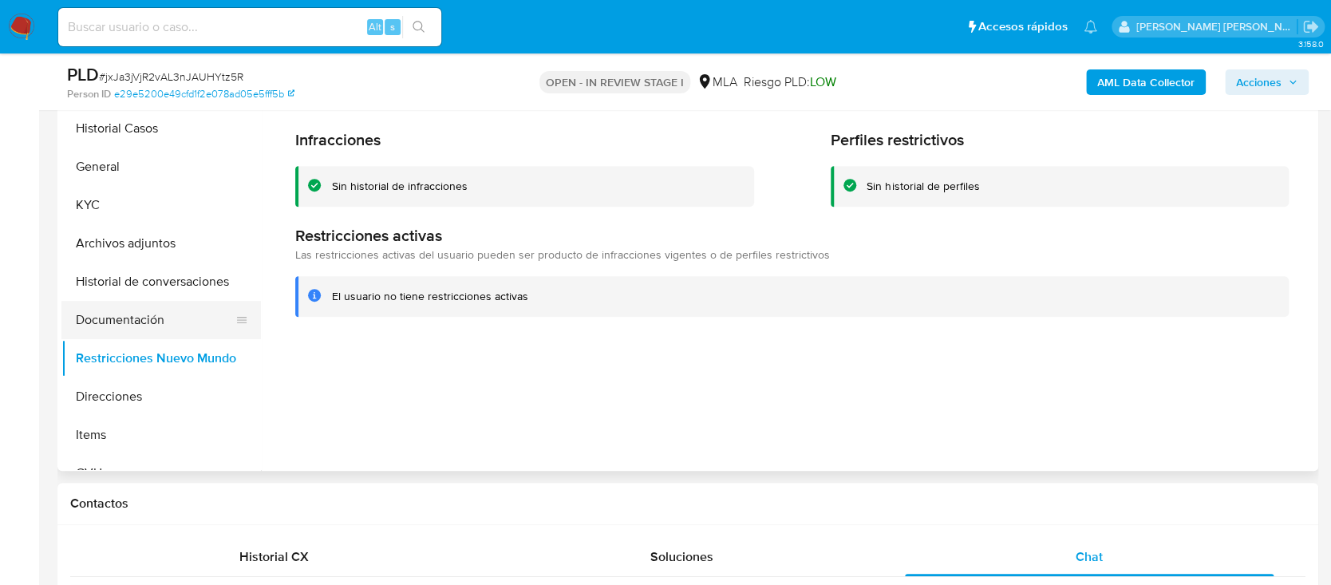
scroll to position [319, 0]
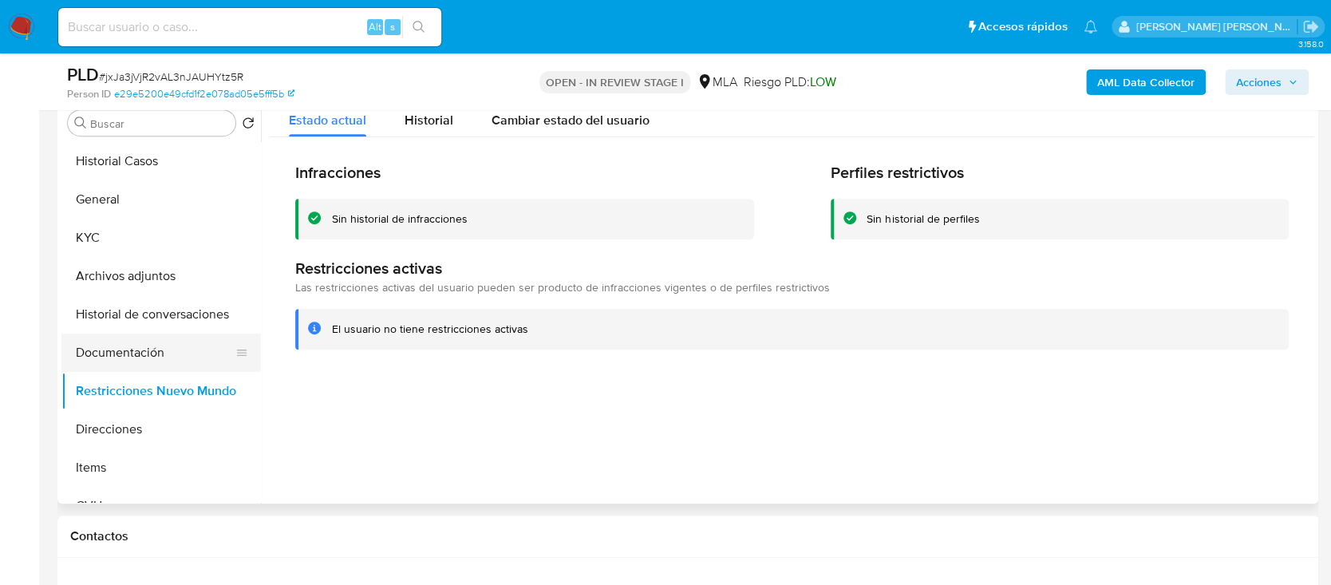
click at [136, 349] on button "Documentación" at bounding box center [154, 353] width 187 height 38
click at [153, 311] on button "Historial de conversaciones" at bounding box center [154, 314] width 187 height 38
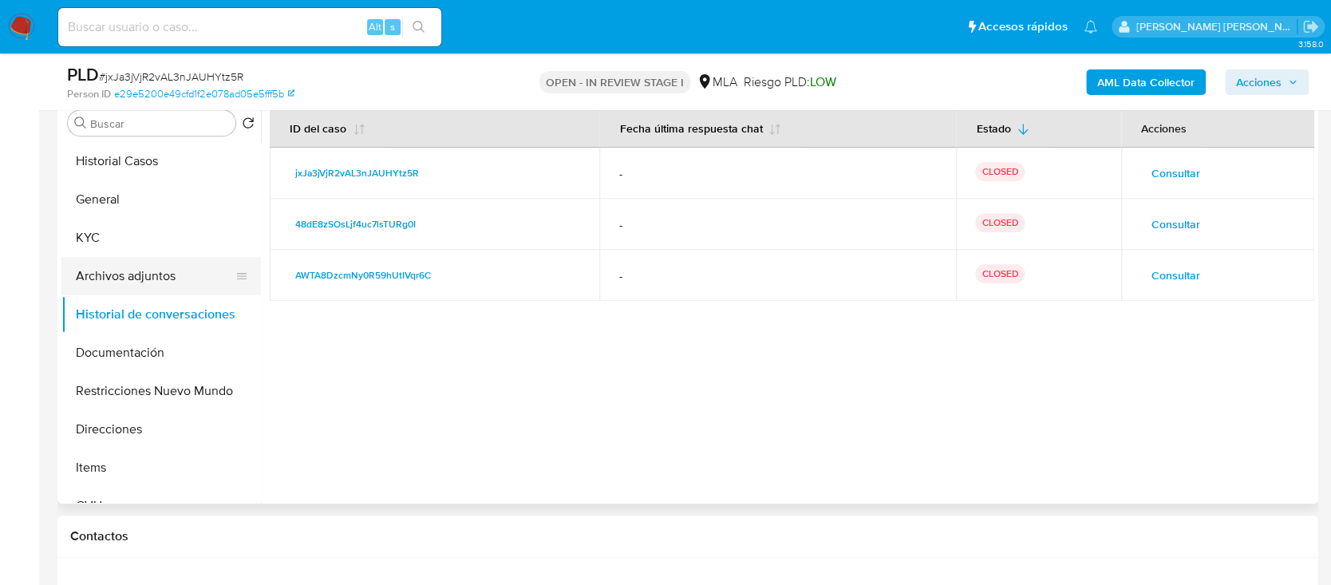
click at [176, 284] on button "Archivos adjuntos" at bounding box center [154, 276] width 187 height 38
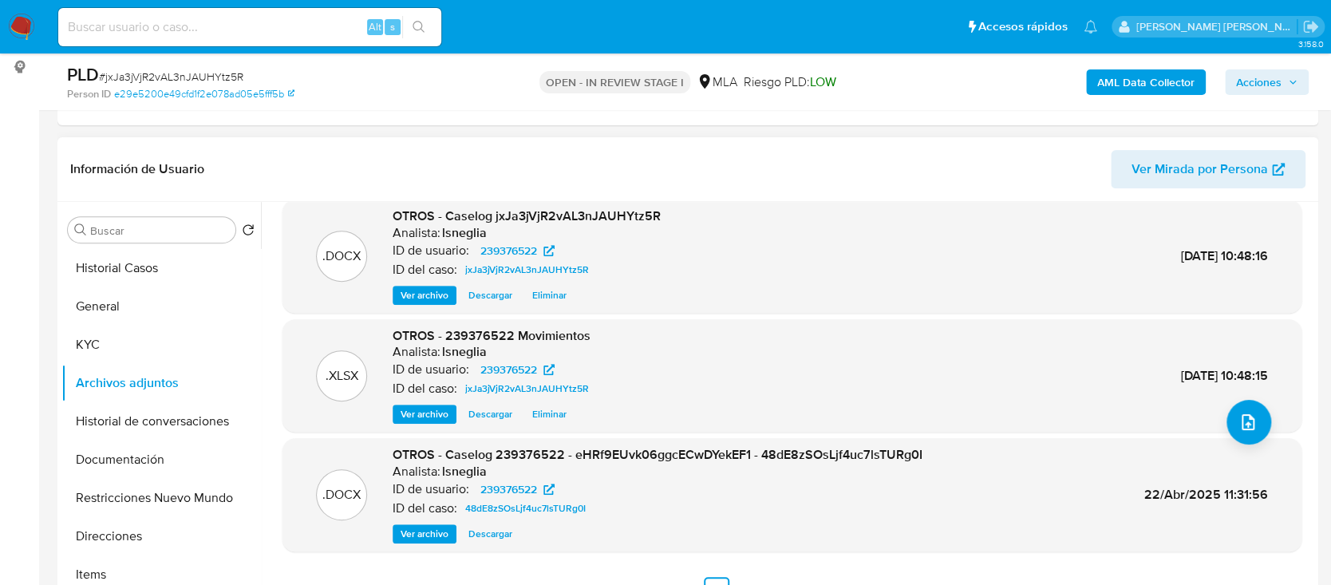
scroll to position [0, 0]
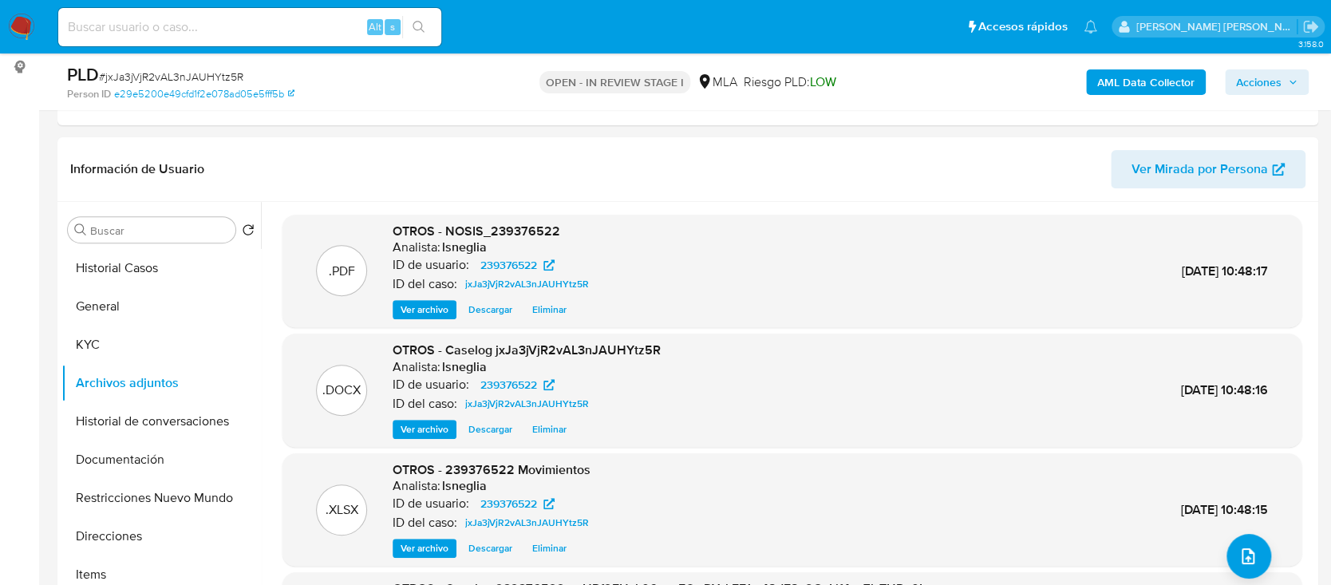
click at [1115, 77] on b "AML Data Collector" at bounding box center [1145, 82] width 97 height 26
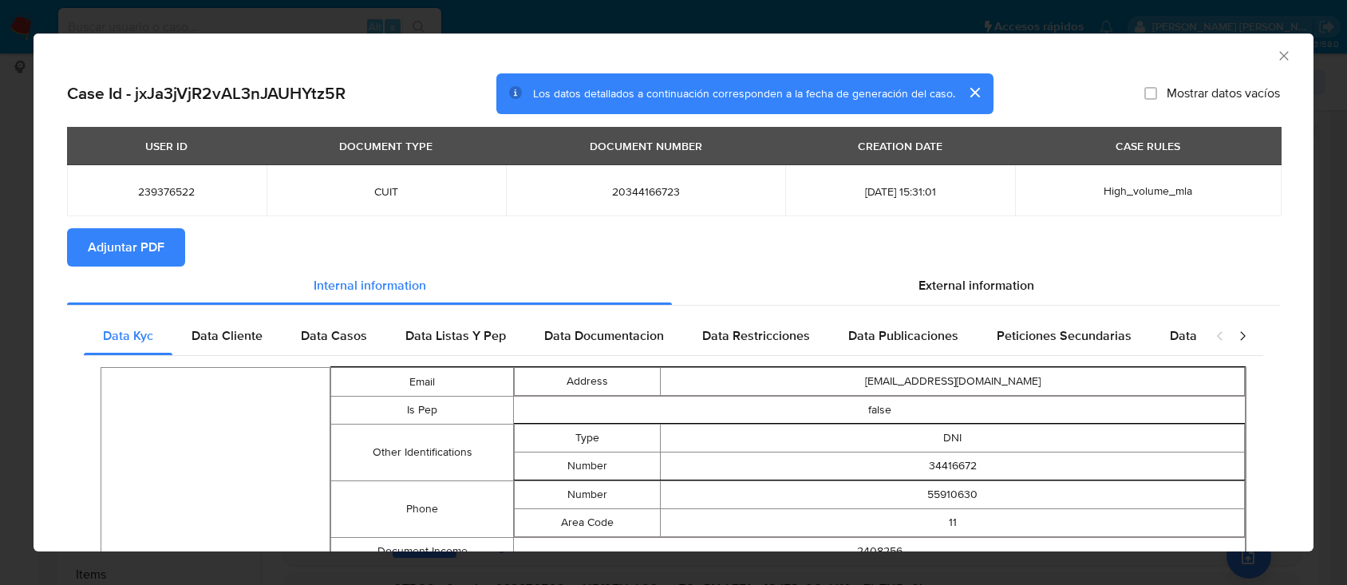
click at [103, 241] on span "Adjuntar PDF" at bounding box center [126, 247] width 77 height 35
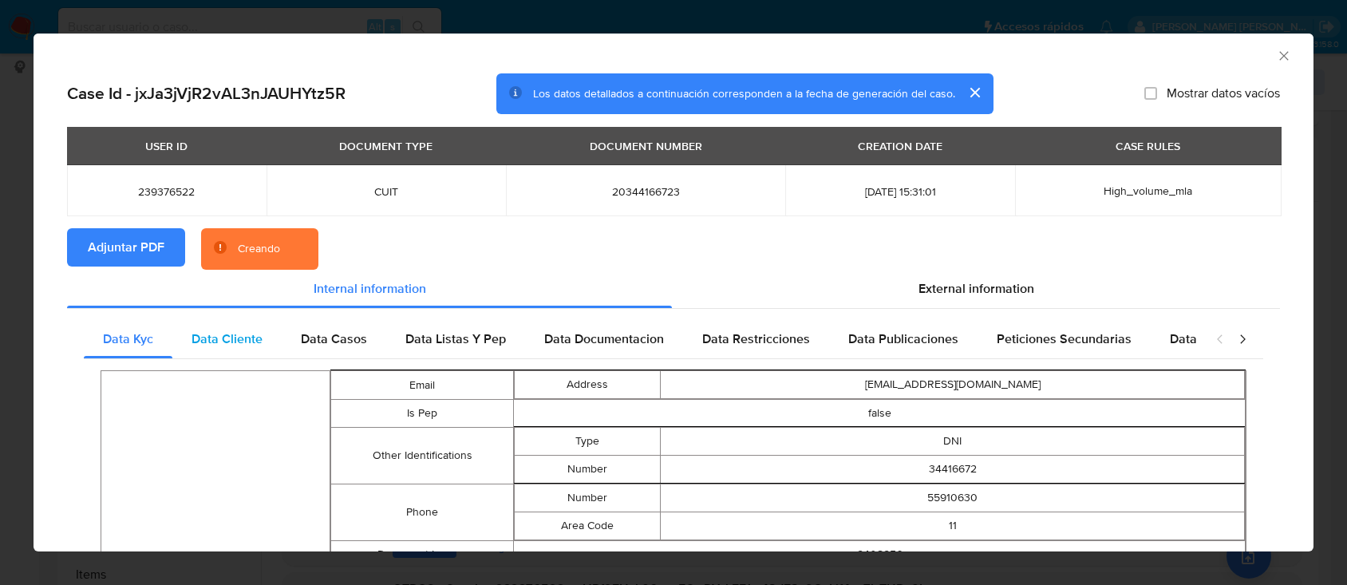
click at [205, 330] on span "Data Cliente" at bounding box center [226, 339] width 71 height 18
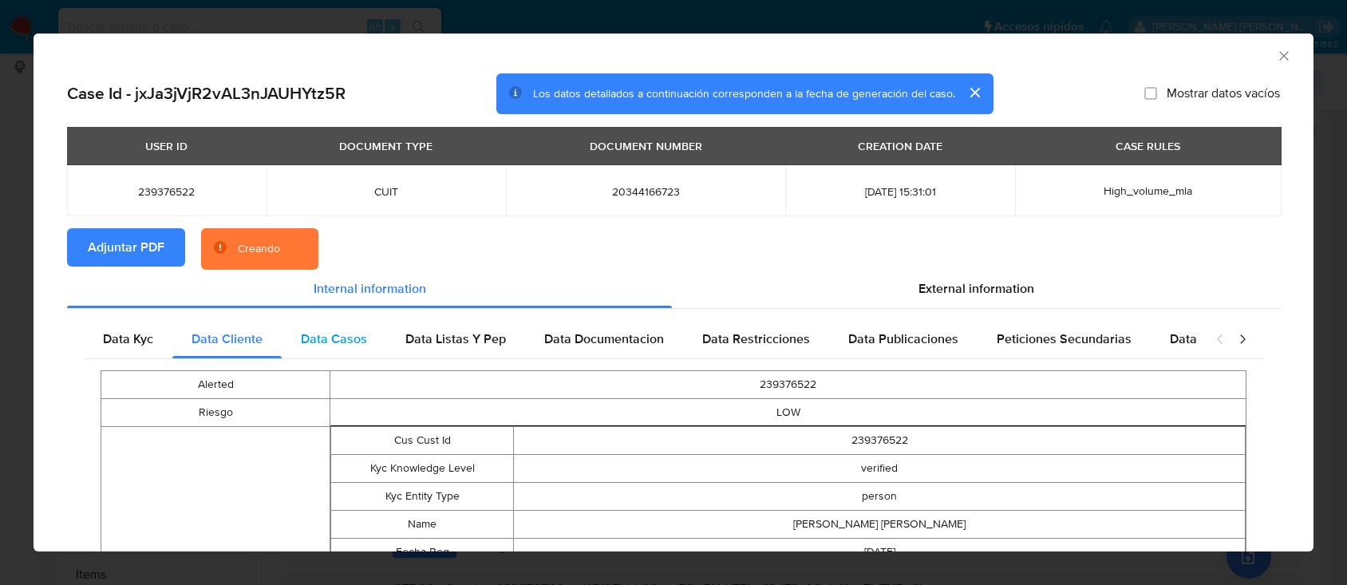
click at [327, 330] on span "Data Casos" at bounding box center [334, 339] width 66 height 18
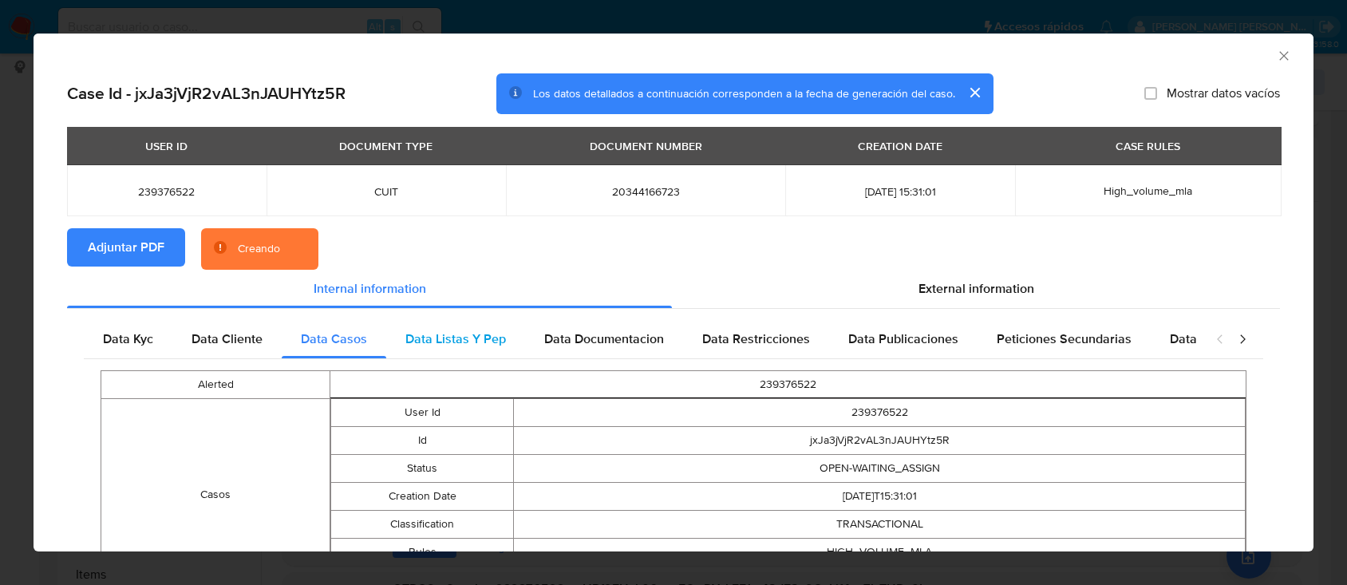
click at [459, 340] on span "Data Listas Y Pep" at bounding box center [455, 339] width 101 height 18
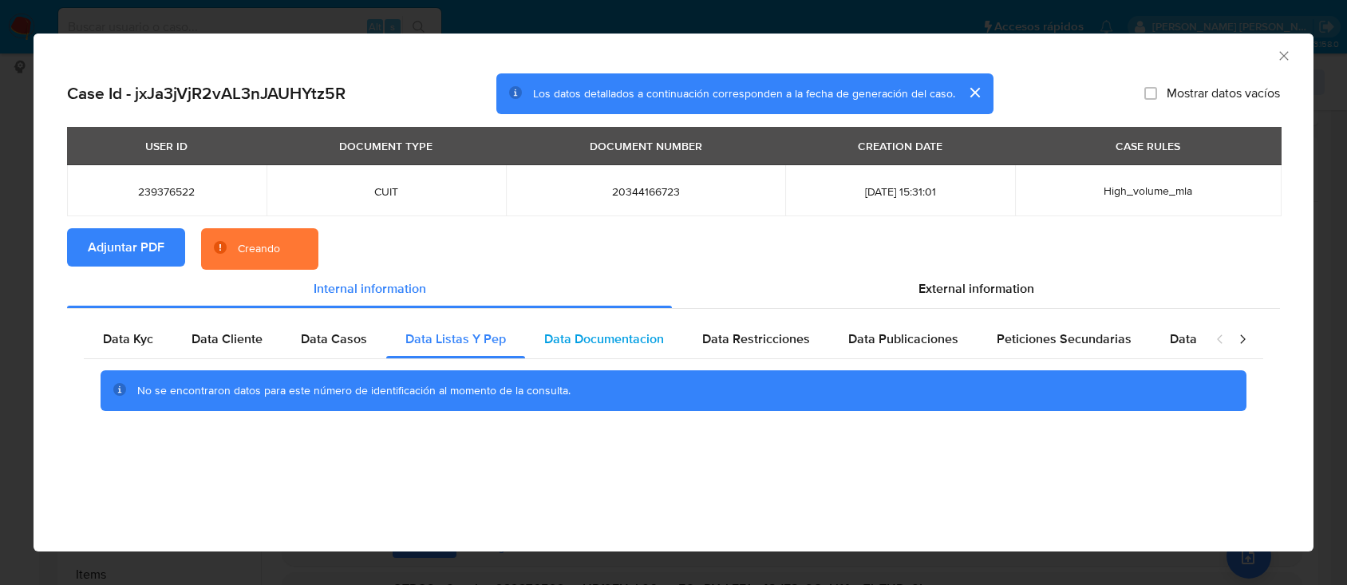
click at [598, 340] on span "Data Documentacion" at bounding box center [604, 339] width 120 height 18
click at [764, 336] on span "Data Restricciones" at bounding box center [756, 339] width 108 height 18
click at [881, 336] on span "Data Publicaciones" at bounding box center [903, 339] width 110 height 18
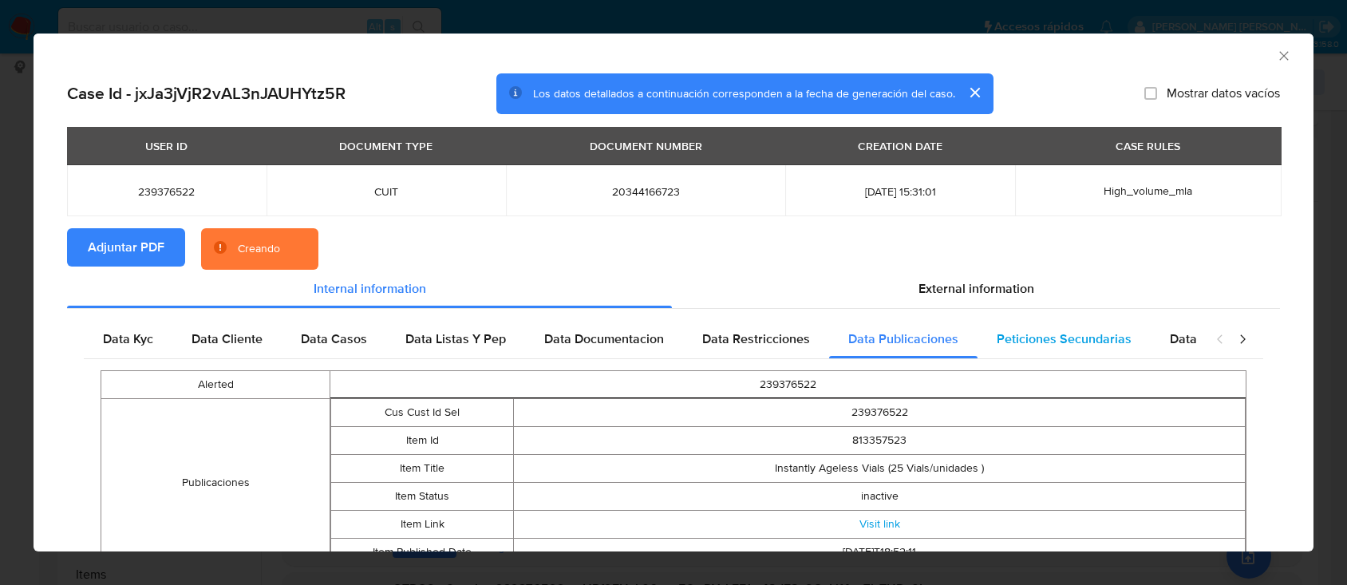
click at [1048, 336] on span "Peticiones Secundarias" at bounding box center [1064, 339] width 135 height 18
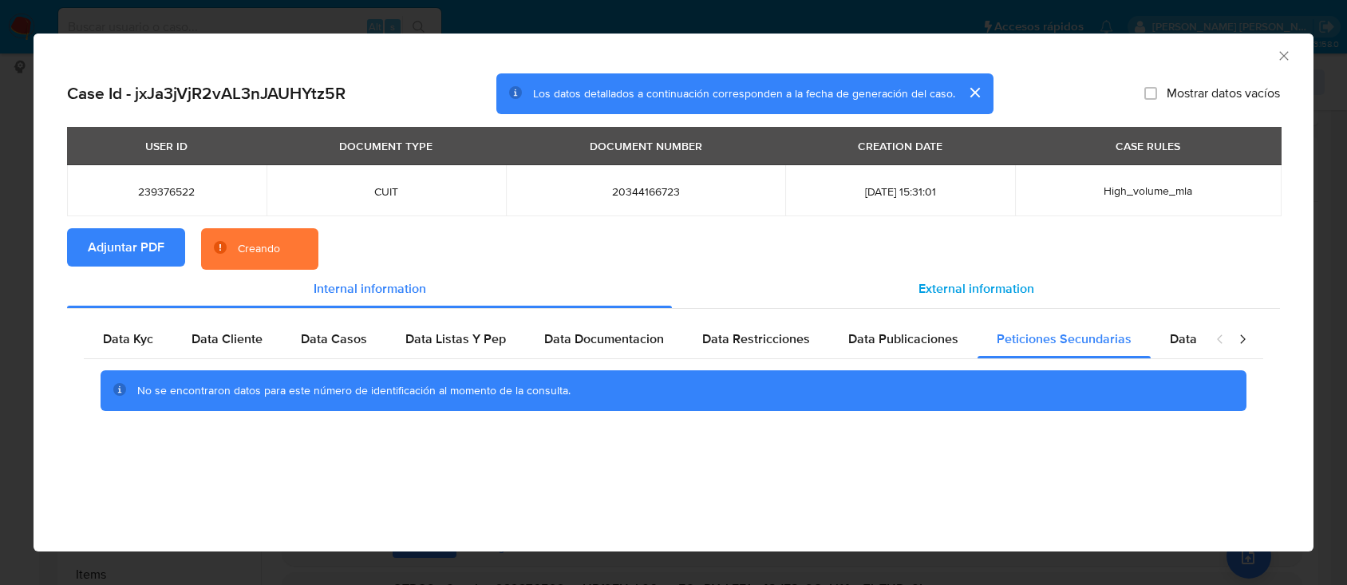
click at [933, 284] on span "External information" at bounding box center [976, 288] width 116 height 18
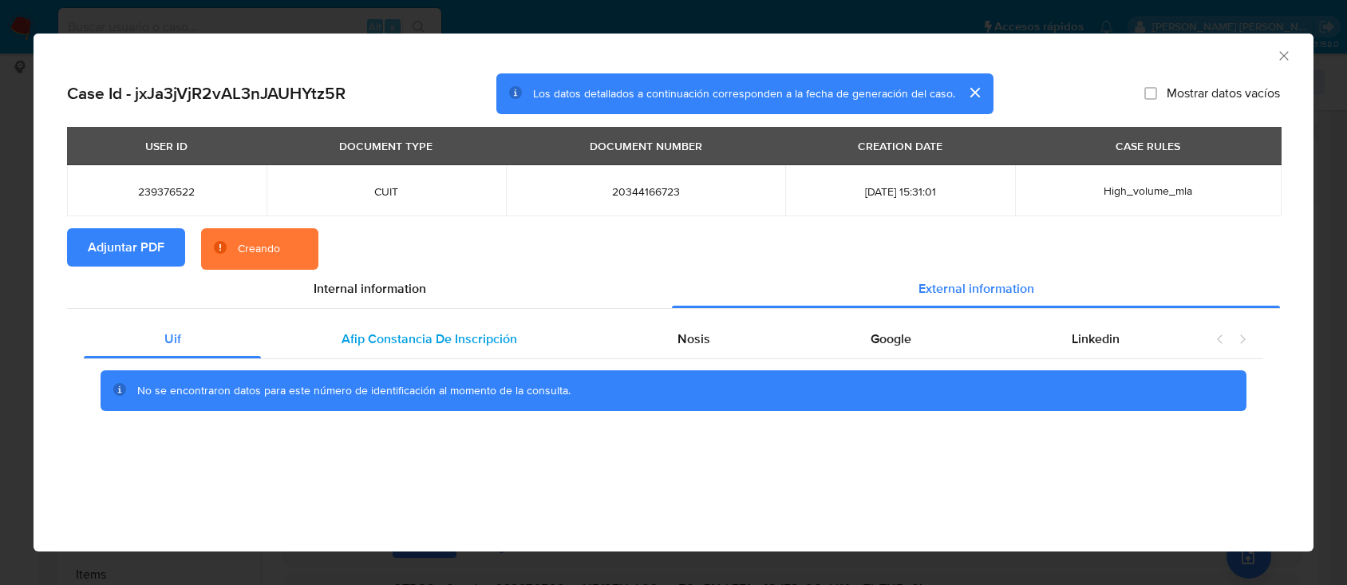
click at [434, 341] on span "Afip Constancia De Inscripción" at bounding box center [430, 339] width 176 height 18
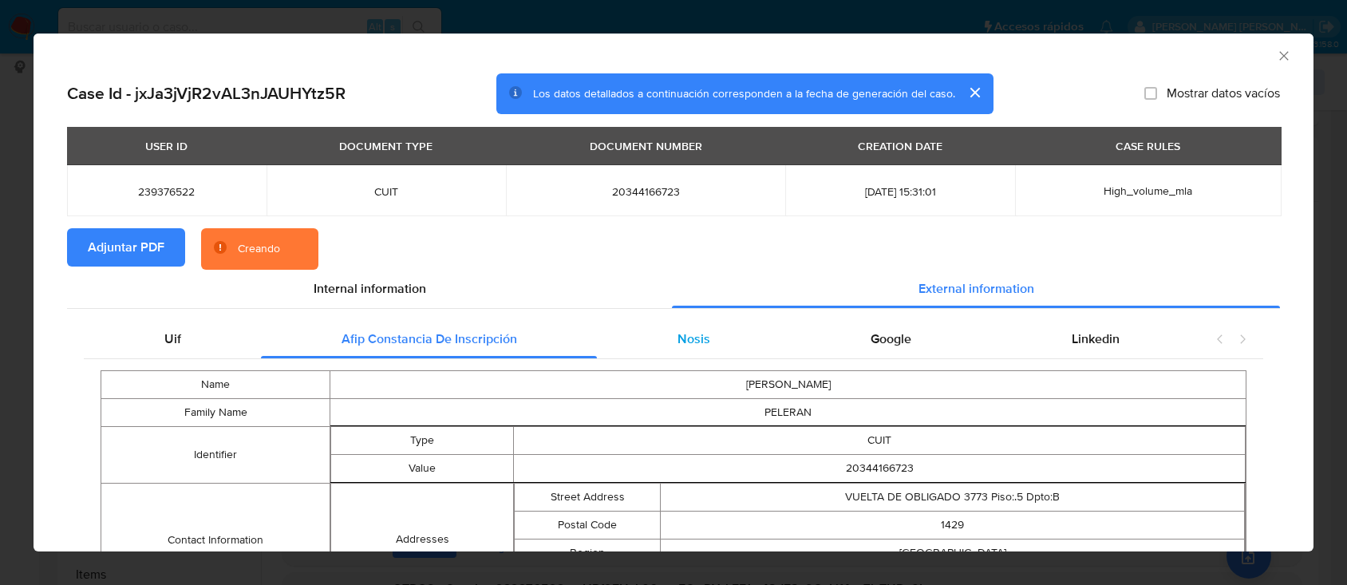
click at [736, 340] on div "Nosis" at bounding box center [693, 339] width 193 height 38
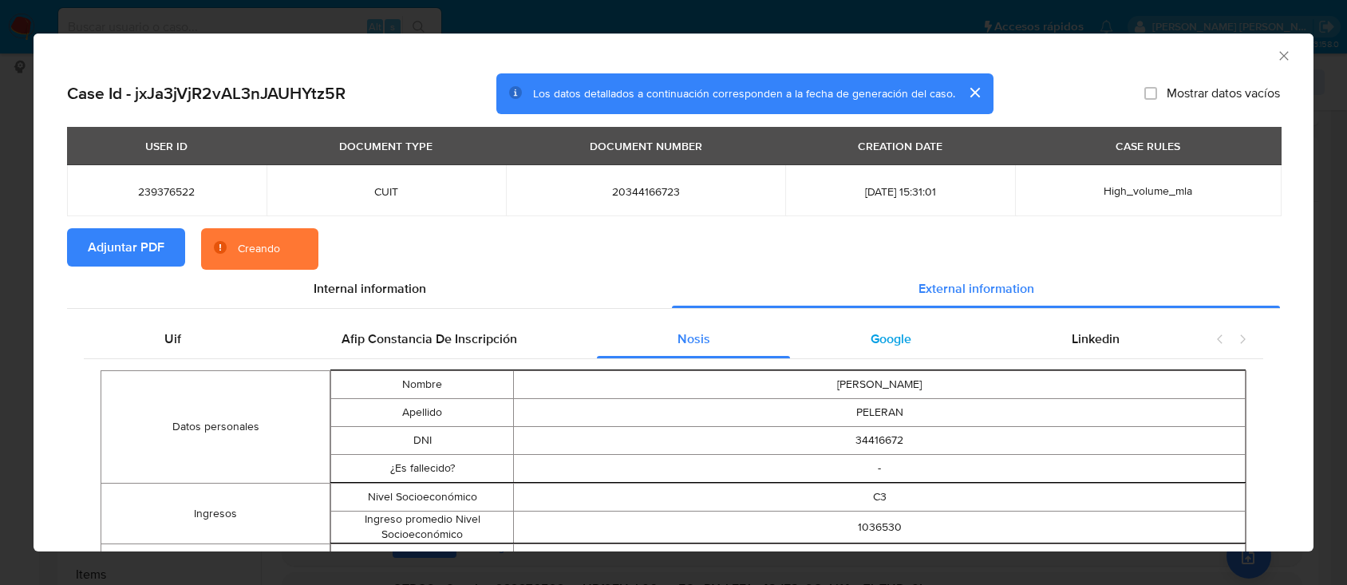
click at [894, 335] on span "Google" at bounding box center [891, 339] width 41 height 18
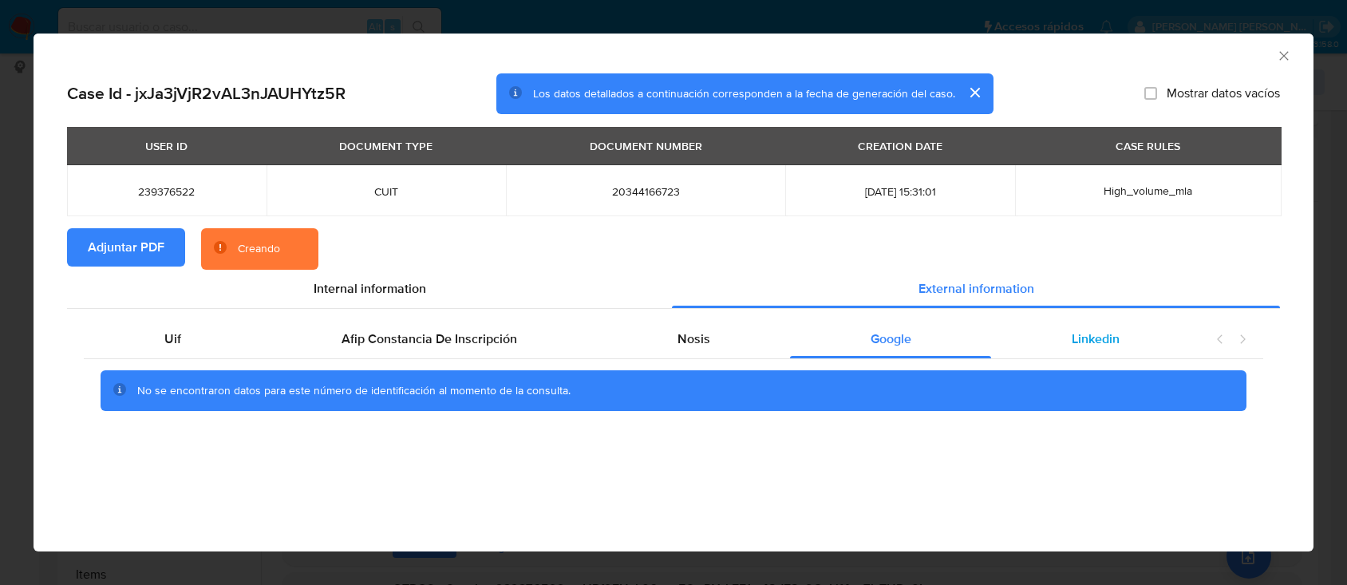
click at [1092, 334] on span "Linkedin" at bounding box center [1096, 339] width 48 height 18
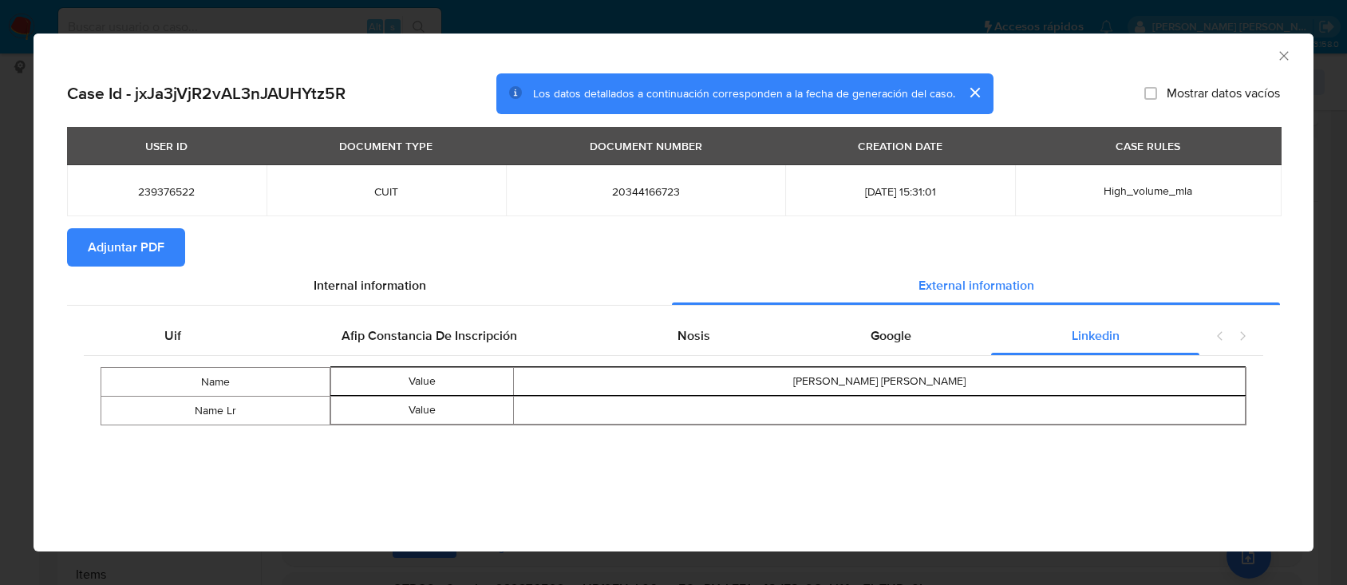
click at [1279, 58] on icon "Cerrar ventana" at bounding box center [1284, 56] width 16 height 16
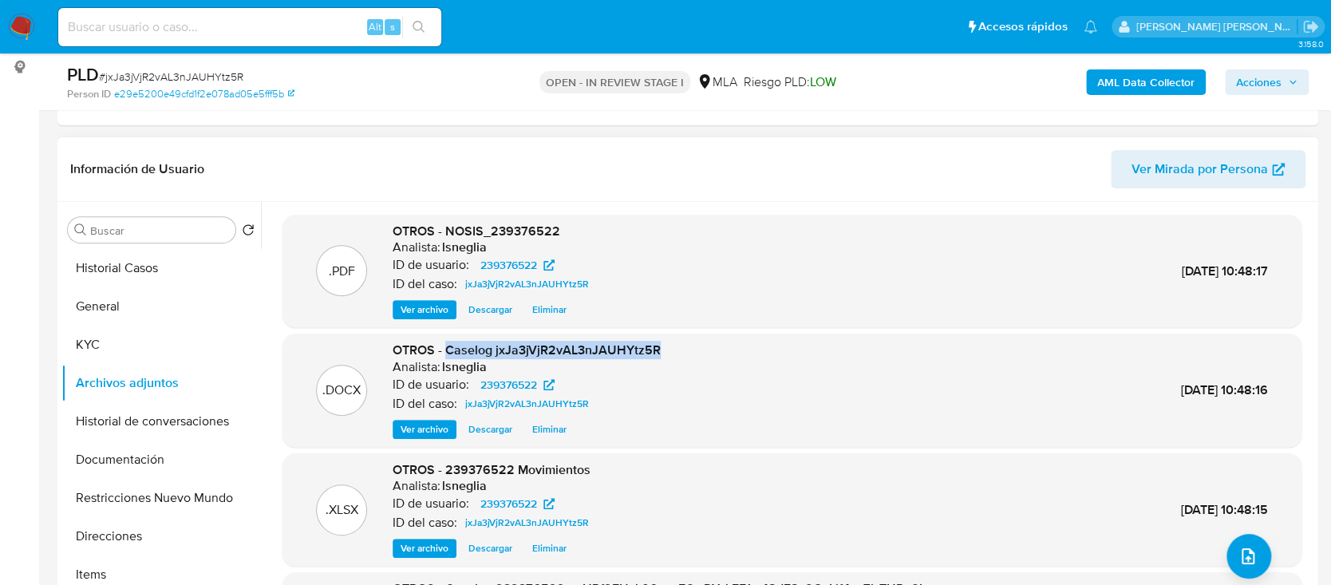
drag, startPoint x: 447, startPoint y: 353, endPoint x: 662, endPoint y: 349, distance: 215.5
click at [665, 349] on div ".DOCX OTROS - Caselog jxJa3jVjR2vAL3nJAUHYtz5R Analista: lsneglia ID de usuario…" at bounding box center [791, 390] width 1003 height 97
copy span "Caselog jxJa3jVjR2vAL3nJAUHYtz5R"
click at [116, 274] on button "Historial Casos" at bounding box center [154, 268] width 187 height 38
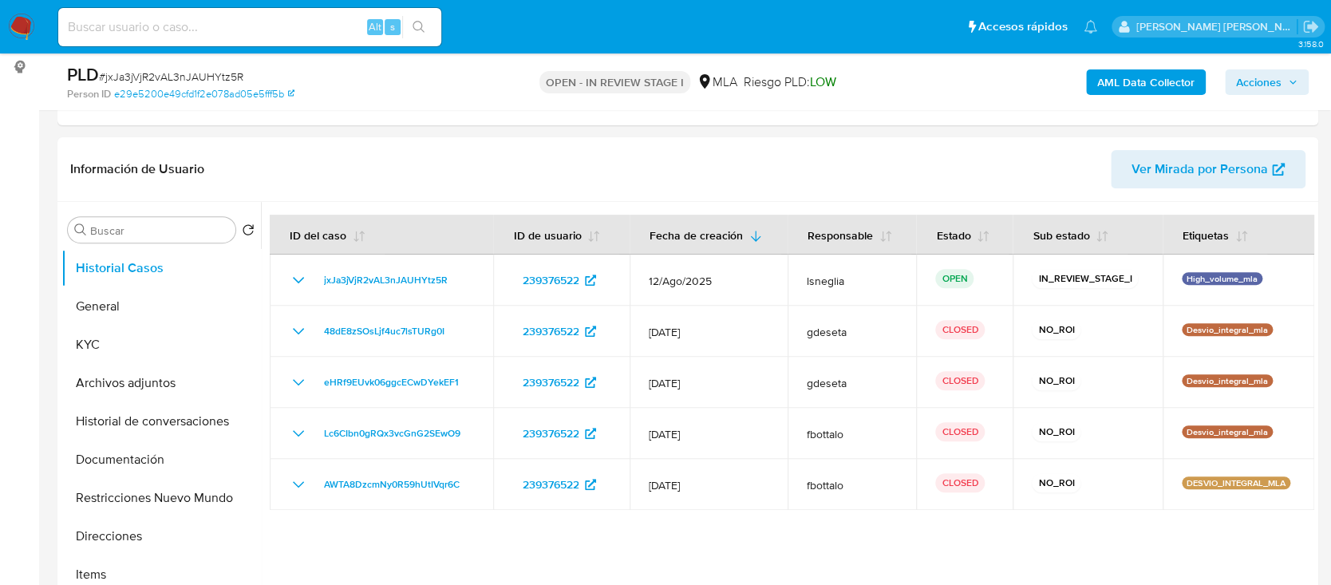
click at [1288, 84] on icon "button" at bounding box center [1293, 82] width 10 height 10
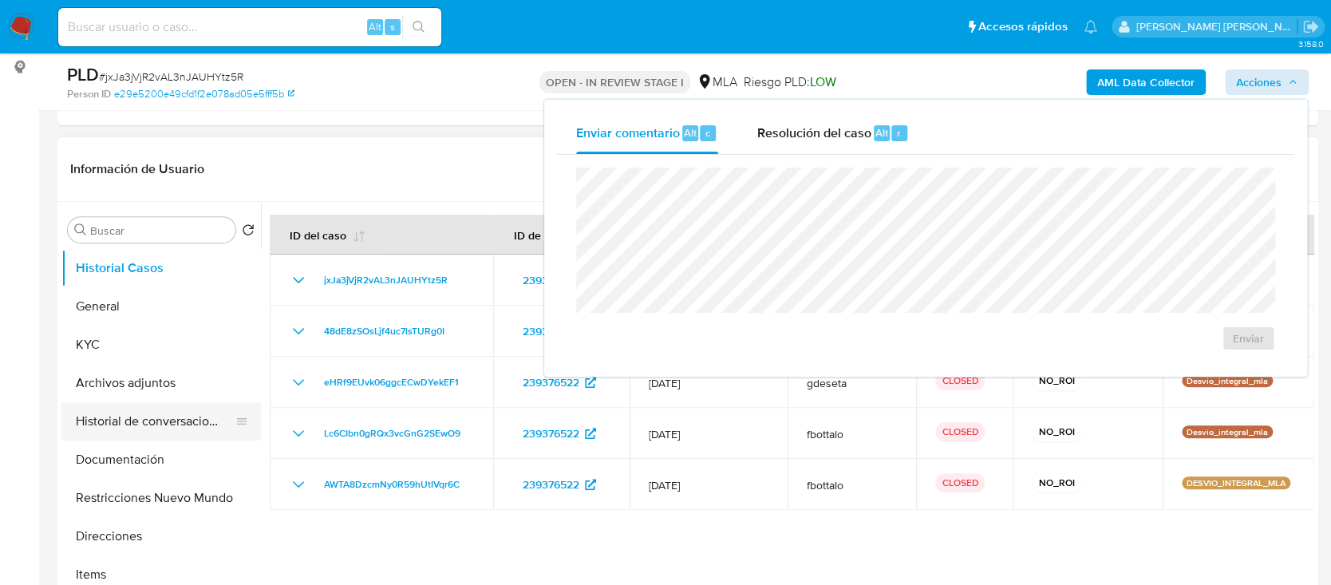
click at [165, 424] on button "Historial de conversaciones" at bounding box center [154, 421] width 187 height 38
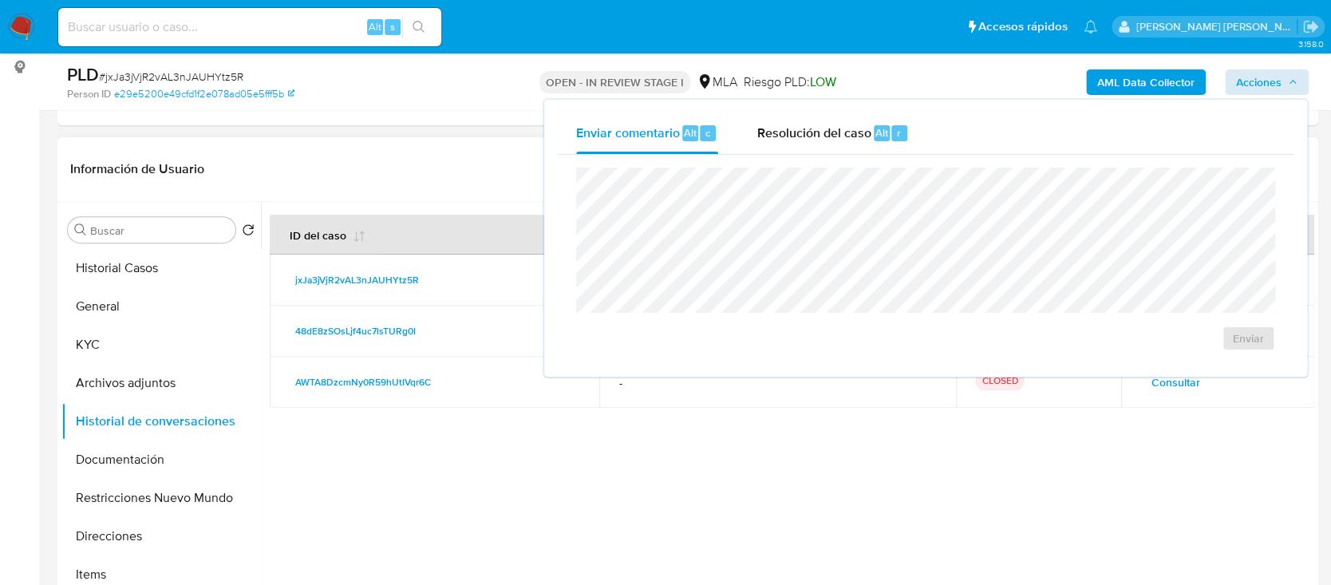
click at [728, 469] on div at bounding box center [787, 406] width 1053 height 409
click at [1281, 73] on span "Acciones" at bounding box center [1266, 82] width 61 height 22
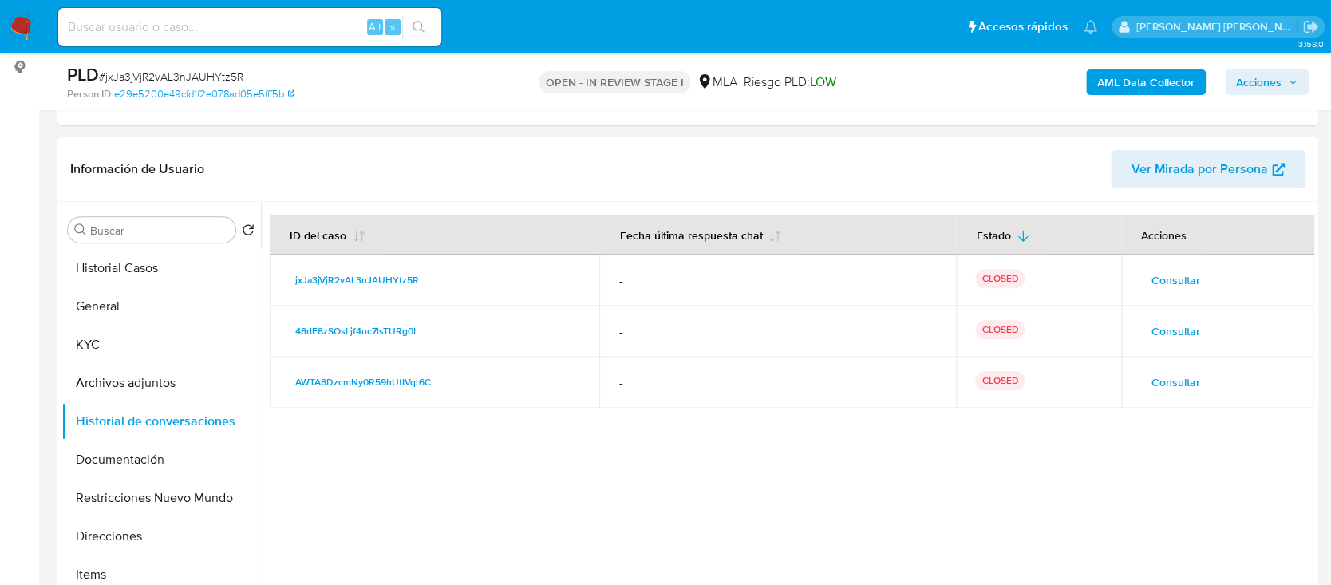
click at [1281, 73] on span "Acciones" at bounding box center [1266, 82] width 61 height 22
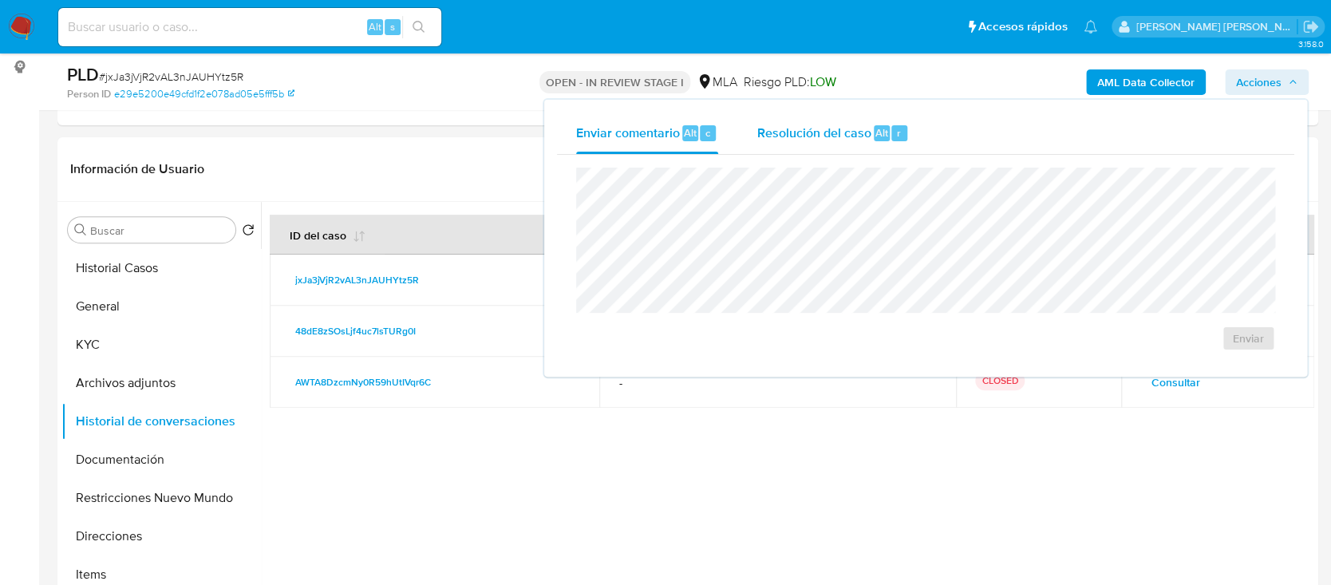
click at [839, 140] on span "Resolución del caso" at bounding box center [813, 132] width 114 height 18
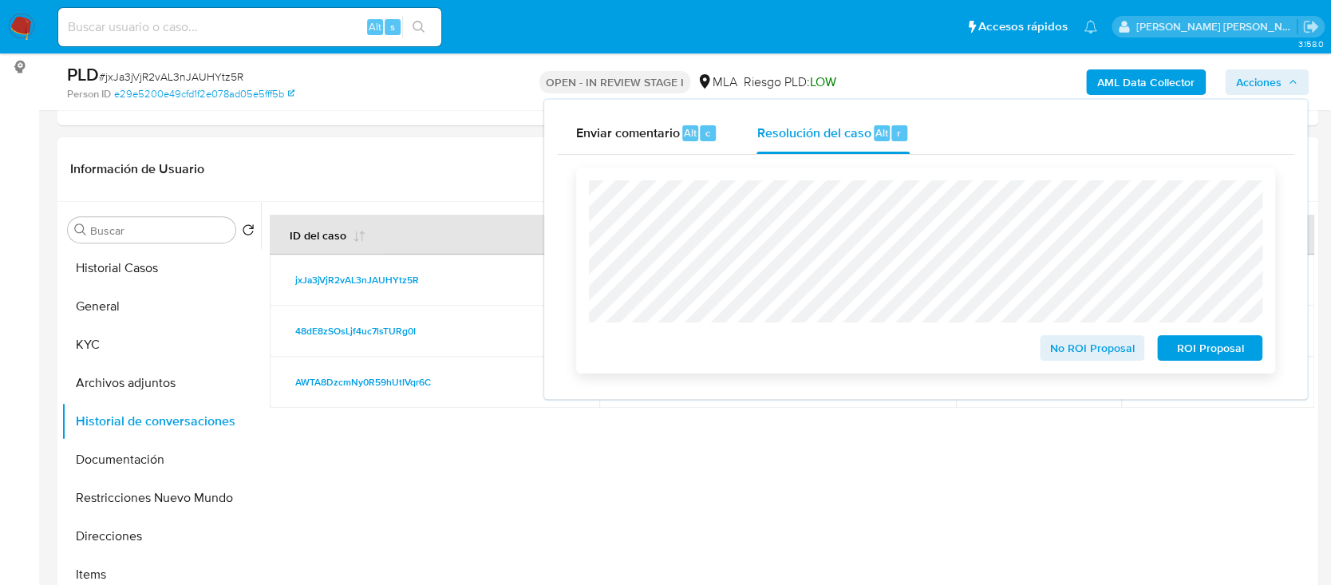
click at [1080, 345] on span "No ROI Proposal" at bounding box center [1092, 348] width 83 height 22
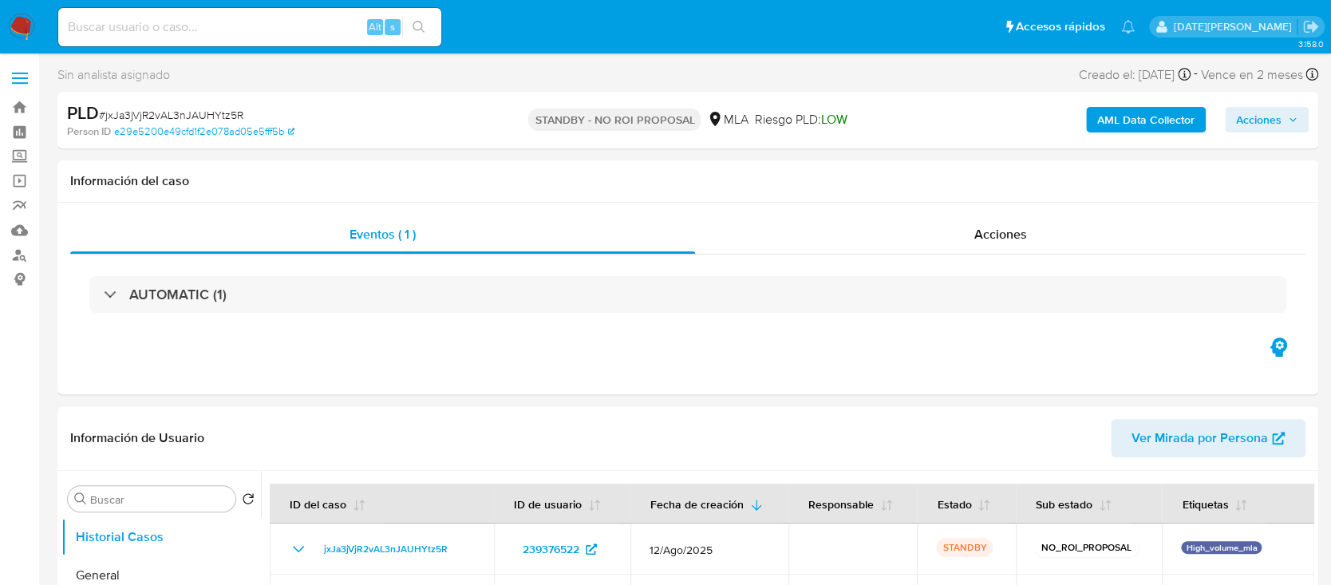
select select "10"
click at [197, 22] on input at bounding box center [249, 27] width 383 height 21
paste input "leeLuUyeSa0yYEnYWl3goiAa"
type input "leeLuUyeSa0yYEnYWl3goiAa"
click at [420, 24] on icon "search-icon" at bounding box center [419, 27] width 13 height 13
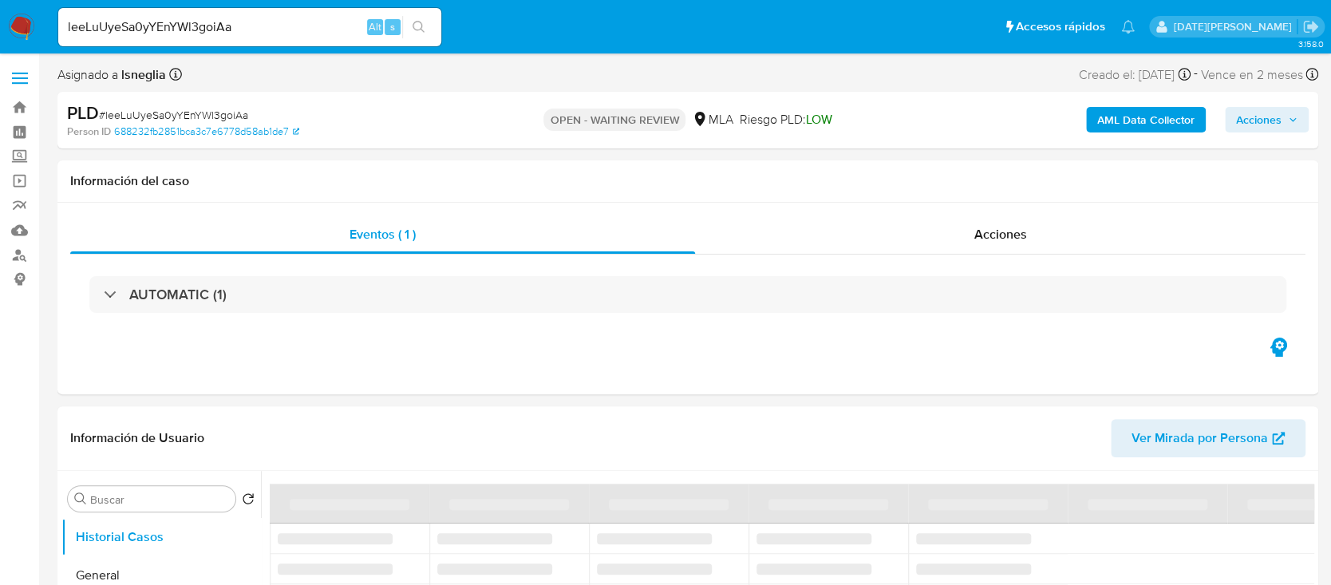
select select "10"
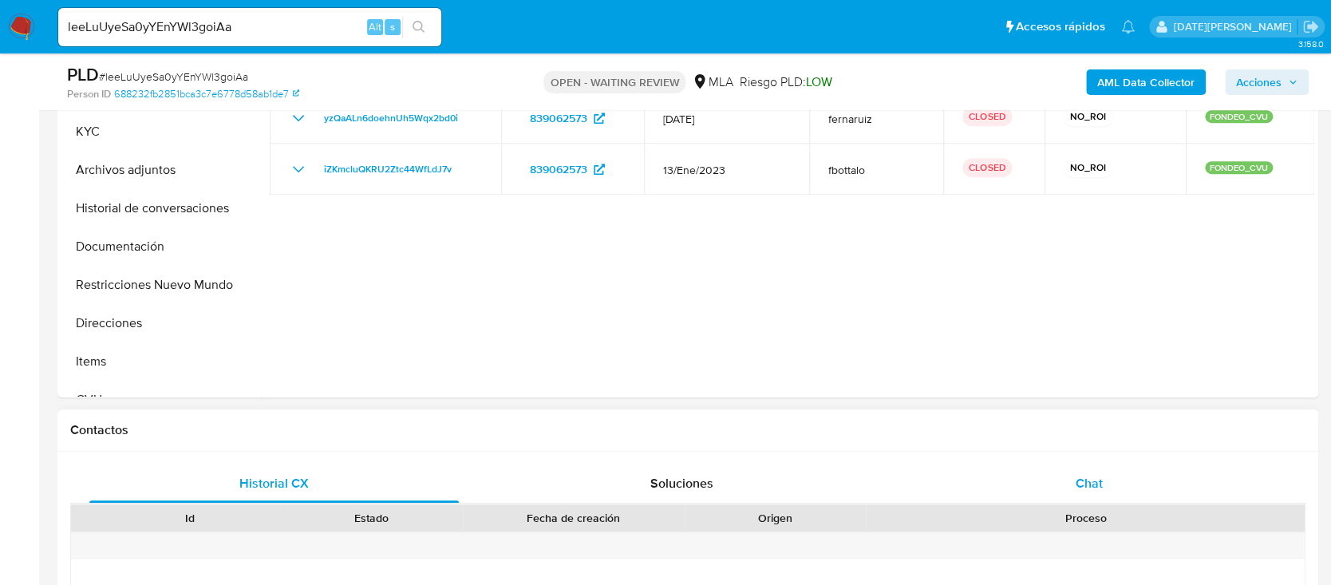
click at [1125, 498] on div "Chat" at bounding box center [1089, 483] width 369 height 38
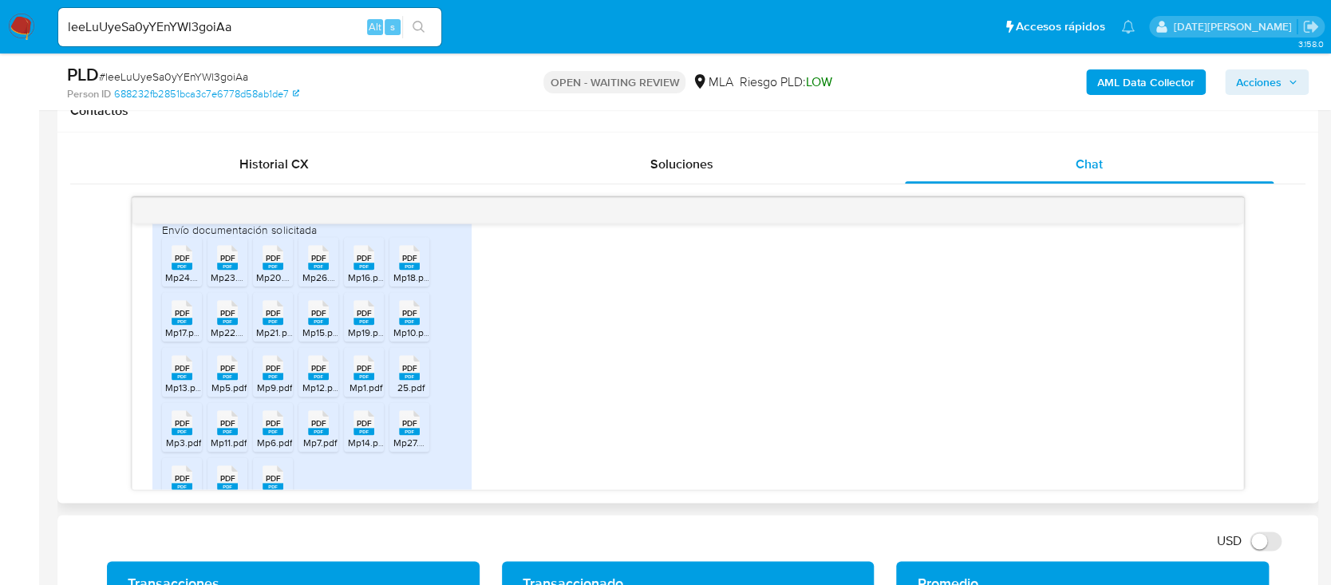
scroll to position [2075, 0]
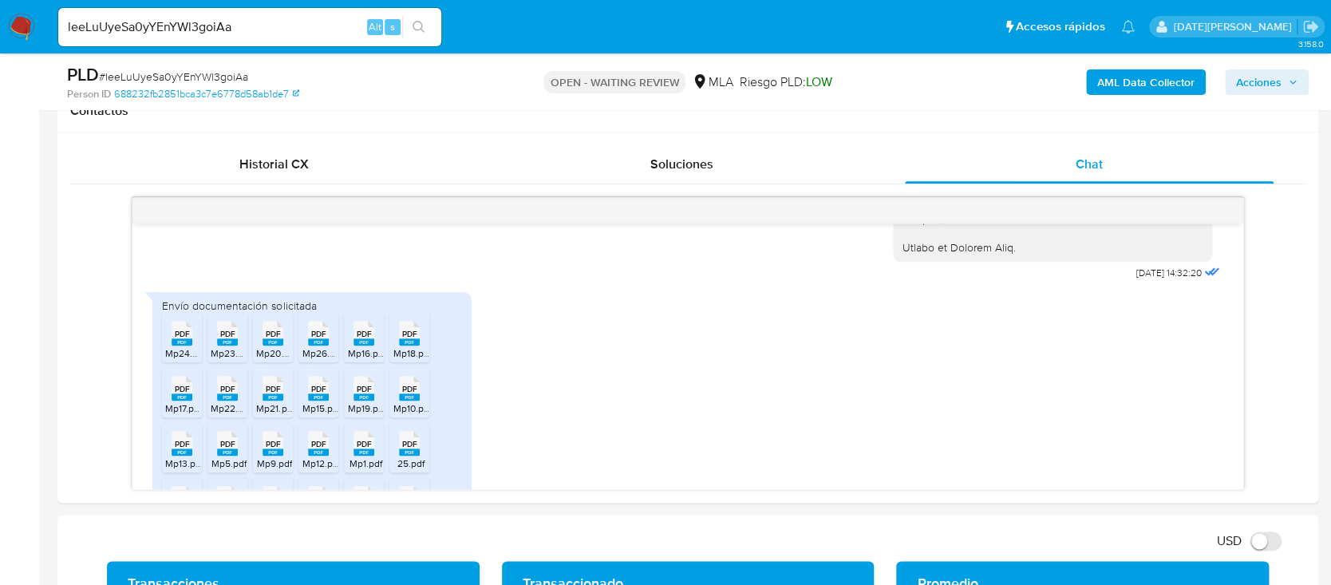
click at [231, 26] on input "leeLuUyeSa0yYEnYWl3goiAa" at bounding box center [249, 27] width 383 height 21
paste input "YHh7ZTCmwO8golvxm3sAuwS0"
type input "YHh7ZTCmwO8golvxm3sAuwS0"
click at [413, 19] on button "search-icon" at bounding box center [418, 27] width 33 height 22
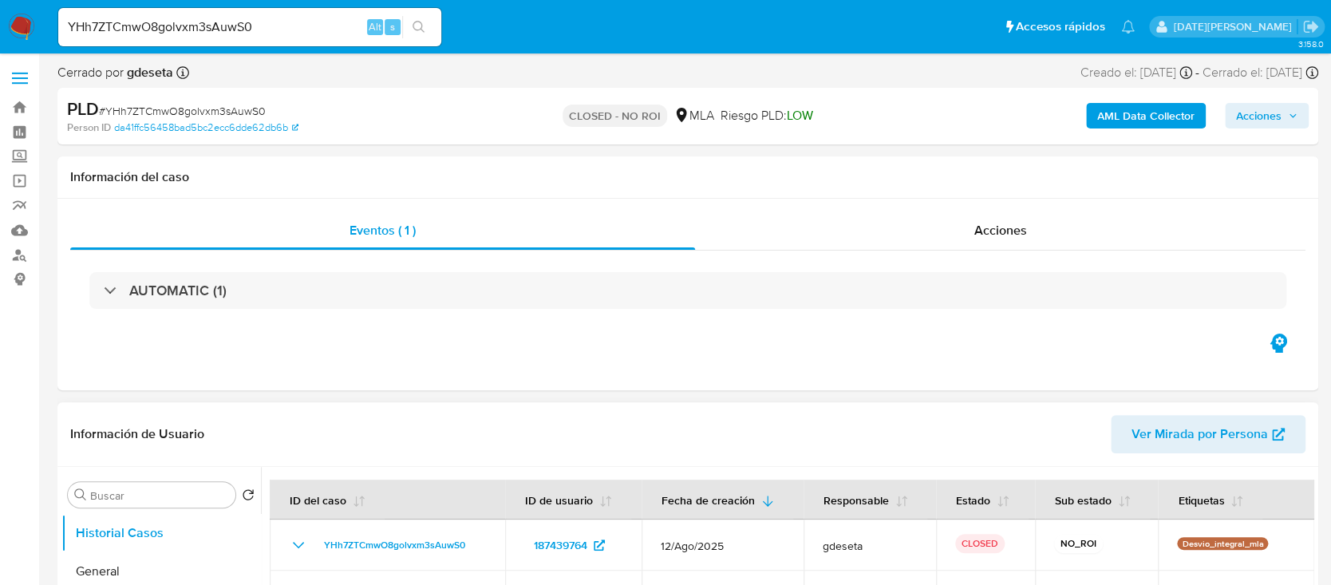
select select "10"
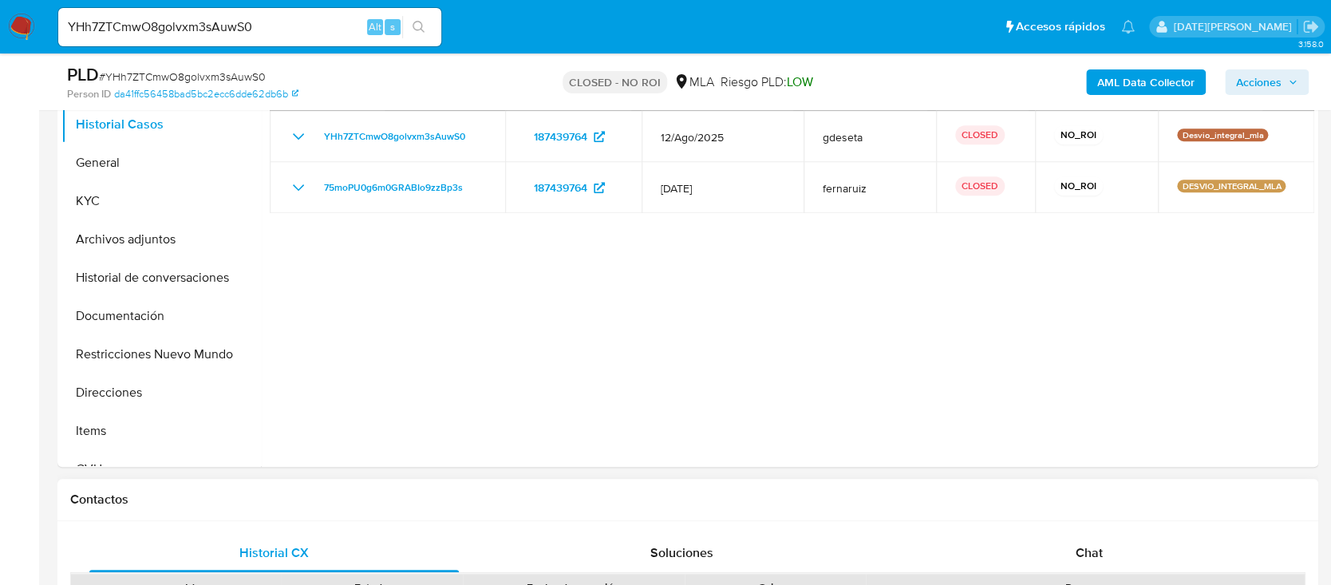
scroll to position [319, 0]
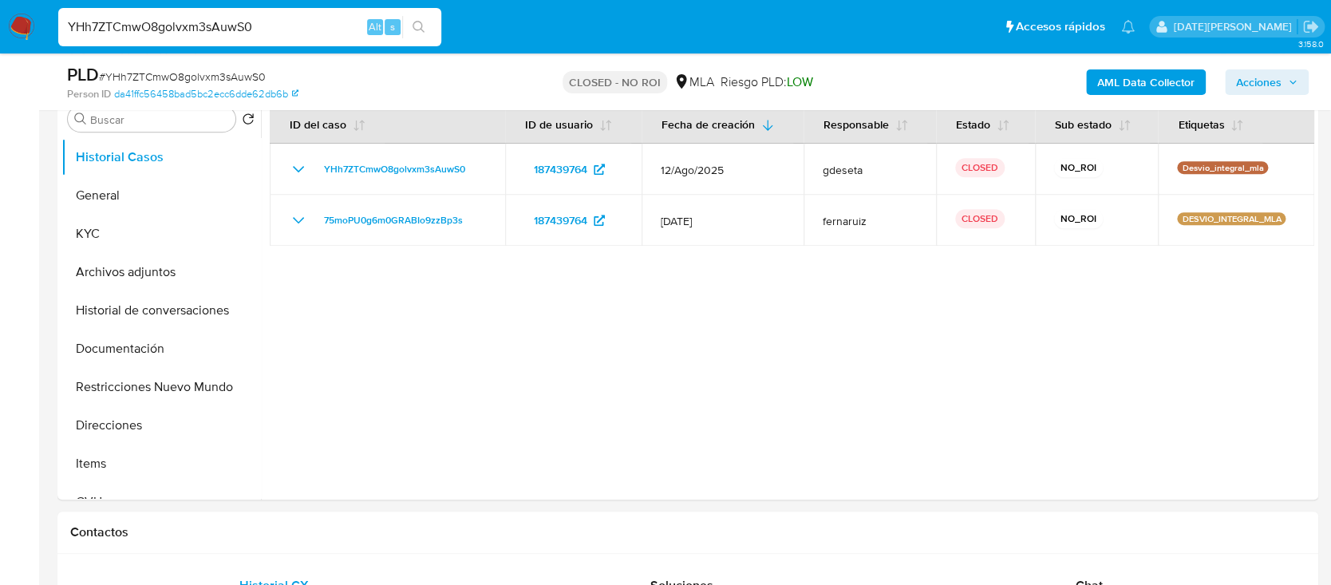
click at [240, 28] on input "YHh7ZTCmwO8golvxm3sAuwS0" at bounding box center [249, 27] width 383 height 21
paste input "BqFuqJ62ceROWip7CEVGgPvL"
type input "BqFuqJ62ceROWip7CEVGgPvL"
click at [420, 32] on icon "search-icon" at bounding box center [419, 27] width 13 height 13
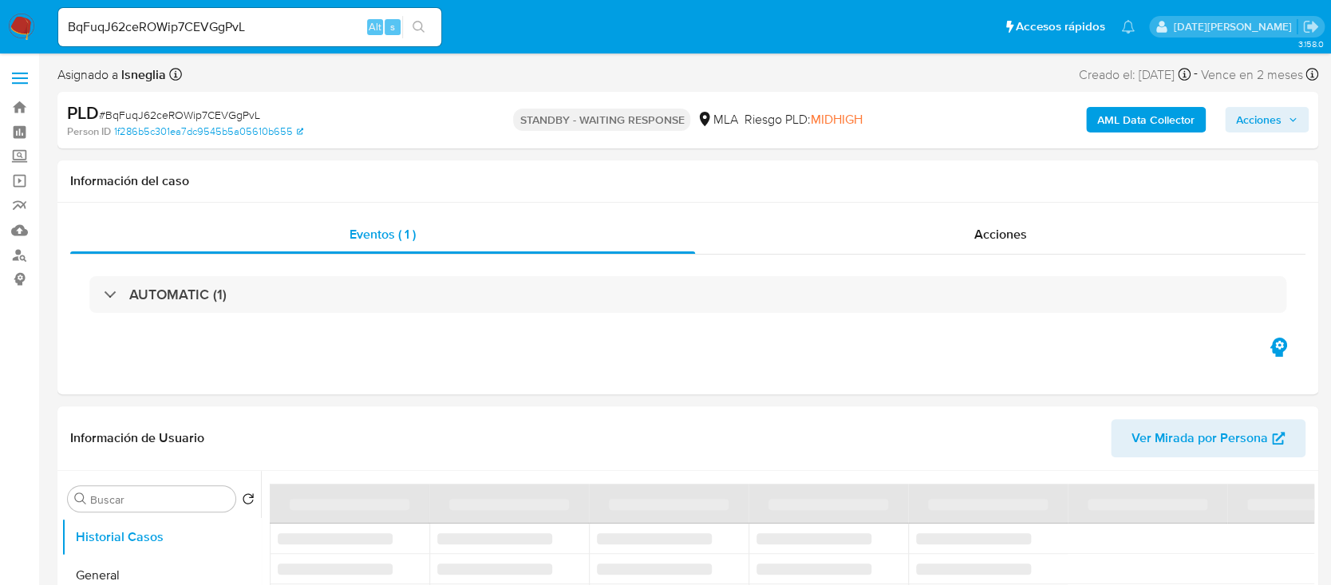
select select "10"
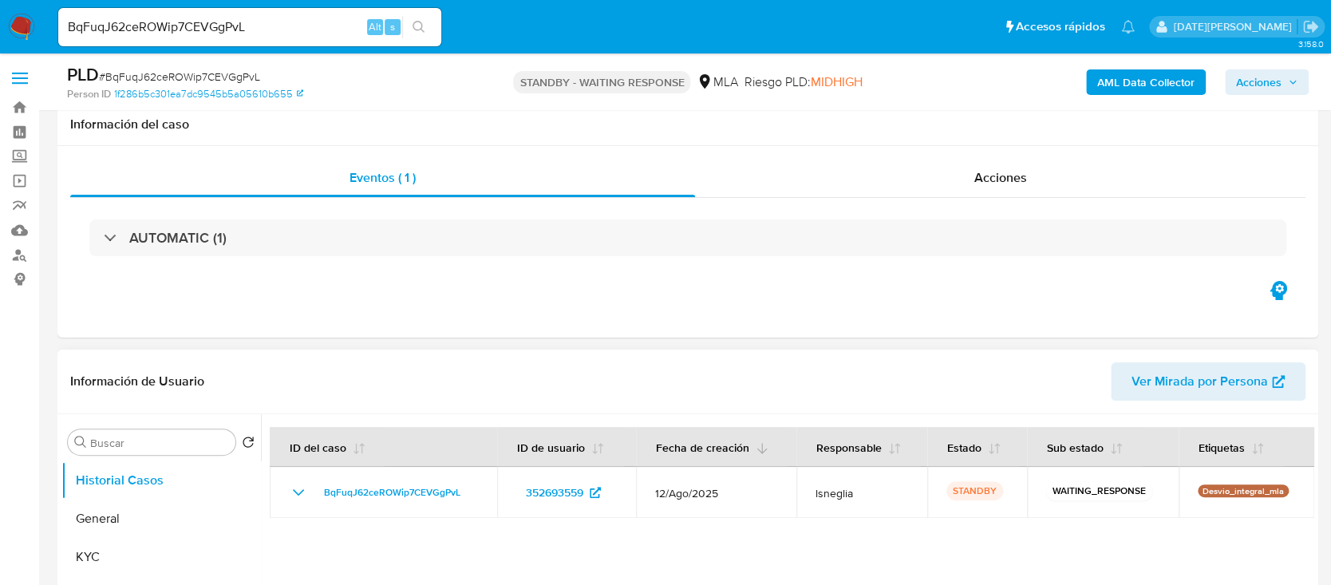
scroll to position [106, 0]
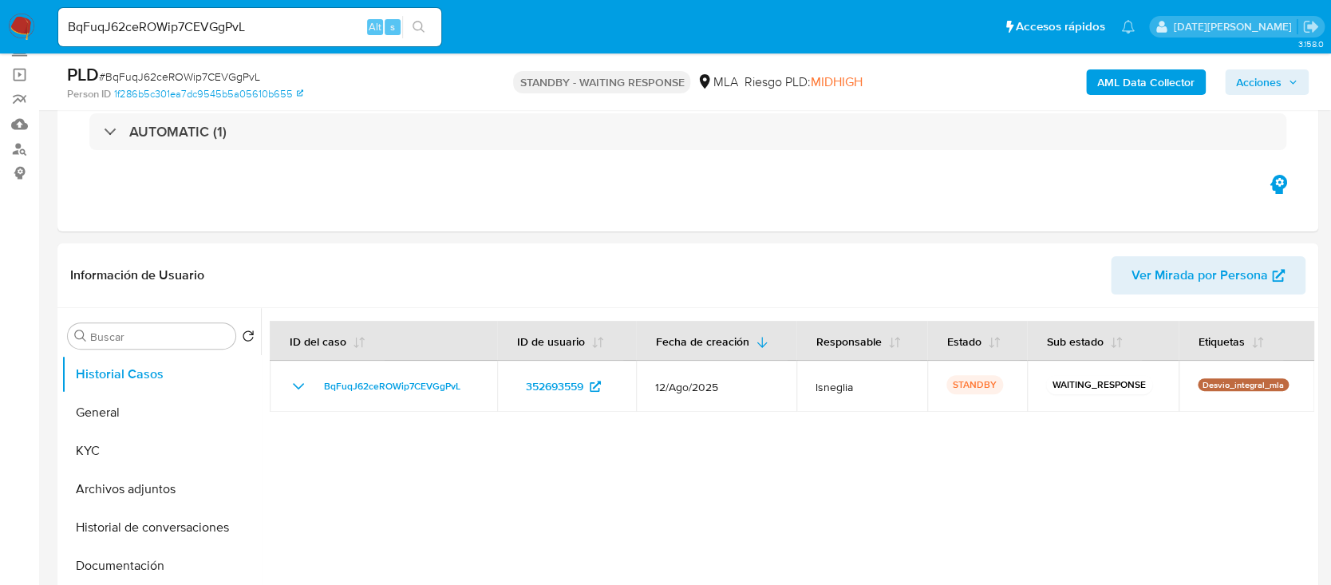
click at [185, 77] on span "# BqFuqJ62ceROWip7CEVGgPvL" at bounding box center [179, 77] width 161 height 16
copy span "BqFuqJ62ceROWip7CEVGgPvL"
click at [23, 30] on img at bounding box center [21, 27] width 27 height 27
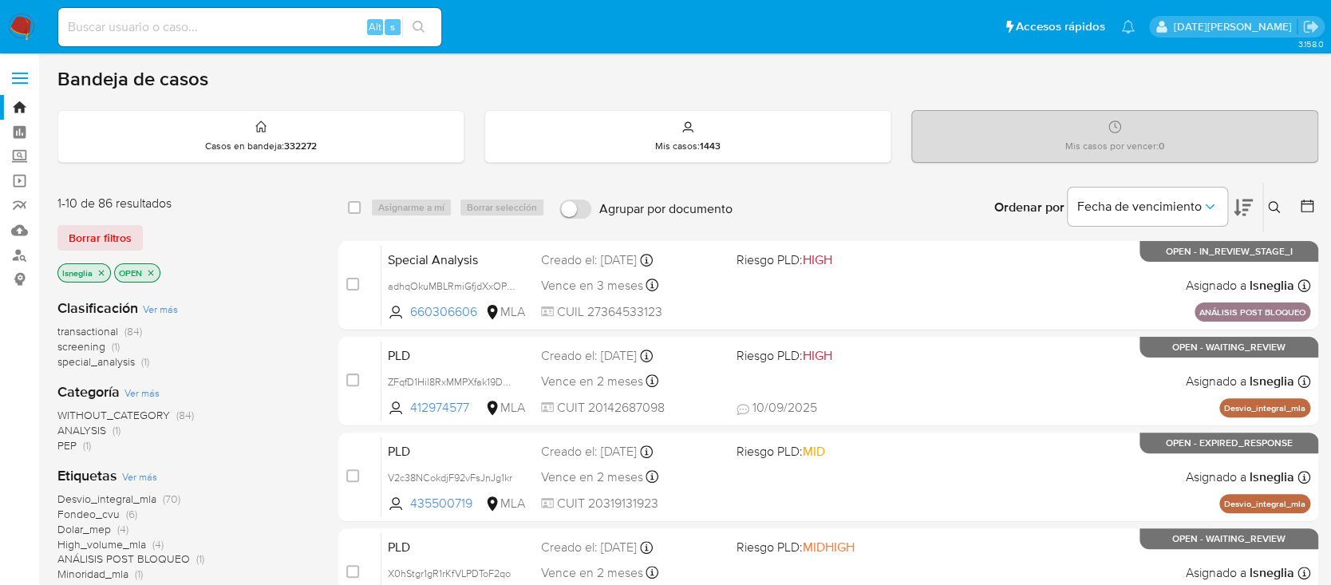
click at [1278, 201] on icon at bounding box center [1274, 207] width 13 height 13
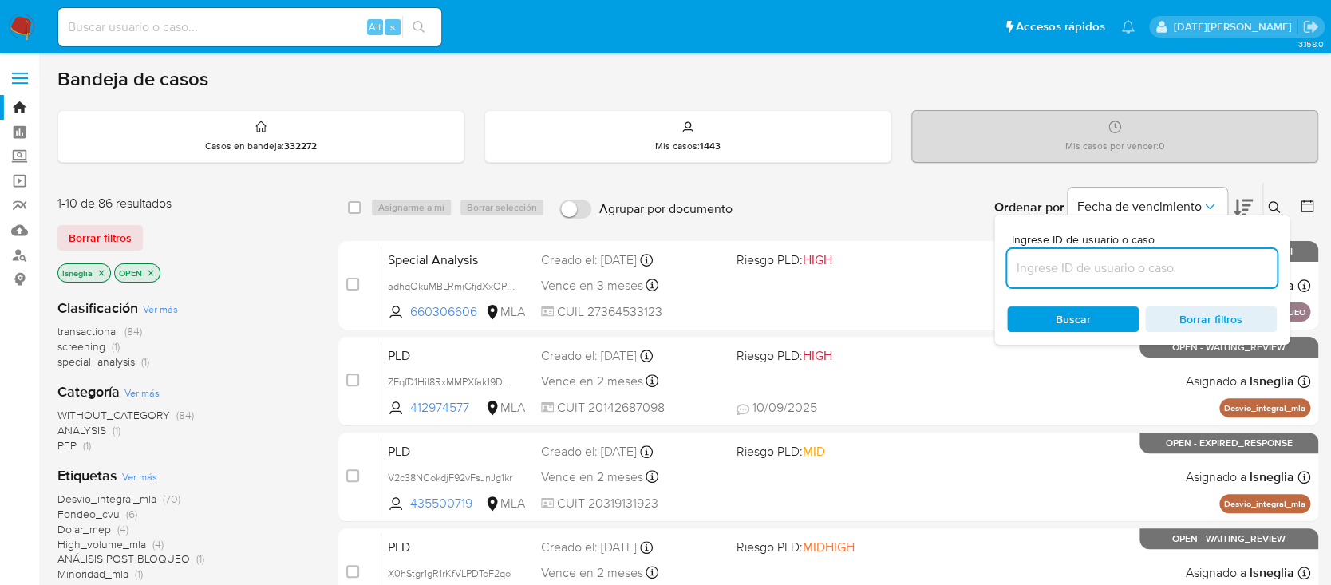
click at [1060, 274] on input at bounding box center [1142, 268] width 270 height 21
type input "BqFuqJ62ceROWip7CEVGgPvL"
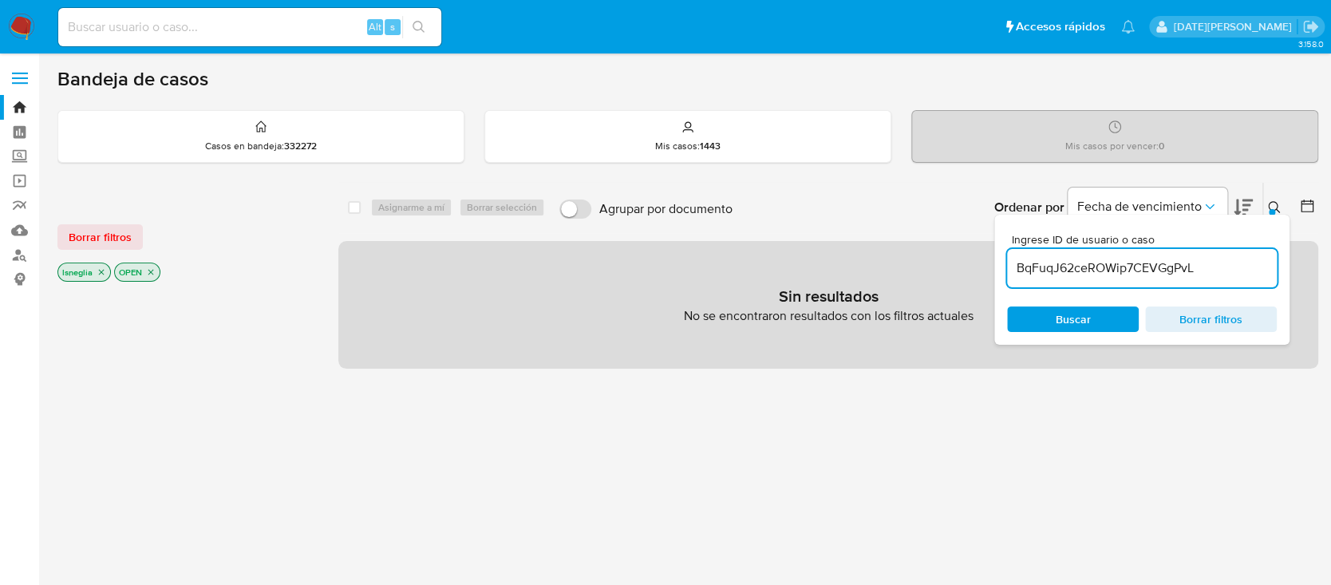
click at [101, 272] on icon "close-filter" at bounding box center [102, 272] width 10 height 10
click at [202, 30] on input at bounding box center [249, 27] width 383 height 21
paste input "BqFuqJ62ceROWip7CEVGgPvL"
type input "BqFuqJ62ceROWip7CEVGgPvL"
click at [425, 23] on button "search-icon" at bounding box center [418, 27] width 33 height 22
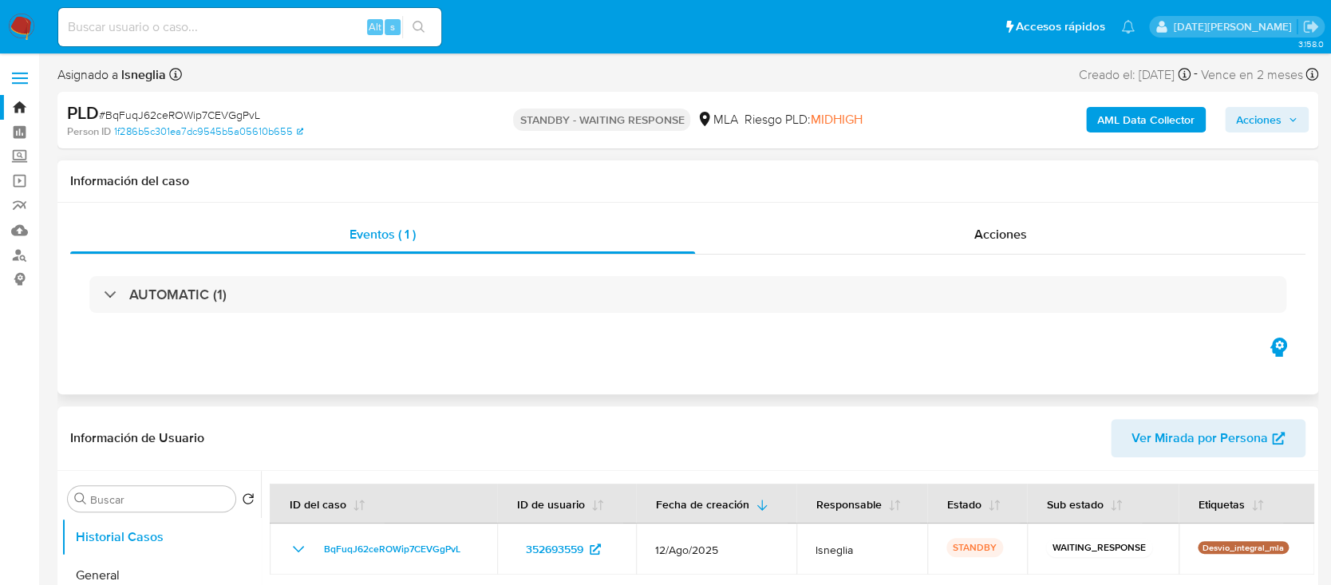
select select "10"
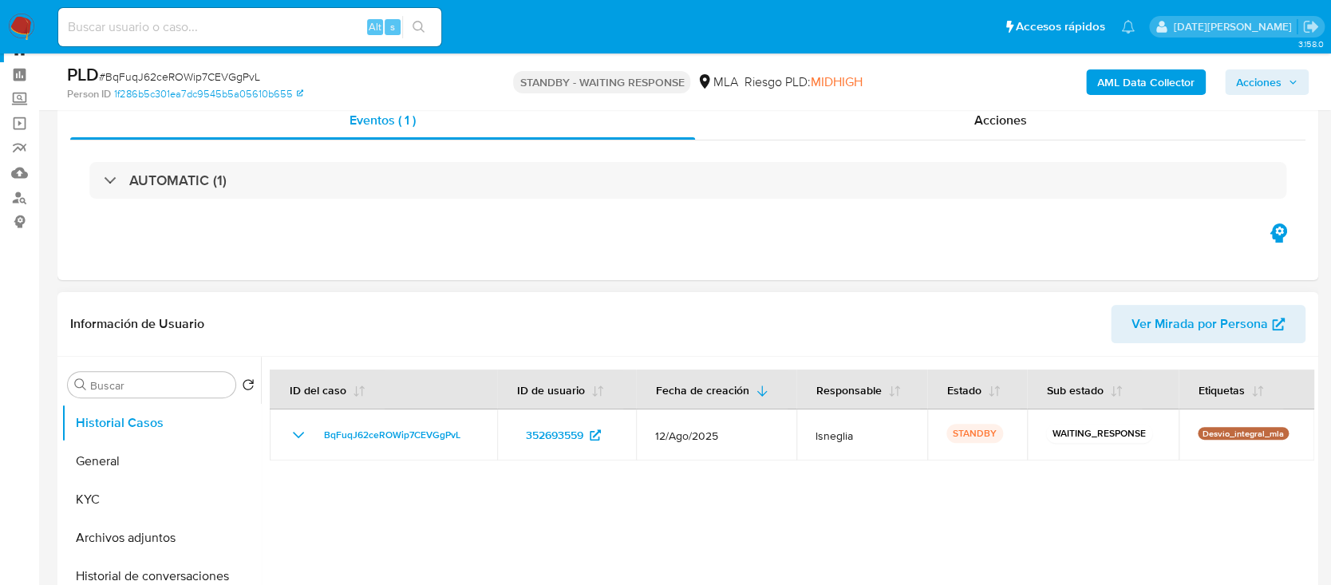
scroll to position [106, 0]
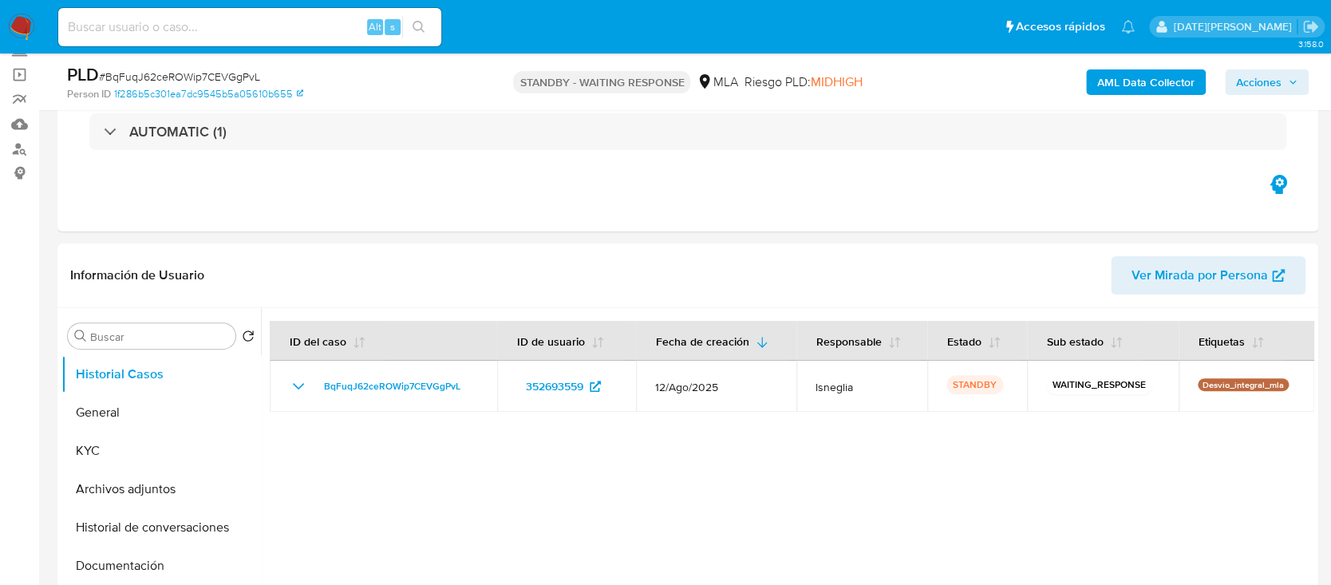
click at [26, 17] on img at bounding box center [21, 27] width 27 height 27
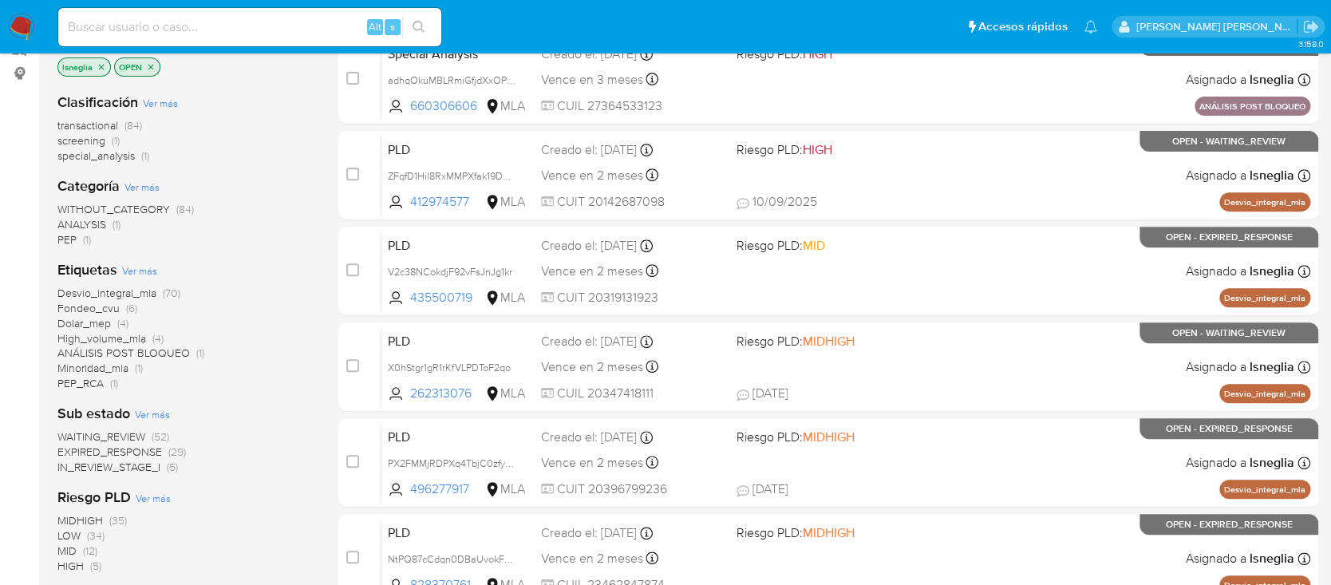
scroll to position [106, 0]
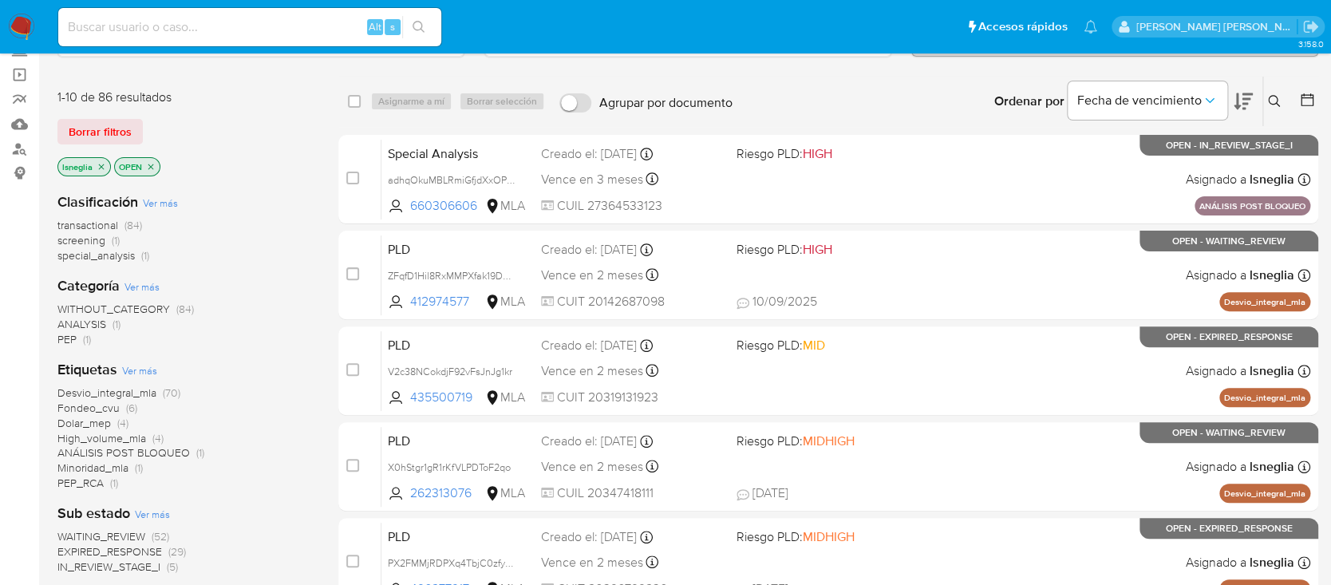
click at [148, 163] on icon "close-filter" at bounding box center [151, 167] width 10 height 10
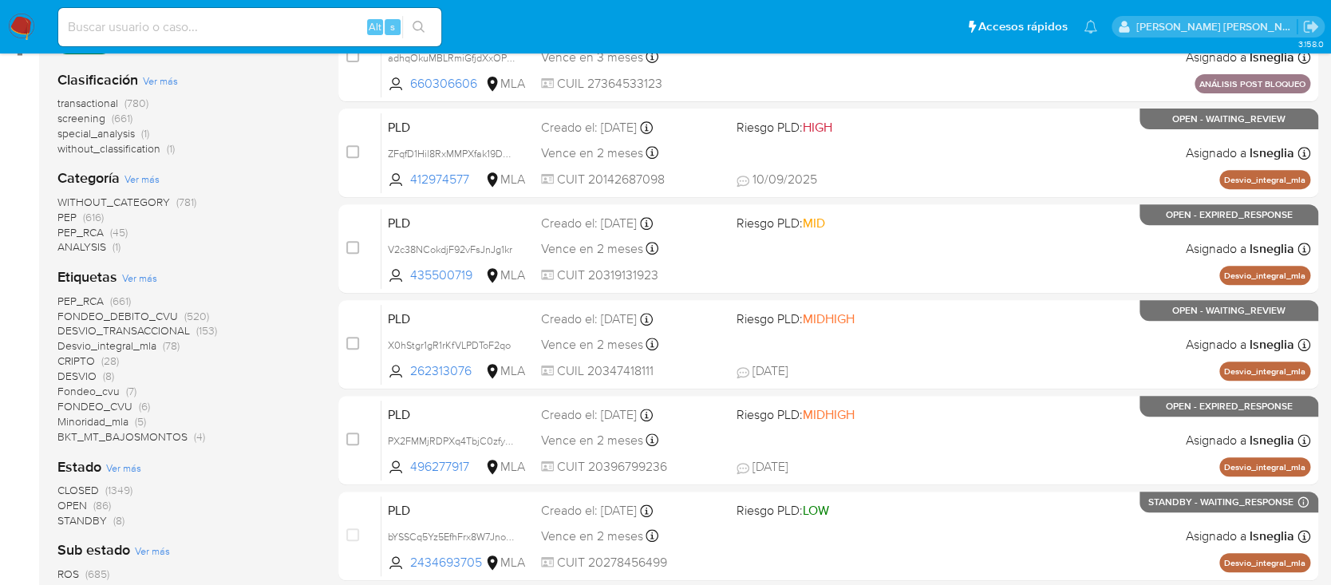
scroll to position [319, 0]
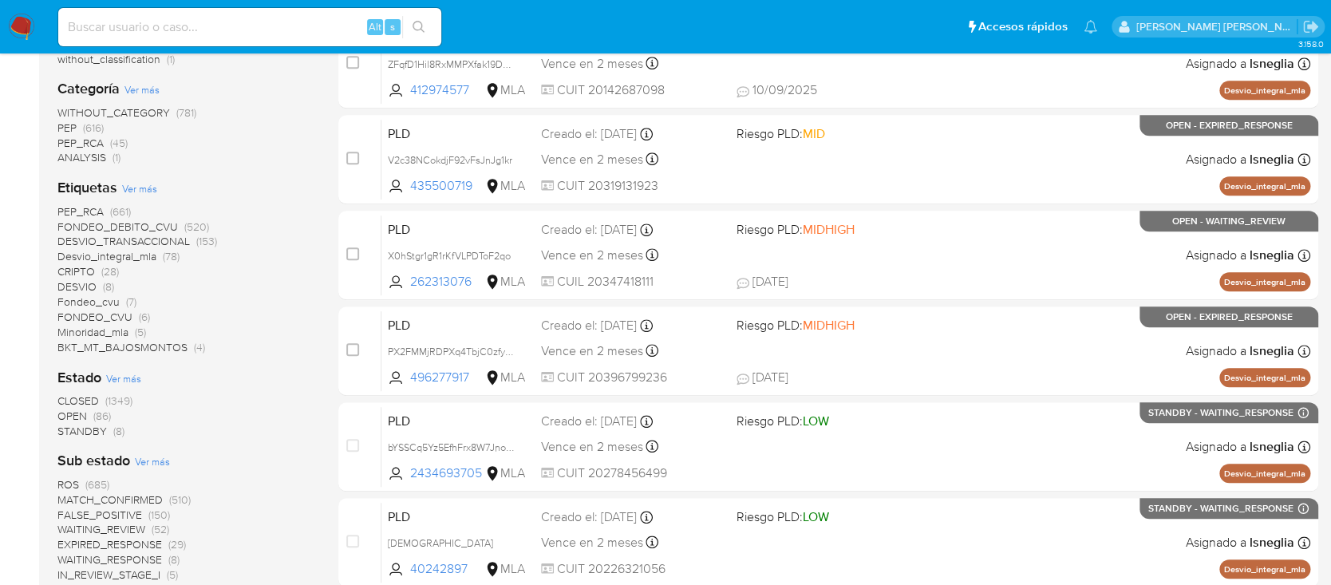
click at [91, 409] on span "OPEN (86)" at bounding box center [83, 416] width 53 height 15
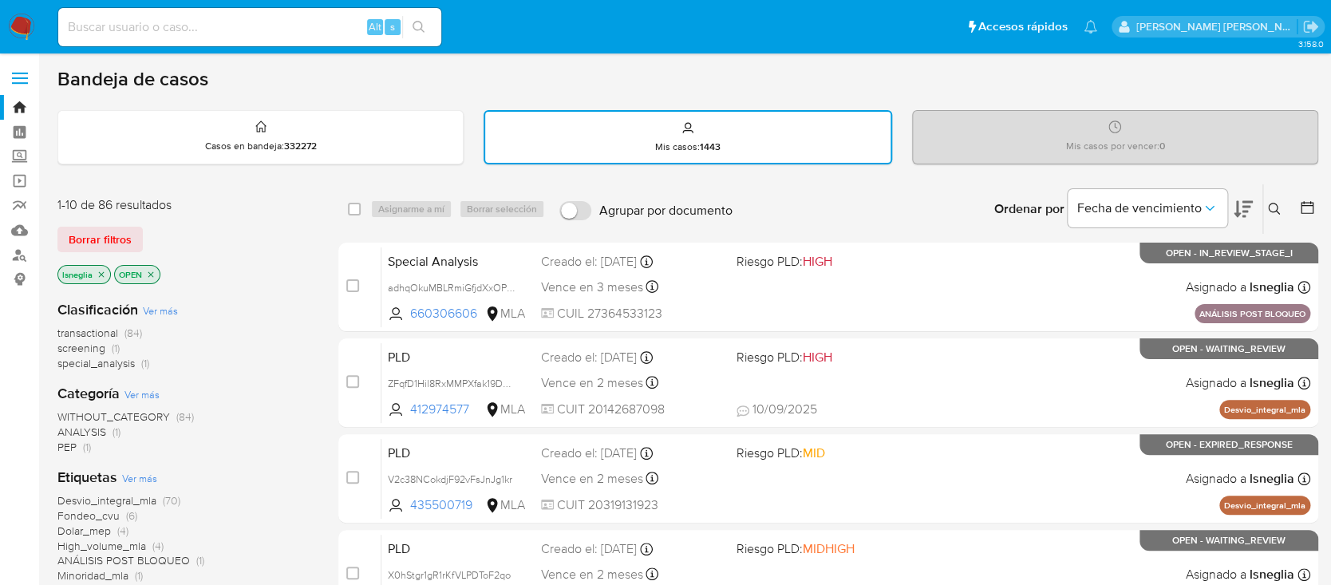
click at [101, 273] on icon "close-filter" at bounding box center [102, 274] width 6 height 6
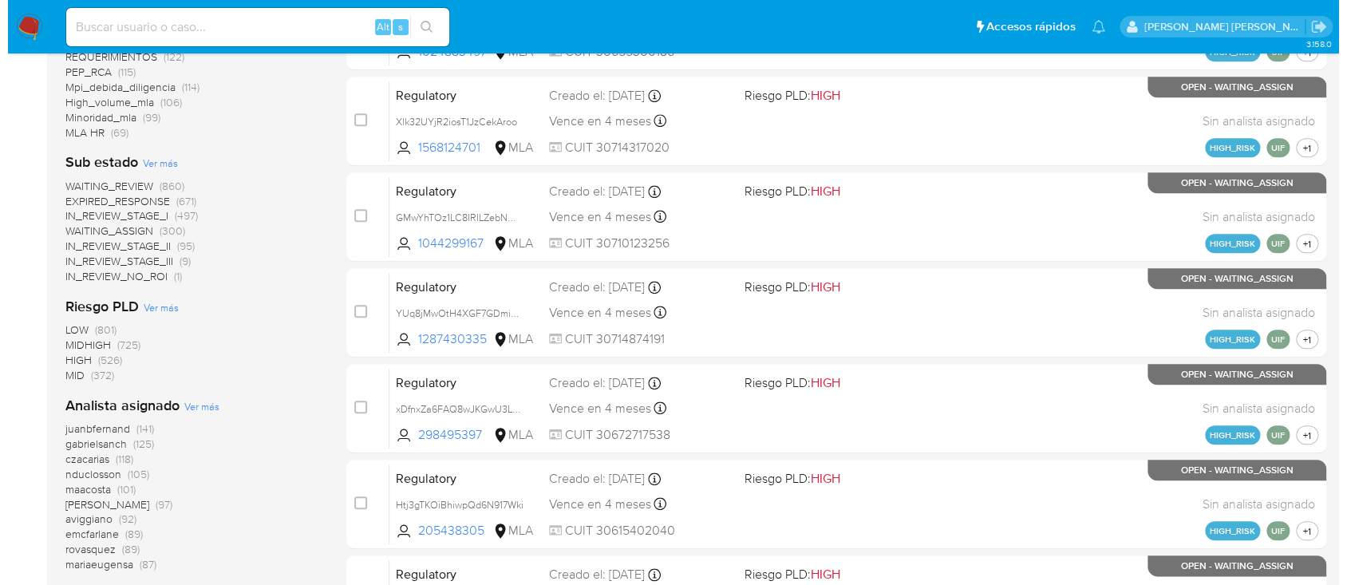
scroll to position [732, 0]
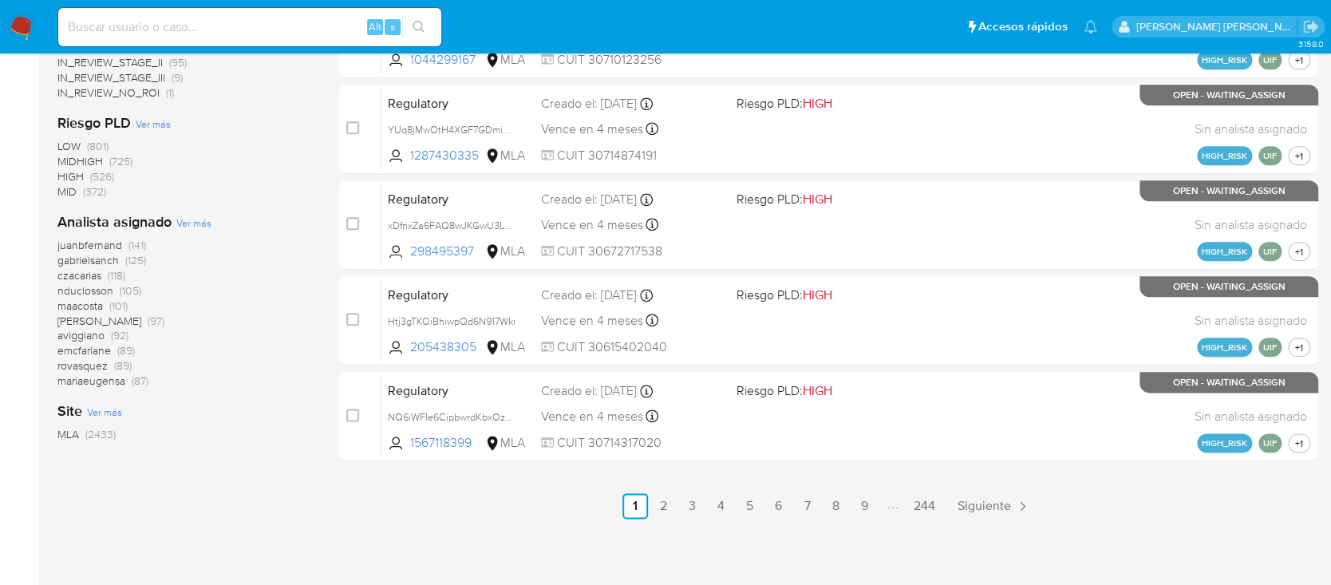
click at [198, 221] on span "Ver más" at bounding box center [193, 222] width 35 height 14
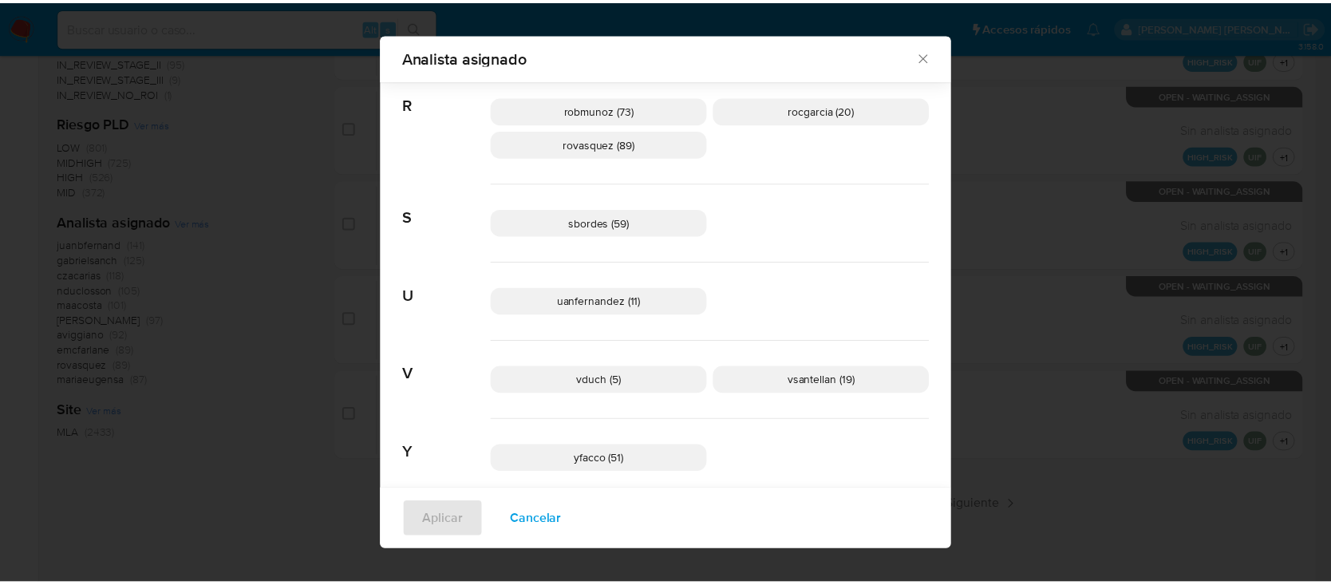
scroll to position [1226, 0]
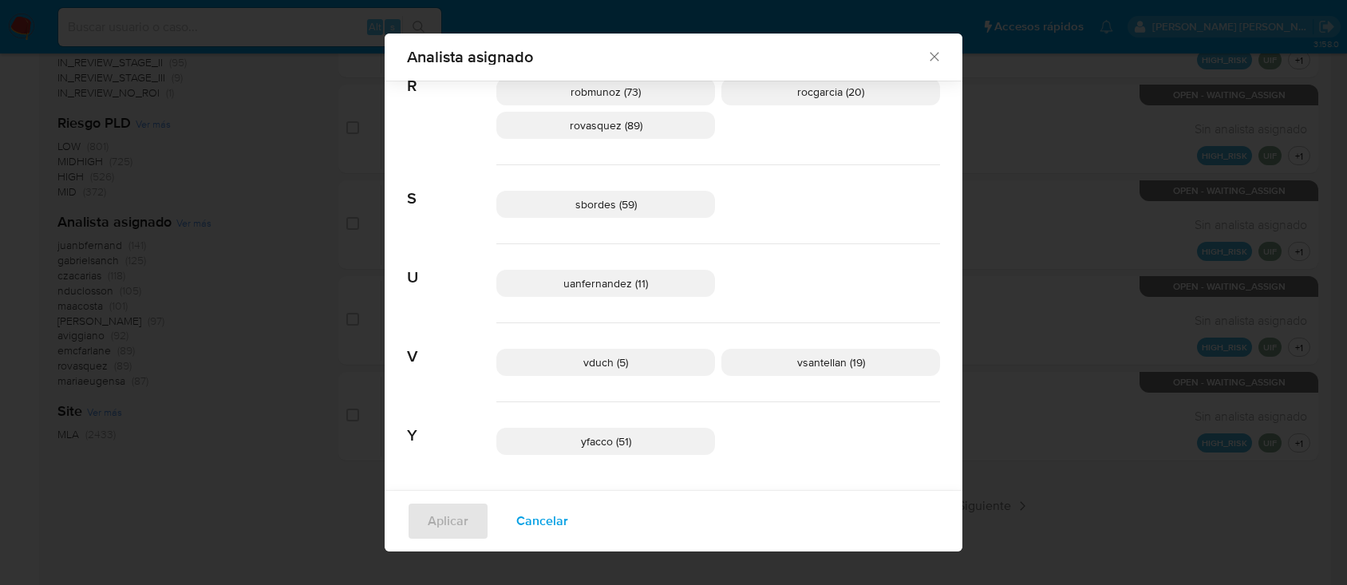
click at [931, 58] on icon "Cerrar" at bounding box center [934, 57] width 16 height 16
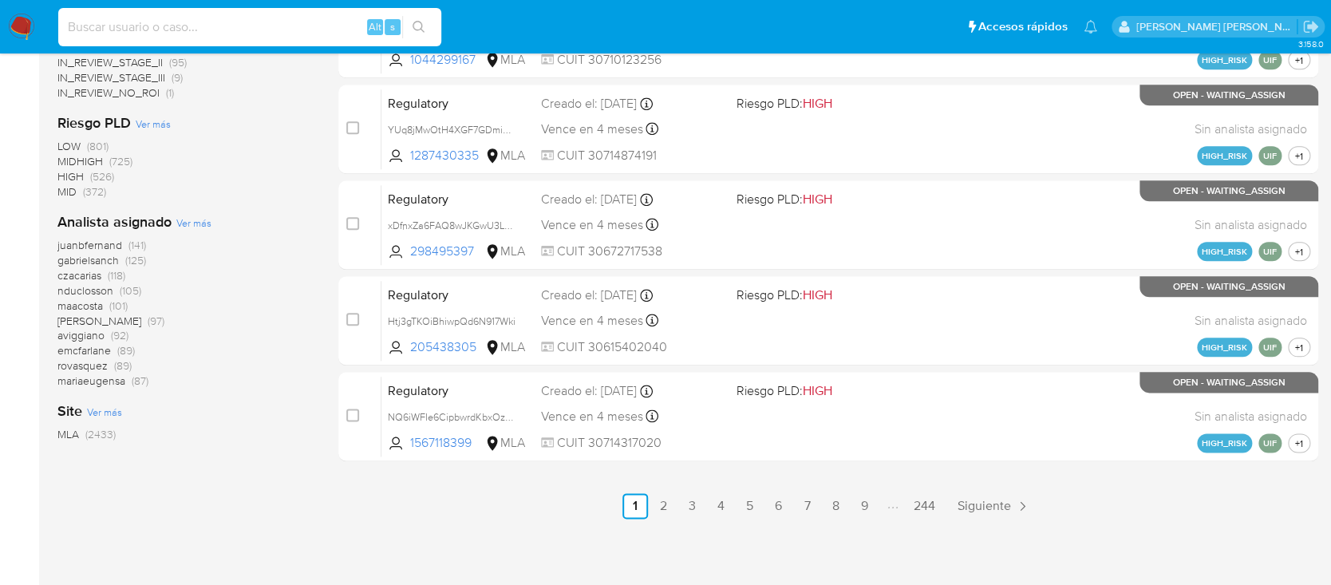
click at [192, 22] on input at bounding box center [249, 27] width 383 height 21
paste input "TPmHZyTNsOeRRphKhkO9kqnV"
type input "TPmHZyTNsOeRRphKhkO9kqnV"
click at [418, 30] on icon "search-icon" at bounding box center [419, 27] width 13 height 13
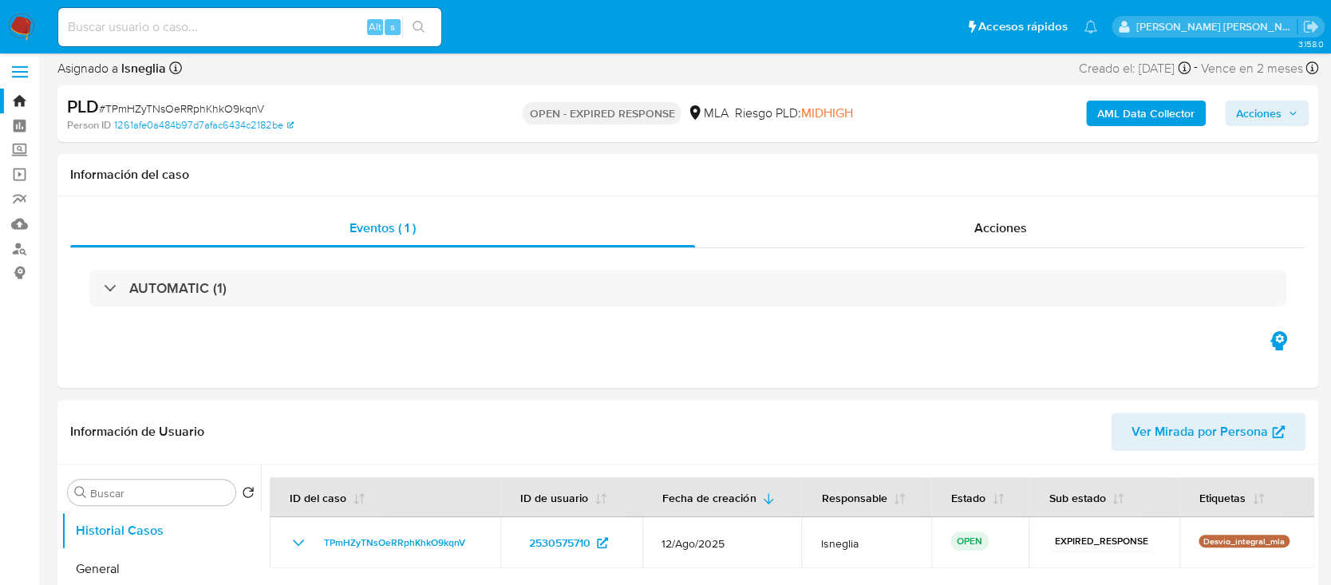
select select "10"
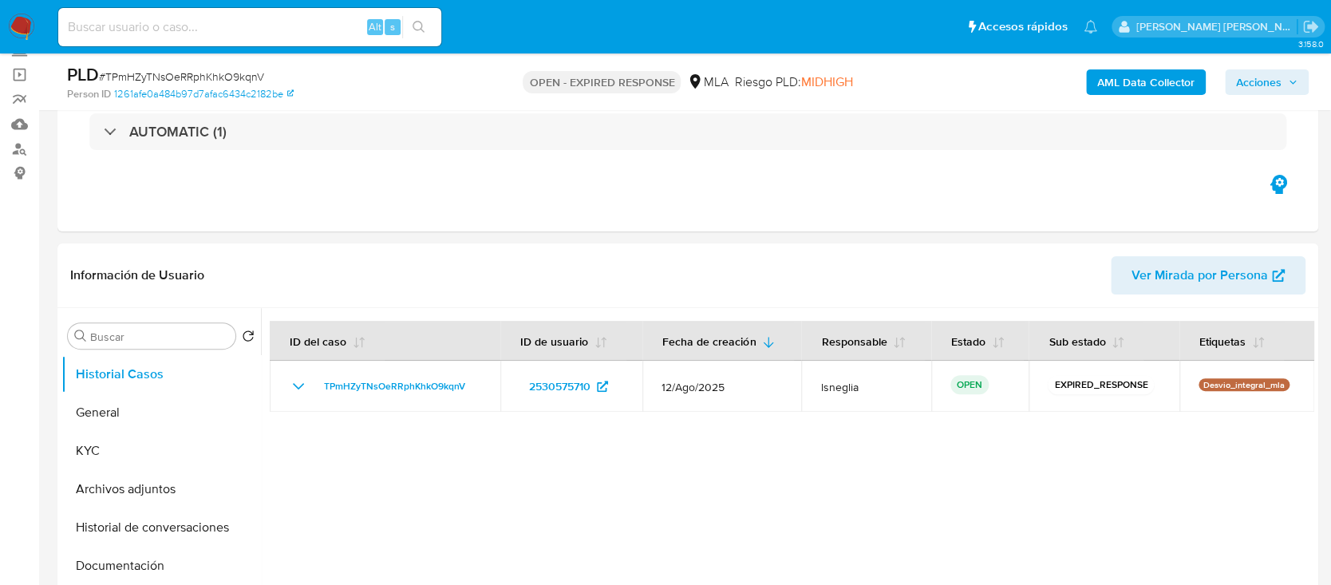
click at [227, 79] on span "# TPmHZyTNsOeRRphKhkO9kqnV" at bounding box center [181, 77] width 165 height 16
copy span "TPmHZyTNsOeRRphKhkO9kqnV"
click at [25, 26] on img at bounding box center [21, 27] width 27 height 27
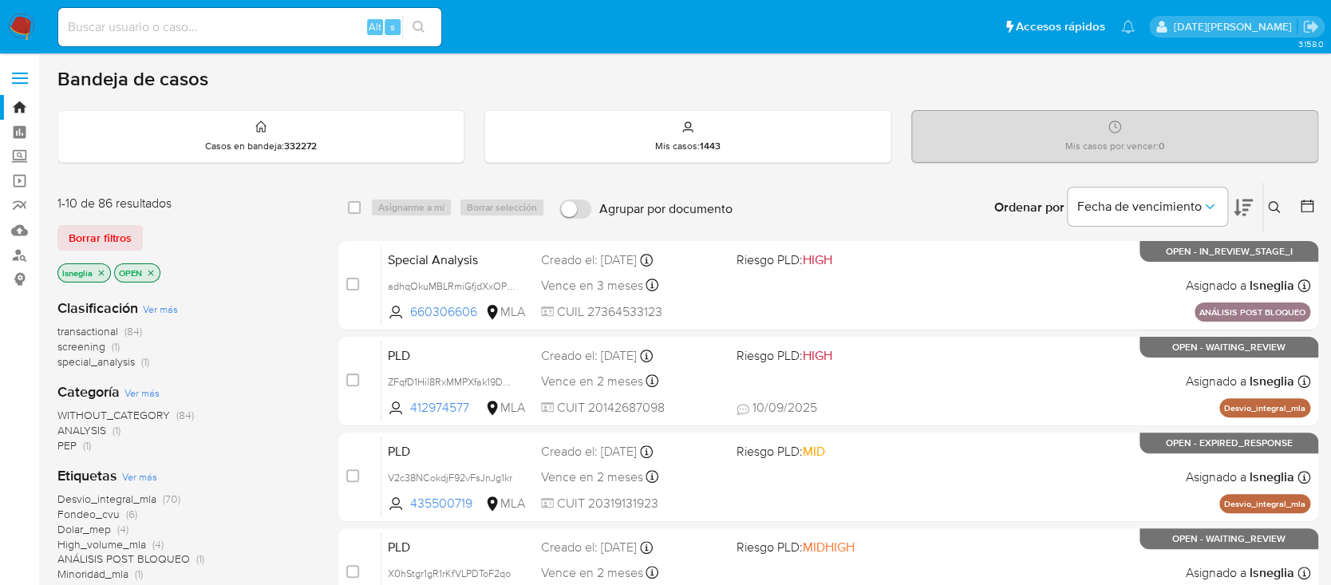
click at [1272, 203] on icon at bounding box center [1274, 207] width 13 height 13
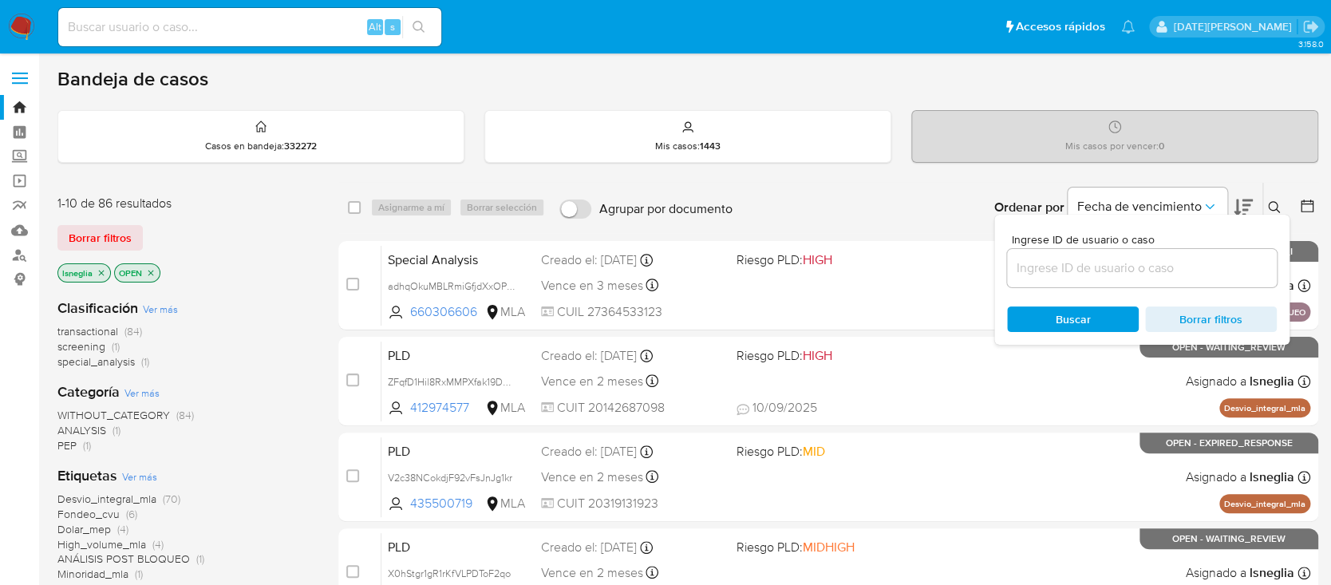
click at [1105, 271] on input at bounding box center [1142, 268] width 270 height 21
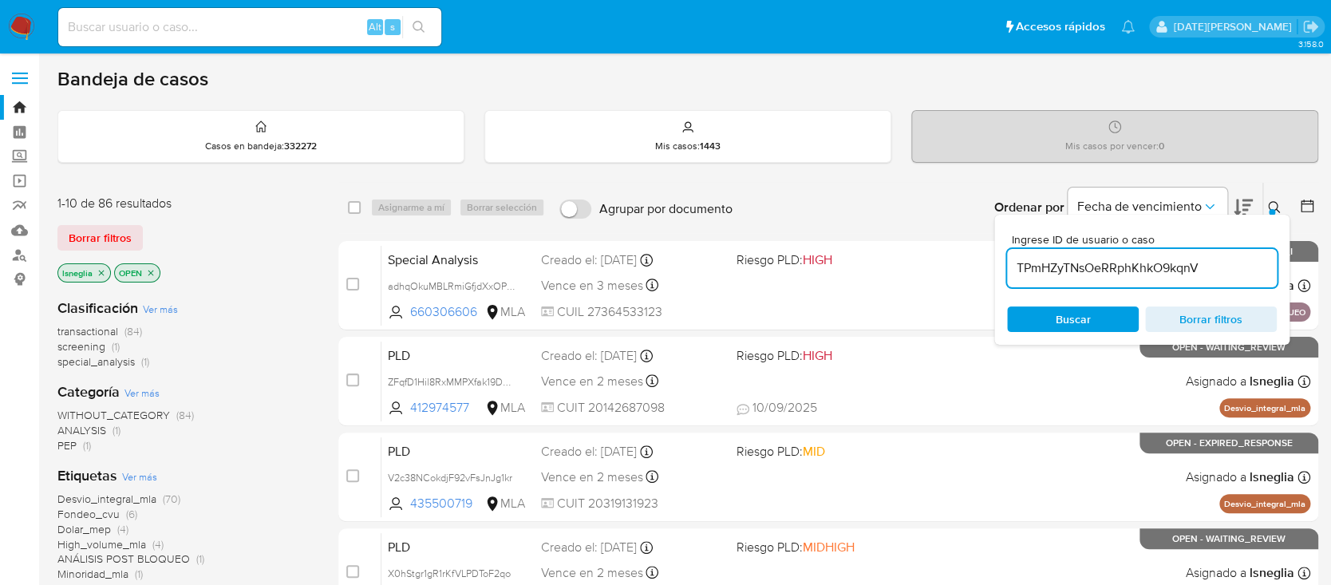
type input "TPmHZyTNsOeRRphKhkO9kqnV"
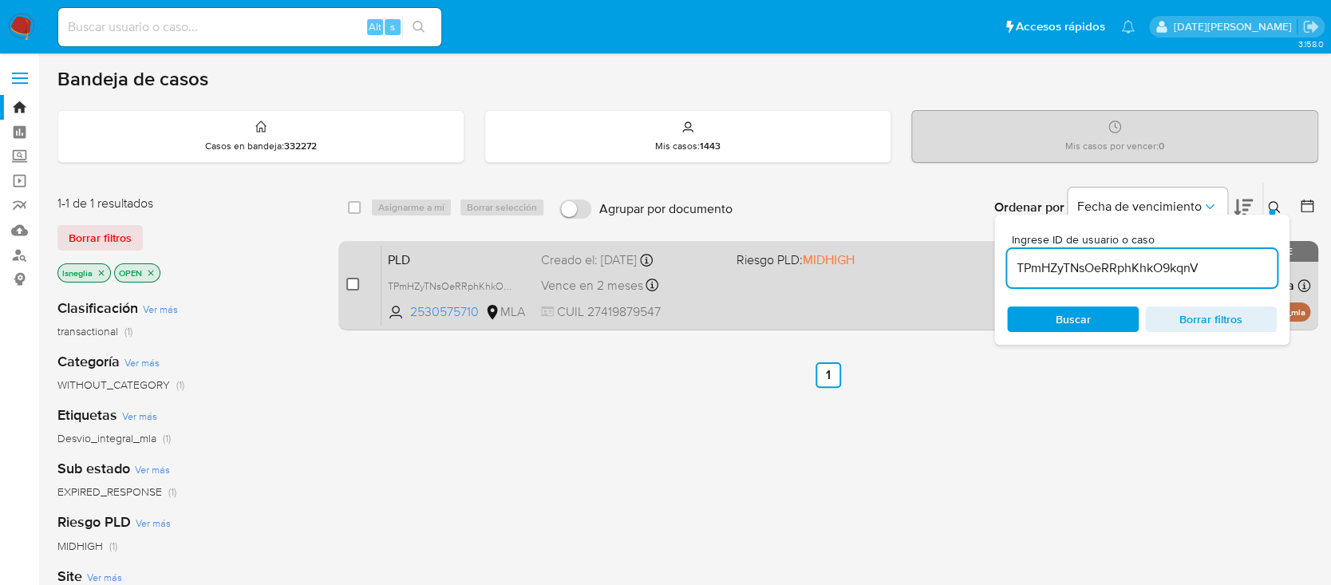
click at [353, 284] on input "checkbox" at bounding box center [352, 284] width 13 height 13
checkbox input "true"
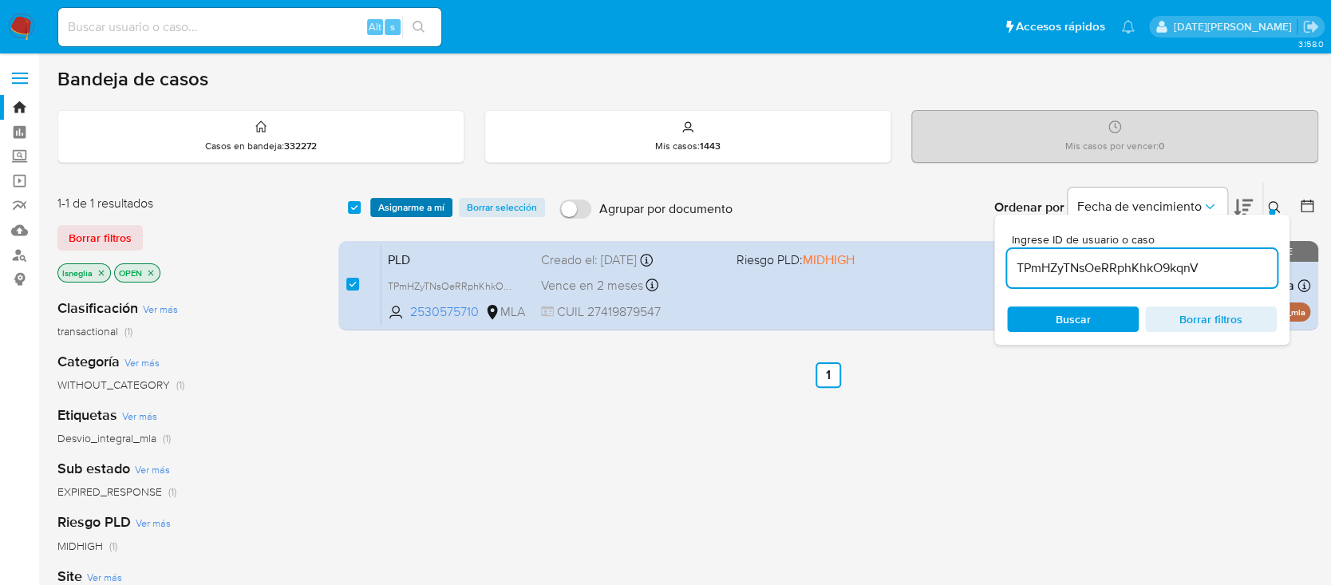
click at [408, 199] on span "Asignarme a mí" at bounding box center [411, 207] width 66 height 16
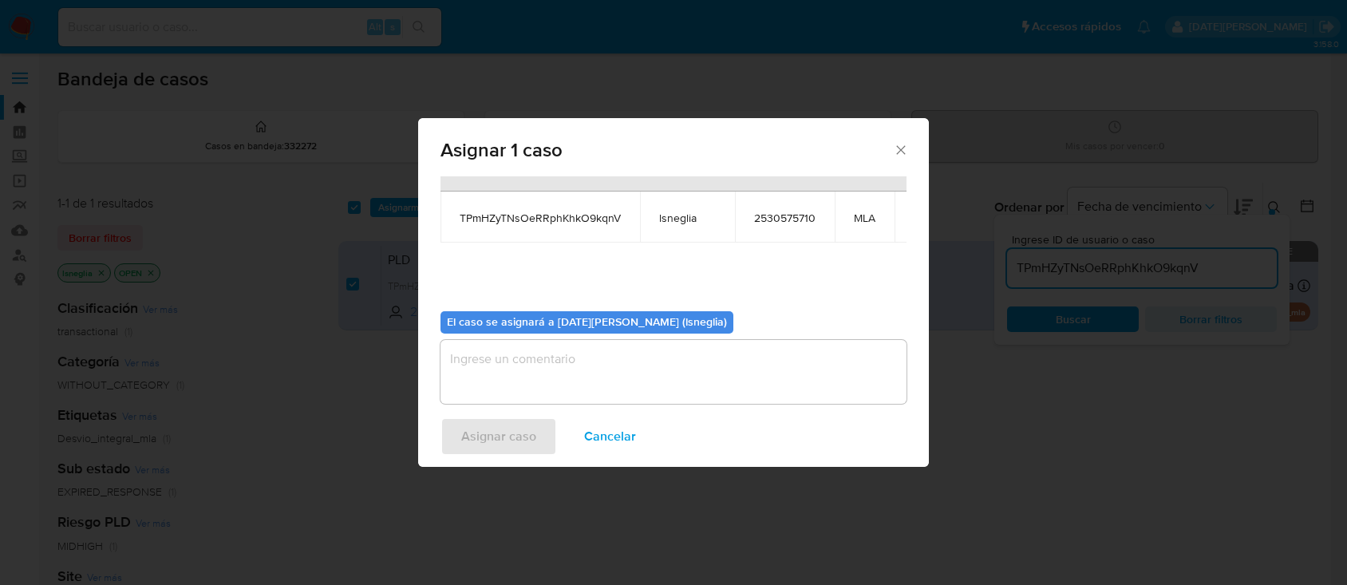
scroll to position [97, 0]
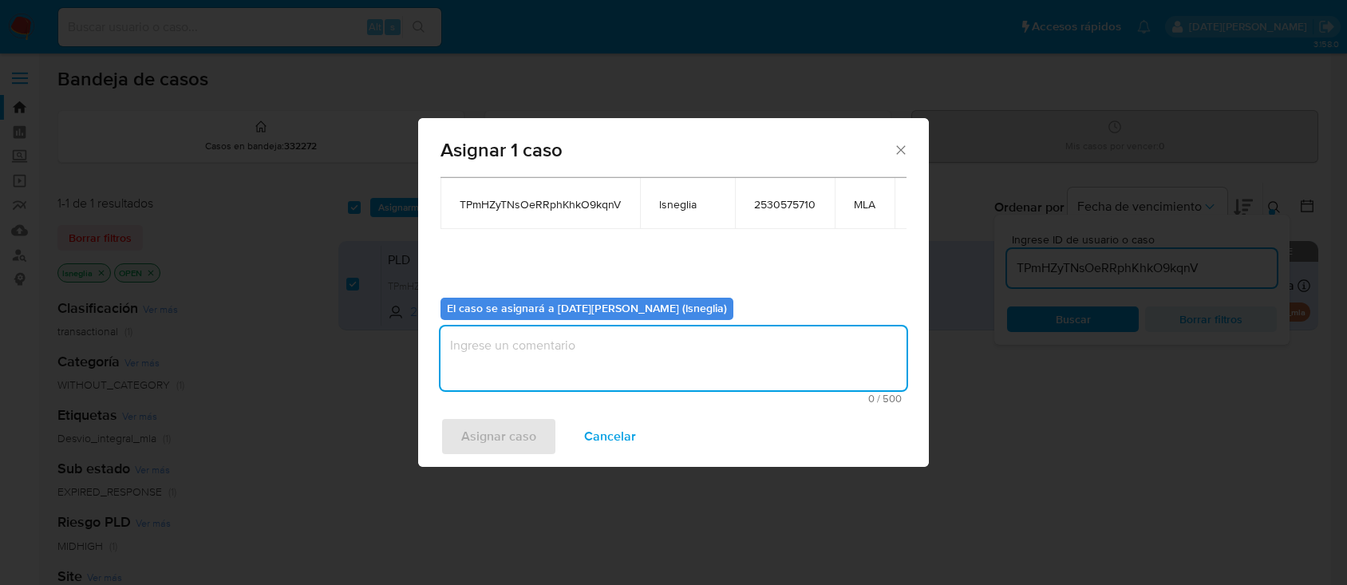
click at [582, 341] on textarea "assign-modal" at bounding box center [673, 358] width 466 height 64
type textarea "."
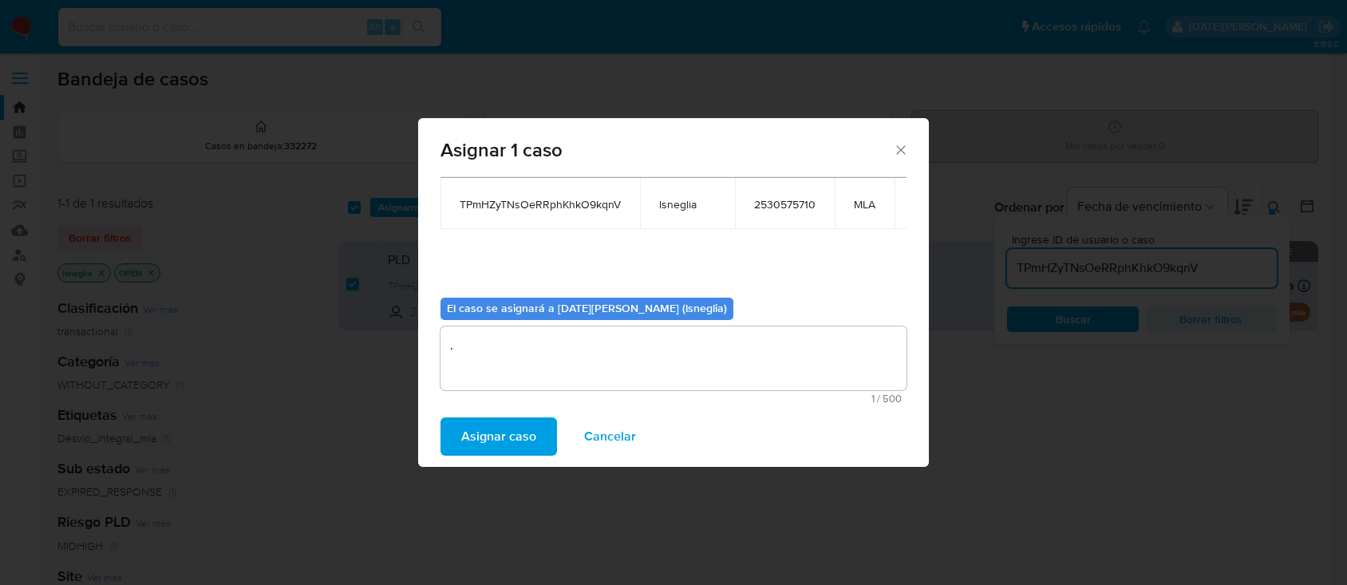
click at [528, 431] on span "Asignar caso" at bounding box center [498, 436] width 75 height 35
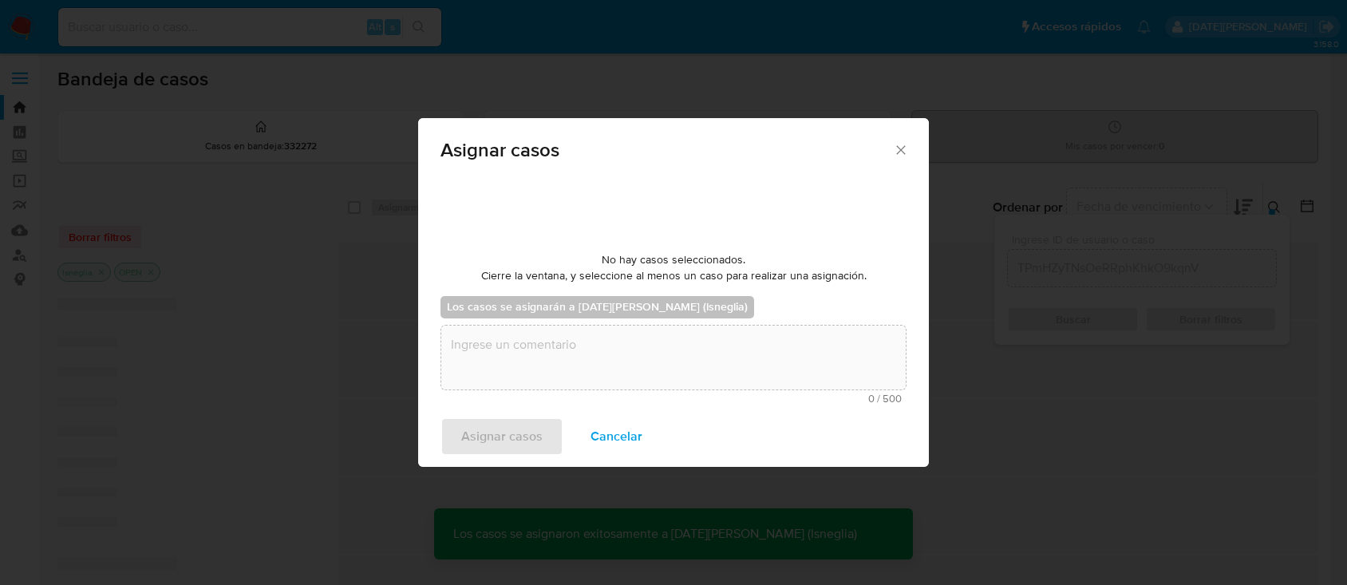
checkbox input "false"
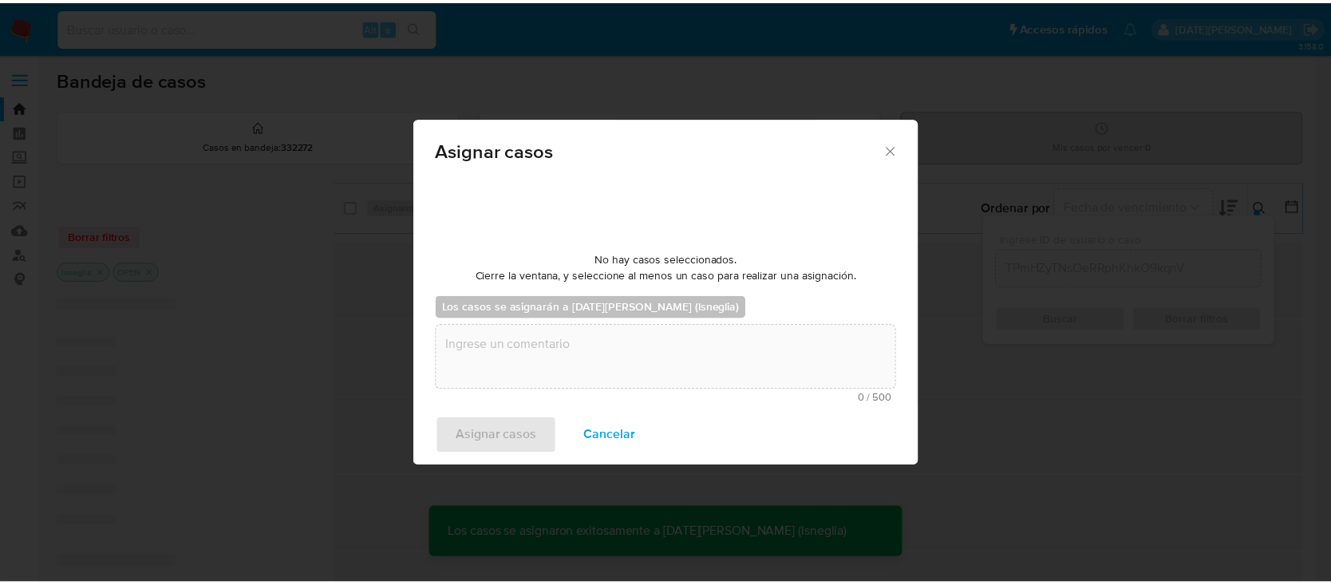
scroll to position [96, 0]
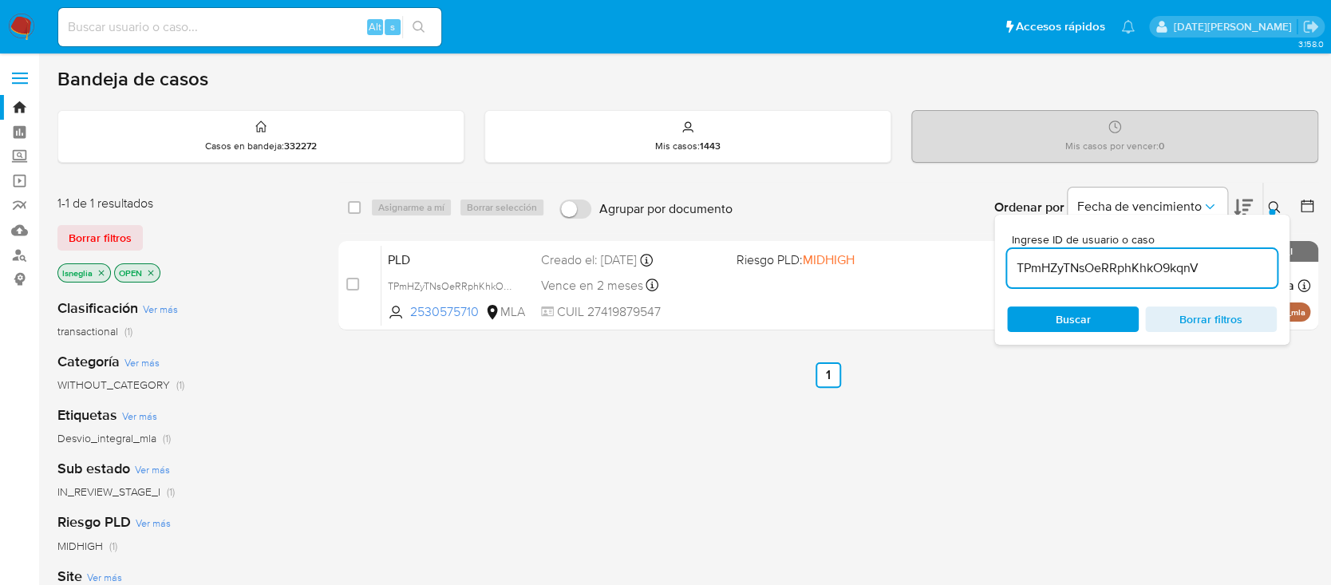
click at [1273, 202] on icon at bounding box center [1274, 207] width 13 height 13
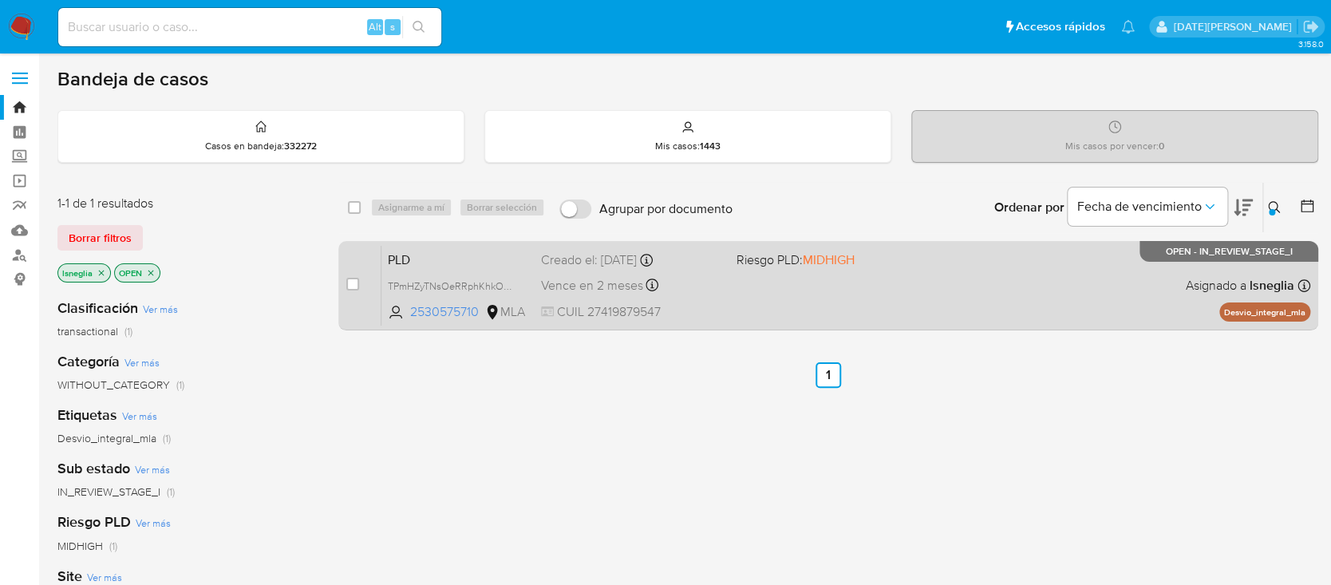
click at [465, 250] on span "PLD" at bounding box center [458, 258] width 140 height 21
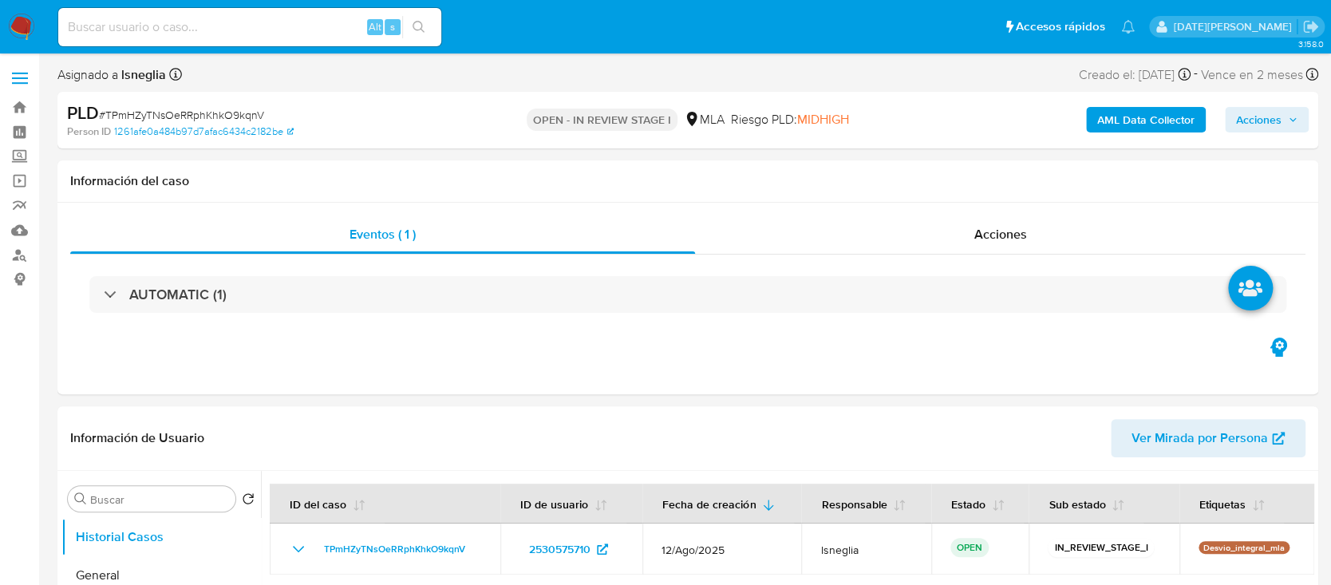
select select "10"
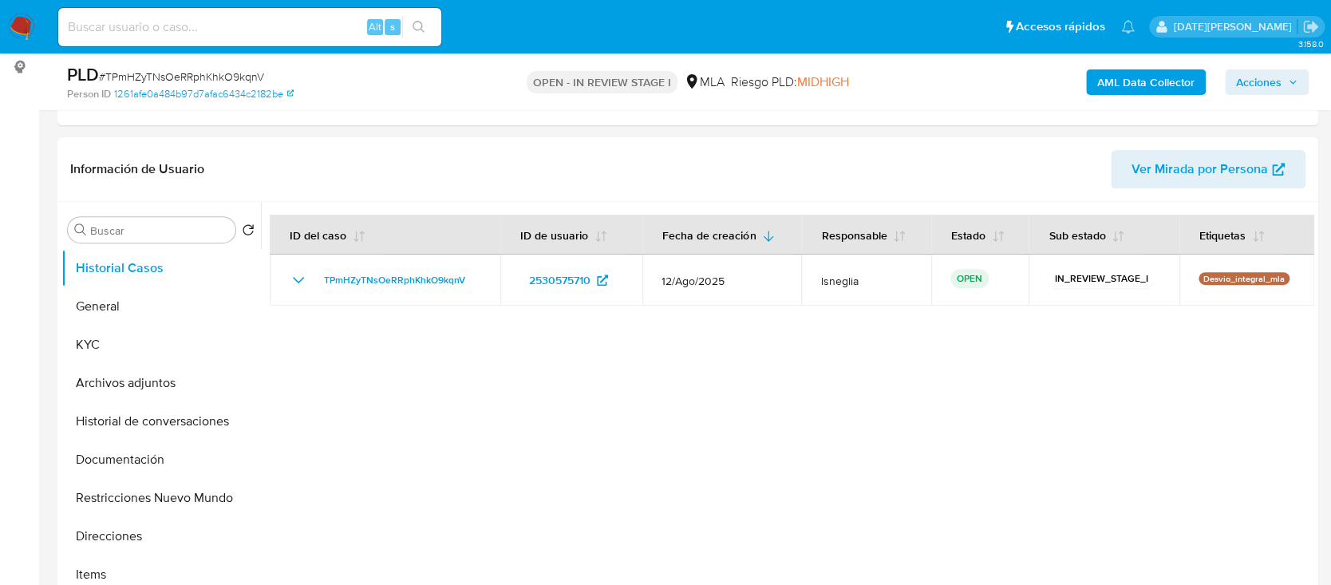
scroll to position [638, 0]
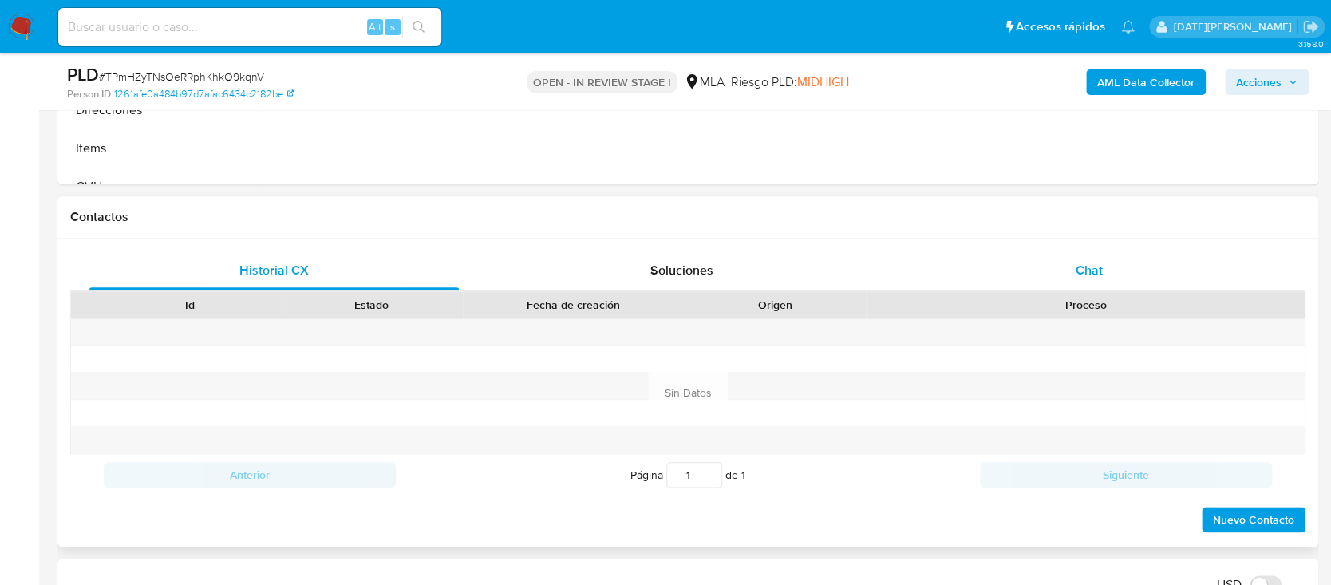
click at [1095, 269] on span "Chat" at bounding box center [1089, 270] width 27 height 18
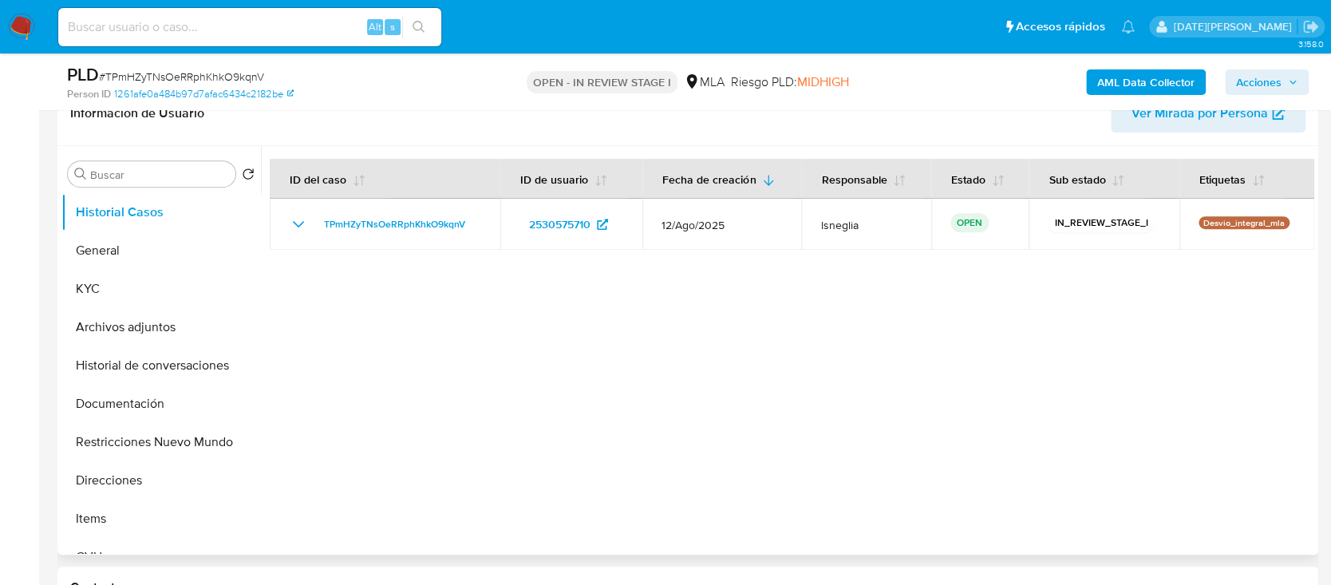
scroll to position [106, 0]
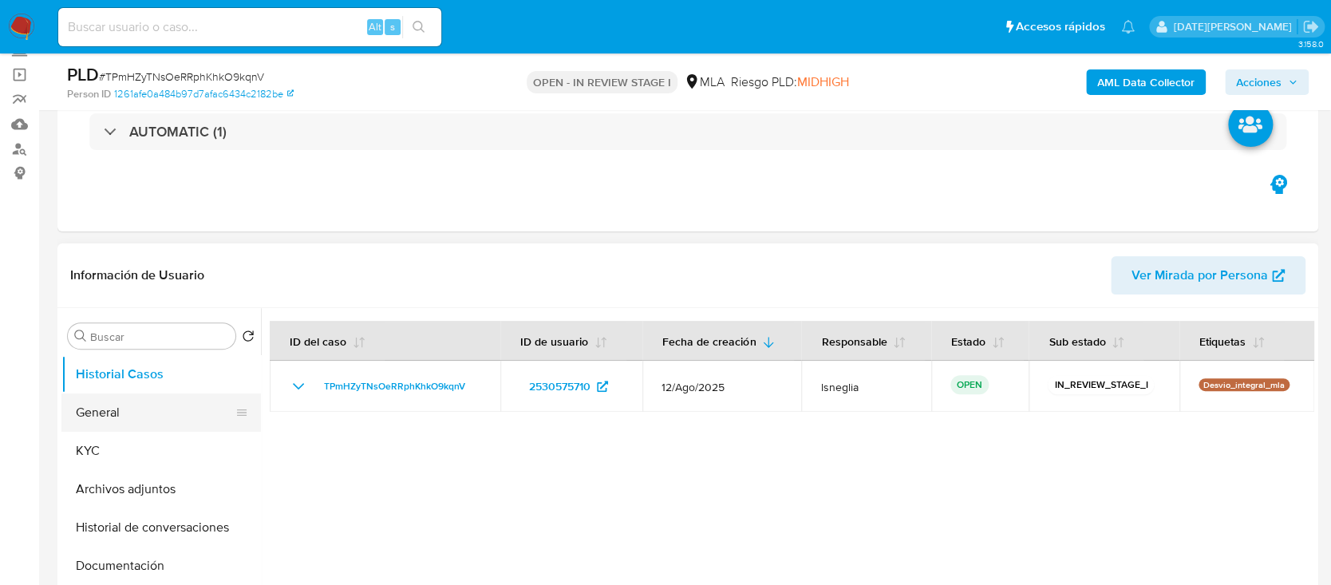
click at [120, 413] on button "General" at bounding box center [154, 412] width 187 height 38
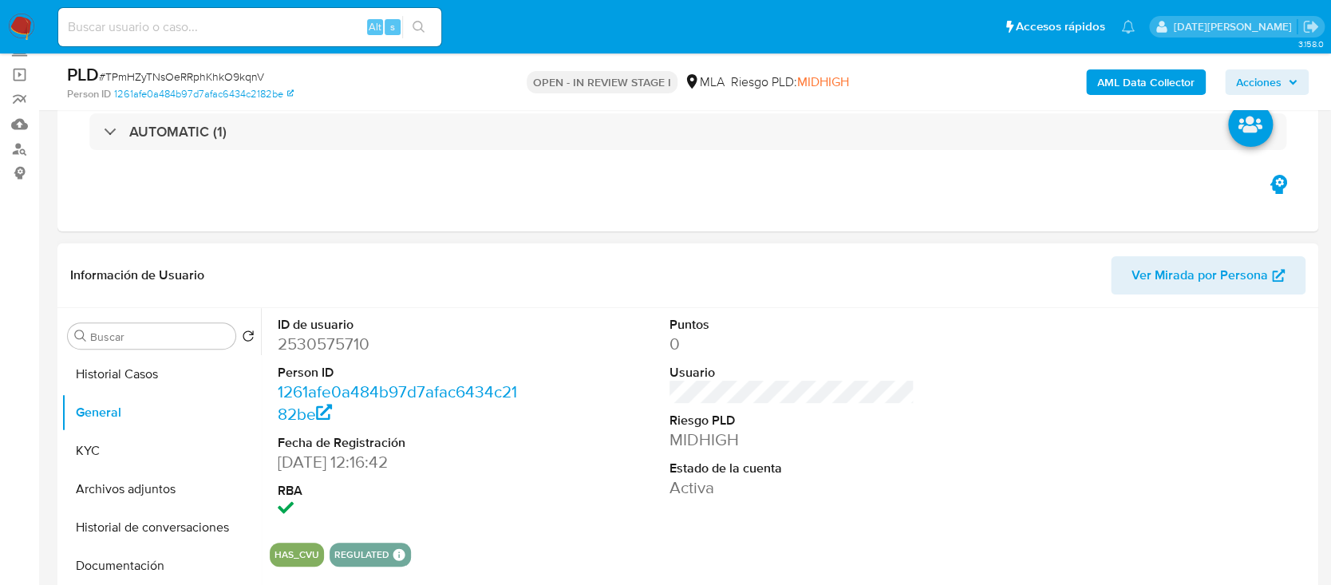
click at [343, 342] on dd "2530575710" at bounding box center [400, 344] width 245 height 22
copy dd "2530575710"
click at [324, 346] on dd "2530575710" at bounding box center [400, 344] width 245 height 22
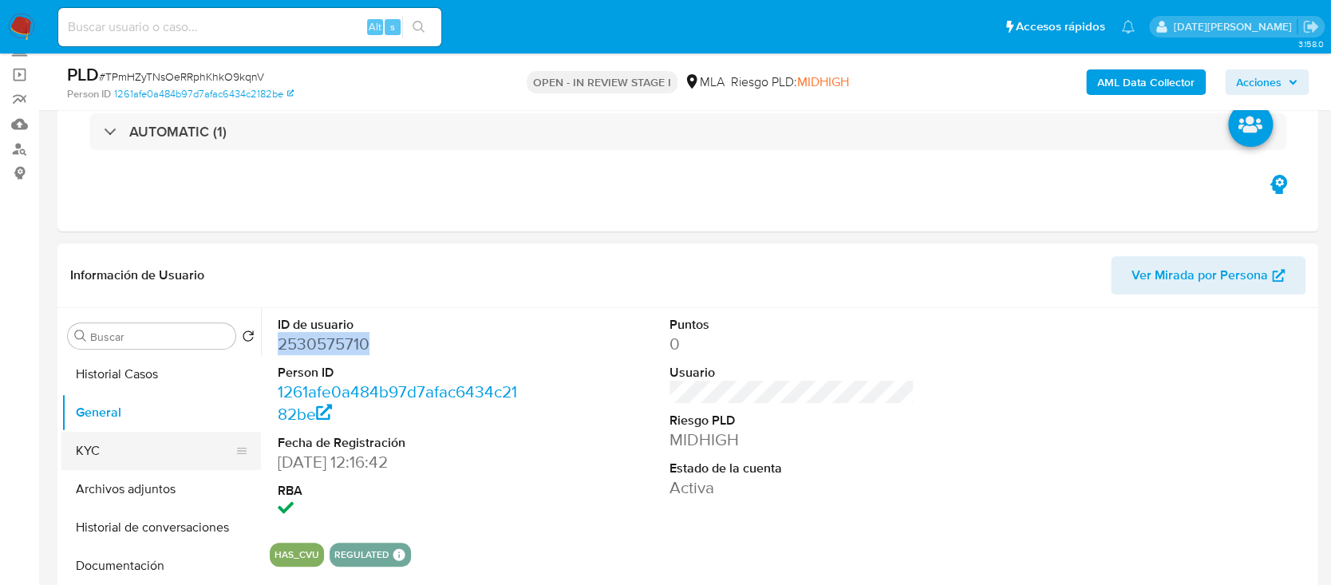
click at [109, 464] on button "KYC" at bounding box center [154, 451] width 187 height 38
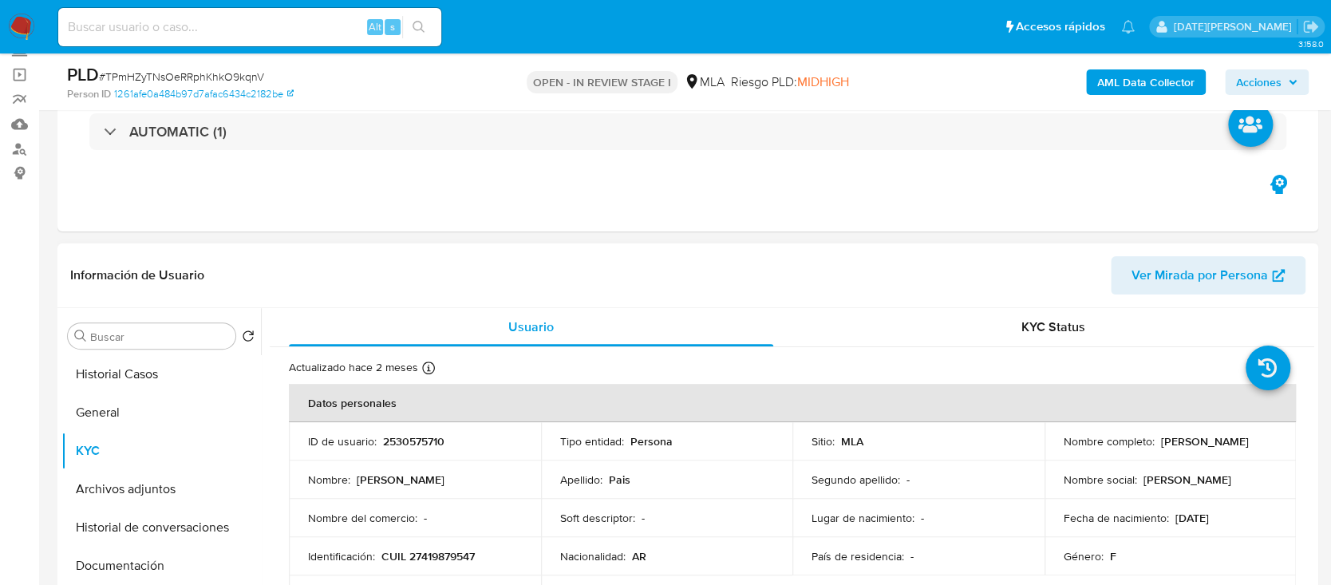
click at [445, 549] on p "CUIL 27419879547" at bounding box center [427, 556] width 93 height 14
copy p "27419879547"
drag, startPoint x: 1153, startPoint y: 442, endPoint x: 1250, endPoint y: 445, distance: 96.6
click at [1250, 445] on div "Nombre completo : [PERSON_NAME]" at bounding box center [1171, 441] width 214 height 14
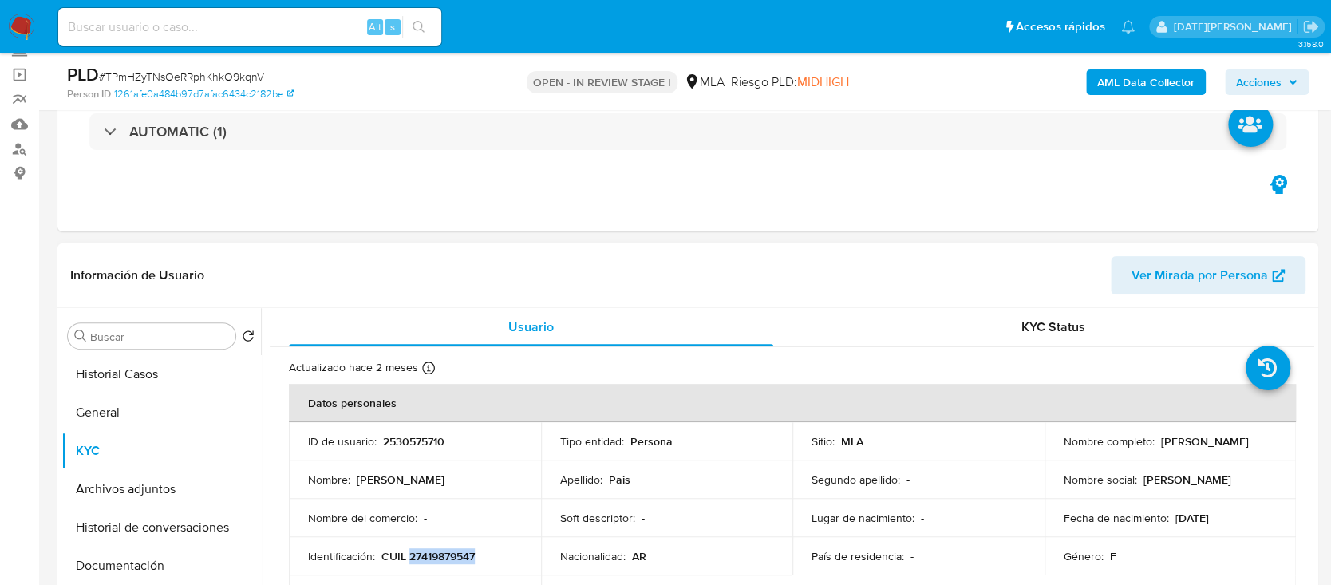
click at [1228, 446] on p "[PERSON_NAME]" at bounding box center [1205, 441] width 88 height 14
drag, startPoint x: 1155, startPoint y: 440, endPoint x: 1243, endPoint y: 444, distance: 87.9
click at [1247, 444] on div "Nombre completo : [PERSON_NAME]" at bounding box center [1171, 441] width 214 height 14
copy p "[PERSON_NAME]"
drag, startPoint x: 381, startPoint y: 558, endPoint x: 490, endPoint y: 557, distance: 108.5
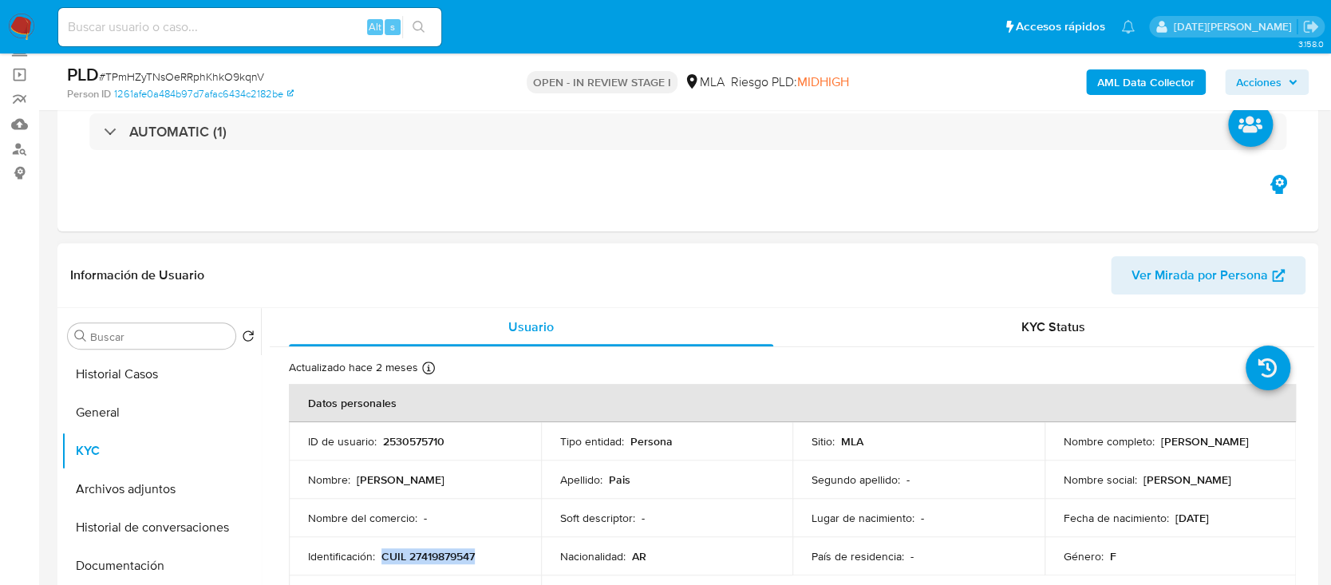
click at [491, 557] on div "Identificación : CUIL 27419879547" at bounding box center [415, 556] width 214 height 14
copy p "CUIL 27419879547"
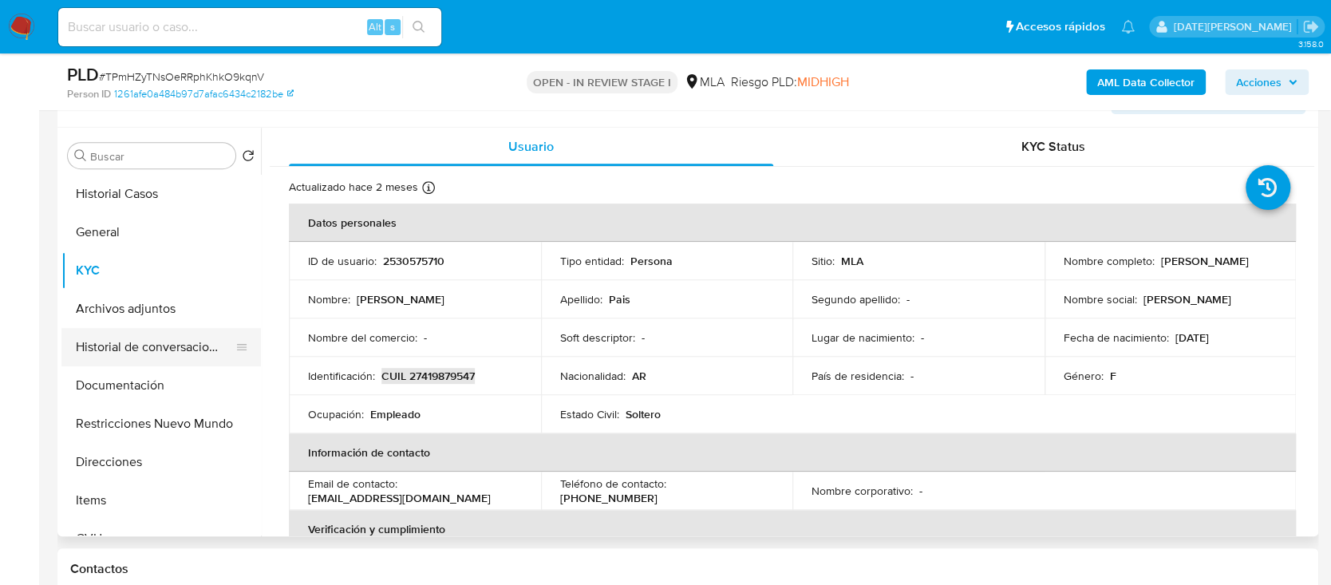
scroll to position [319, 0]
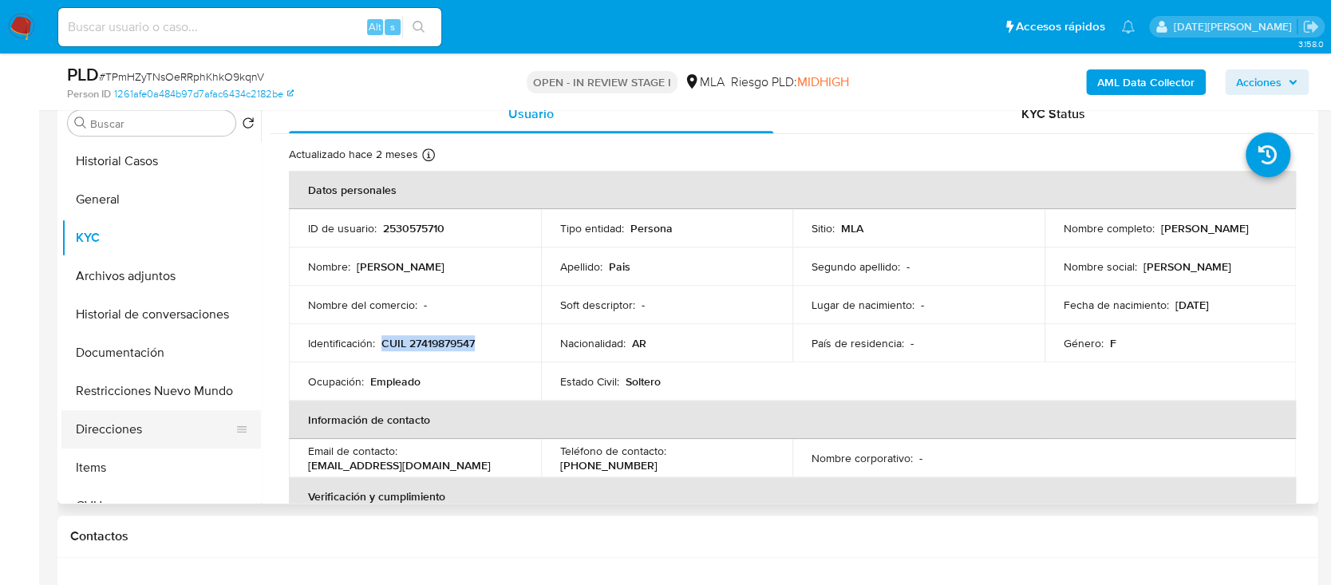
click at [152, 439] on button "Direcciones" at bounding box center [154, 429] width 187 height 38
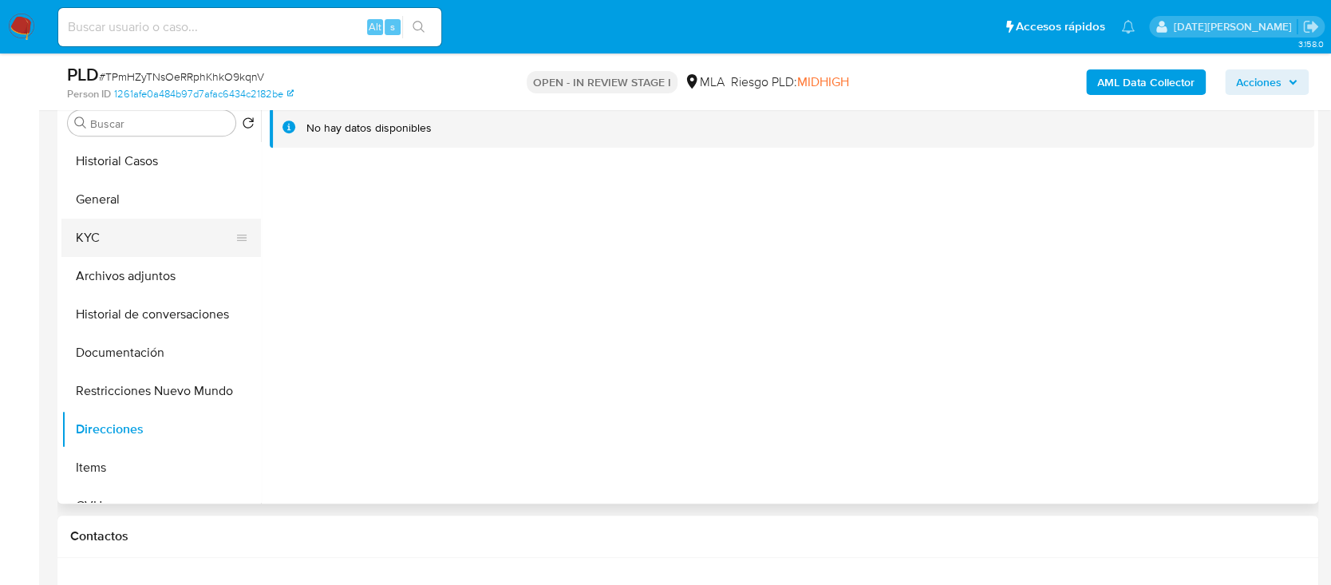
click at [136, 234] on button "KYC" at bounding box center [154, 238] width 187 height 38
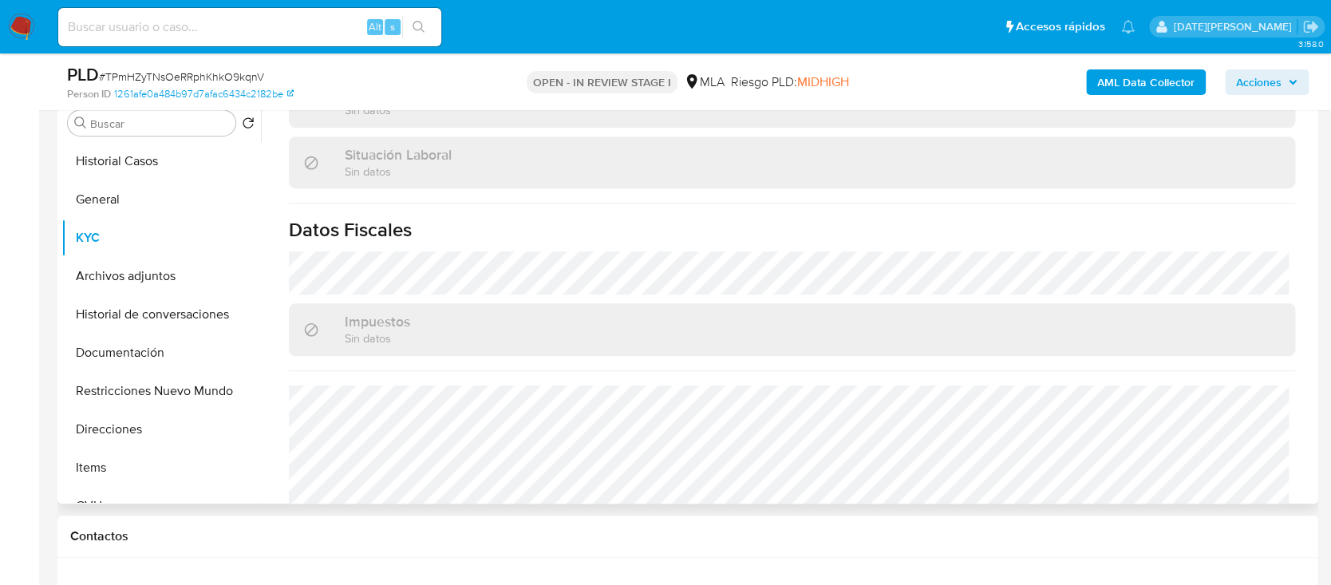
scroll to position [830, 0]
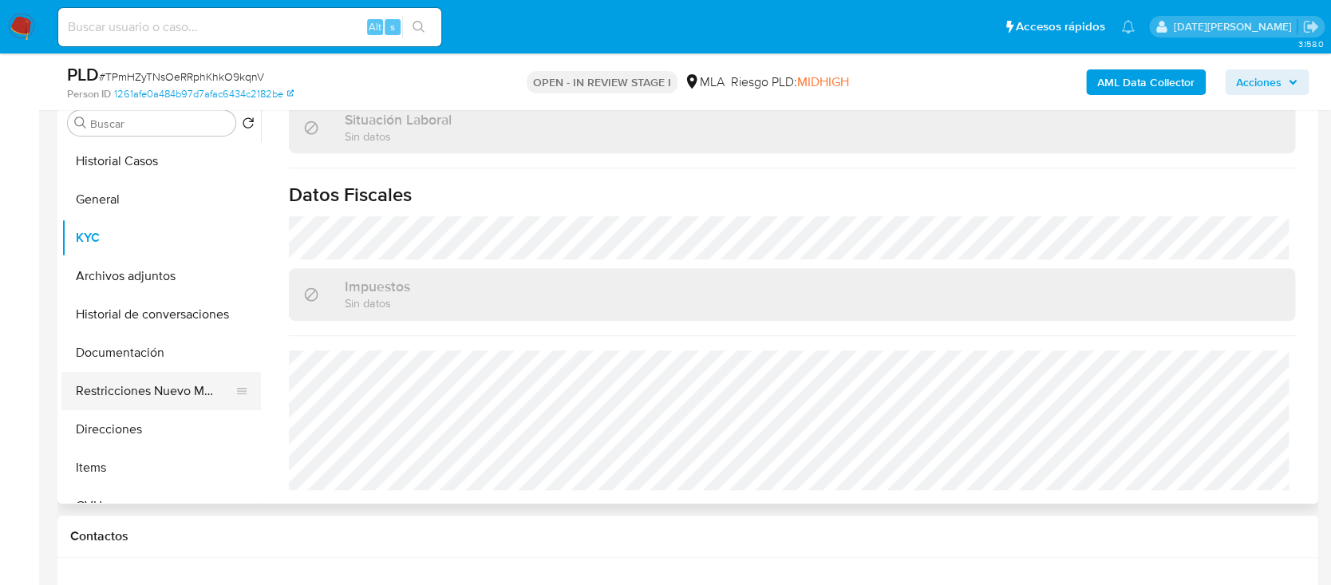
click at [147, 373] on button "Restricciones Nuevo Mundo" at bounding box center [154, 391] width 187 height 38
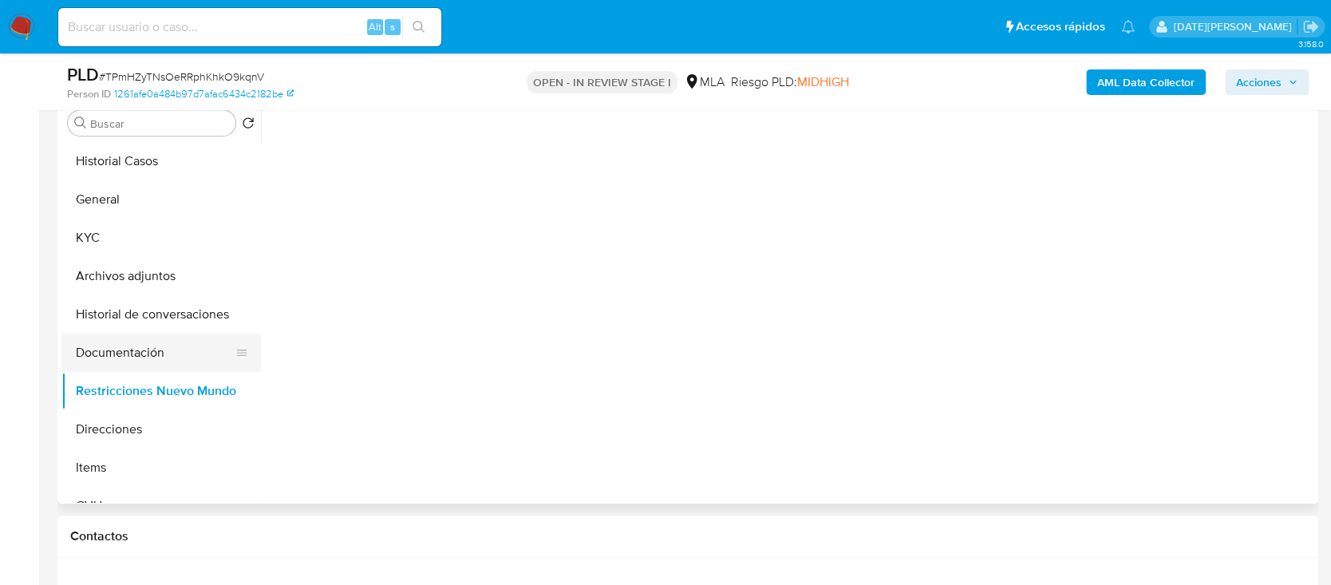
scroll to position [0, 0]
click at [149, 358] on button "Documentación" at bounding box center [154, 353] width 187 height 38
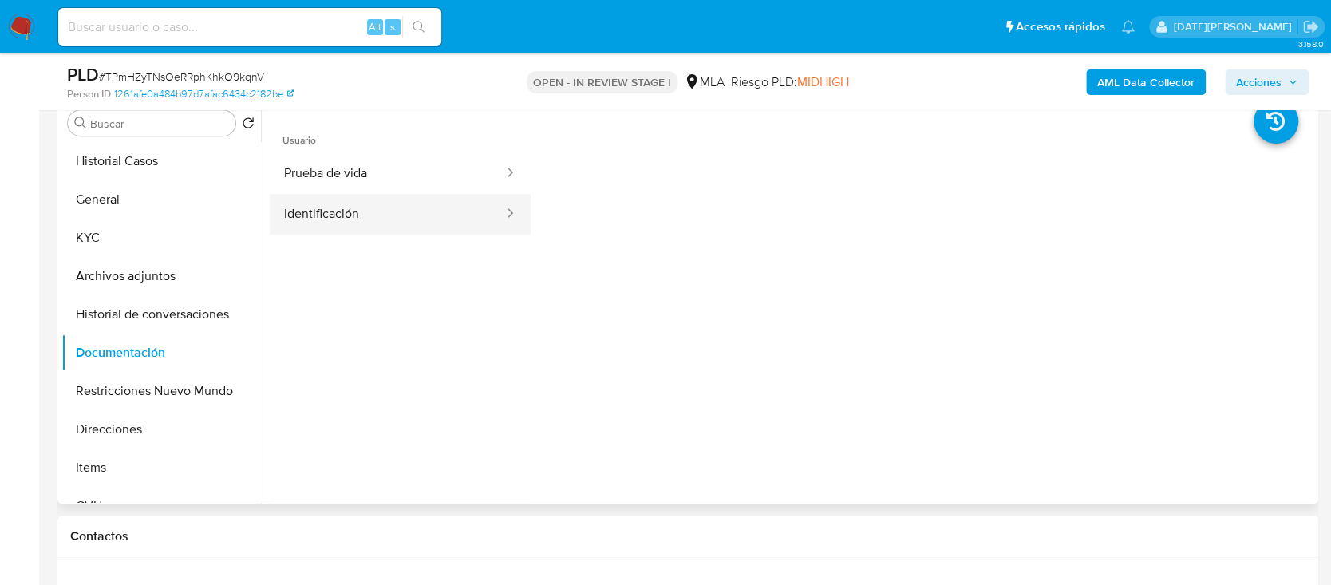
click at [397, 209] on button "Identificación" at bounding box center [387, 214] width 235 height 41
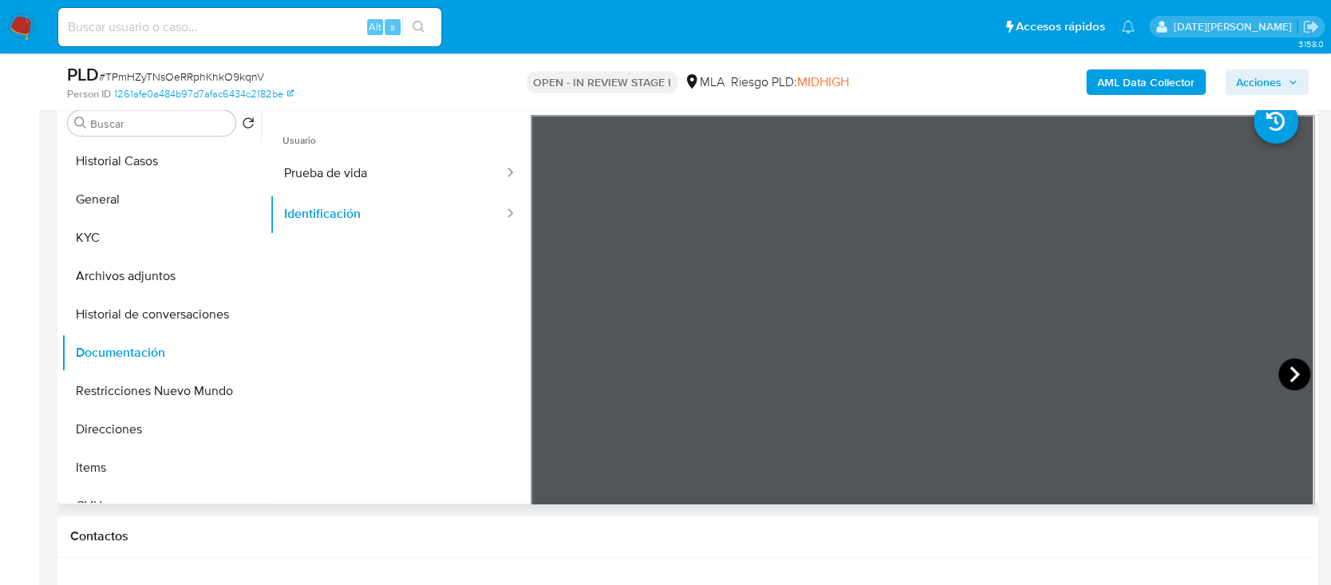
click at [1289, 376] on icon at bounding box center [1294, 374] width 10 height 16
click at [116, 240] on button "KYC" at bounding box center [154, 238] width 187 height 38
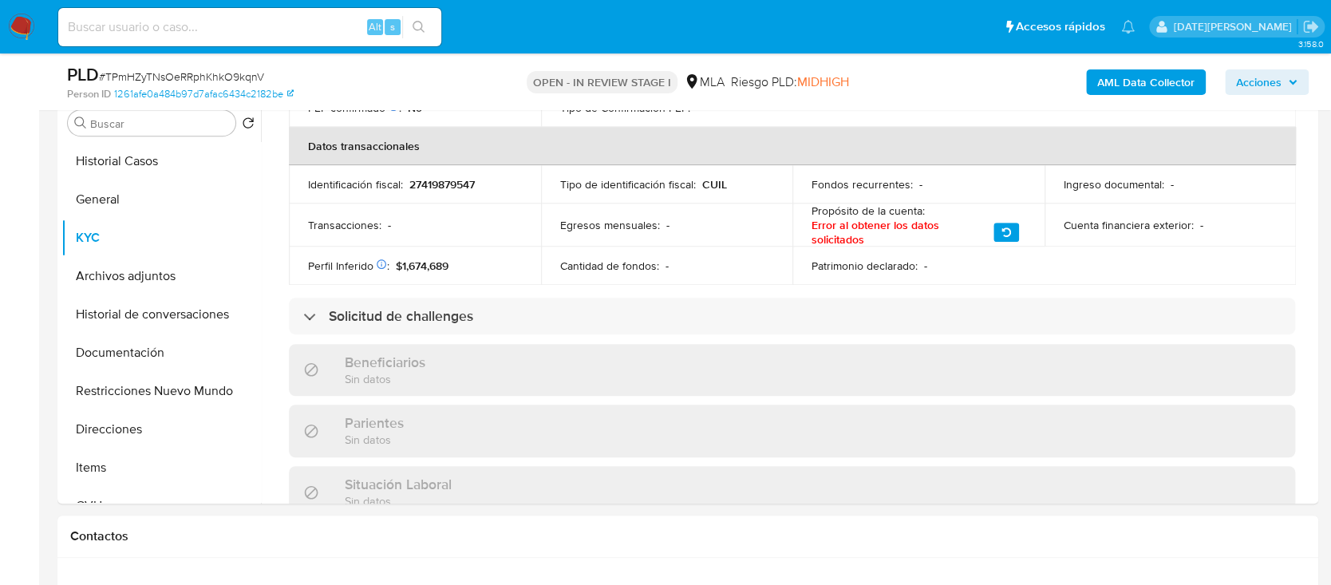
scroll to position [404, 0]
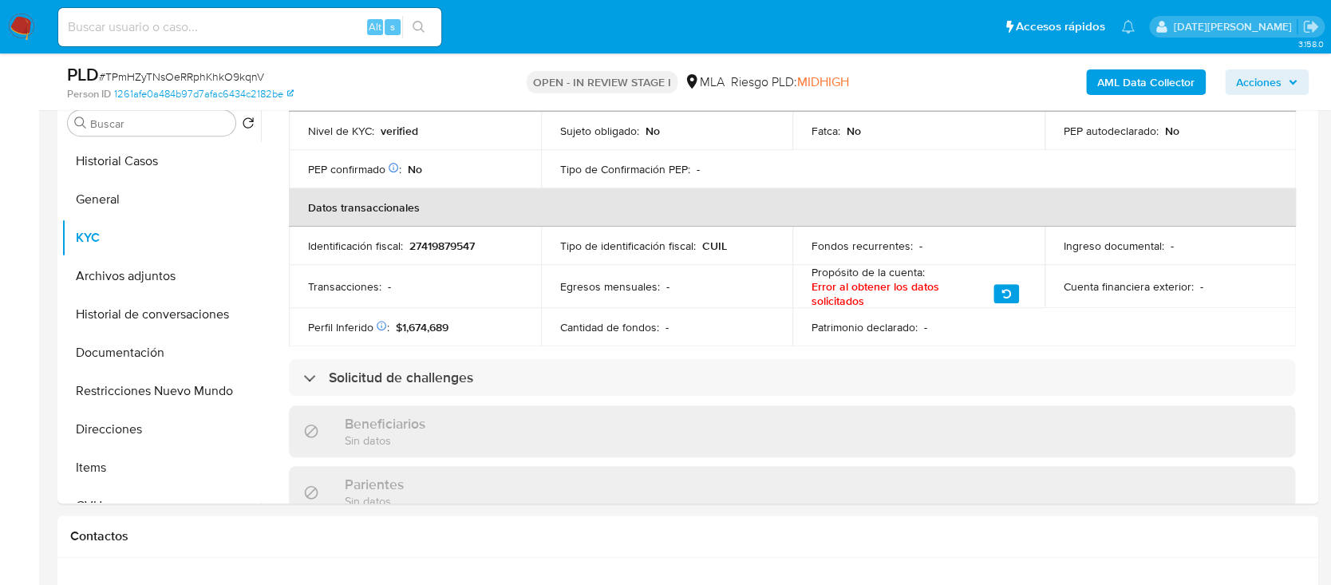
click at [457, 242] on p "27419879547" at bounding box center [441, 246] width 65 height 14
copy p "27419879547"
click at [149, 195] on button "General" at bounding box center [154, 199] width 187 height 38
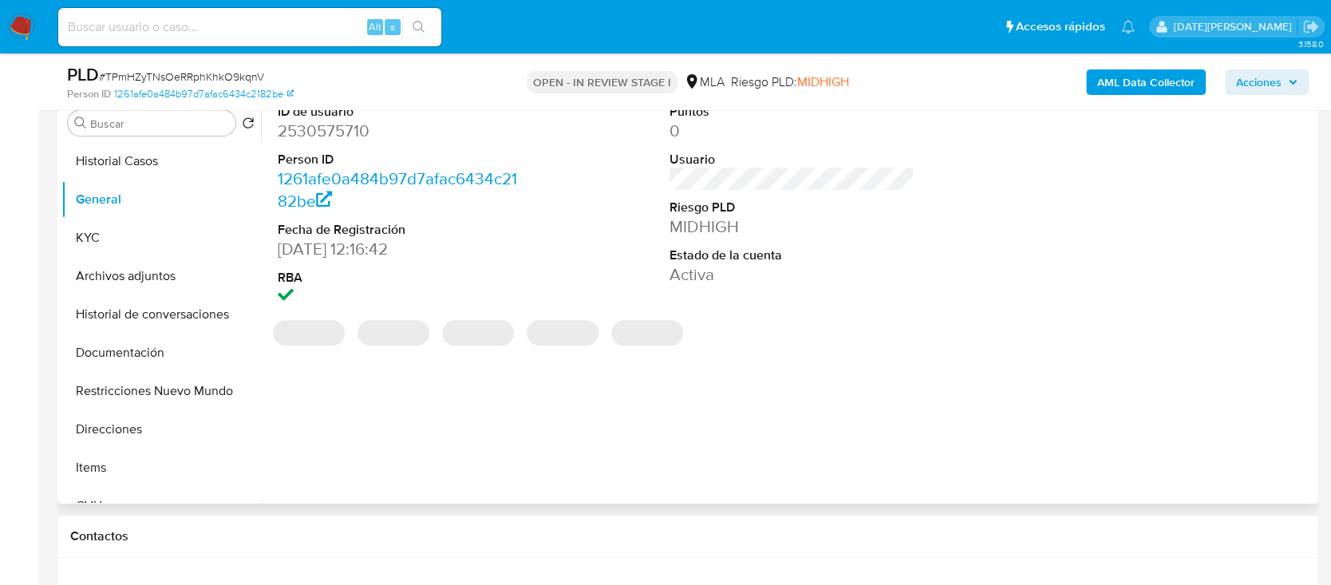
scroll to position [212, 0]
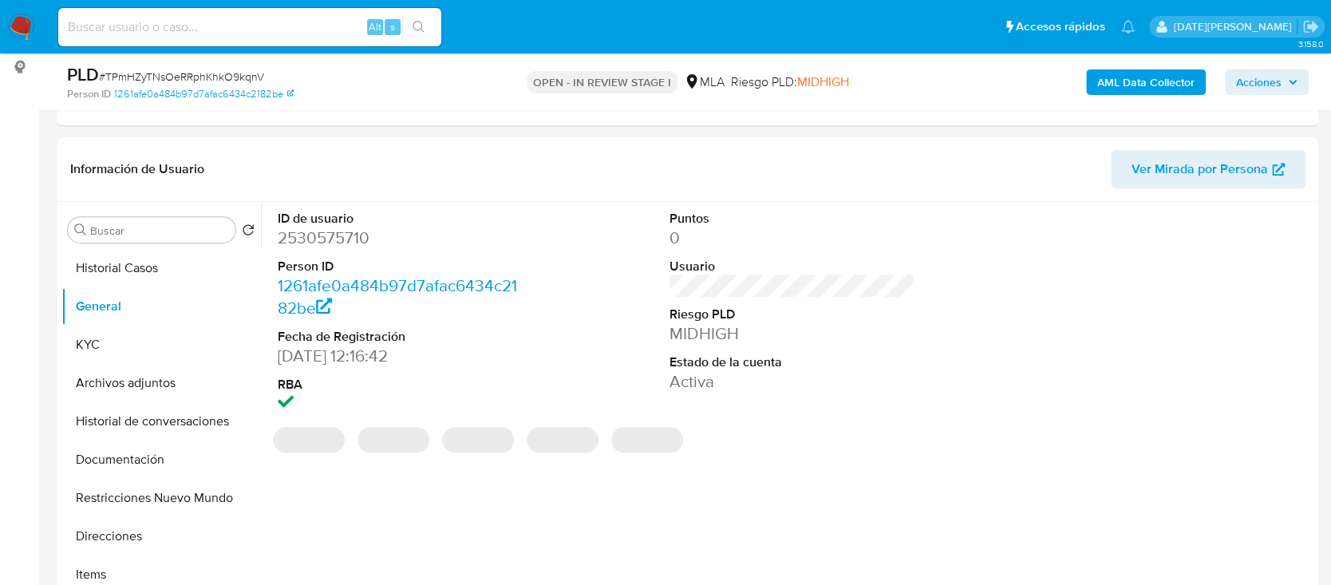
click at [345, 233] on dd "2530575710" at bounding box center [400, 238] width 245 height 22
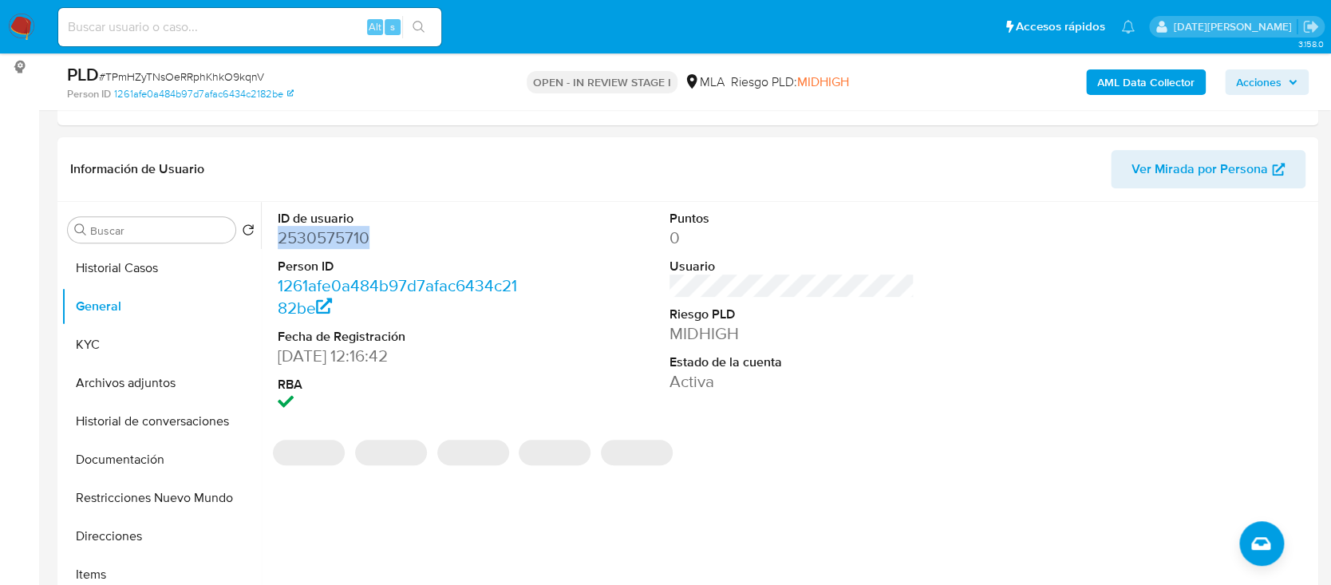
copy dd "2530575710"
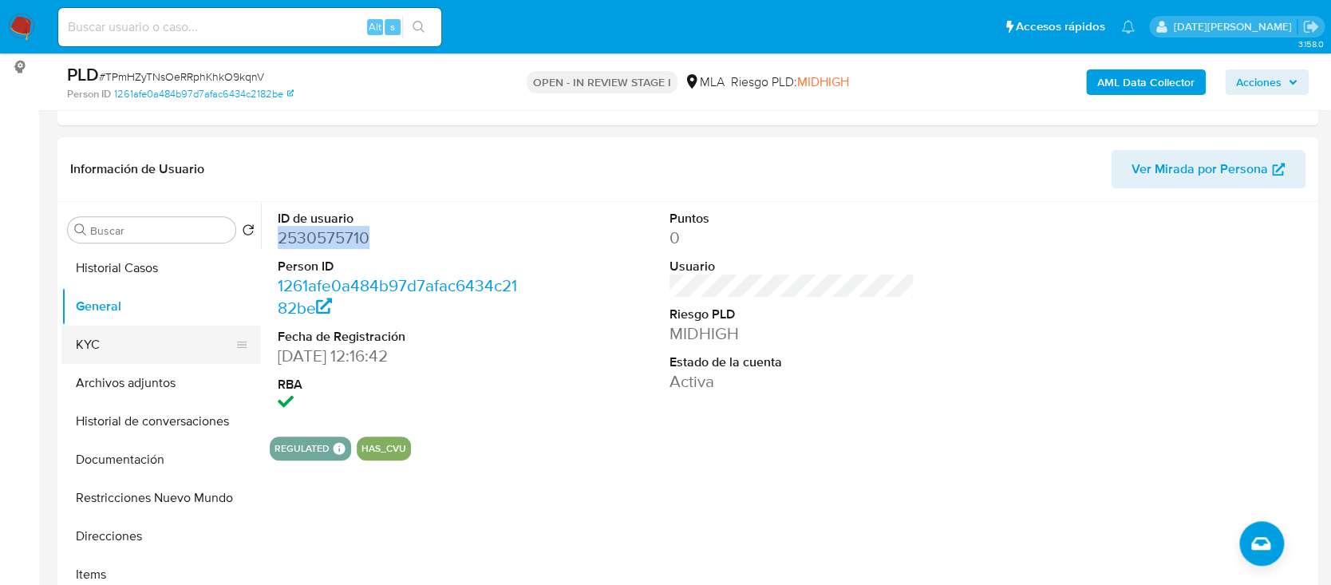
click at [75, 345] on button "KYC" at bounding box center [154, 345] width 187 height 38
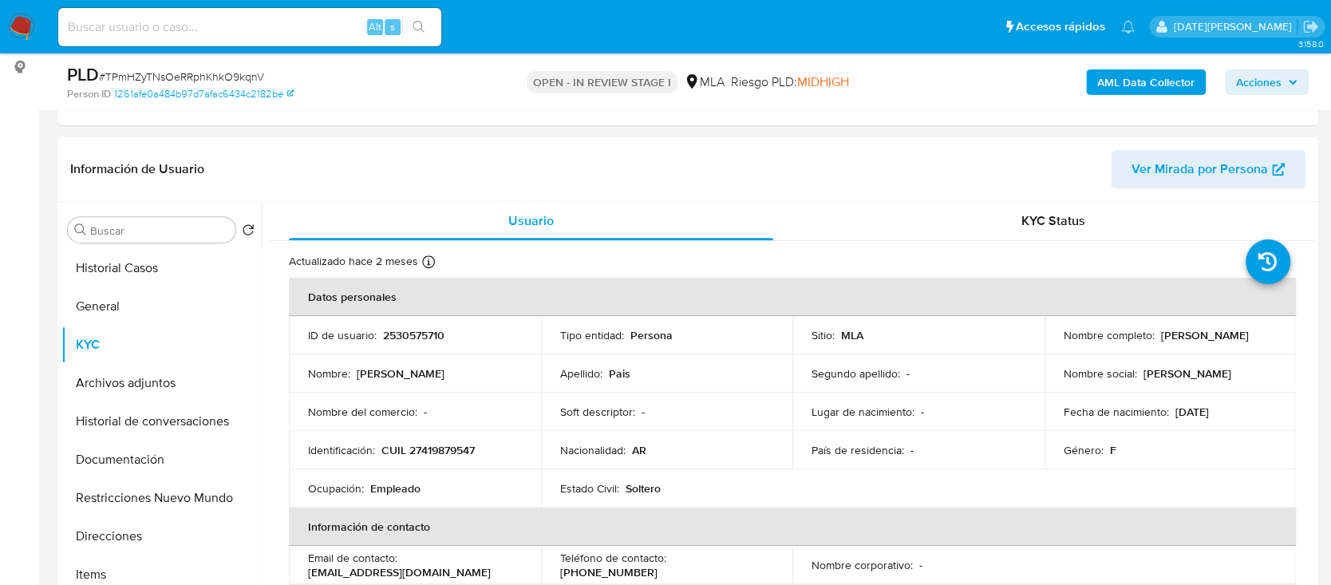
drag, startPoint x: 1155, startPoint y: 333, endPoint x: 1250, endPoint y: 335, distance: 95.0
click at [1250, 335] on div "Nombre completo : [PERSON_NAME]" at bounding box center [1171, 335] width 214 height 14
copy p "[PERSON_NAME]"
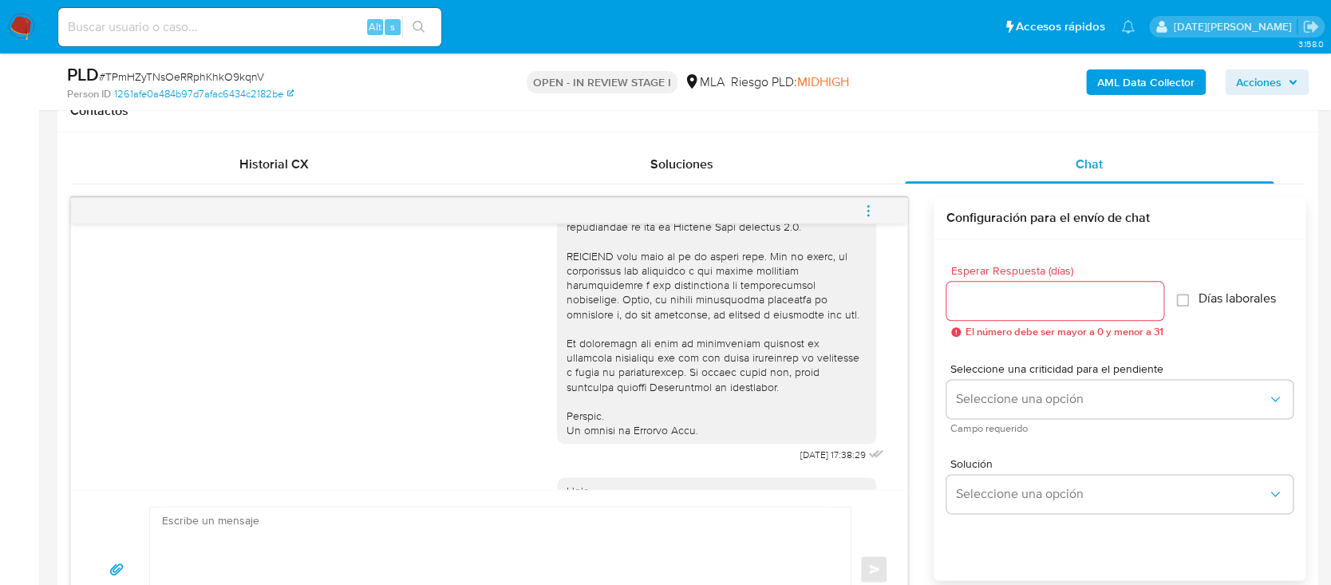
scroll to position [851, 0]
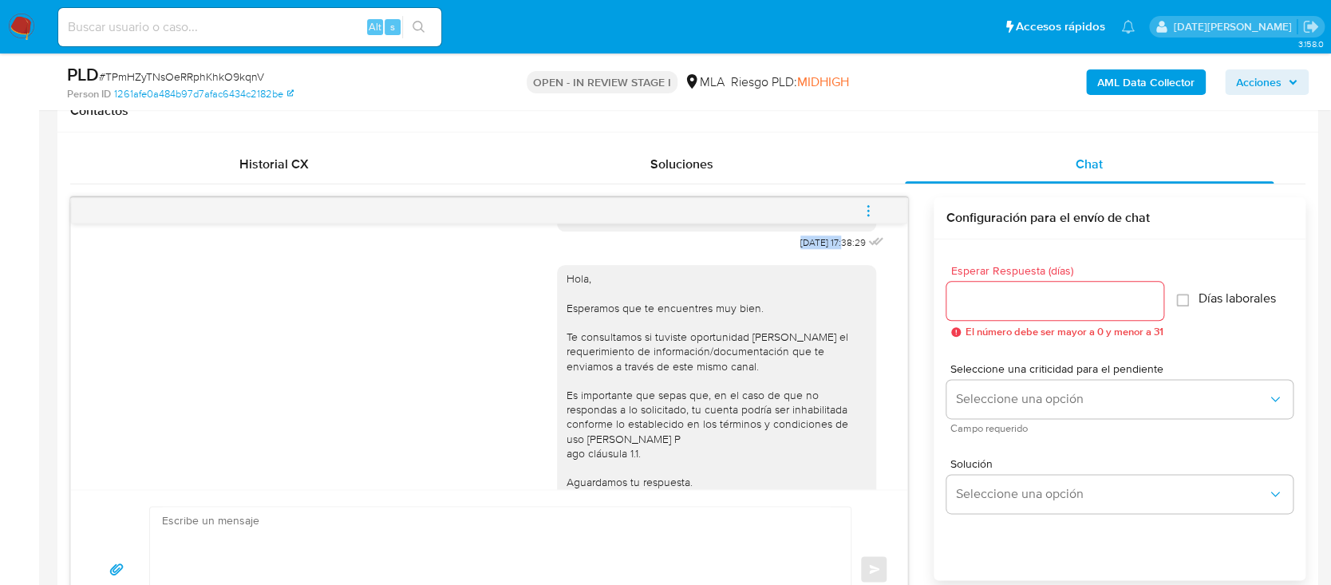
drag, startPoint x: 764, startPoint y: 266, endPoint x: 812, endPoint y: 270, distance: 48.8
copy span "[DATE]"
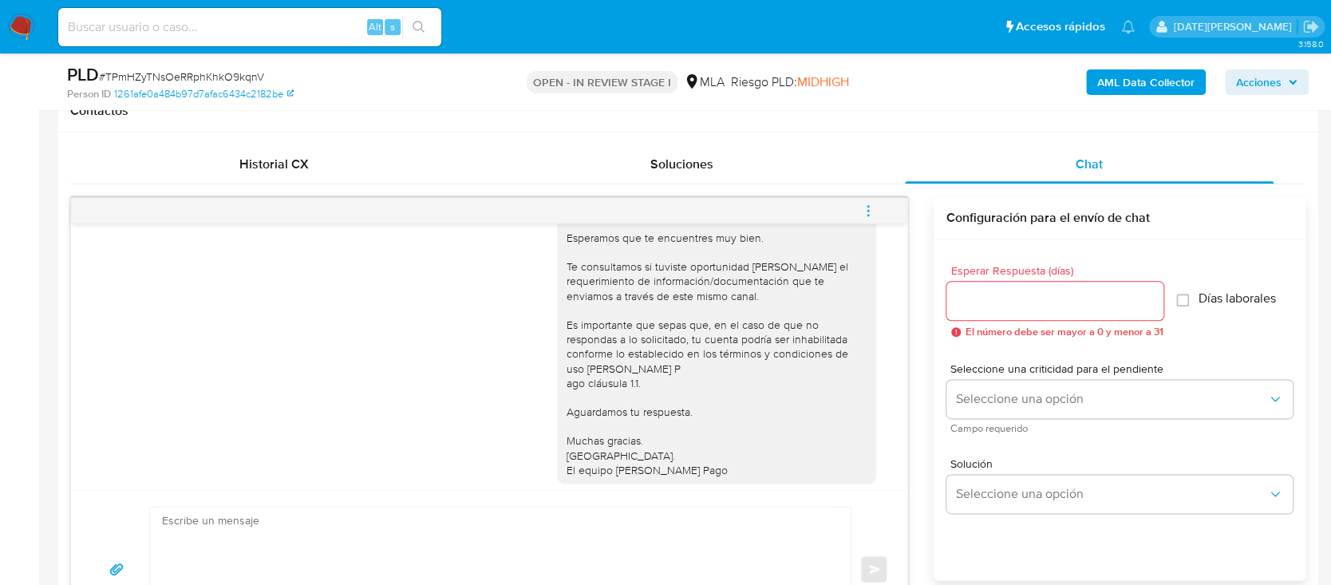
scroll to position [989, 0]
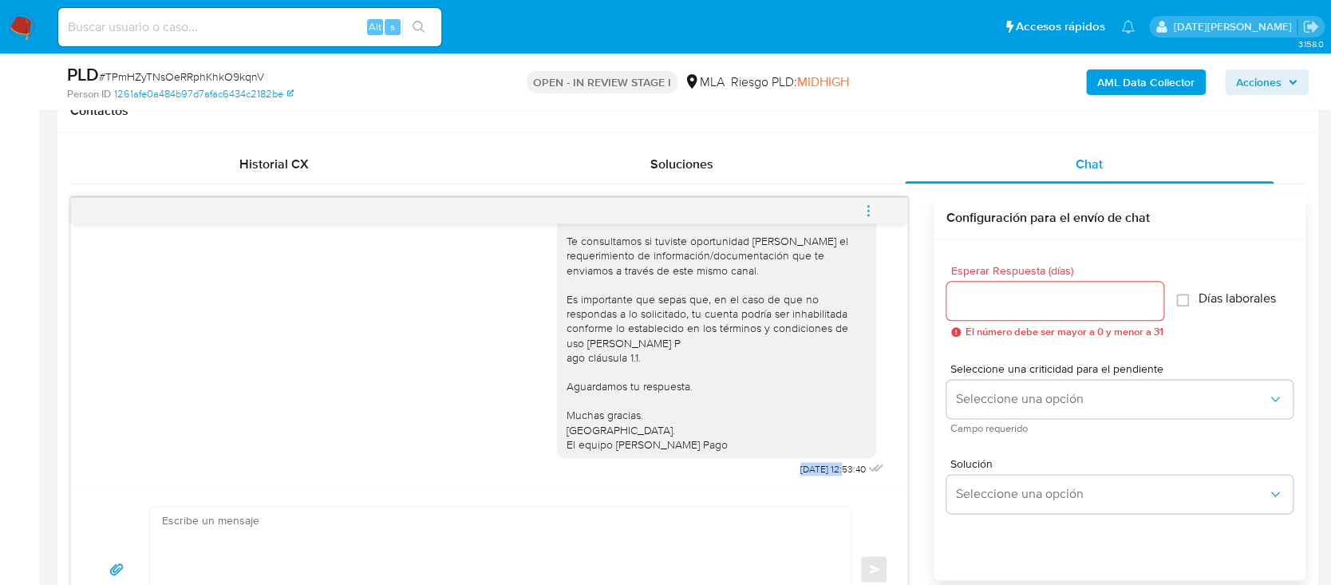
drag, startPoint x: 762, startPoint y: 468, endPoint x: 811, endPoint y: 468, distance: 48.7
click at [811, 468] on span "[DATE] 12:53:40" at bounding box center [832, 469] width 65 height 13
copy span "[DATE]"
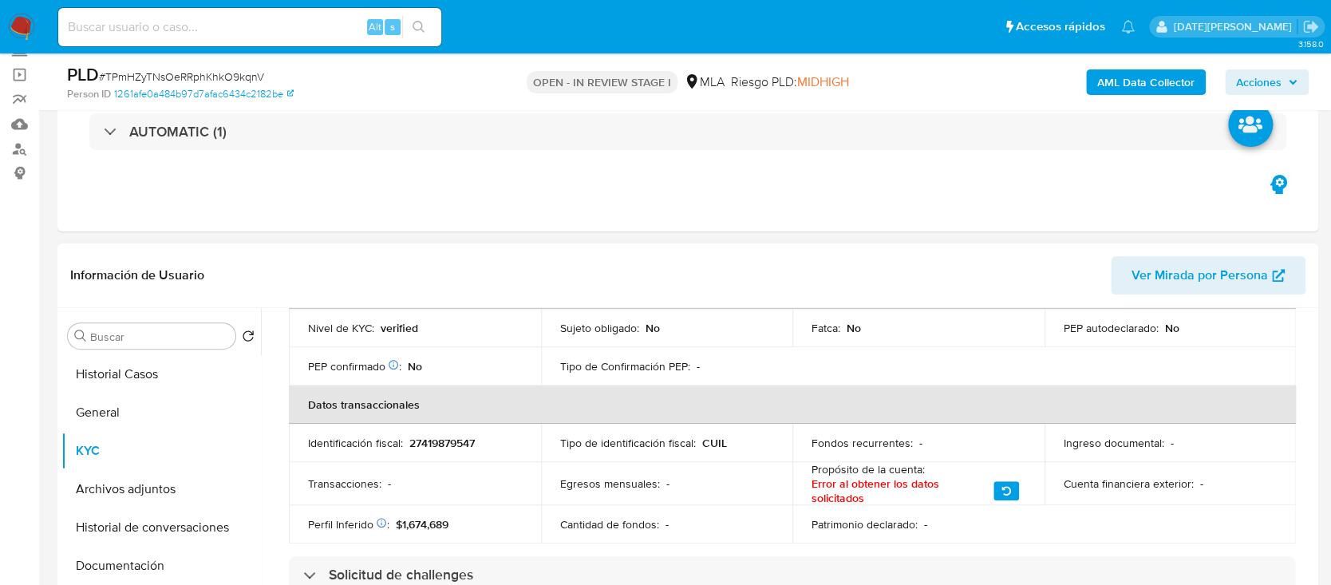
scroll to position [298, 0]
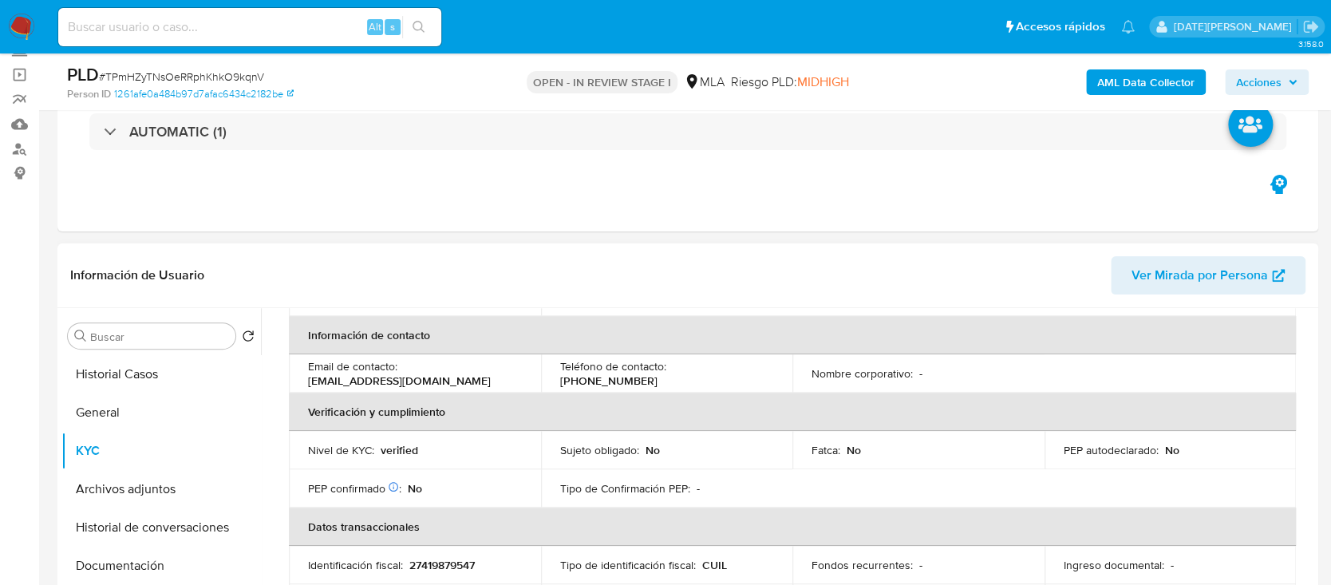
click at [310, 380] on p "[EMAIL_ADDRESS][DOMAIN_NAME]" at bounding box center [399, 380] width 183 height 14
drag, startPoint x: 307, startPoint y: 381, endPoint x: 427, endPoint y: 381, distance: 119.7
click at [427, 381] on p "[EMAIL_ADDRESS][DOMAIN_NAME]" at bounding box center [399, 380] width 183 height 14
copy p "[EMAIL_ADDRESS][DOMAIN_NAME]"
drag, startPoint x: 670, startPoint y: 373, endPoint x: 740, endPoint y: 373, distance: 69.4
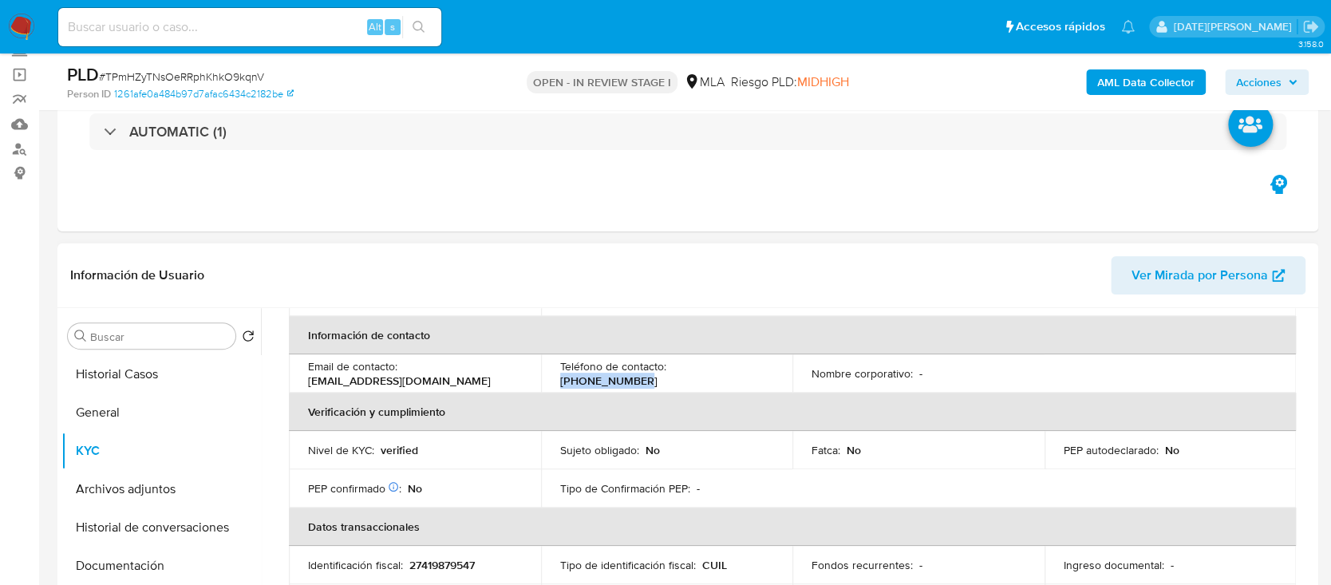
click at [740, 373] on div "Teléfono de contacto : [PHONE_NUMBER]" at bounding box center [667, 373] width 214 height 29
click at [140, 482] on button "Archivos adjuntos" at bounding box center [154, 489] width 187 height 38
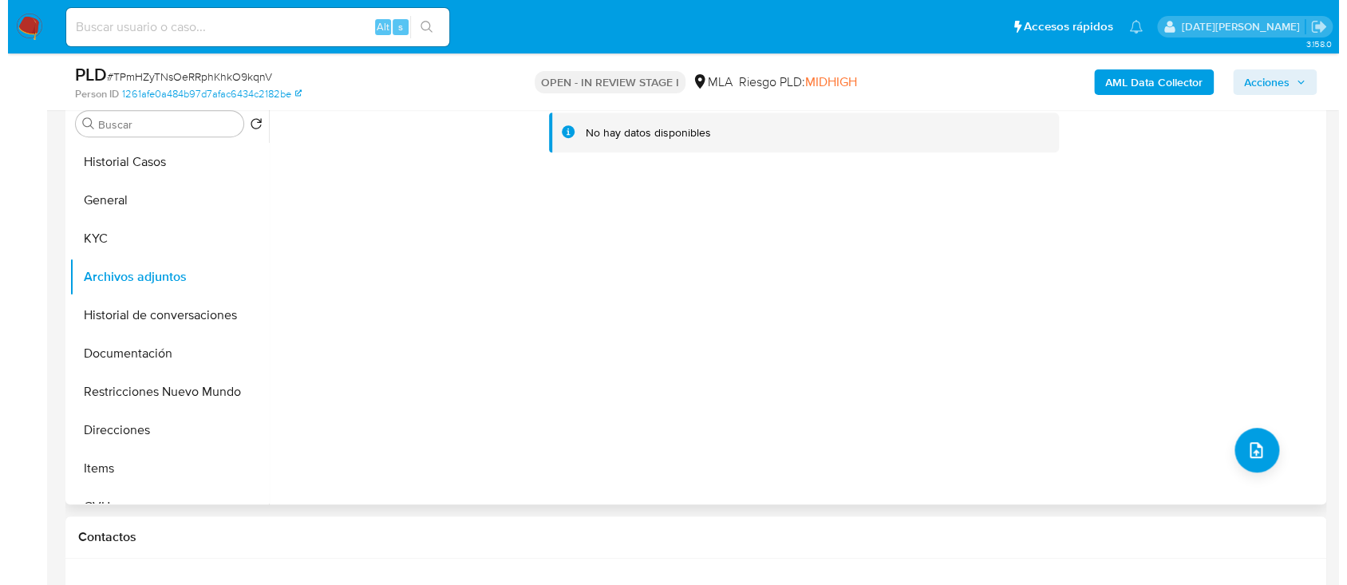
scroll to position [319, 0]
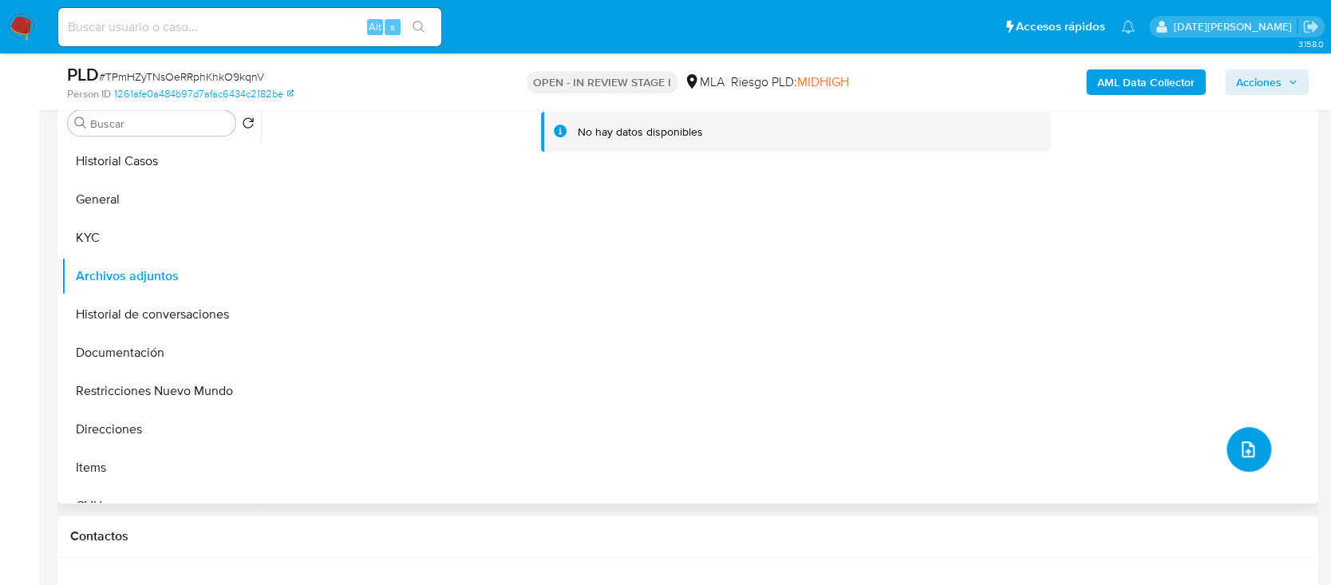
click at [1250, 458] on button "upload-file" at bounding box center [1248, 449] width 45 height 45
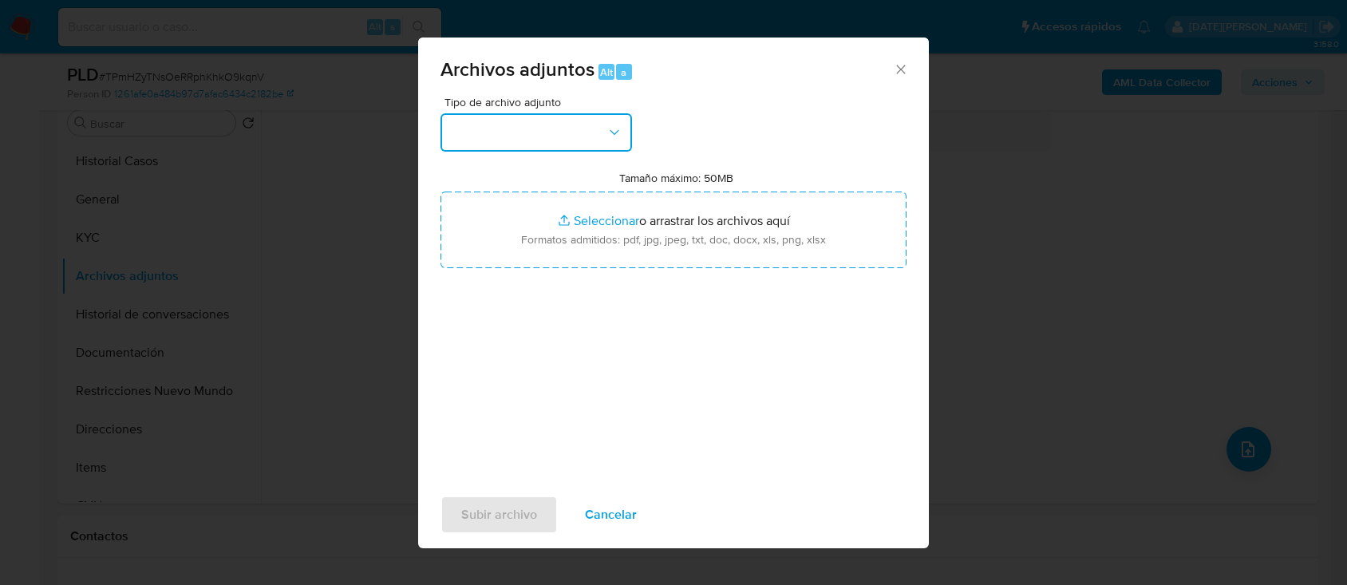
click at [600, 124] on button "button" at bounding box center [535, 132] width 191 height 38
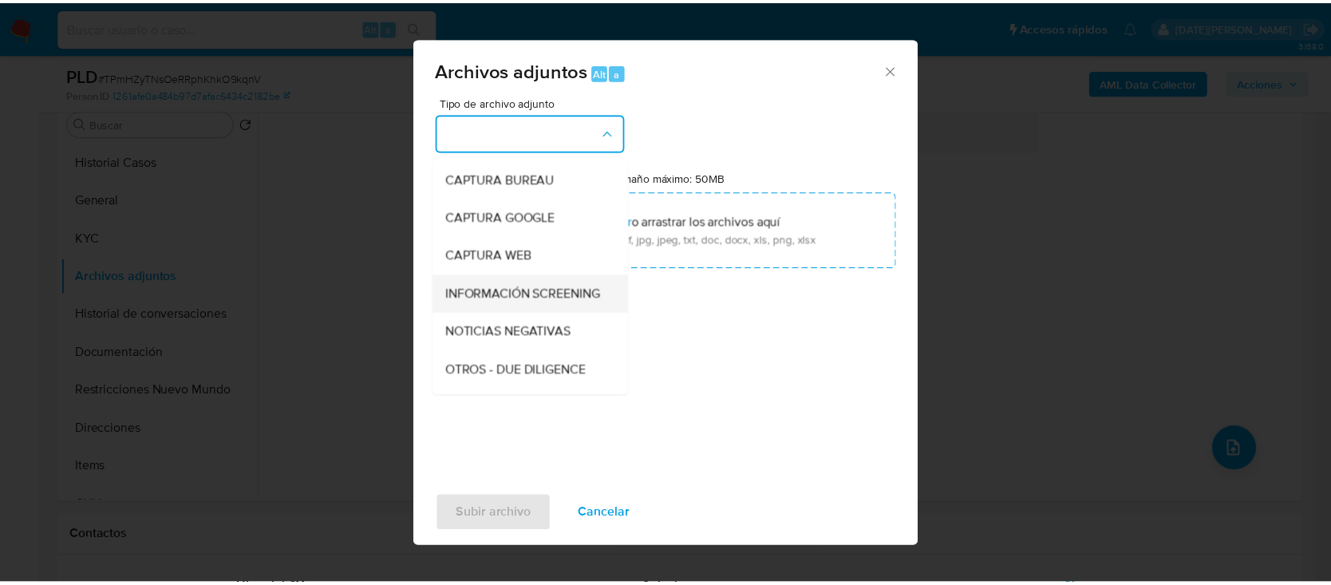
scroll to position [106, 0]
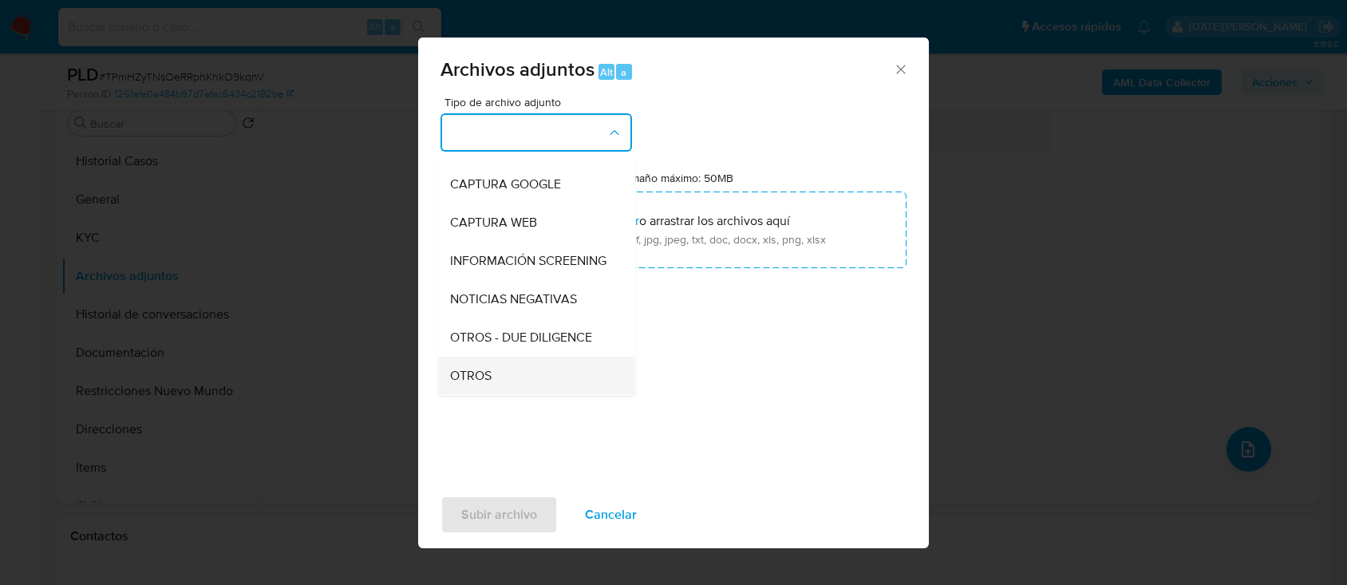
click at [484, 378] on div "OTROS" at bounding box center [531, 376] width 163 height 38
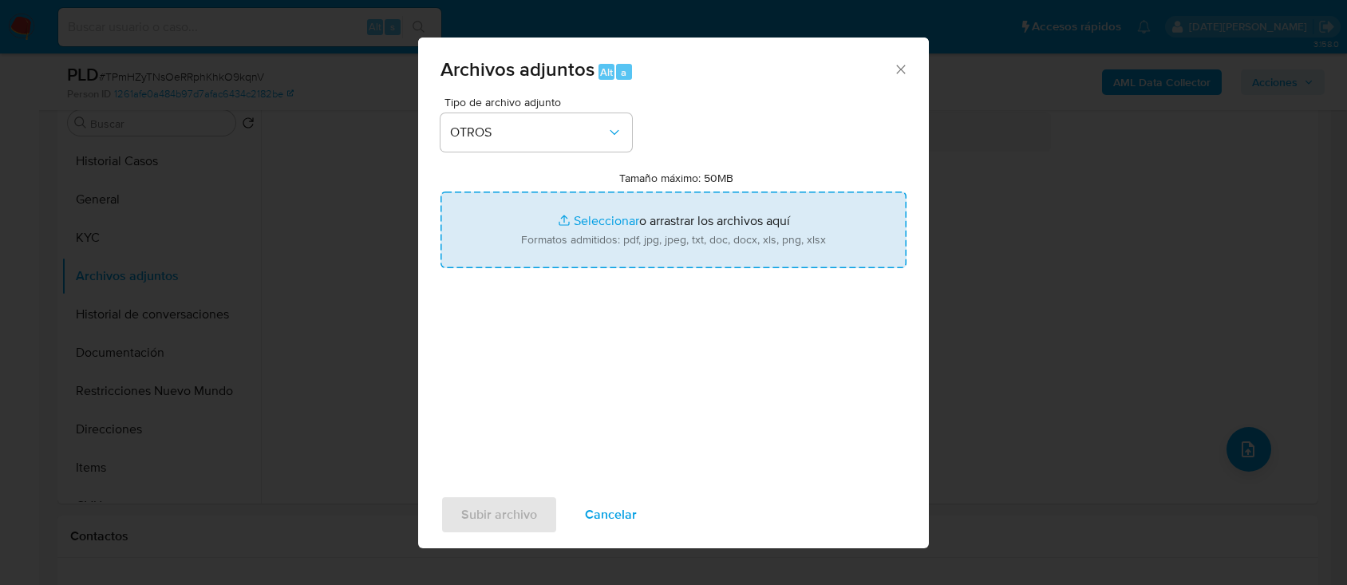
type input "C:\fakepath\Caselog TPmHZyTNsOeRRphKhkO9kqnV.docx"
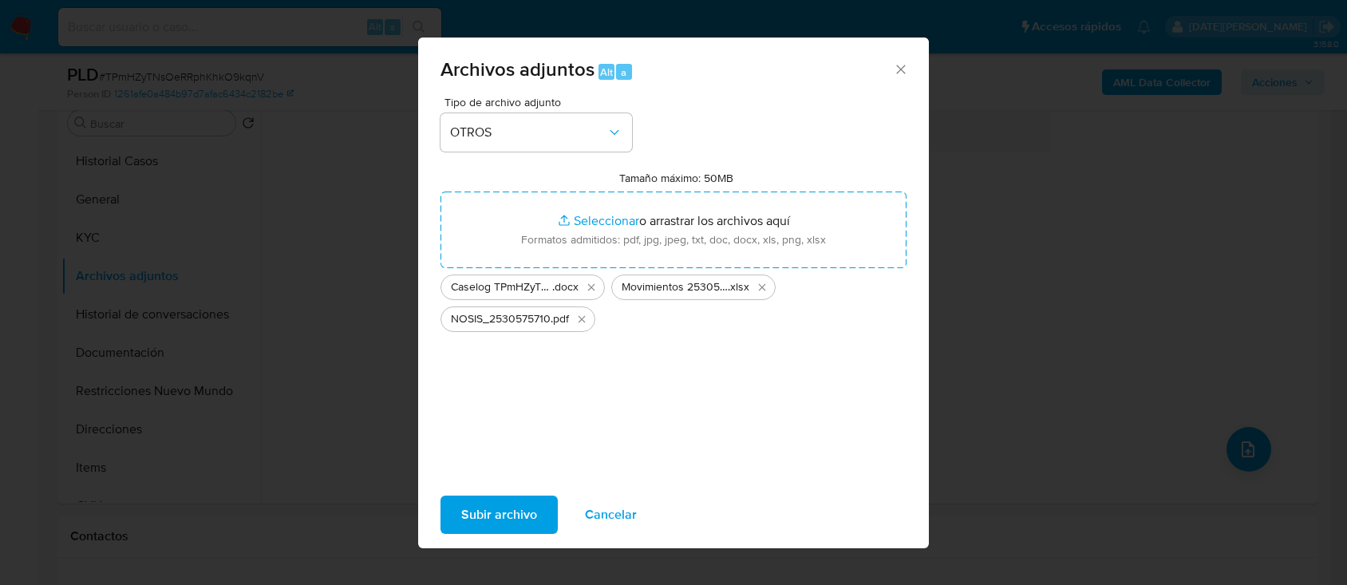
click at [472, 517] on span "Subir archivo" at bounding box center [499, 514] width 76 height 35
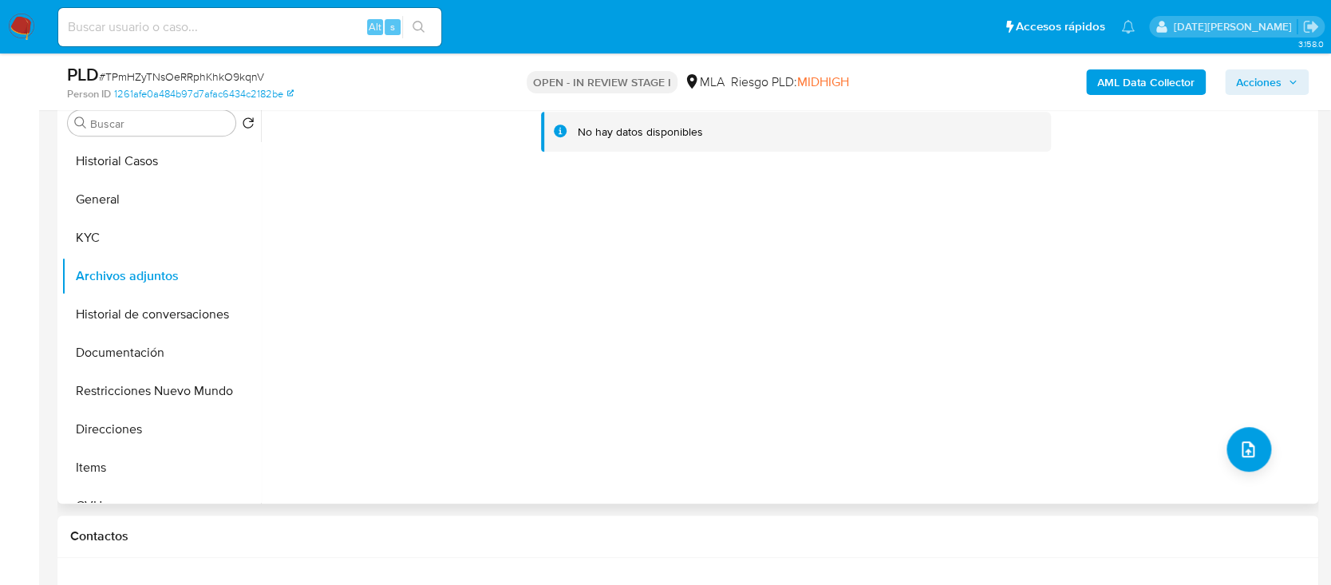
click at [654, 392] on div "No hay datos disponibles" at bounding box center [787, 299] width 1053 height 409
click at [159, 326] on button "Historial de conversaciones" at bounding box center [154, 314] width 187 height 38
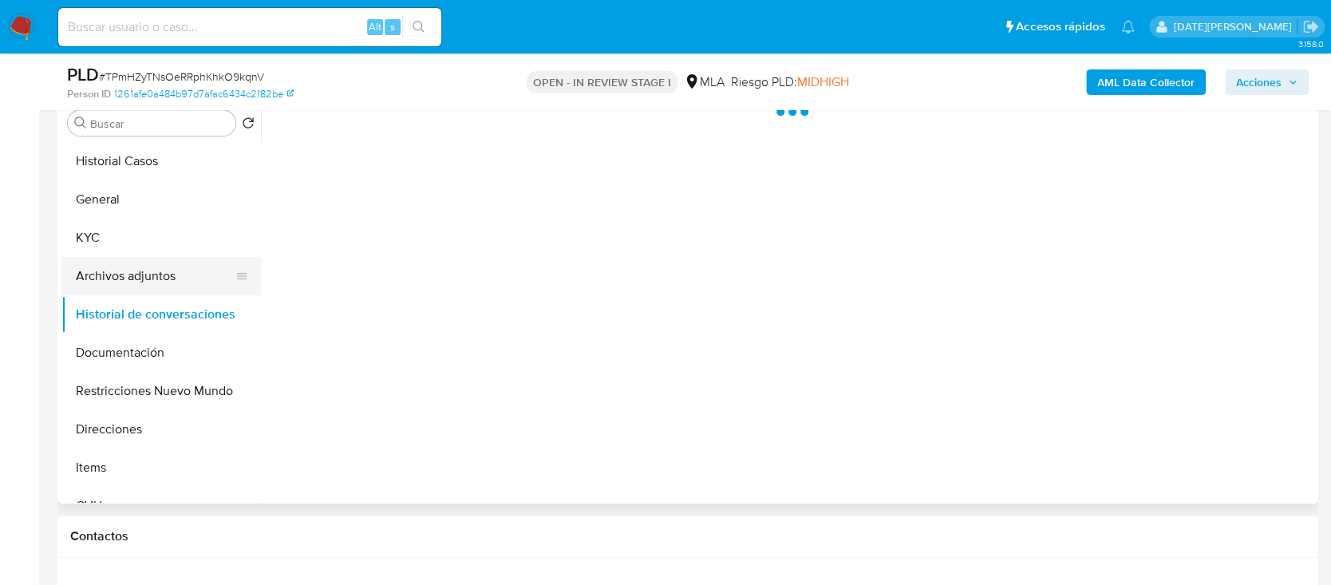
click at [162, 275] on button "Archivos adjuntos" at bounding box center [154, 276] width 187 height 38
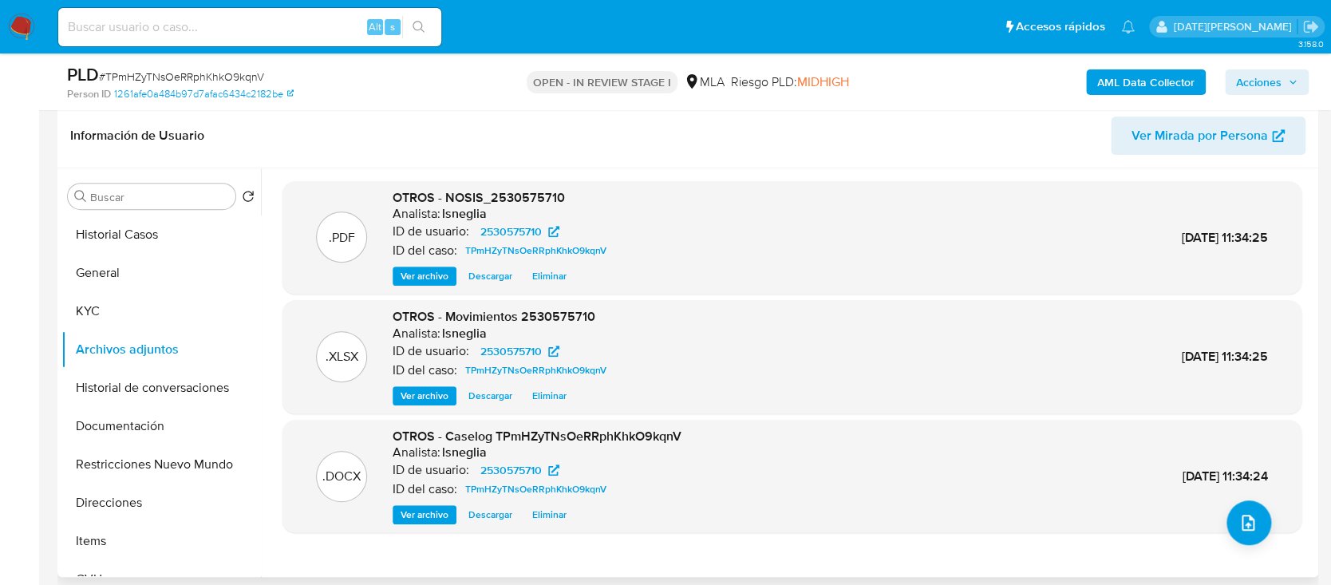
scroll to position [212, 0]
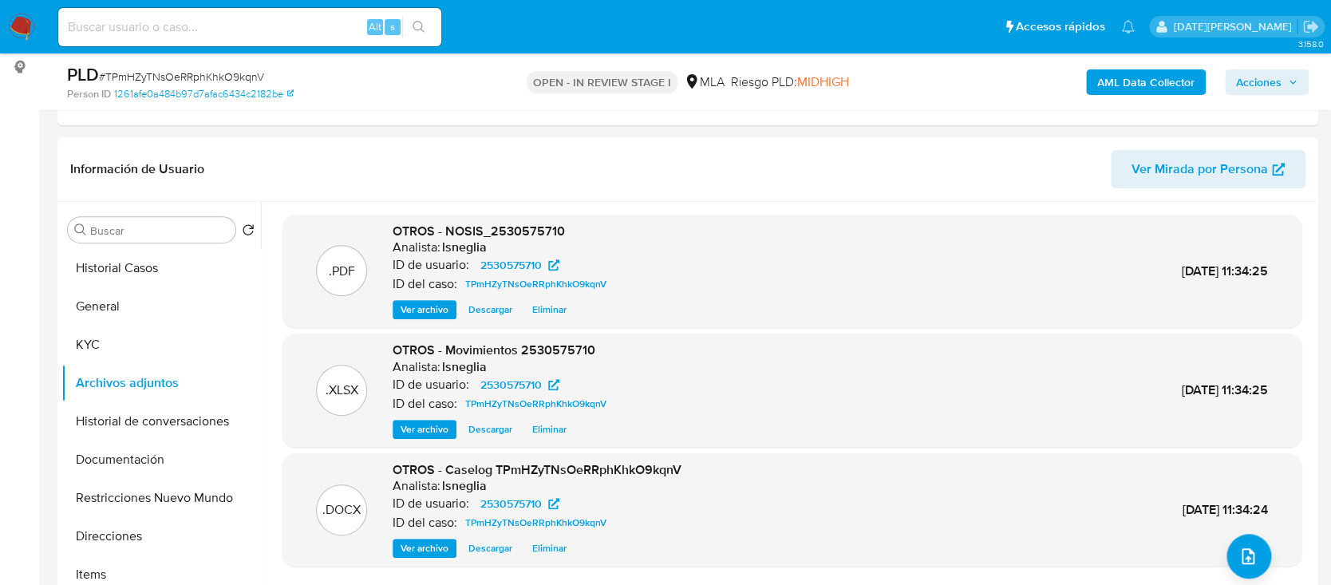
click at [1147, 69] on b "AML Data Collector" at bounding box center [1145, 82] width 97 height 26
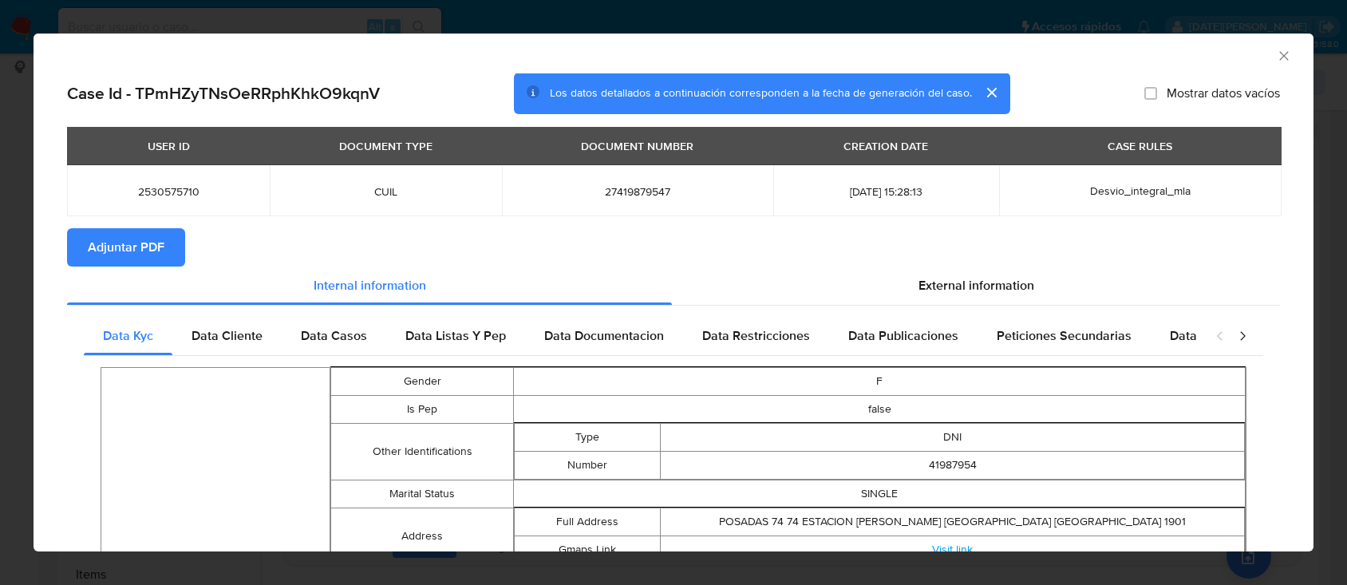
click at [152, 249] on span "Adjuntar PDF" at bounding box center [126, 247] width 77 height 35
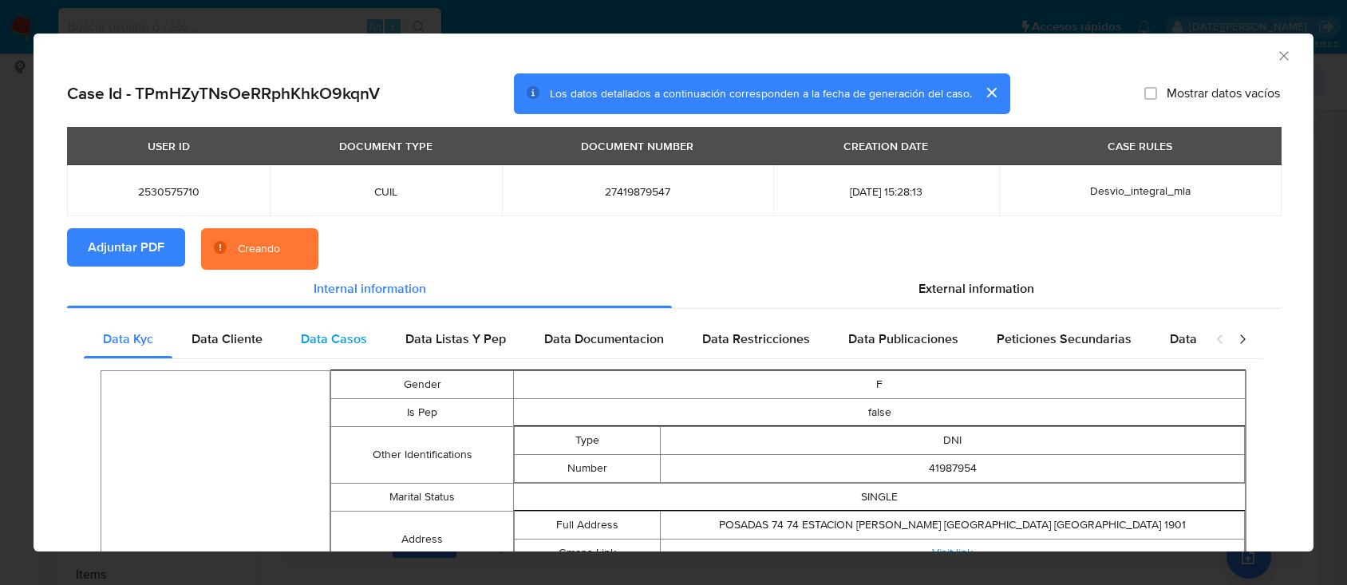
drag, startPoint x: 254, startPoint y: 342, endPoint x: 314, endPoint y: 348, distance: 61.0
click at [252, 342] on span "Data Cliente" at bounding box center [226, 339] width 71 height 18
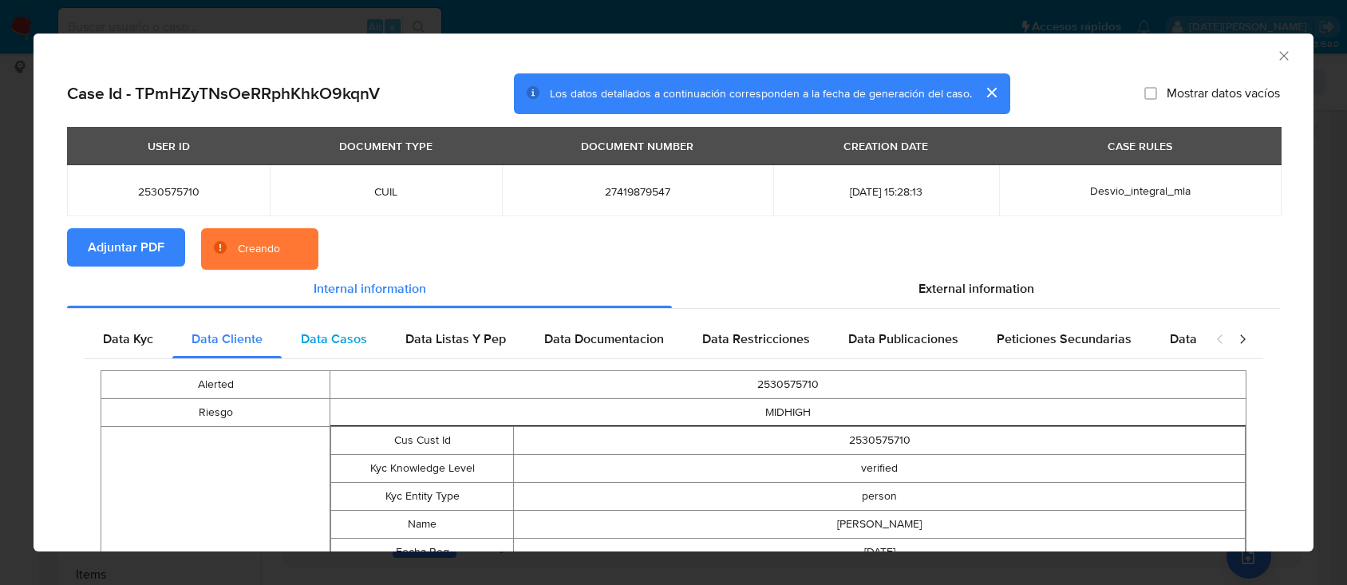
click at [315, 348] on span "Data Casos" at bounding box center [334, 339] width 66 height 18
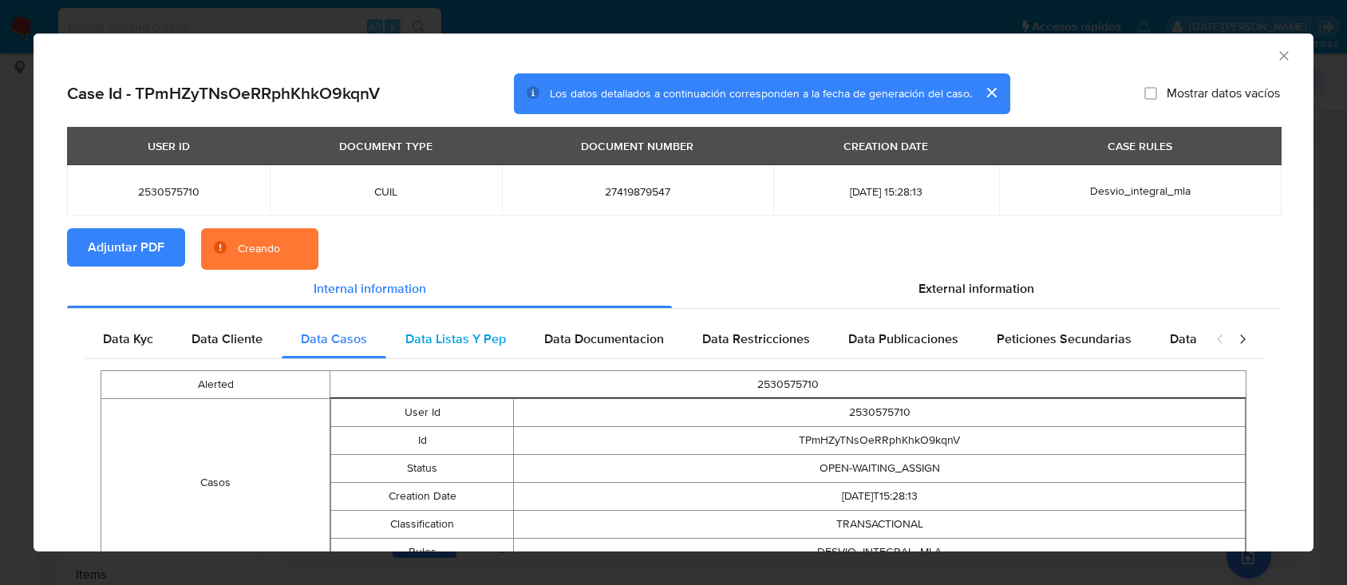
click at [440, 343] on span "Data Listas Y Pep" at bounding box center [455, 339] width 101 height 18
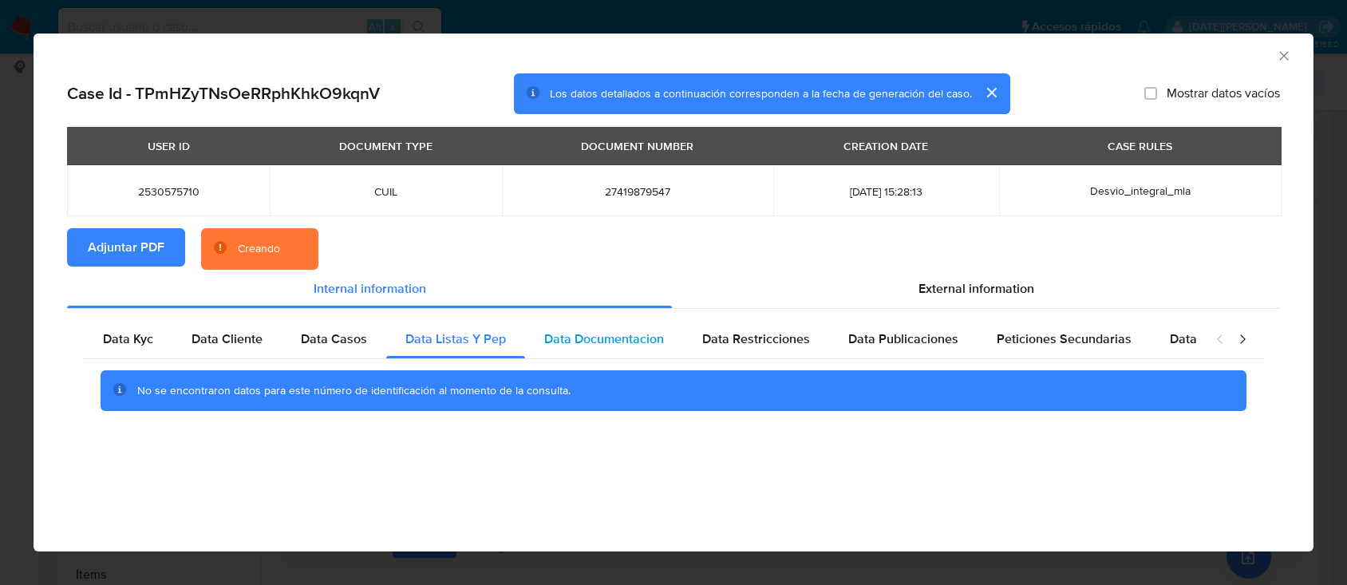
click at [589, 348] on div "Data Documentacion" at bounding box center [604, 339] width 158 height 38
click at [764, 345] on span "Data Restricciones" at bounding box center [756, 339] width 108 height 18
click at [889, 343] on span "Data Publicaciones" at bounding box center [903, 339] width 110 height 18
click at [1048, 348] on span "Peticiones Secundarias" at bounding box center [1064, 339] width 135 height 18
click at [491, 342] on span "Data Listas Y Pep" at bounding box center [455, 339] width 101 height 18
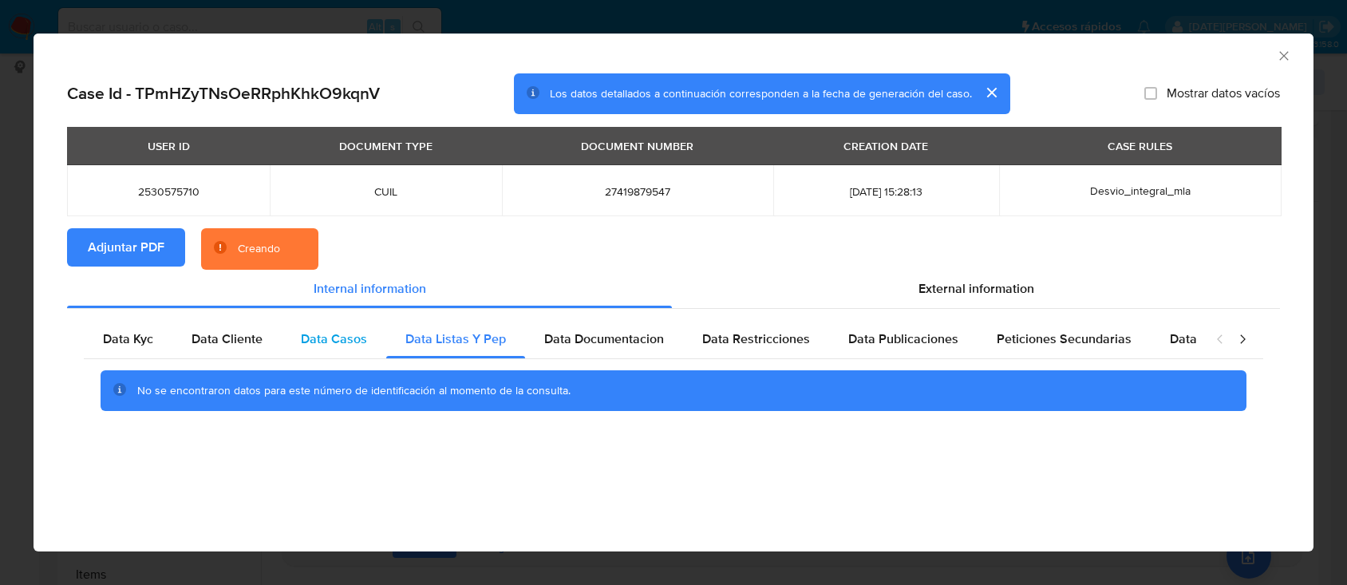
click at [333, 347] on span "Data Casos" at bounding box center [334, 339] width 66 height 18
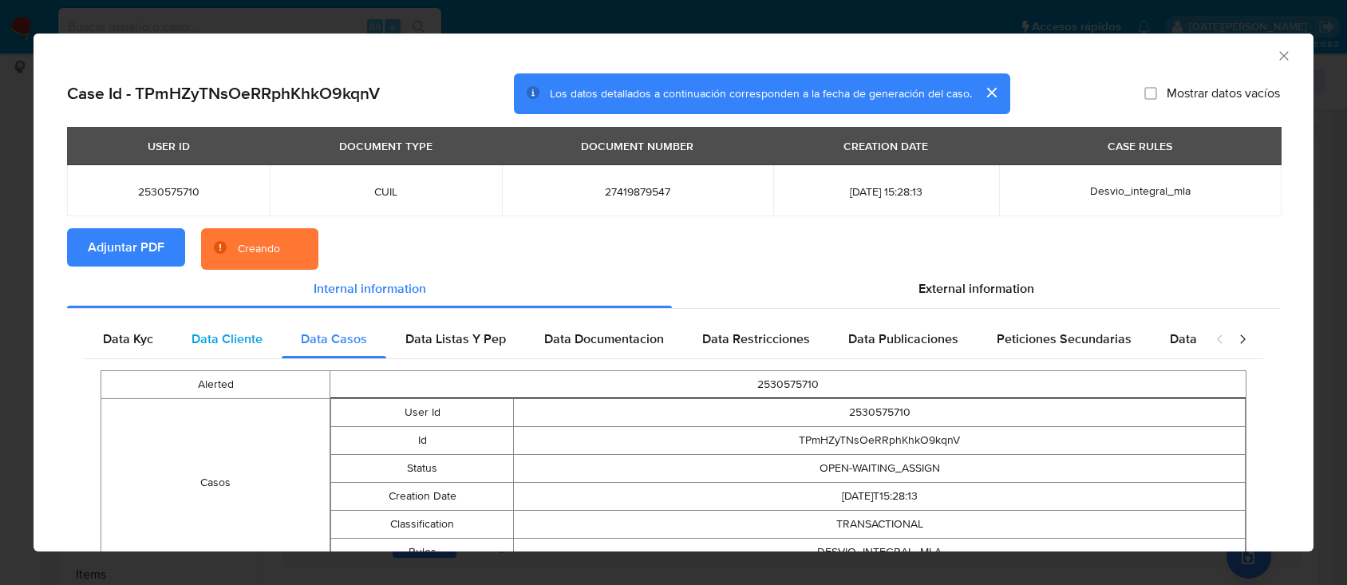
click at [217, 342] on span "Data Cliente" at bounding box center [226, 339] width 71 height 18
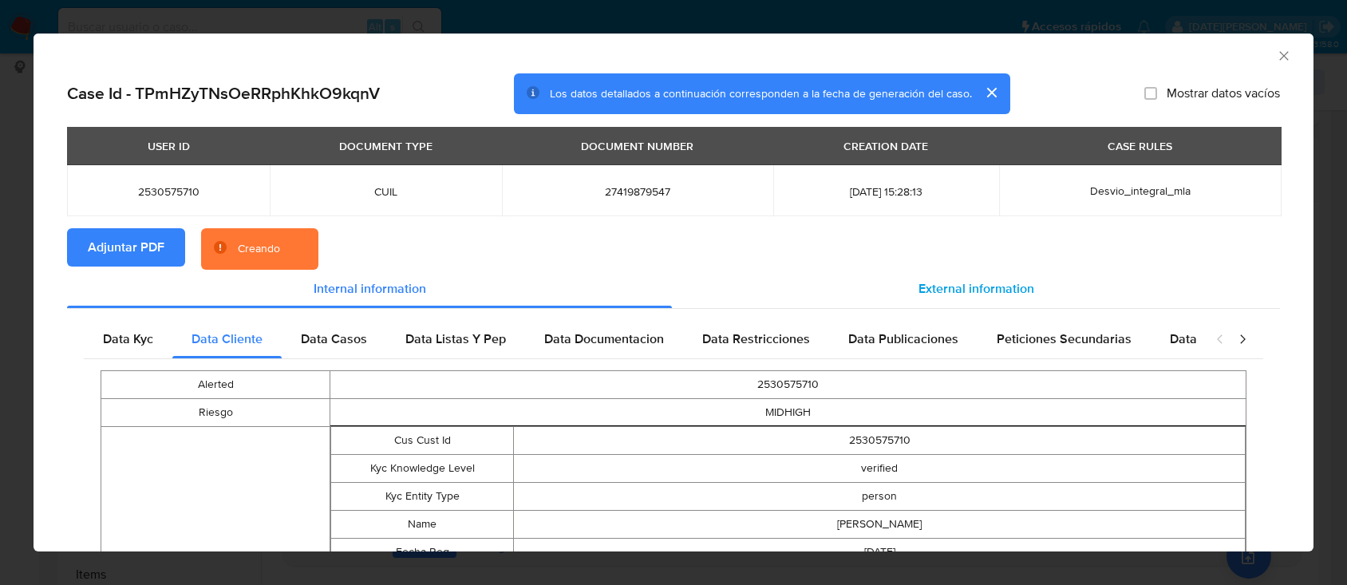
click at [934, 279] on span "External information" at bounding box center [976, 288] width 116 height 18
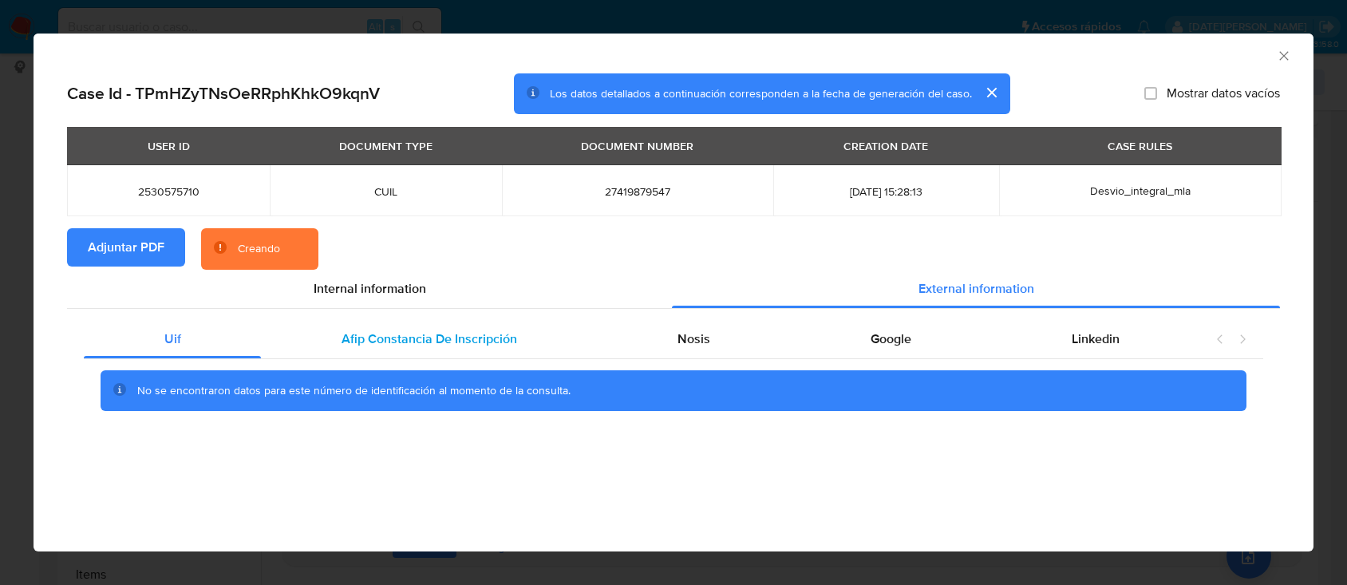
click at [417, 326] on div "Afip Constancia De Inscripción" at bounding box center [429, 339] width 336 height 38
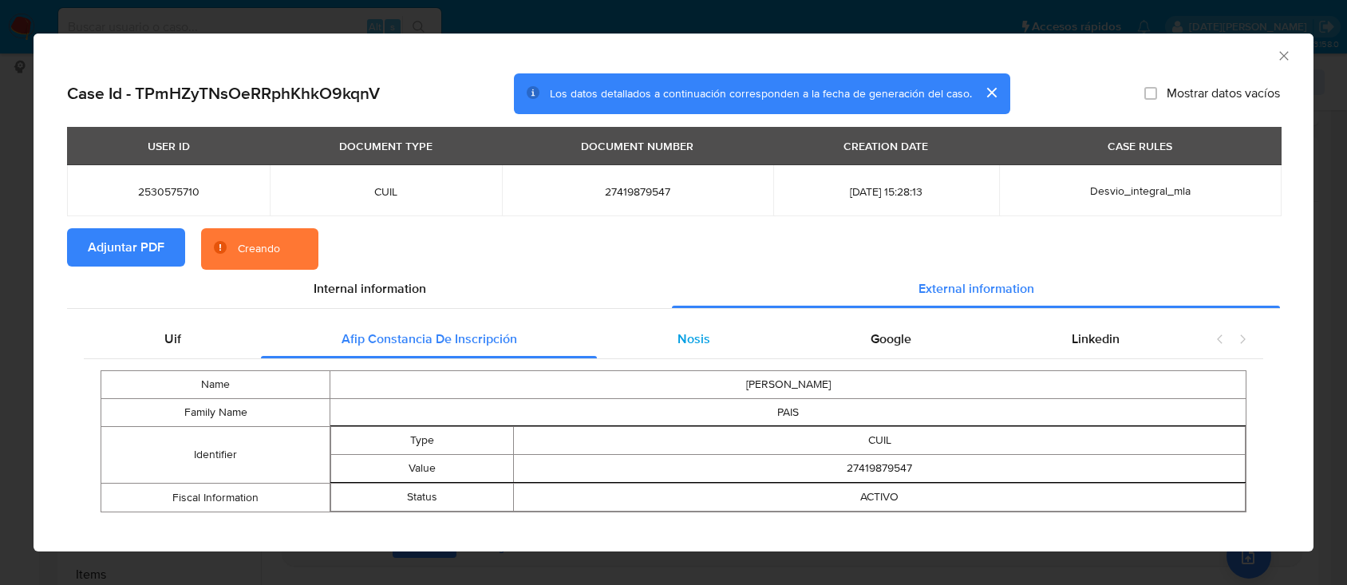
click at [693, 330] on span "Nosis" at bounding box center [693, 339] width 33 height 18
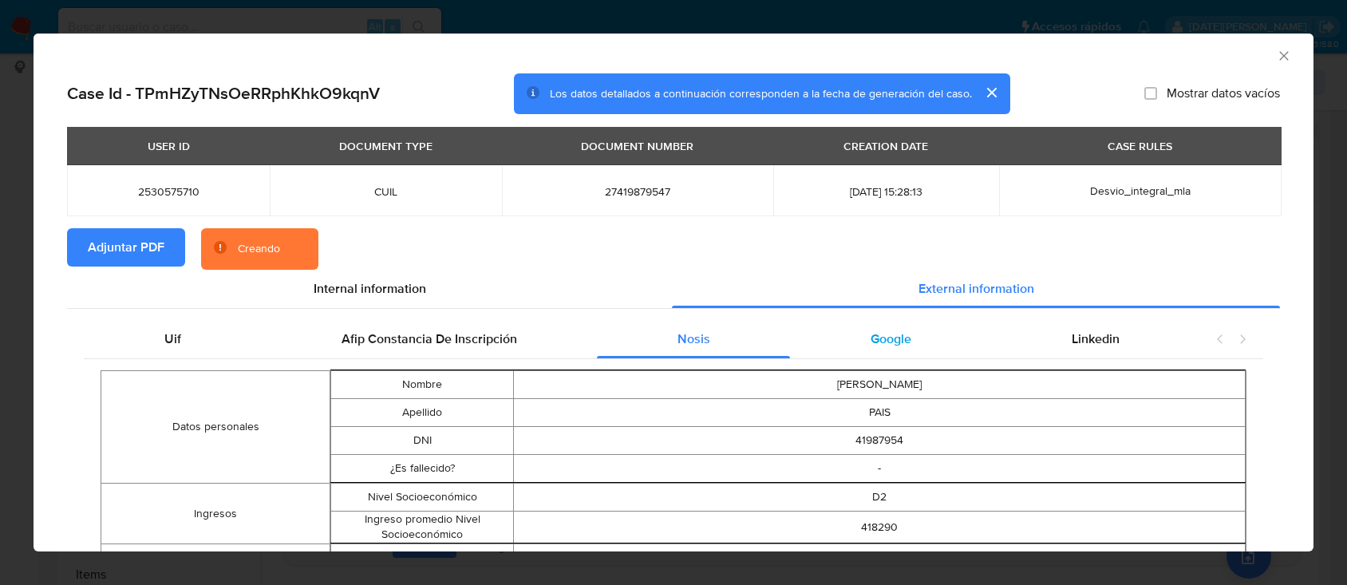
click at [871, 332] on span "Google" at bounding box center [891, 339] width 41 height 18
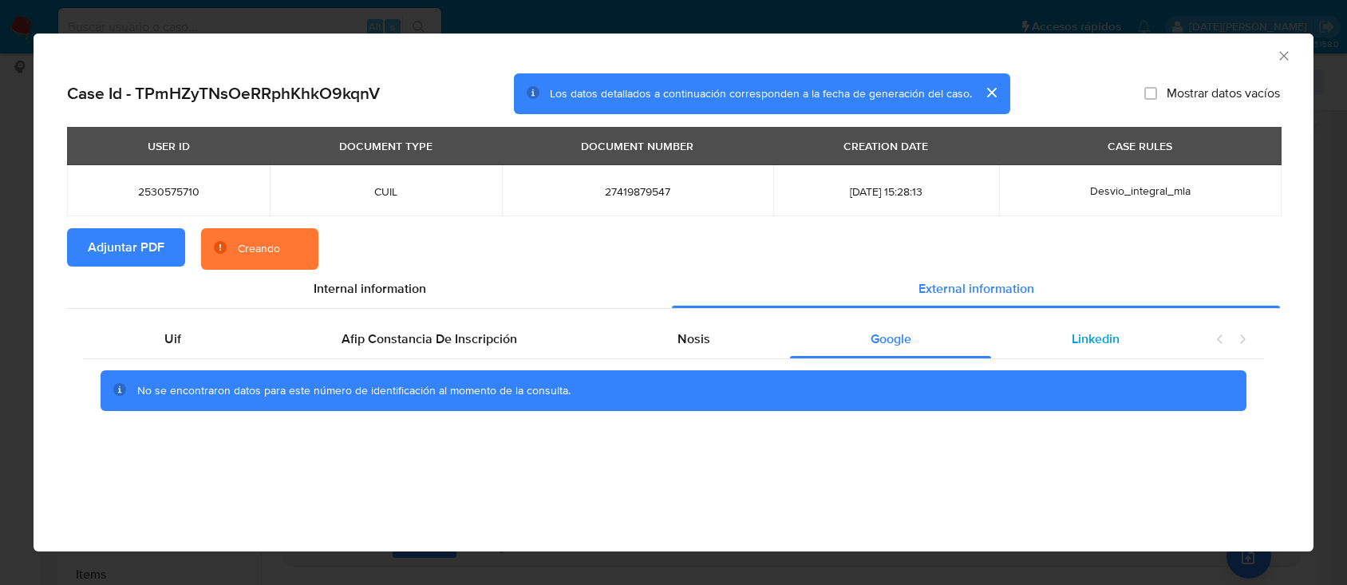
click at [1092, 334] on span "Linkedin" at bounding box center [1096, 339] width 48 height 18
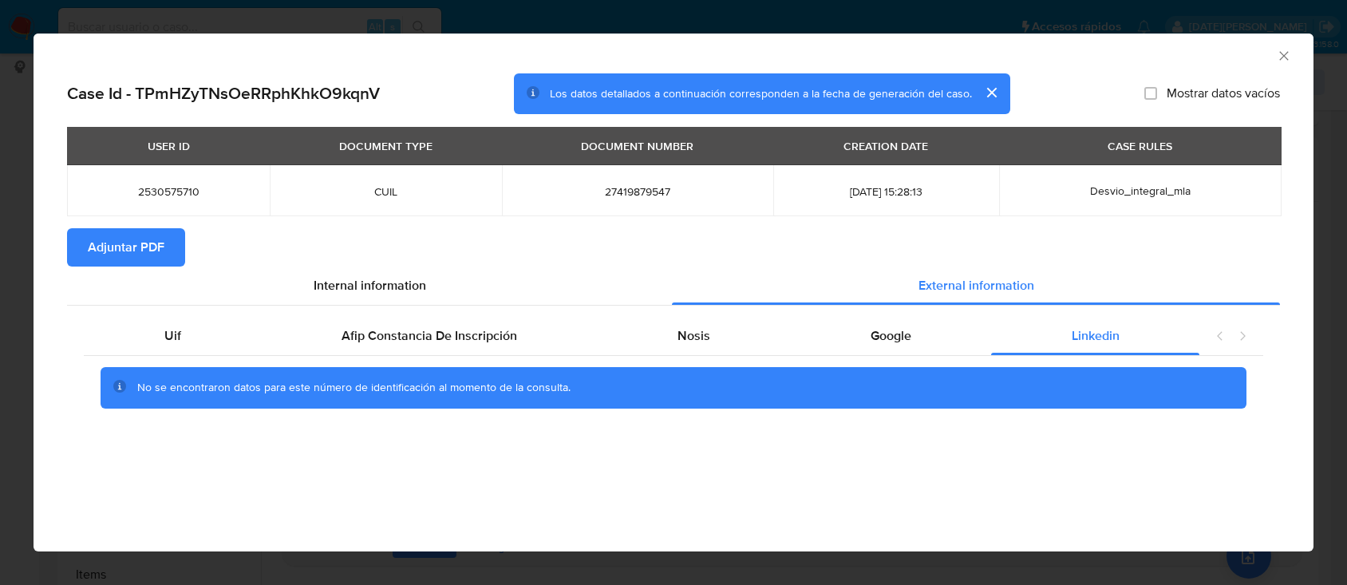
click at [1277, 55] on icon "Cerrar ventana" at bounding box center [1284, 56] width 16 height 16
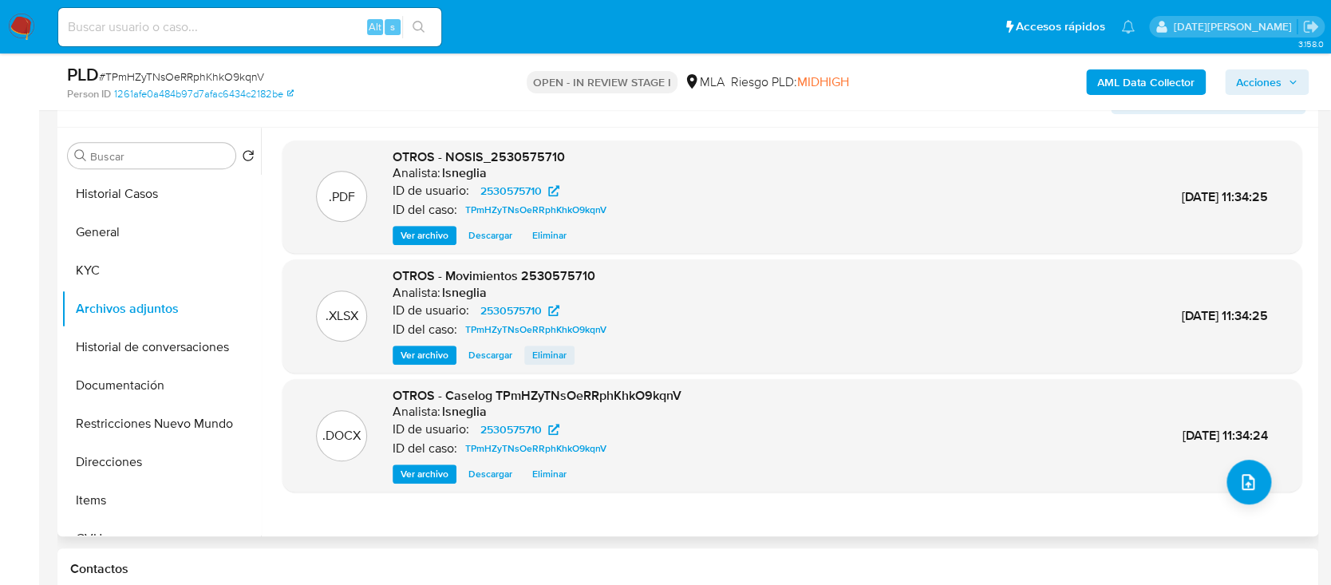
scroll to position [319, 0]
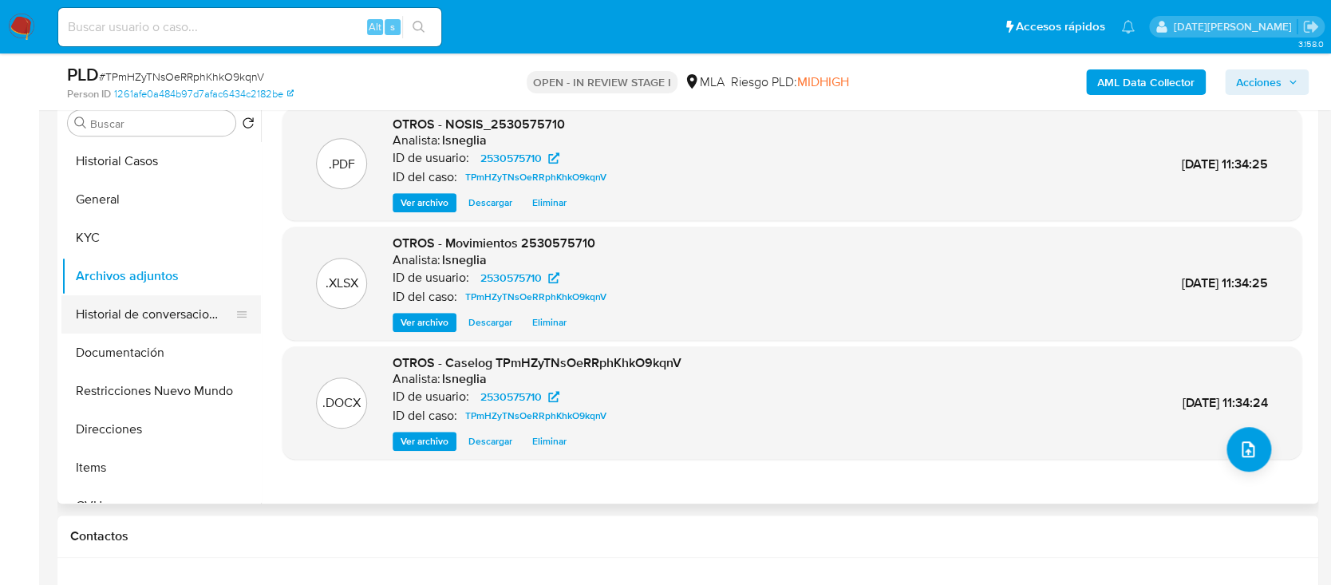
click at [142, 311] on button "Historial de conversaciones" at bounding box center [154, 314] width 187 height 38
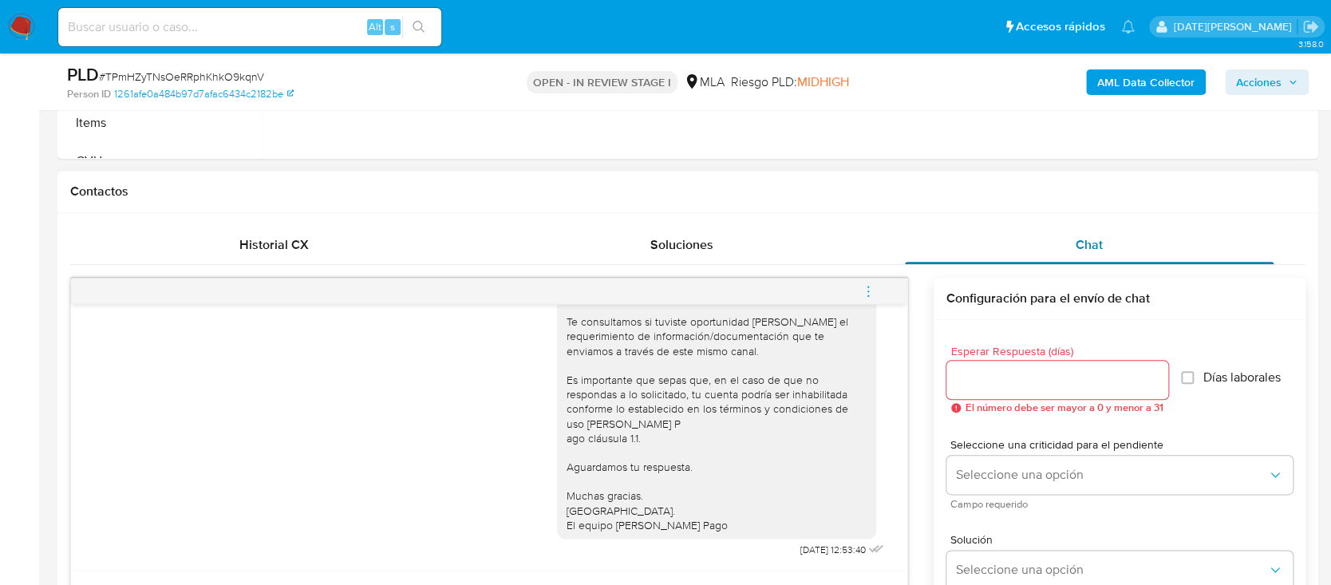
scroll to position [638, 0]
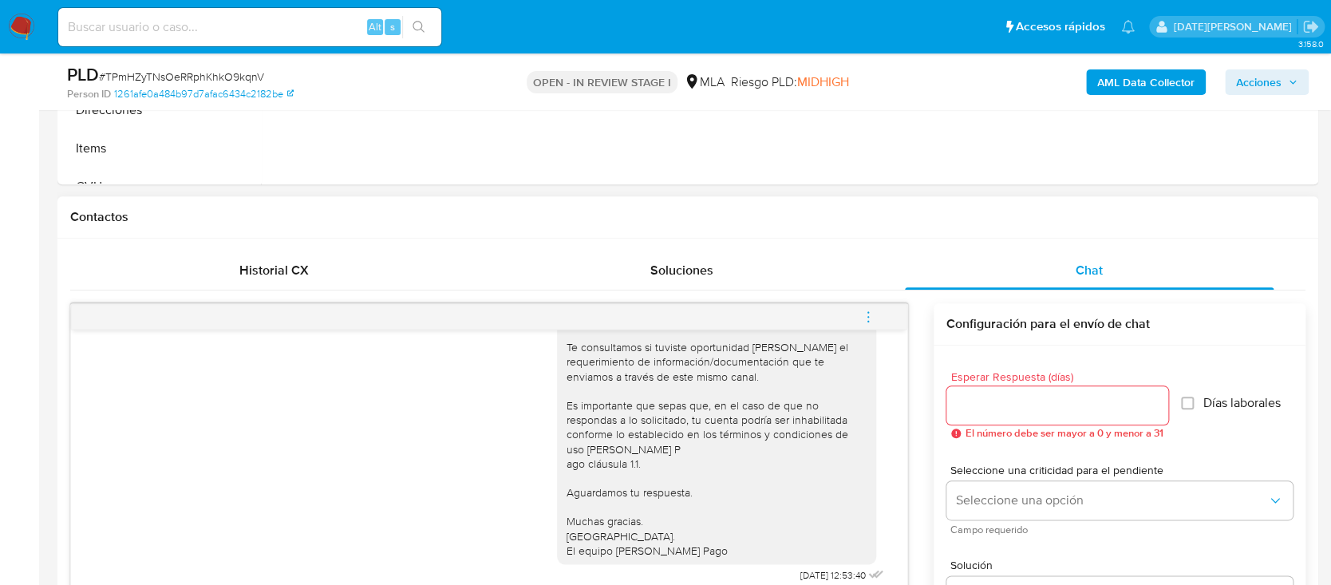
click at [868, 313] on icon "menu-action" at bounding box center [868, 317] width 14 height 14
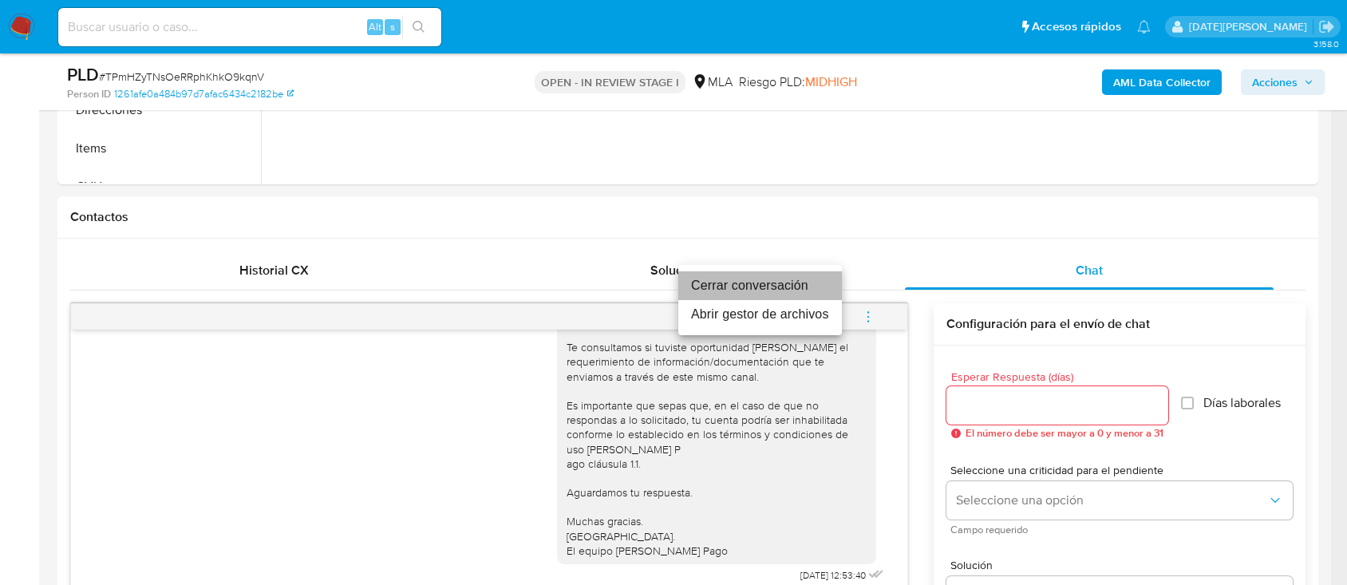
click at [795, 286] on li "Cerrar conversación" at bounding box center [760, 285] width 164 height 29
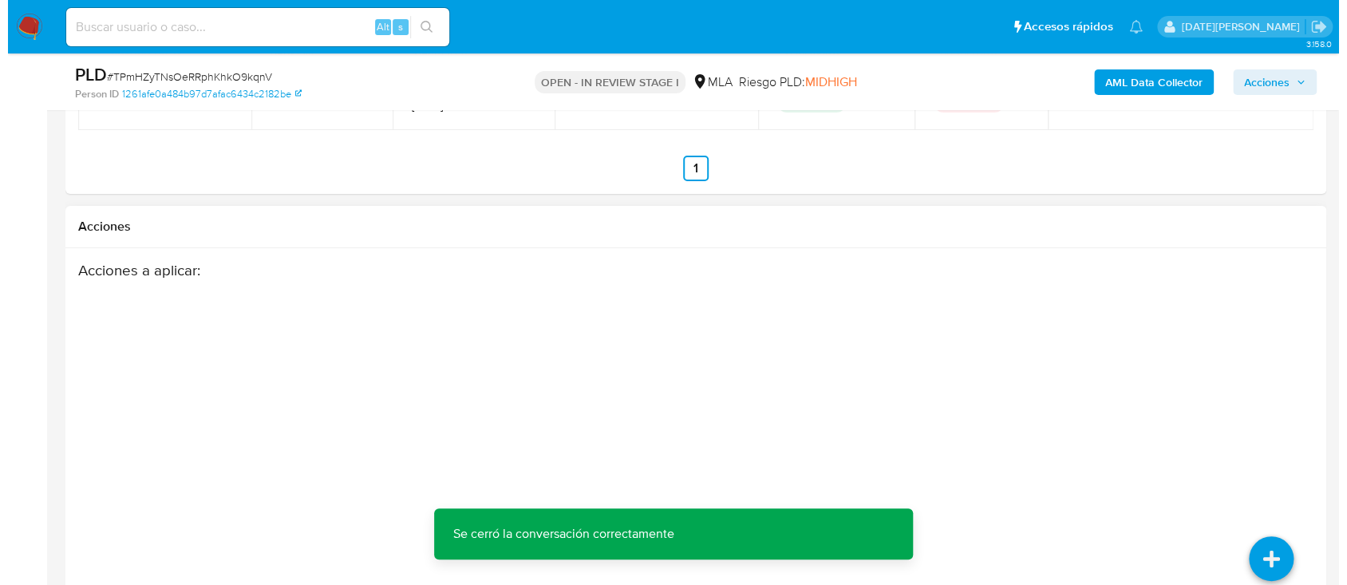
scroll to position [3134, 0]
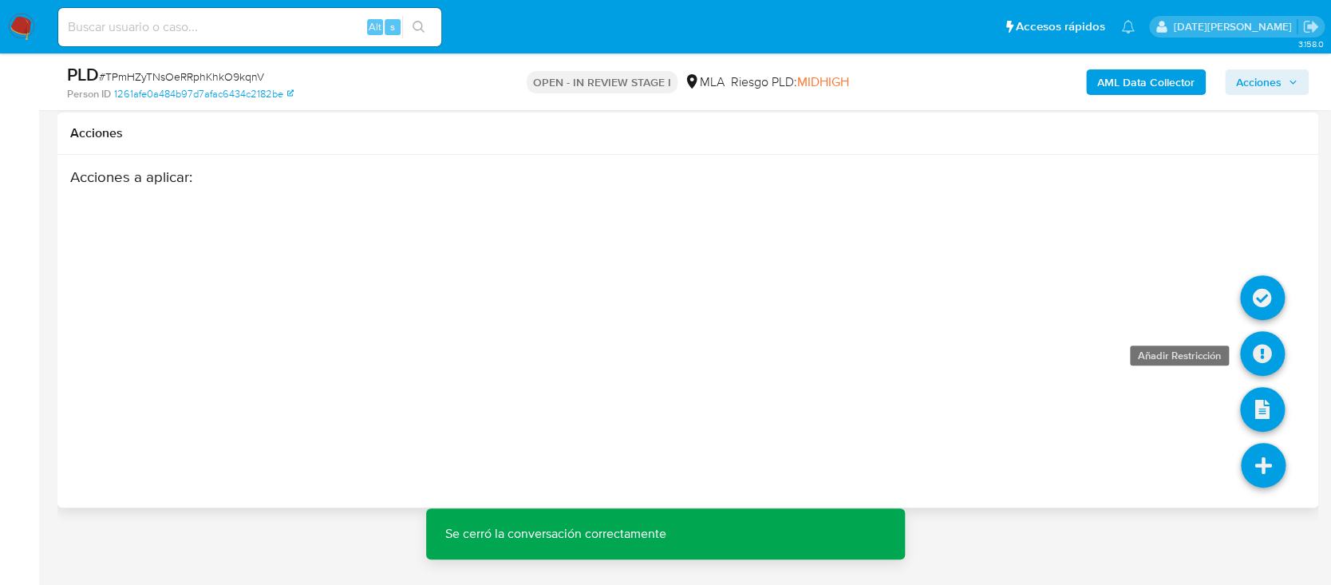
click at [1273, 352] on icon at bounding box center [1262, 353] width 45 height 45
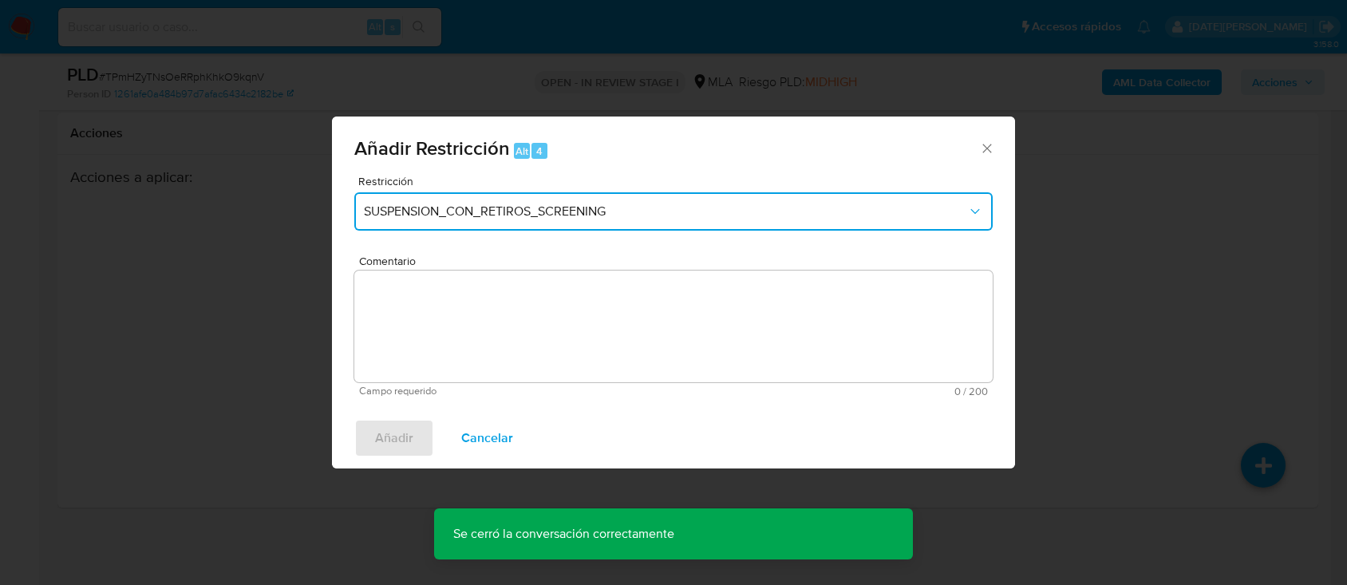
click at [574, 215] on span "SUSPENSION_CON_RETIROS_SCREENING" at bounding box center [665, 211] width 603 height 16
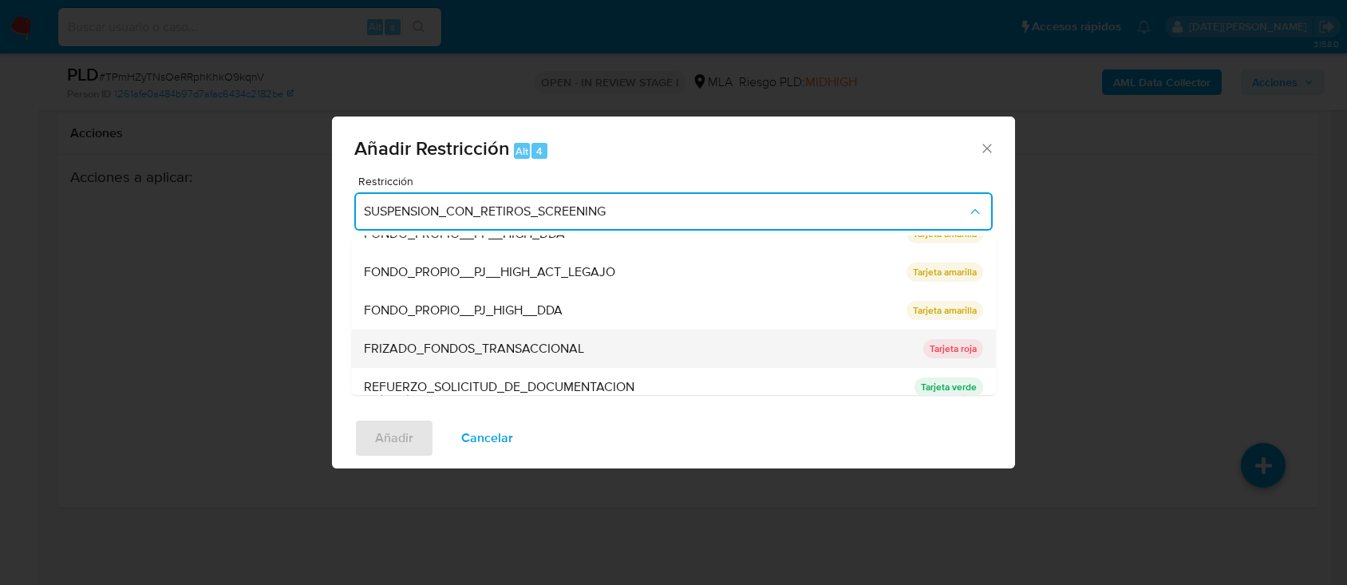
scroll to position [319, 0]
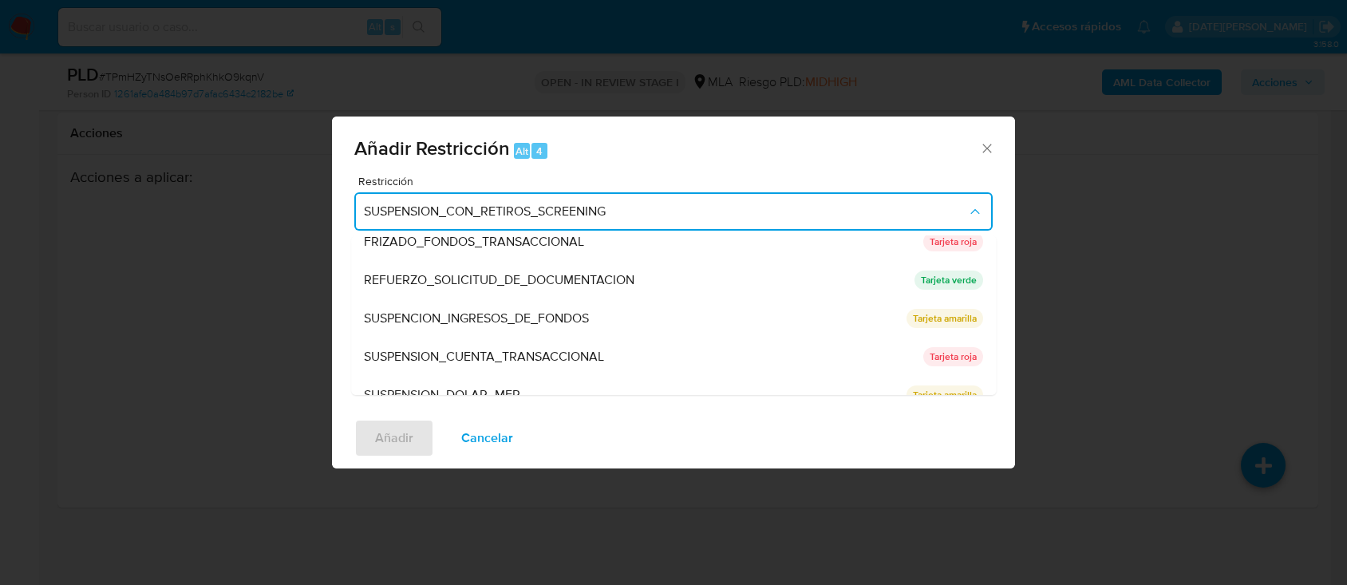
click at [553, 353] on span "SUSPENSION_CUENTA_TRANSACCIONAL" at bounding box center [484, 357] width 240 height 16
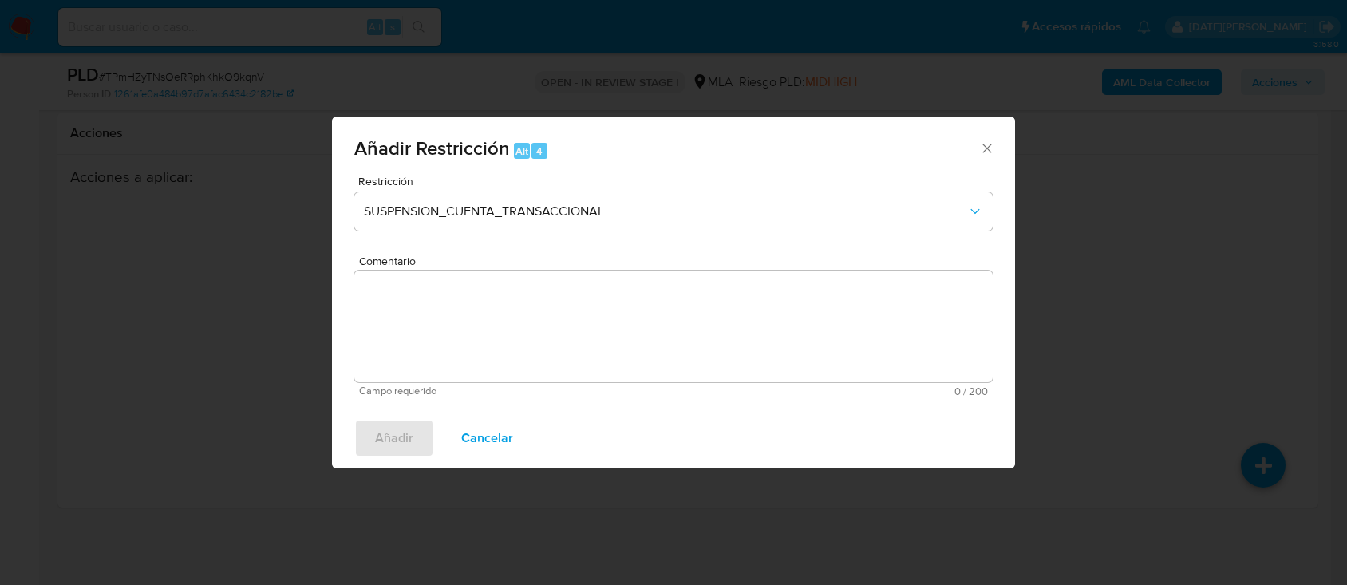
click at [568, 342] on textarea "Comentario" at bounding box center [673, 326] width 638 height 112
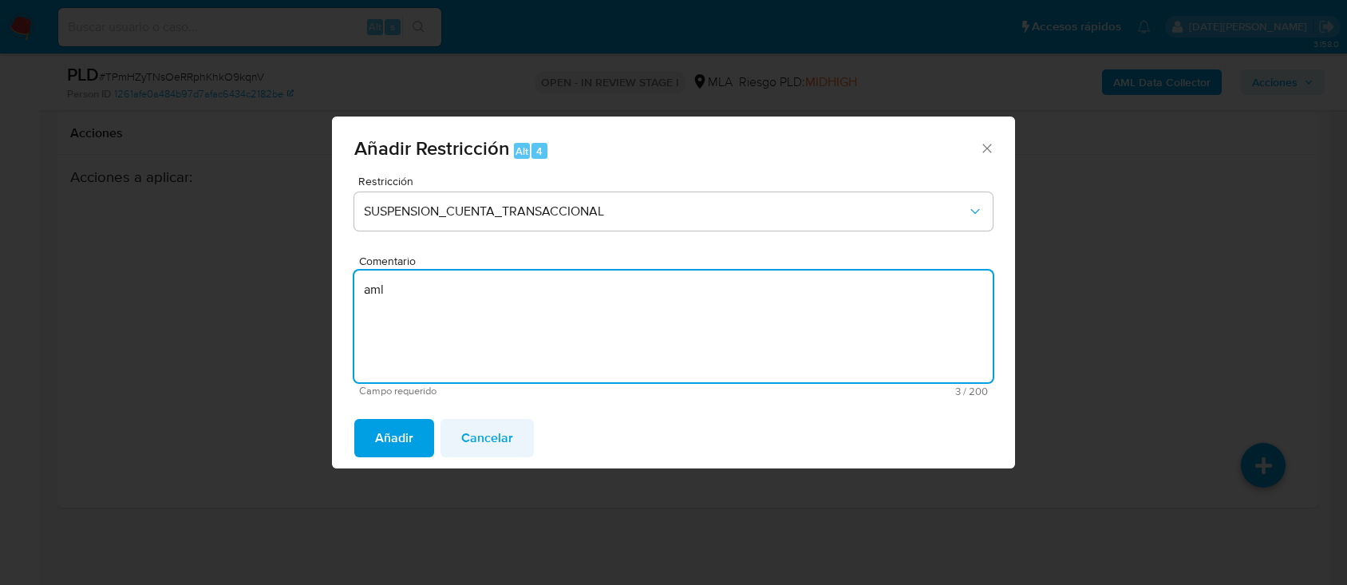
type textarea "aml"
click at [442, 431] on button "Cancelar" at bounding box center [486, 438] width 93 height 38
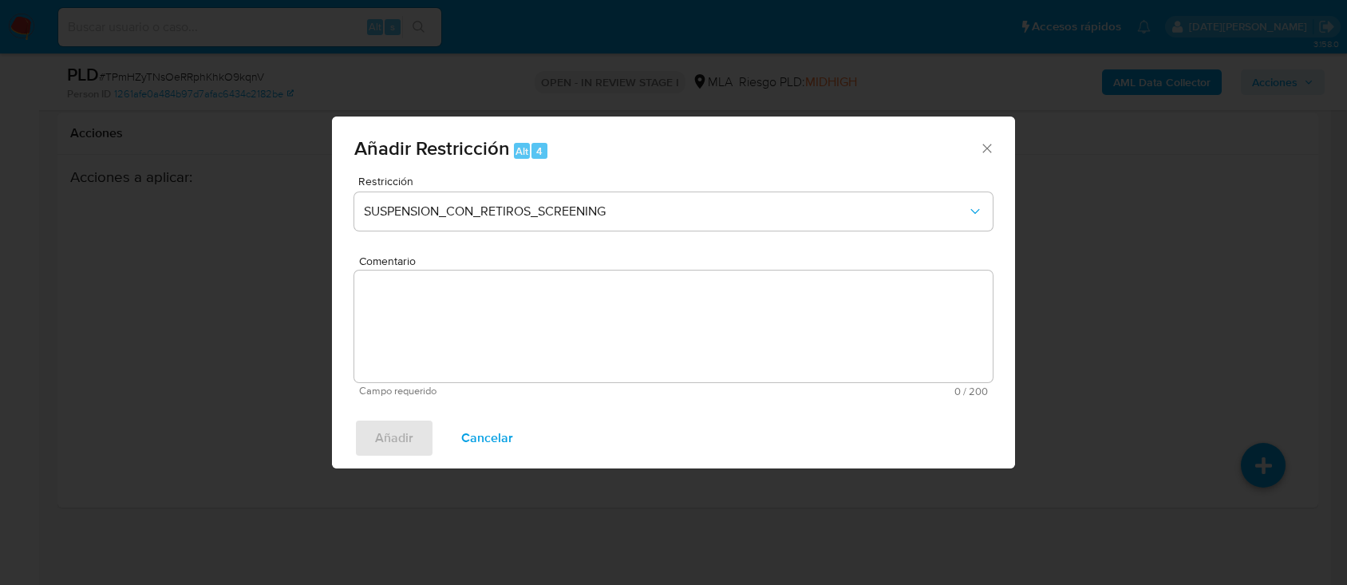
click at [421, 408] on div "Restricción SUSPENSION_CON_RETIROS_SCREENING Comentario Campo requerido 0 / 200…" at bounding box center [673, 292] width 683 height 232
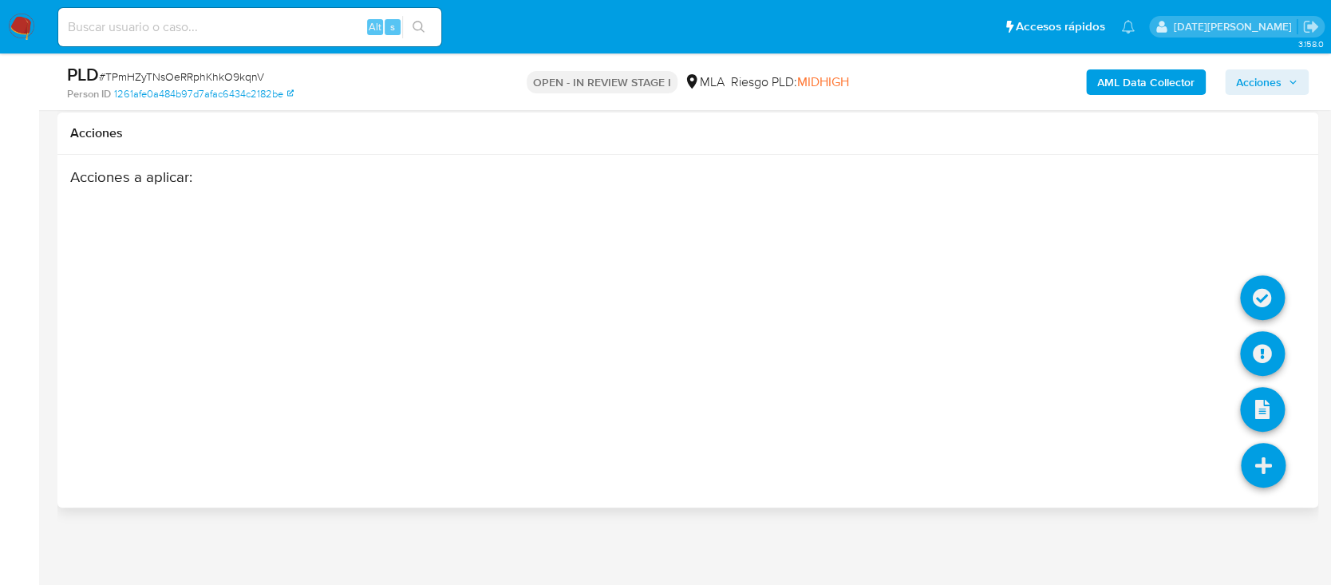
click at [1263, 462] on icon at bounding box center [1263, 465] width 45 height 45
click at [1251, 293] on icon at bounding box center [1262, 297] width 45 height 45
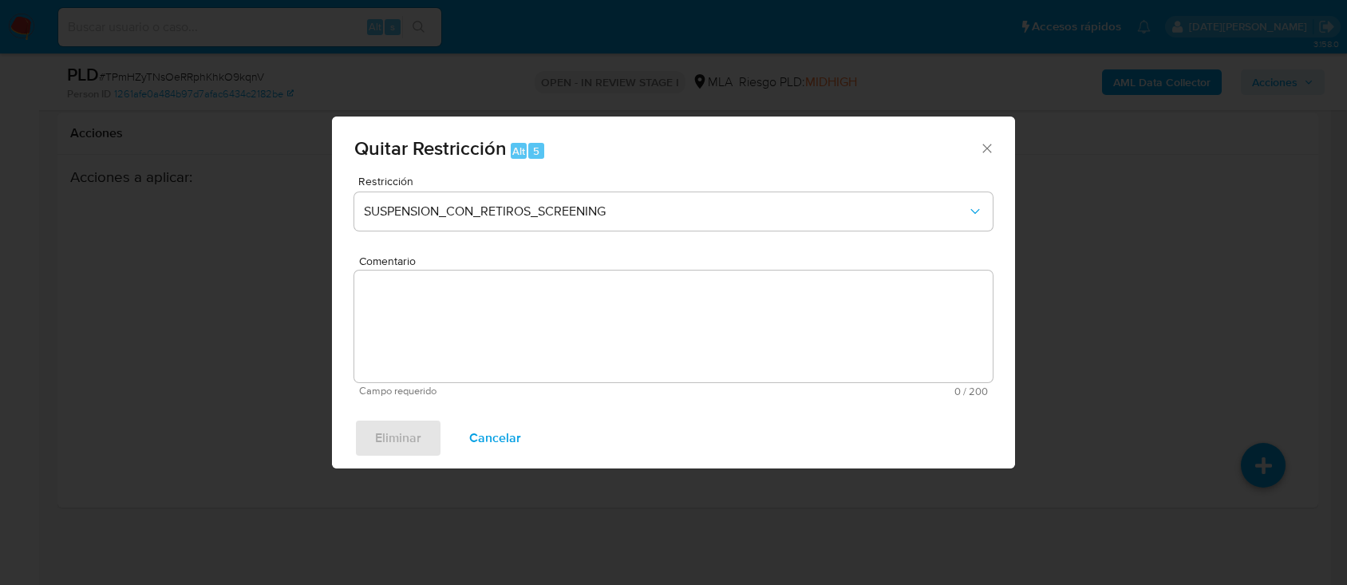
click at [993, 146] on icon "Cerrar ventana" at bounding box center [987, 148] width 16 height 16
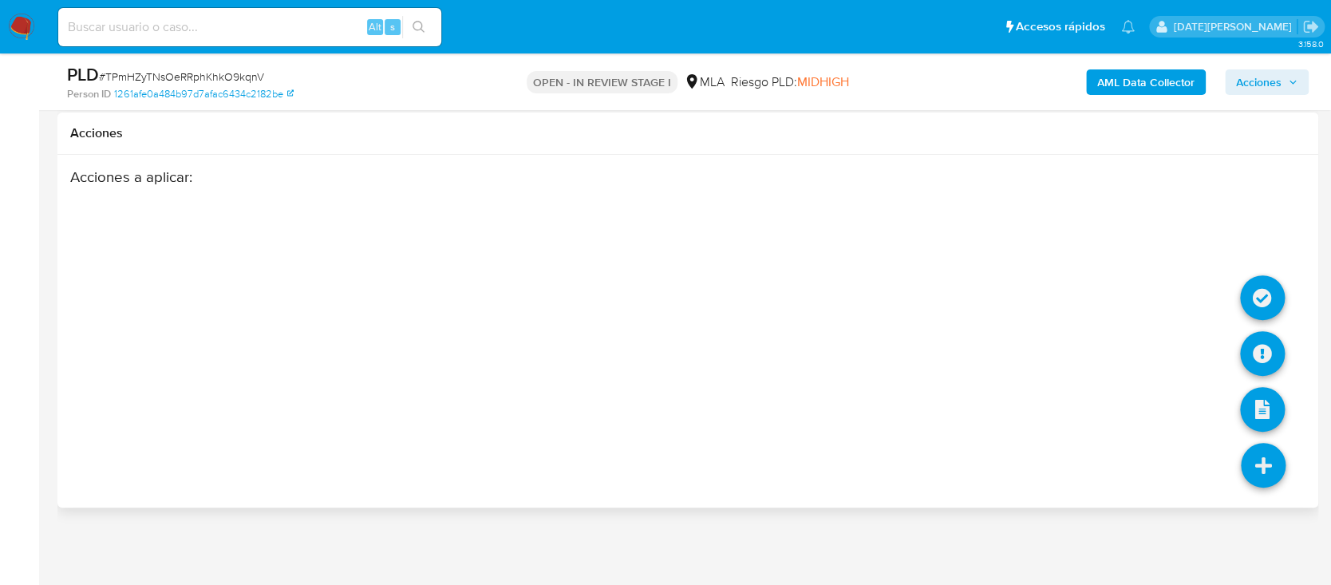
click at [1265, 459] on icon at bounding box center [1263, 465] width 45 height 45
click at [1270, 354] on icon at bounding box center [1262, 353] width 45 height 45
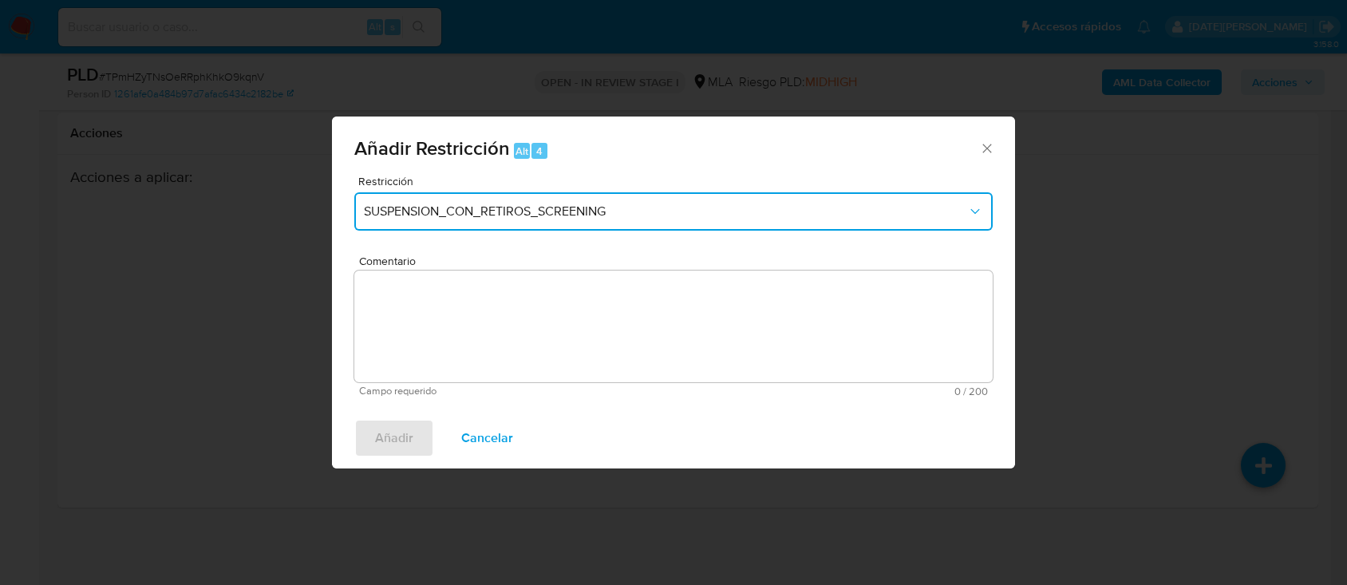
click at [575, 215] on span "SUSPENSION_CON_RETIROS_SCREENING" at bounding box center [665, 211] width 603 height 16
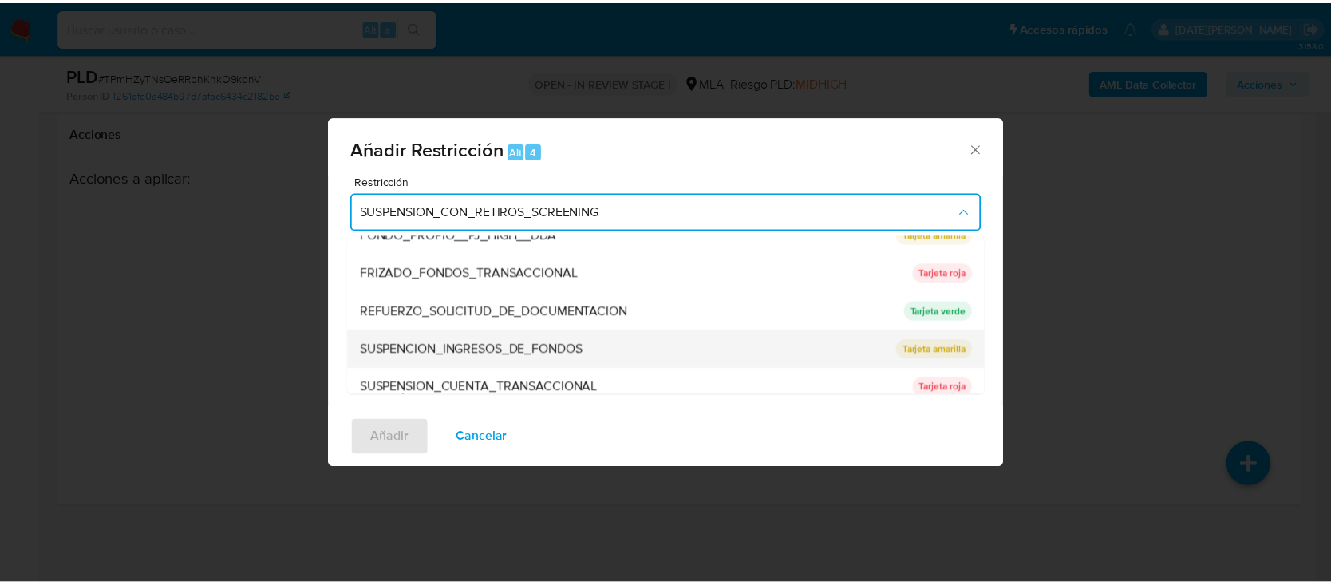
scroll to position [338, 0]
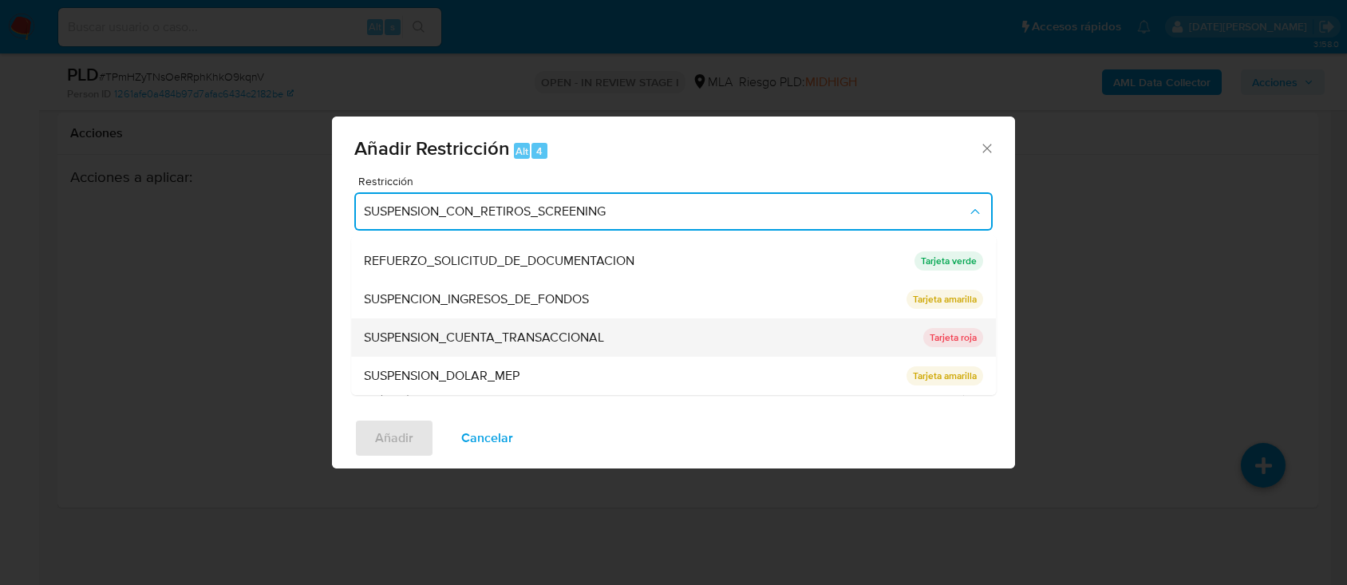
click at [567, 338] on span "SUSPENSION_CUENTA_TRANSACCIONAL" at bounding box center [484, 338] width 240 height 16
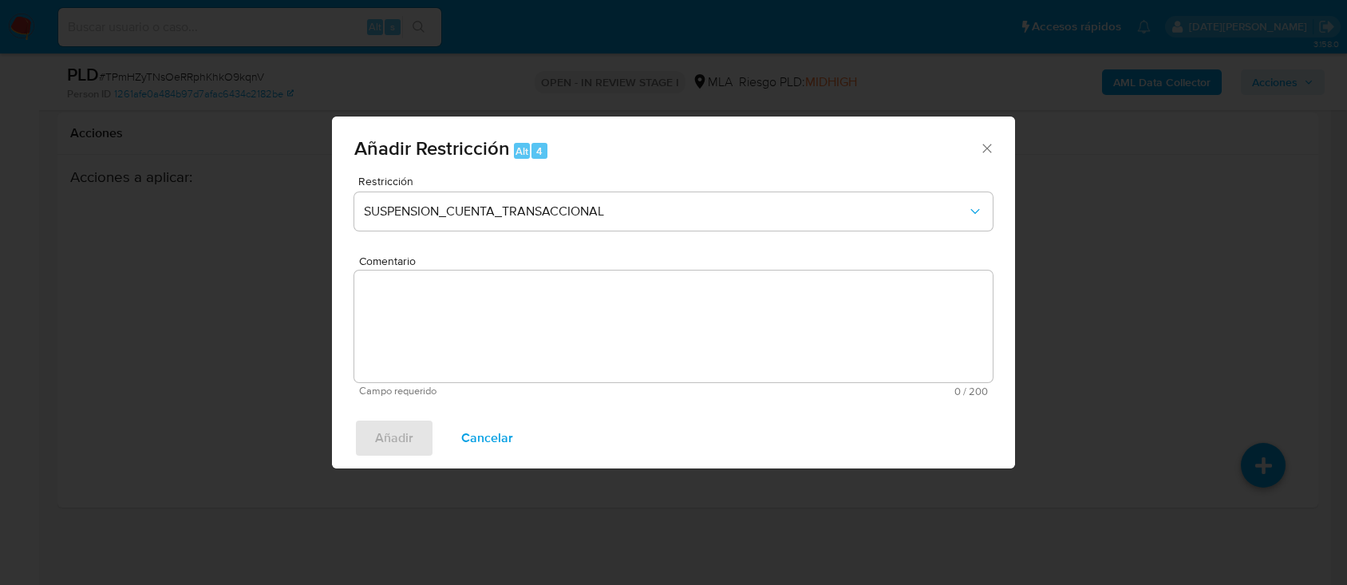
click at [555, 345] on textarea "Comentario" at bounding box center [673, 326] width 638 height 112
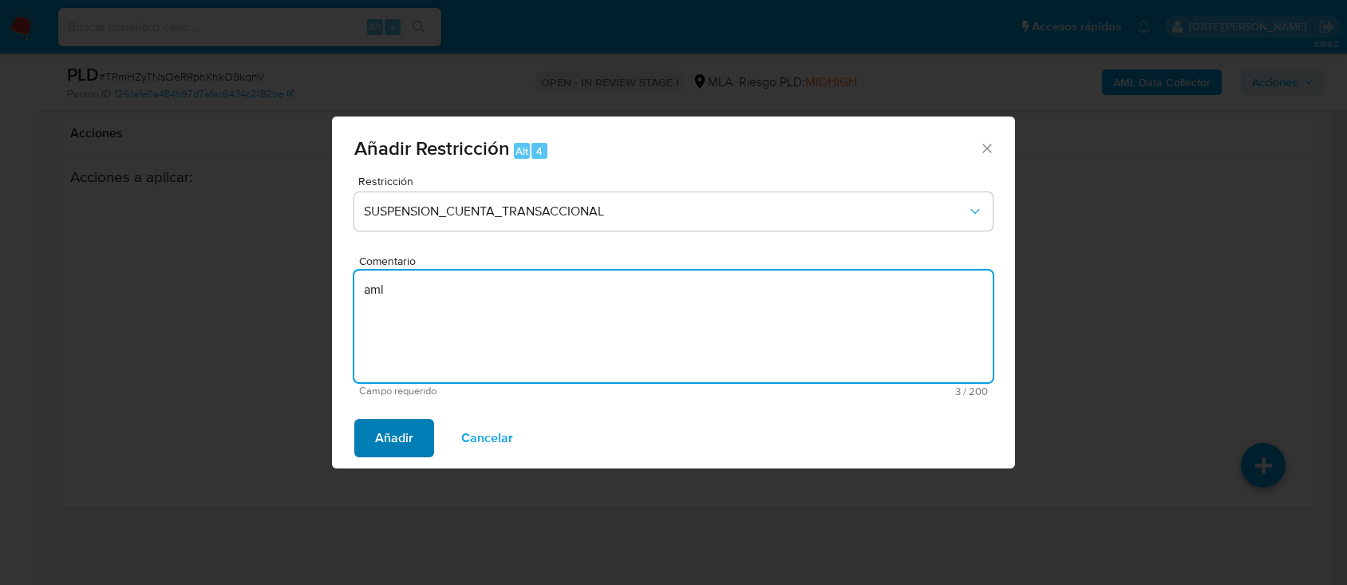
type textarea "aml"
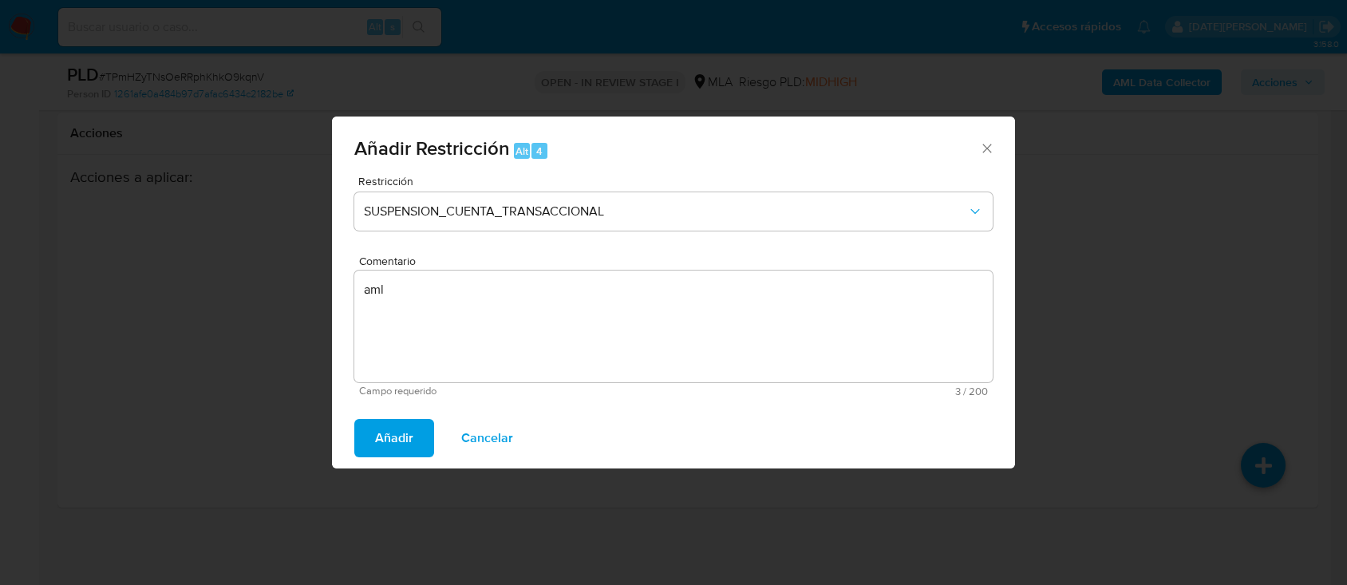
click at [396, 437] on span "Añadir" at bounding box center [394, 437] width 38 height 35
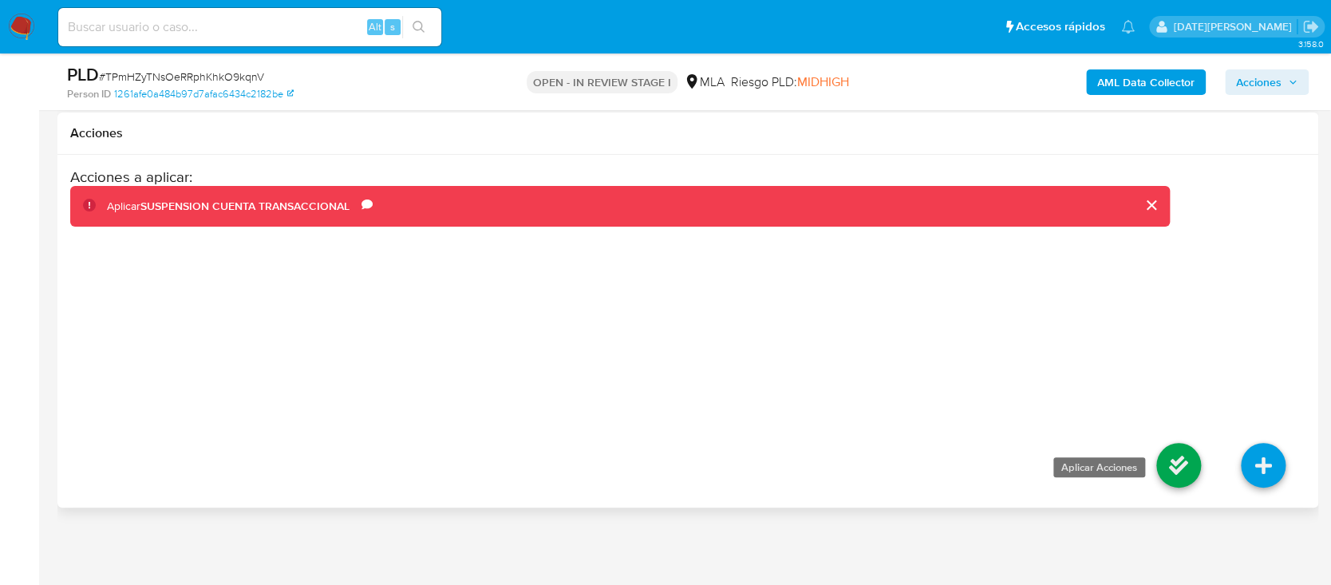
click at [1187, 463] on icon at bounding box center [1178, 465] width 45 height 45
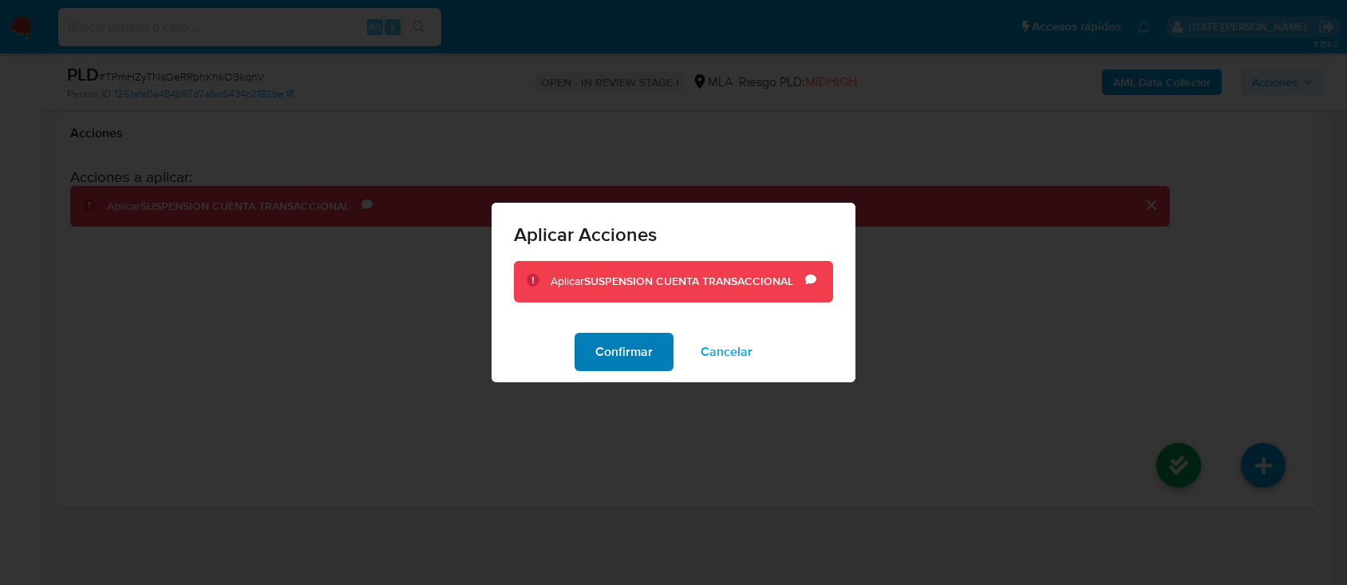
click at [651, 350] on span "Confirmar" at bounding box center [623, 351] width 57 height 35
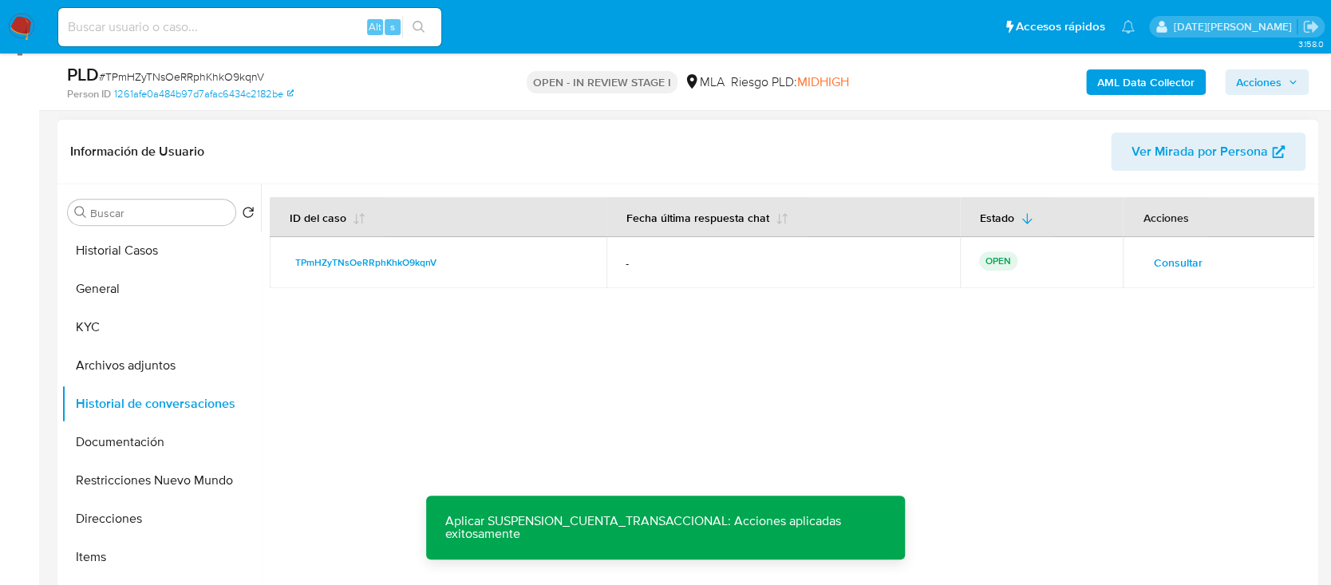
scroll to position [262, 0]
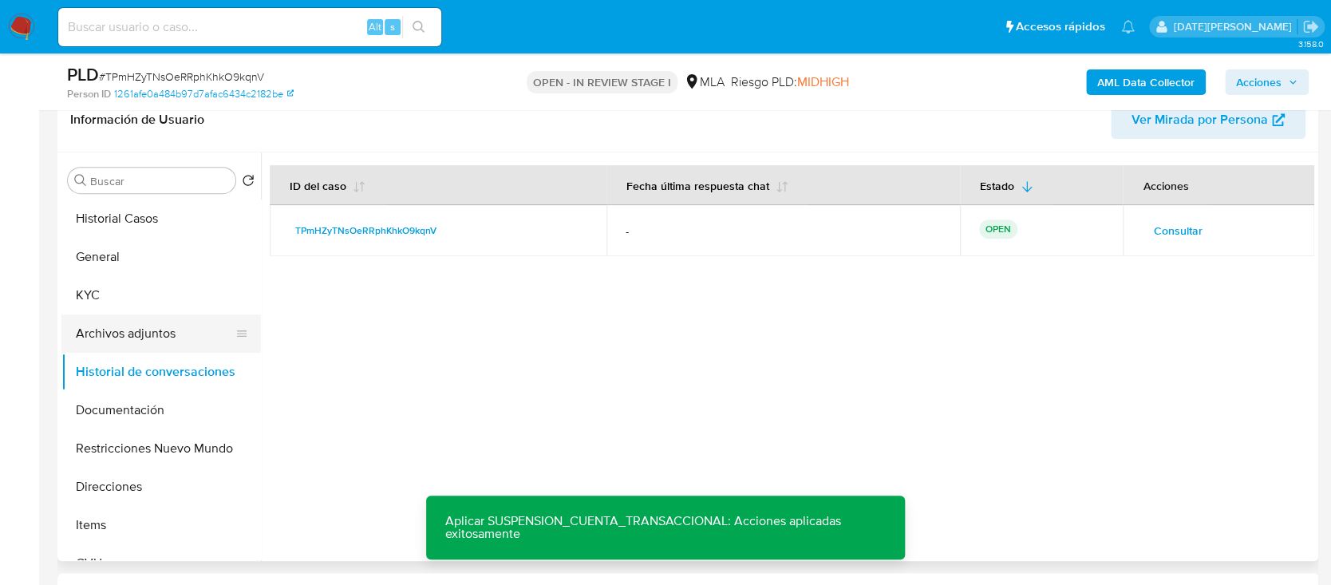
click at [133, 341] on button "Archivos adjuntos" at bounding box center [154, 333] width 187 height 38
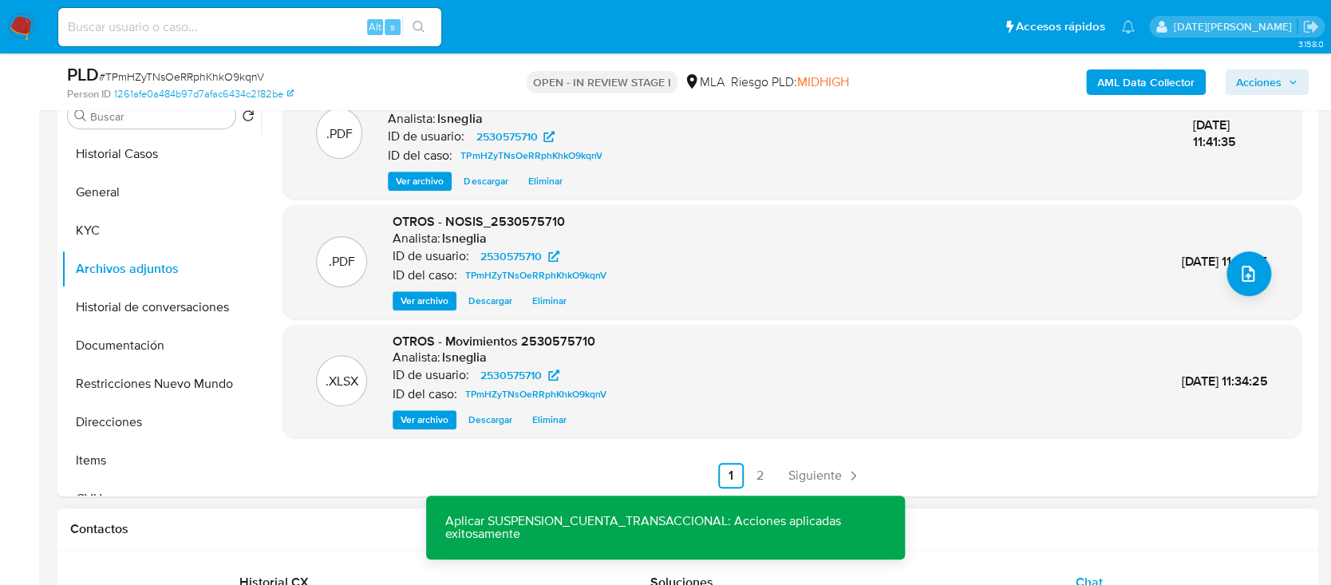
scroll to position [475, 0]
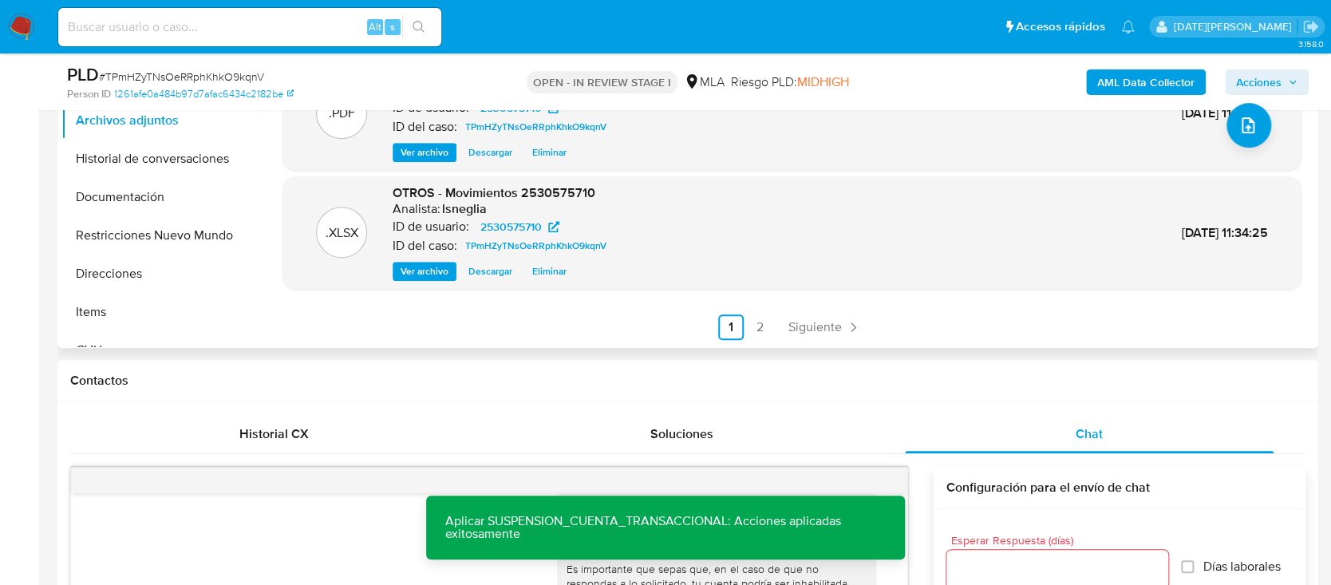
click at [753, 328] on link "2" at bounding box center [760, 327] width 26 height 26
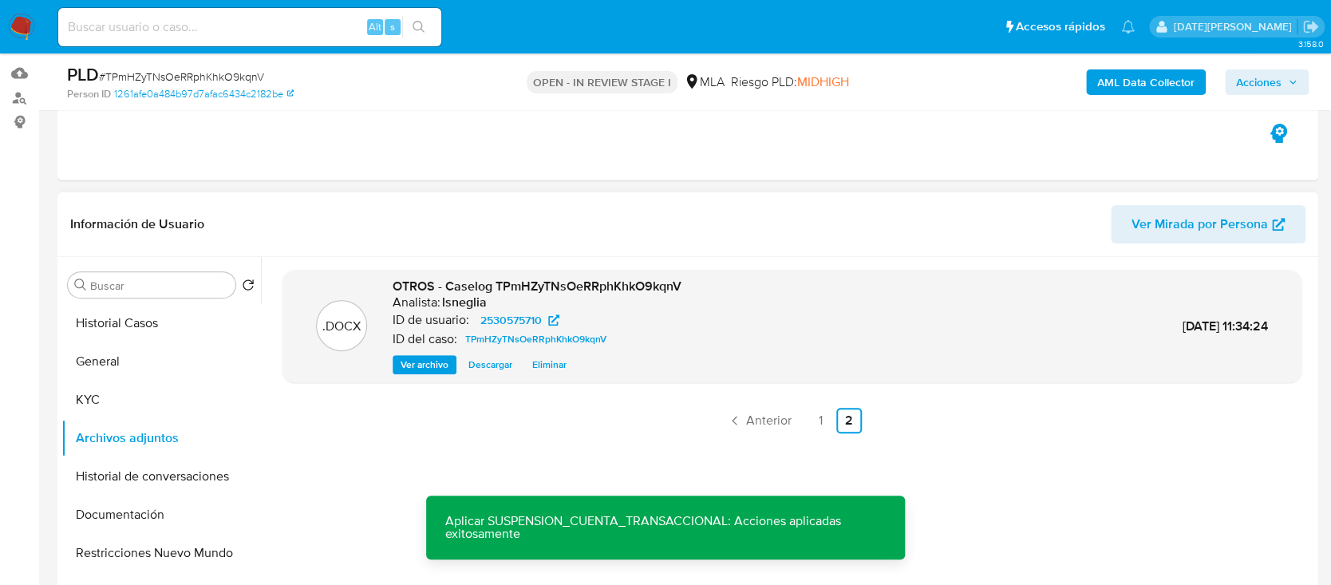
scroll to position [156, 0]
drag, startPoint x: 447, startPoint y: 287, endPoint x: 687, endPoint y: 278, distance: 240.4
click at [687, 279] on div ".DOCX OTROS - Caselog TPmHZyTNsOeRRphKhkO9kqnV Analista: lsneglia ID de usuario…" at bounding box center [791, 327] width 1003 height 97
click at [818, 422] on link "1" at bounding box center [820, 422] width 26 height 26
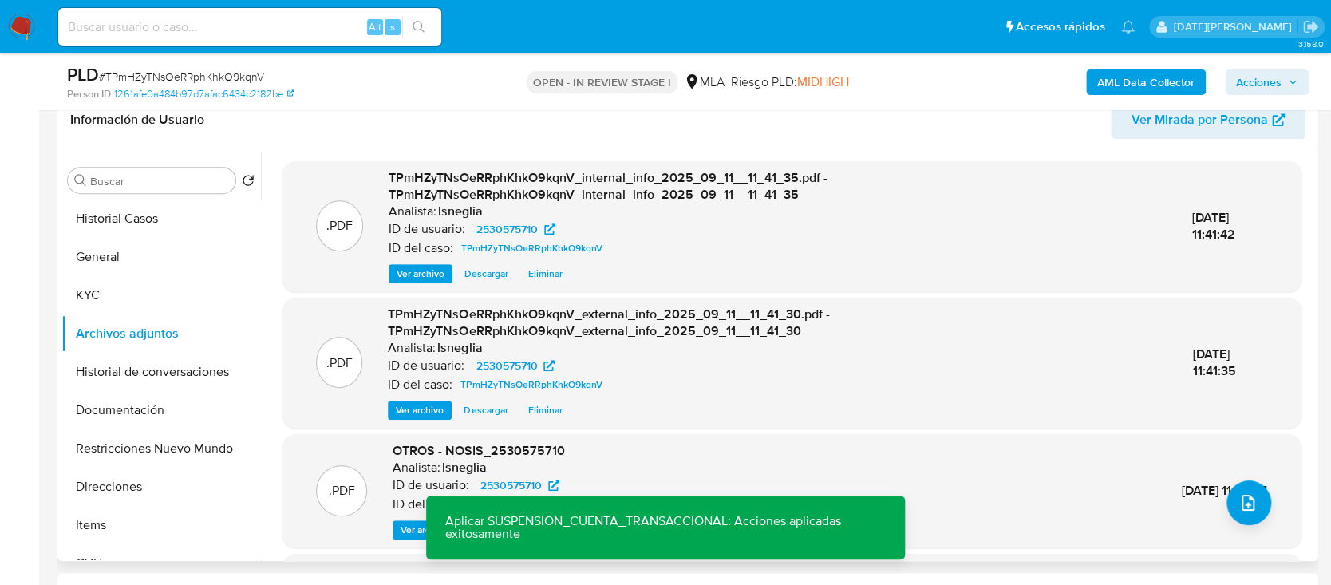
scroll to position [0, 0]
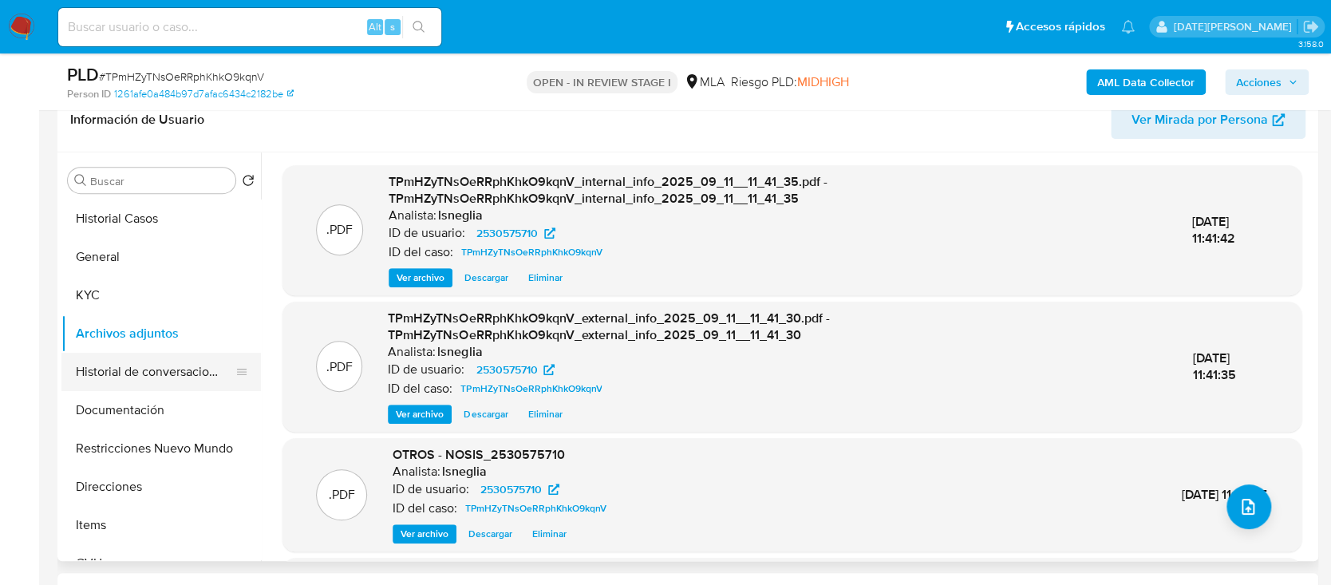
click at [154, 379] on button "Historial de conversaciones" at bounding box center [154, 372] width 187 height 38
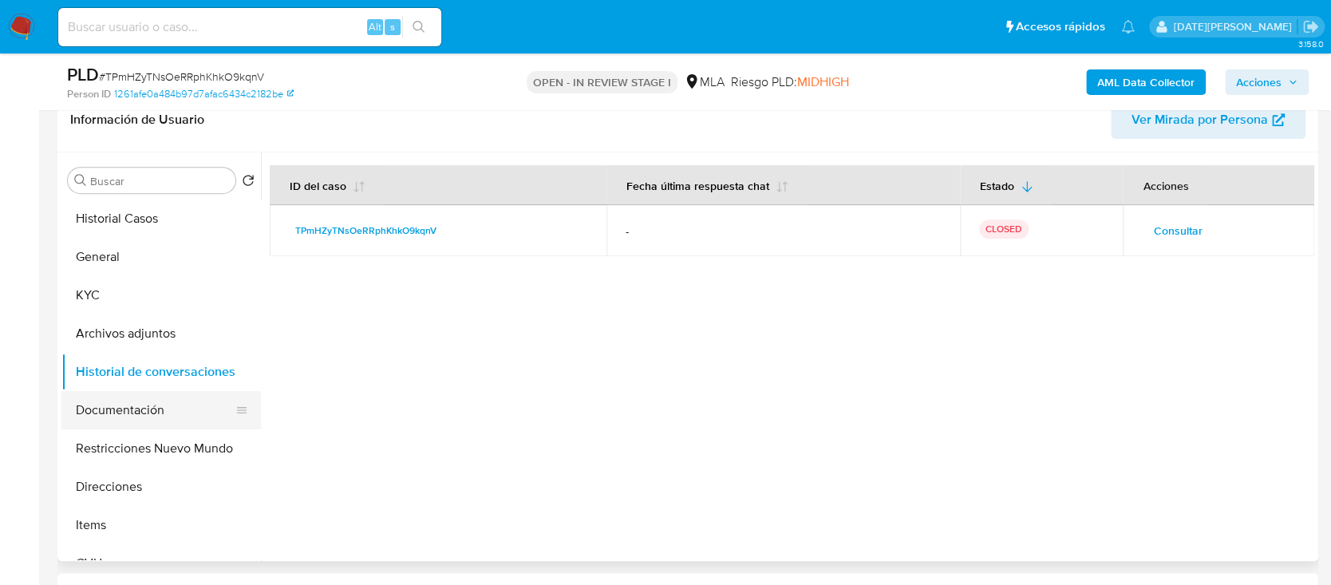
click at [162, 407] on button "Documentación" at bounding box center [154, 410] width 187 height 38
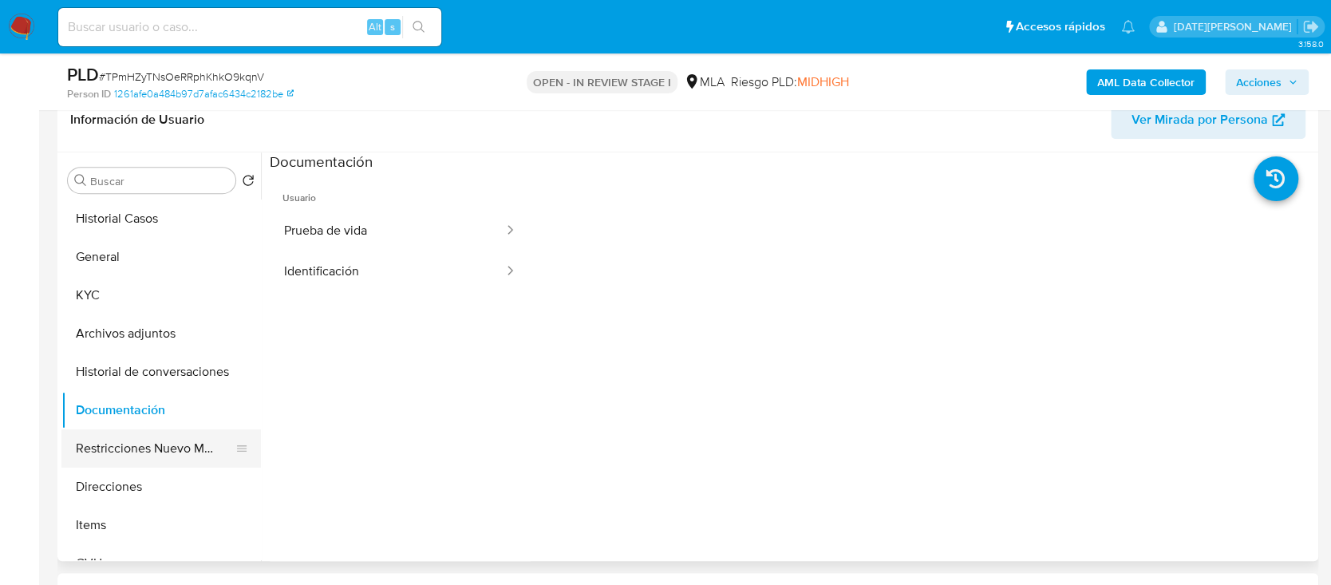
click at [153, 441] on button "Restricciones Nuevo Mundo" at bounding box center [154, 448] width 187 height 38
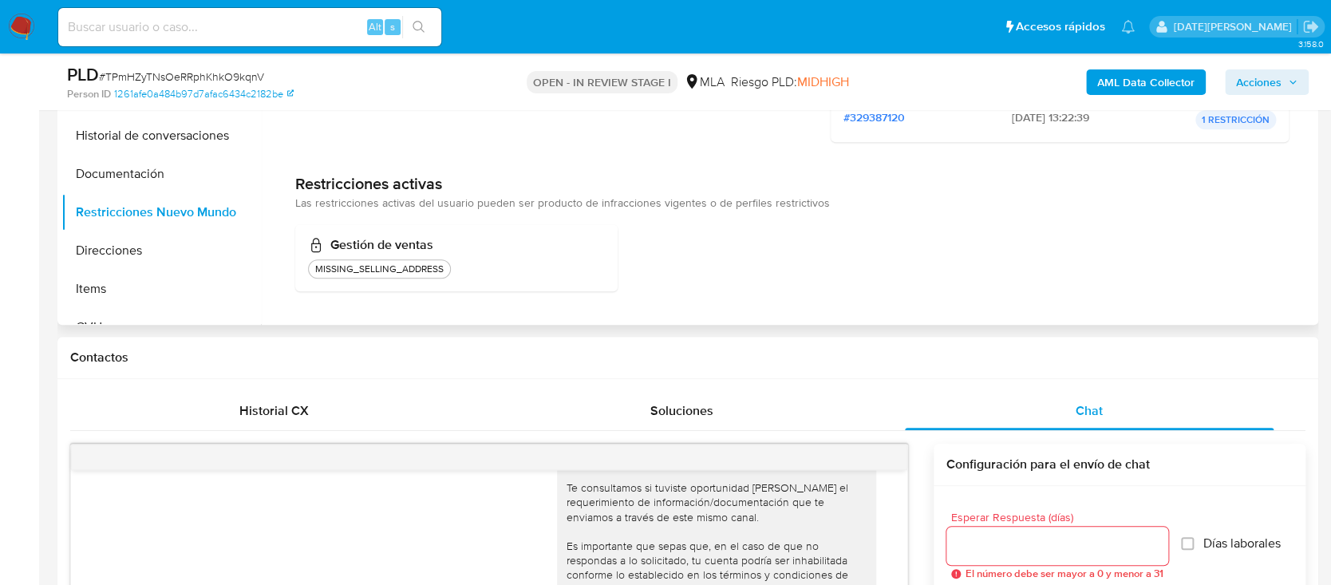
scroll to position [369, 0]
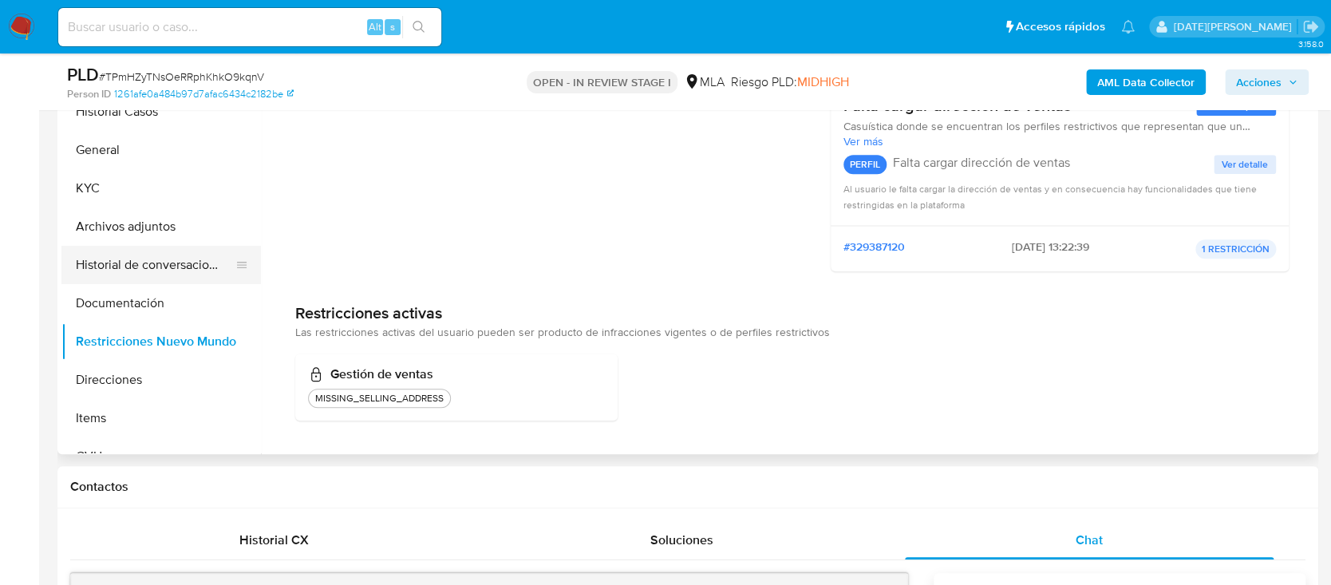
click at [121, 278] on button "Historial de conversaciones" at bounding box center [154, 265] width 187 height 38
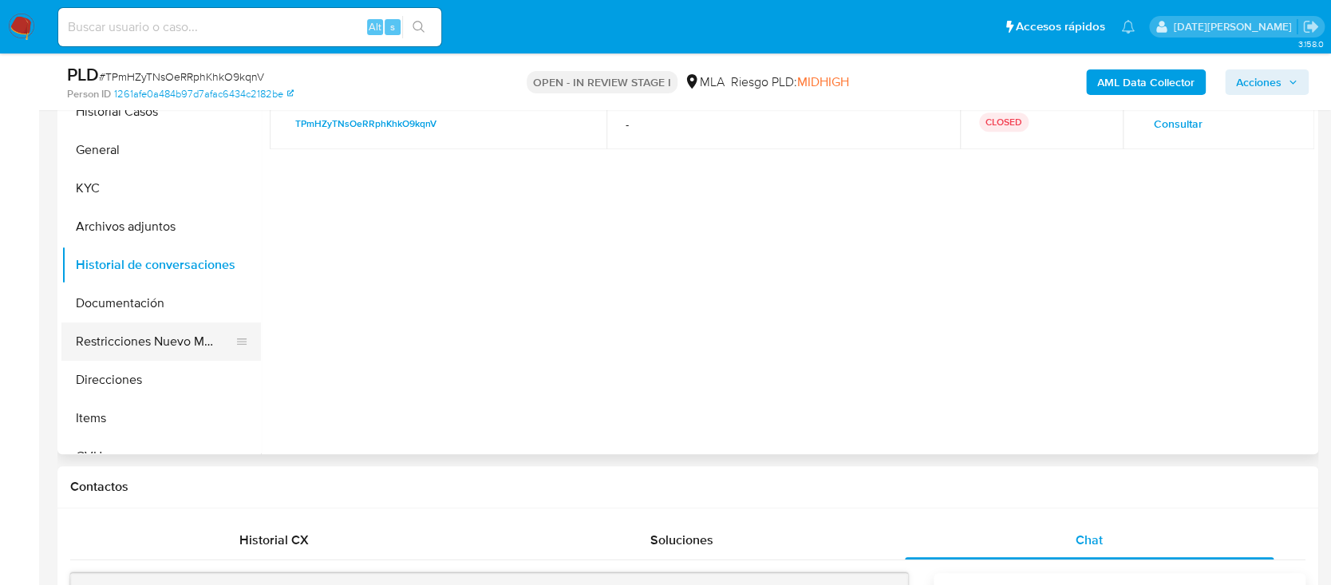
click at [104, 339] on button "Restricciones Nuevo Mundo" at bounding box center [154, 341] width 187 height 38
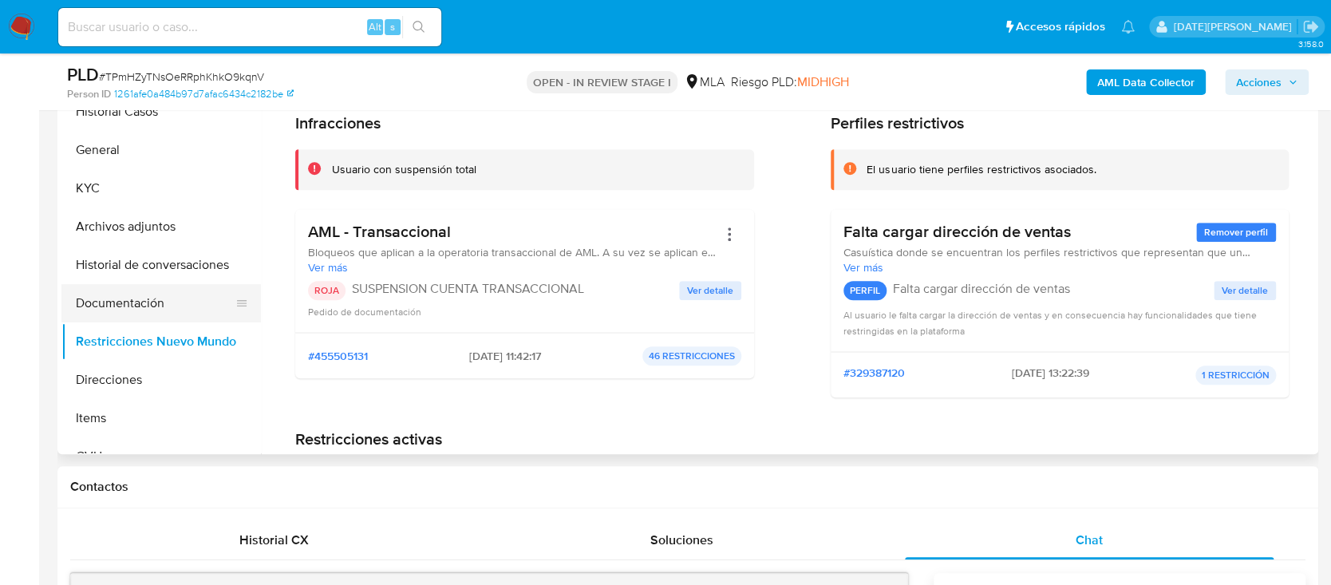
click at [109, 297] on button "Documentación" at bounding box center [154, 303] width 187 height 38
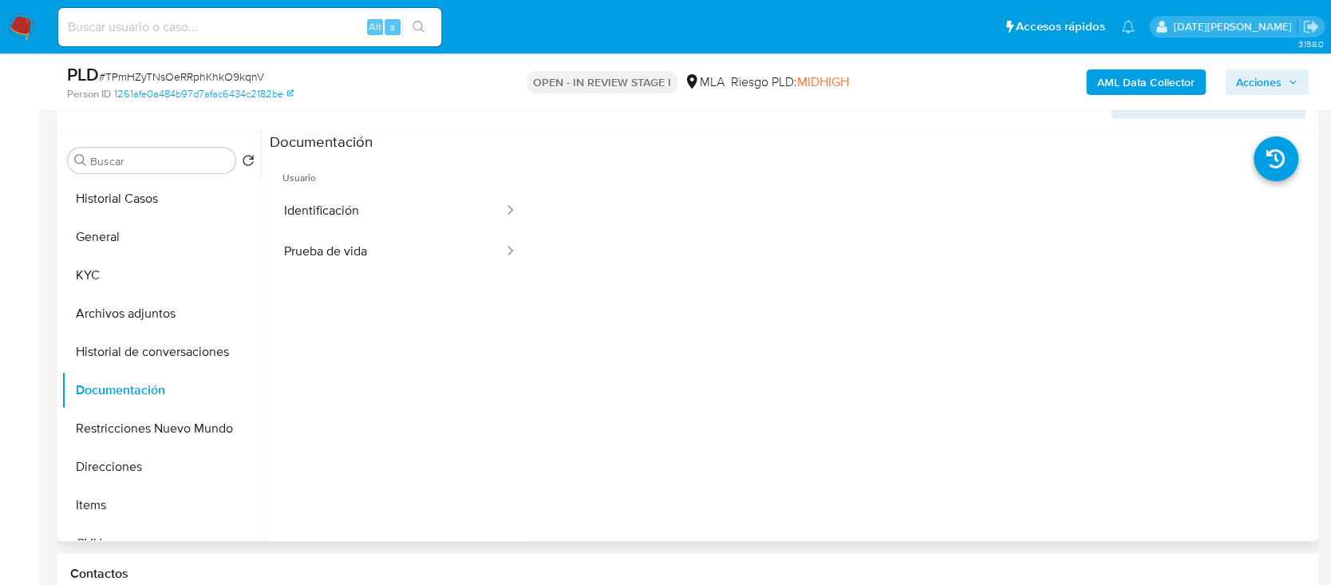
scroll to position [262, 0]
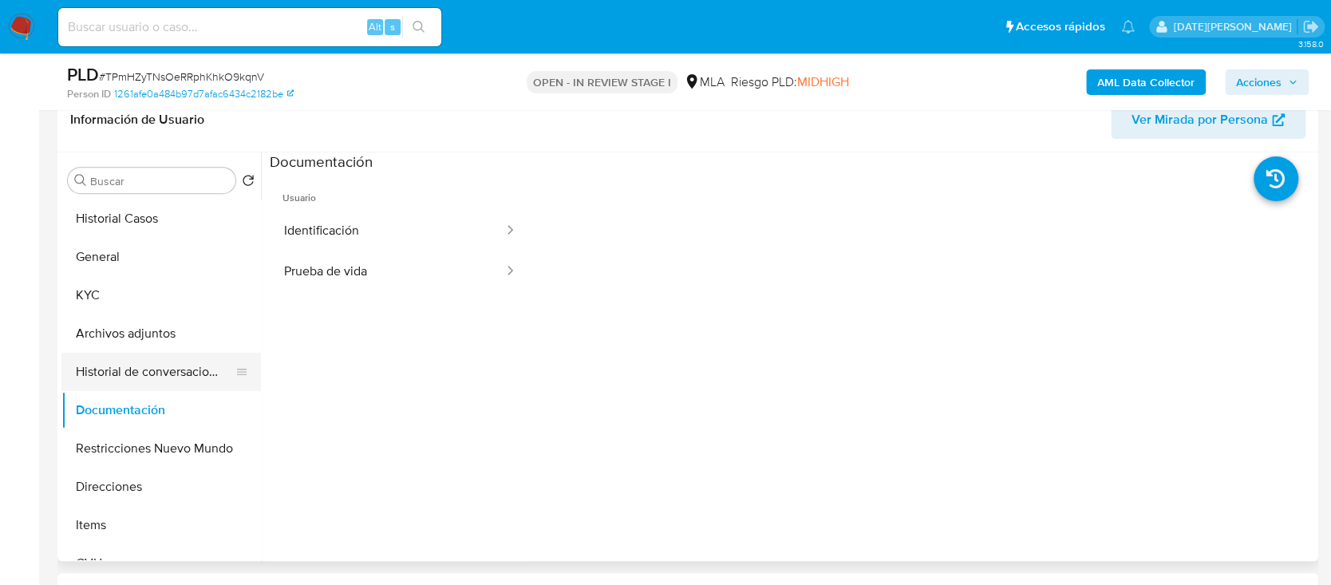
click at [89, 380] on button "Historial de conversaciones" at bounding box center [154, 372] width 187 height 38
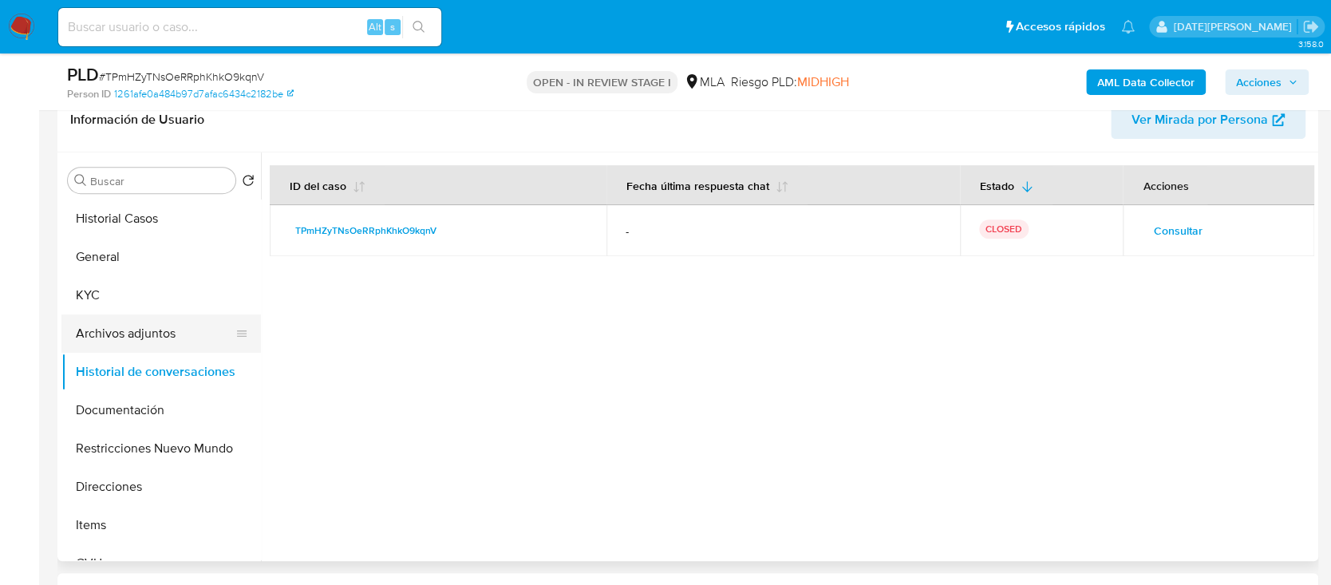
click at [162, 330] on button "Archivos adjuntos" at bounding box center [154, 333] width 187 height 38
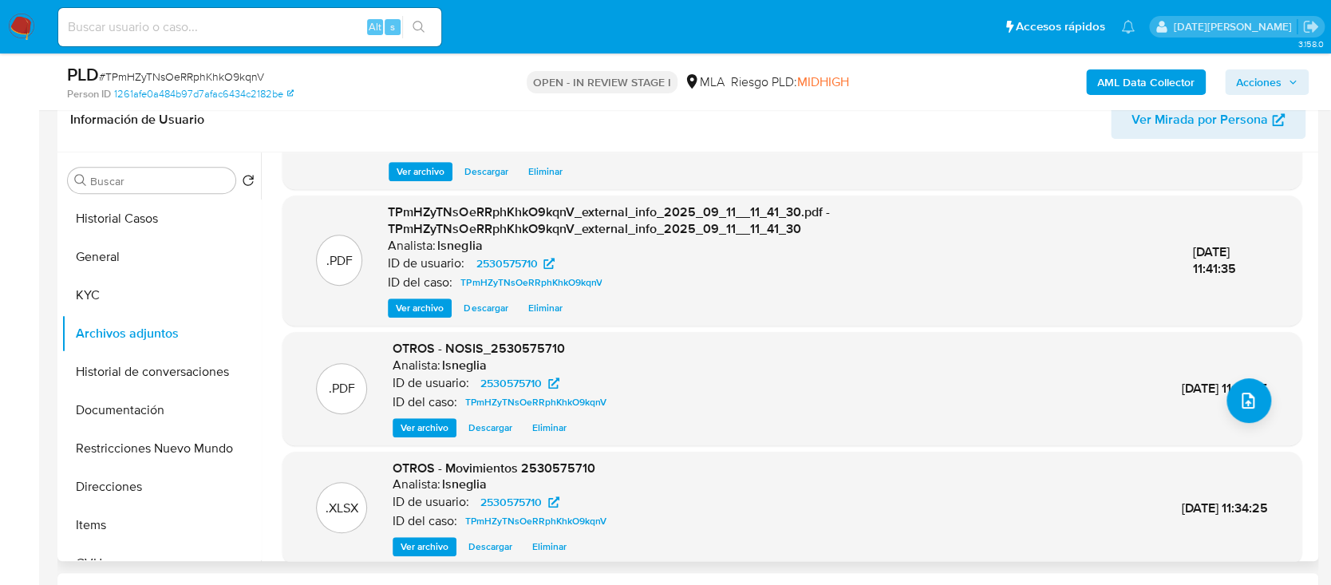
scroll to position [168, 0]
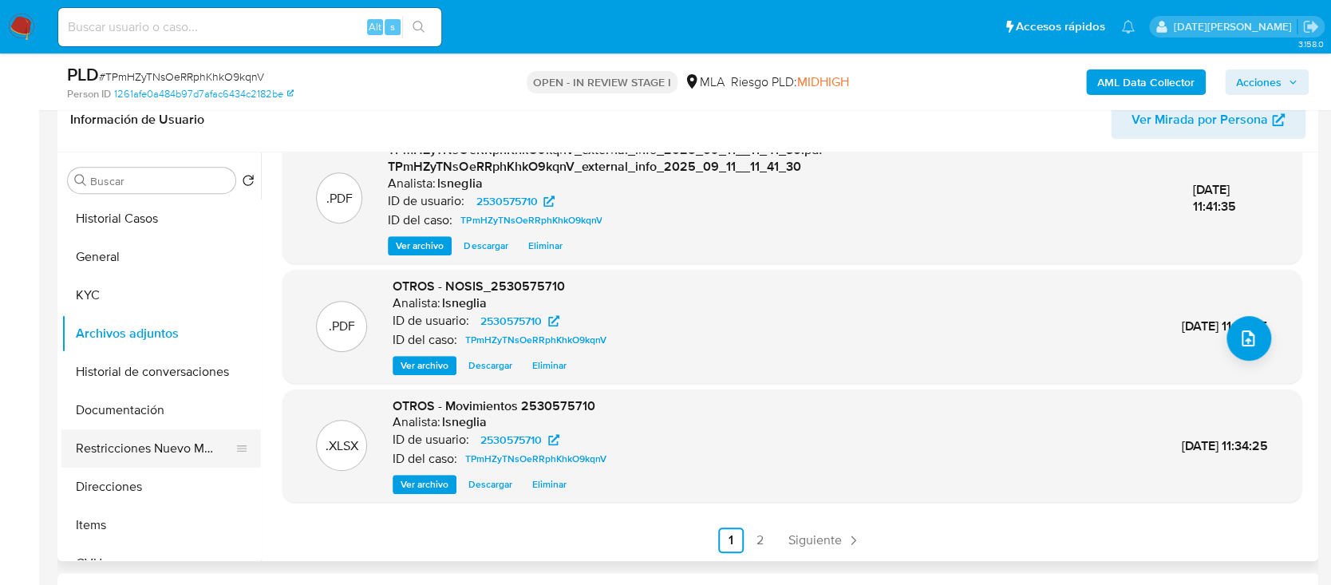
click at [124, 447] on button "Restricciones Nuevo Mundo" at bounding box center [154, 448] width 187 height 38
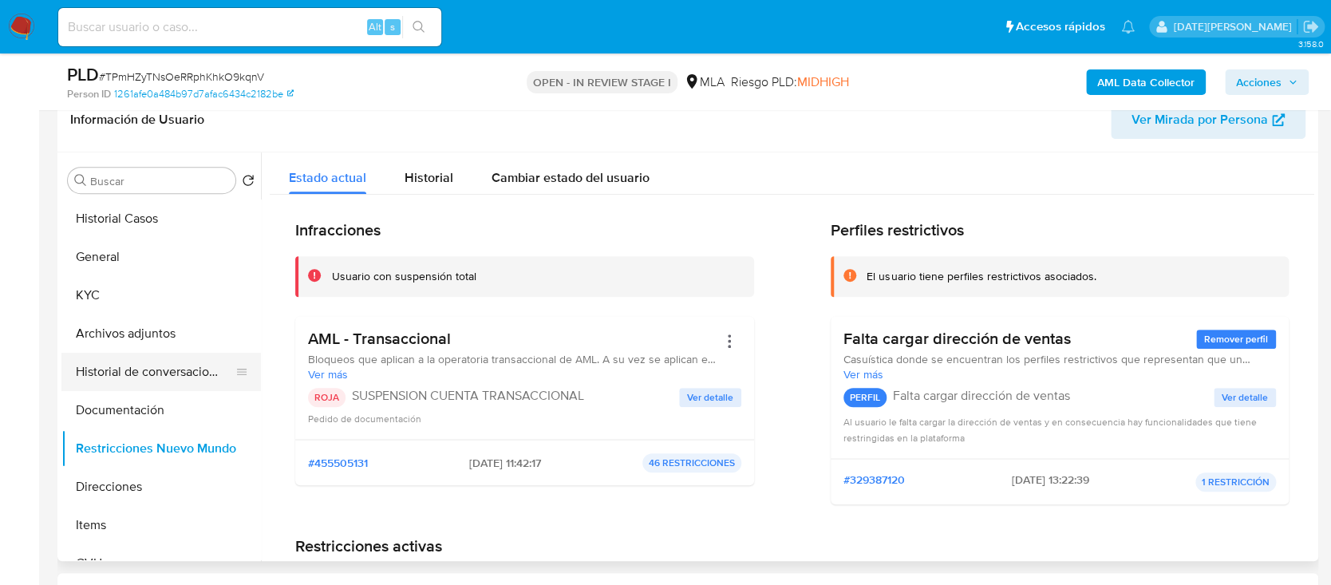
click at [172, 369] on button "Historial de conversaciones" at bounding box center [154, 372] width 187 height 38
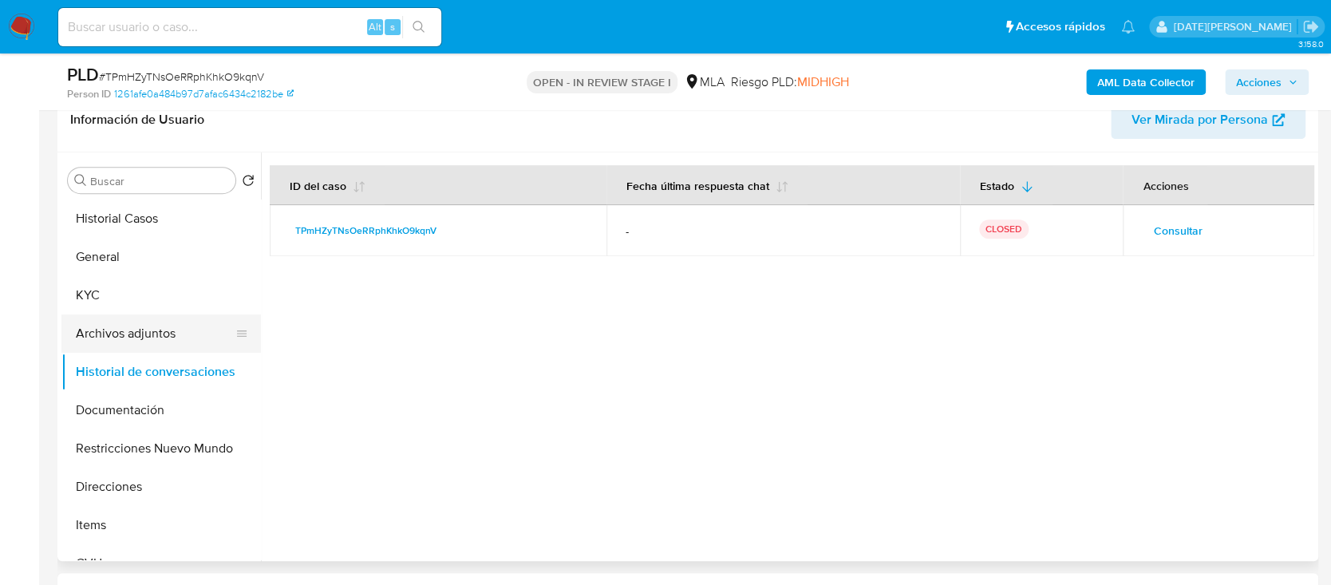
click at [114, 342] on button "Archivos adjuntos" at bounding box center [154, 333] width 187 height 38
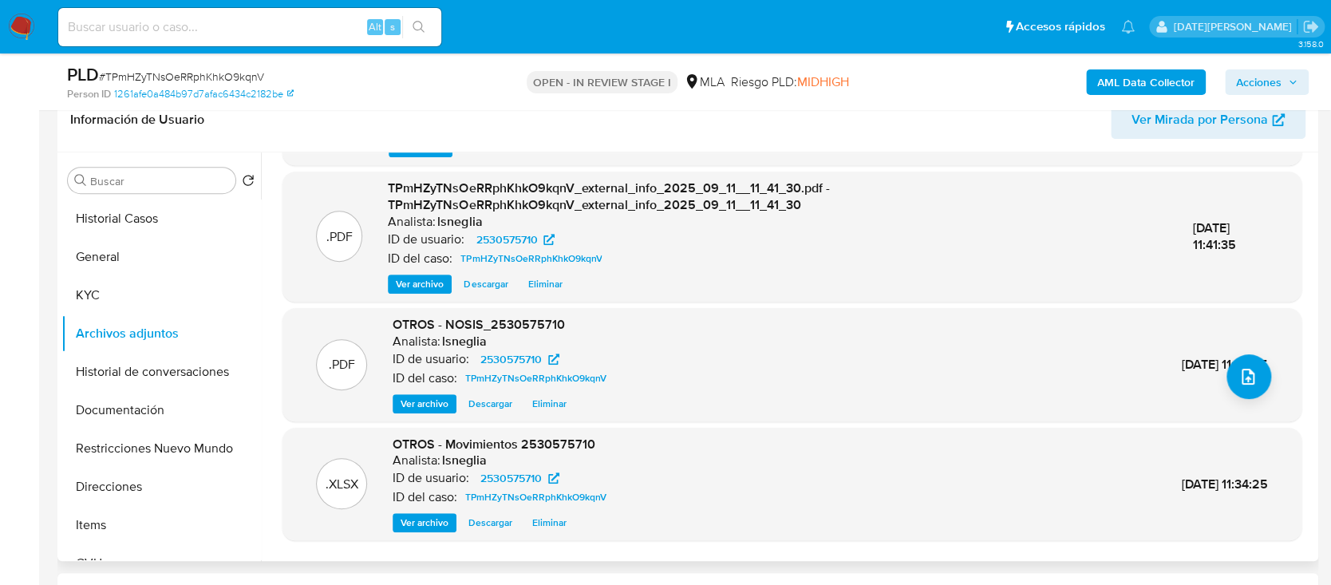
scroll to position [168, 0]
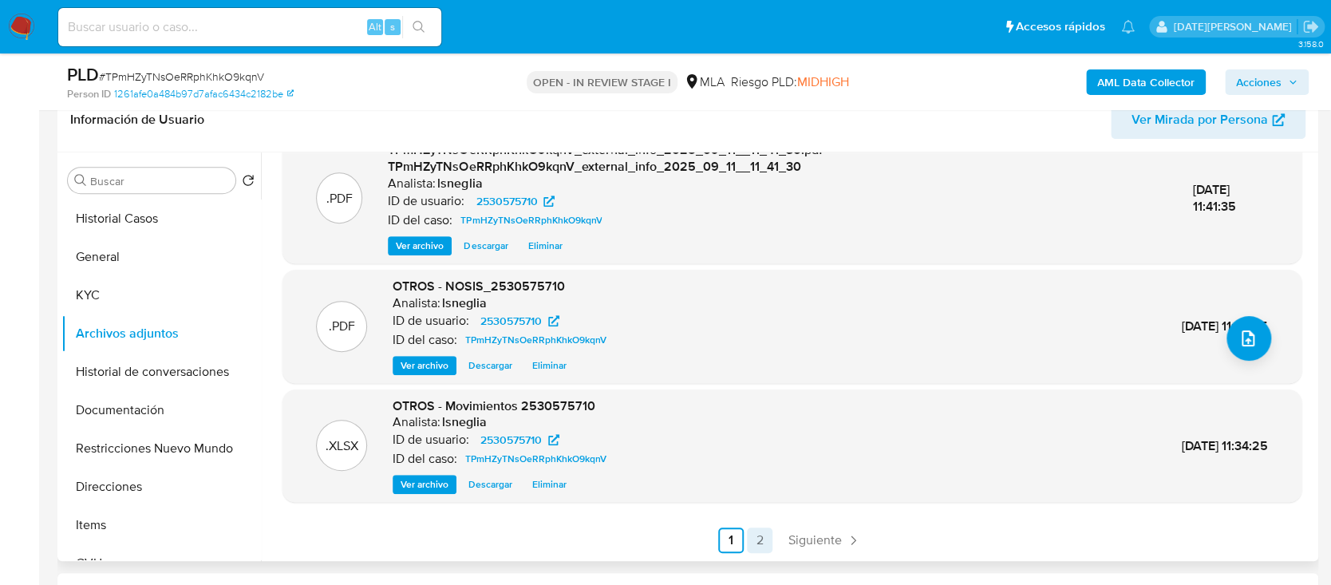
click at [756, 527] on link "2" at bounding box center [760, 540] width 26 height 26
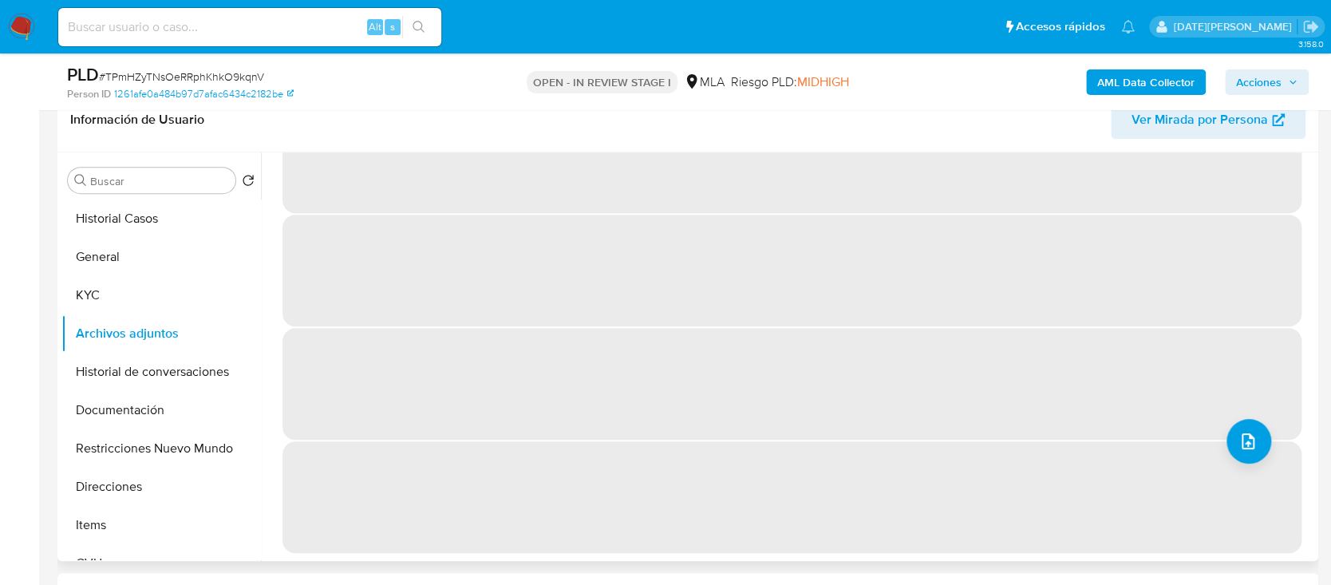
scroll to position [0, 0]
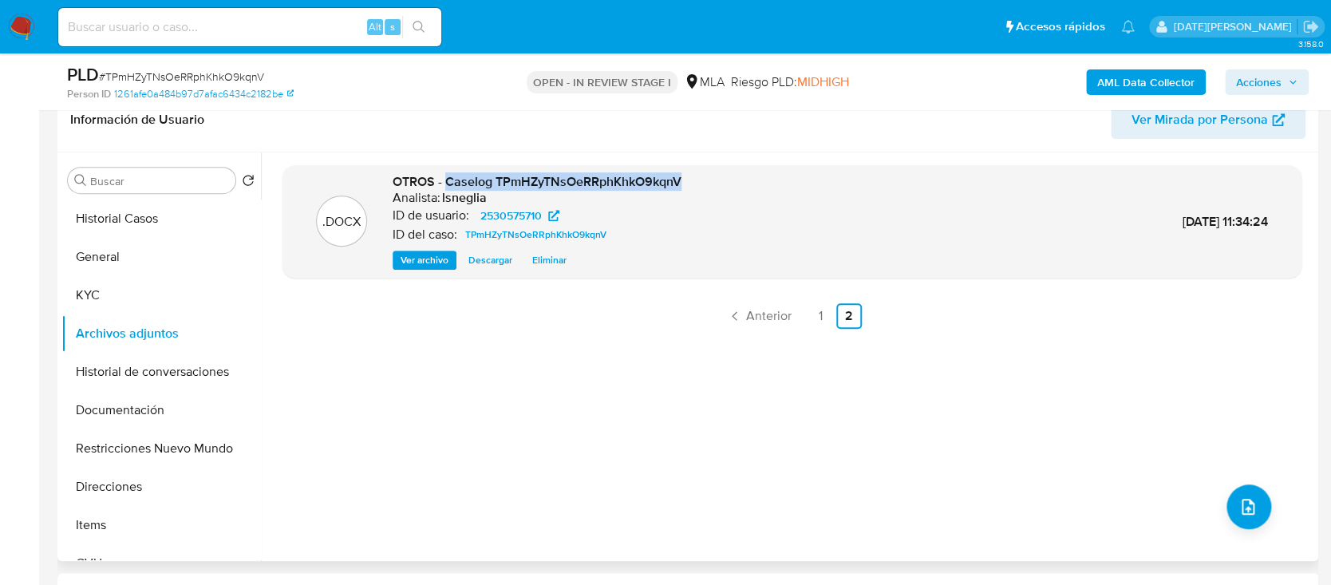
drag, startPoint x: 444, startPoint y: 179, endPoint x: 709, endPoint y: 182, distance: 264.1
click at [709, 182] on div ".DOCX OTROS - Caselog TPmHZyTNsOeRRphKhkO9kqnV Analista: lsneglia ID de usuario…" at bounding box center [791, 221] width 1003 height 97
click at [1277, 71] on span "Acciones" at bounding box center [1258, 82] width 45 height 26
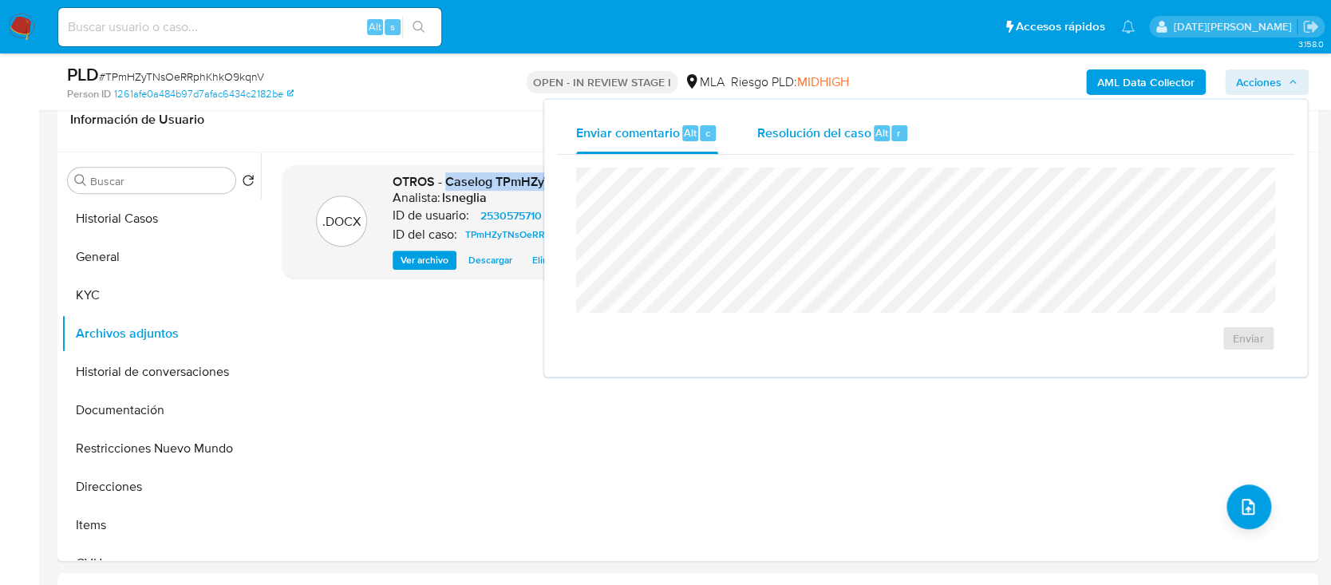
click at [883, 127] on span "Alt" at bounding box center [881, 132] width 13 height 15
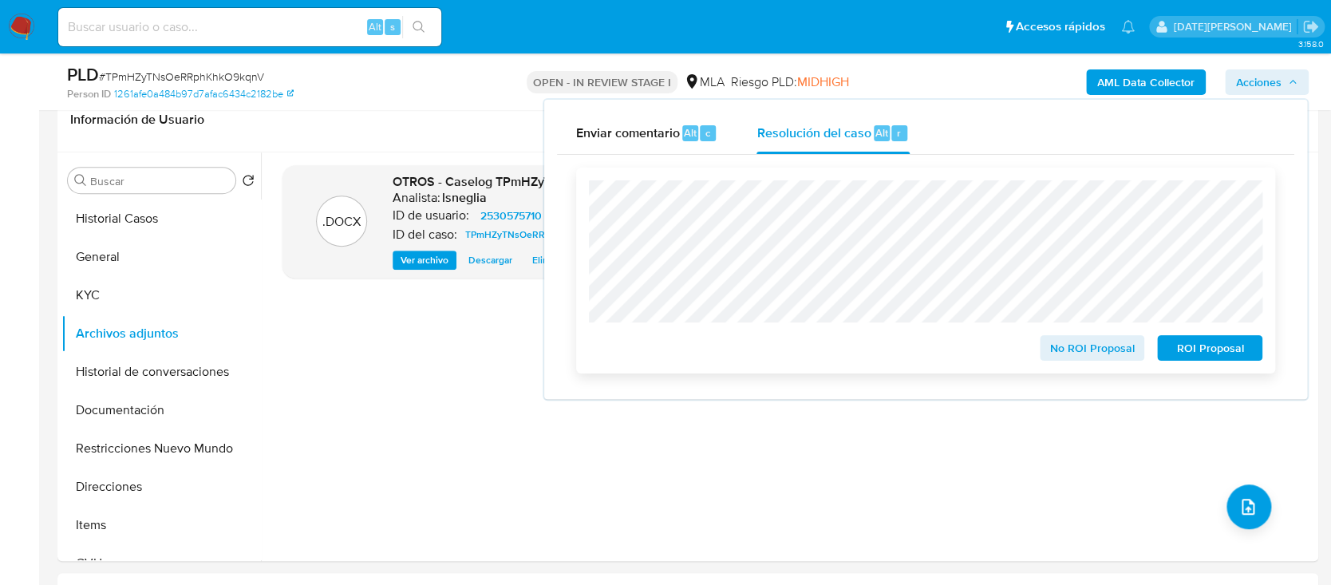
click at [1206, 354] on span "ROI Proposal" at bounding box center [1209, 348] width 83 height 22
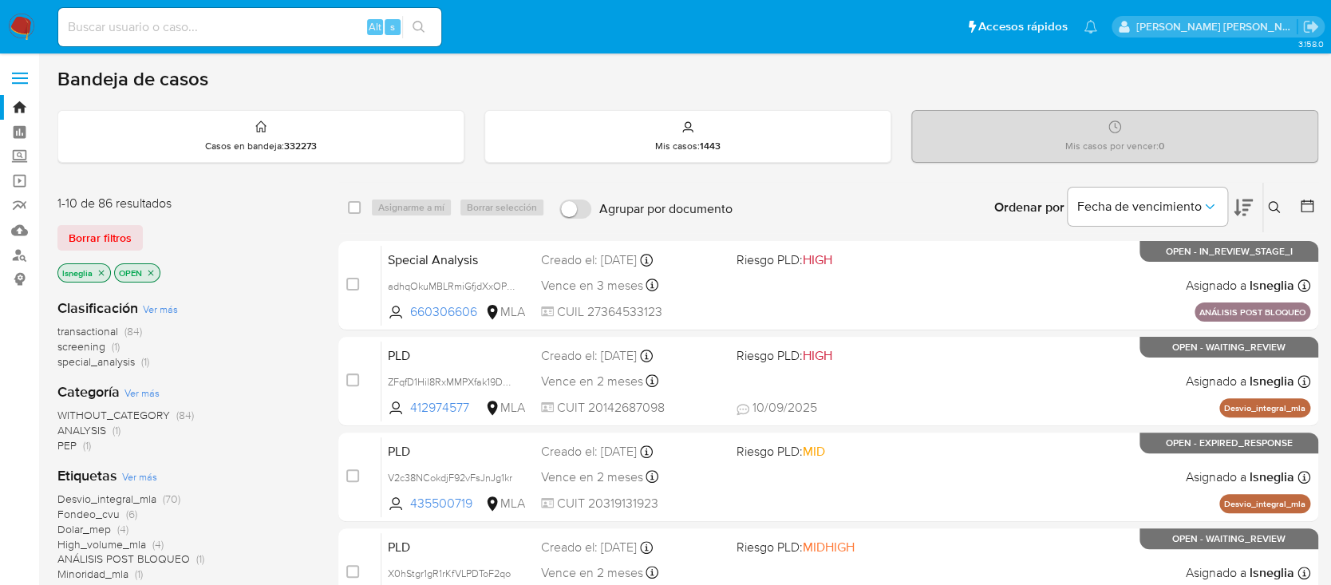
click at [243, 24] on input at bounding box center [249, 27] width 383 height 21
paste input "ZIBZFT99g5GtdZct07uK77ZW"
type input "ZIBZFT99g5GtdZct07uK77ZW"
click at [423, 22] on icon "search-icon" at bounding box center [419, 27] width 13 height 13
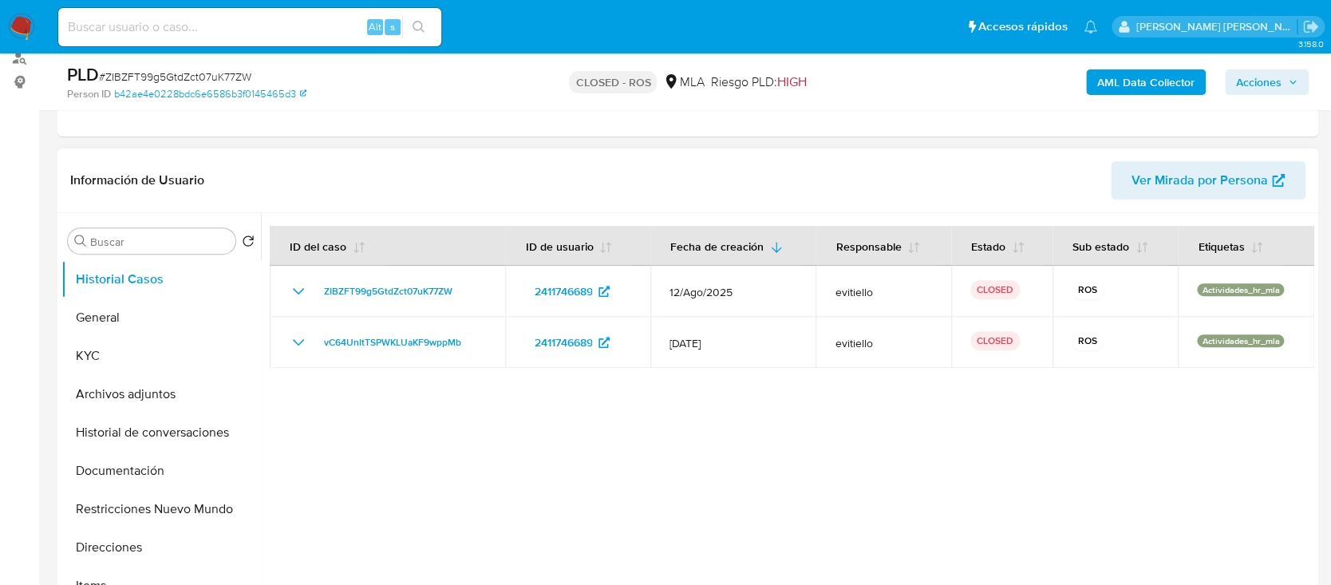
scroll to position [212, 0]
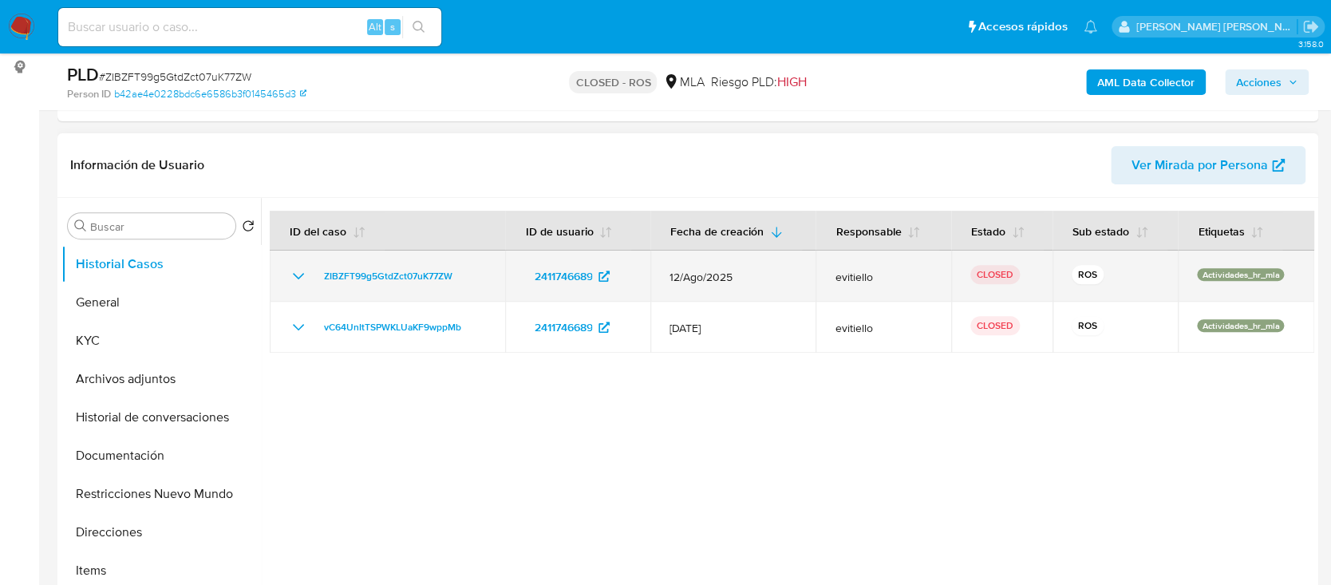
select select "10"
click at [300, 274] on icon "Mostrar/Ocultar" at bounding box center [298, 276] width 19 height 19
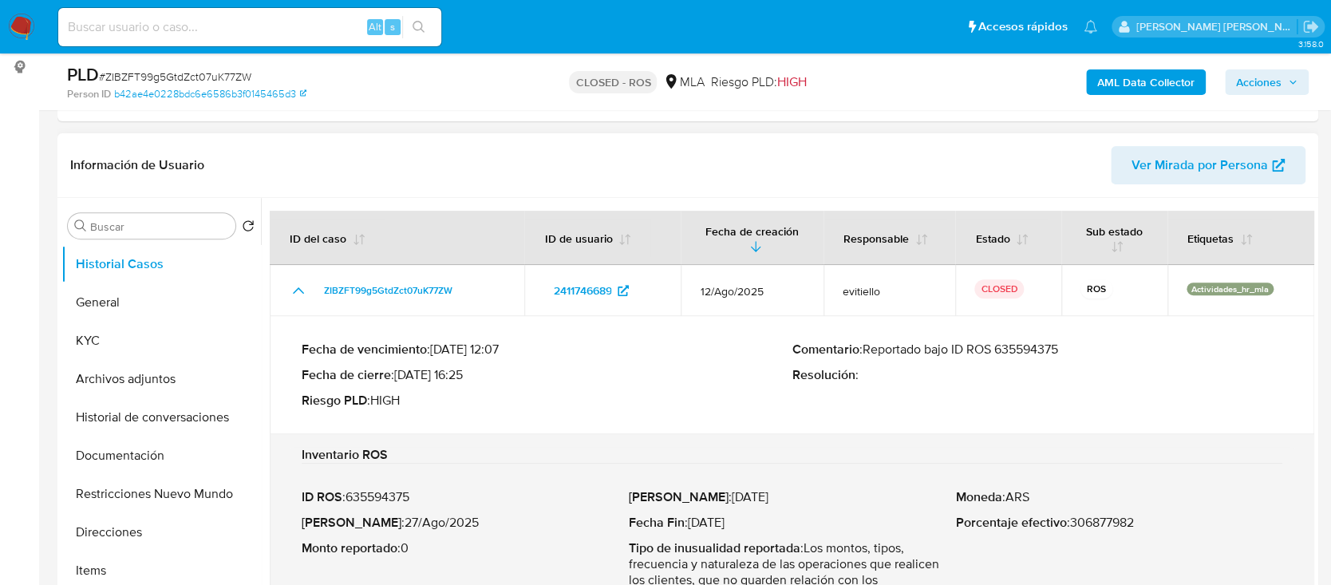
drag, startPoint x: 868, startPoint y: 345, endPoint x: 1072, endPoint y: 348, distance: 204.3
click at [1091, 348] on p "Comentario : Reportado bajo ID ROS 635594375" at bounding box center [1037, 350] width 491 height 16
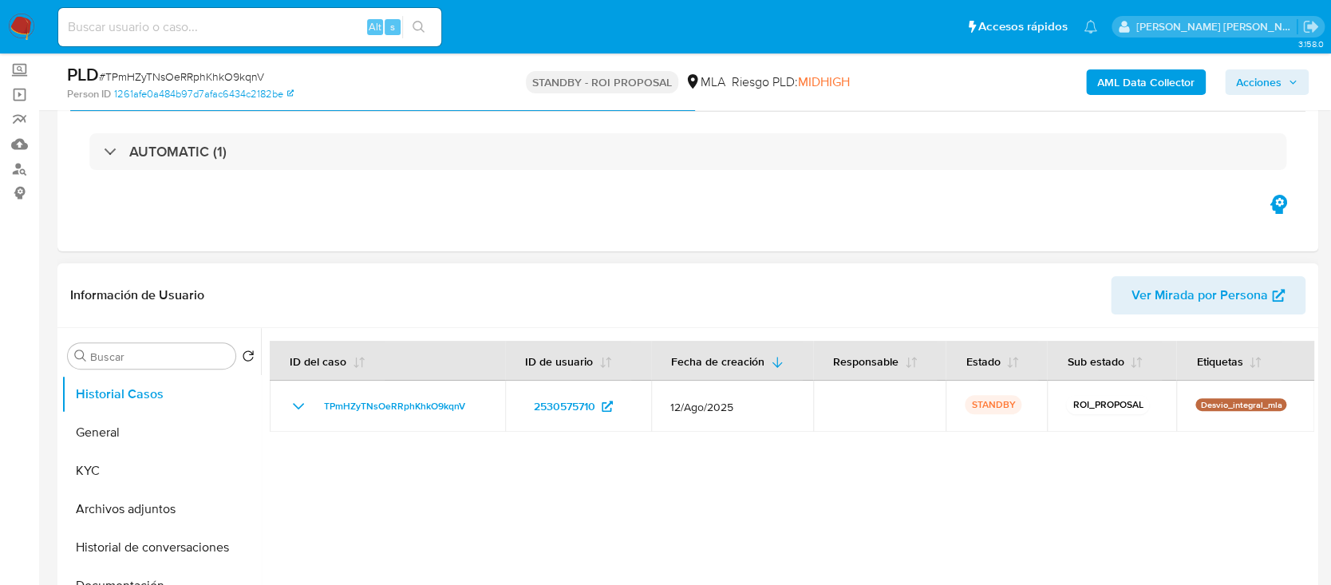
scroll to position [106, 0]
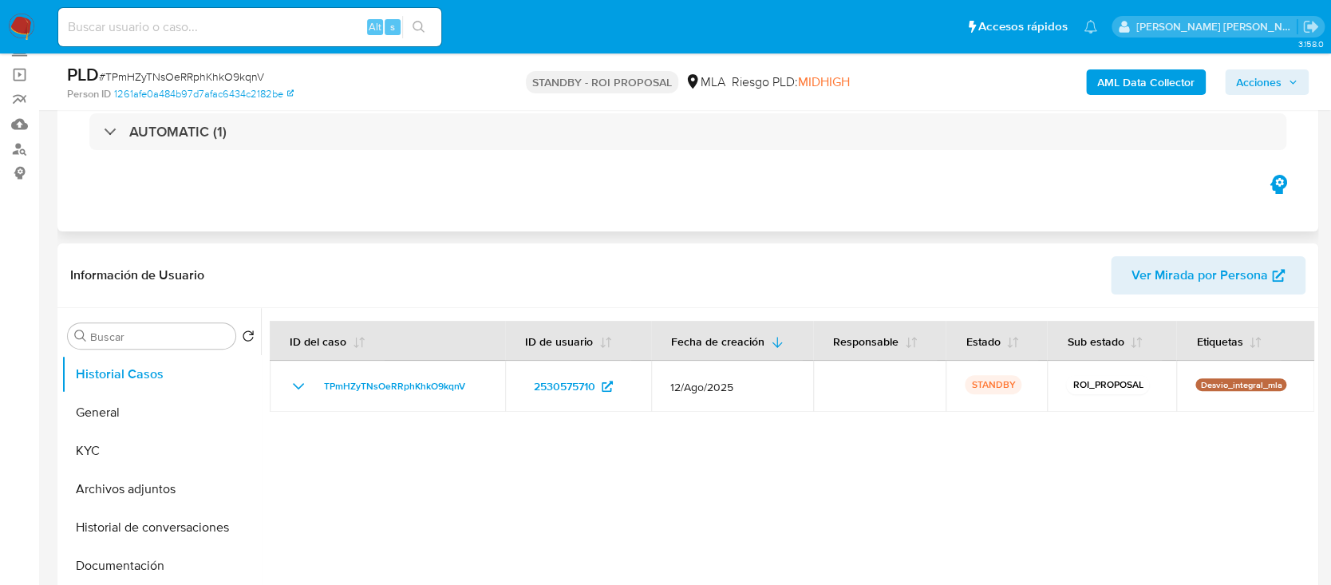
select select "10"
click at [97, 25] on input at bounding box center [249, 27] width 383 height 21
paste input "iK6RNr5RiJWxRt4ed4PS1vMF"
type input "iK6RNr5RiJWxRt4ed4PS1vMF"
click at [428, 21] on button "search-icon" at bounding box center [418, 27] width 33 height 22
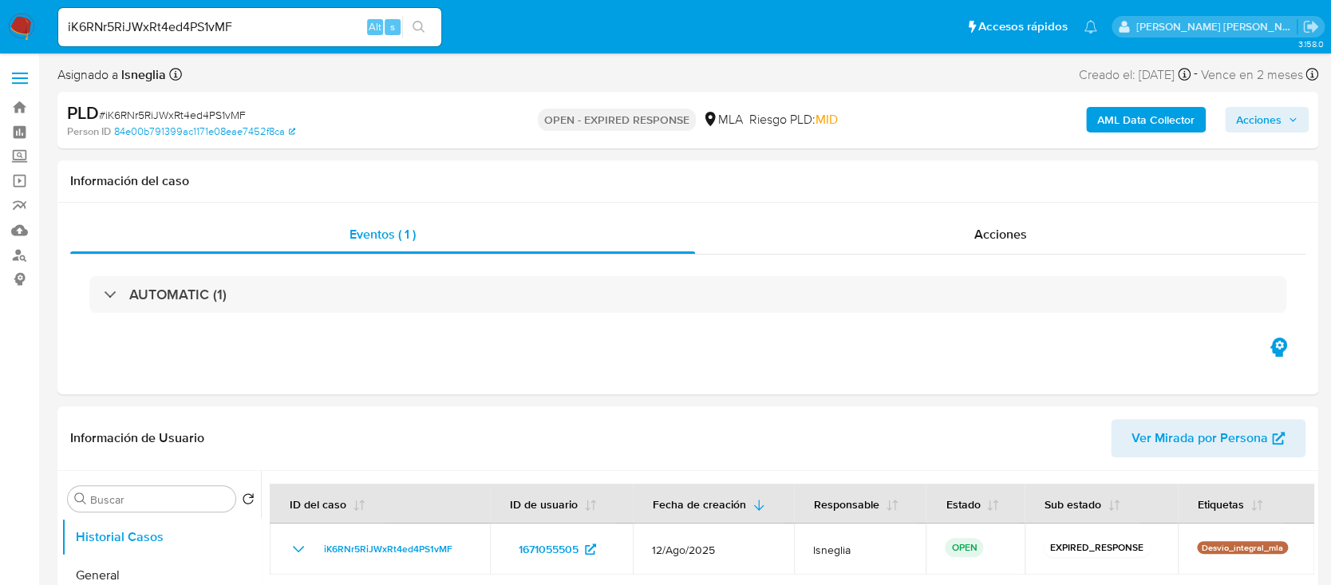
select select "10"
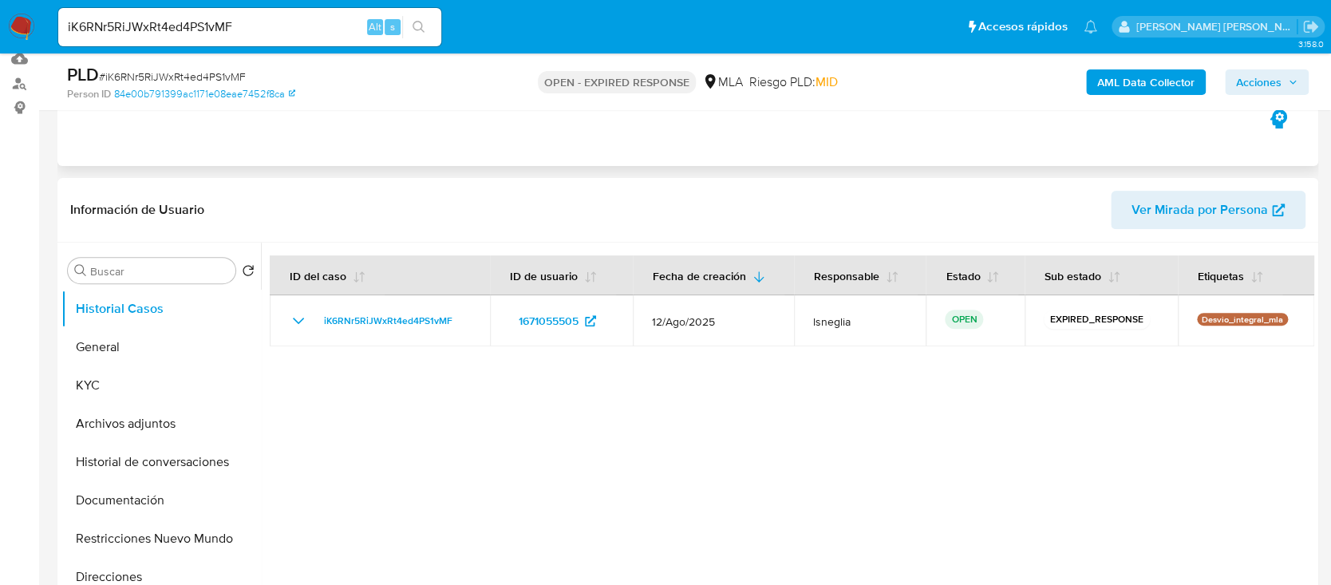
scroll to position [106, 0]
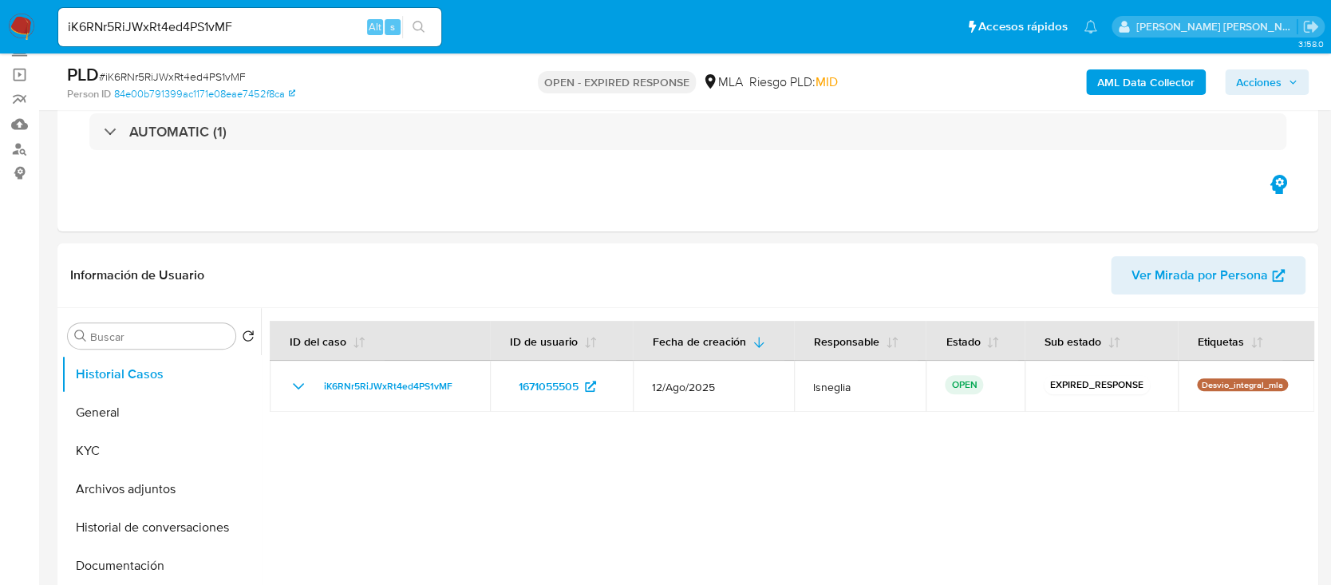
click at [160, 69] on span "# iK6RNr5RiJWxRt4ed4PS1vMF" at bounding box center [172, 77] width 147 height 16
copy span "iK6RNr5RiJWxRt4ed4PS1vMF"
click at [19, 23] on img at bounding box center [21, 27] width 27 height 27
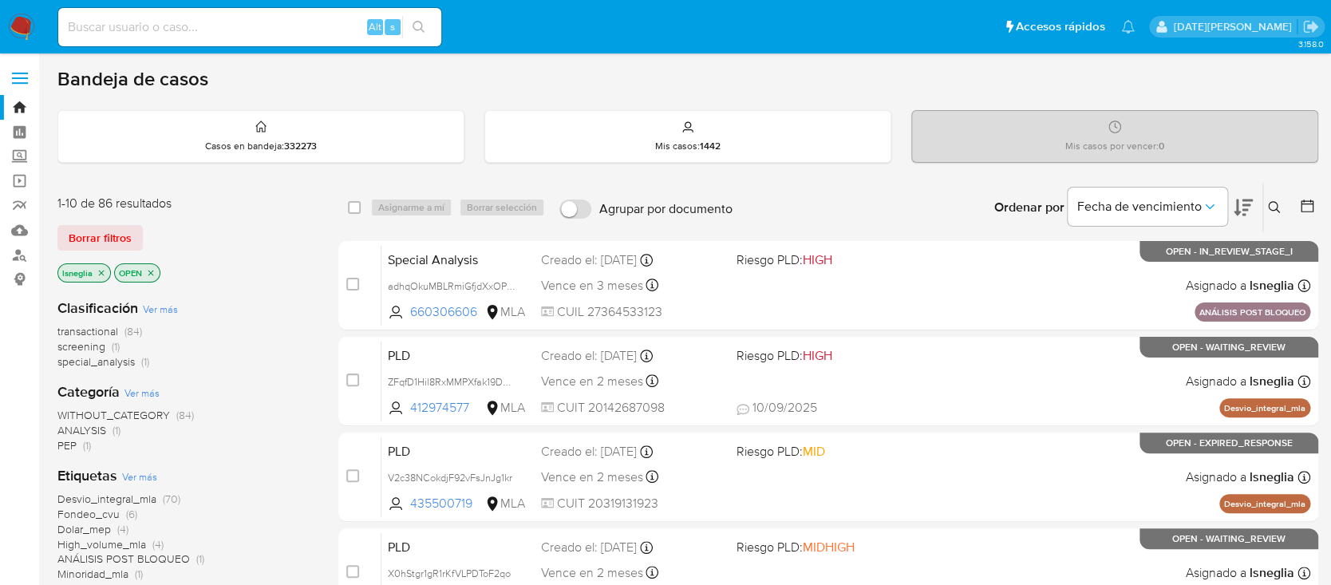
click at [1268, 201] on icon at bounding box center [1274, 207] width 13 height 13
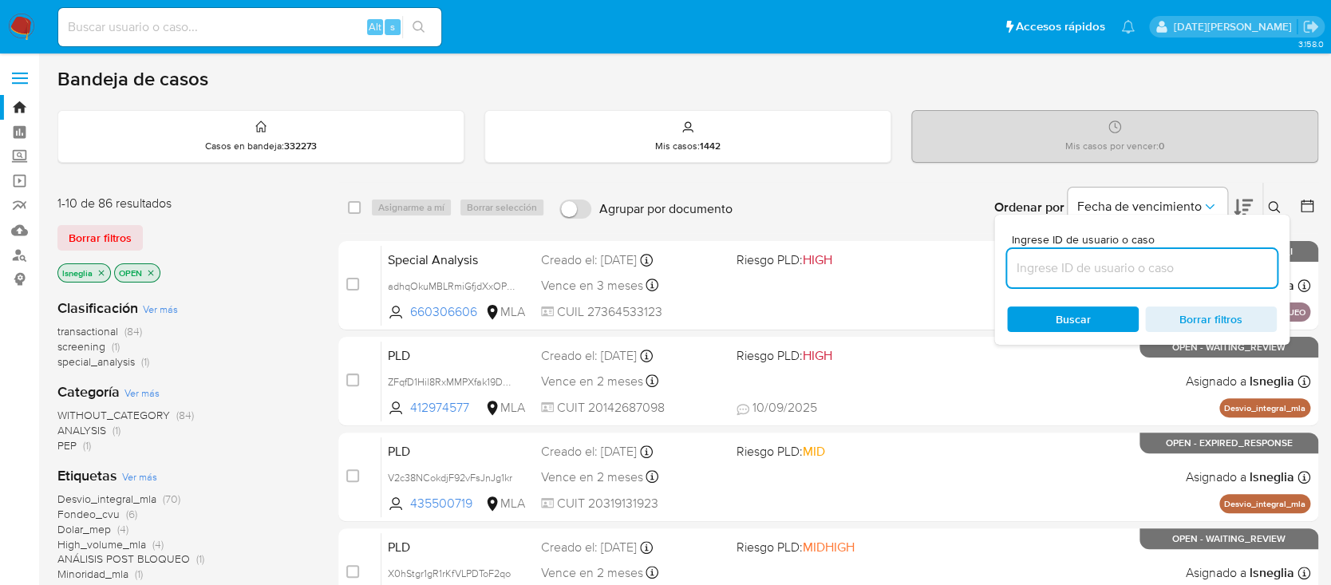
click at [1047, 266] on input at bounding box center [1142, 268] width 270 height 21
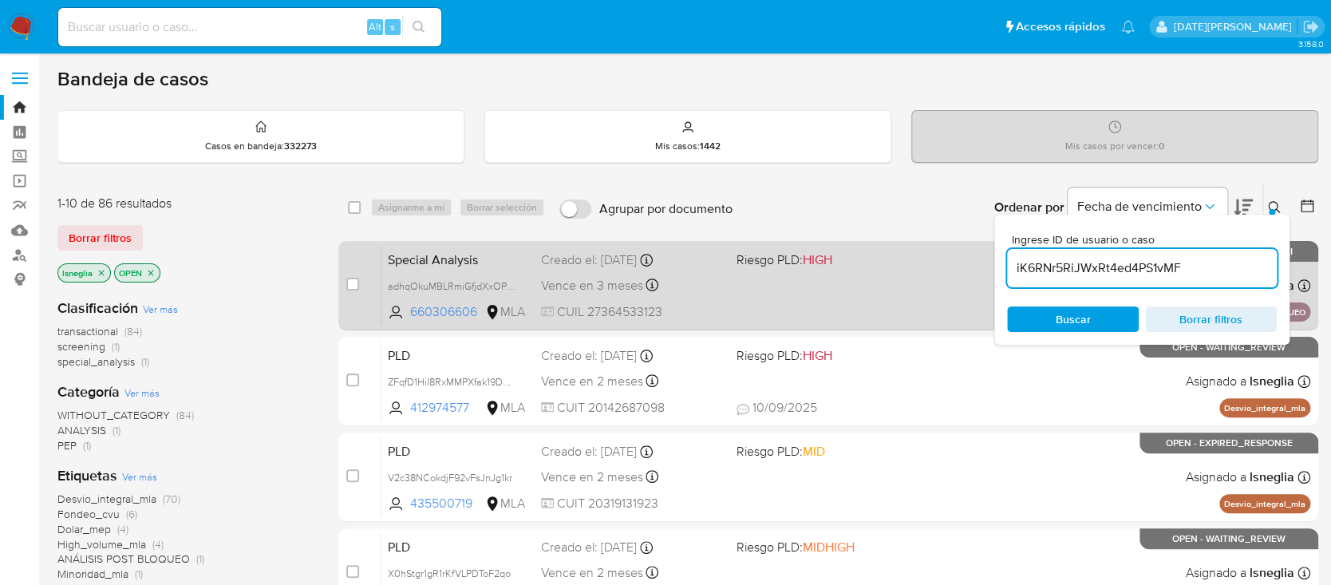
type input "iK6RNr5RiJWxRt4ed4PS1vMF"
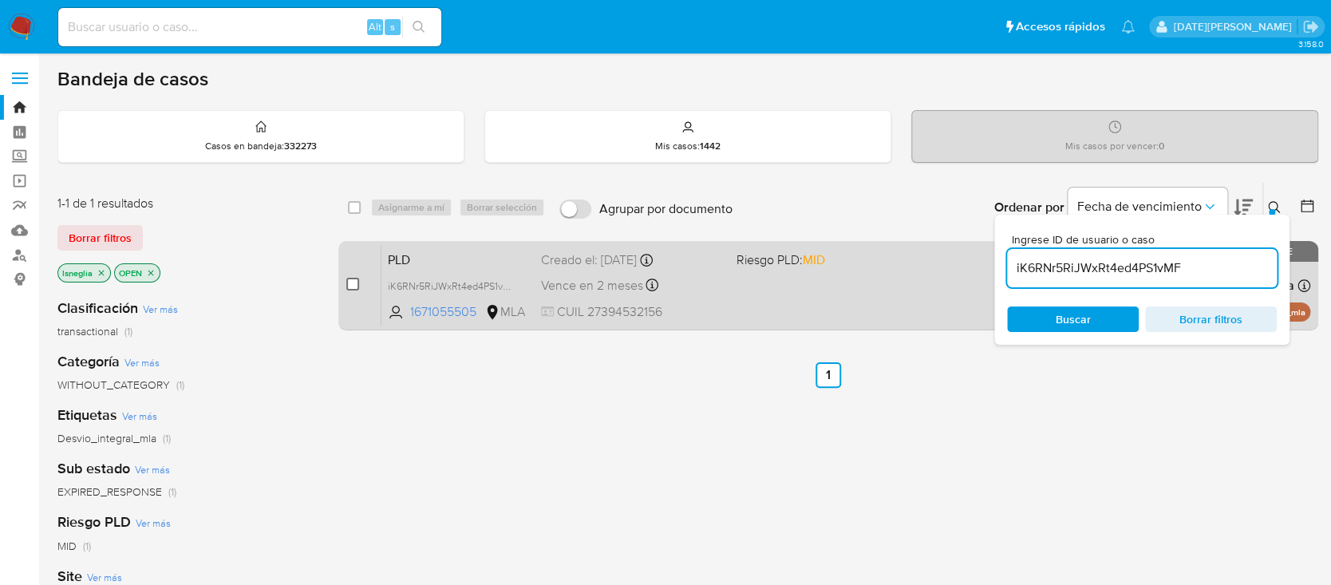
click at [351, 282] on input "checkbox" at bounding box center [352, 284] width 13 height 13
checkbox input "true"
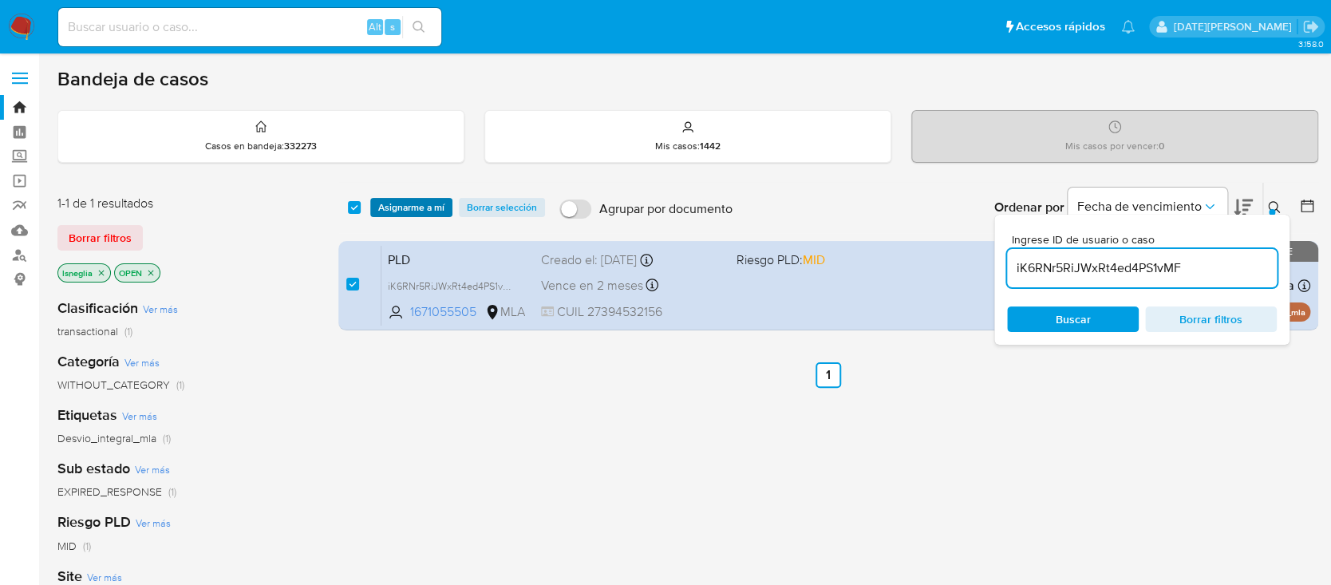
click at [421, 212] on span "Asignarme a mí" at bounding box center [411, 207] width 66 height 16
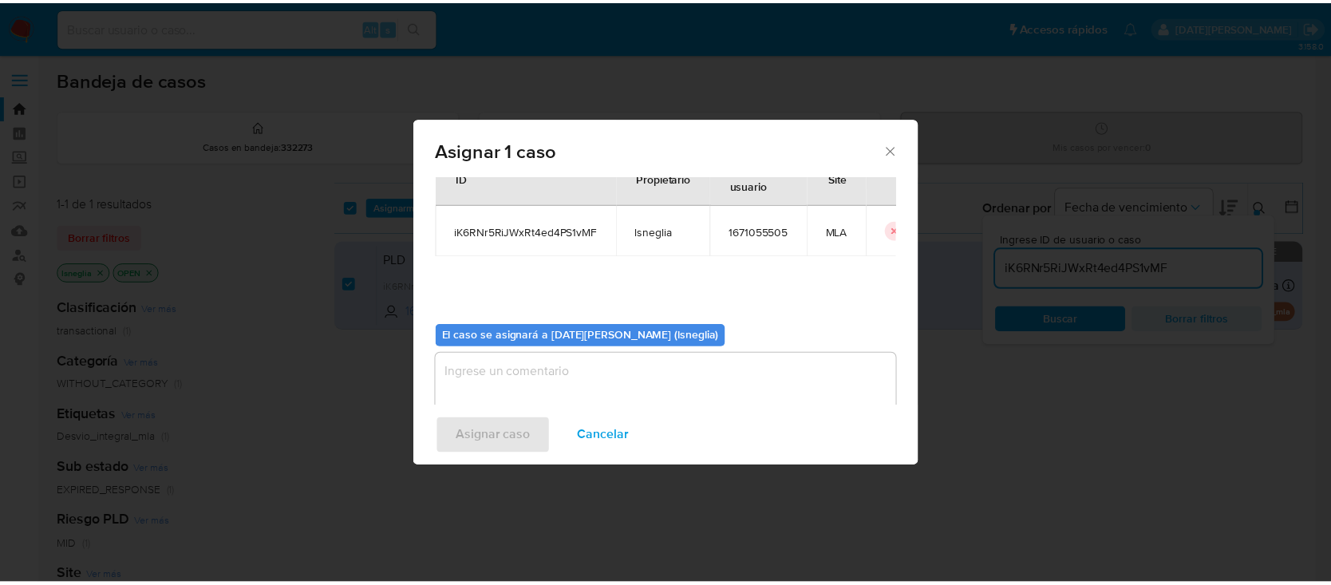
scroll to position [81, 0]
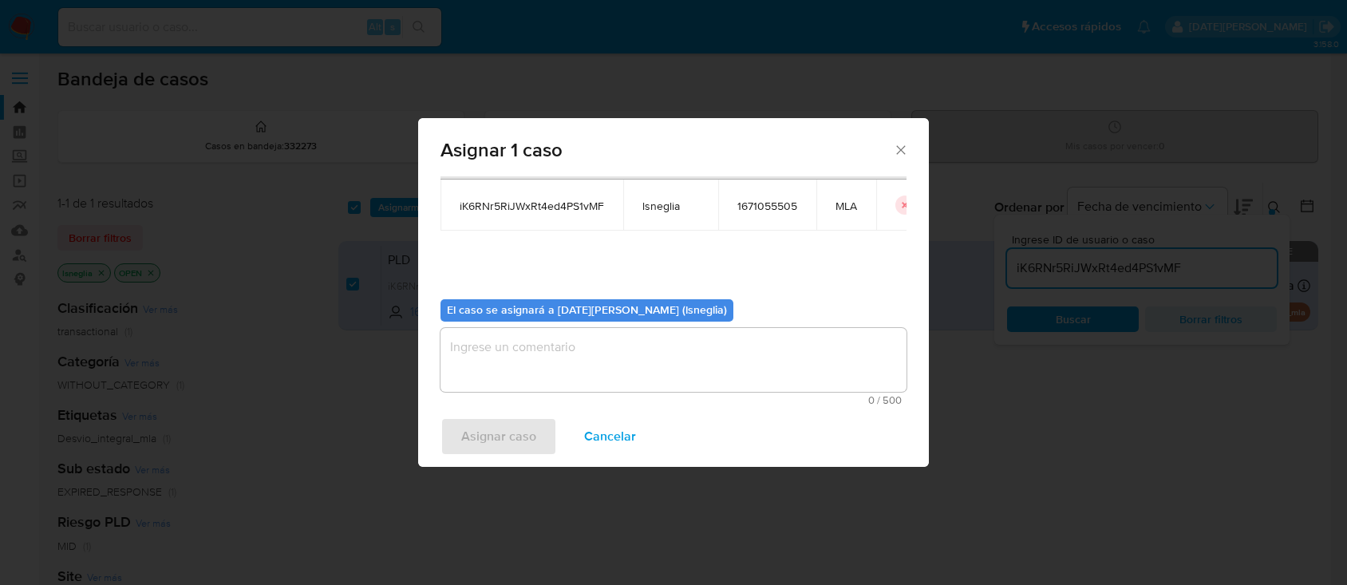
click at [504, 345] on textarea "assign-modal" at bounding box center [673, 360] width 466 height 64
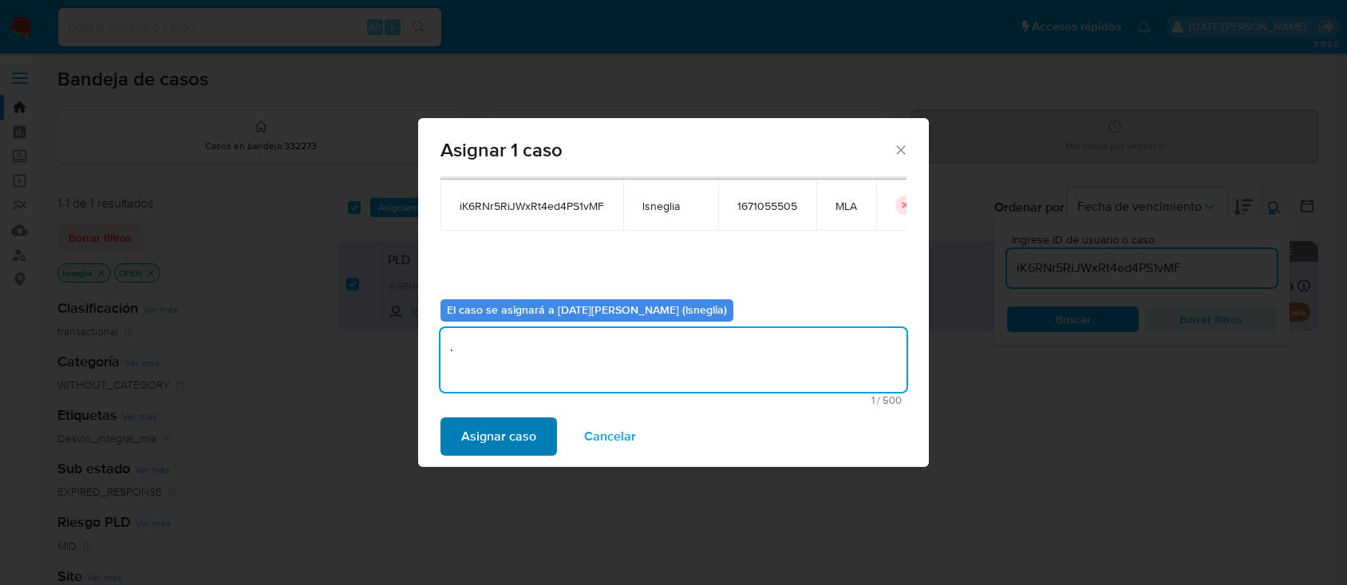
type textarea "."
click at [476, 428] on span "Asignar caso" at bounding box center [498, 436] width 75 height 35
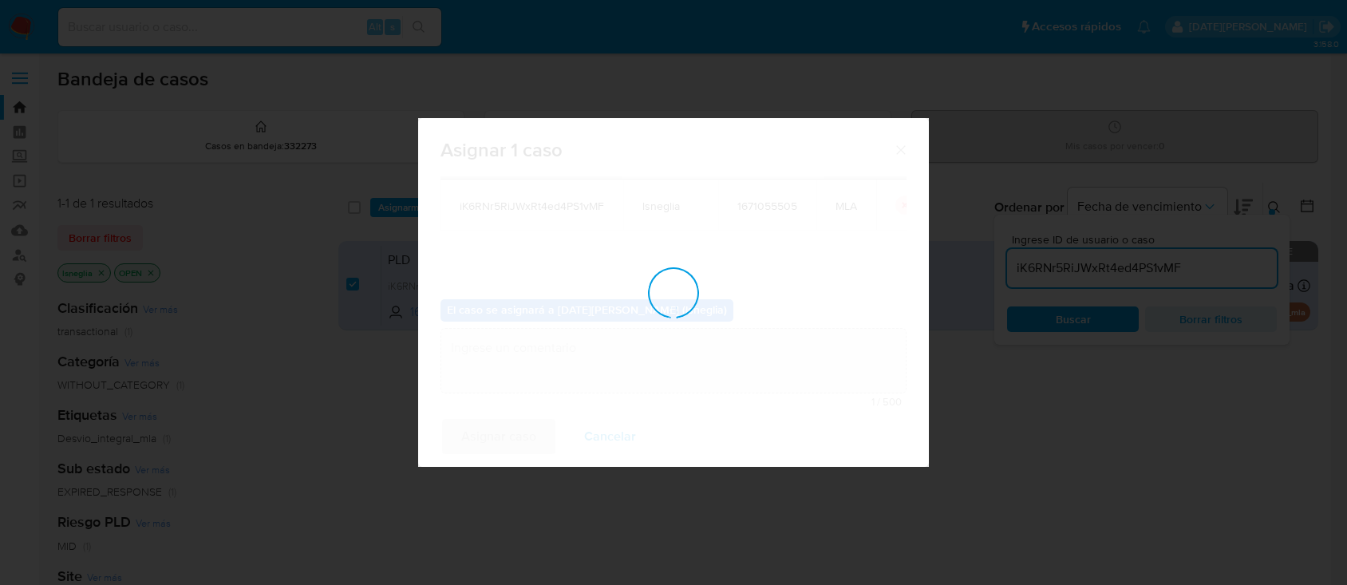
checkbox input "false"
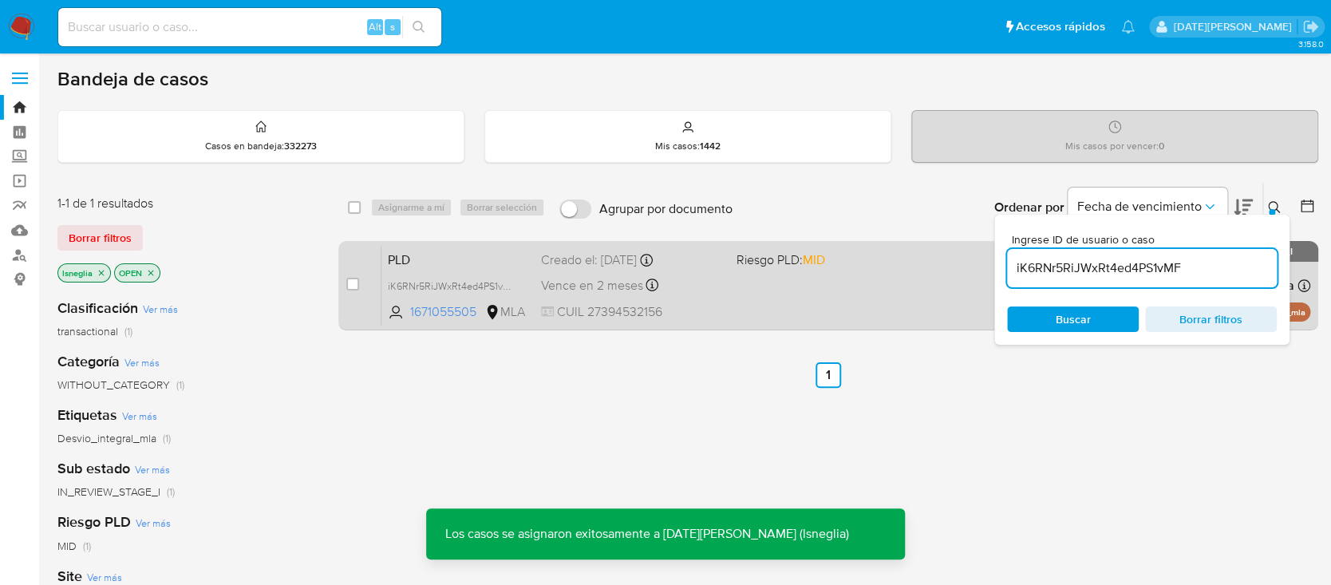
click at [458, 255] on span "PLD" at bounding box center [458, 258] width 140 height 21
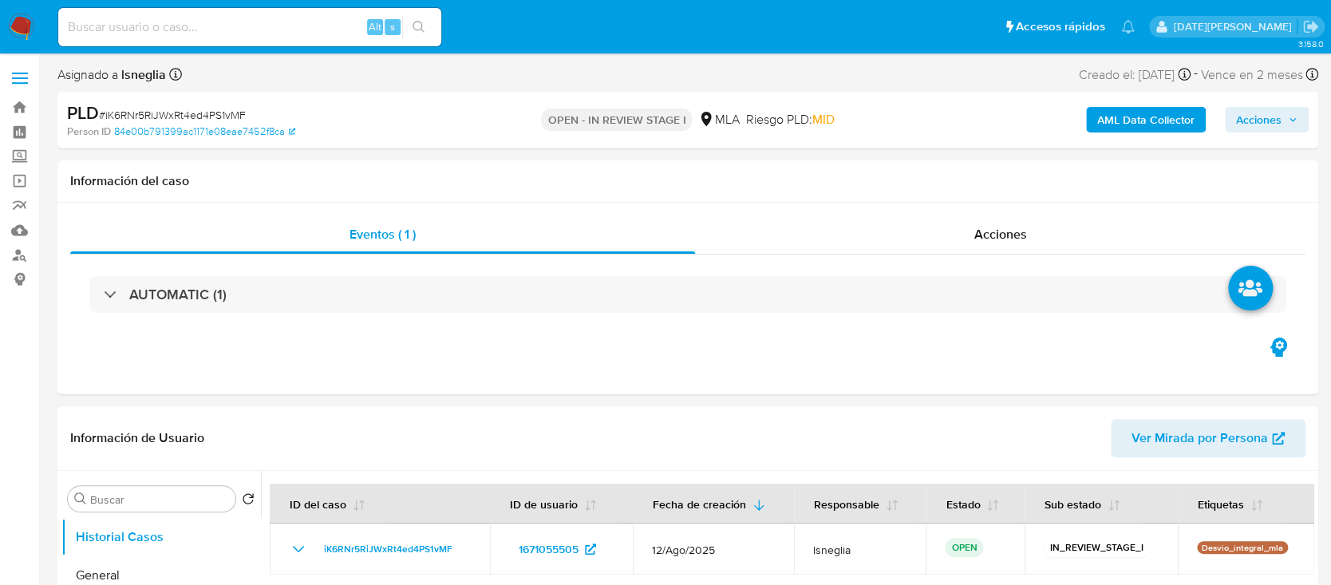
select select "10"
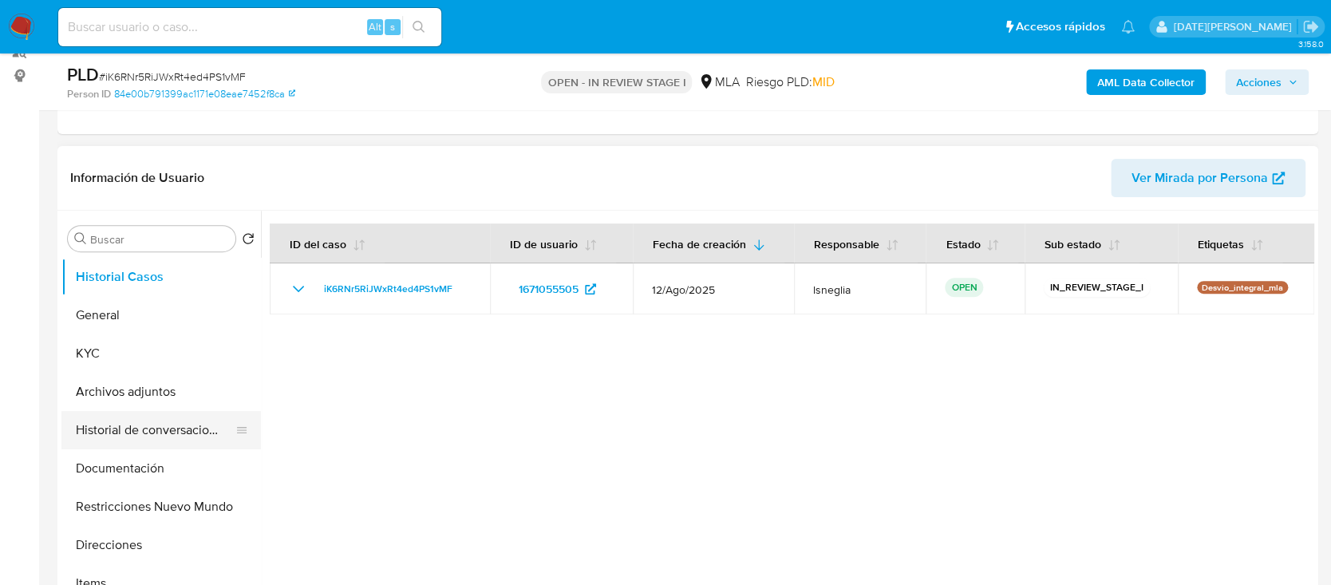
scroll to position [212, 0]
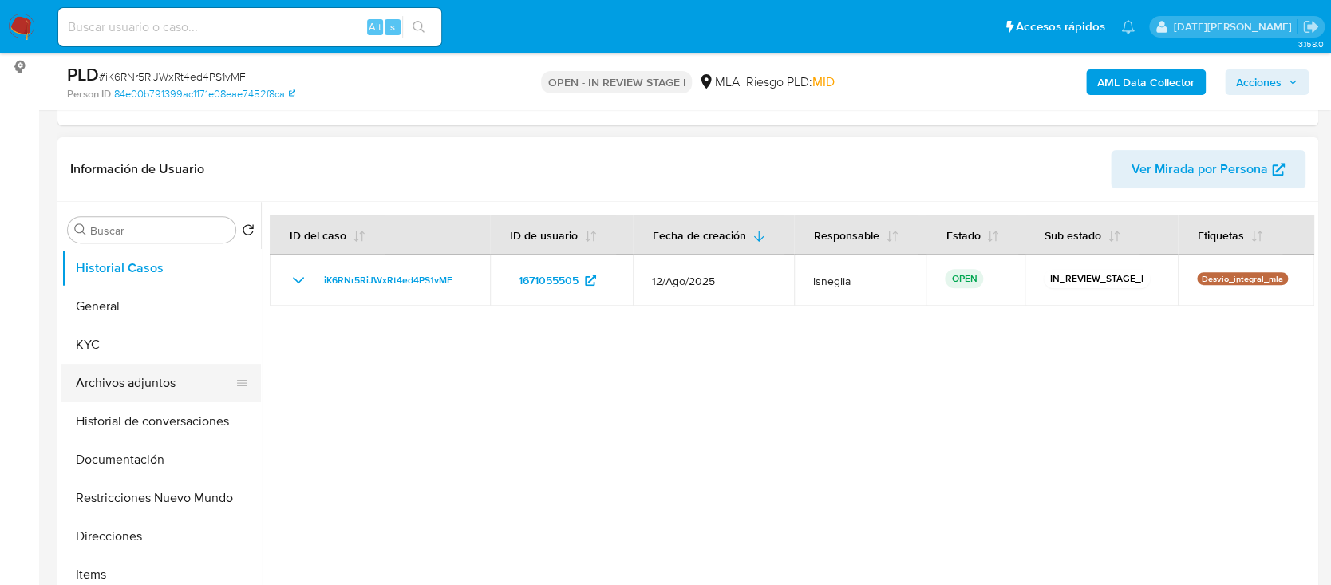
click at [138, 376] on button "Archivos adjuntos" at bounding box center [154, 383] width 187 height 38
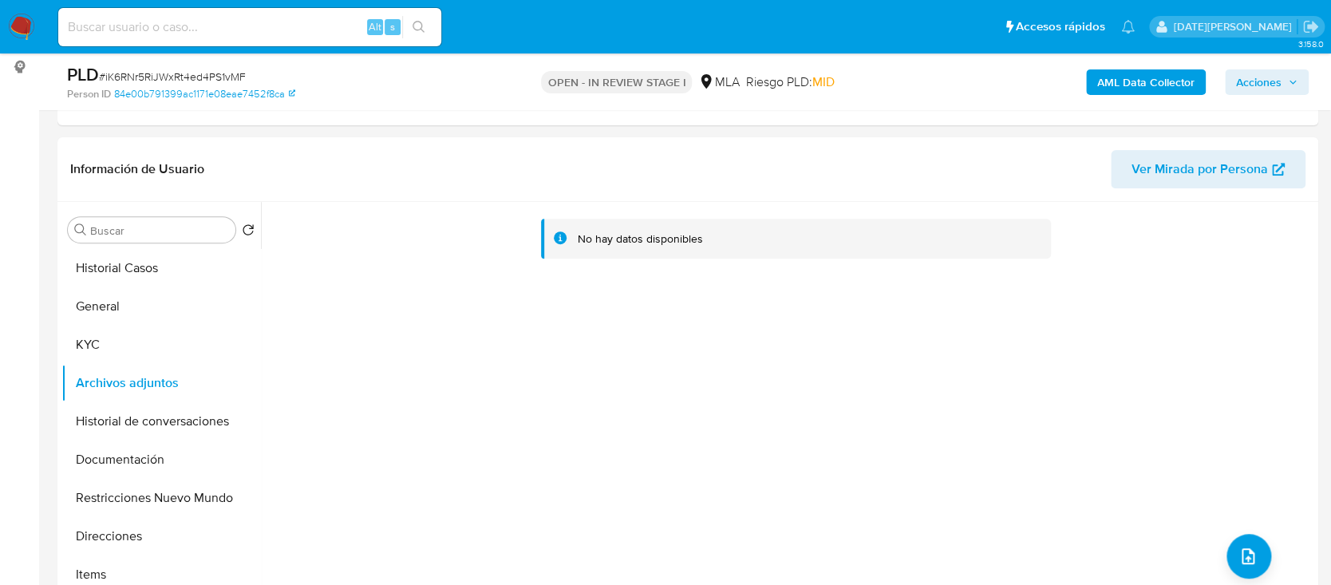
click at [211, 42] on div "Alt s" at bounding box center [249, 27] width 383 height 38
click at [211, 36] on input at bounding box center [249, 27] width 383 height 21
paste input "TPmHZyTNsOeRRphKhkO9kqnV"
type input "TPmHZyTNsOeRRphKhkO9kqnV"
click at [417, 24] on icon "search-icon" at bounding box center [419, 27] width 13 height 13
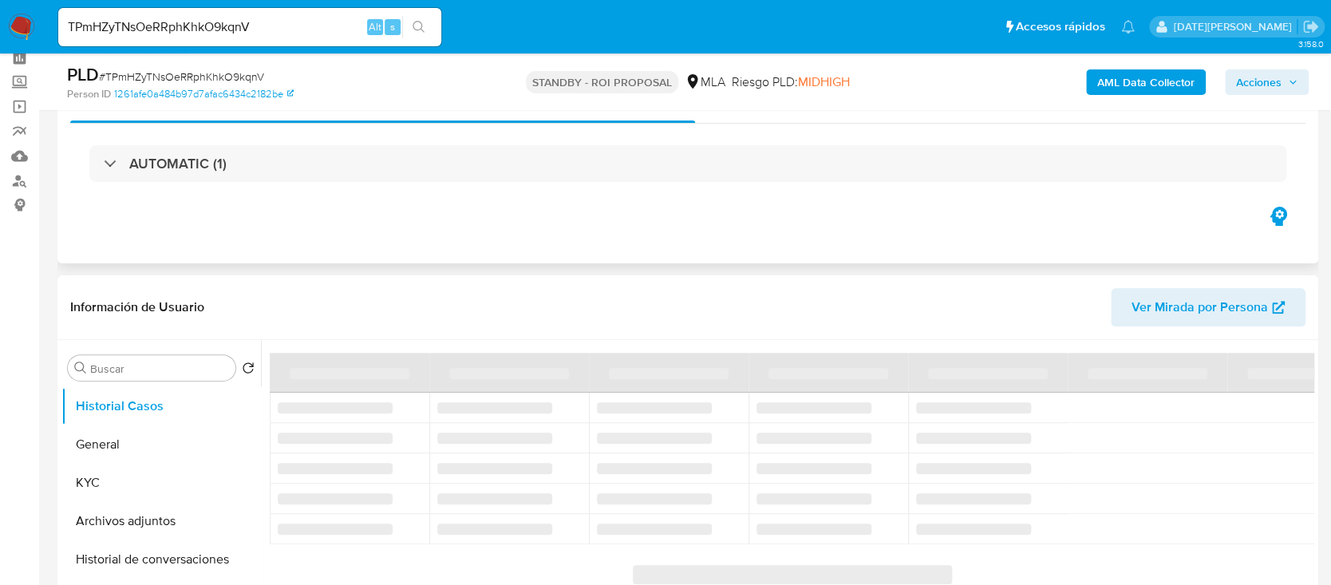
scroll to position [106, 0]
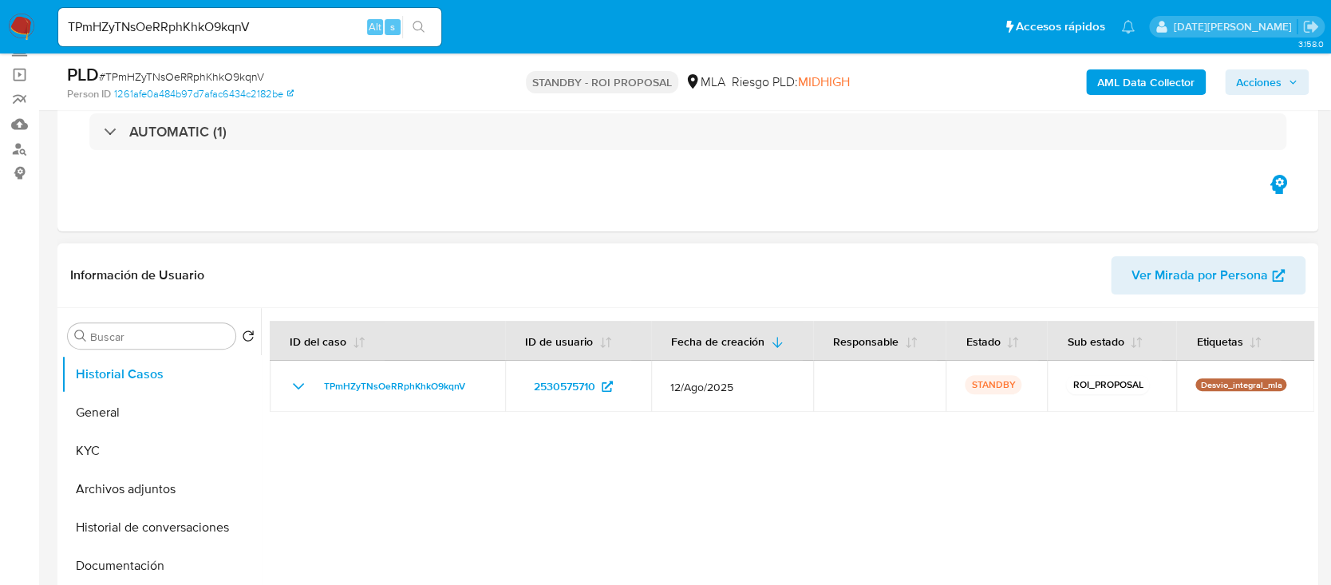
select select "10"
click at [153, 510] on button "Historial de conversaciones" at bounding box center [154, 527] width 187 height 38
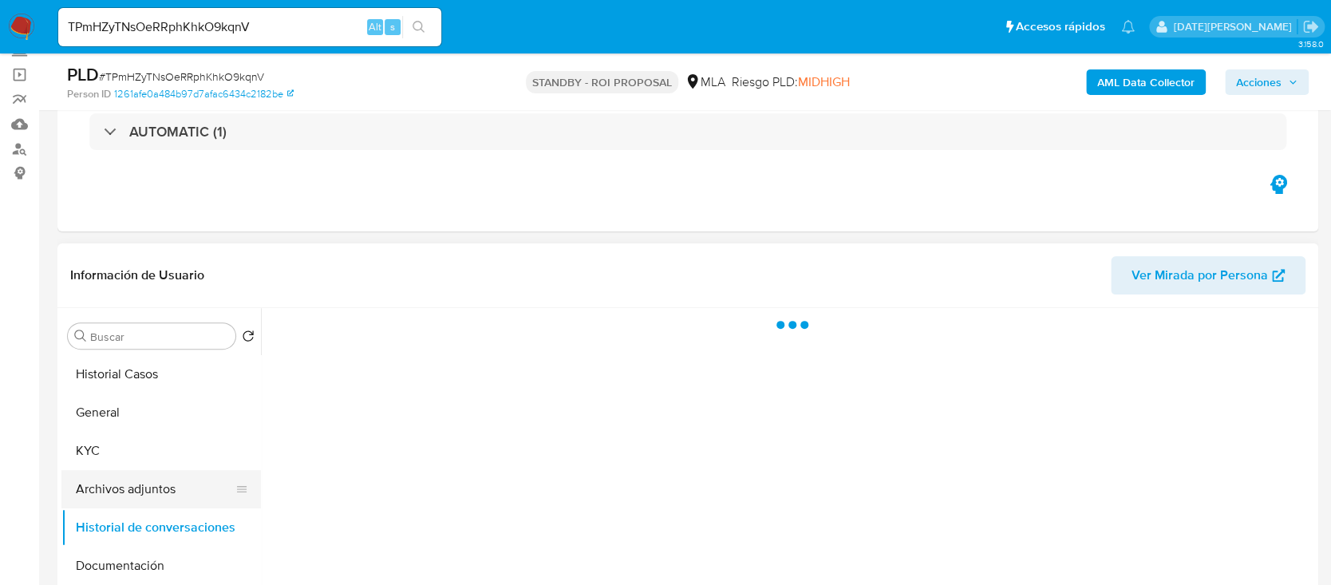
click at [156, 496] on button "Archivos adjuntos" at bounding box center [154, 489] width 187 height 38
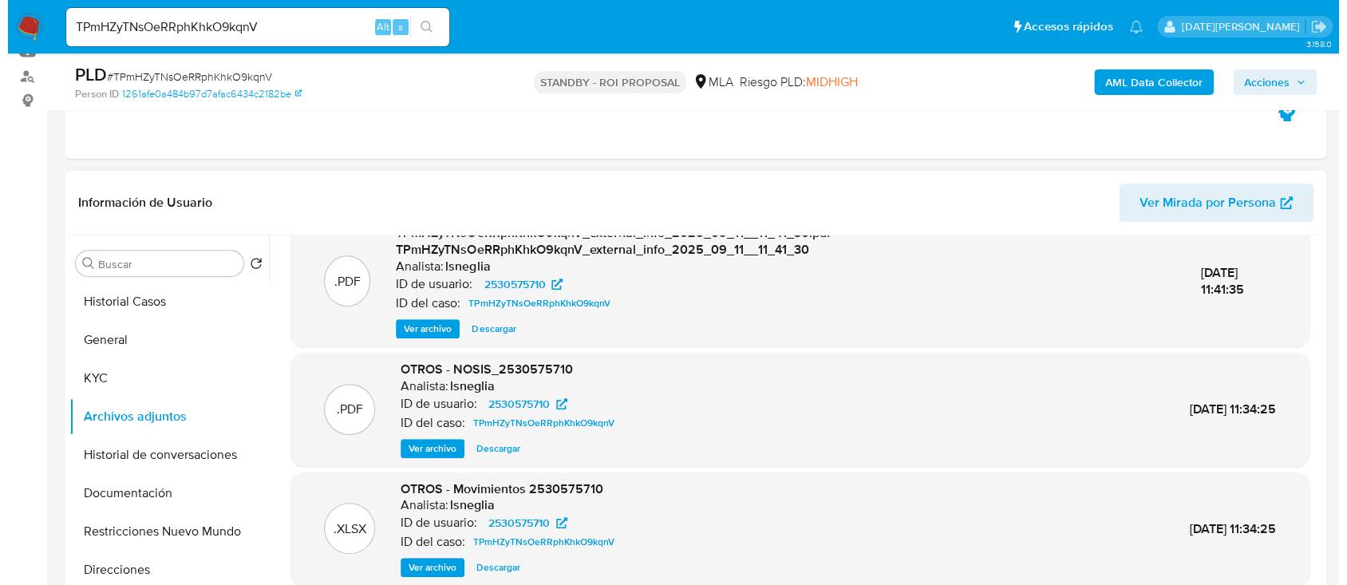
scroll to position [212, 0]
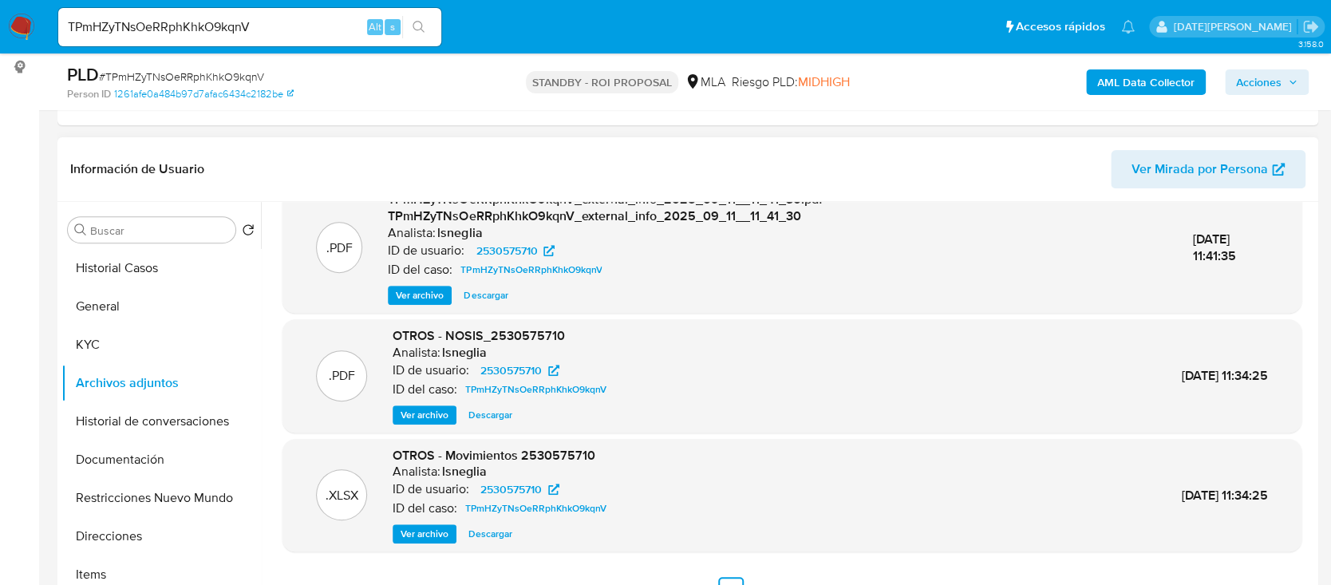
click at [420, 540] on span "Ver archivo" at bounding box center [425, 534] width 48 height 16
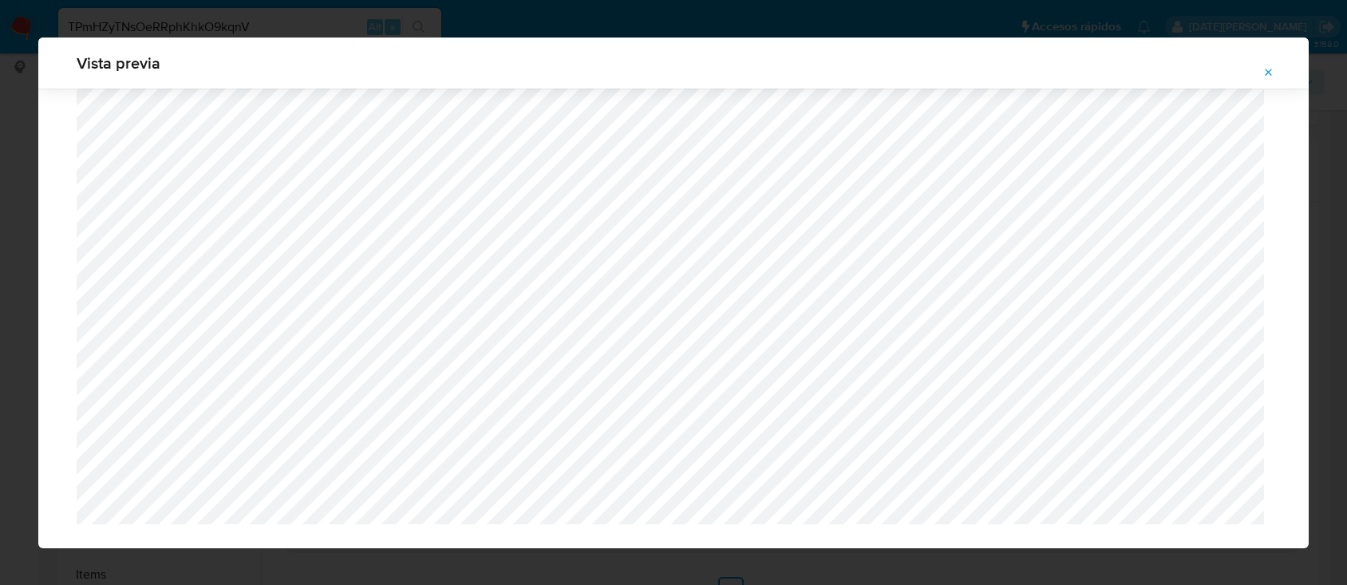
scroll to position [3092, 0]
click at [1273, 69] on icon "Attachment preview" at bounding box center [1268, 72] width 13 height 13
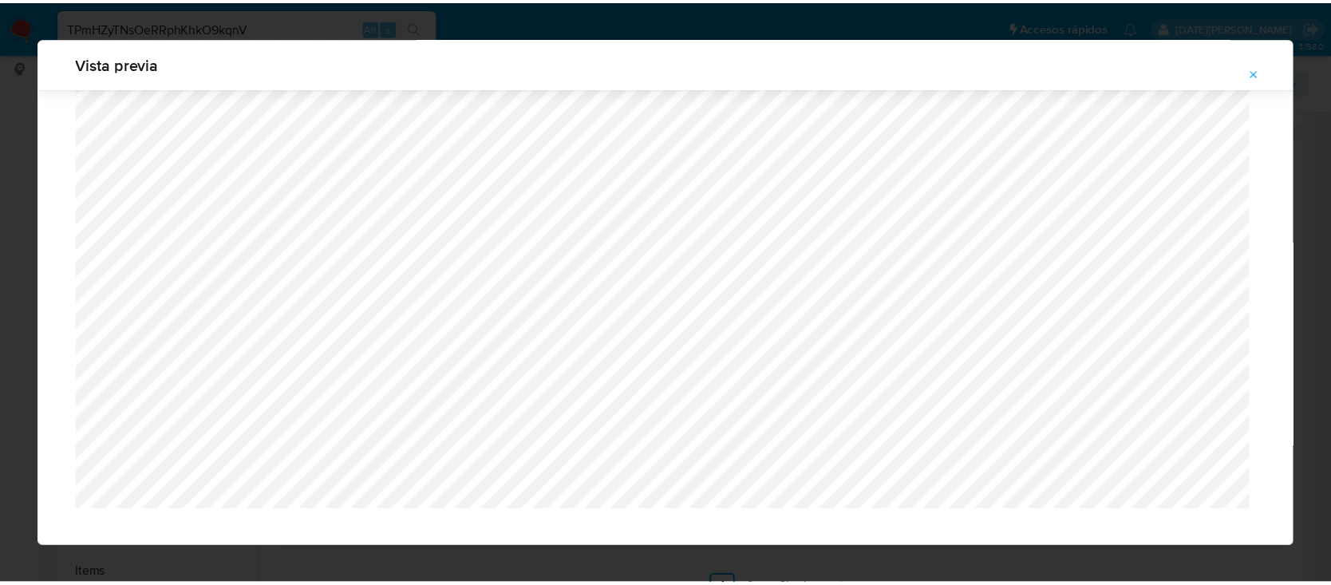
scroll to position [51, 0]
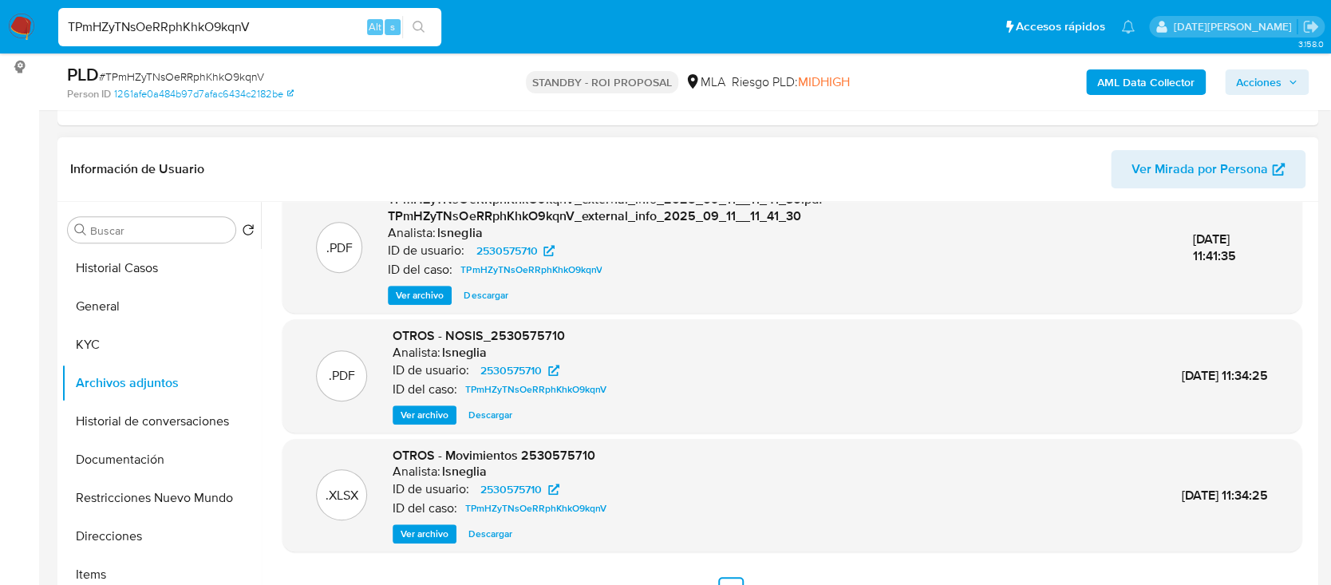
click at [247, 31] on input "TPmHZyTNsOeRRphKhkO9kqnV" at bounding box center [249, 27] width 383 height 21
paste input "iK6RNr5RiJWxRt4ed4PS1vMF"
type input "iK6RNr5RiJWxRt4ed4PS1vMF"
click at [421, 19] on button "search-icon" at bounding box center [418, 27] width 33 height 22
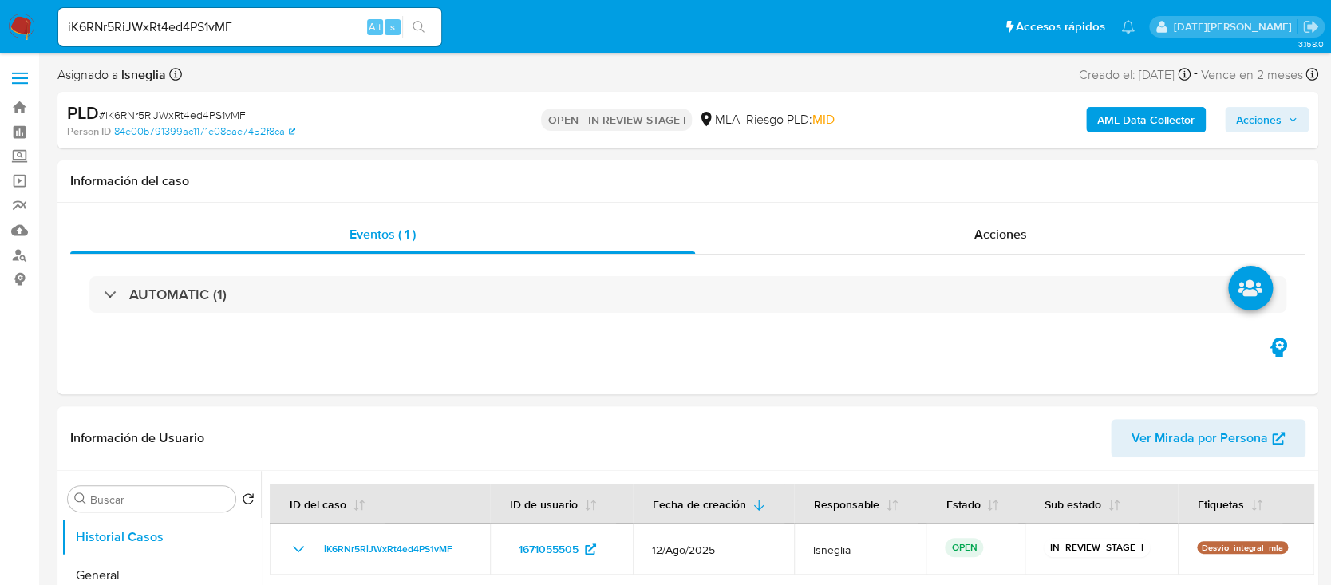
select select "10"
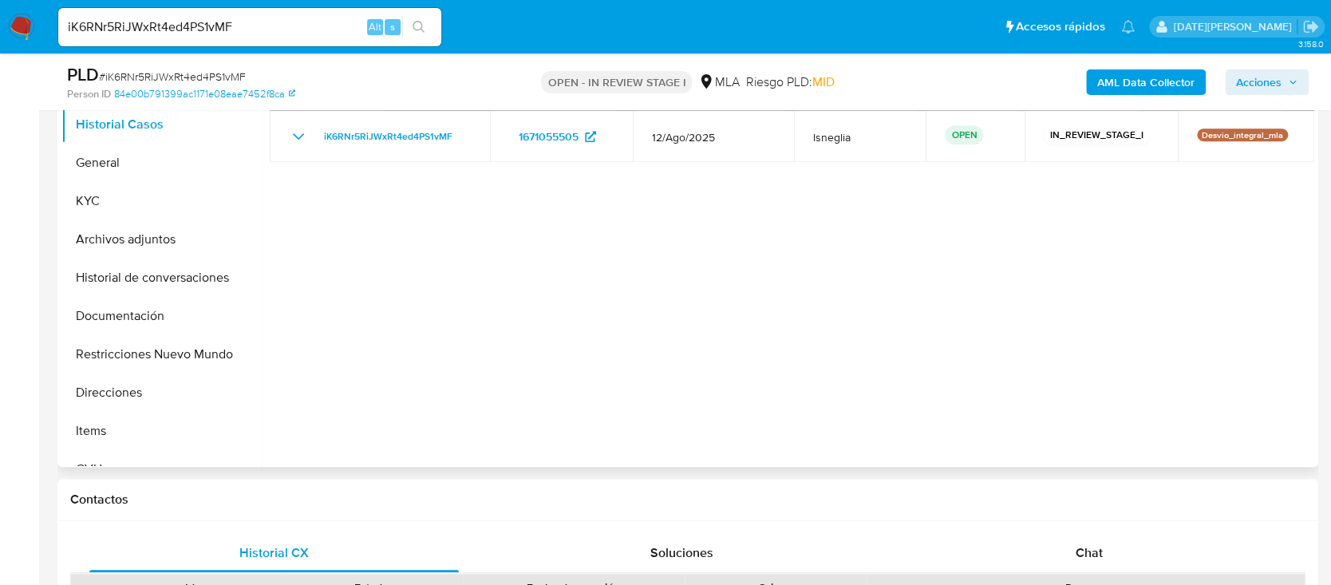
scroll to position [425, 0]
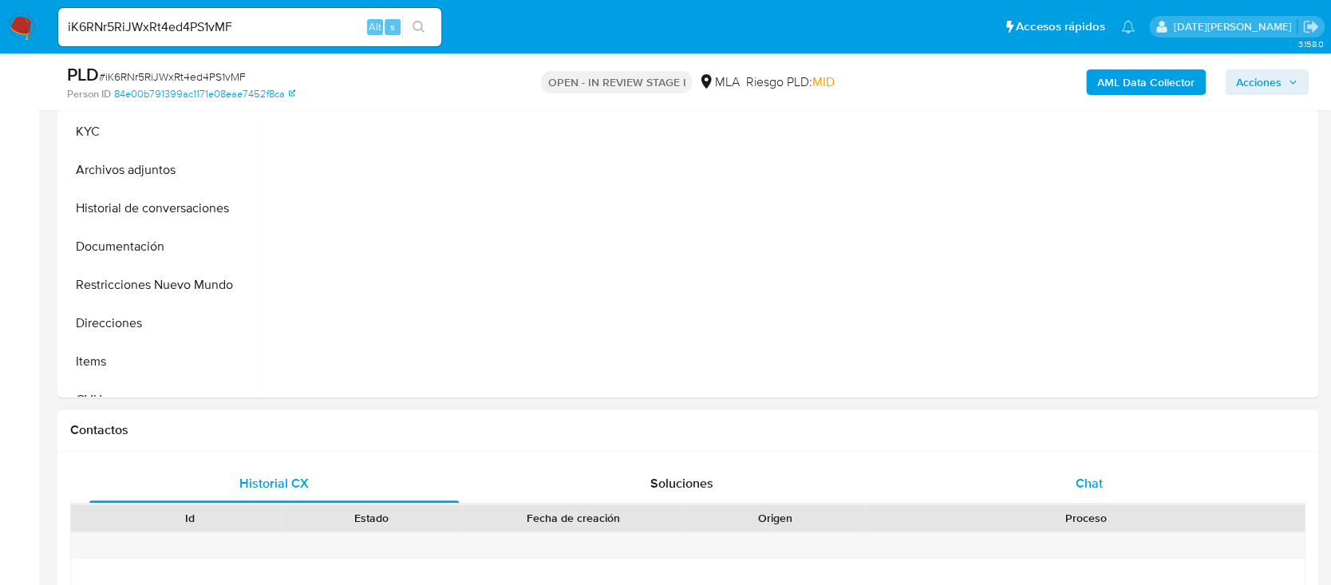
click at [1077, 476] on span "Chat" at bounding box center [1089, 483] width 27 height 18
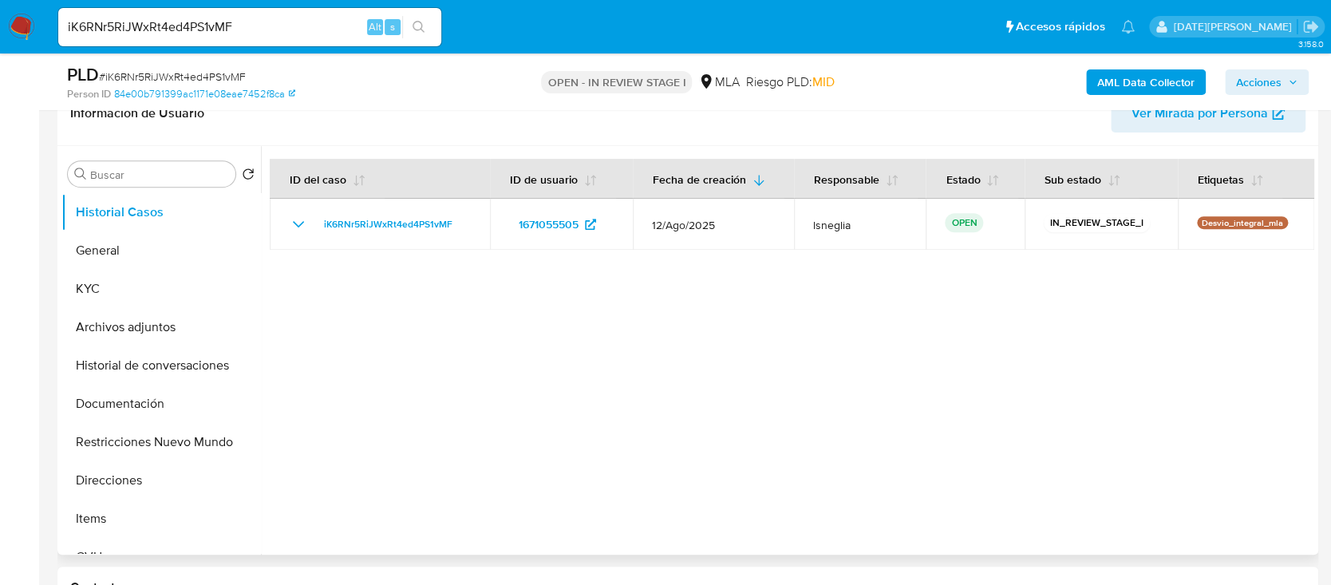
scroll to position [212, 0]
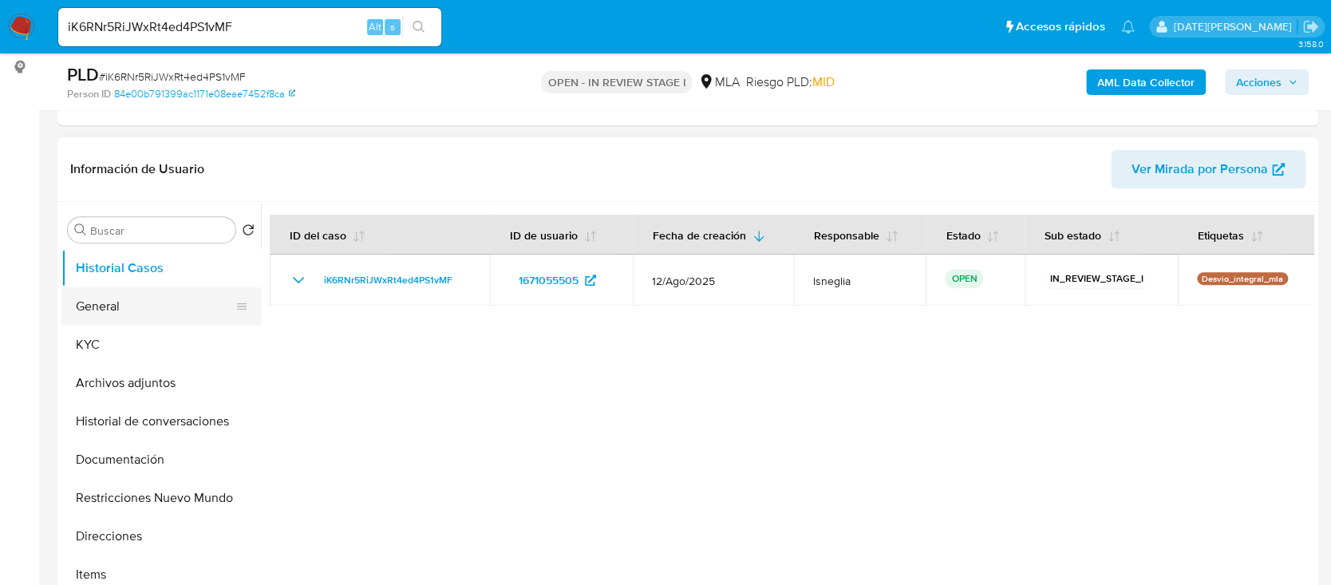
click at [129, 295] on button "General" at bounding box center [154, 306] width 187 height 38
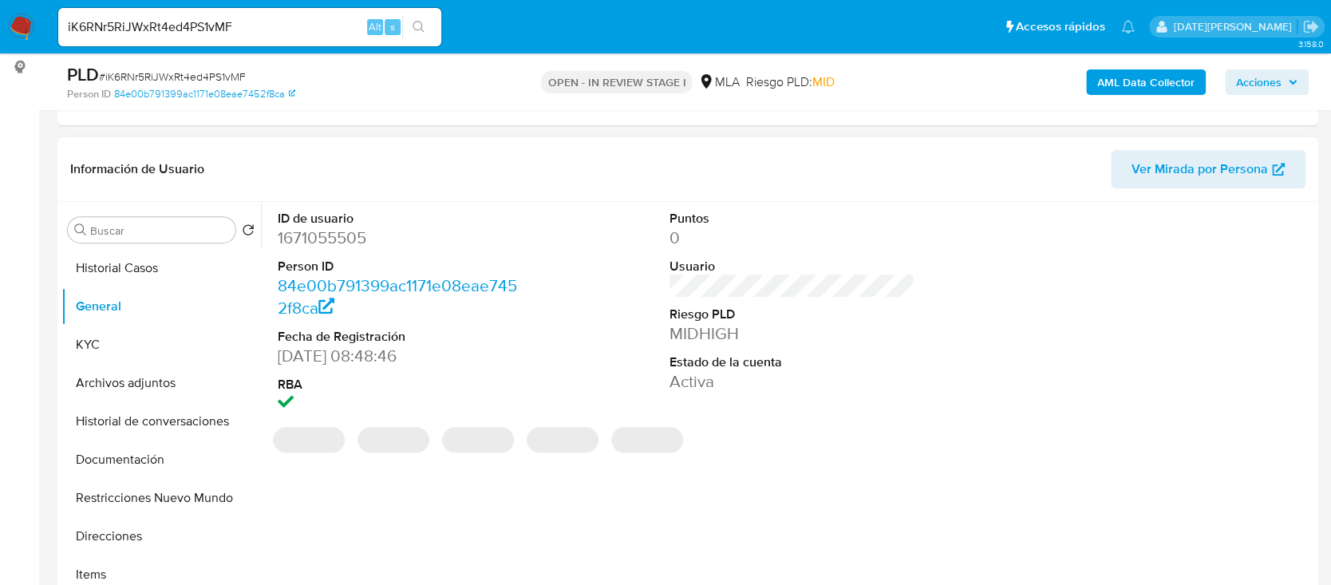
click at [327, 244] on dd "1671055505" at bounding box center [400, 238] width 245 height 22
click at [327, 243] on dd "1671055505" at bounding box center [400, 238] width 245 height 22
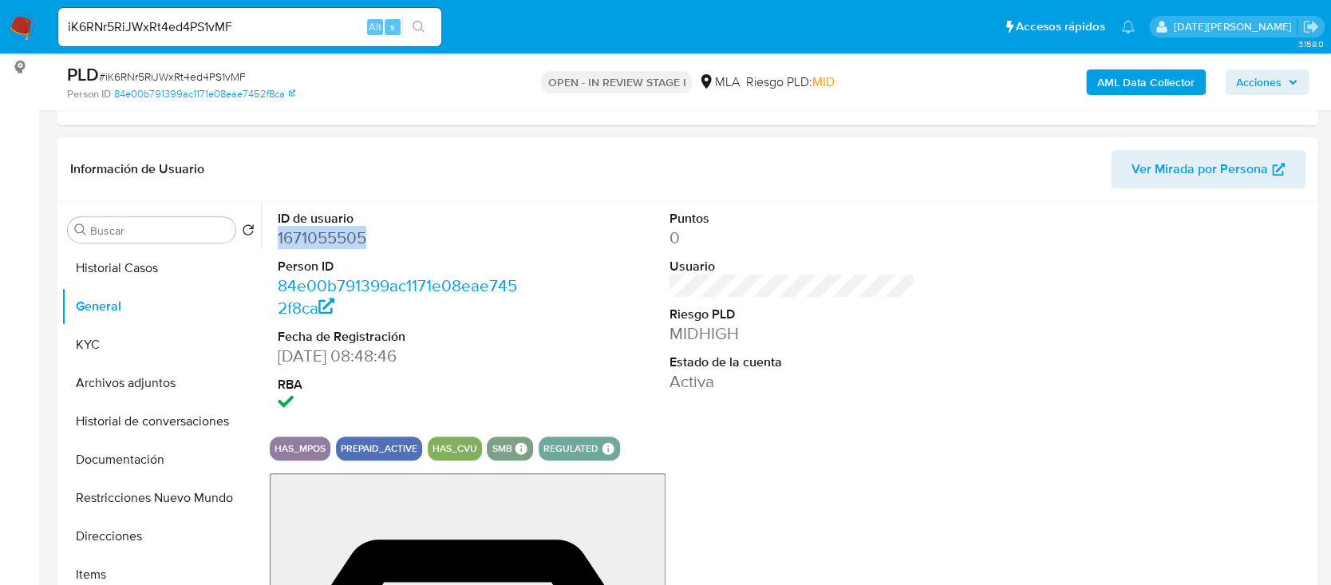
copy dd "1671055505"
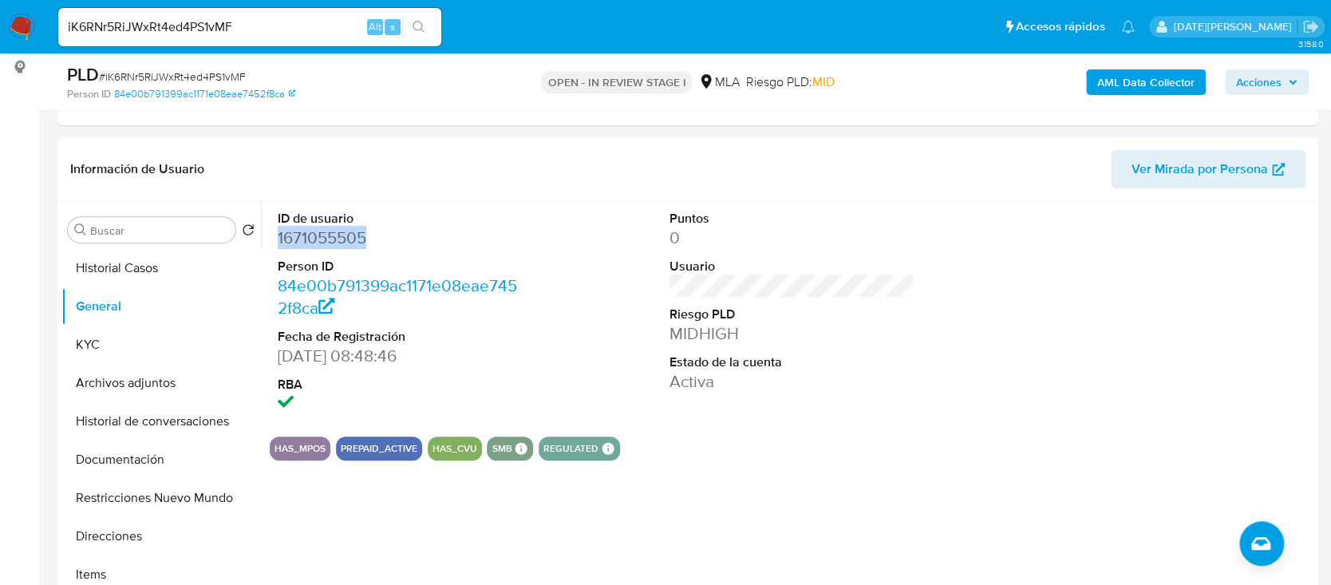
copy dd "1671055505"
click at [326, 237] on dd "1671055505" at bounding box center [400, 238] width 245 height 22
click at [124, 344] on button "KYC" at bounding box center [154, 345] width 187 height 38
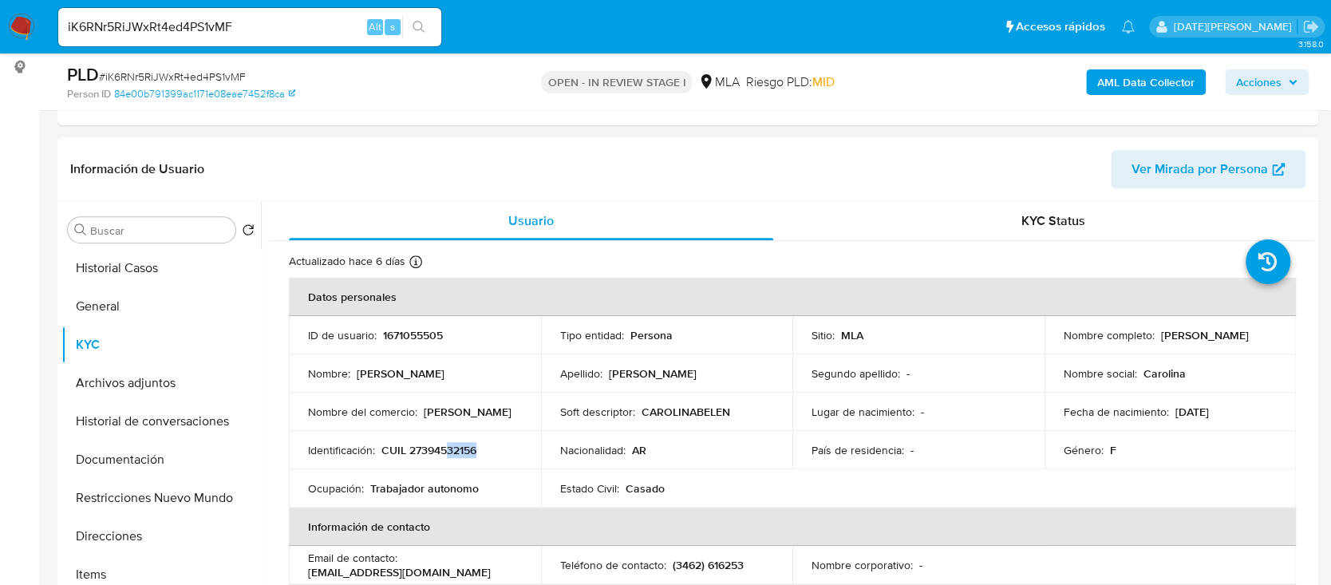
drag, startPoint x: 449, startPoint y: 444, endPoint x: 489, endPoint y: 446, distance: 40.0
click at [489, 446] on div "Identificación : CUIL 27394532156" at bounding box center [415, 450] width 214 height 14
drag, startPoint x: 1156, startPoint y: 334, endPoint x: 1278, endPoint y: 334, distance: 122.1
click at [1278, 334] on td "Nombre completo : [PERSON_NAME]" at bounding box center [1170, 335] width 252 height 38
copy p "[PERSON_NAME]"
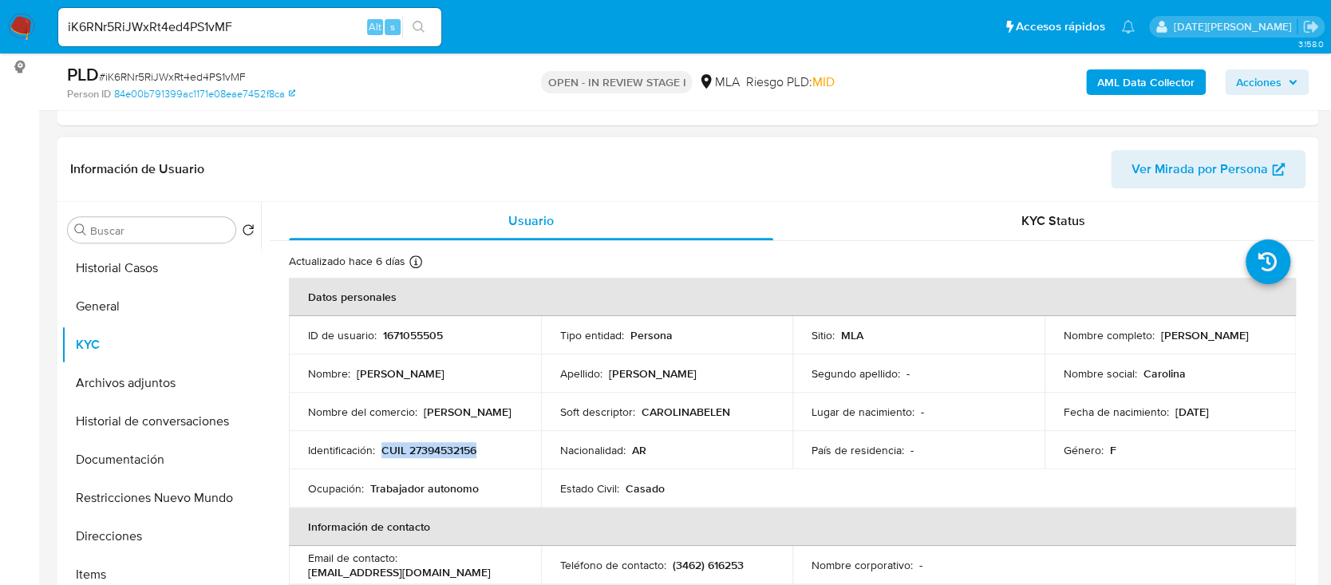
drag, startPoint x: 383, startPoint y: 445, endPoint x: 487, endPoint y: 446, distance: 103.7
click at [487, 446] on div "Identificación : CUIL 27394532156" at bounding box center [415, 450] width 214 height 14
copy p "CUIL 27394532156"
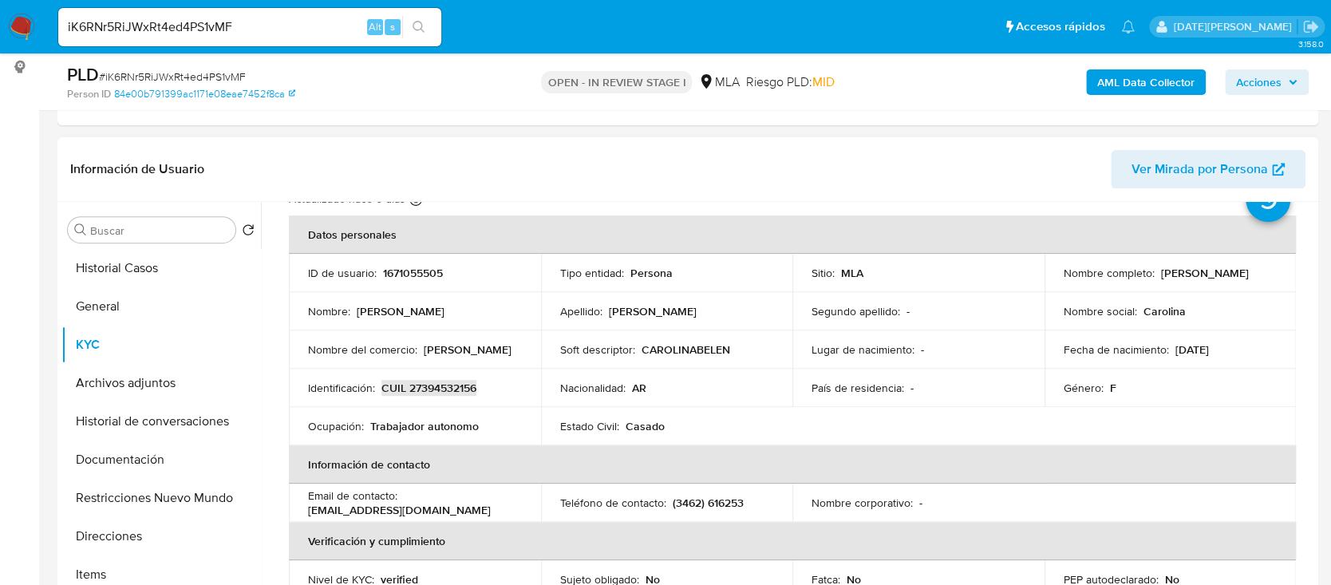
scroll to position [106, 0]
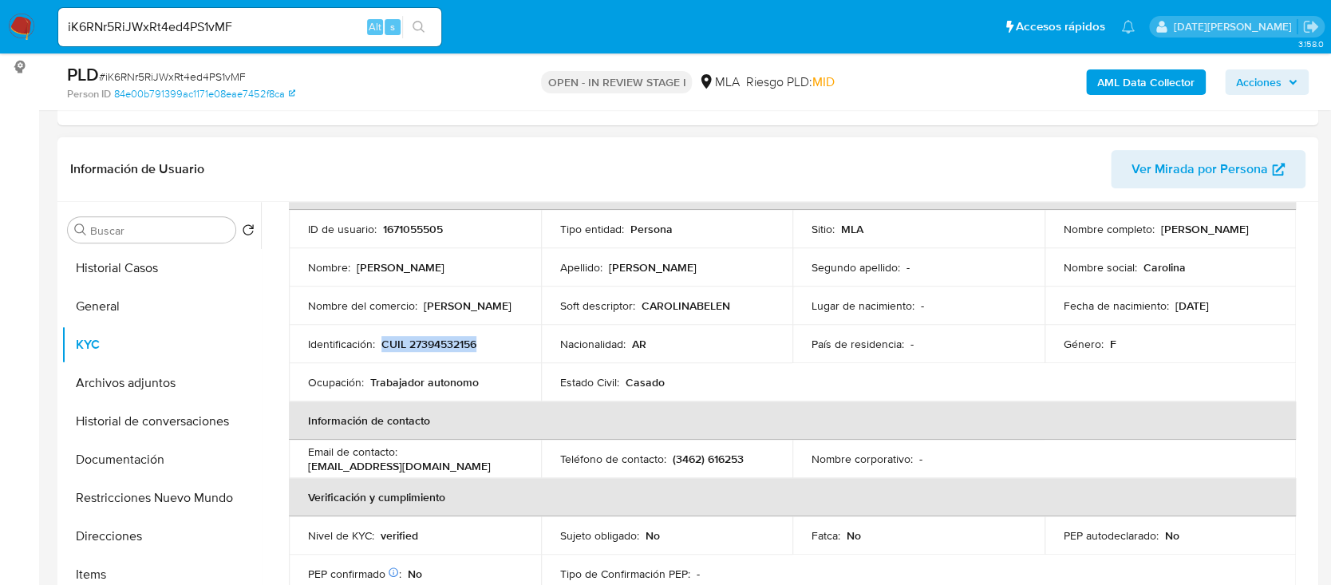
drag, startPoint x: 310, startPoint y: 464, endPoint x: 462, endPoint y: 463, distance: 152.4
click at [462, 463] on p "[EMAIL_ADDRESS][DOMAIN_NAME]" at bounding box center [399, 466] width 183 height 14
copy p "[EMAIL_ADDRESS][DOMAIN_NAME]"
drag, startPoint x: 670, startPoint y: 459, endPoint x: 747, endPoint y: 462, distance: 76.7
click at [747, 462] on div "Teléfono de contacto : (3462) 616253" at bounding box center [667, 459] width 214 height 14
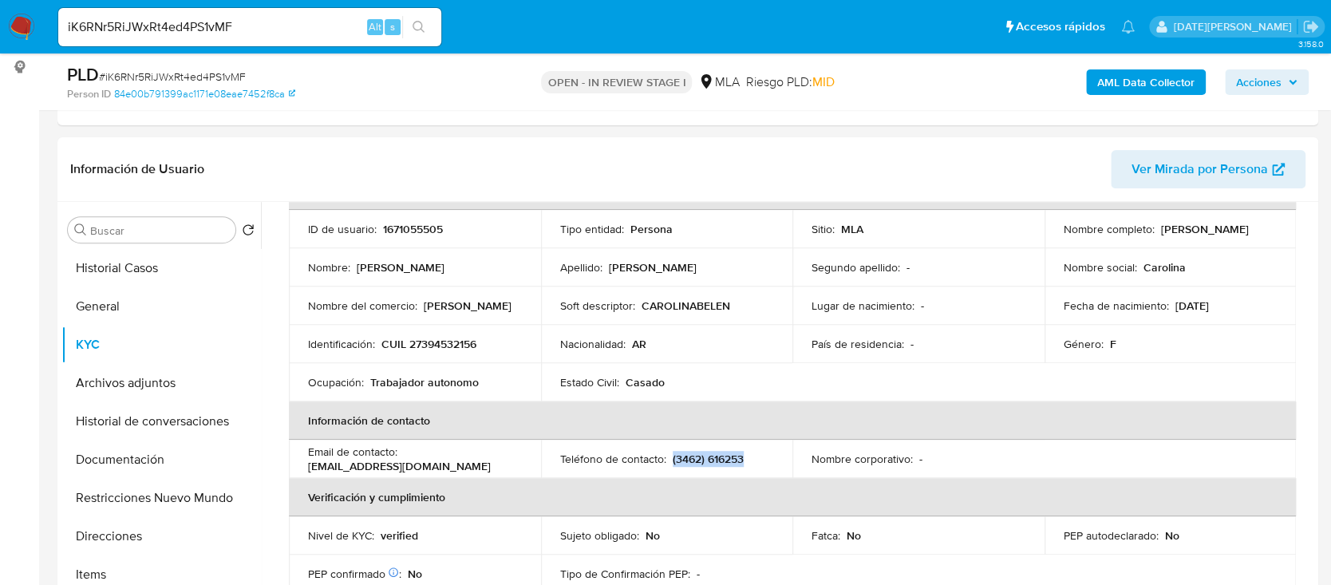
copy p "(3462) 616253"
click at [140, 468] on button "Documentación" at bounding box center [154, 459] width 187 height 38
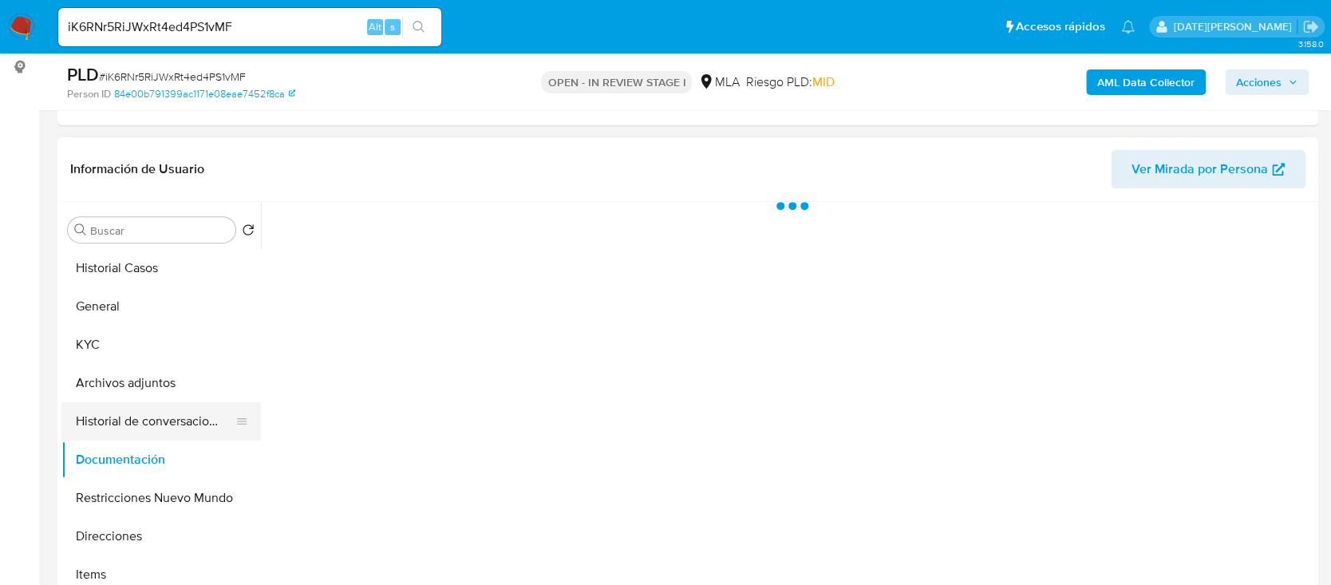
scroll to position [0, 0]
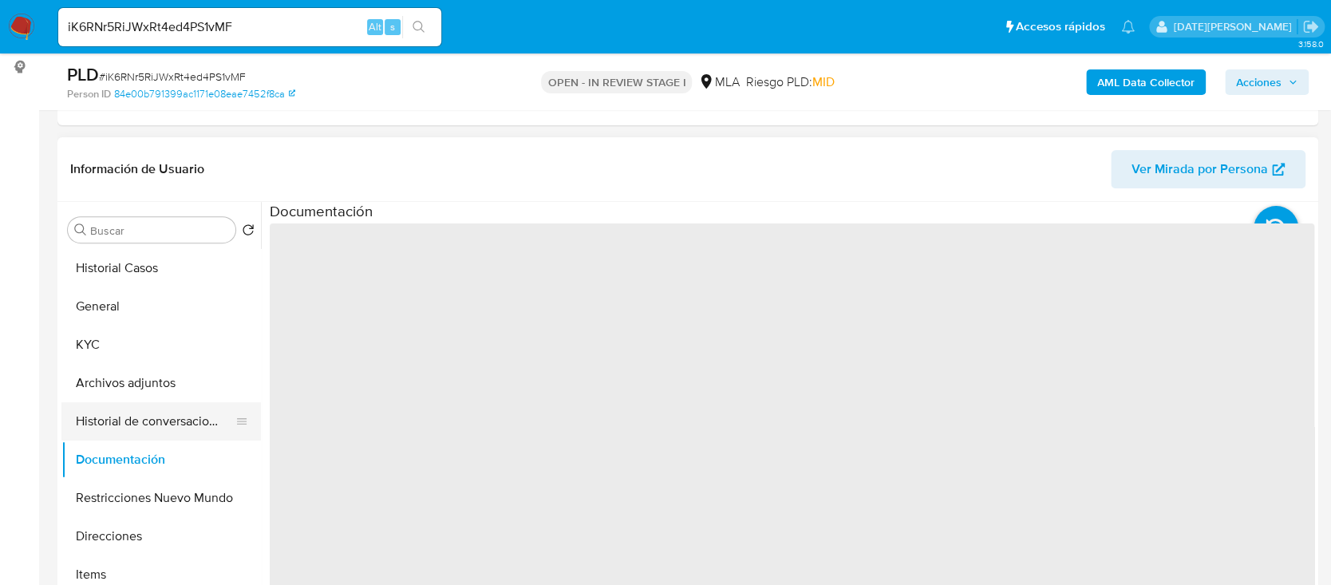
click at [152, 434] on button "Historial de conversaciones" at bounding box center [154, 421] width 187 height 38
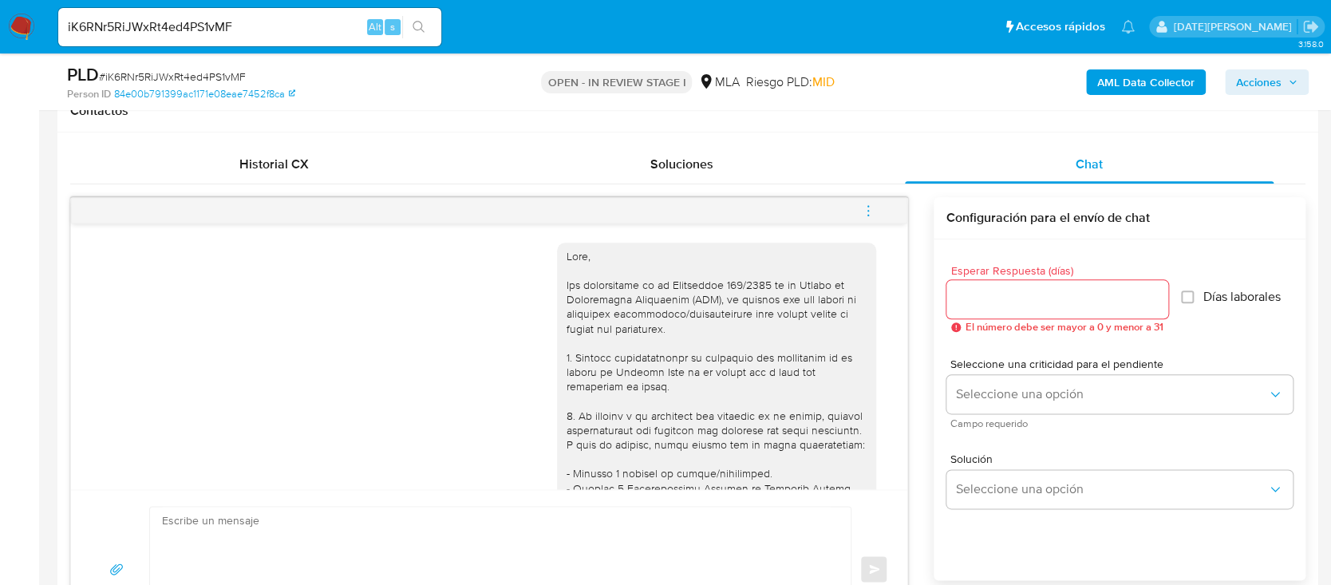
click at [878, 201] on button "menu-action" at bounding box center [868, 210] width 53 height 38
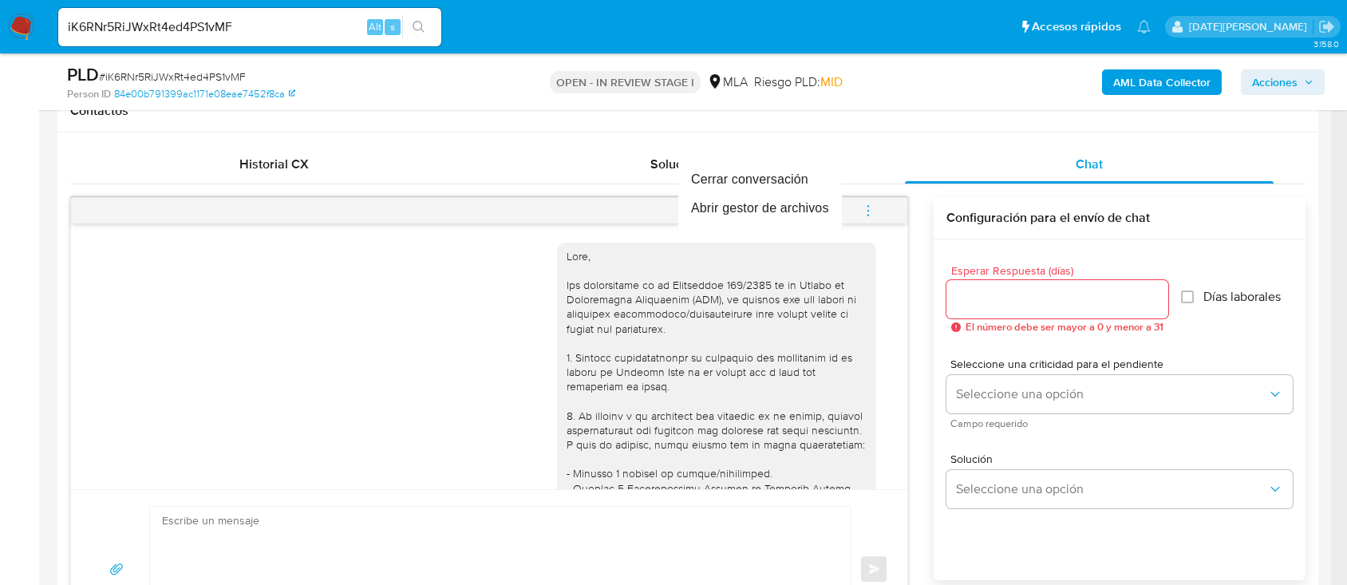
click at [929, 116] on div at bounding box center [673, 292] width 1347 height 585
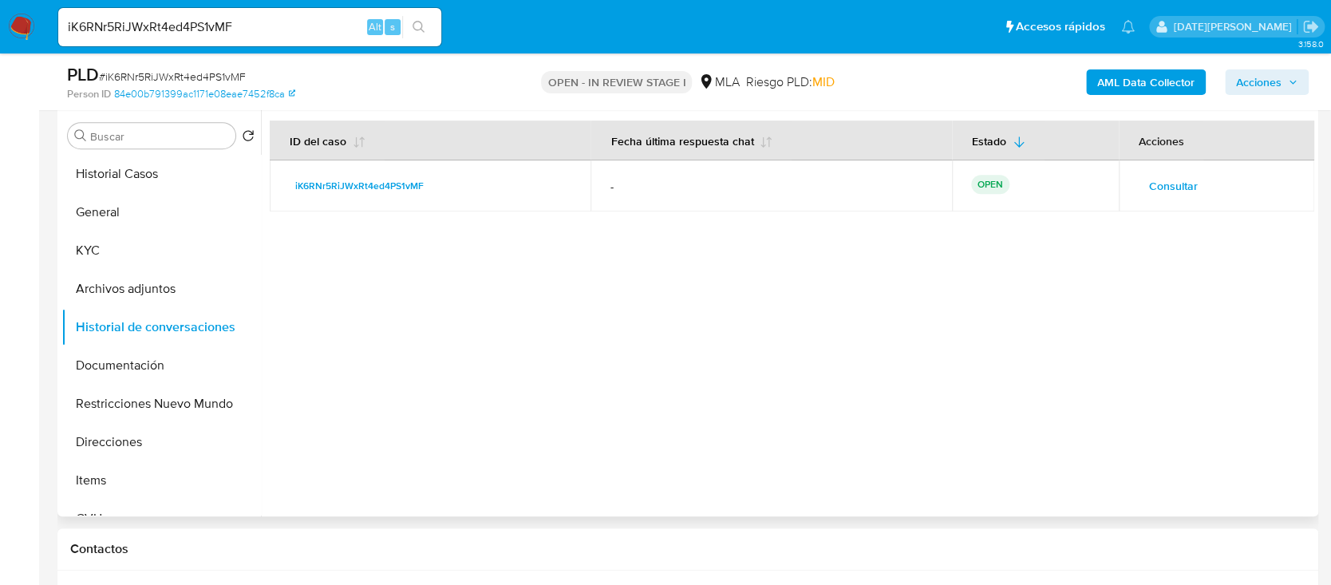
scroll to position [106, 0]
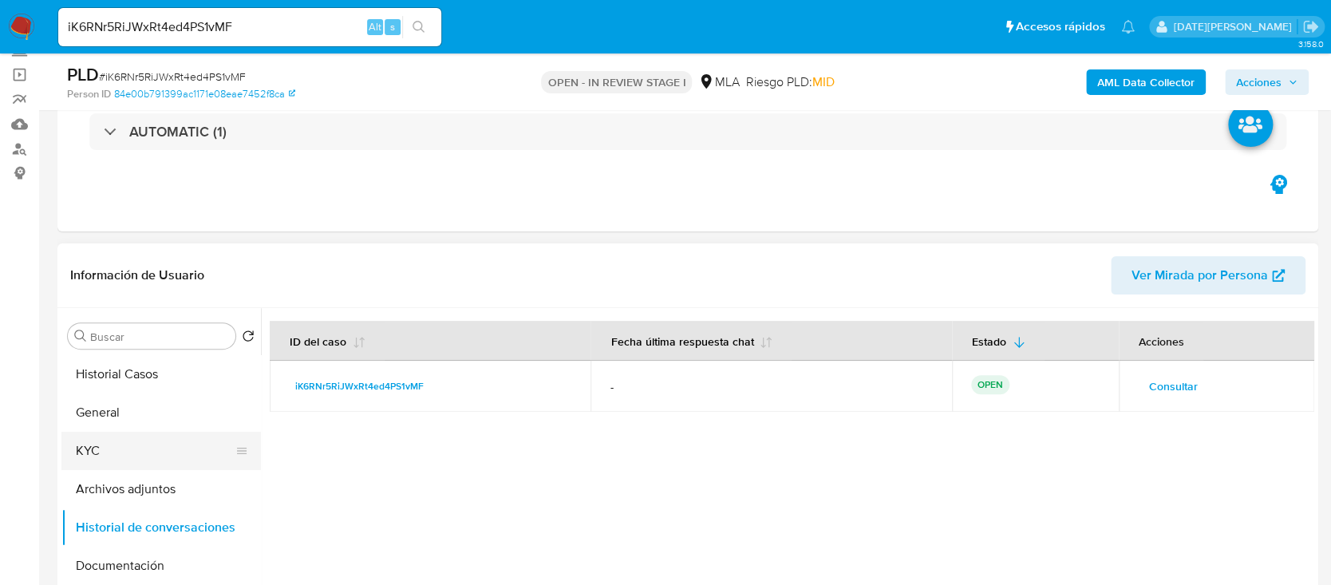
click at [125, 458] on button "KYC" at bounding box center [154, 451] width 187 height 38
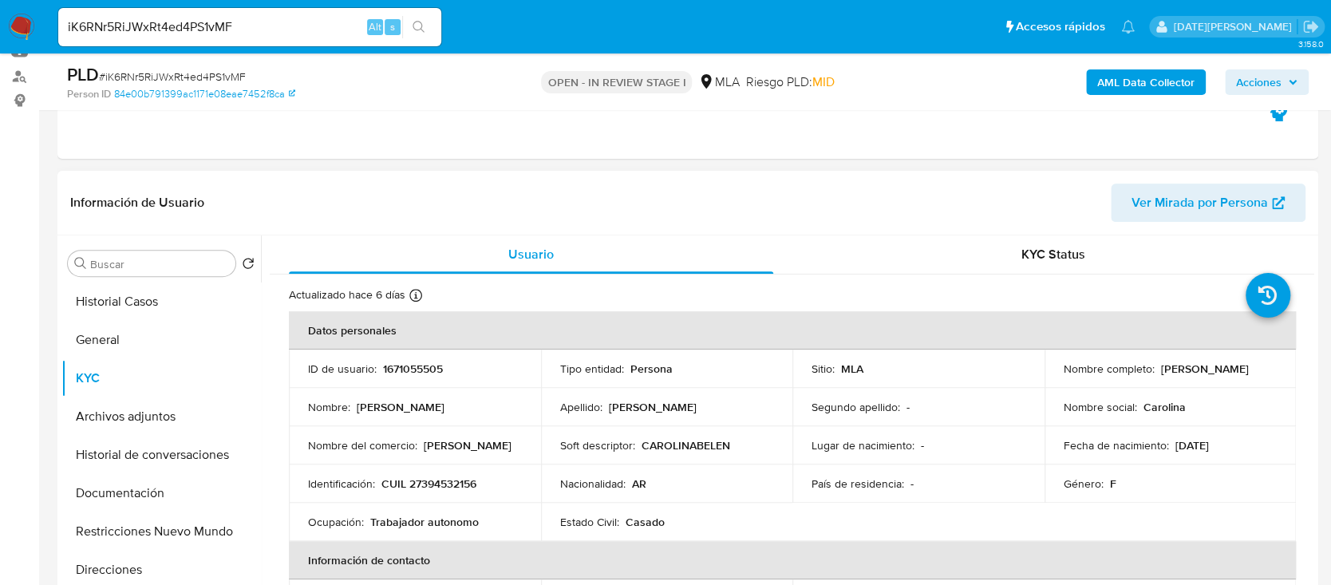
scroll to position [212, 0]
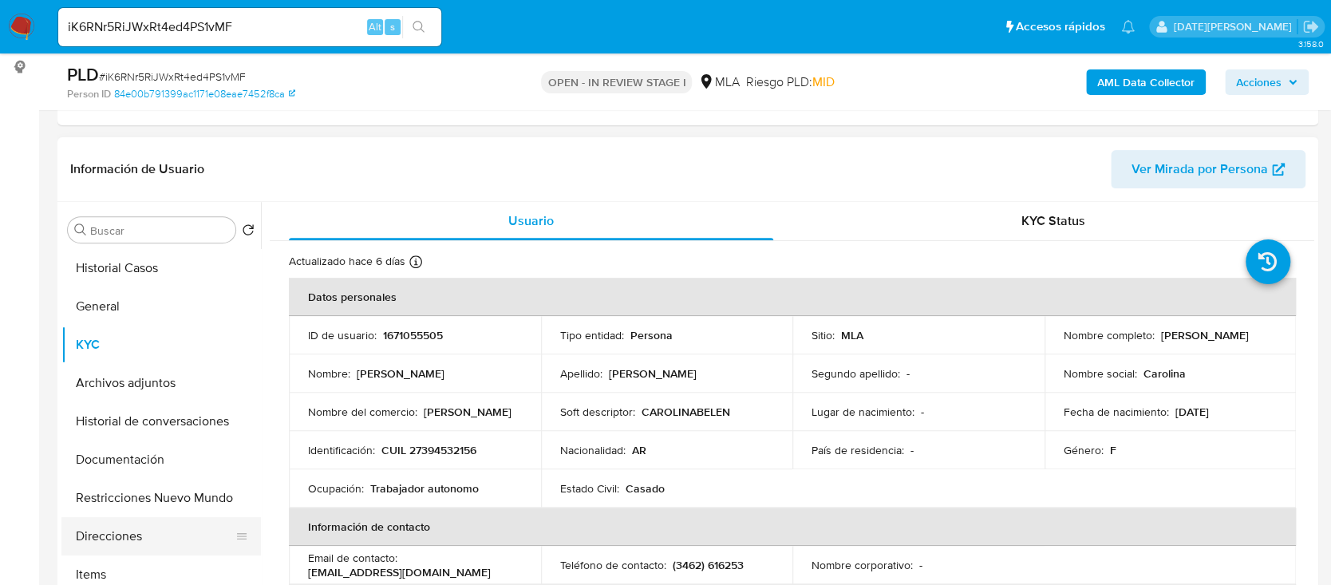
click at [123, 536] on button "Direcciones" at bounding box center [154, 536] width 187 height 38
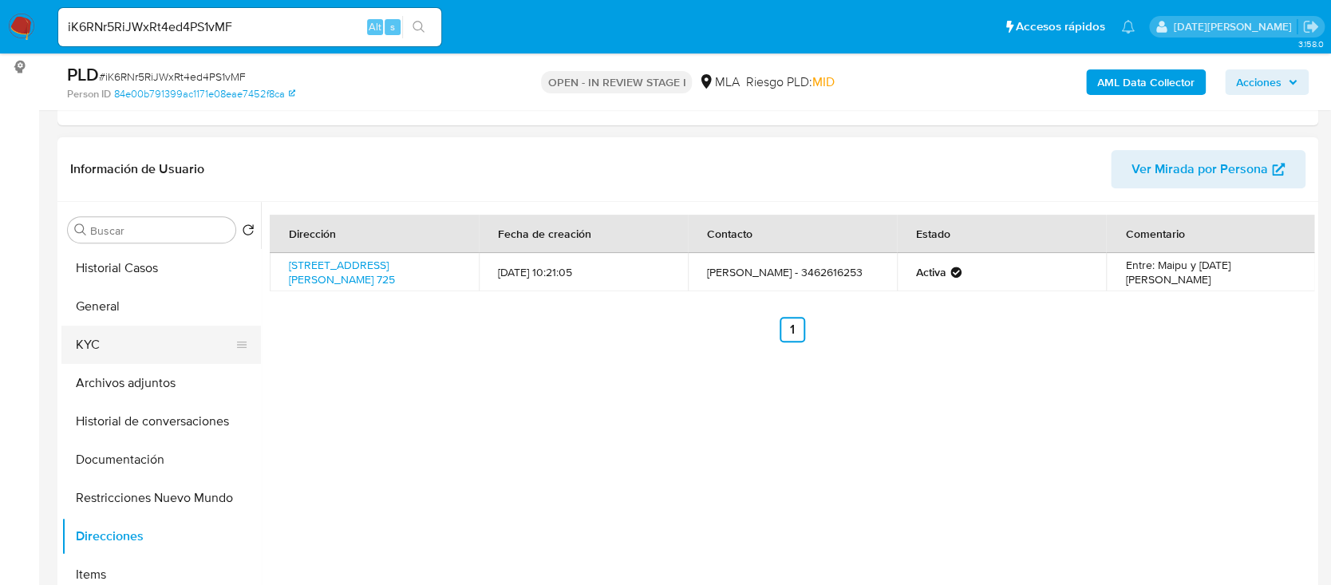
click at [93, 354] on button "KYC" at bounding box center [154, 345] width 187 height 38
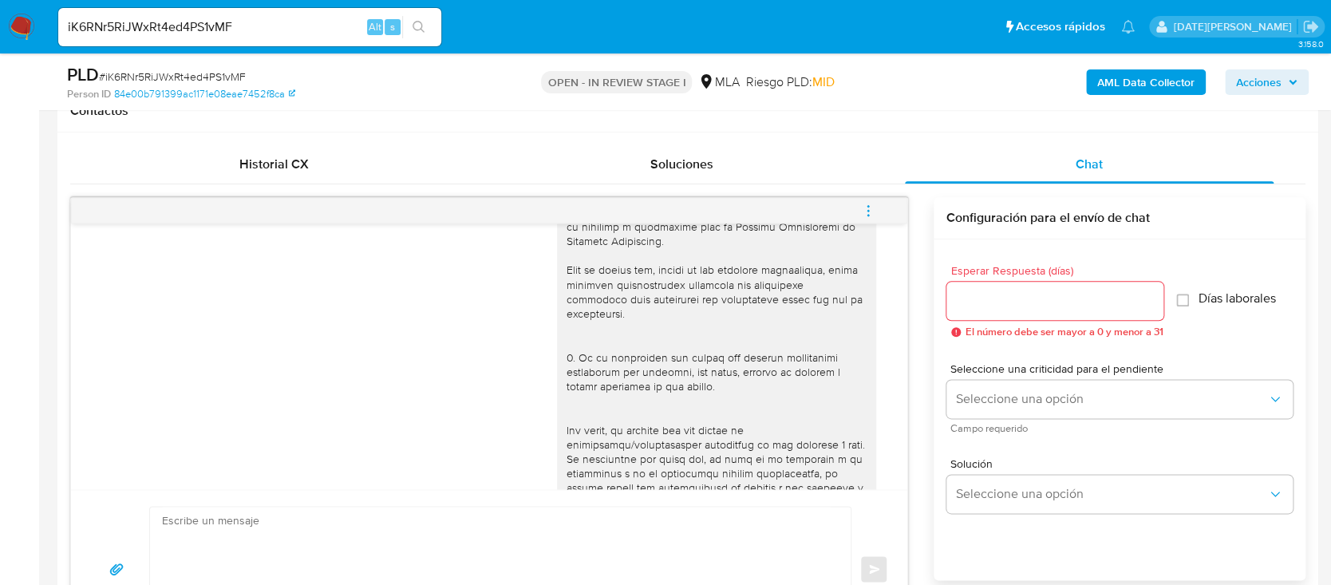
scroll to position [351, 0]
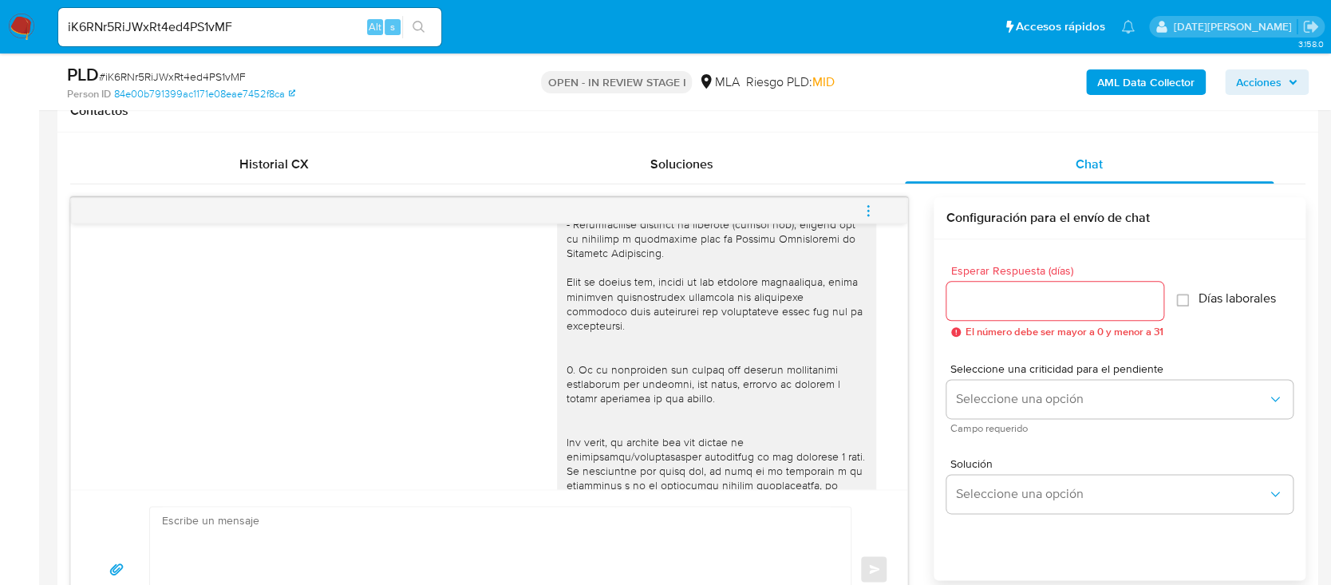
click at [1010, 298] on input "Esperar Respuesta (días)" at bounding box center [1054, 300] width 217 height 21
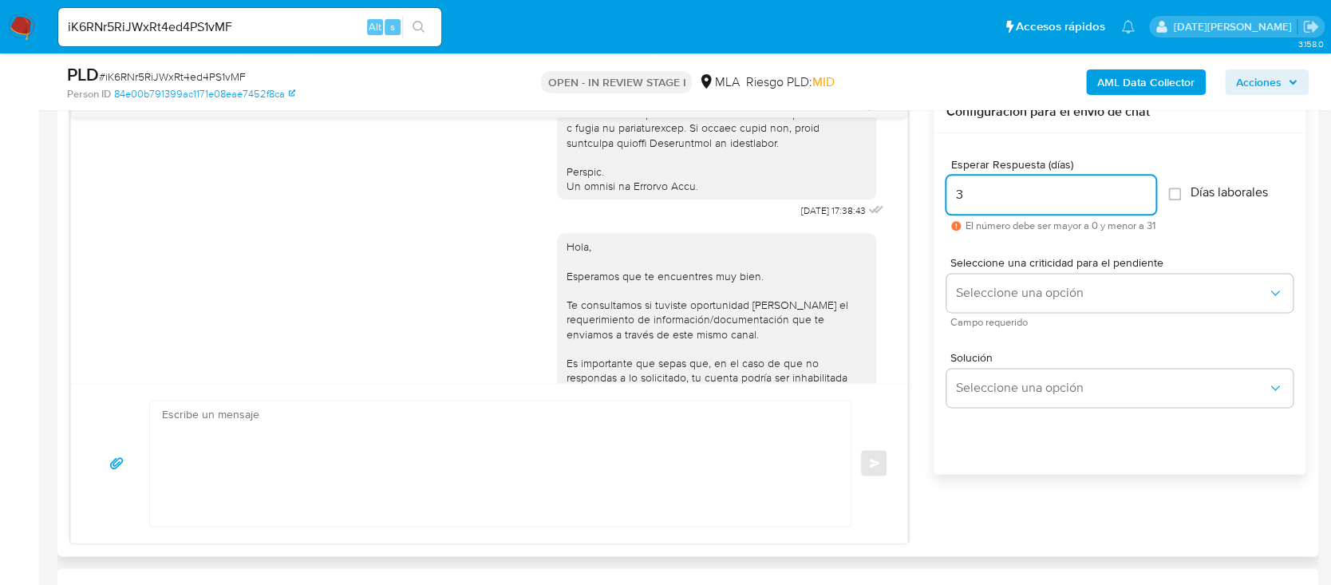
scroll to position [989, 0]
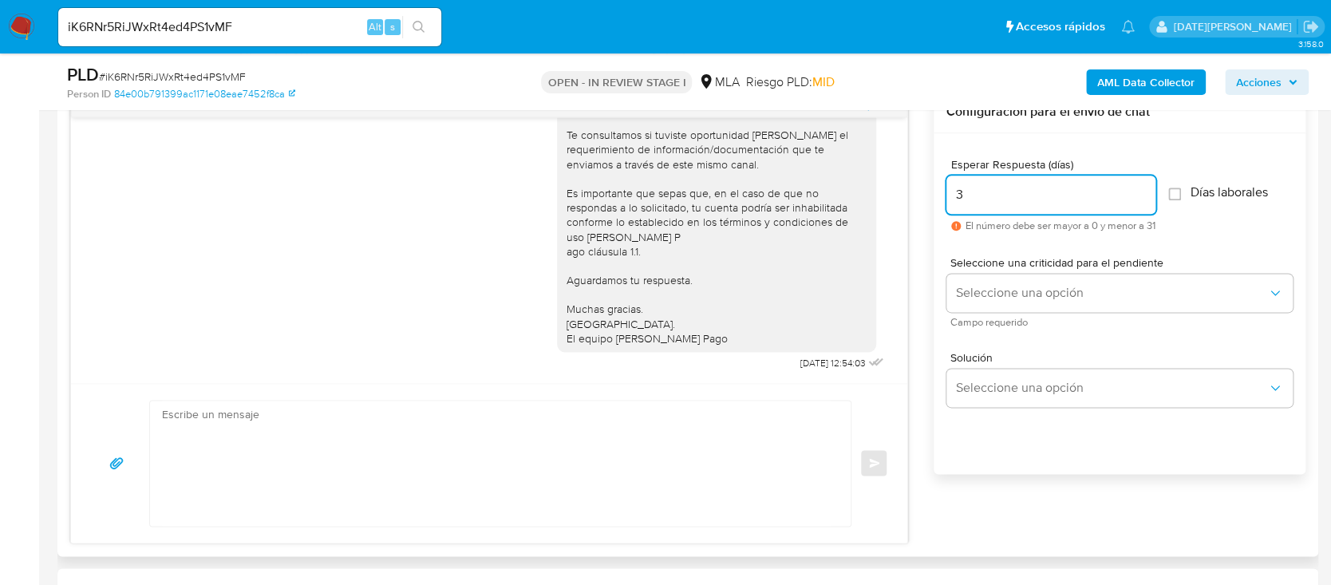
type input "3"
click at [500, 427] on textarea at bounding box center [496, 463] width 669 height 125
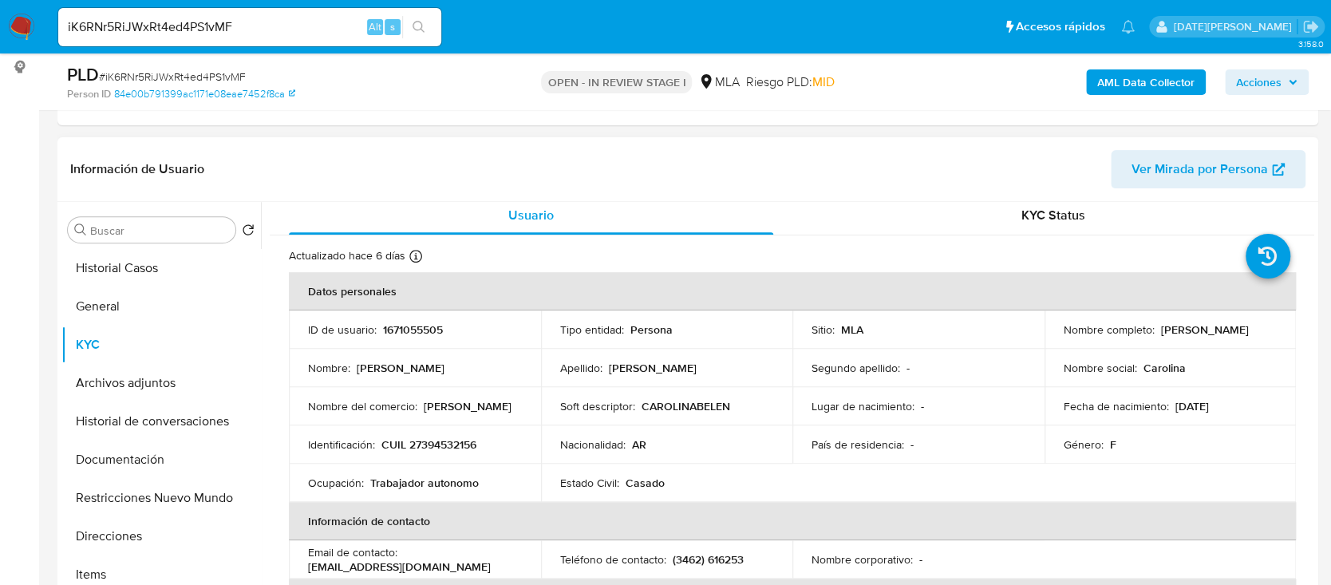
scroll to position [0, 0]
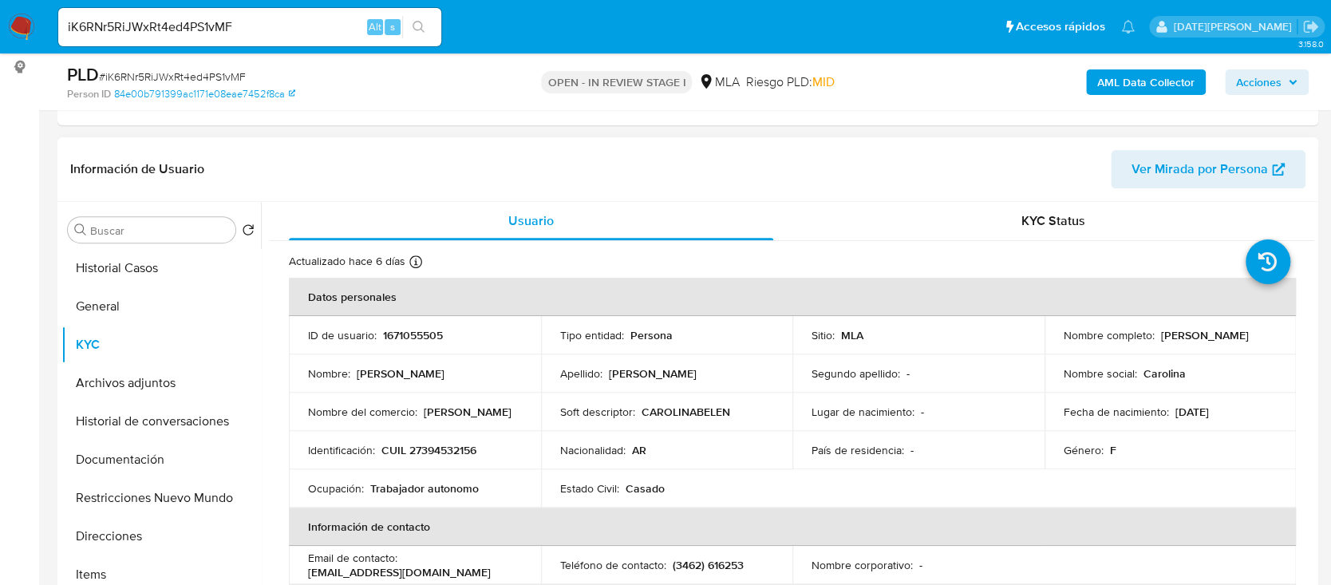
drag, startPoint x: 1156, startPoint y: 334, endPoint x: 1273, endPoint y: 334, distance: 116.5
click at [1276, 334] on td "Nombre completo : Carolina Belen Minici" at bounding box center [1170, 335] width 252 height 38
copy p "Carolina Belen Minici"
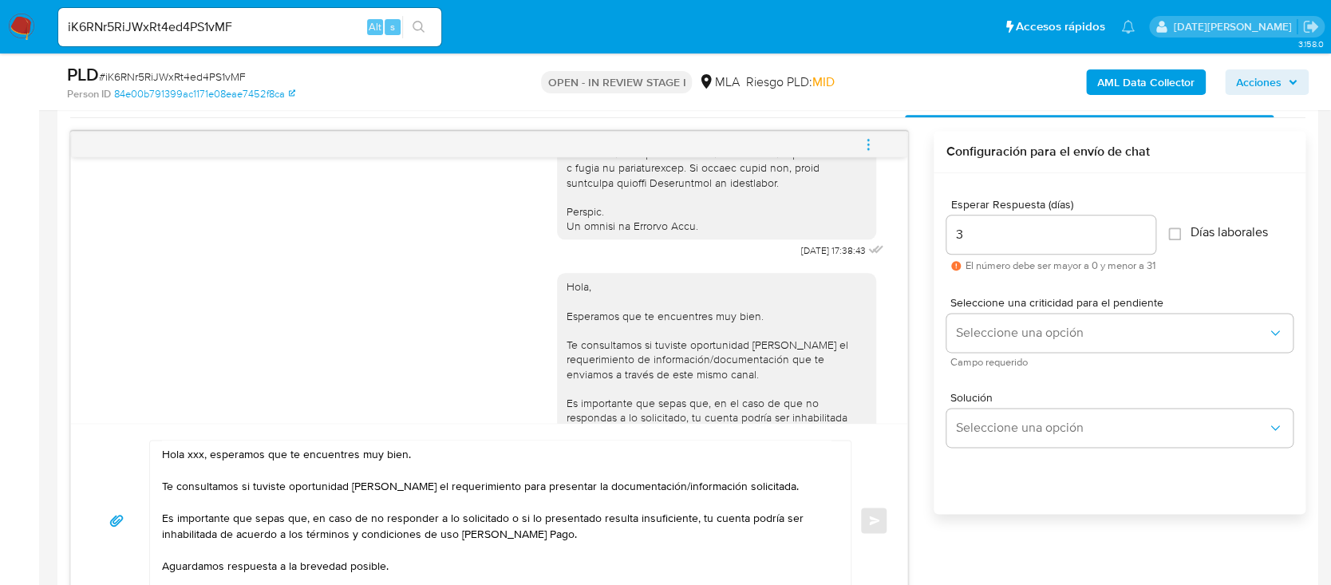
scroll to position [1064, 0]
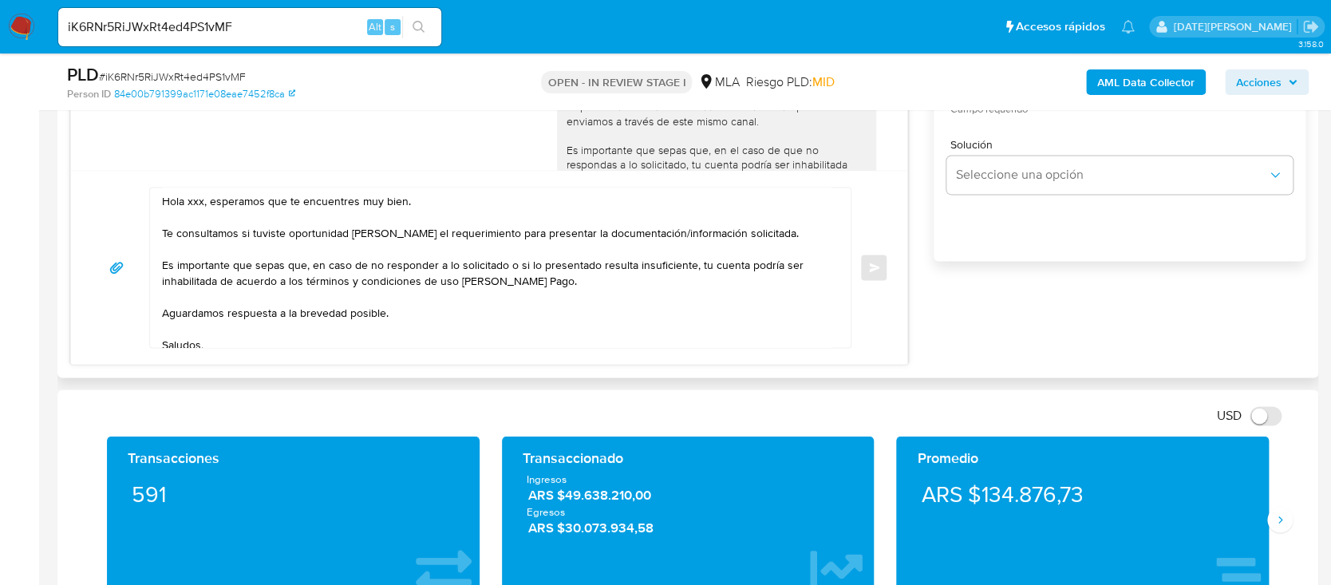
click at [192, 201] on textarea "Hola xxx, esperamos que te encuentres muy bien. Te consultamos si tuviste oport…" at bounding box center [496, 268] width 669 height 160
paste textarea "Carolina Belen Minici"
click at [760, 224] on textarea "Hola Carolina Belen Minici, esperamos que te encuentres muy bien. Te consultamo…" at bounding box center [496, 268] width 669 height 160
click at [760, 233] on textarea "Hola Carolina Belen Minici, esperamos que te encuentres muy bien. Te consultamo…" at bounding box center [496, 268] width 669 height 160
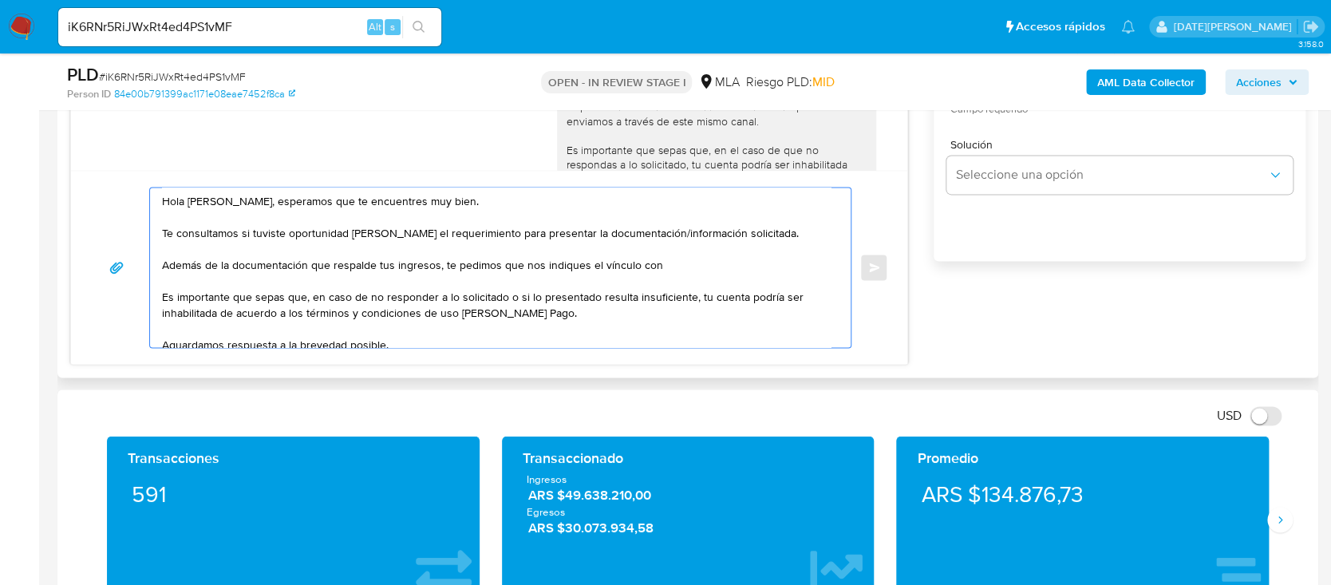
click at [665, 267] on textarea "Hola Carolina Belen Minici, esperamos que te encuentres muy bien. Te consultamo…" at bounding box center [496, 268] width 669 height 160
paste textarea "MINICI DAMASIA"
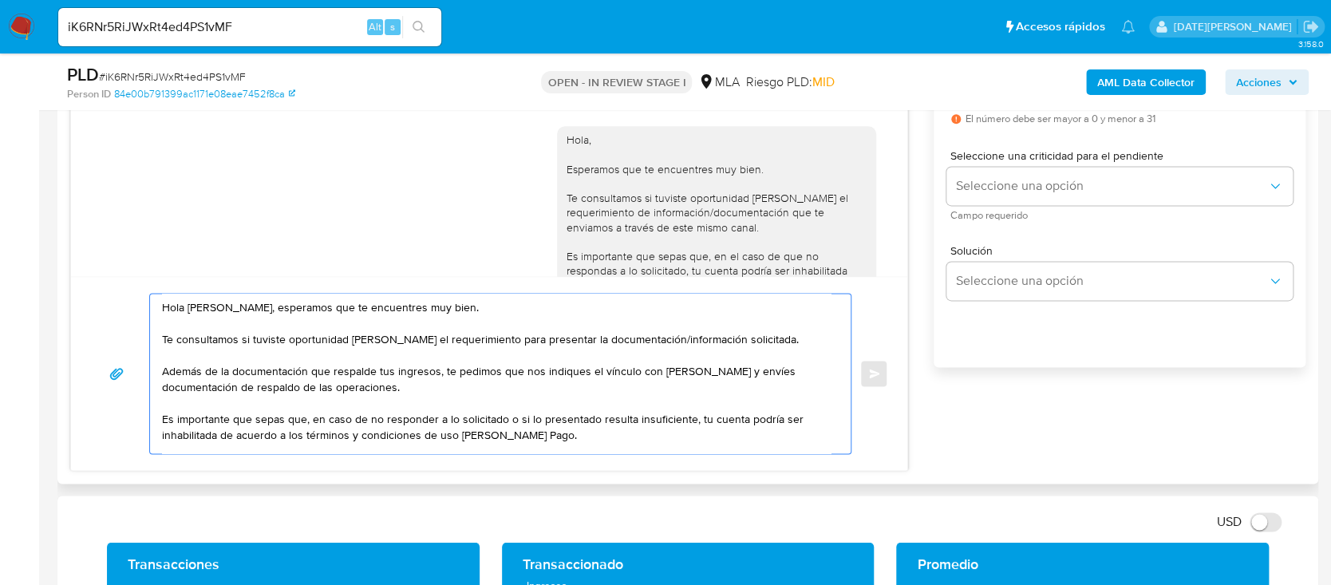
scroll to position [851, 0]
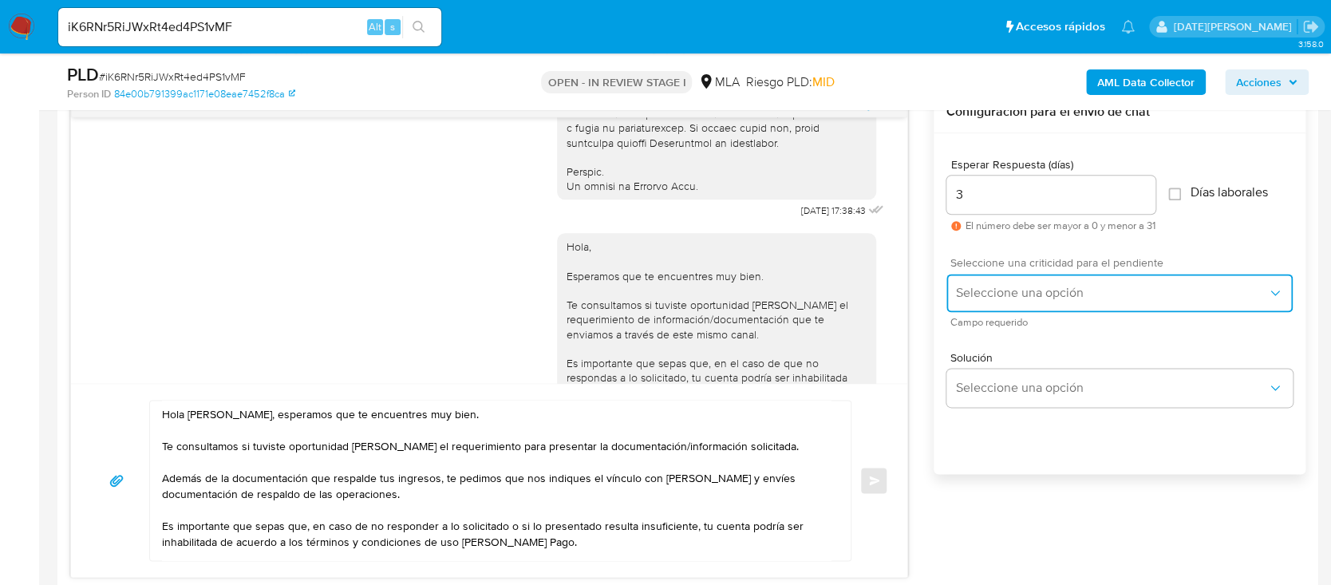
click at [1003, 287] on span "Seleccione una opción" at bounding box center [1111, 293] width 311 height 16
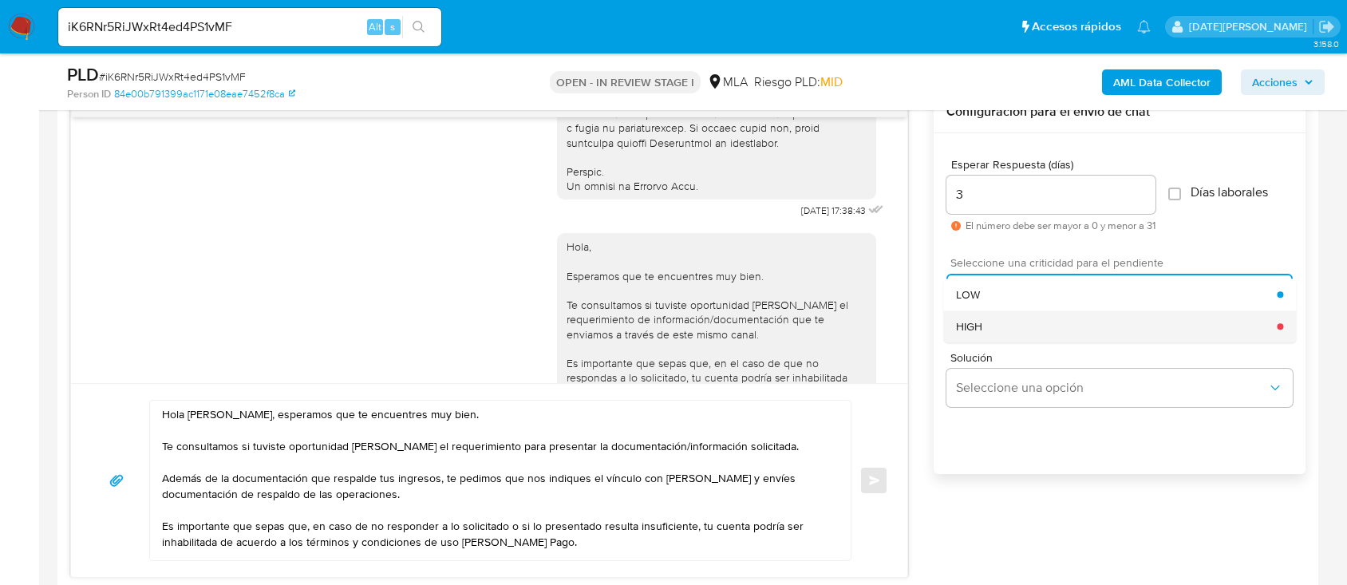
click at [1010, 333] on div "HIGH" at bounding box center [1116, 326] width 321 height 32
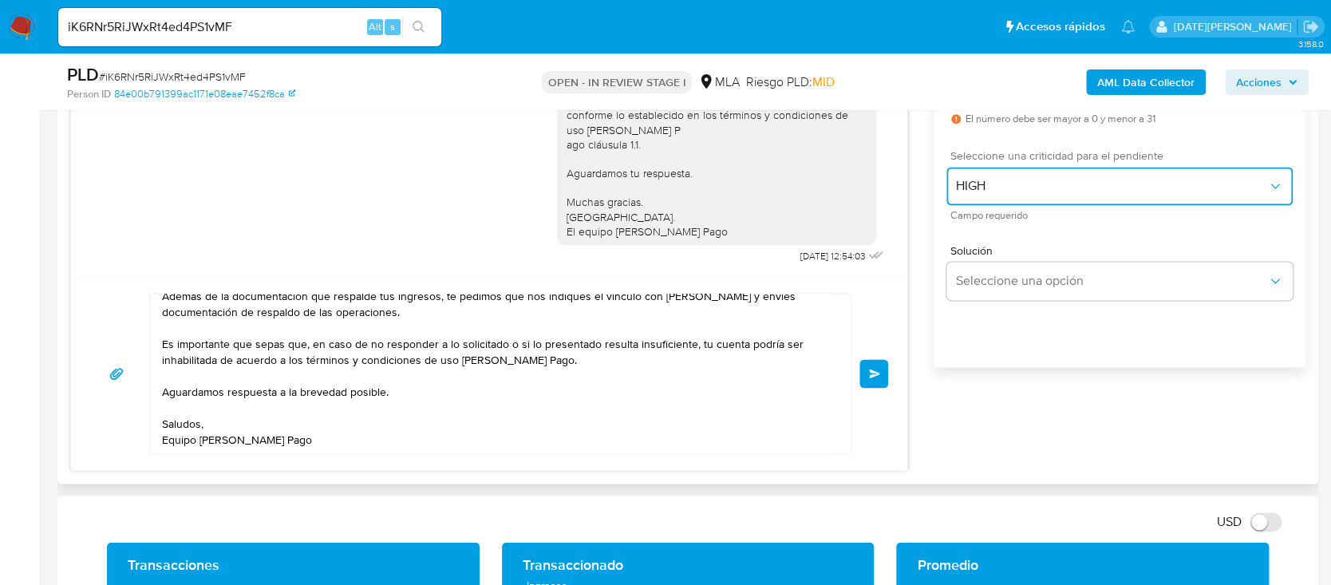
scroll to position [0, 0]
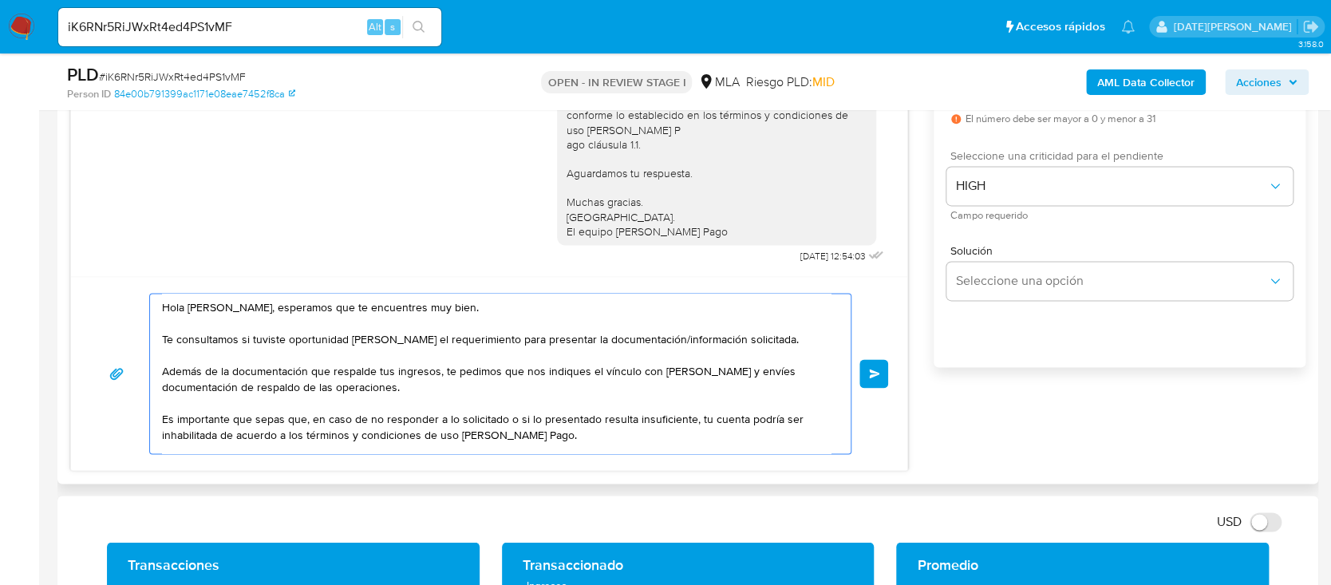
click at [294, 306] on textarea "Hola Carolina Belen Minici, esperamos que te encuentres muy bien. Te consultamo…" at bounding box center [496, 374] width 669 height 160
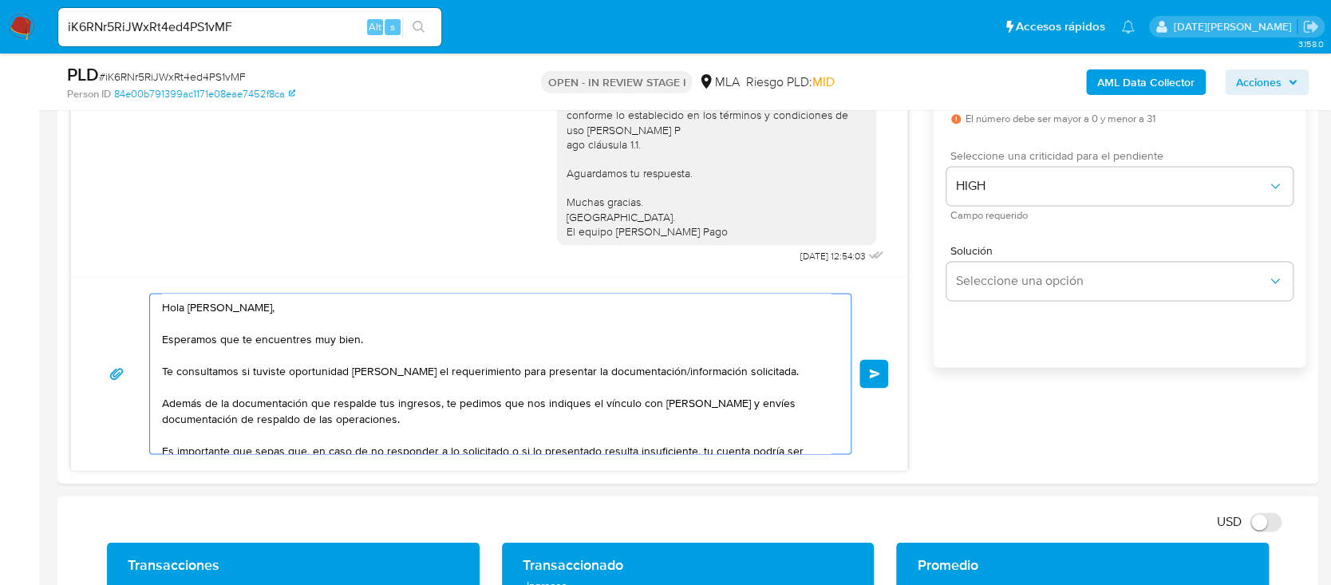
scroll to position [851, 0]
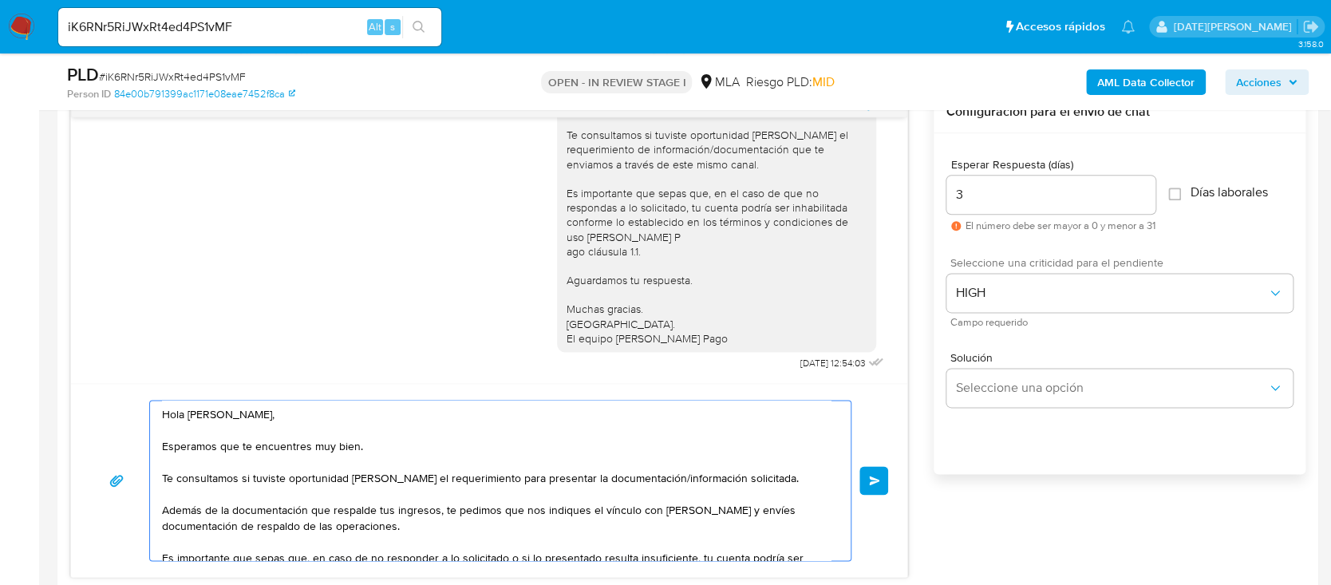
click at [184, 417] on textarea "Hola Carolina Belen Minici, Esperamos que te encuentres muy bien. Te consultamo…" at bounding box center [496, 481] width 669 height 160
click at [317, 419] on textarea "Hola, Carolina Belen Minici, Esperamos que te encuentres muy bien. Te consultam…" at bounding box center [496, 481] width 669 height 160
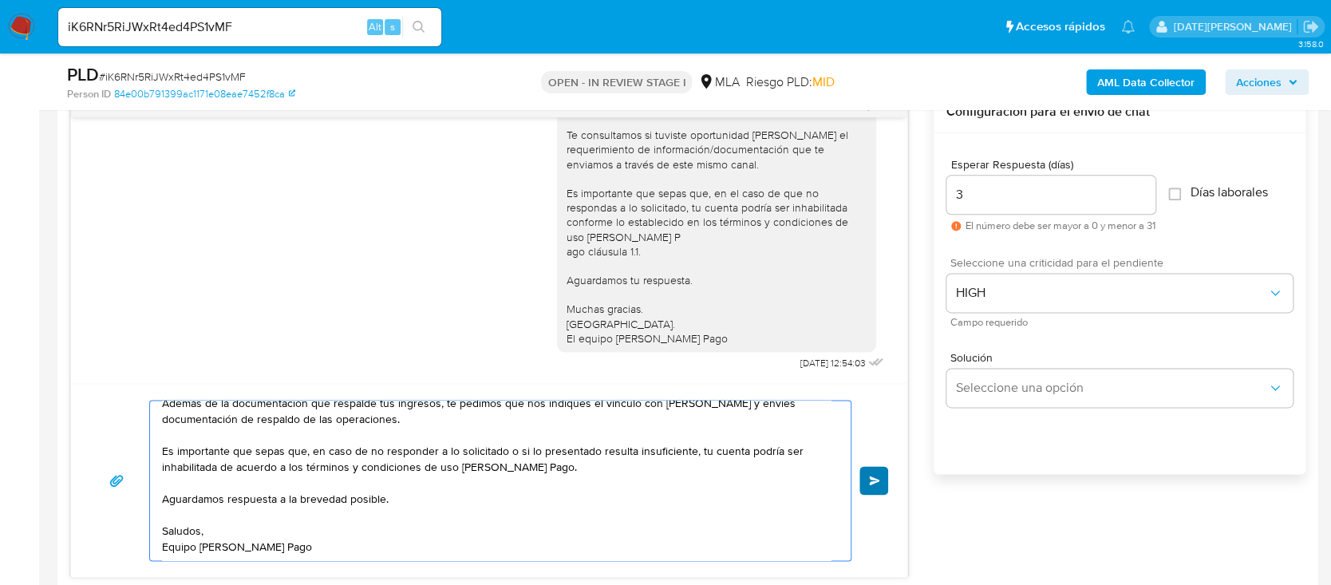
type textarea "Hola, Carolina Belen Minici. Esperamos que te encuentres muy bien. Te consultam…"
click at [870, 482] on span "Enviar" at bounding box center [874, 481] width 11 height 10
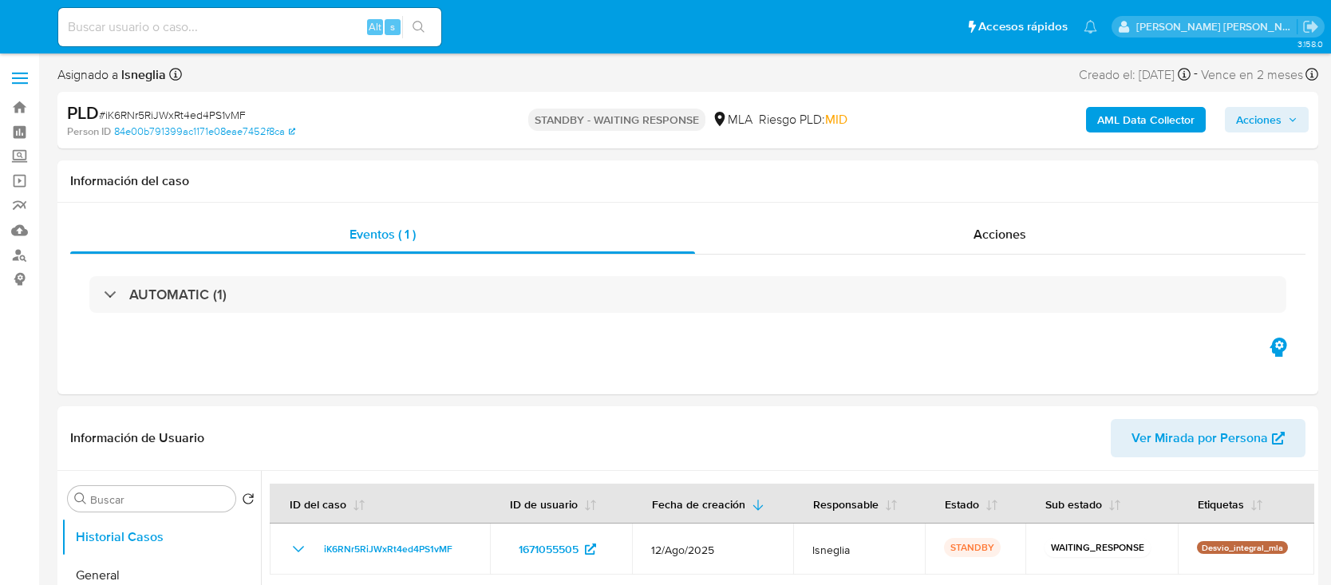
select select "10"
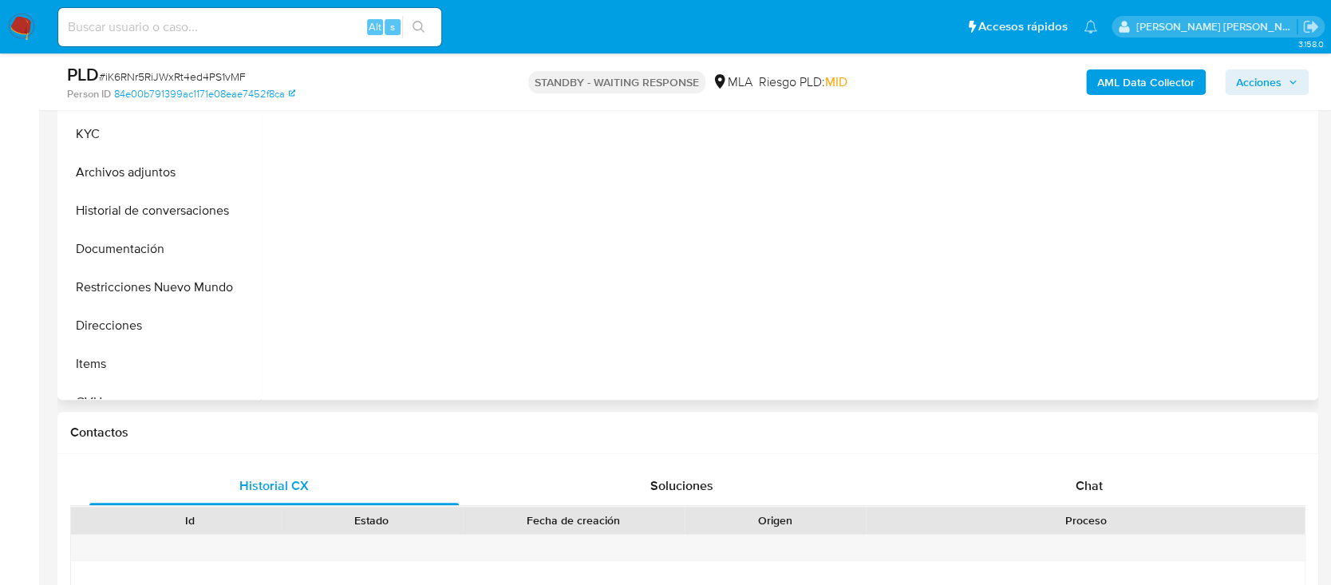
scroll to position [425, 0]
click at [1103, 476] on div "Chat" at bounding box center [1089, 483] width 369 height 38
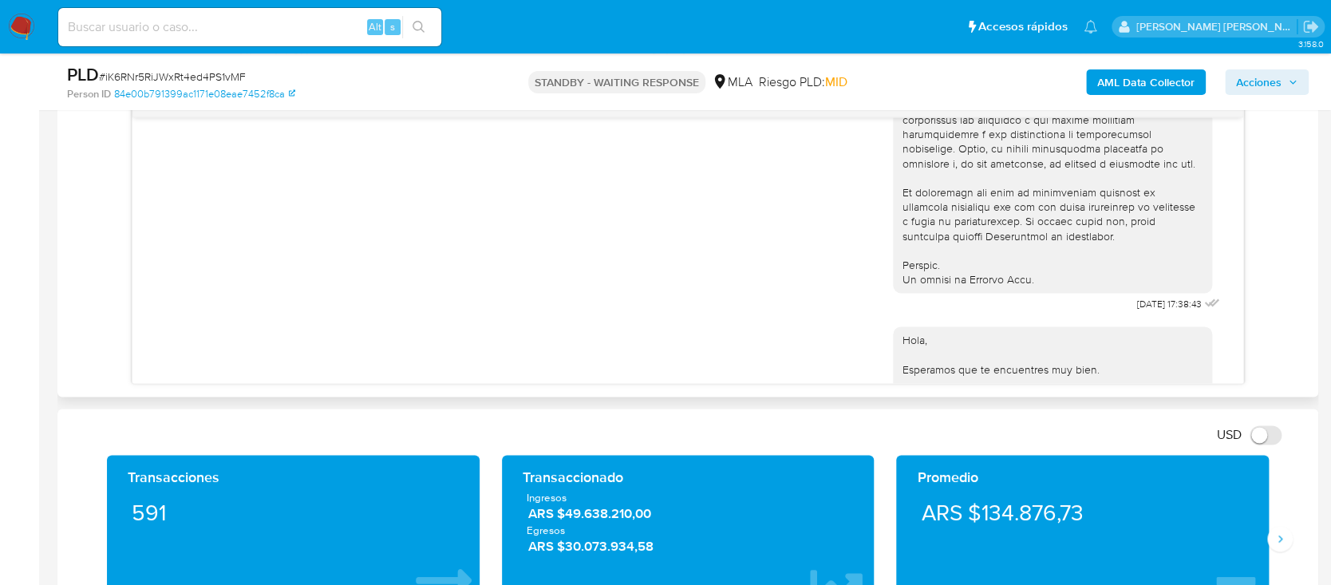
scroll to position [728, 0]
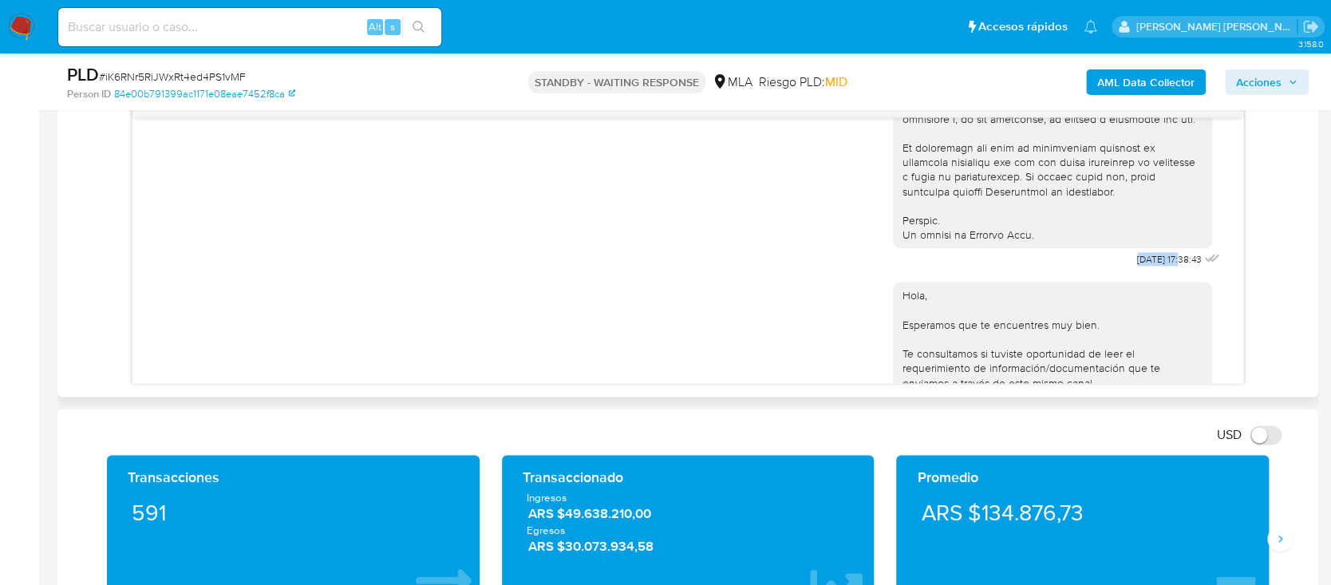
drag, startPoint x: 1098, startPoint y: 287, endPoint x: 1149, endPoint y: 287, distance: 51.1
copy span "18/08/2025"
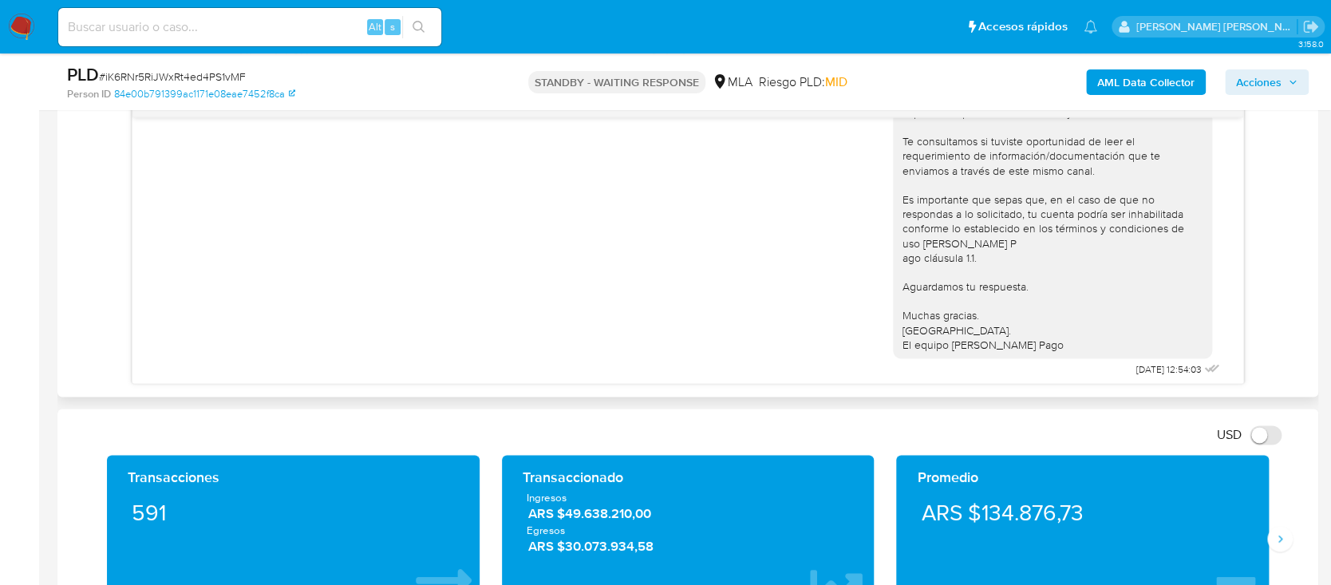
scroll to position [1153, 0]
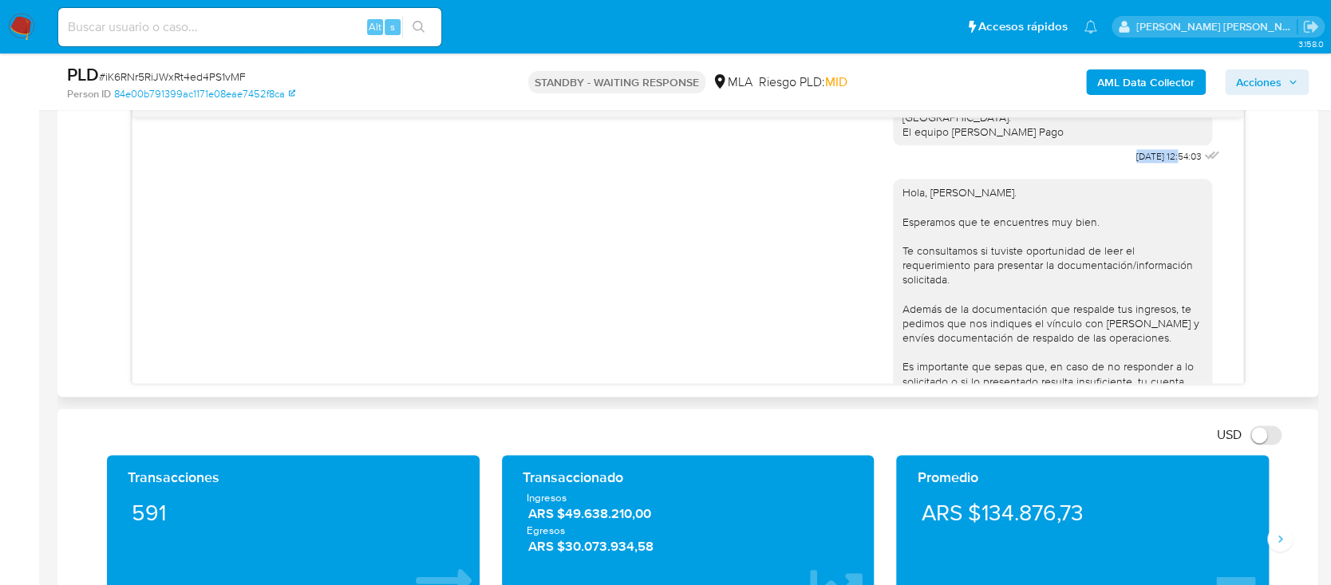
drag, startPoint x: 1096, startPoint y: 199, endPoint x: 1147, endPoint y: 197, distance: 51.1
click at [1147, 168] on div "Hola, Esperamos que te encuentres muy bien. Te consultamos si tuviste oportunid…" at bounding box center [1058, 6] width 330 height 322
copy span "22/08/2025"
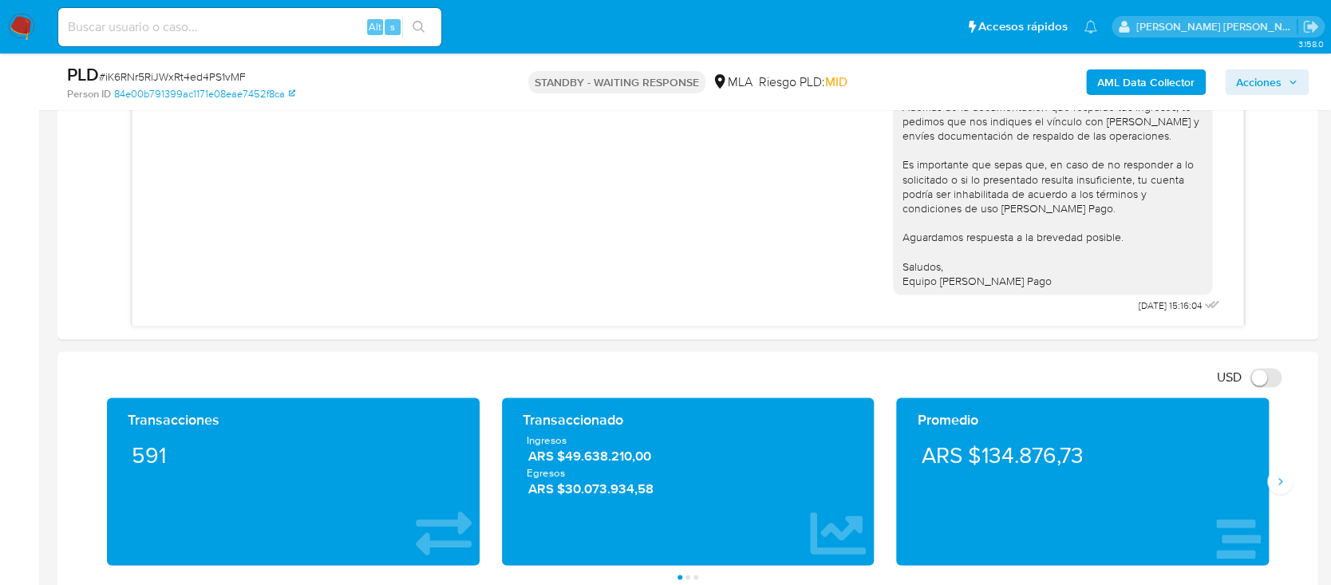
scroll to position [957, 0]
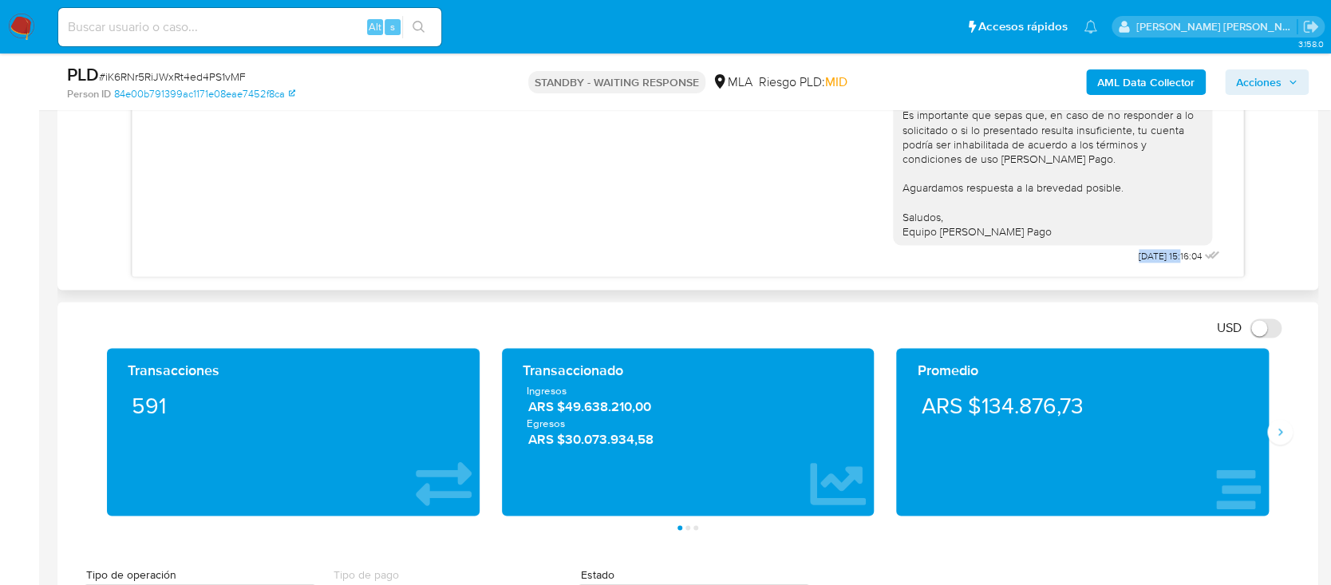
drag, startPoint x: 1098, startPoint y: 252, endPoint x: 1150, endPoint y: 256, distance: 52.0
click at [1150, 256] on div "Hola, Carolina Belen Minici. Esperamos que te encuentres muy bien. Te consultam…" at bounding box center [1058, 91] width 330 height 351
copy span "11/09/2025"
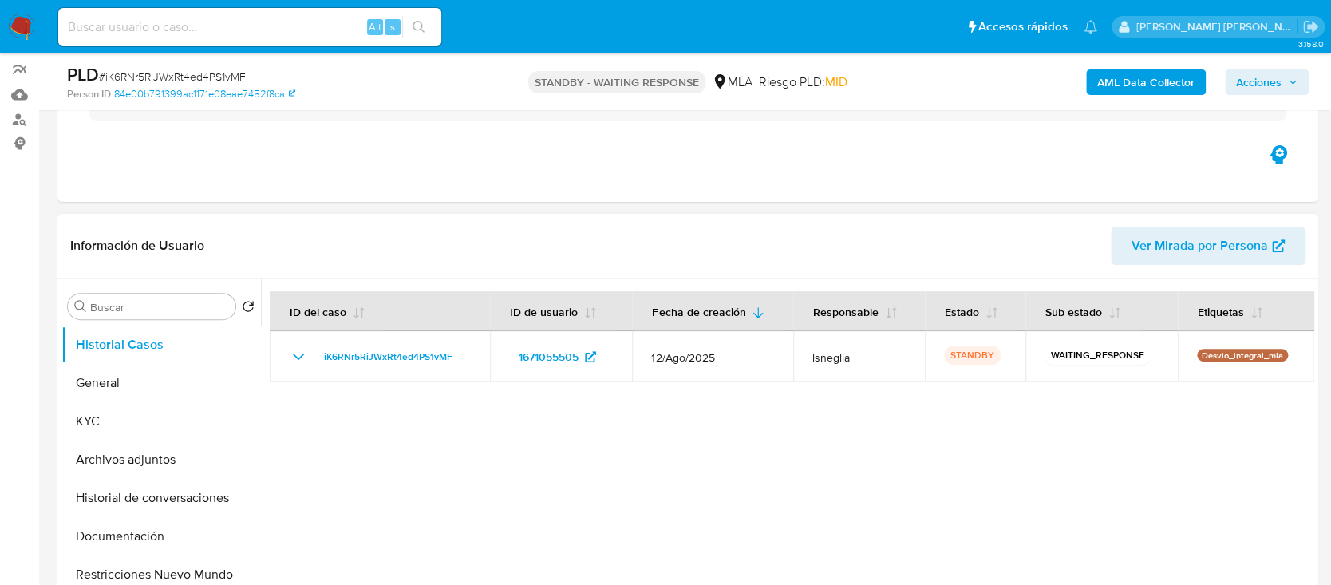
scroll to position [212, 0]
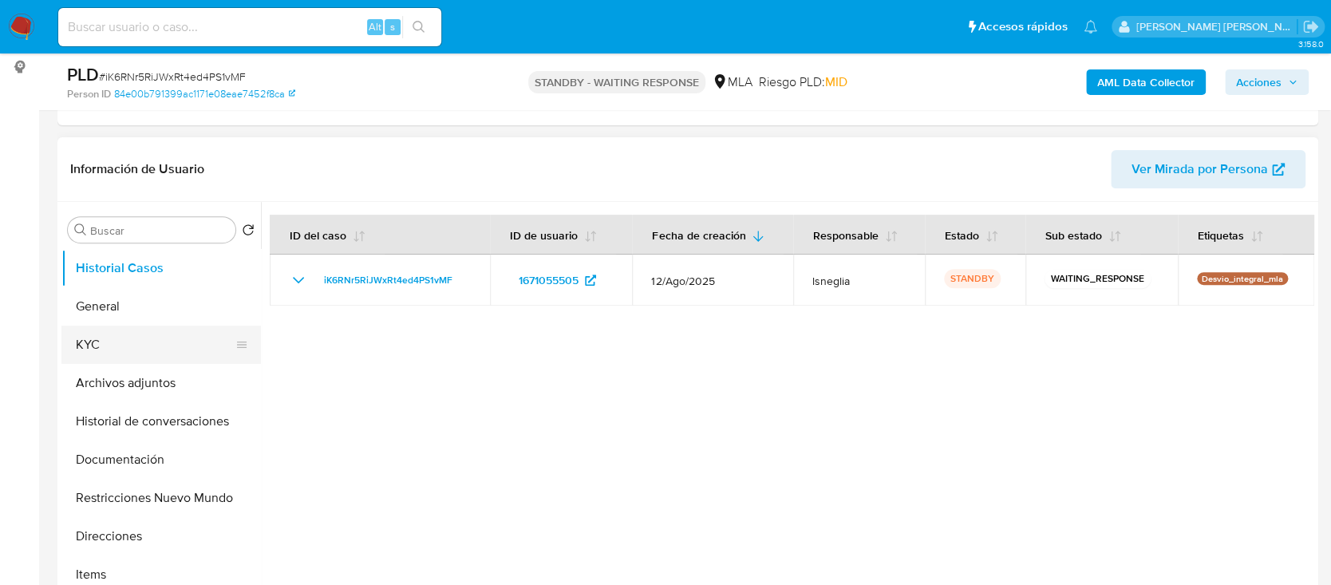
drag, startPoint x: 68, startPoint y: 349, endPoint x: 78, endPoint y: 346, distance: 10.9
click at [68, 350] on button "KYC" at bounding box center [154, 345] width 187 height 38
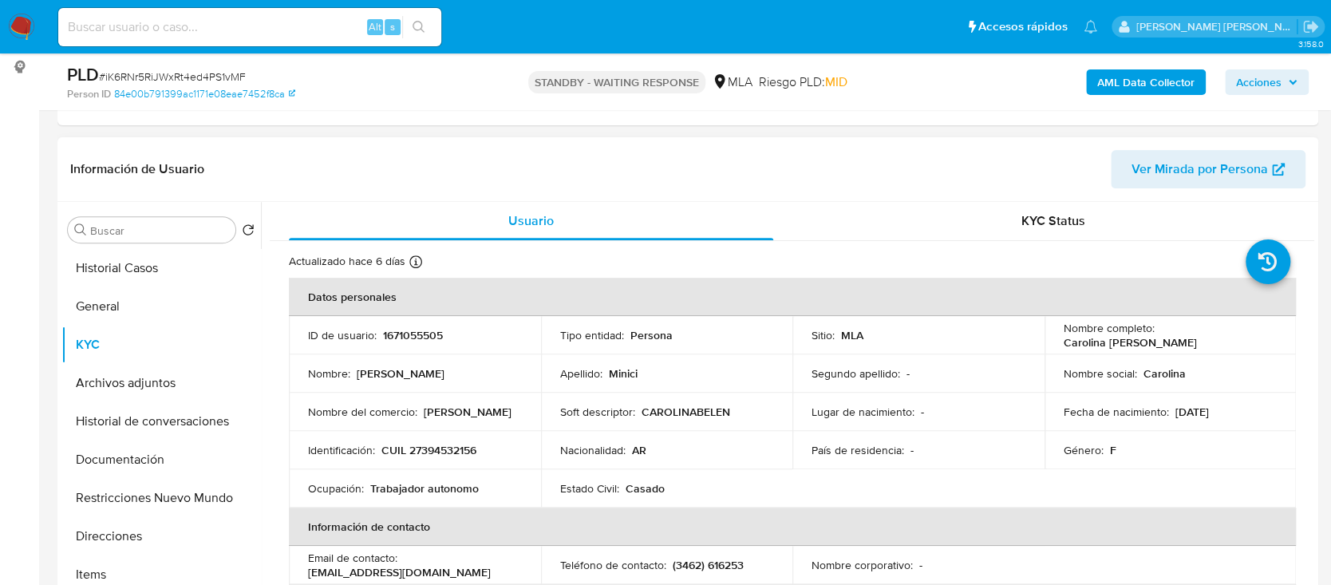
click at [448, 449] on p "CUIL 27394532156" at bounding box center [428, 450] width 95 height 14
copy p "27394532156"
click at [420, 334] on p "1671055505" at bounding box center [413, 335] width 60 height 14
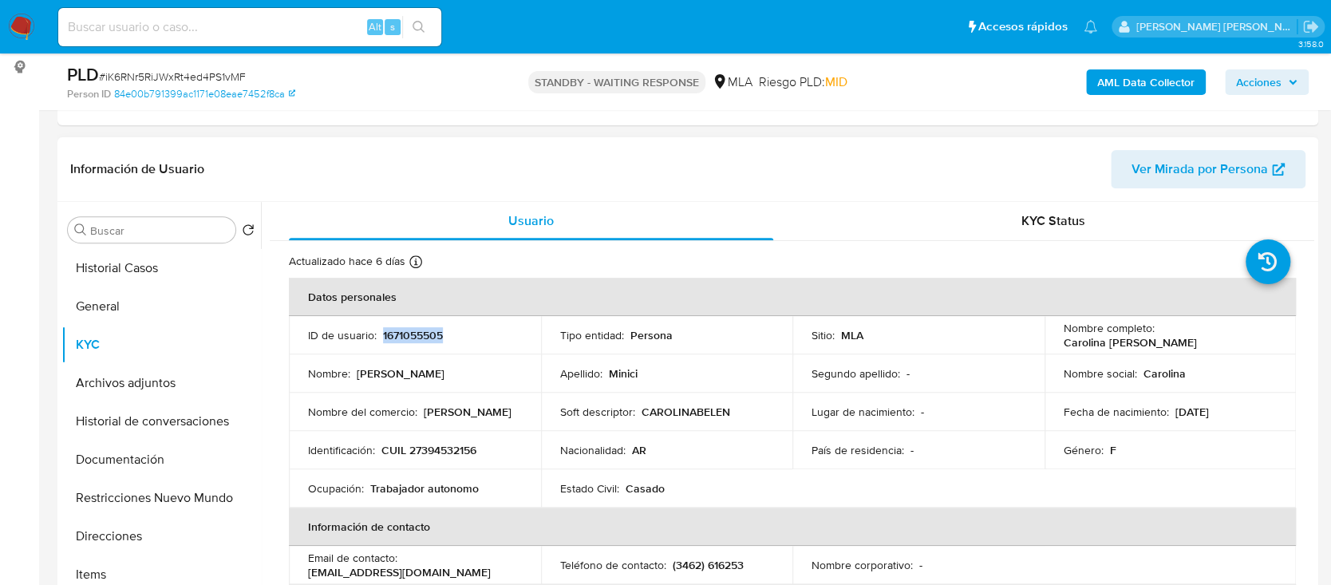
copy p "1671055505"
drag, startPoint x: 1155, startPoint y: 332, endPoint x: 1264, endPoint y: 330, distance: 108.5
click at [1264, 330] on div "Nombre completo : [PERSON_NAME]" at bounding box center [1171, 335] width 214 height 29
copy p "[PERSON_NAME]"
click at [172, 35] on input at bounding box center [249, 27] width 383 height 21
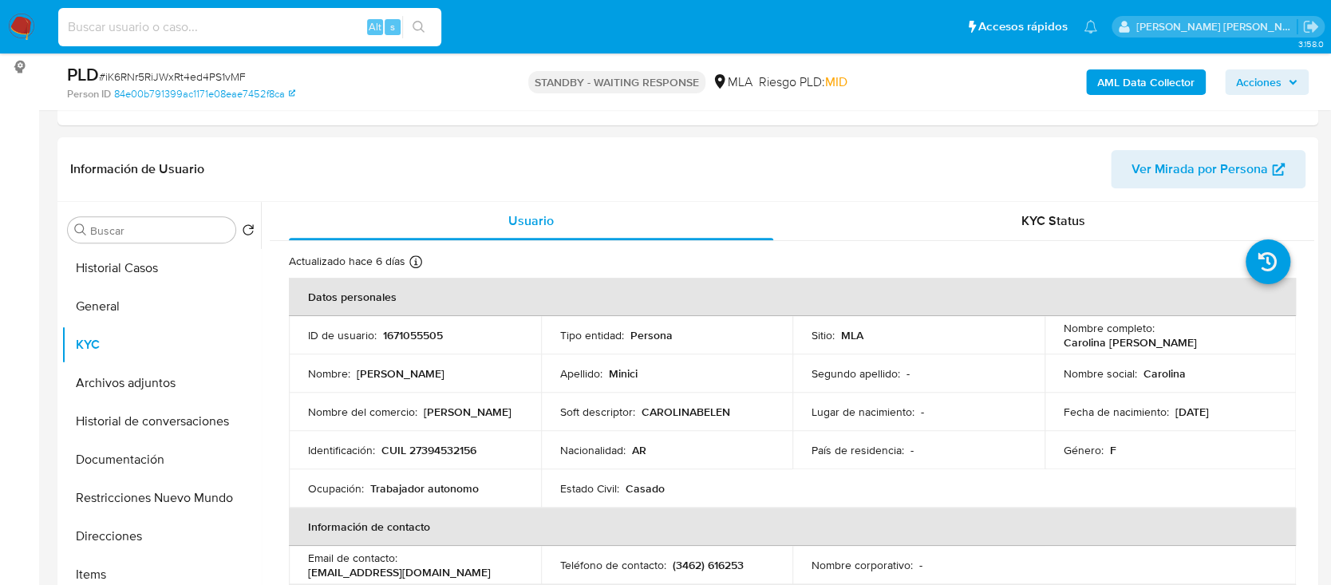
paste input "Zg8jbP90Nhob14BiXJOgGXgw"
type input "Zg8jbP90Nhob14BiXJOgGXgw"
click at [421, 27] on icon "search-icon" at bounding box center [419, 27] width 13 height 13
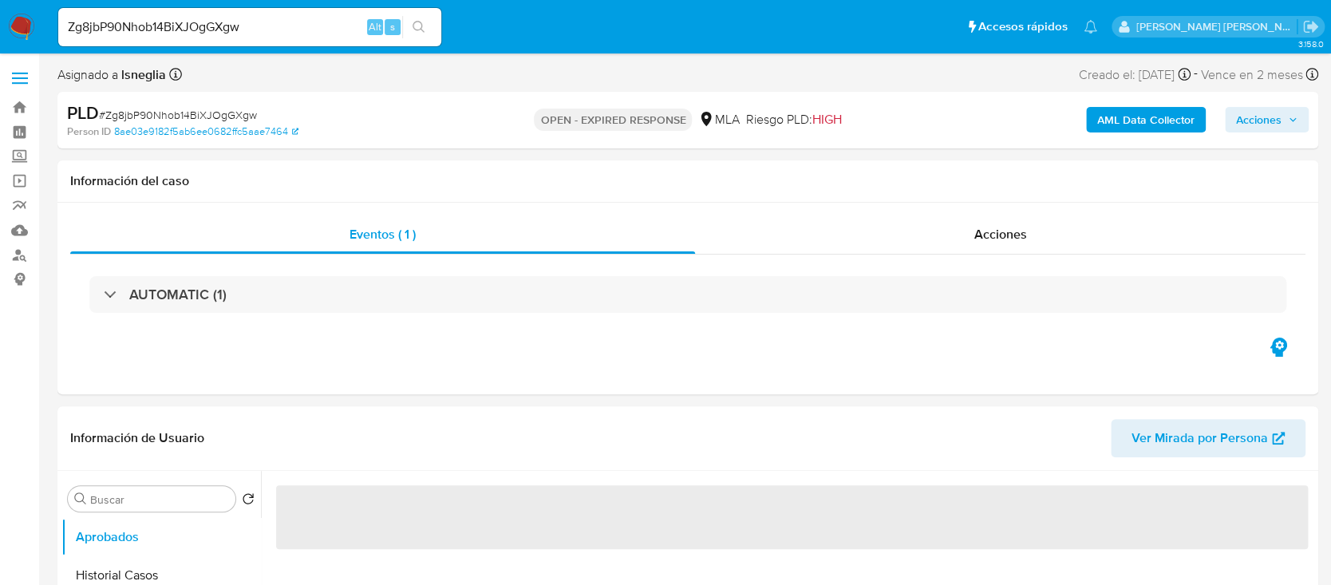
select select "10"
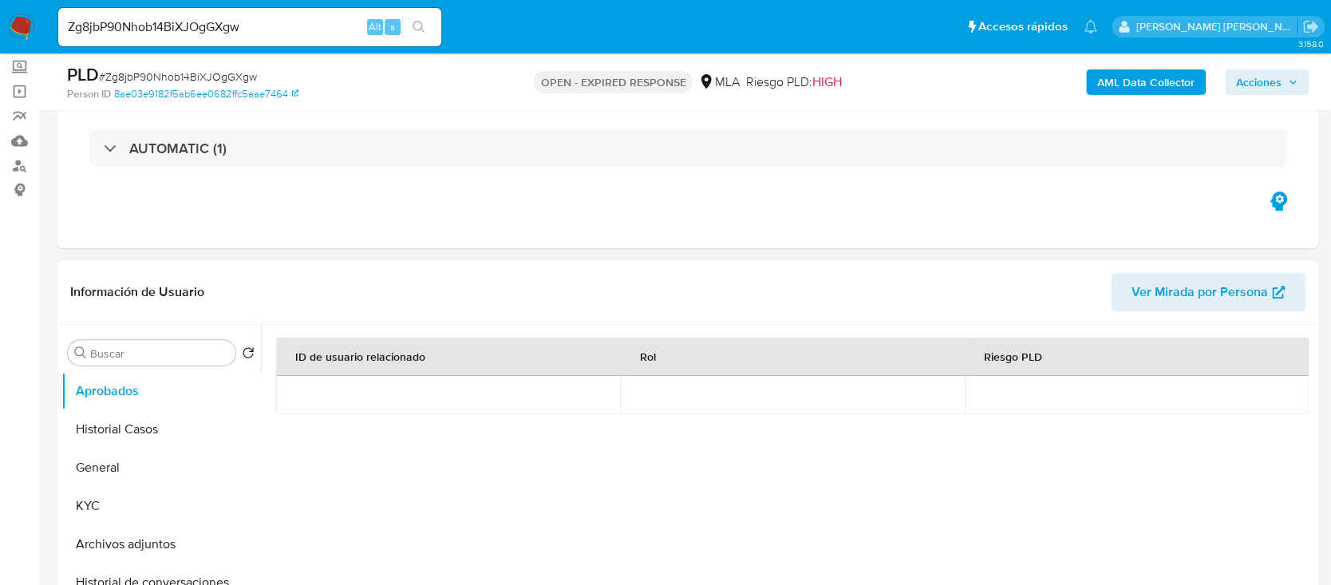
scroll to position [425, 0]
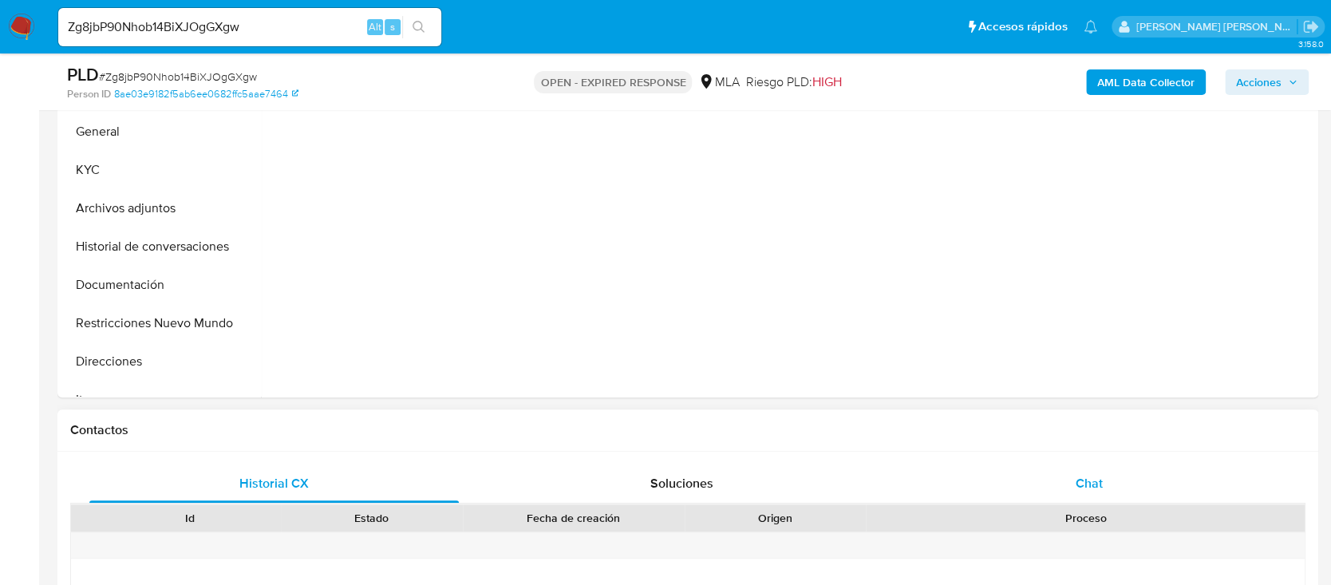
click at [1110, 477] on div "Chat" at bounding box center [1089, 483] width 369 height 38
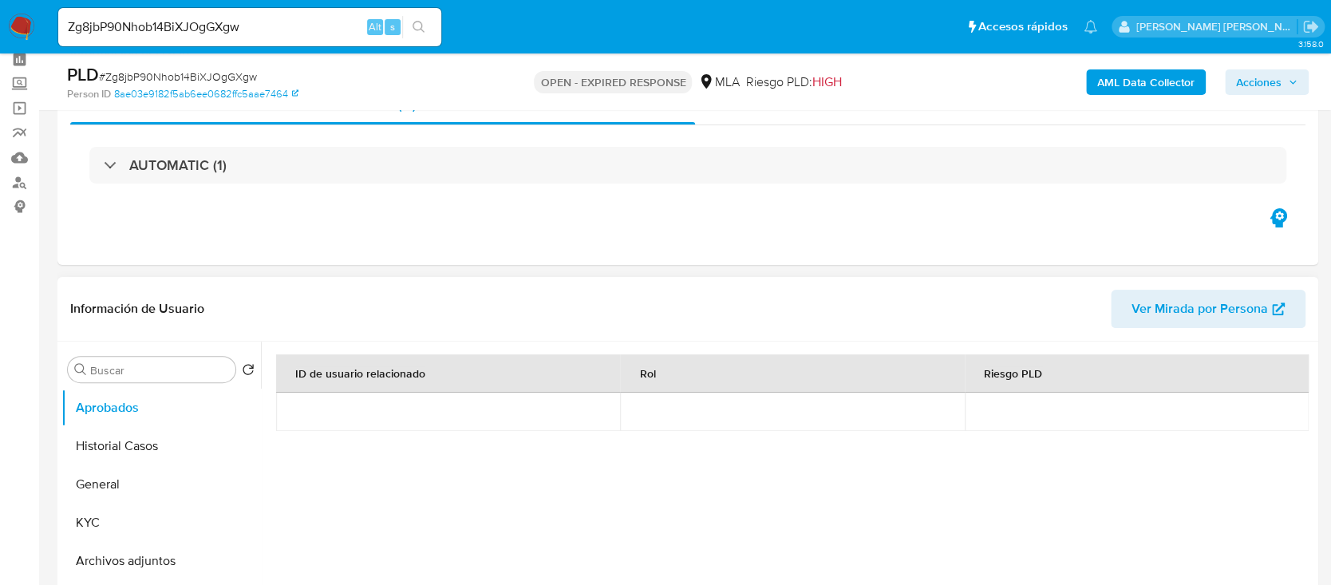
scroll to position [106, 0]
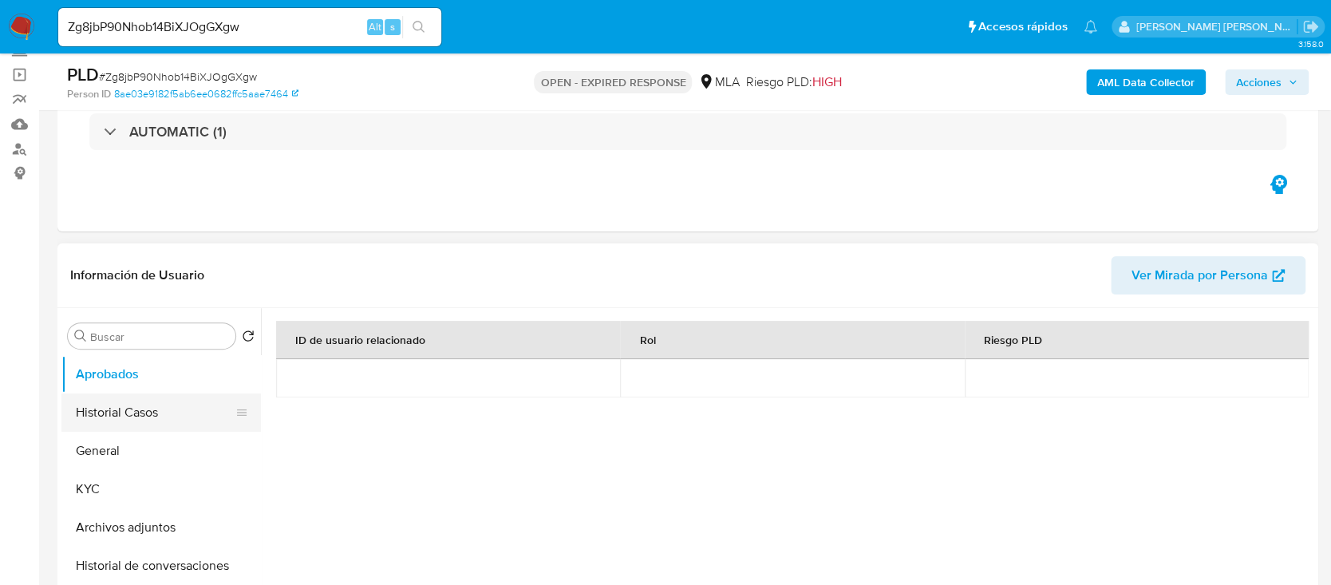
click at [144, 418] on button "Historial Casos" at bounding box center [154, 412] width 187 height 38
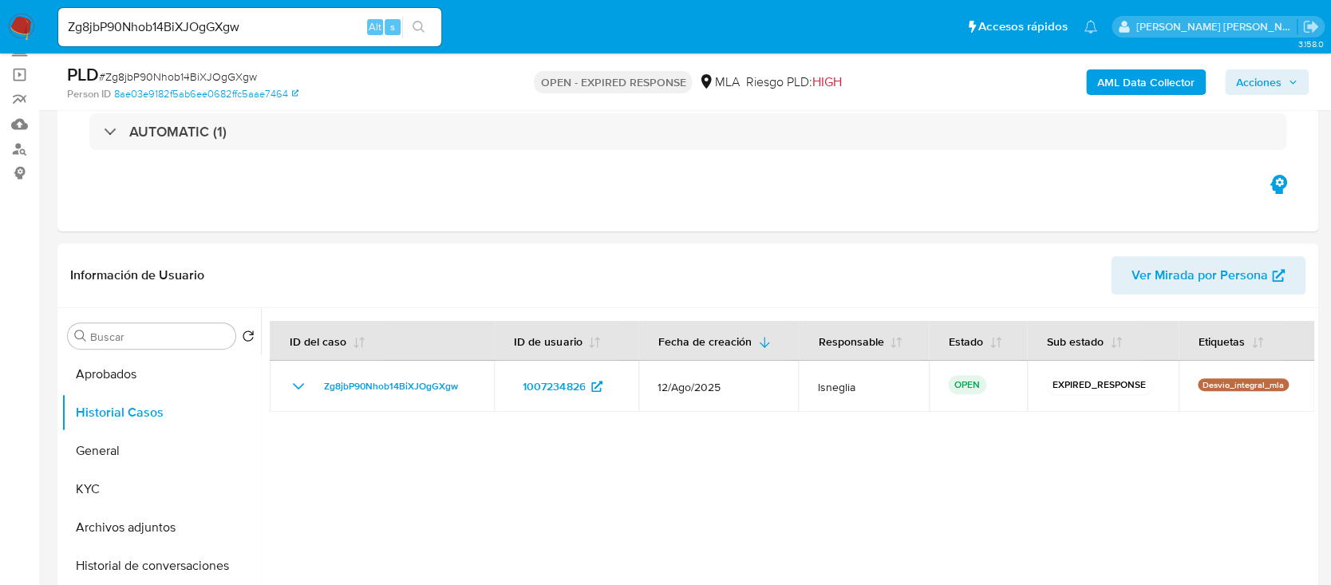
click at [215, 77] on span "# Zg8jbP90Nhob14BiXJOgGXgw" at bounding box center [178, 77] width 158 height 16
copy span "Zg8jbP90Nhob14BiXJOgGXgw"
click at [25, 25] on img at bounding box center [21, 27] width 27 height 27
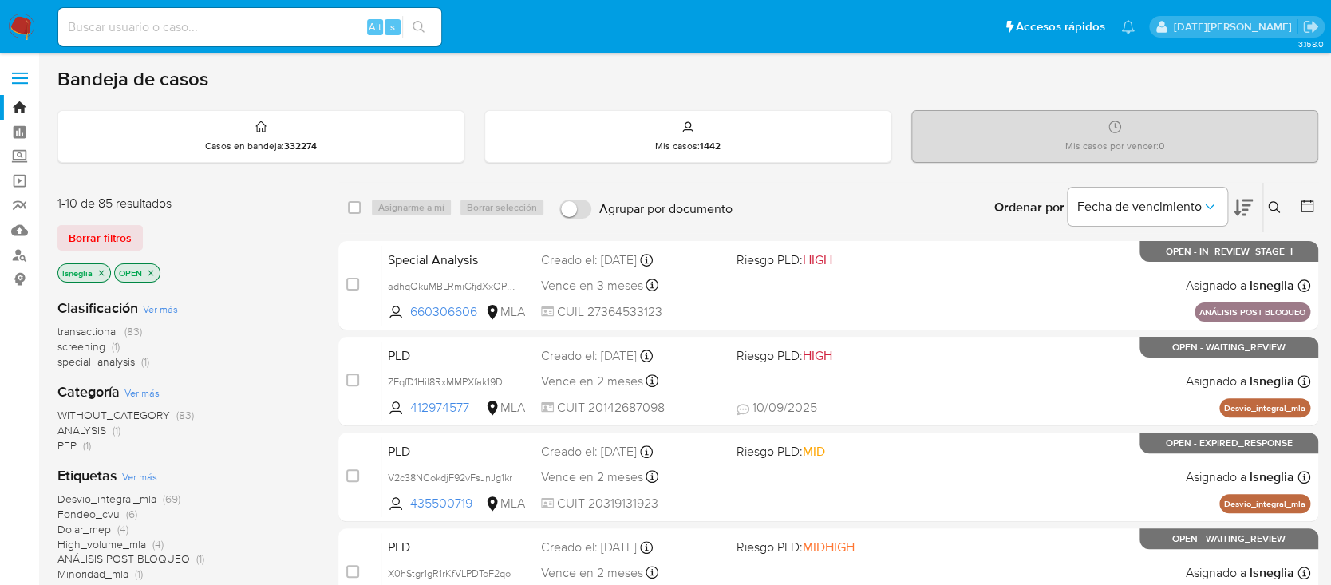
click at [1277, 205] on icon at bounding box center [1274, 207] width 13 height 13
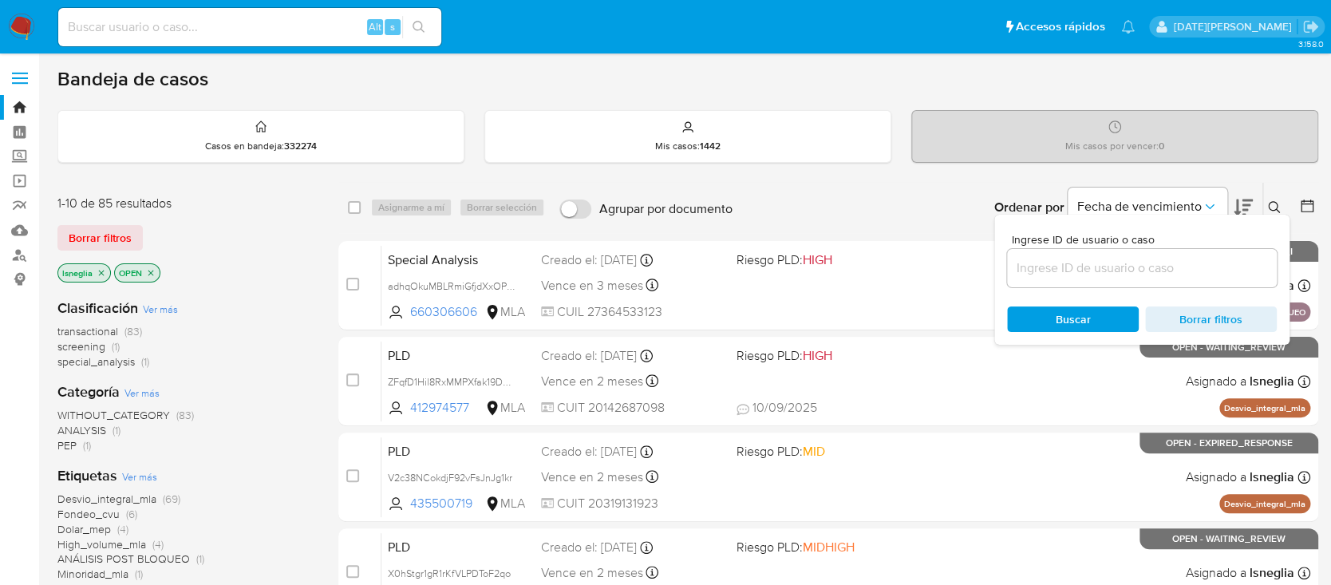
click at [1092, 275] on input at bounding box center [1142, 268] width 270 height 21
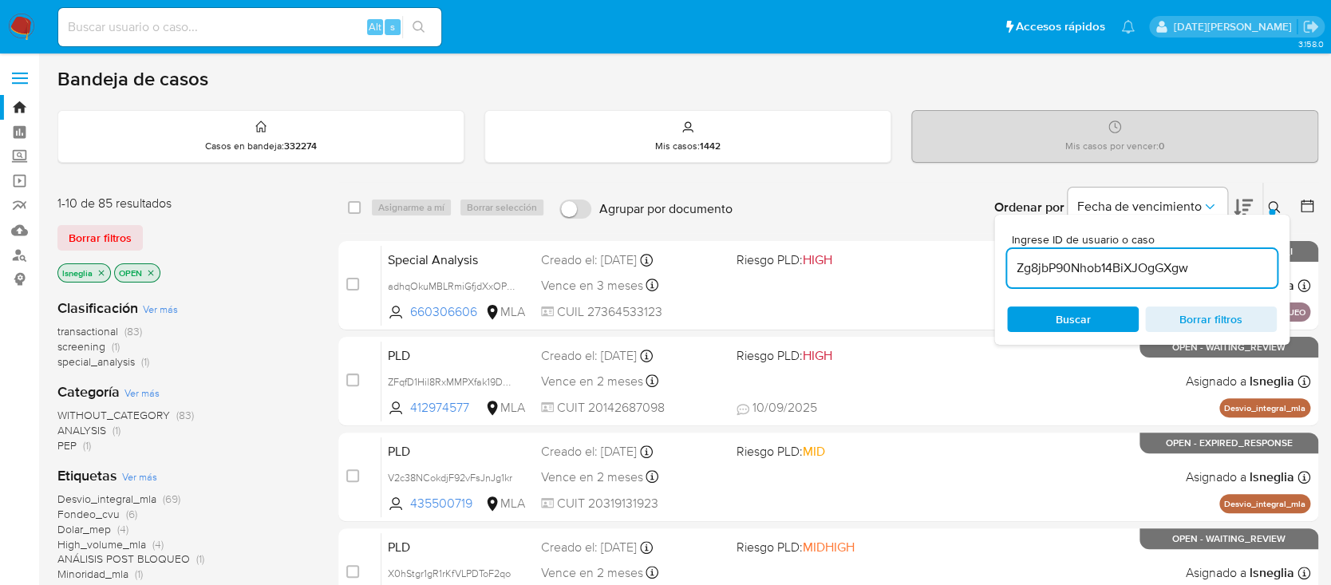
type input "Zg8jbP90Nhob14BiXJOgGXgw"
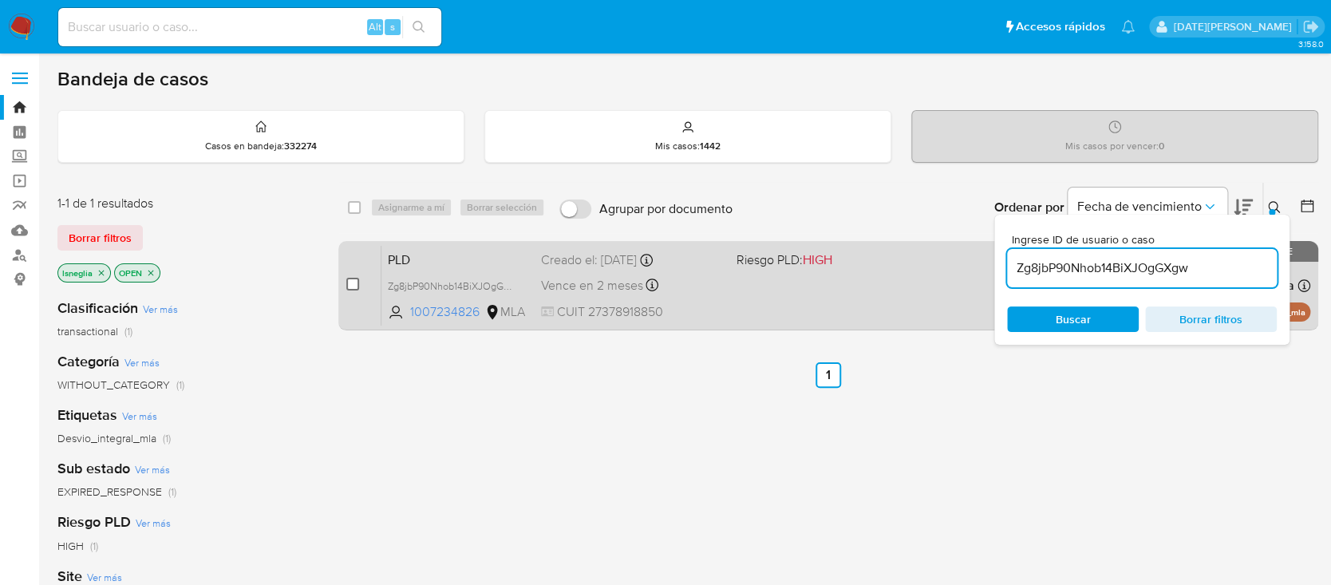
click at [349, 282] on input "checkbox" at bounding box center [352, 284] width 13 height 13
checkbox input "true"
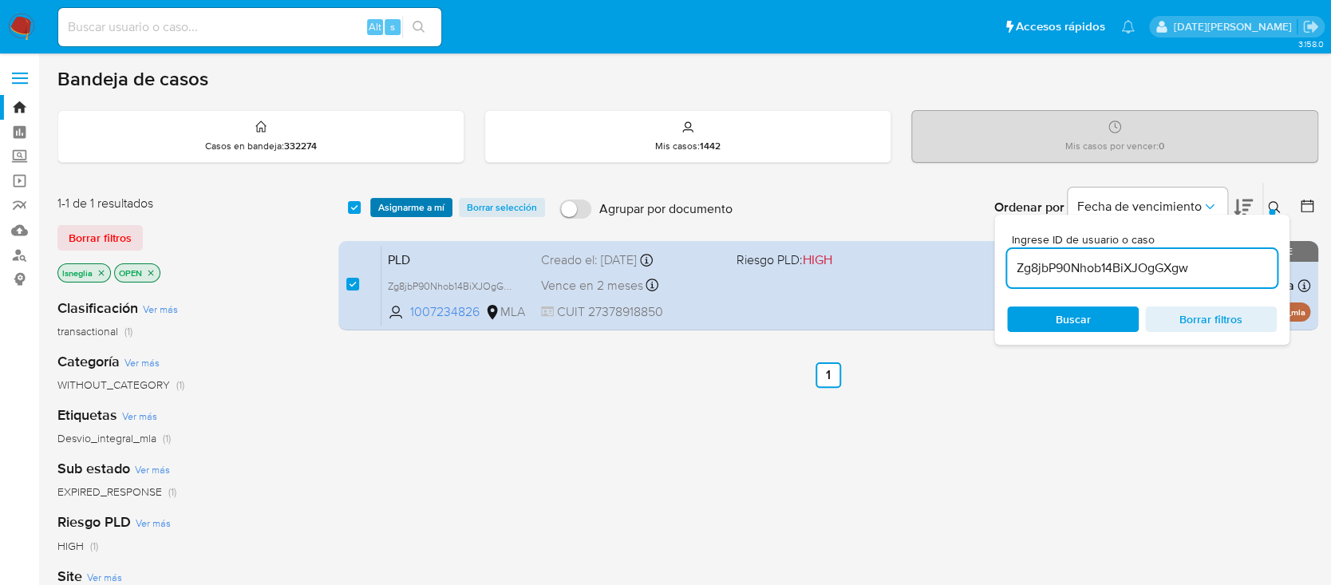
click at [403, 206] on span "Asignarme a mí" at bounding box center [411, 207] width 66 height 16
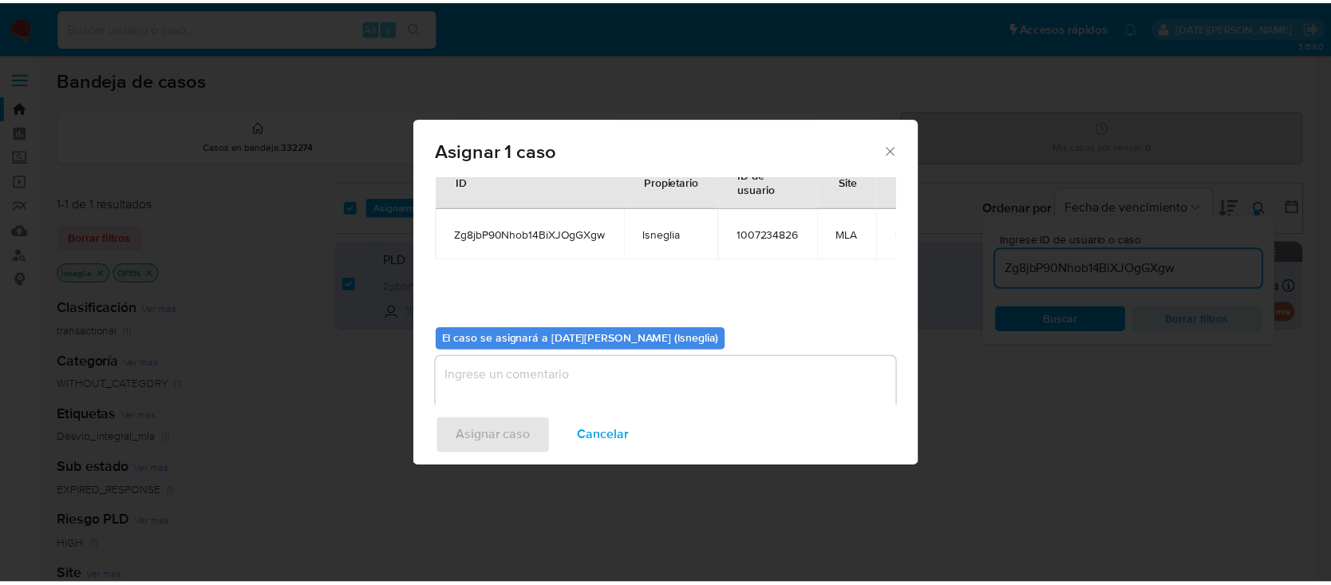
scroll to position [81, 0]
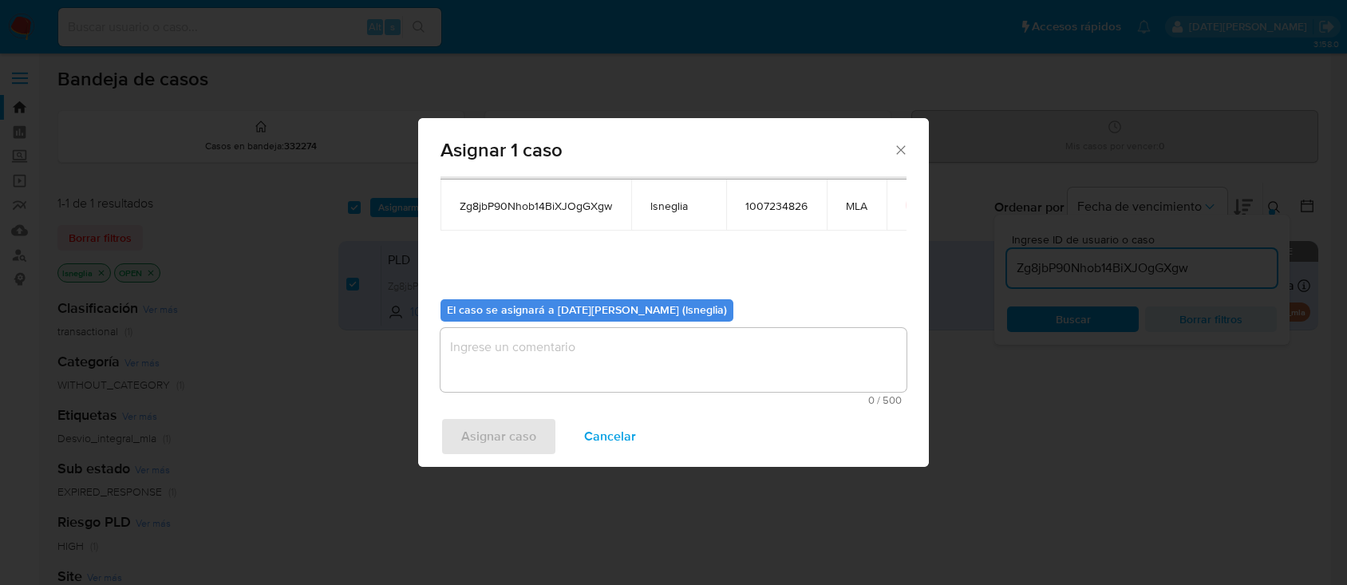
click at [515, 373] on textarea "assign-modal" at bounding box center [673, 360] width 466 height 64
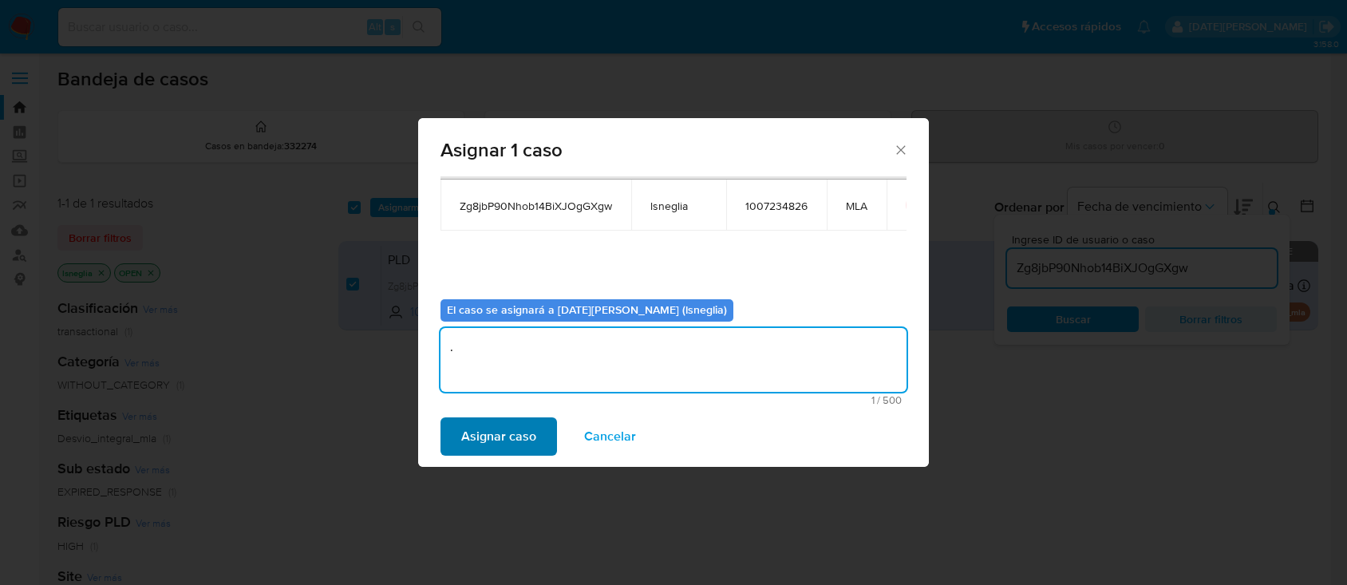
type textarea "."
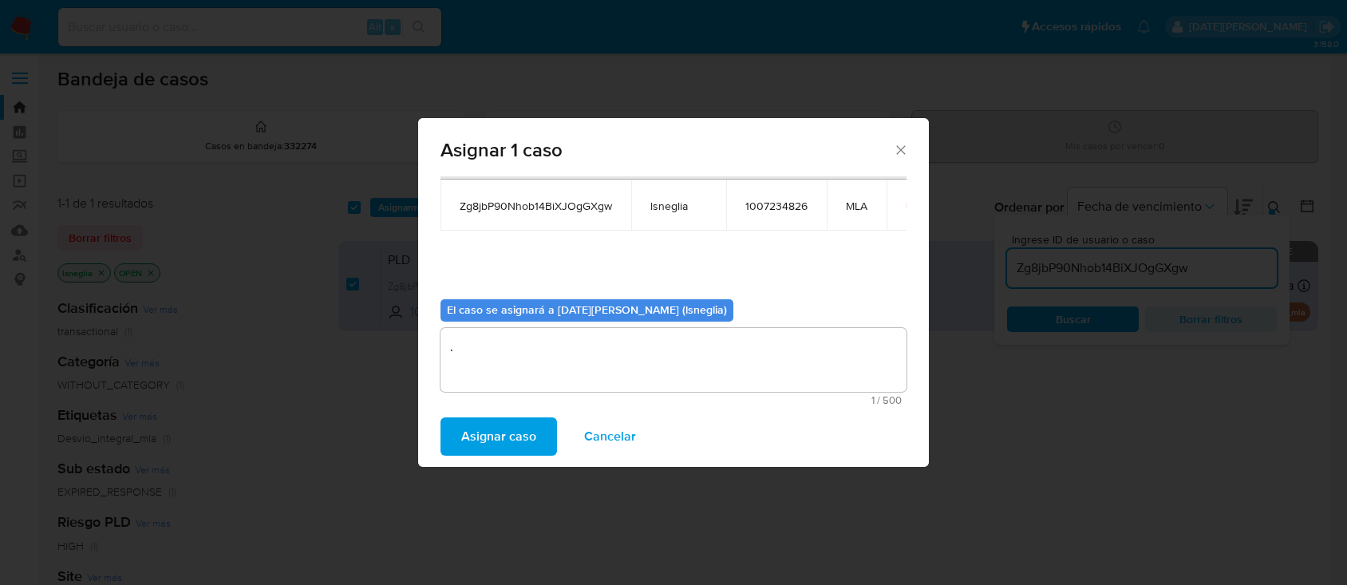
click at [477, 434] on span "Asignar caso" at bounding box center [498, 436] width 75 height 35
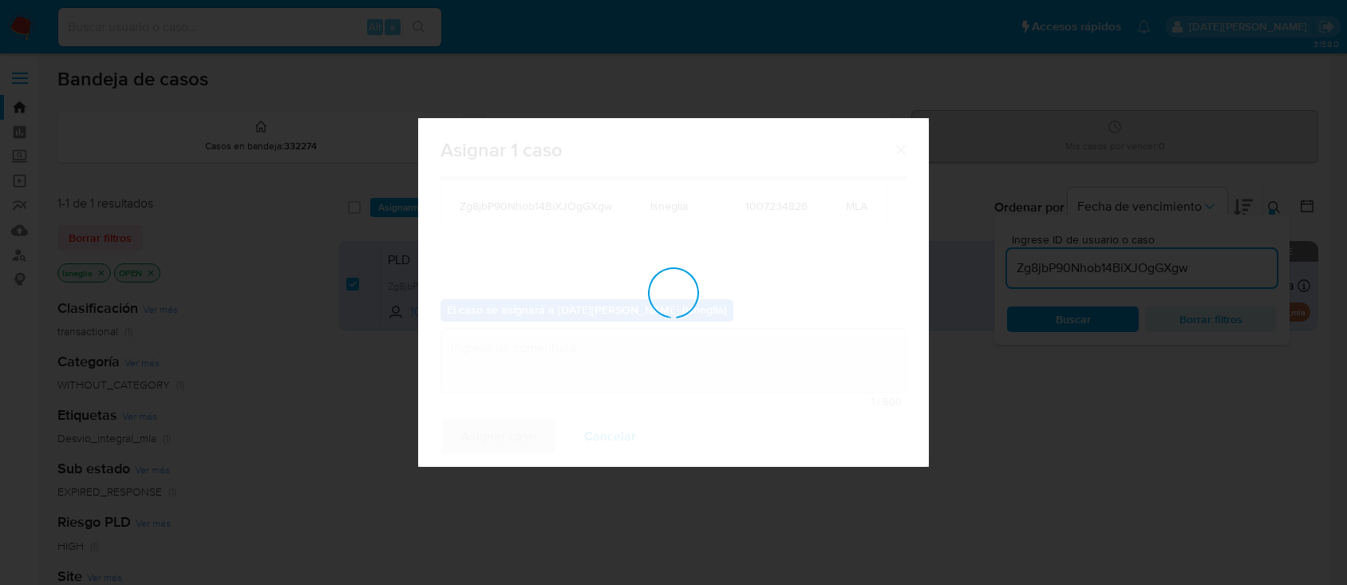
checkbox input "false"
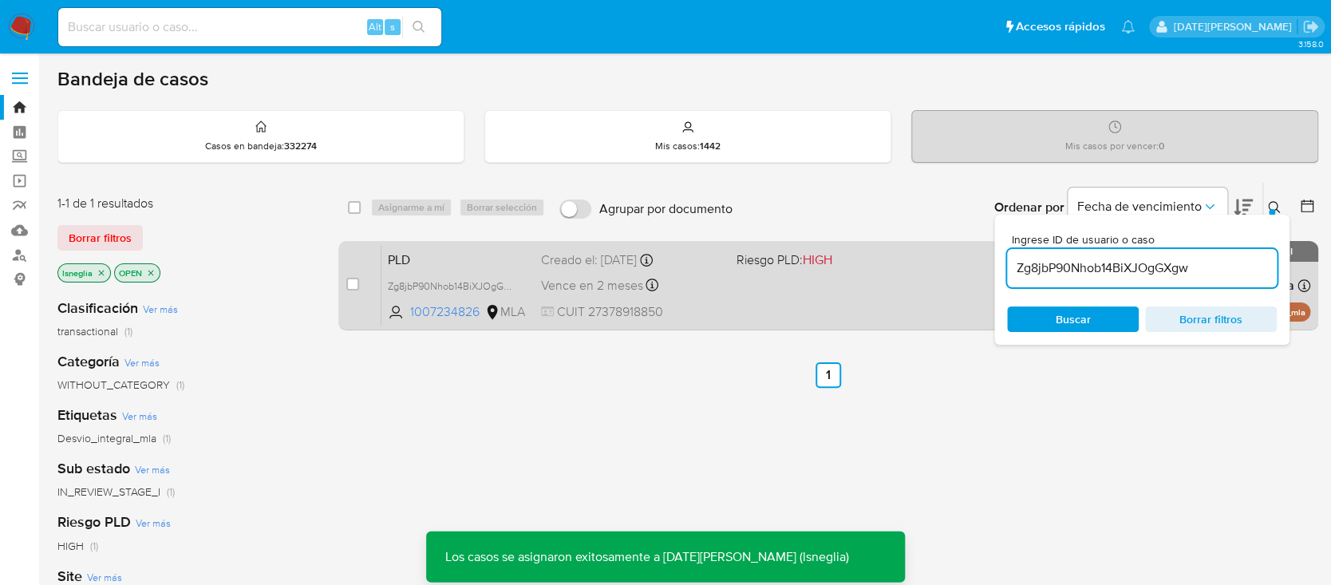
click at [440, 253] on span "PLD" at bounding box center [458, 258] width 140 height 21
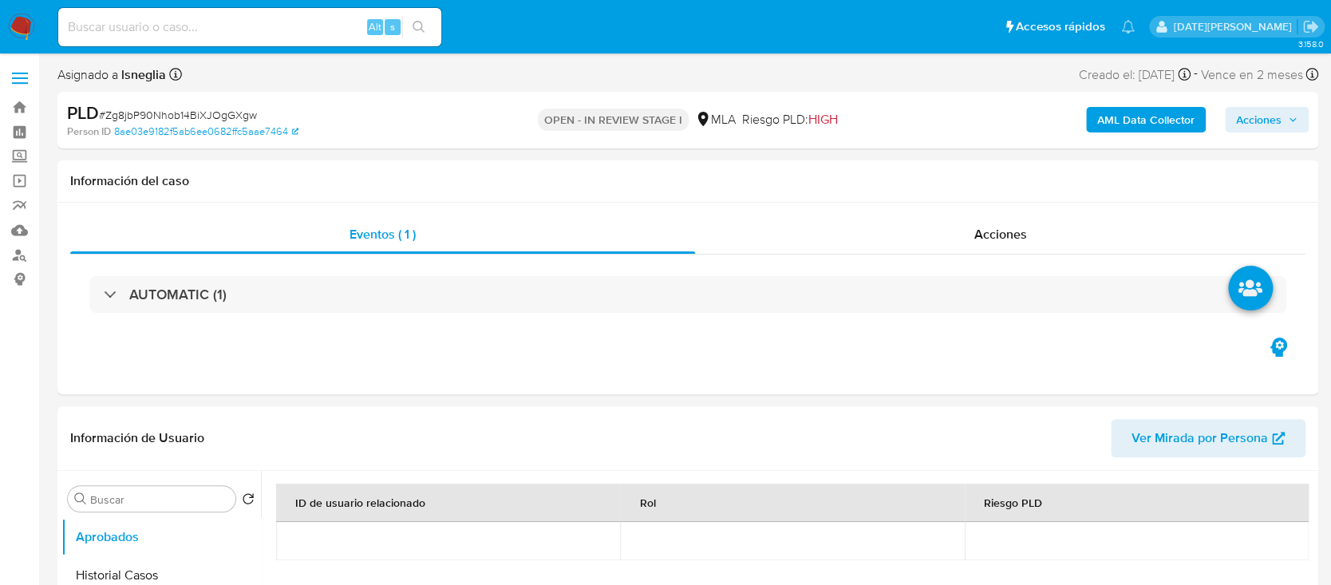
select select "10"
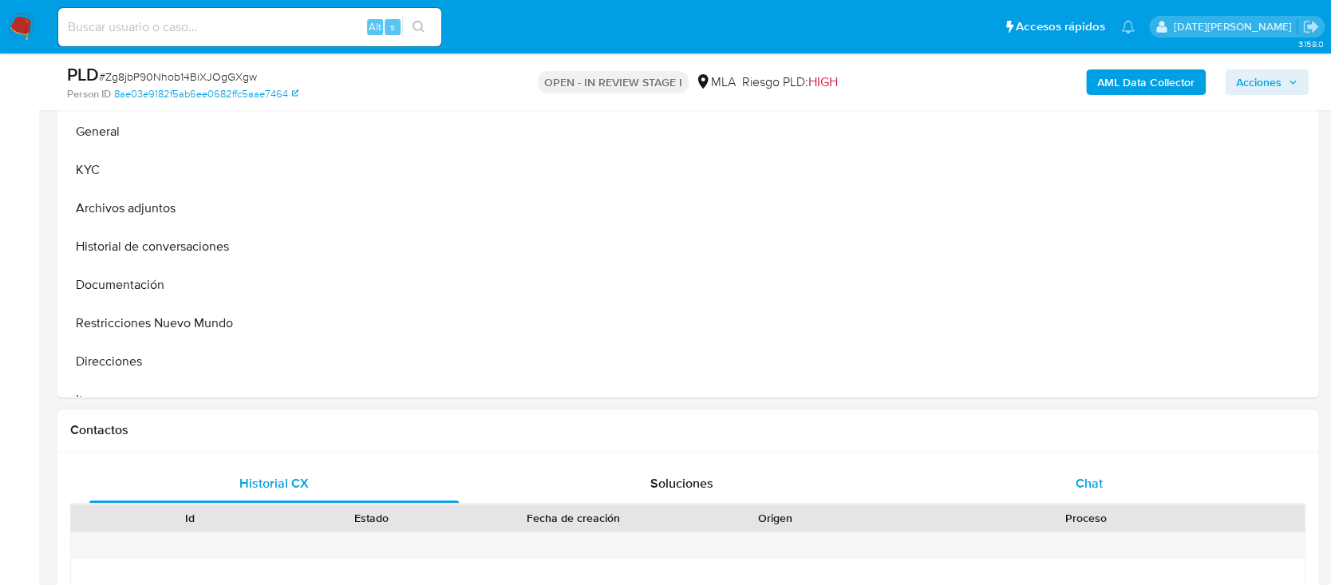
scroll to position [531, 0]
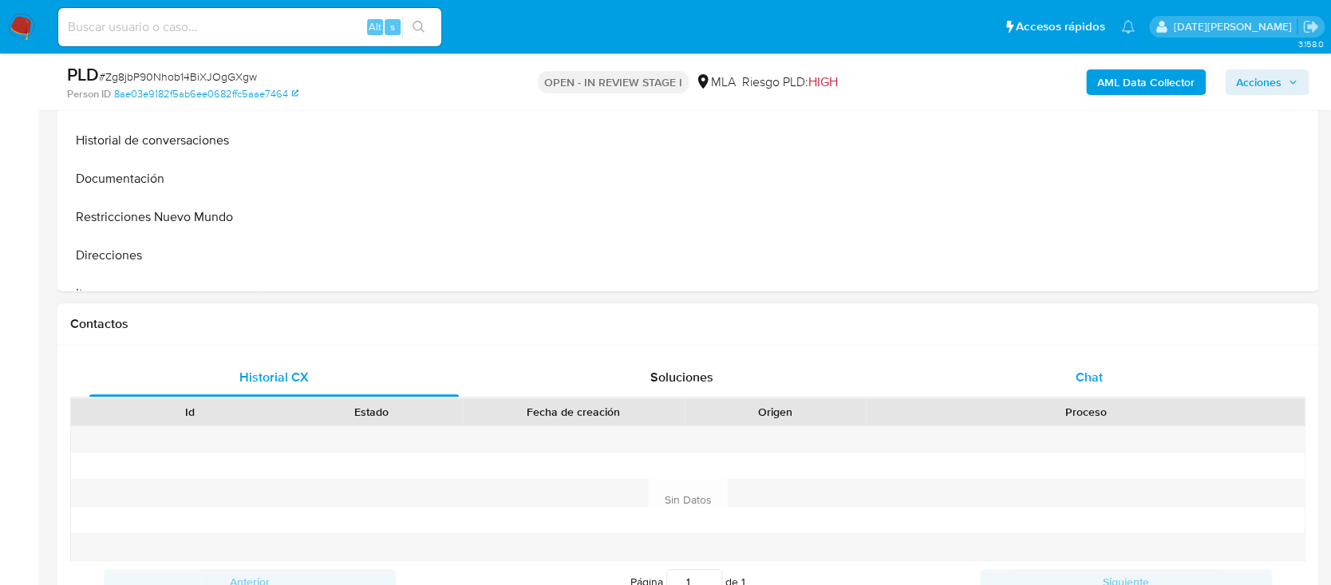
click at [1101, 369] on span "Chat" at bounding box center [1089, 377] width 27 height 18
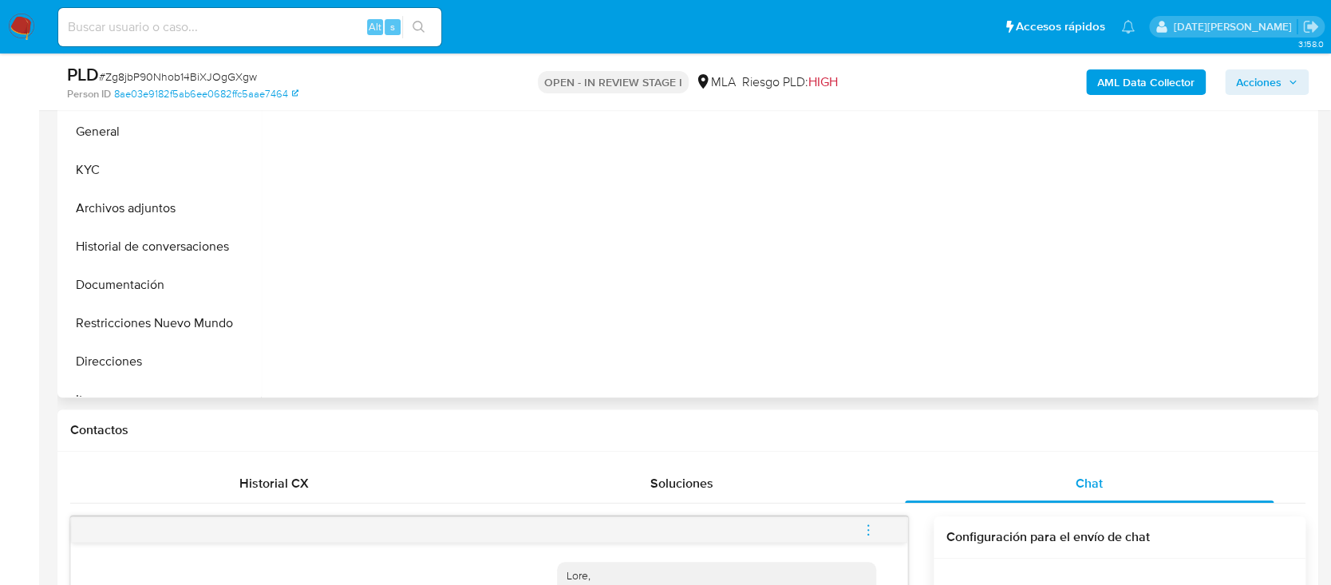
scroll to position [212, 0]
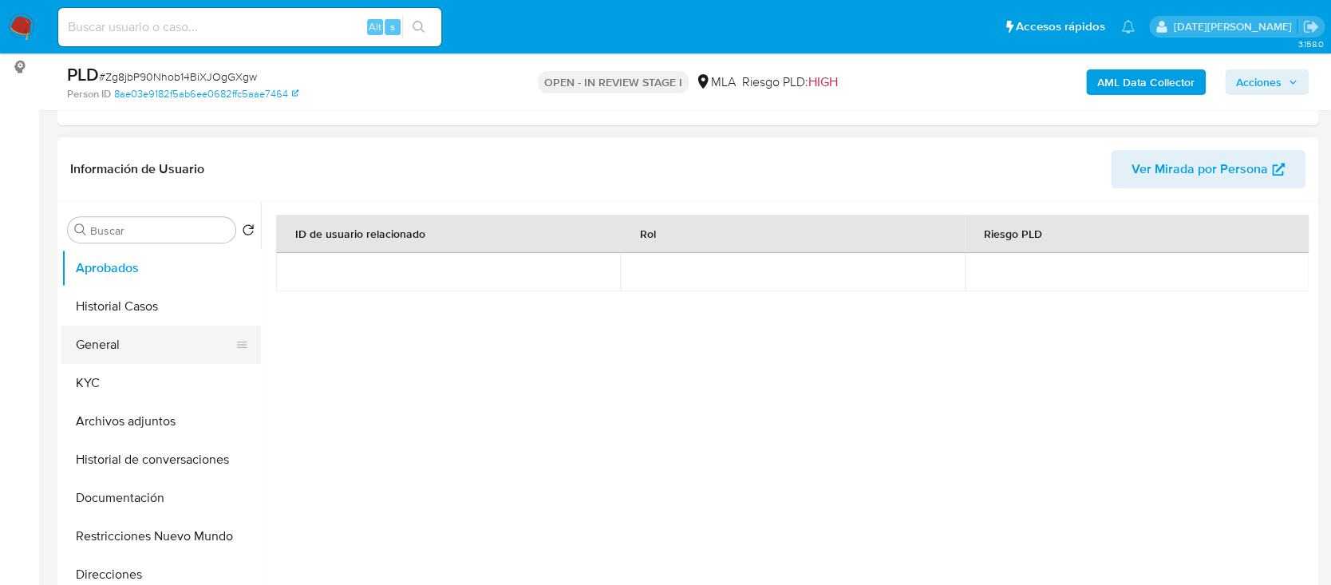
click at [105, 333] on button "General" at bounding box center [154, 345] width 187 height 38
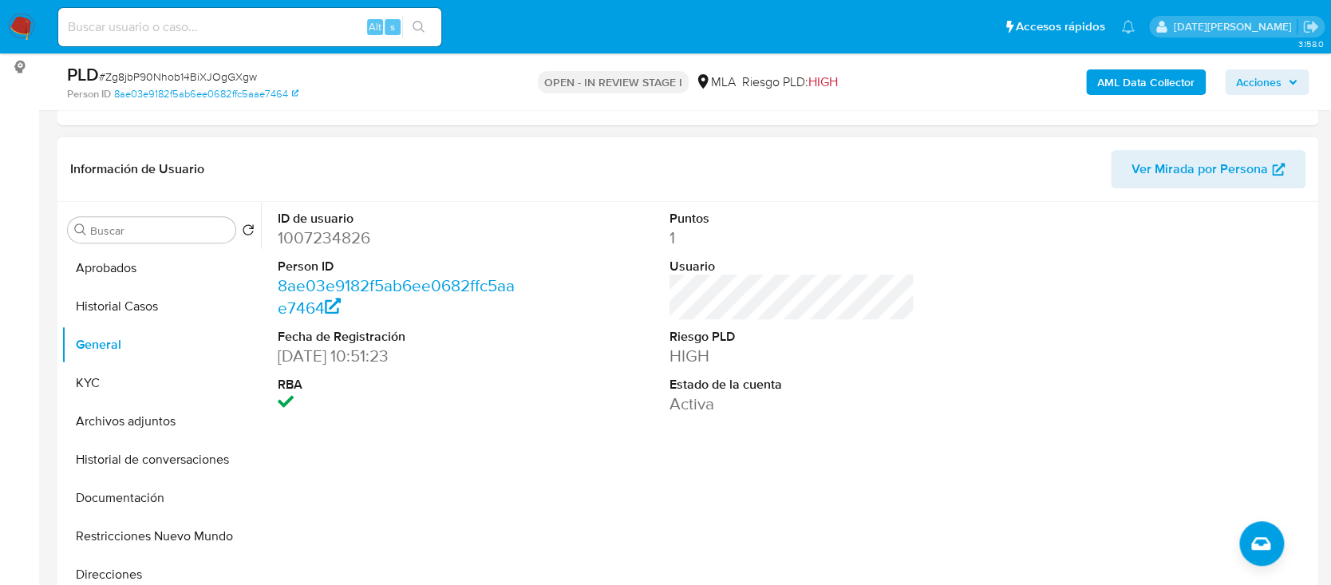
click at [326, 231] on dd "1007234826" at bounding box center [400, 238] width 245 height 22
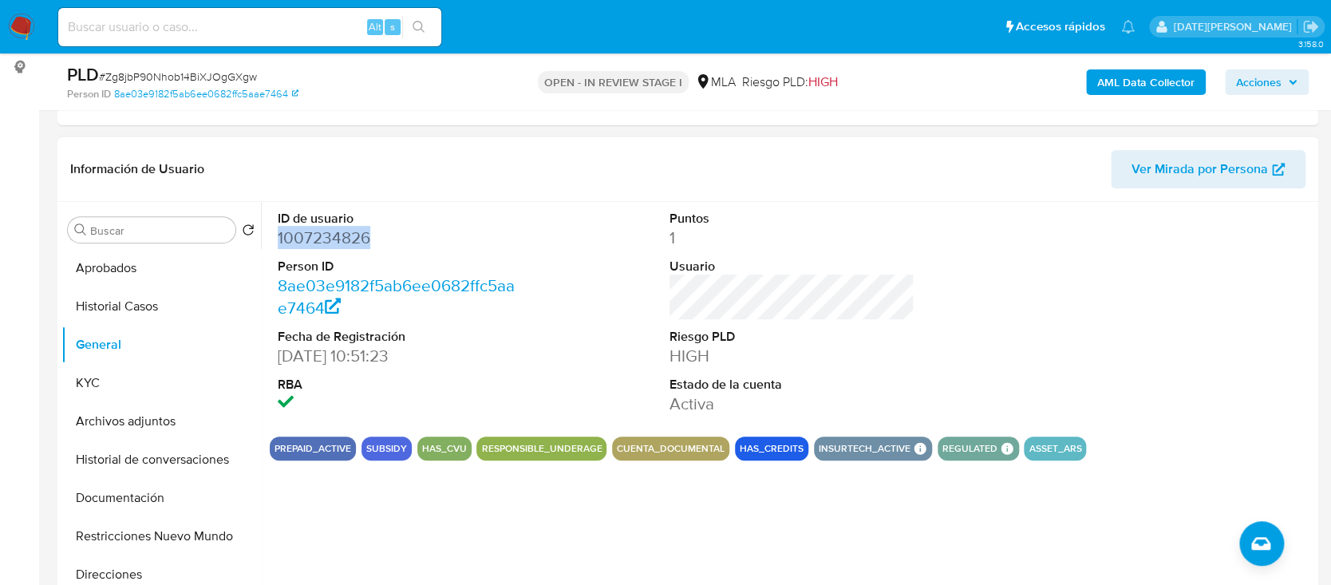
copy dd "1007234826"
click at [307, 241] on dd "1007234826" at bounding box center [400, 238] width 245 height 22
copy dd "1007234826"
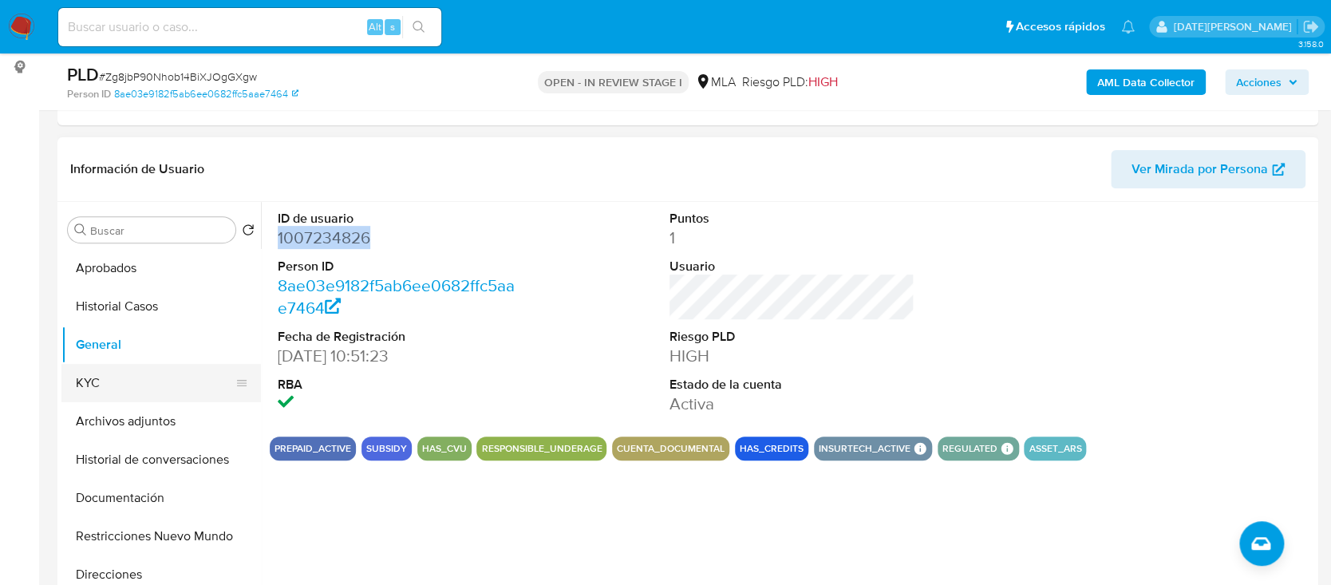
click at [109, 369] on button "KYC" at bounding box center [154, 383] width 187 height 38
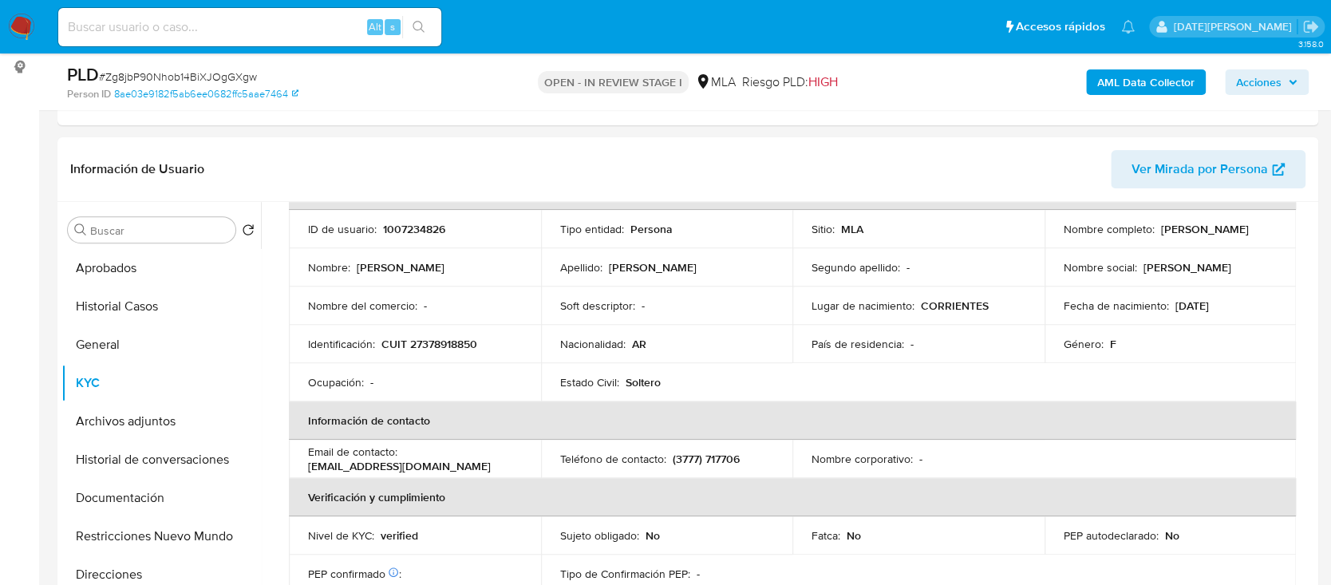
scroll to position [0, 0]
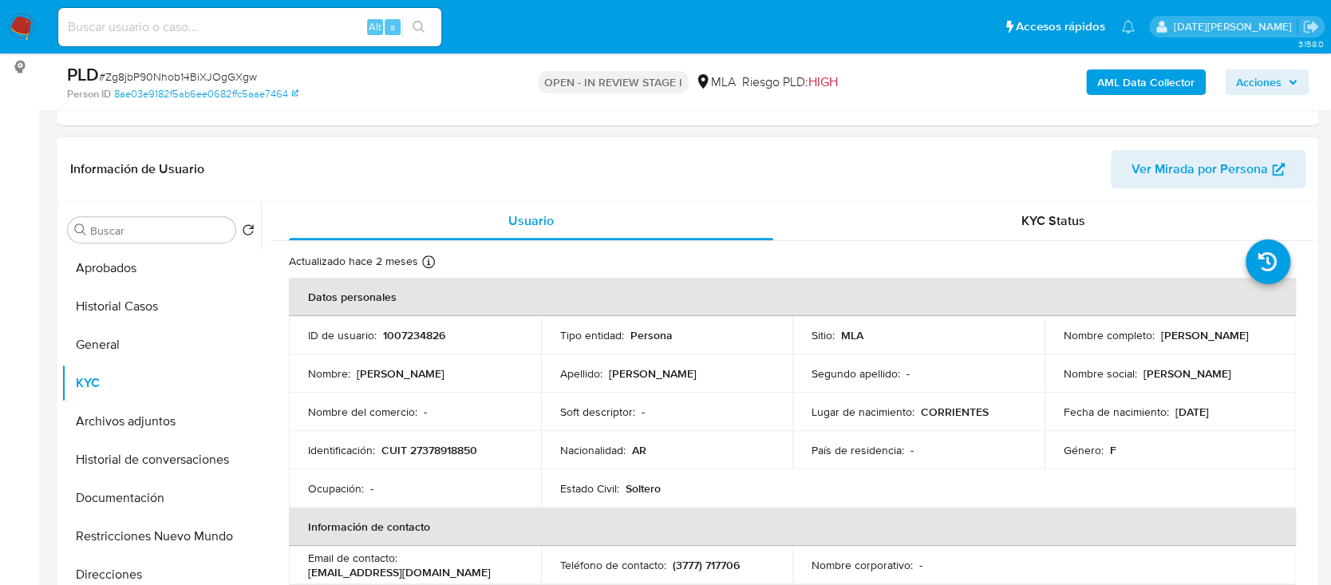
drag, startPoint x: 1217, startPoint y: 340, endPoint x: 1179, endPoint y: 364, distance: 45.2
click at [1238, 345] on td "Nombre completo : [PERSON_NAME]" at bounding box center [1170, 335] width 252 height 38
drag, startPoint x: 452, startPoint y: 449, endPoint x: 502, endPoint y: 455, distance: 49.8
click at [502, 455] on div "Identificación : CUIT 27378918850" at bounding box center [415, 450] width 214 height 14
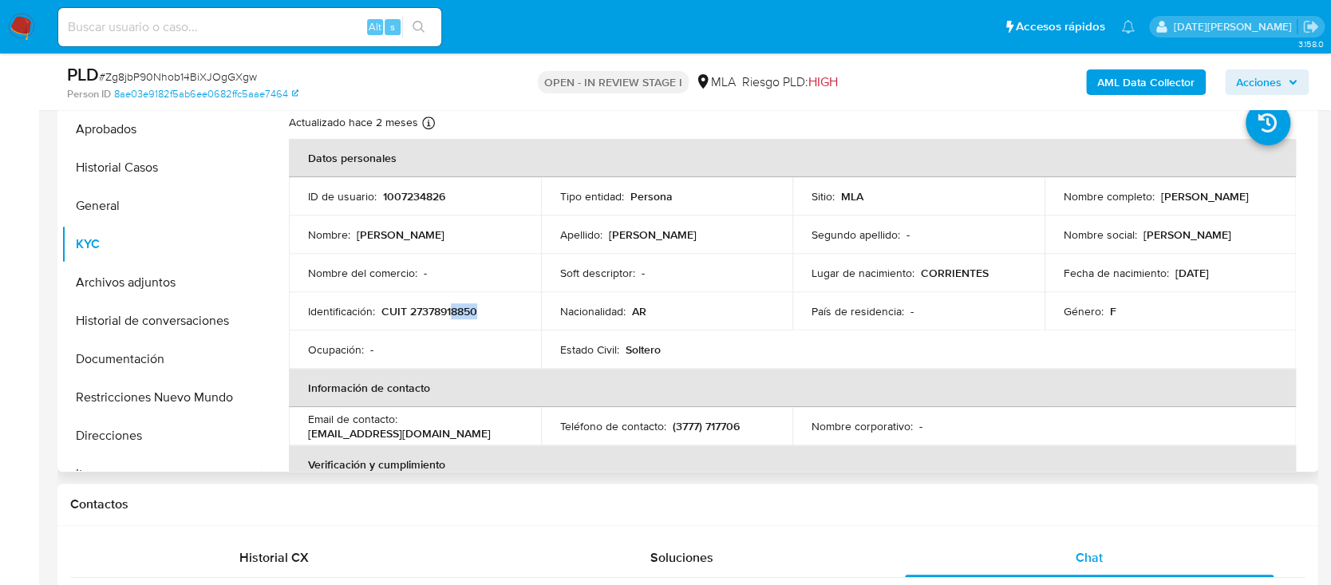
scroll to position [319, 0]
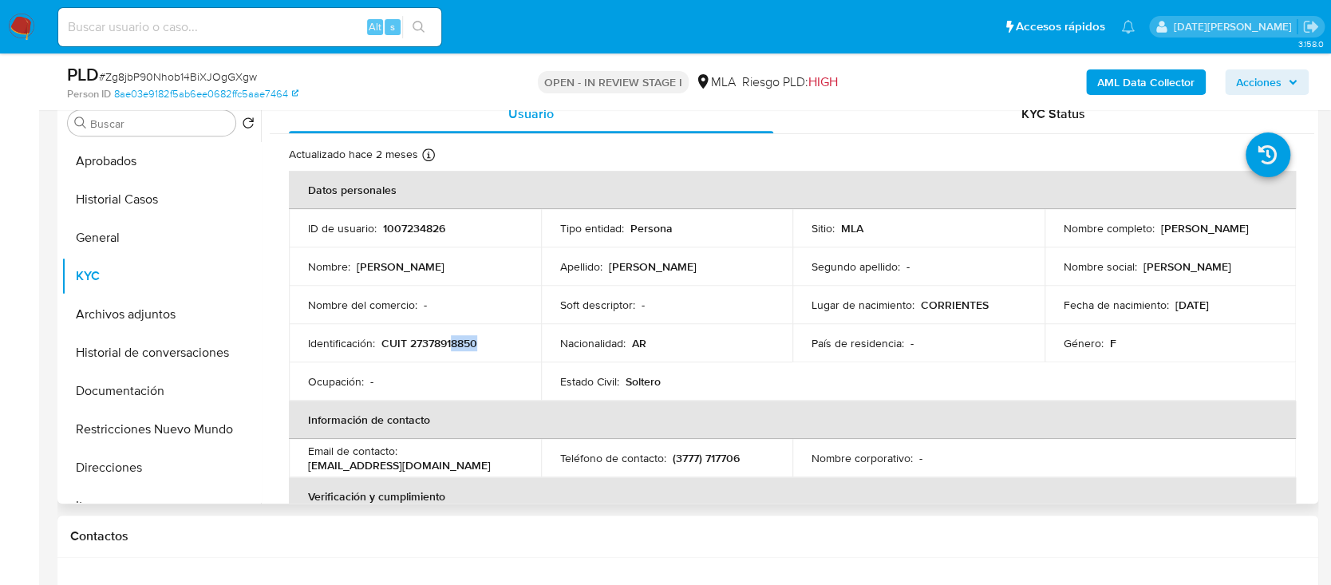
drag, startPoint x: 1158, startPoint y: 226, endPoint x: 1234, endPoint y: 229, distance: 76.7
click at [1234, 229] on div "Nombre completo : [PERSON_NAME]" at bounding box center [1171, 228] width 214 height 14
copy p "[PERSON_NAME]"
drag, startPoint x: 383, startPoint y: 344, endPoint x: 484, endPoint y: 342, distance: 100.6
click at [484, 342] on div "Identificación : CUIT 27378918850" at bounding box center [415, 343] width 214 height 14
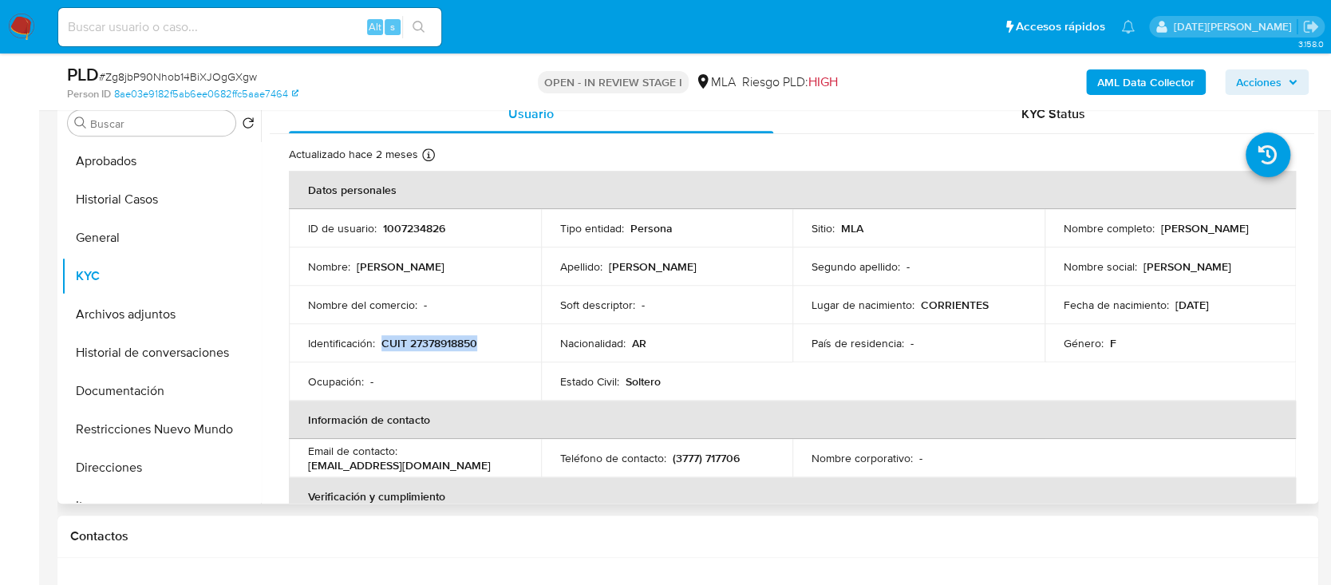
copy p "CUIT 27378918850"
click at [448, 341] on p "CUIT 27378918850" at bounding box center [429, 343] width 96 height 14
click at [126, 233] on button "General" at bounding box center [154, 238] width 187 height 38
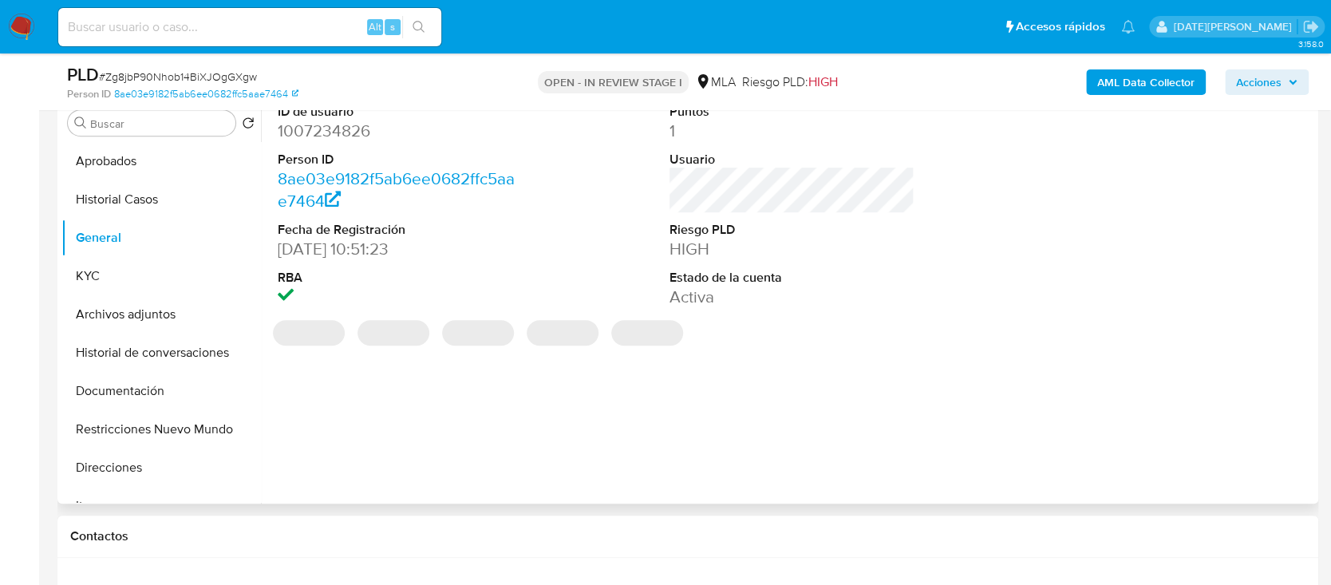
click at [333, 135] on dd "1007234826" at bounding box center [400, 131] width 245 height 22
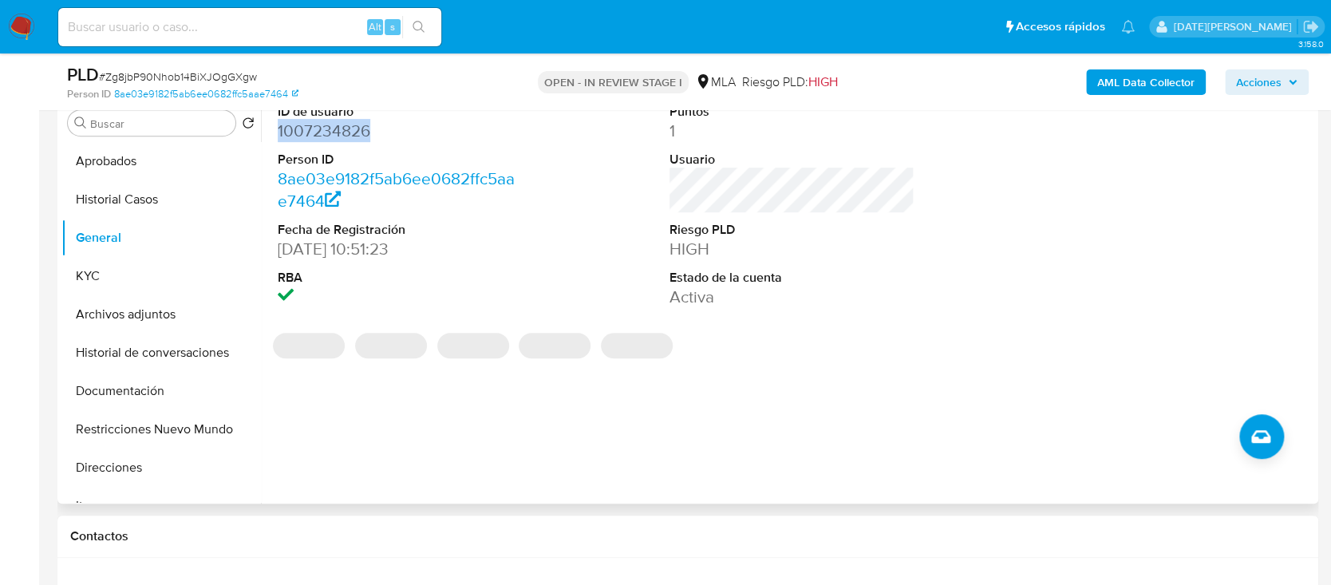
copy dd "1007234826"
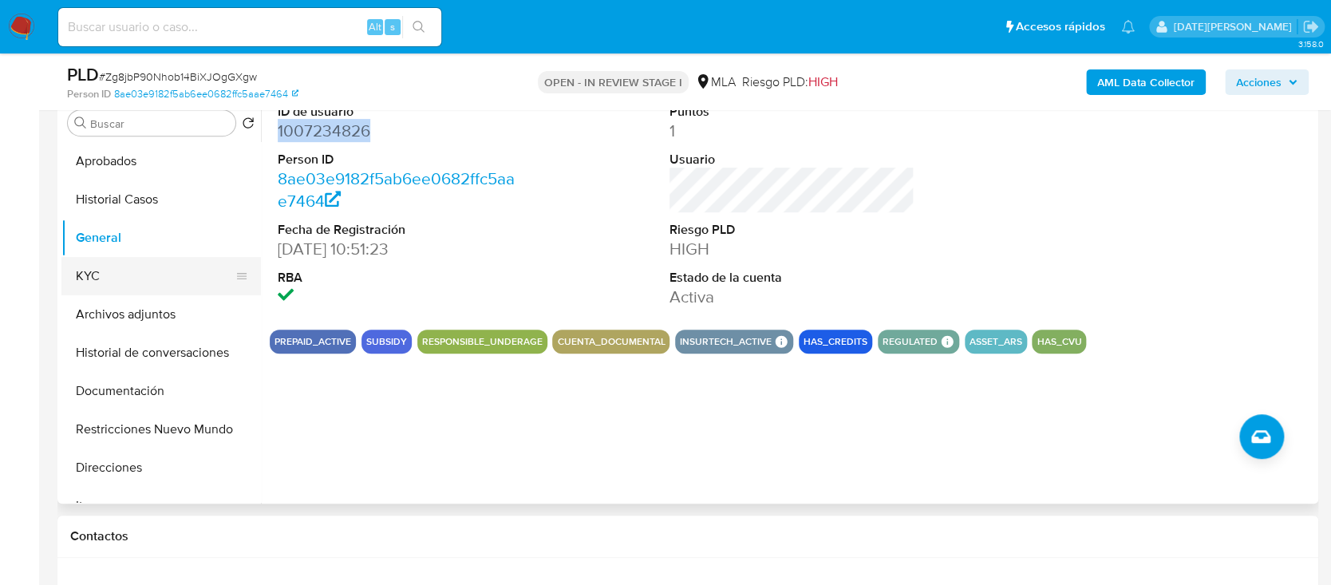
click at [133, 278] on button "KYC" at bounding box center [154, 276] width 187 height 38
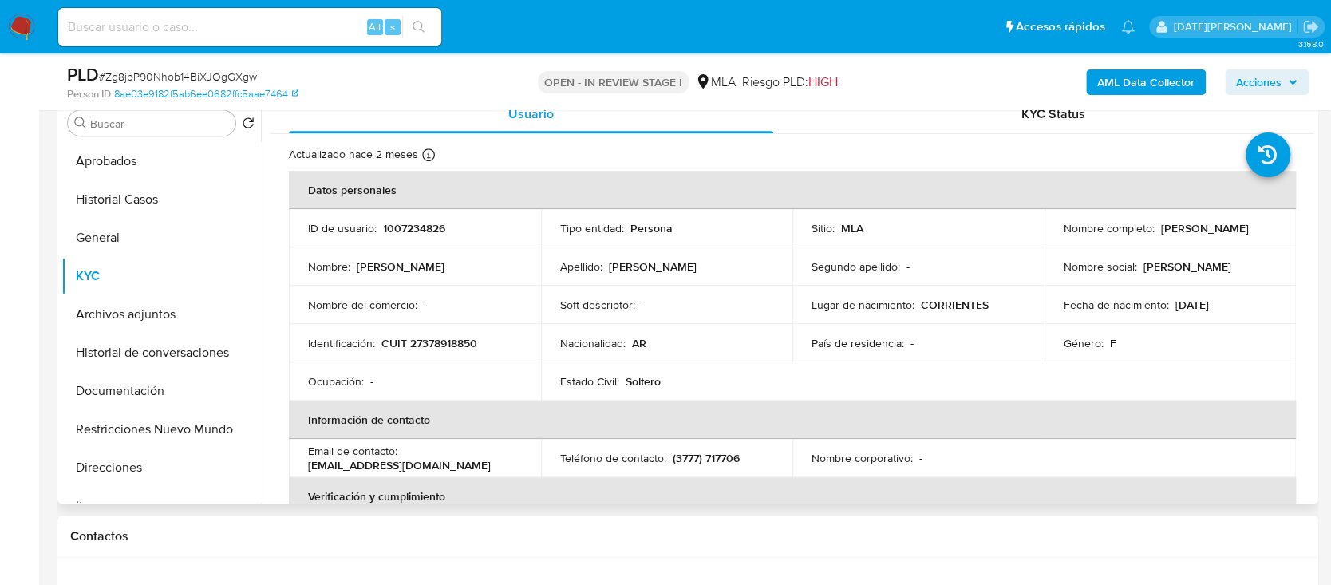
drag, startPoint x: 1155, startPoint y: 229, endPoint x: 1251, endPoint y: 227, distance: 95.8
click at [1251, 227] on div "Nombre completo : [PERSON_NAME]" at bounding box center [1171, 228] width 214 height 14
copy p "[PERSON_NAME]"
click at [146, 468] on button "Direcciones" at bounding box center [154, 467] width 187 height 38
